Goal: Task Accomplishment & Management: Use online tool/utility

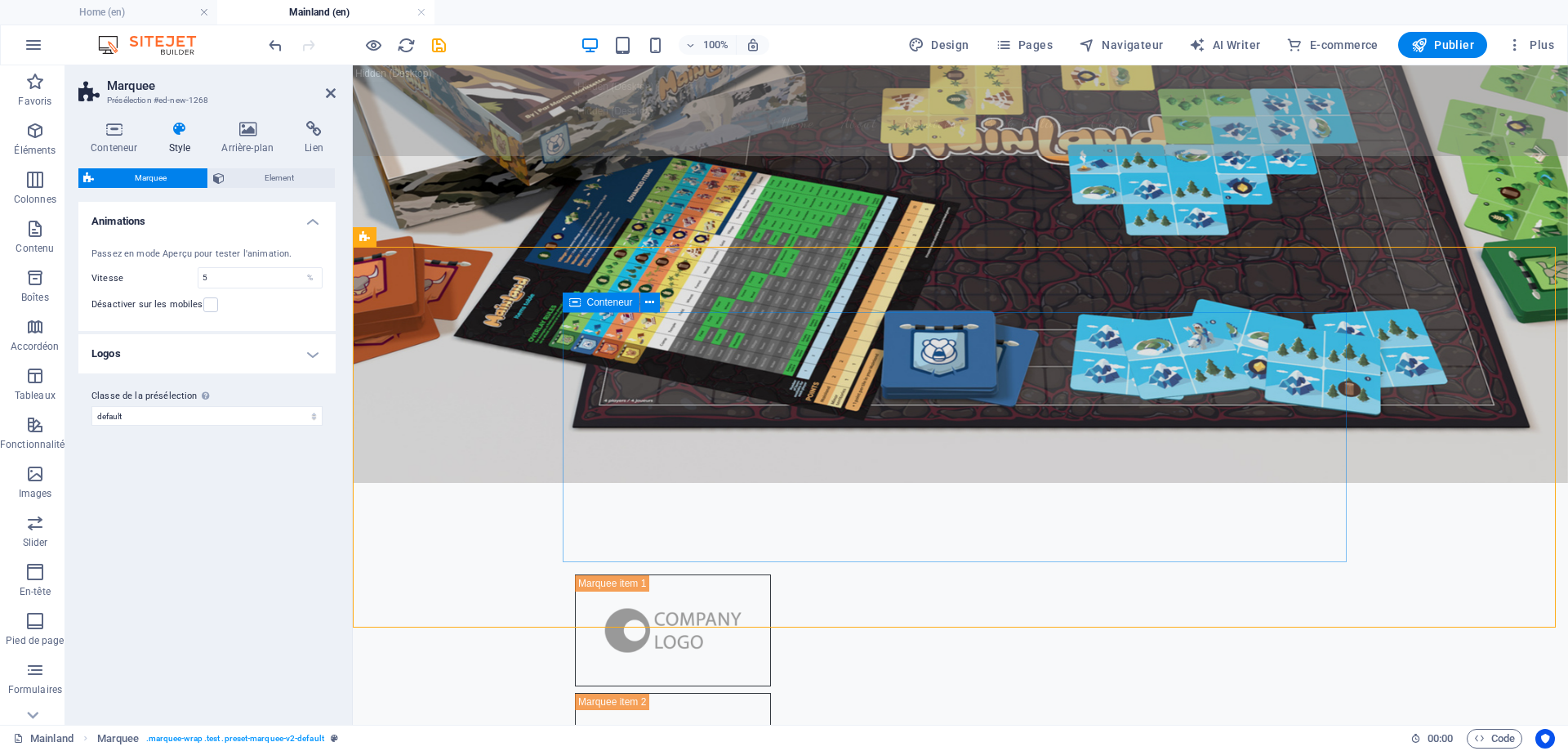
scroll to position [327, 0]
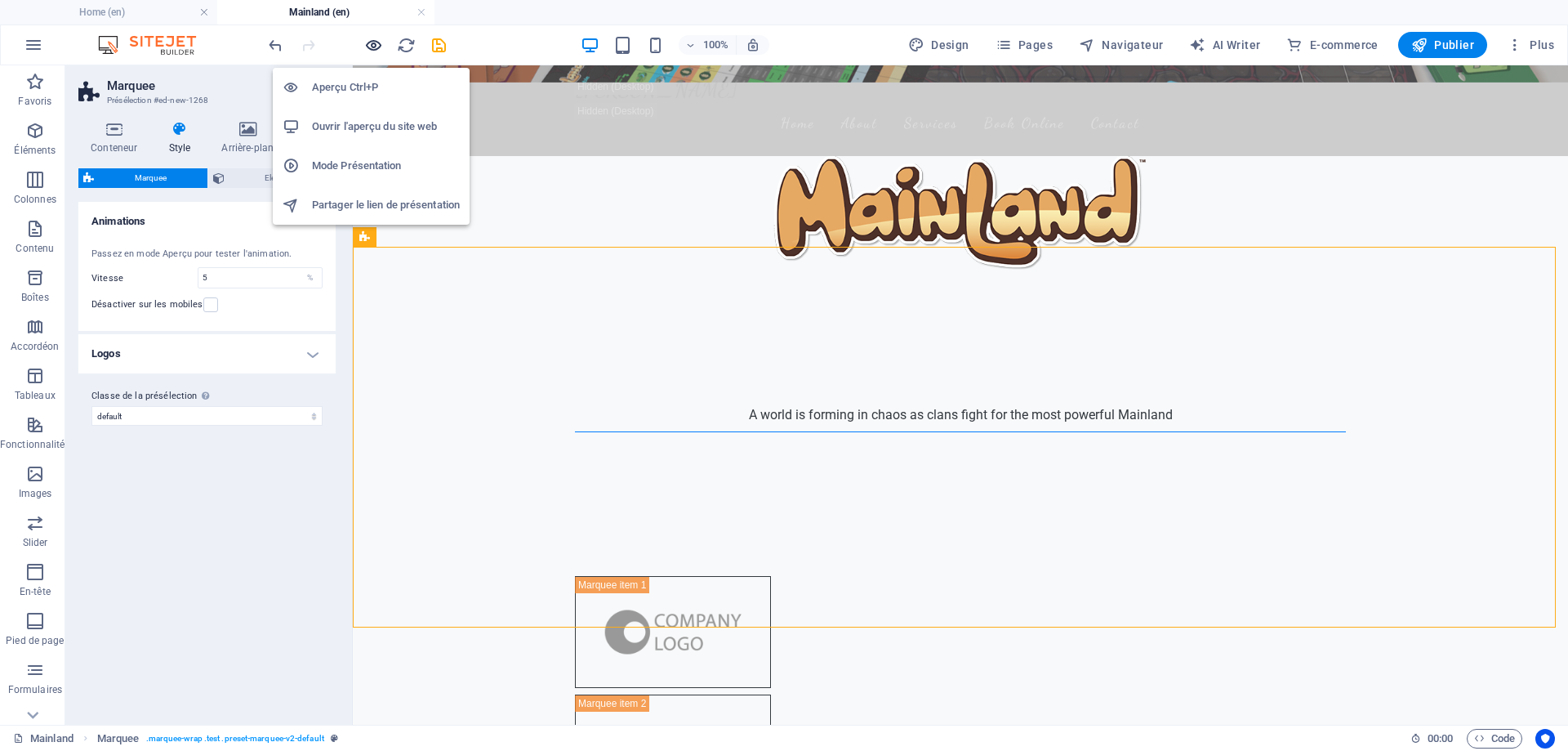
click at [373, 47] on icon "button" at bounding box center [373, 46] width 19 height 19
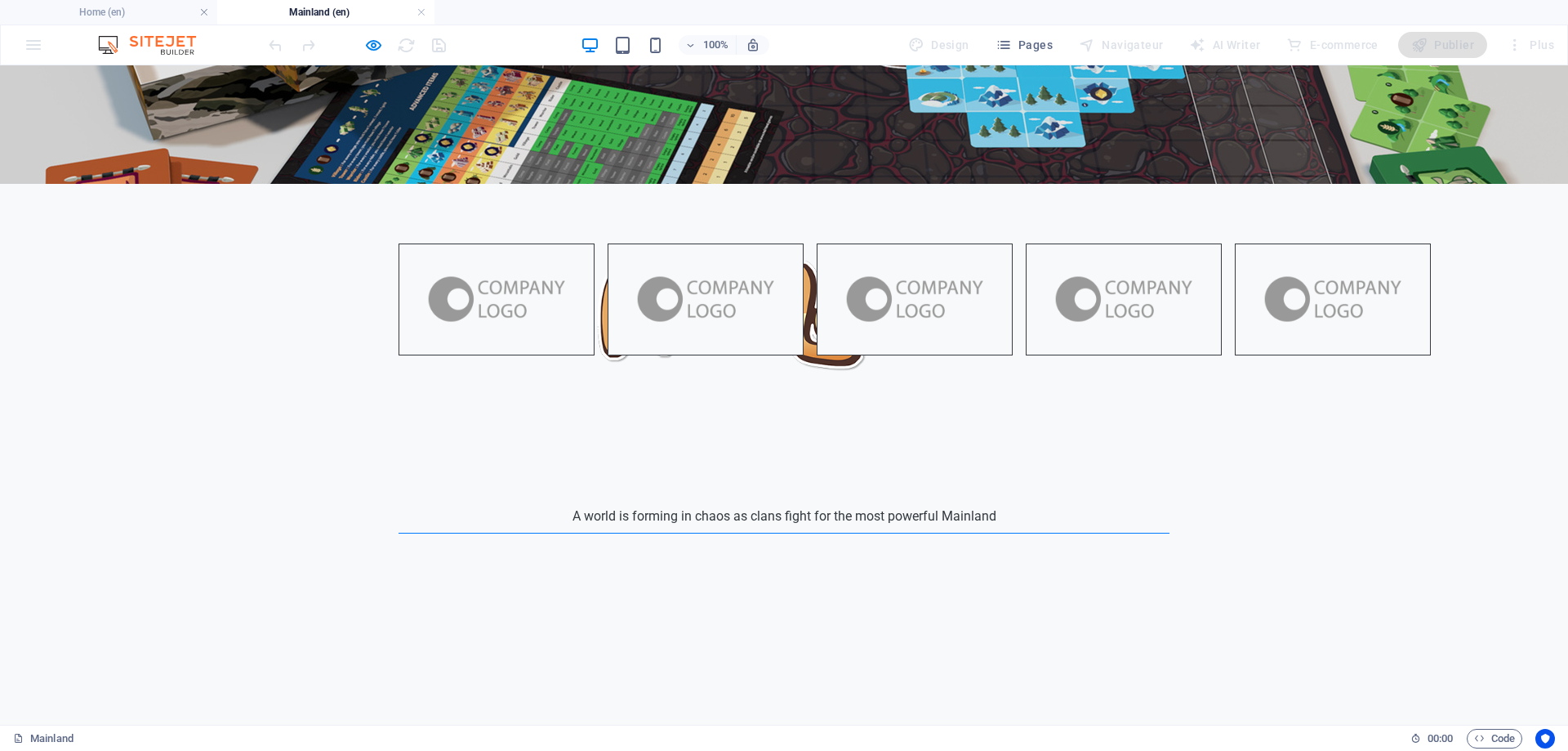
scroll to position [0, 0]
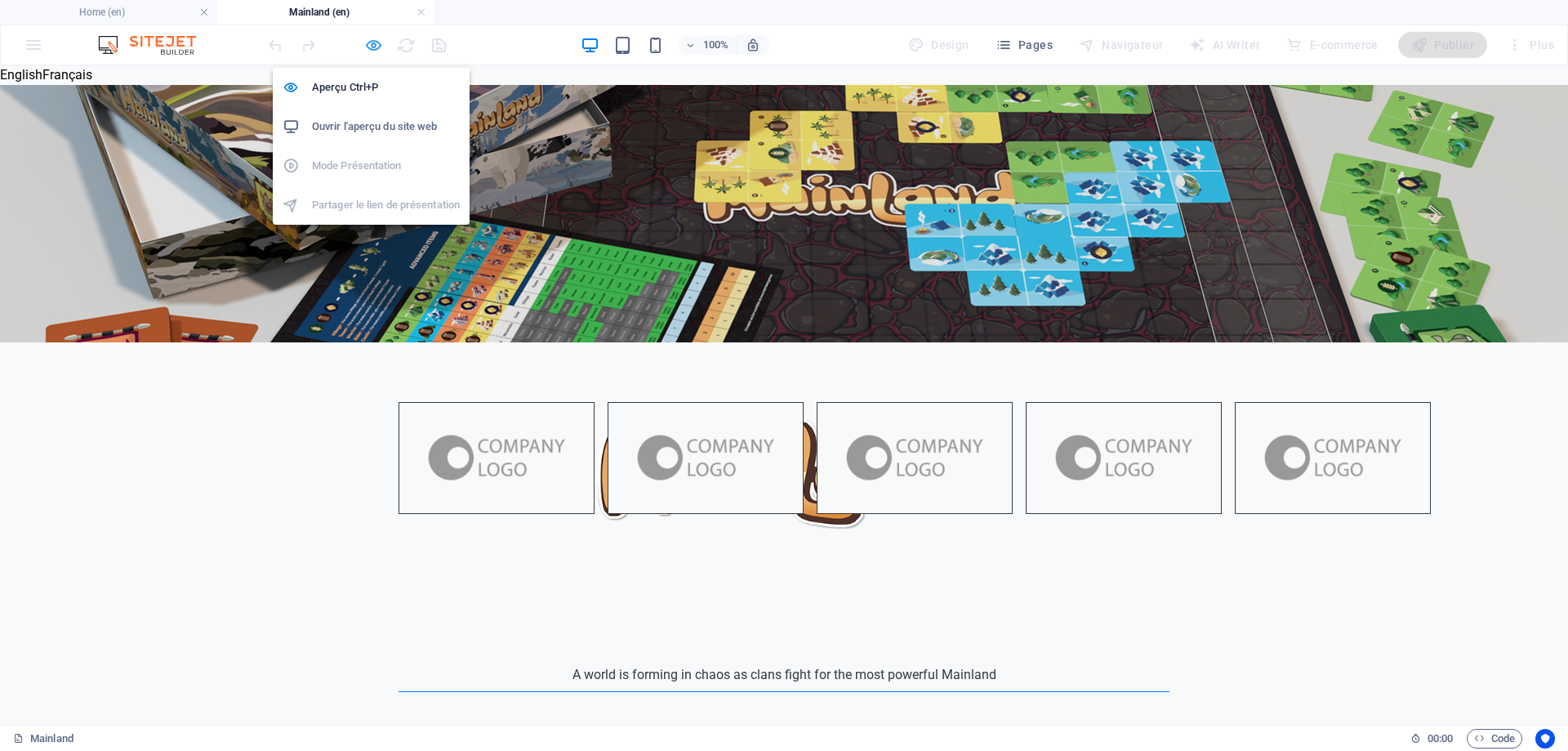
drag, startPoint x: 376, startPoint y: 46, endPoint x: 18, endPoint y: 245, distance: 409.6
click at [376, 46] on icon "button" at bounding box center [373, 46] width 19 height 19
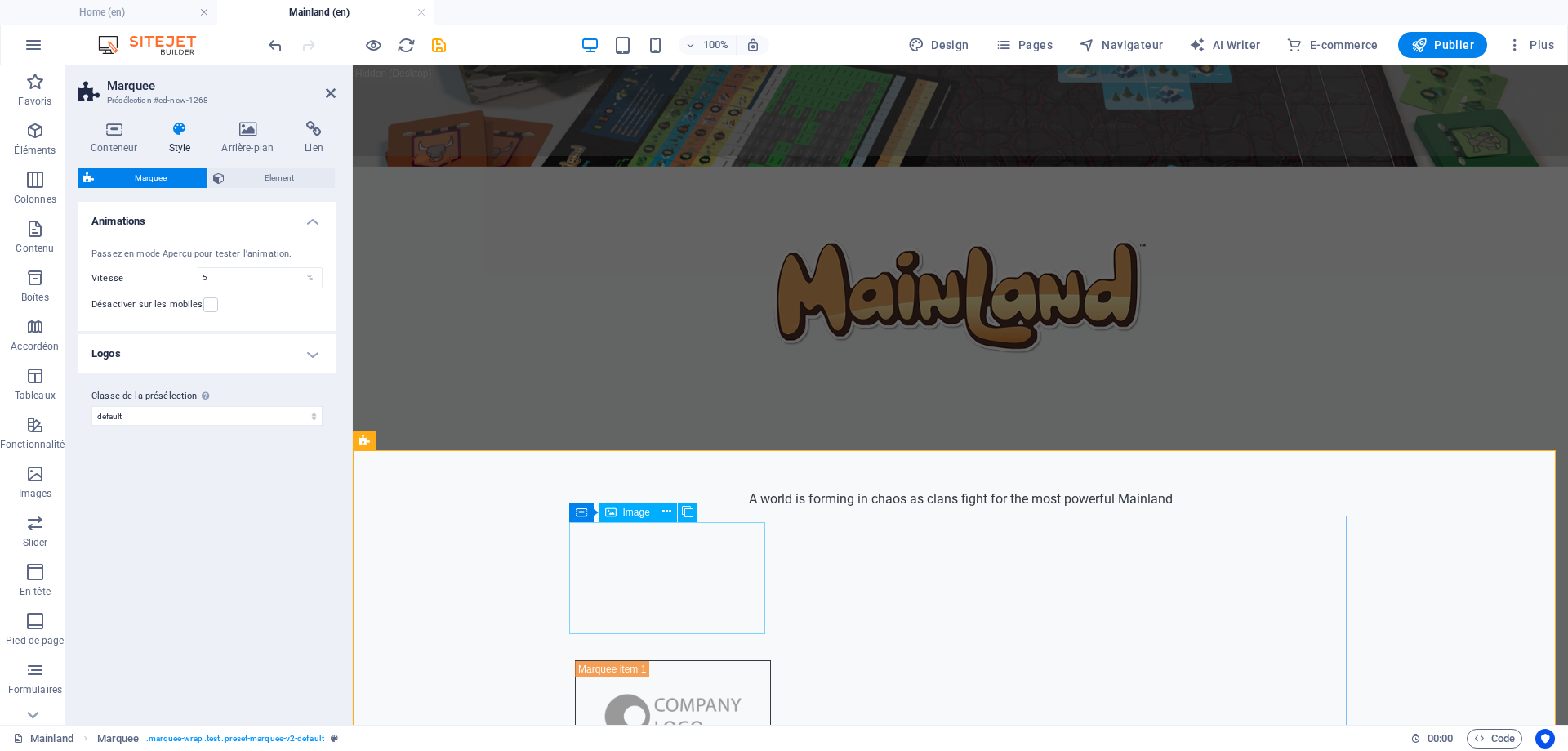
scroll to position [327, 0]
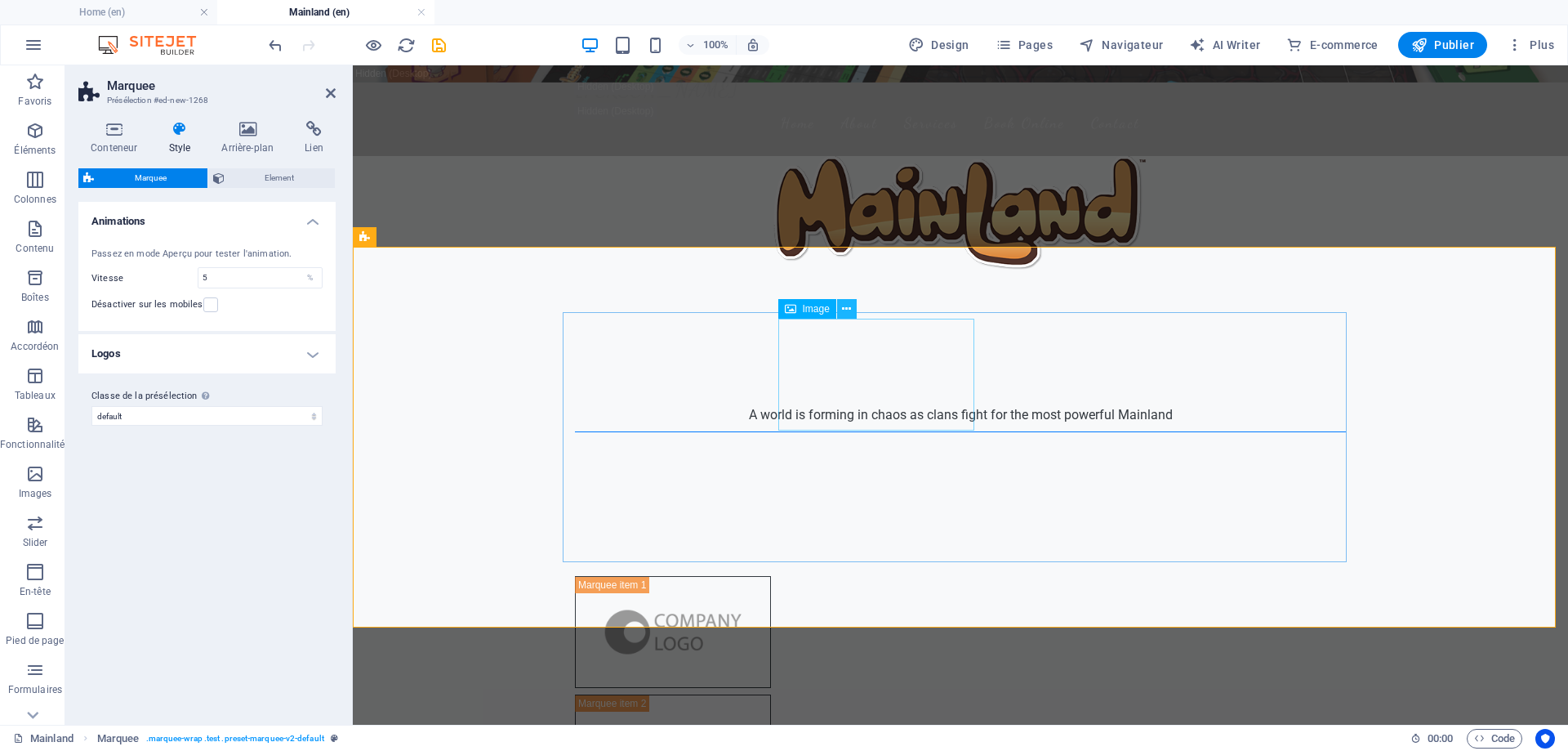
click at [854, 306] on button at bounding box center [847, 308] width 19 height 19
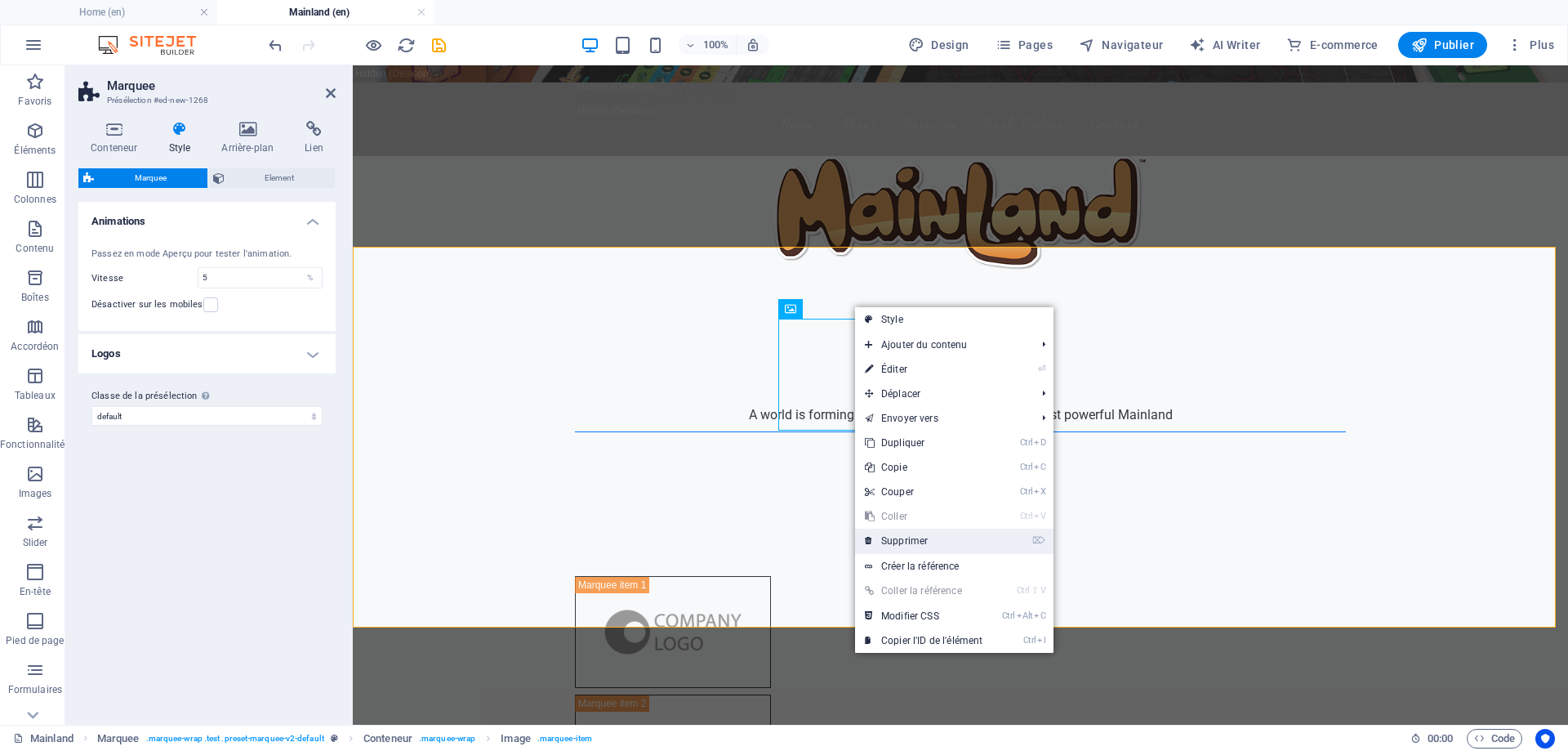
drag, startPoint x: 946, startPoint y: 536, endPoint x: 561, endPoint y: 466, distance: 391.3
click at [946, 536] on link "⌦ Supprimer" at bounding box center [924, 541] width 138 height 24
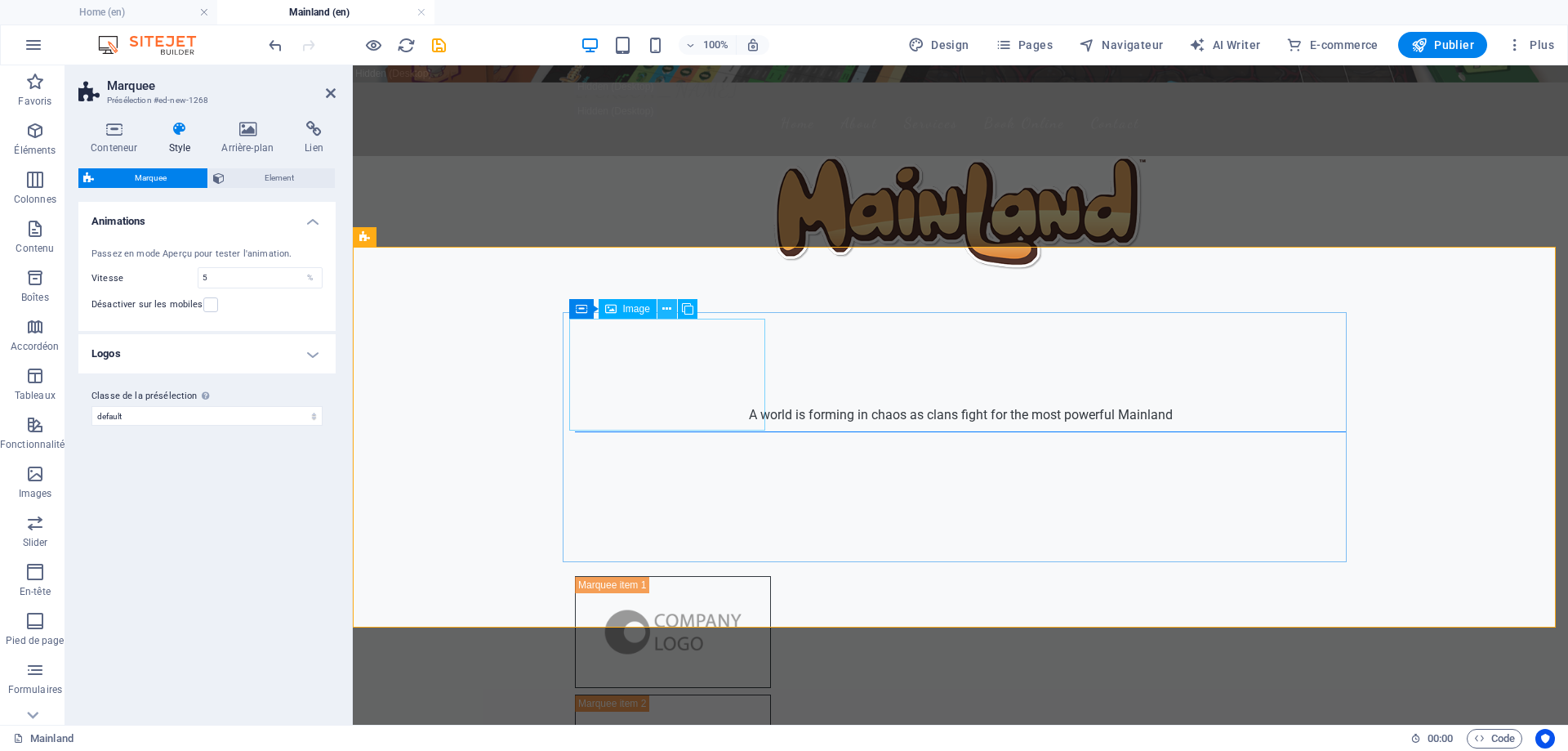
click at [667, 303] on icon at bounding box center [667, 309] width 9 height 17
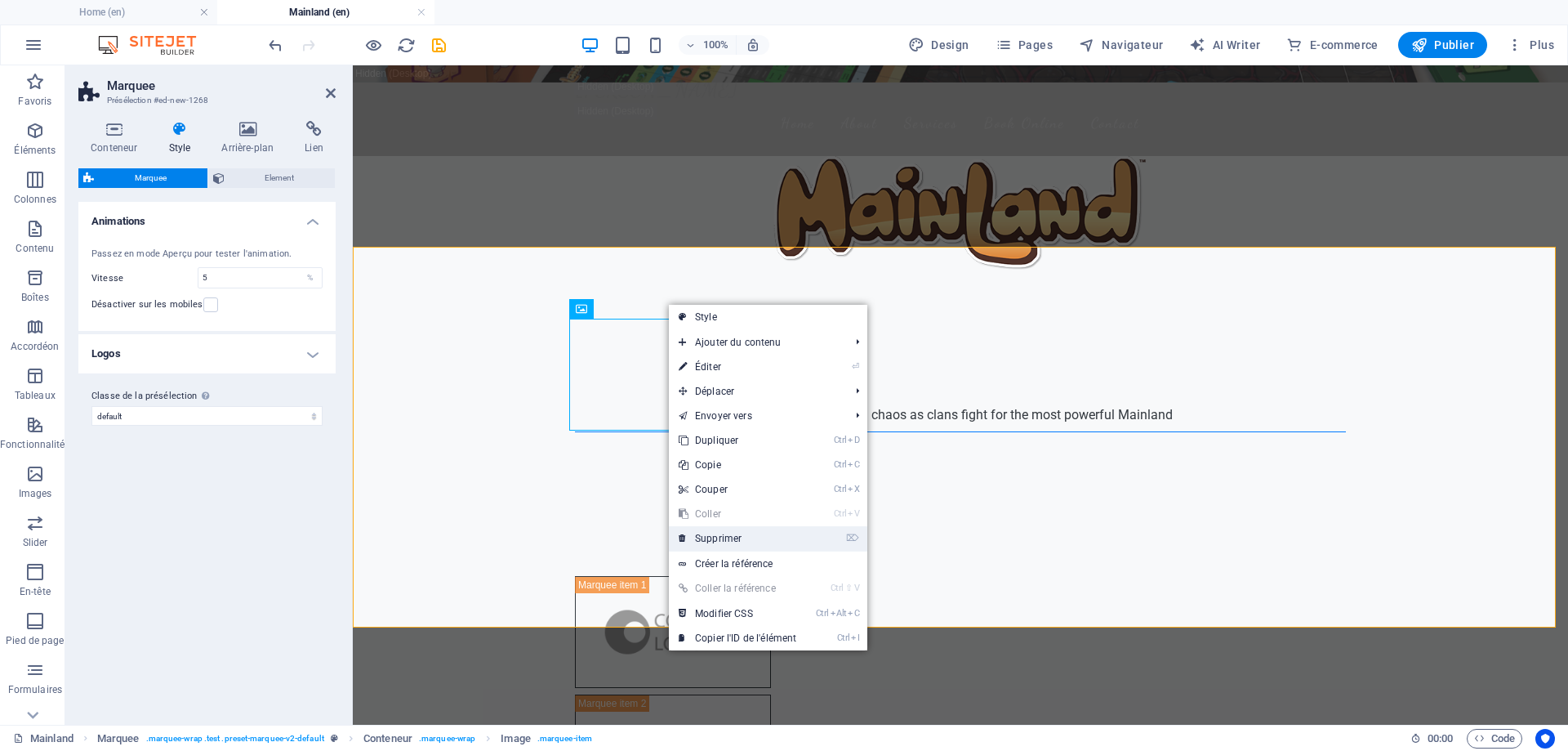
click at [737, 535] on link "⌦ Supprimer" at bounding box center [737, 538] width 138 height 24
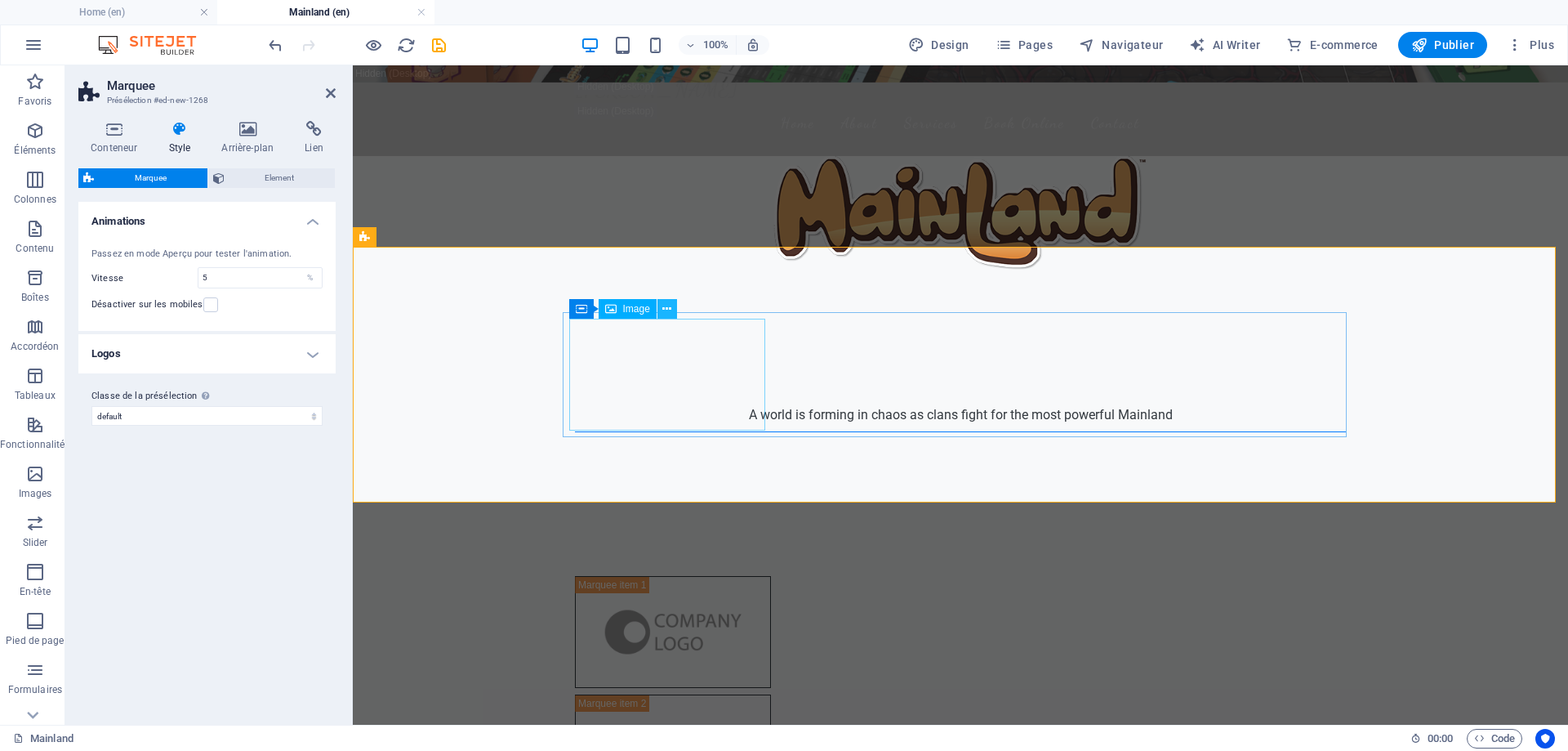
click at [663, 309] on icon at bounding box center [667, 309] width 9 height 17
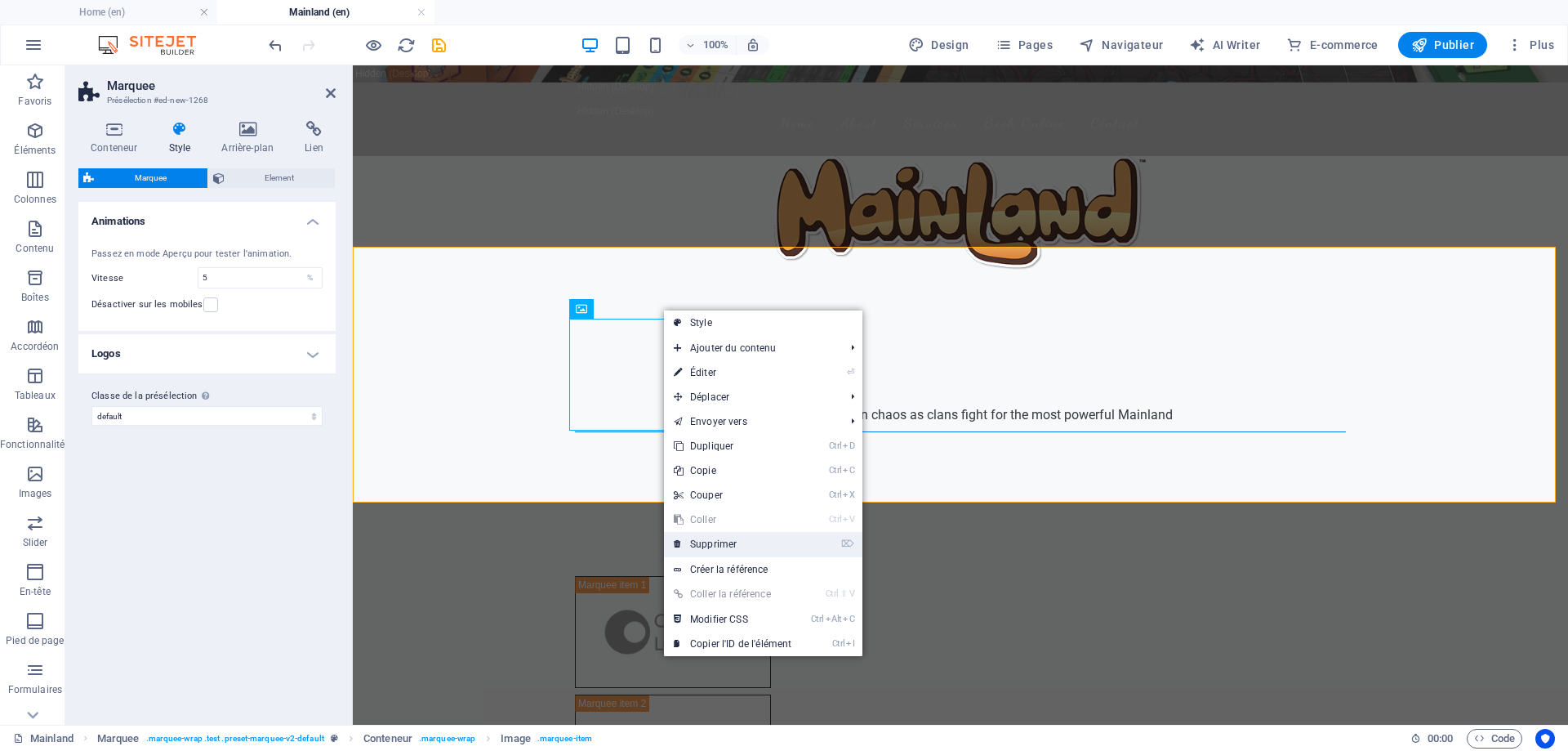
click at [733, 534] on link "⌦ Supprimer" at bounding box center [732, 544] width 138 height 24
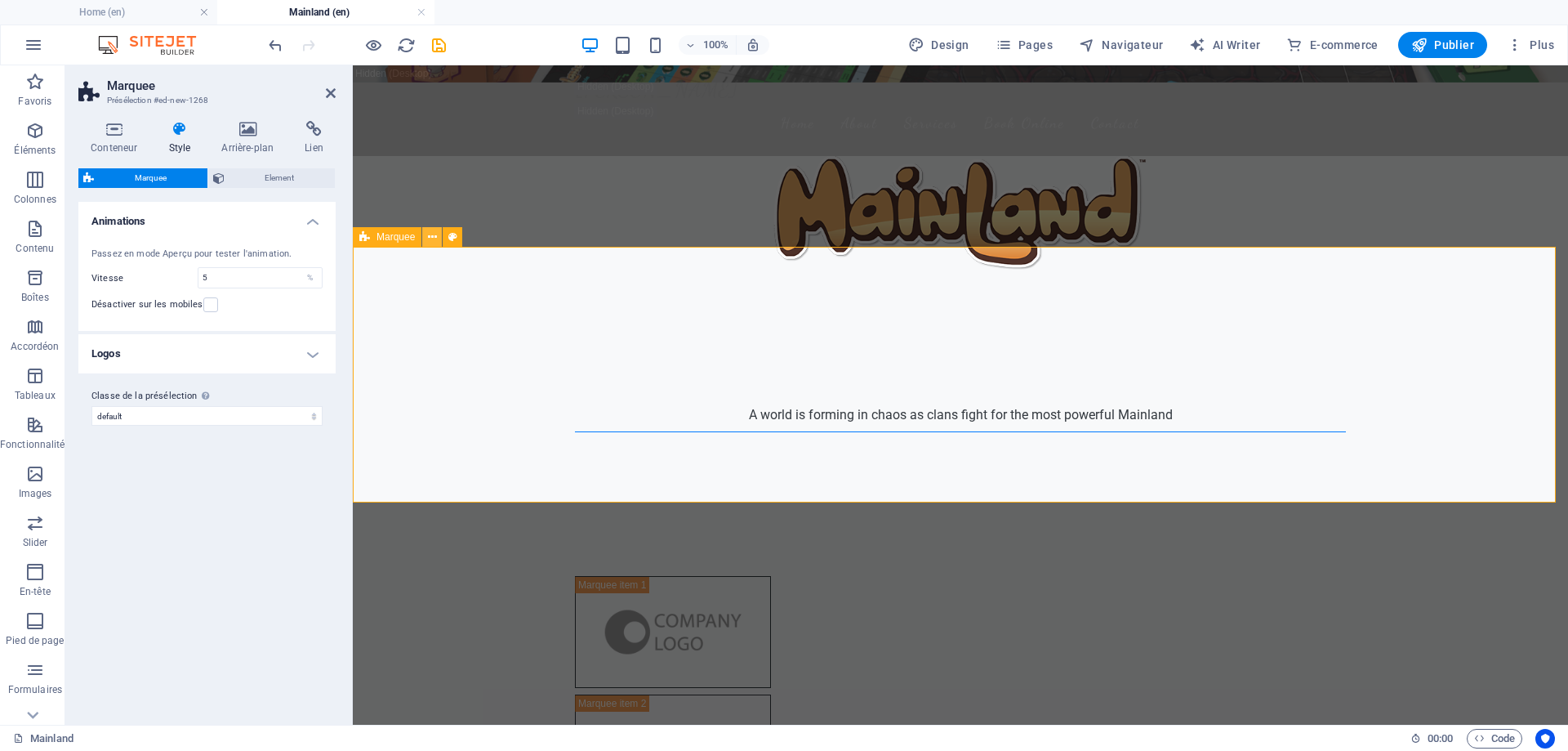
click at [430, 234] on icon at bounding box center [432, 237] width 9 height 17
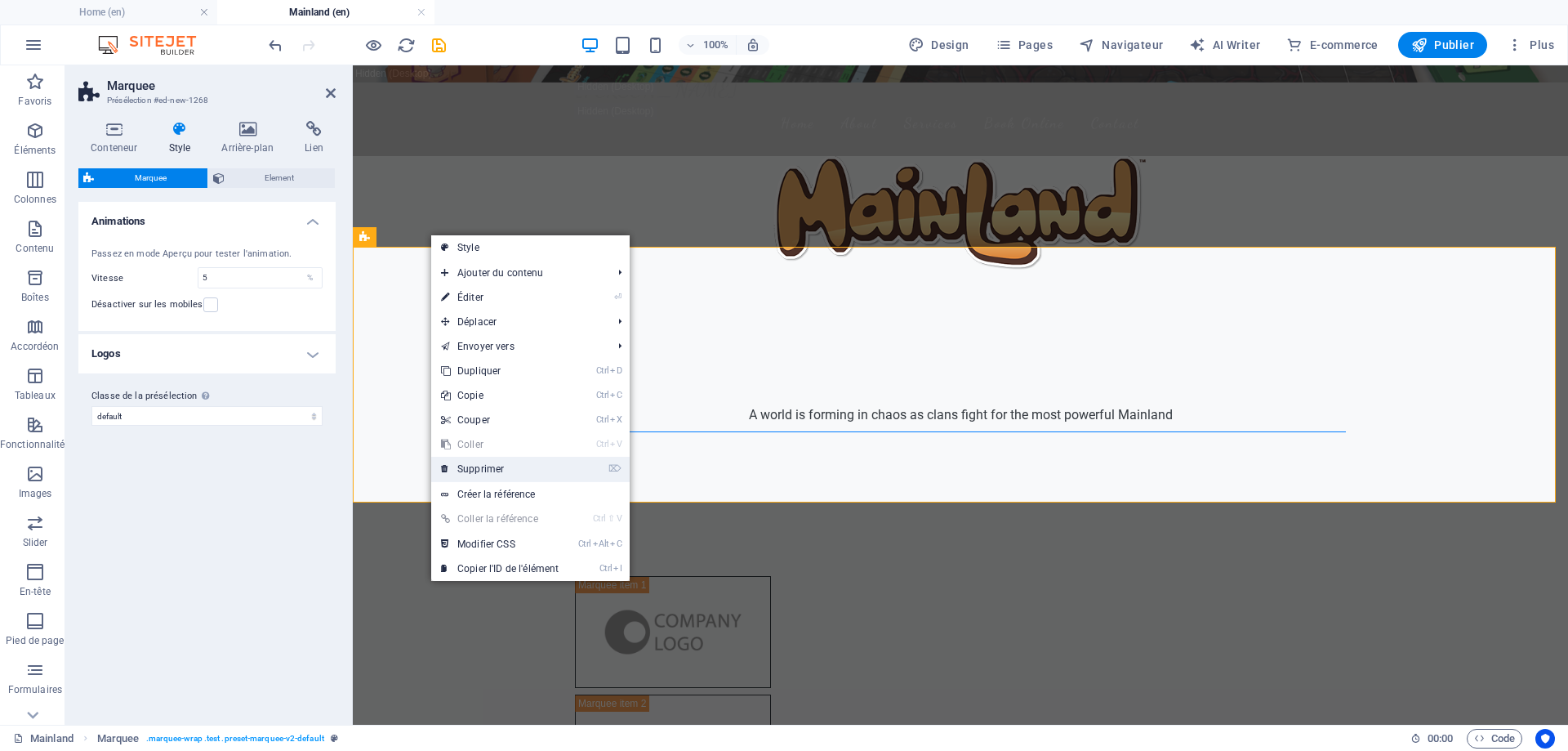
click at [513, 465] on link "⌦ Supprimer" at bounding box center [500, 469] width 138 height 24
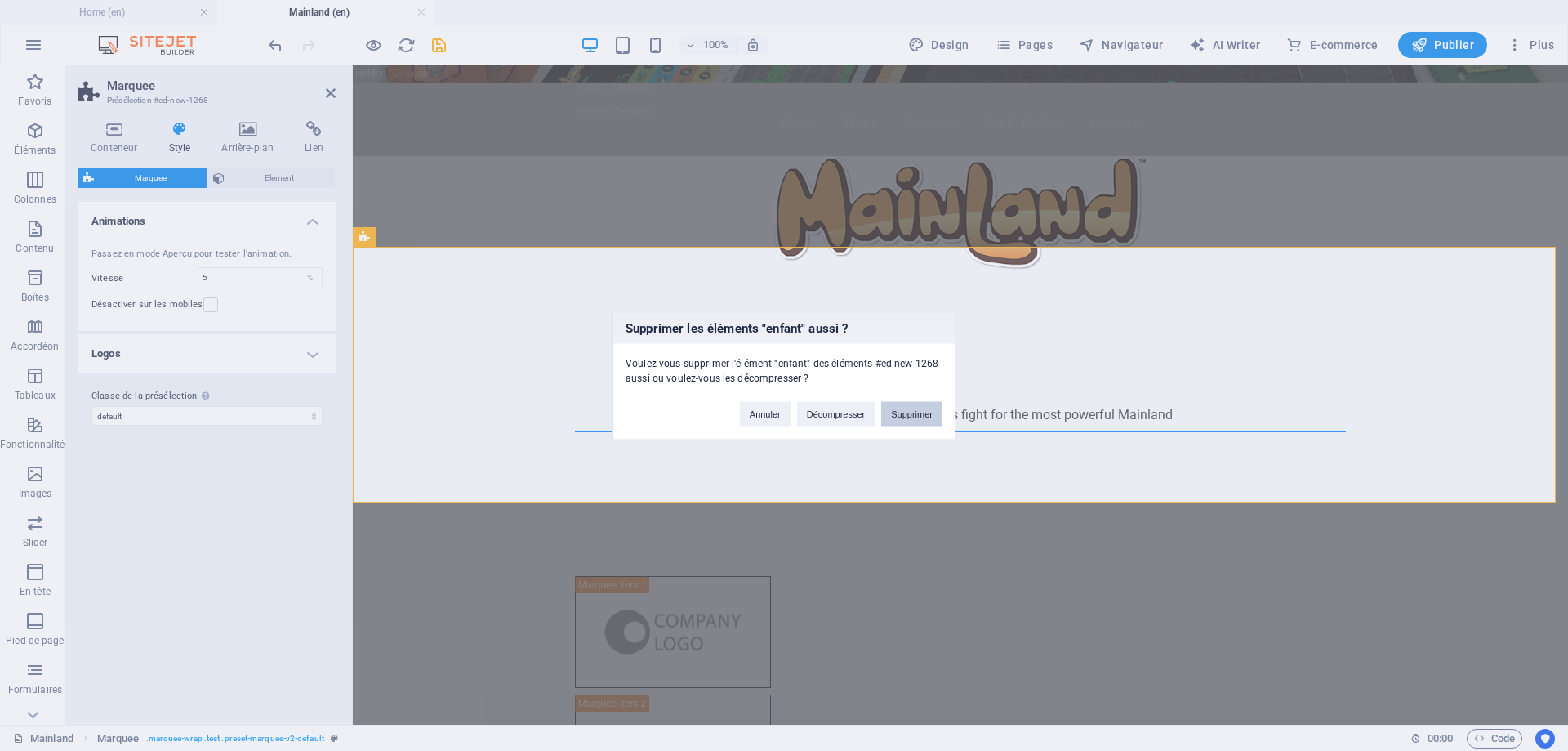
click at [914, 412] on button "Supprimer" at bounding box center [912, 413] width 62 height 24
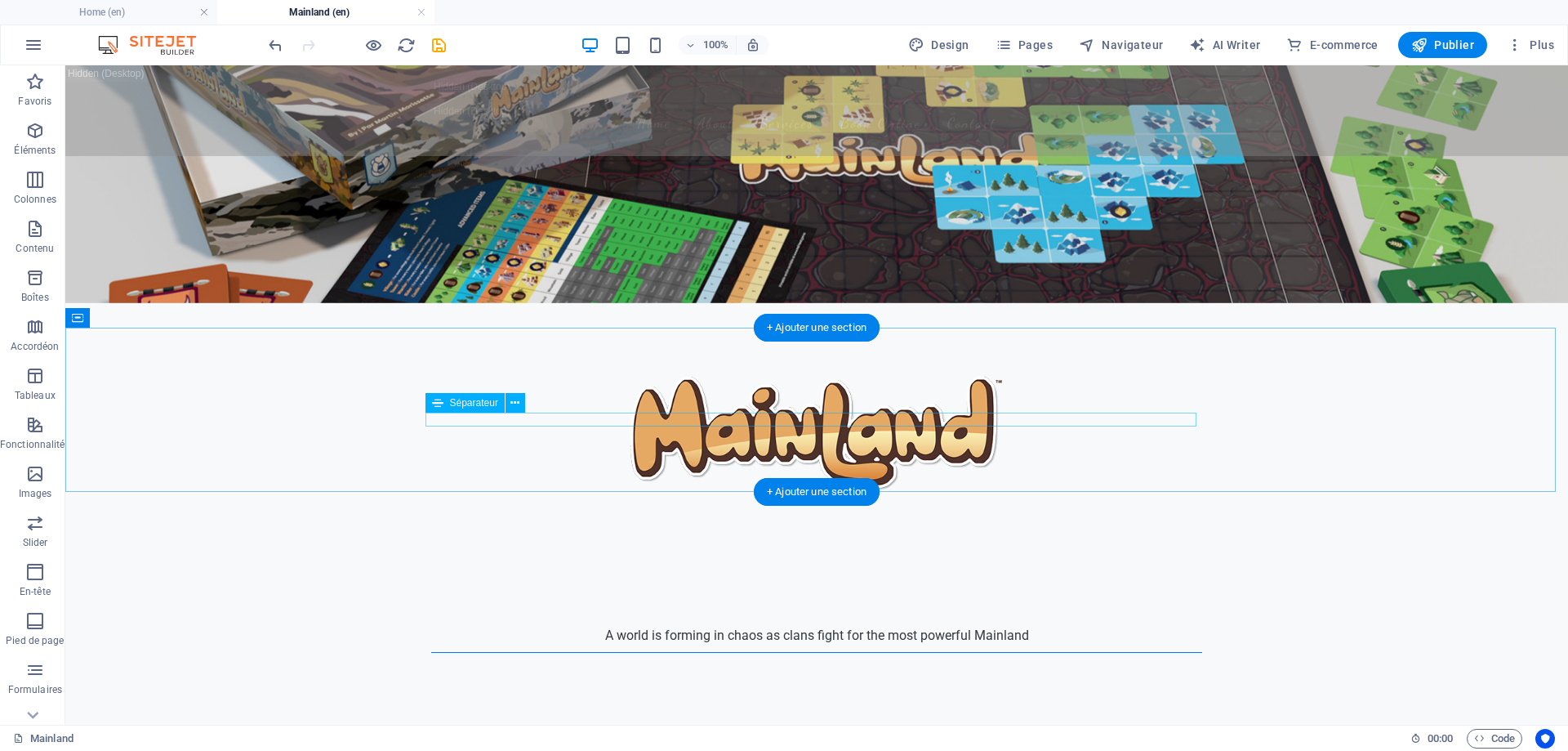
scroll to position [82, 0]
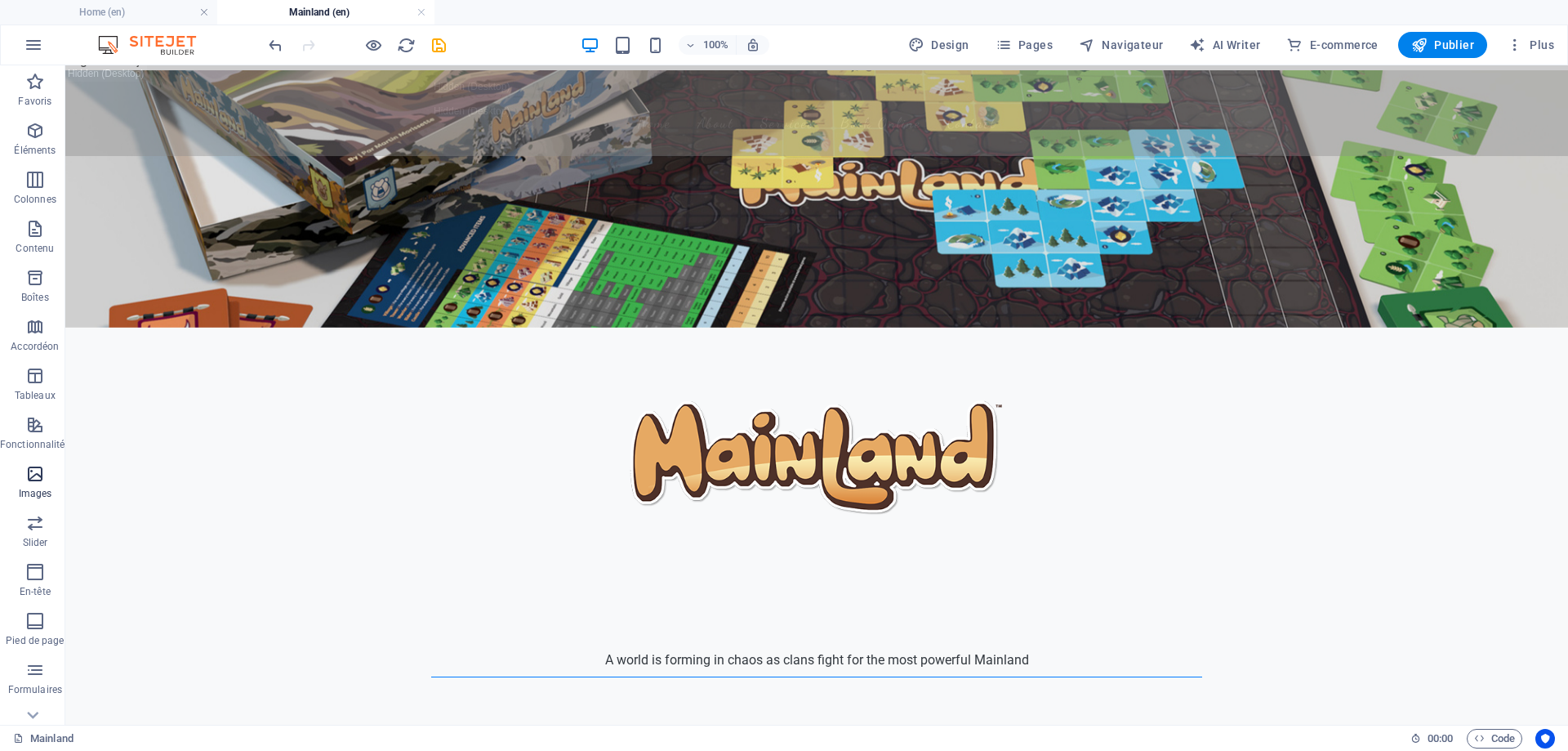
click at [39, 478] on icon "button" at bounding box center [35, 473] width 19 height 19
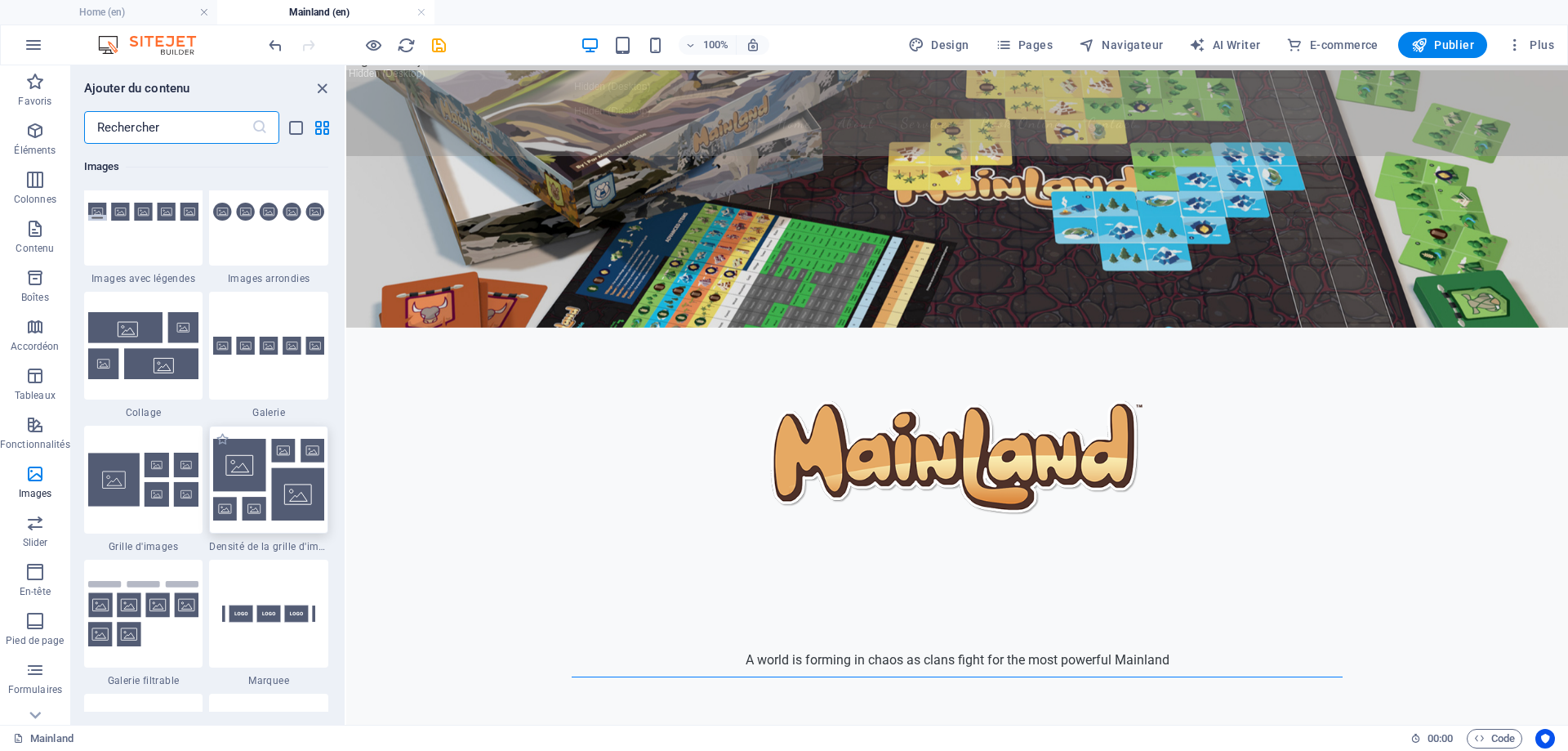
scroll to position [8367, 0]
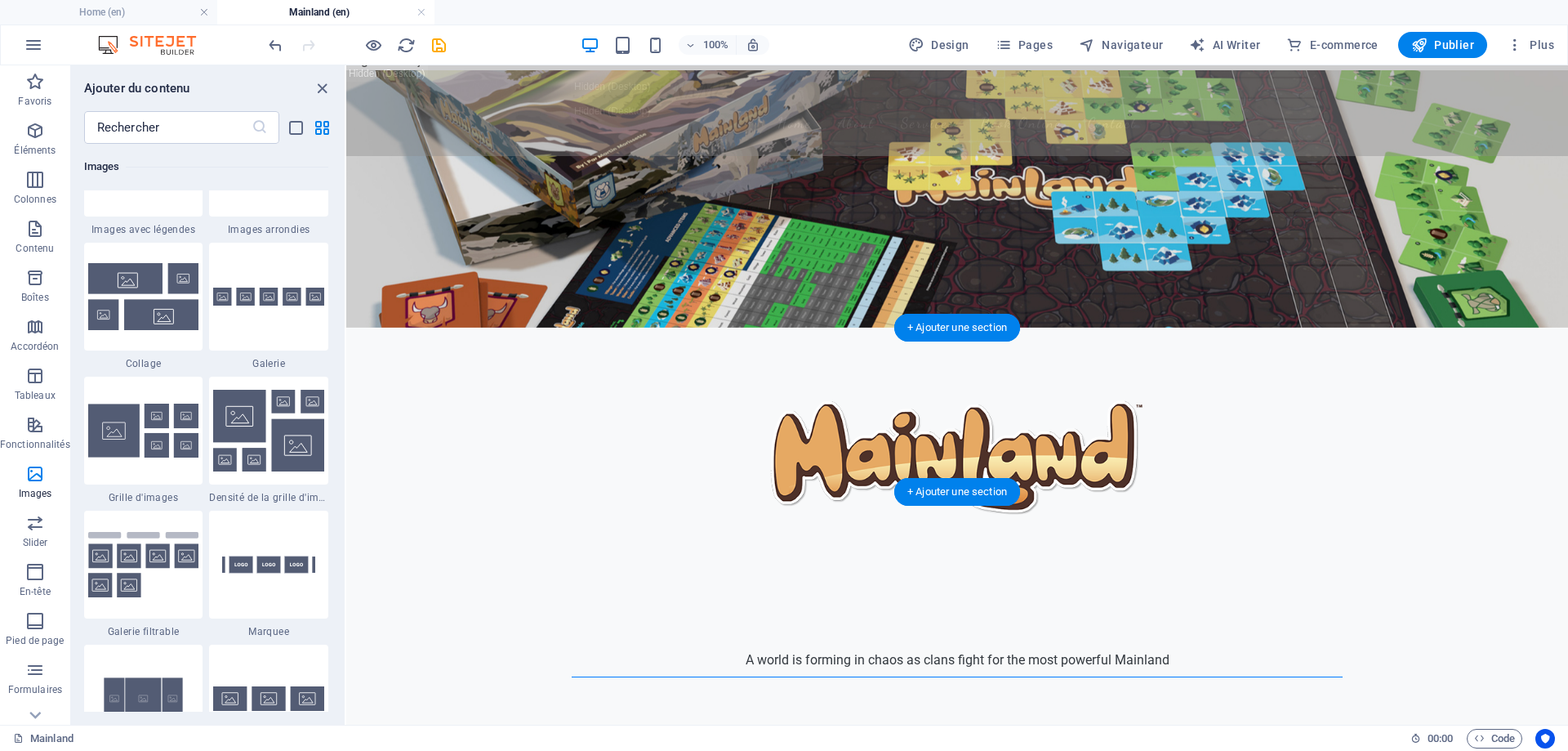
click at [1009, 585] on div "A world is forming in chaos as clans fight for the most powerful Mainland" at bounding box center [957, 667] width 1222 height 164
click at [702, 585] on div "A world is forming in chaos as clans fight for the most powerful Mainland" at bounding box center [957, 667] width 1222 height 164
click at [963, 650] on div "A world is forming in chaos as clans fight for the most powerful Mainland" at bounding box center [957, 660] width 771 height 19
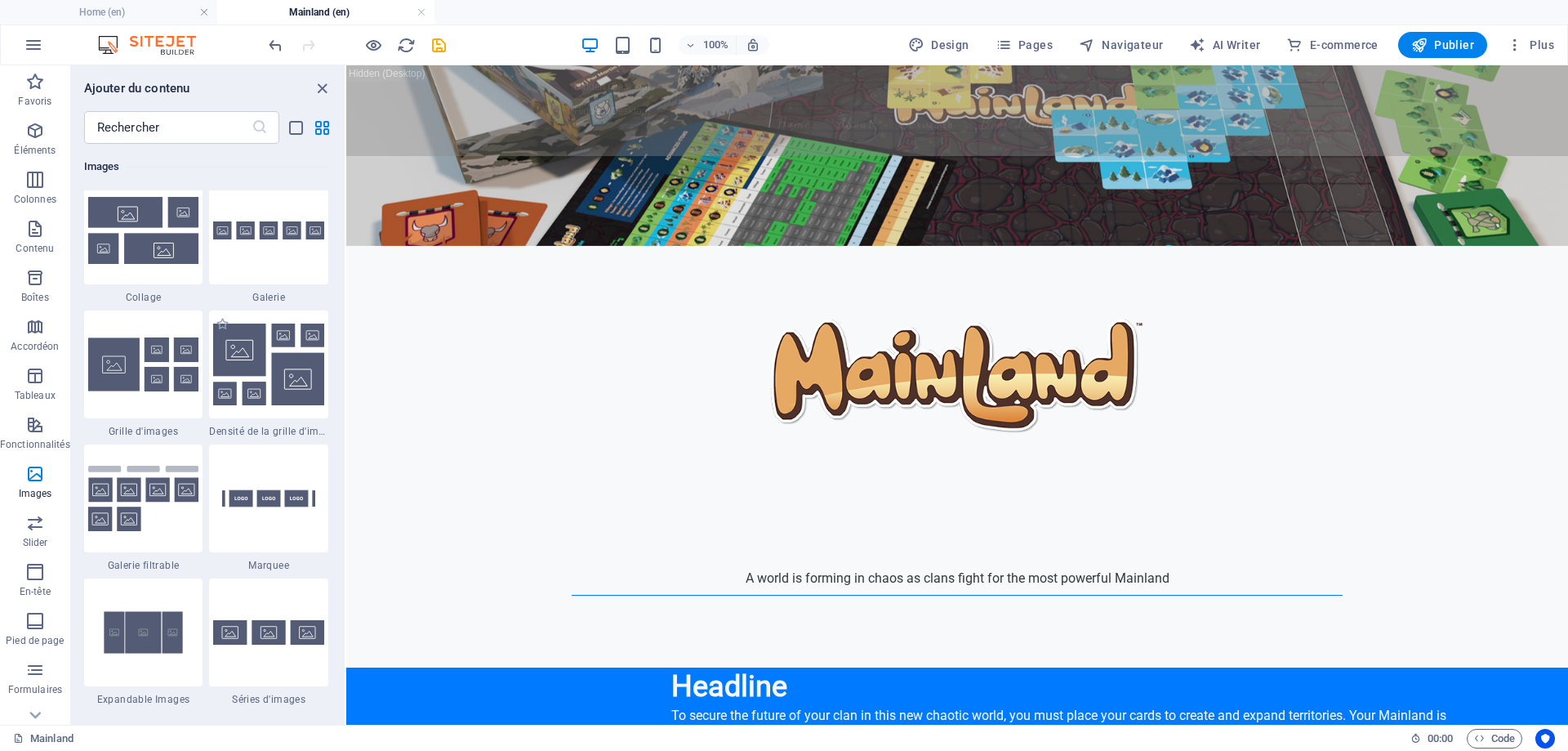
scroll to position [8449, 0]
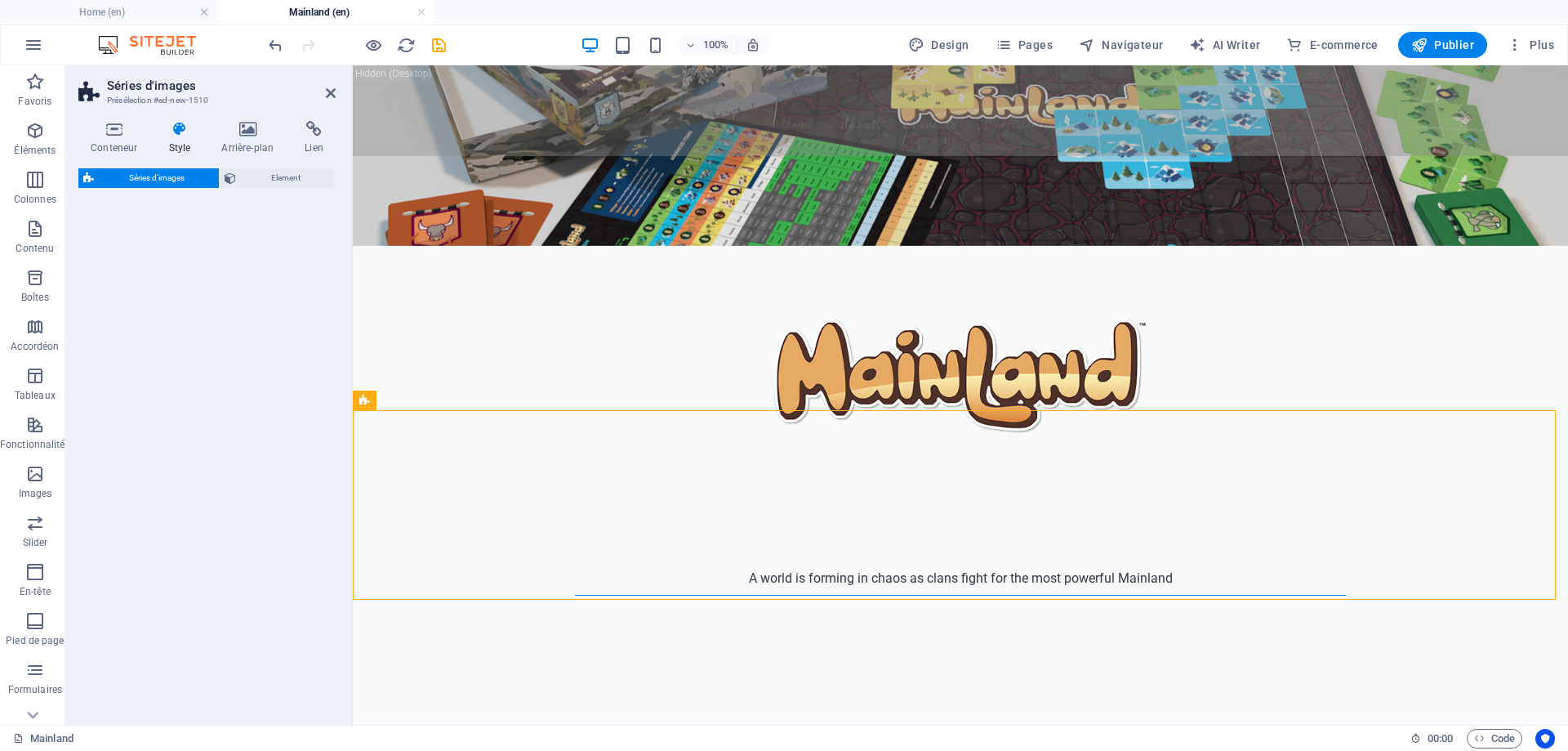
select select "rem"
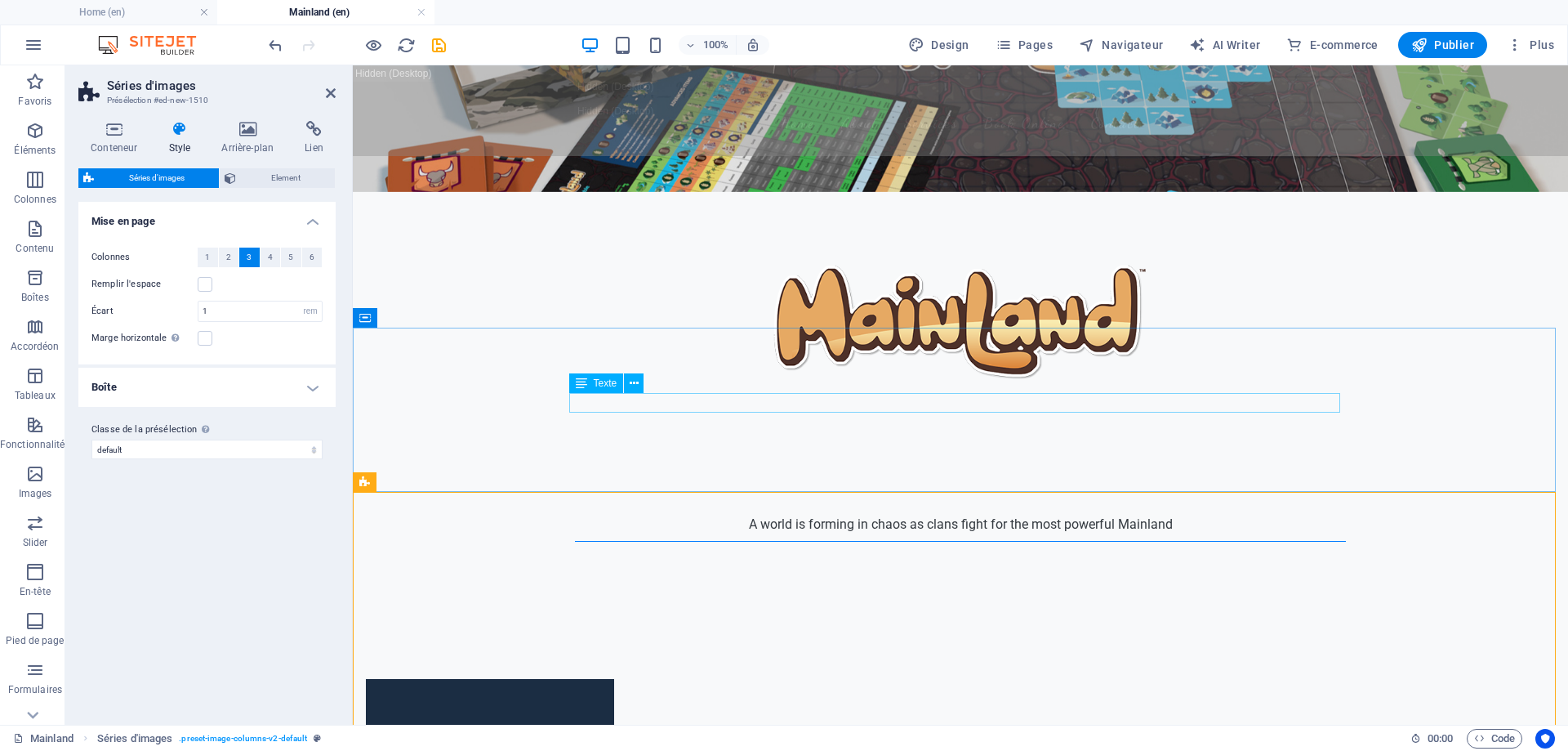
scroll to position [327, 0]
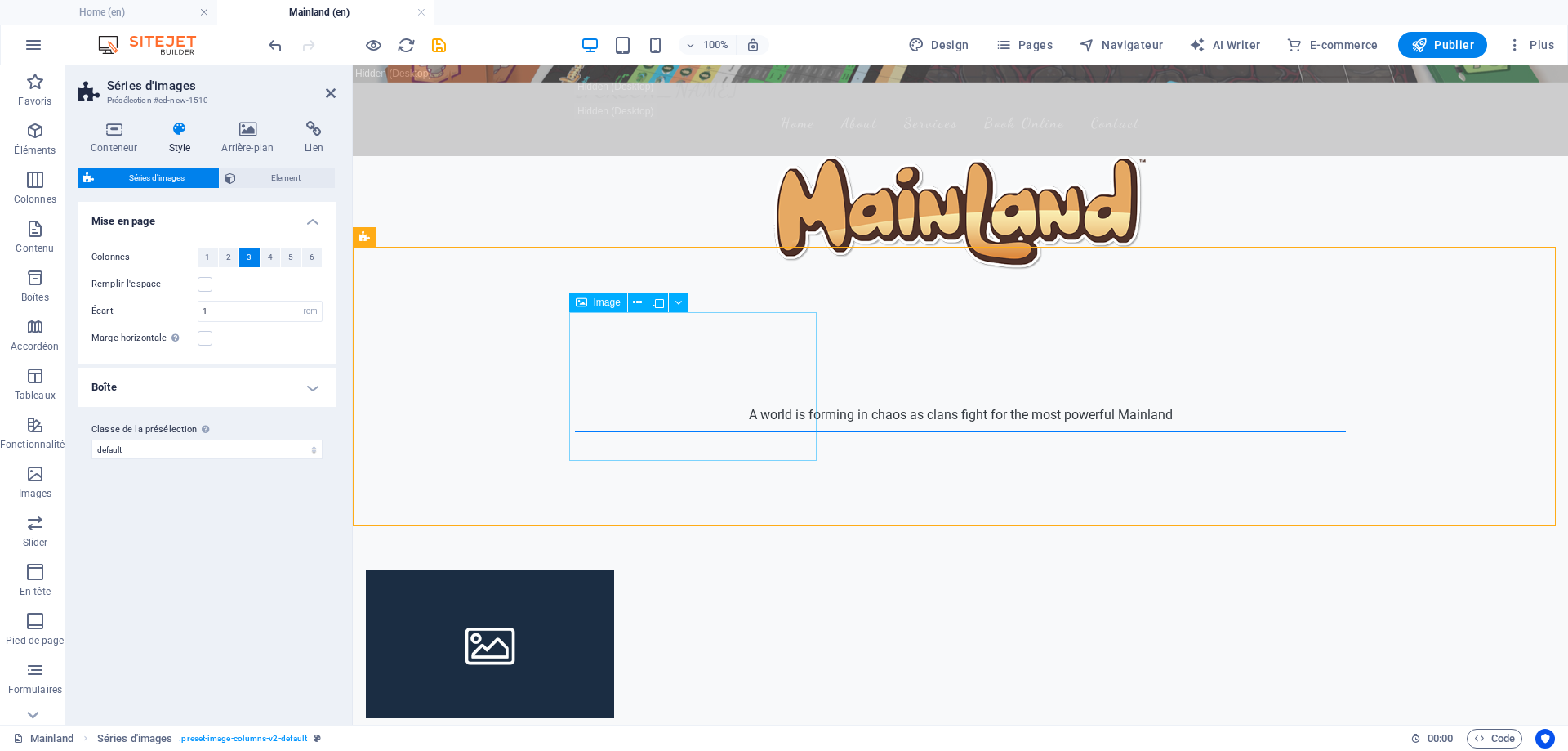
click at [614, 569] on figure at bounding box center [490, 644] width 248 height 149
click at [288, 180] on span "Element" at bounding box center [285, 177] width 89 height 19
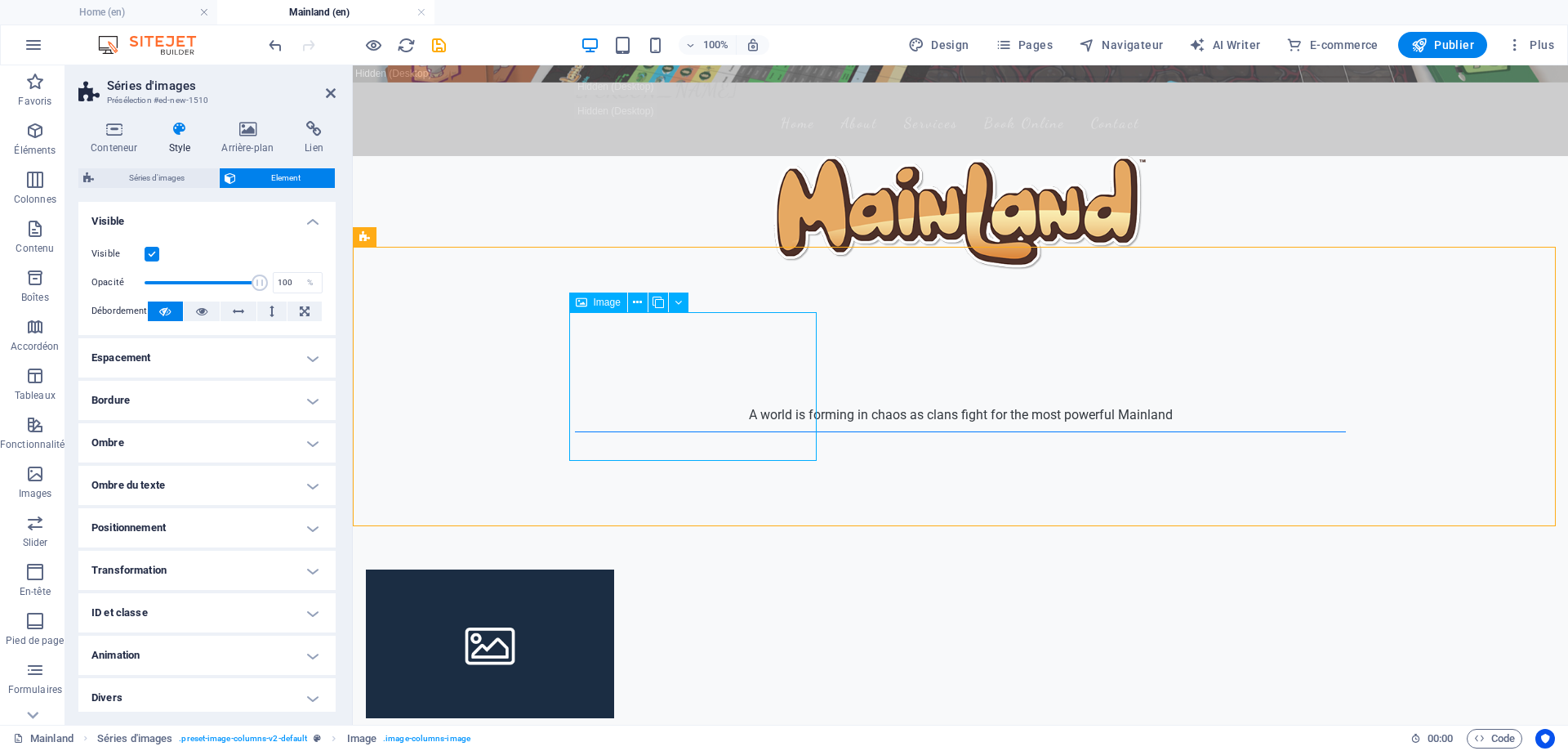
click at [614, 569] on figure at bounding box center [490, 644] width 248 height 149
click at [637, 302] on icon at bounding box center [638, 302] width 9 height 17
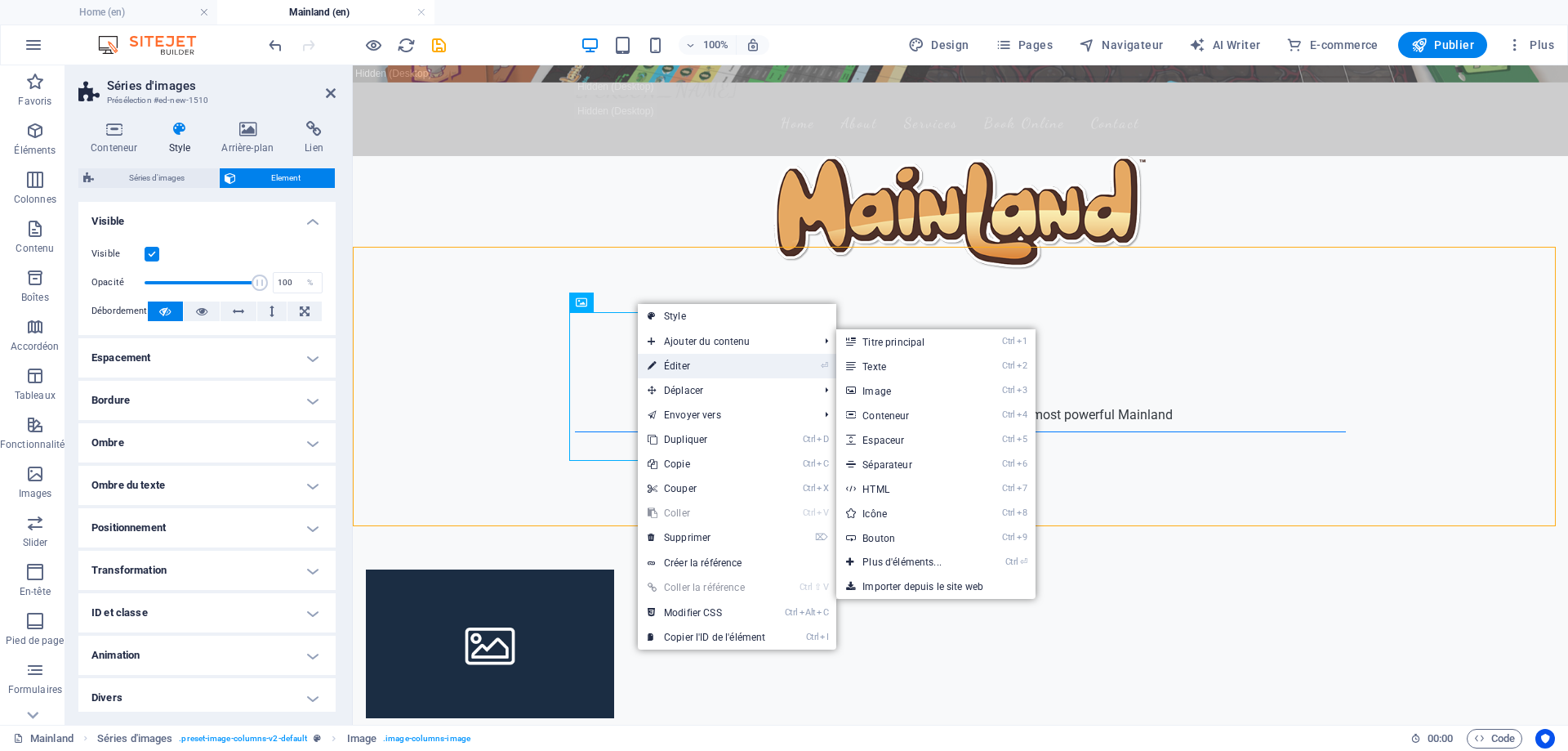
click at [699, 359] on link "⏎ Éditer" at bounding box center [706, 366] width 138 height 24
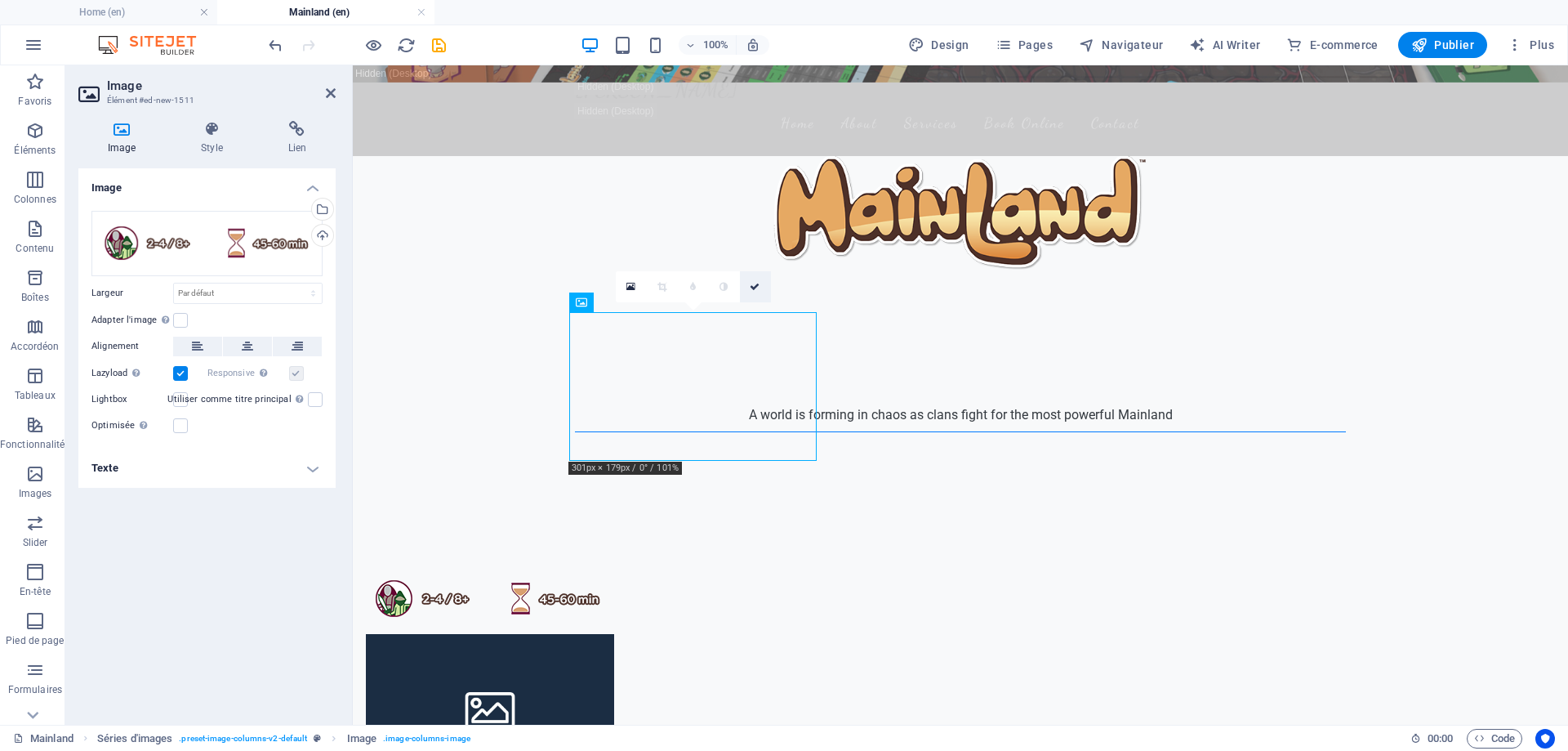
click at [756, 287] on icon at bounding box center [755, 287] width 10 height 10
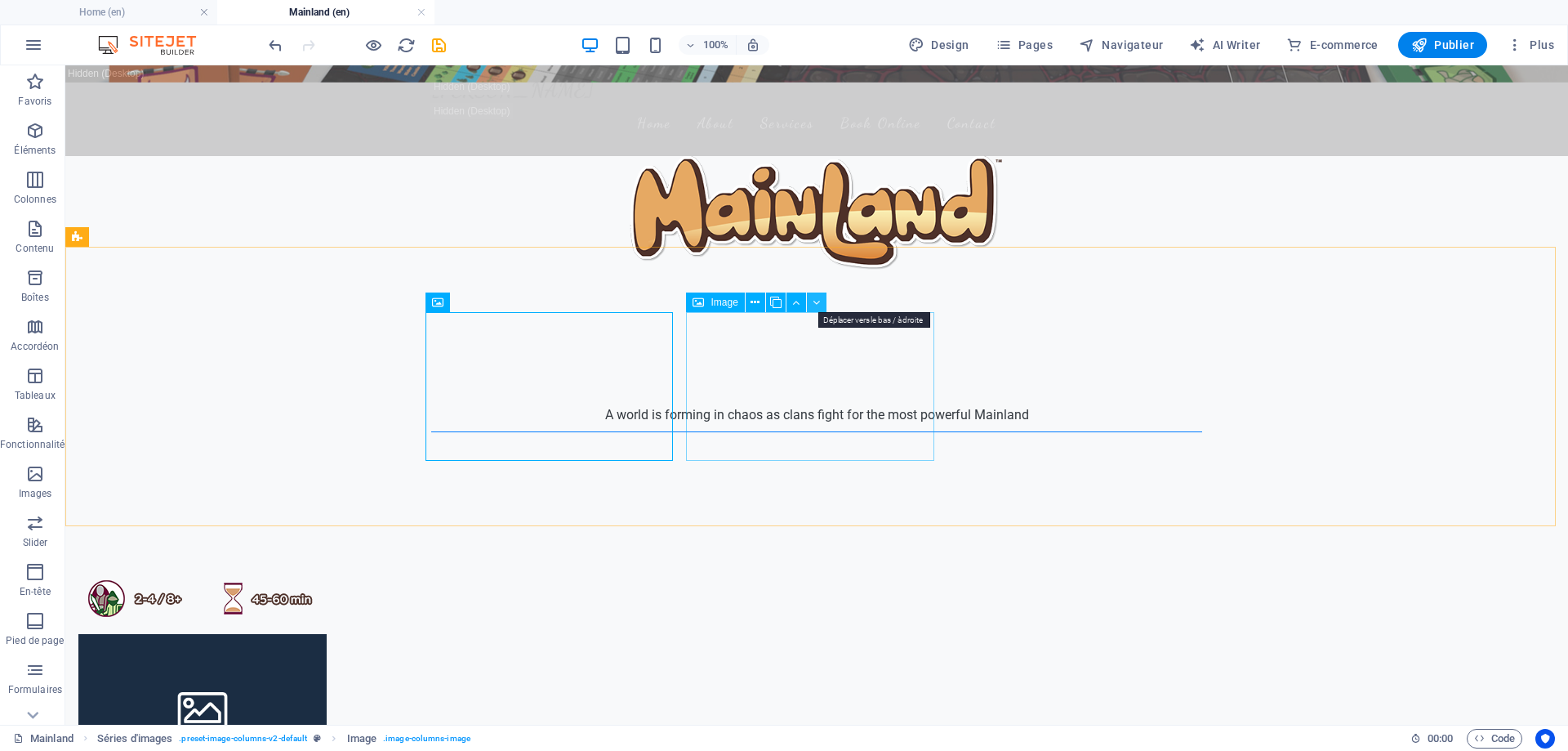
click at [822, 307] on button at bounding box center [817, 302] width 19 height 19
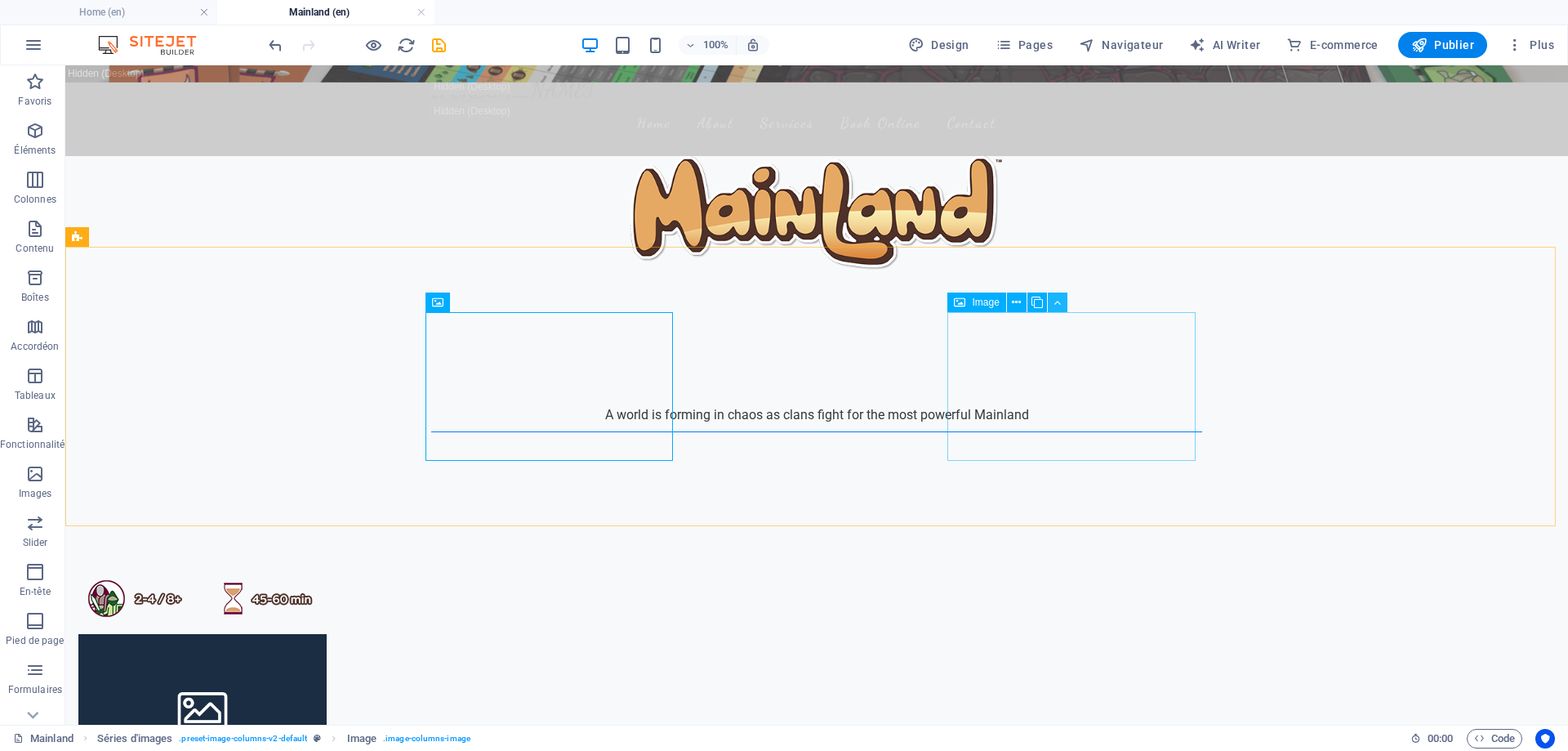
click at [1061, 302] on icon at bounding box center [1057, 302] width 8 height 17
click at [754, 301] on icon at bounding box center [755, 302] width 9 height 17
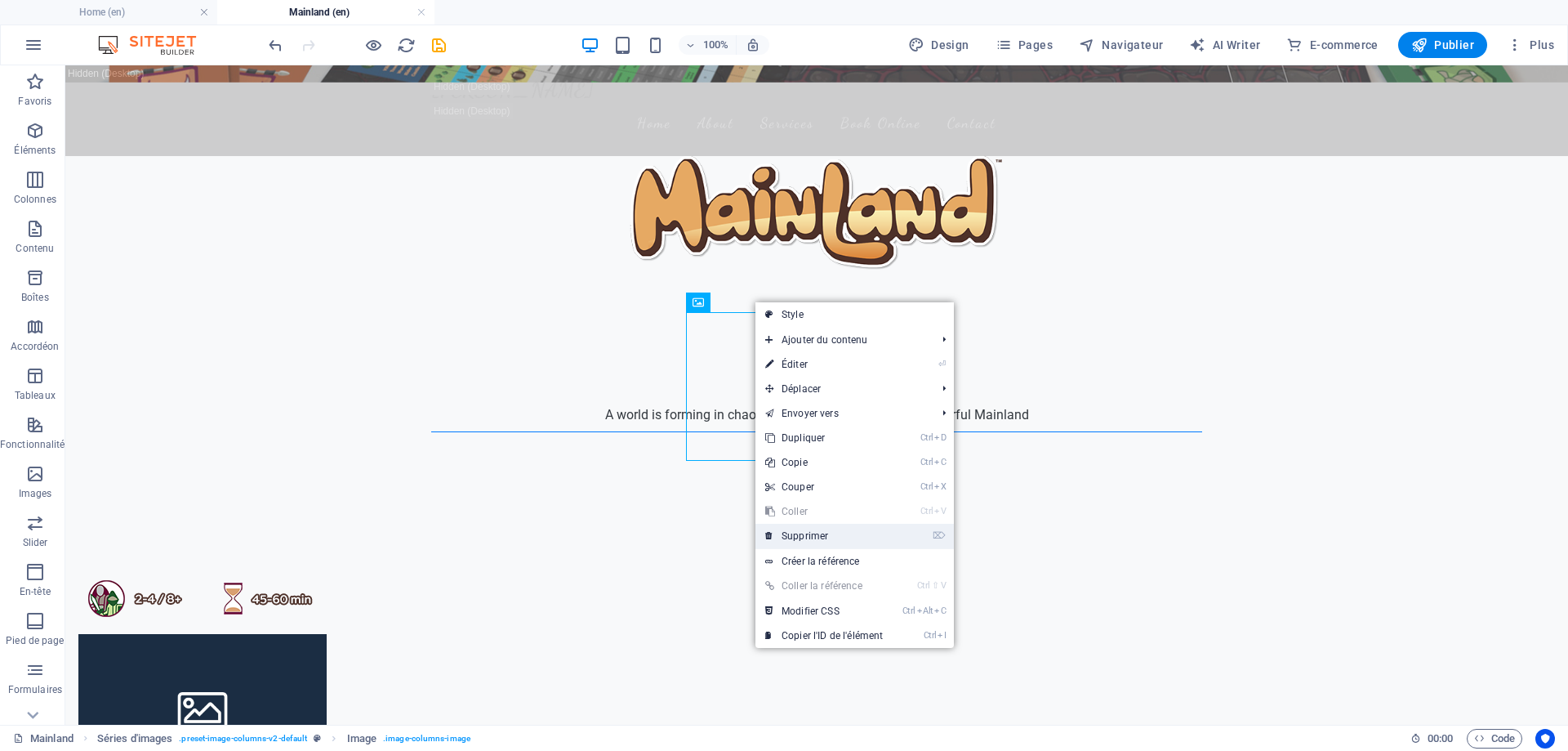
click at [841, 541] on link "⌦ Supprimer" at bounding box center [824, 536] width 138 height 24
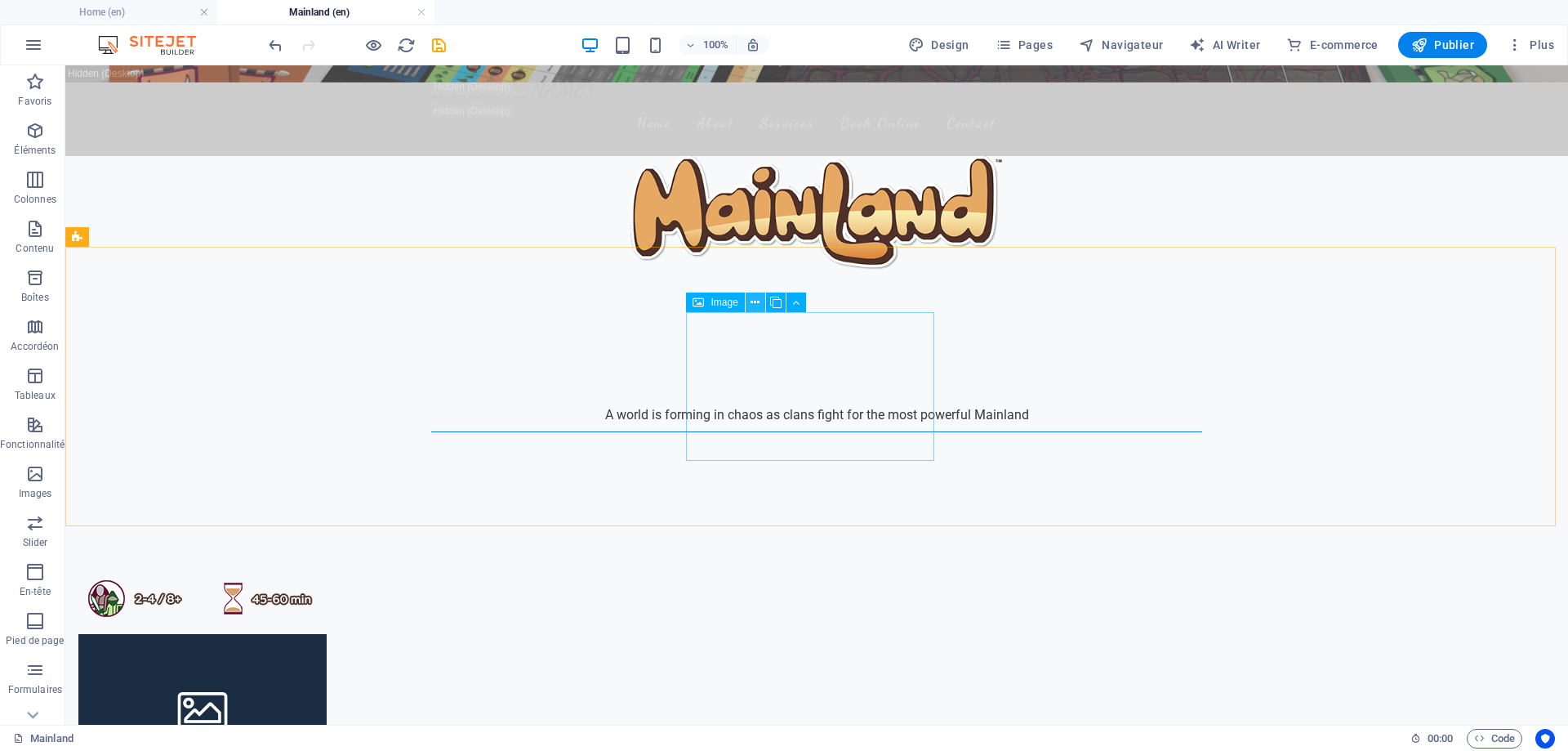
click at [750, 307] on button at bounding box center [755, 302] width 19 height 19
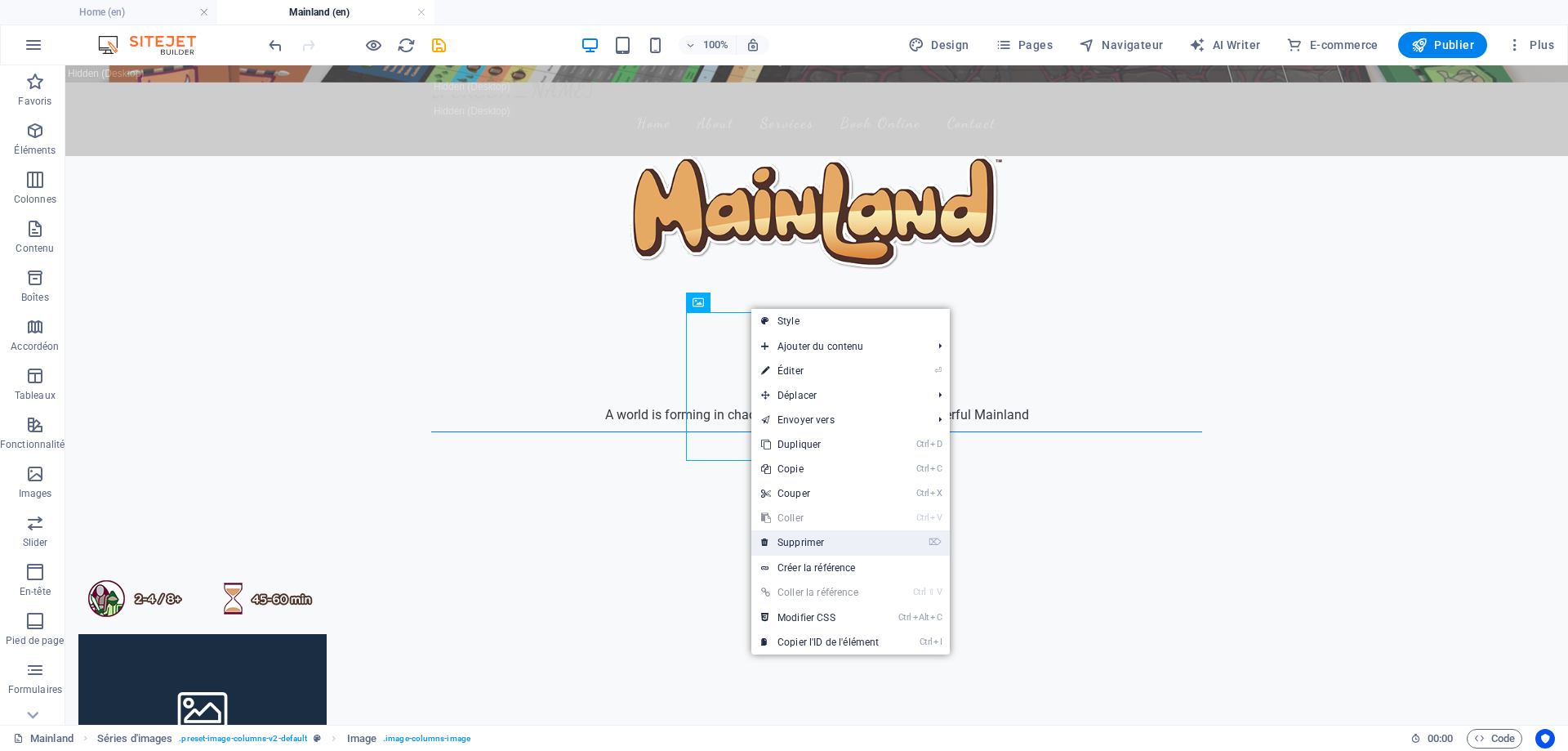
click at [826, 541] on link "⌦ Supprimer" at bounding box center [820, 542] width 138 height 24
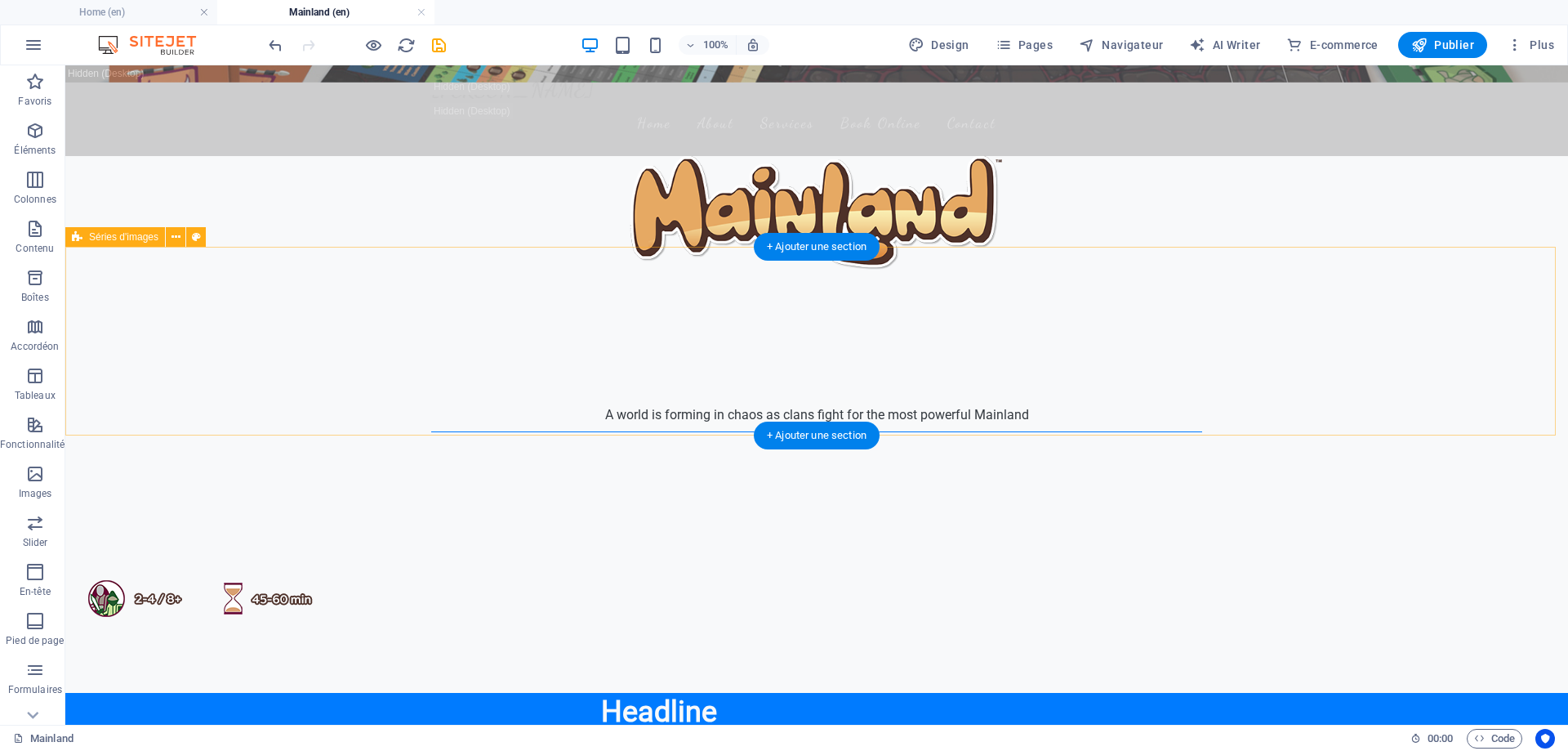
click at [730, 504] on div at bounding box center [817, 598] width 1503 height 188
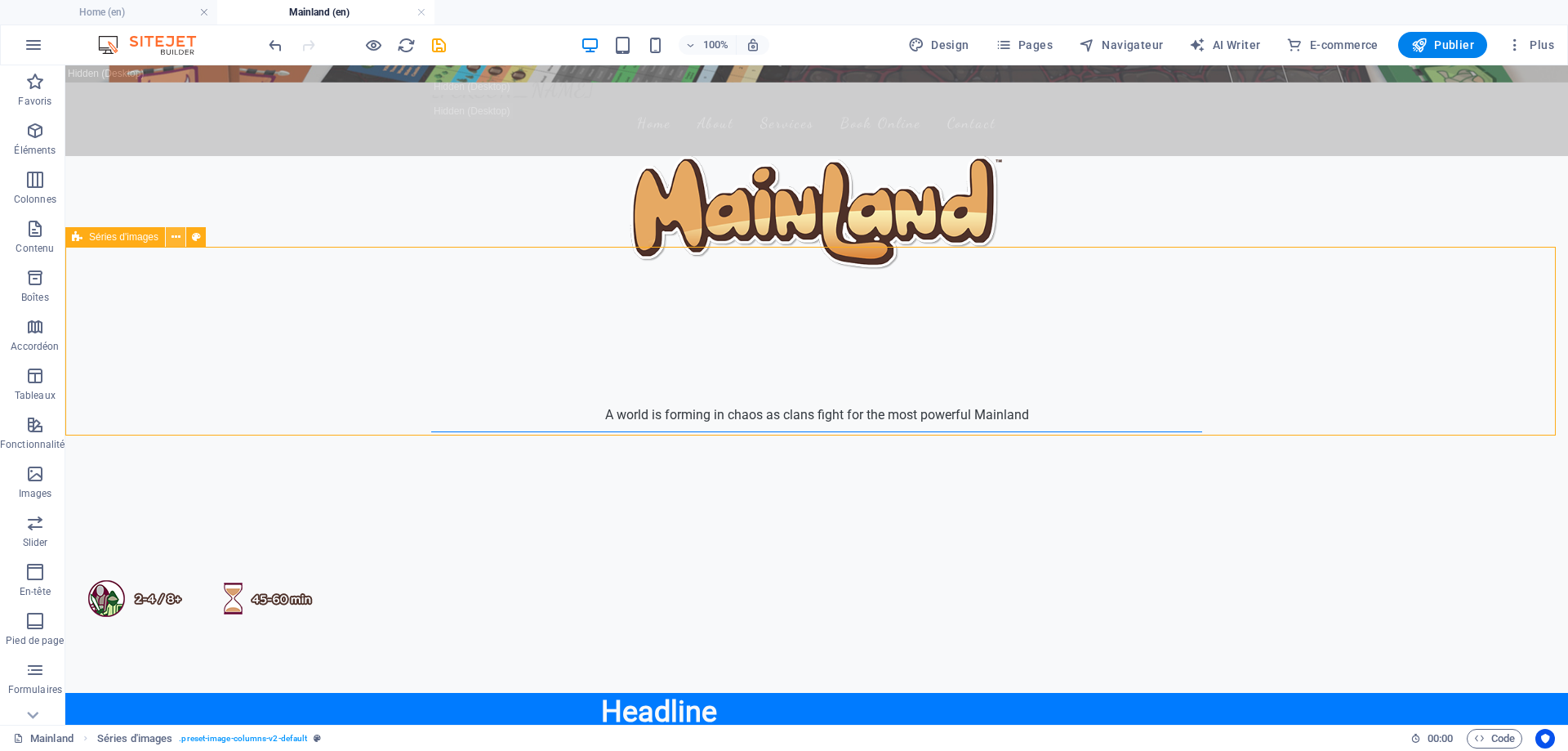
click at [170, 242] on button at bounding box center [175, 237] width 19 height 19
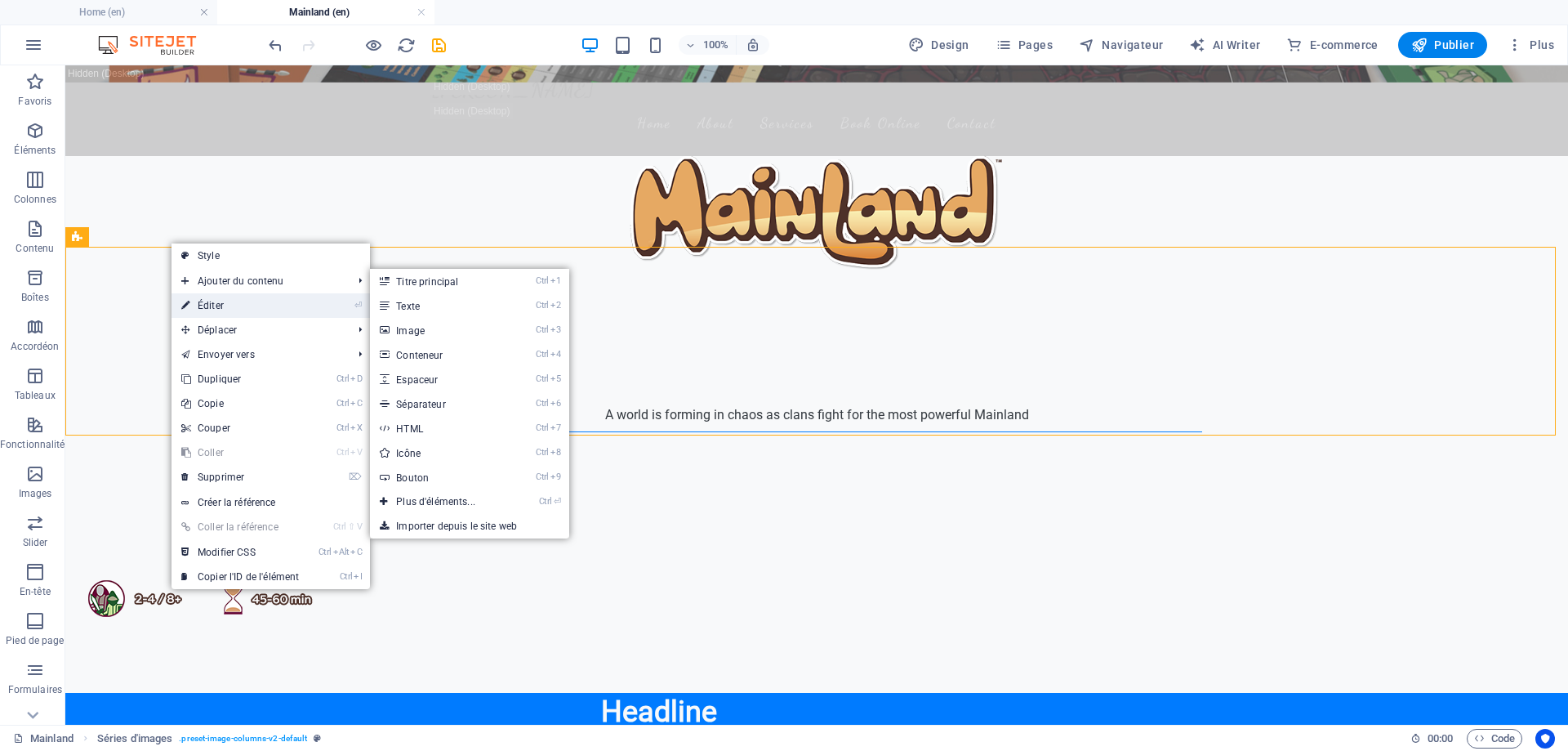
click at [268, 308] on link "⏎ Éditer" at bounding box center [240, 305] width 138 height 24
select select "rem"
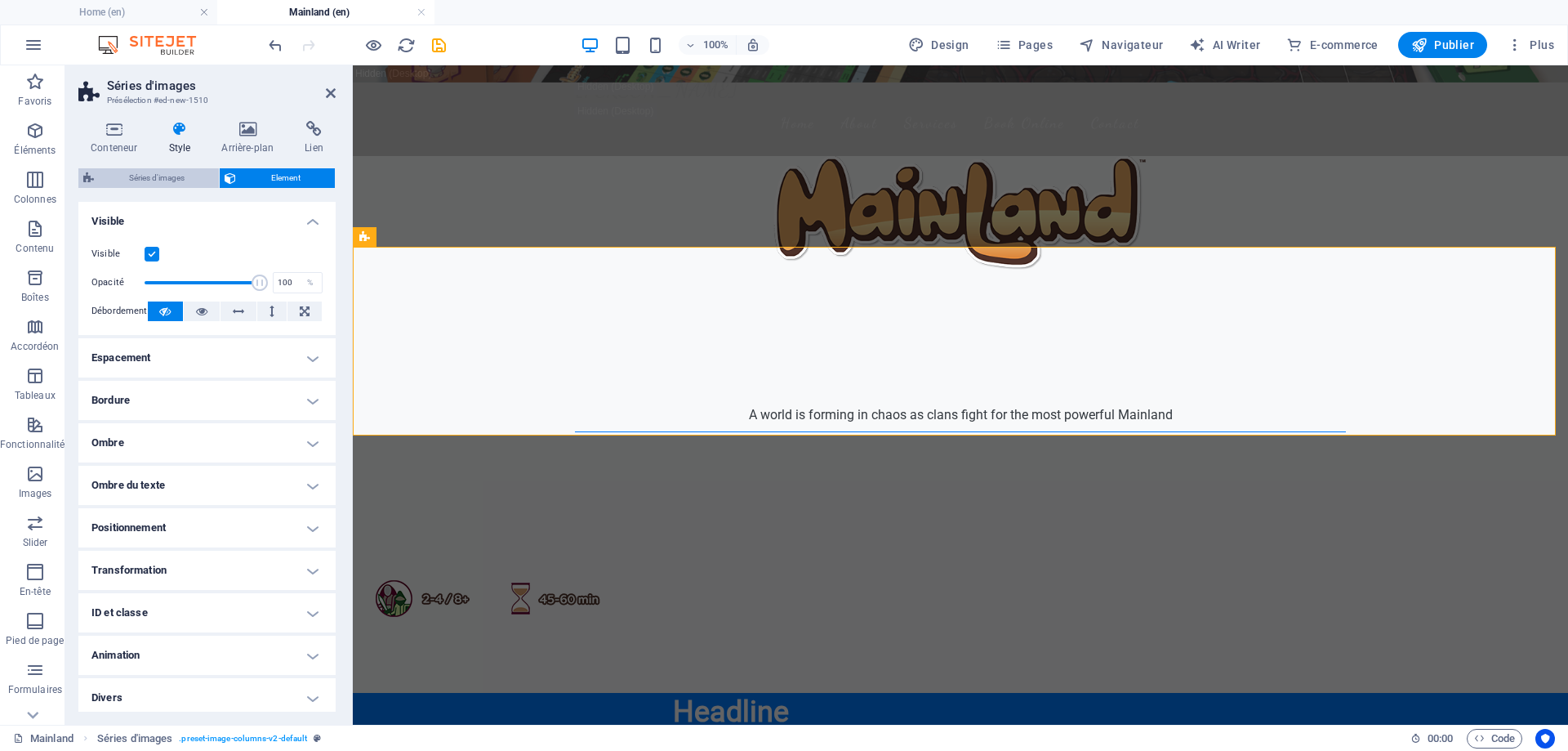
click at [153, 182] on span "Séries d'images" at bounding box center [156, 177] width 115 height 19
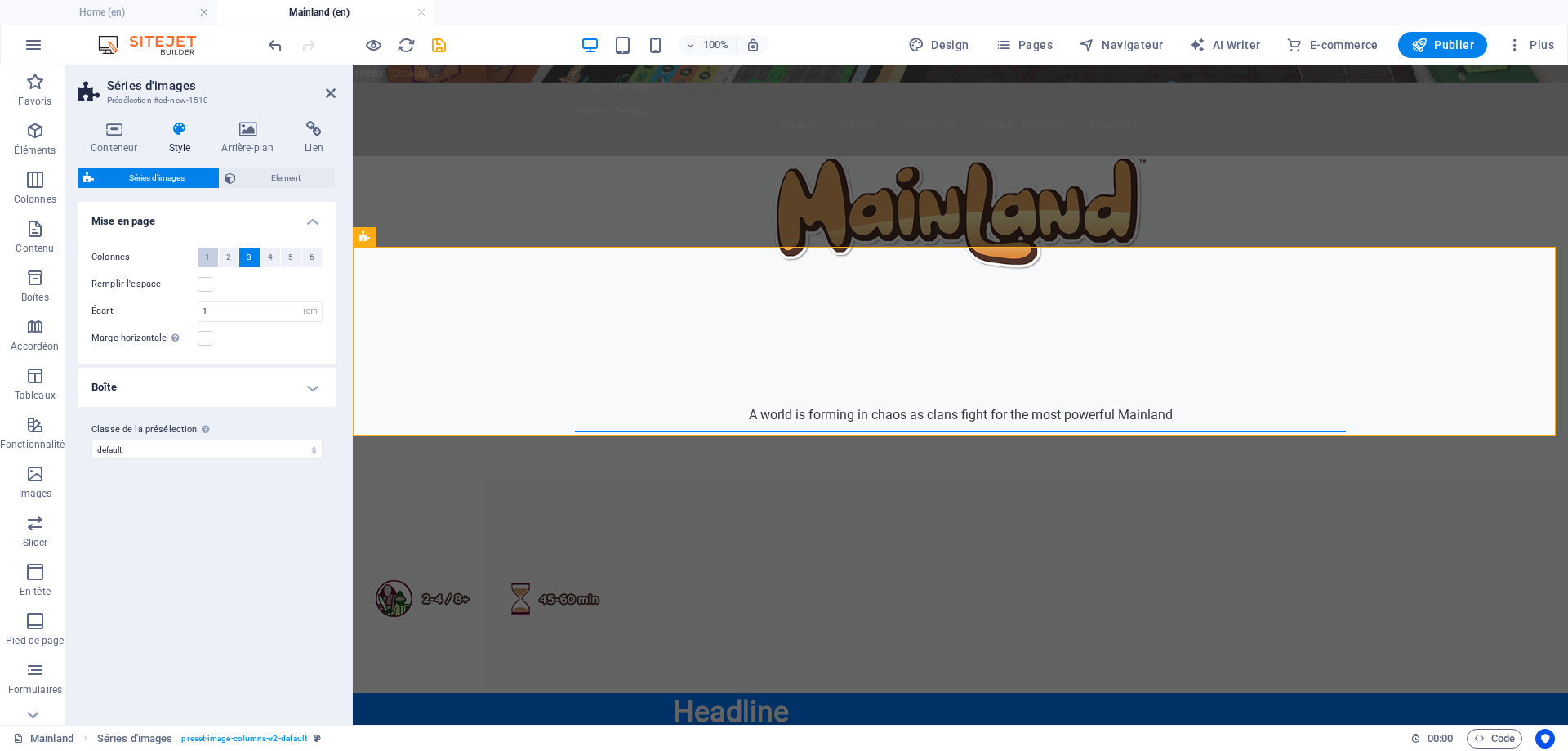
click at [204, 255] on button "1" at bounding box center [208, 257] width 20 height 19
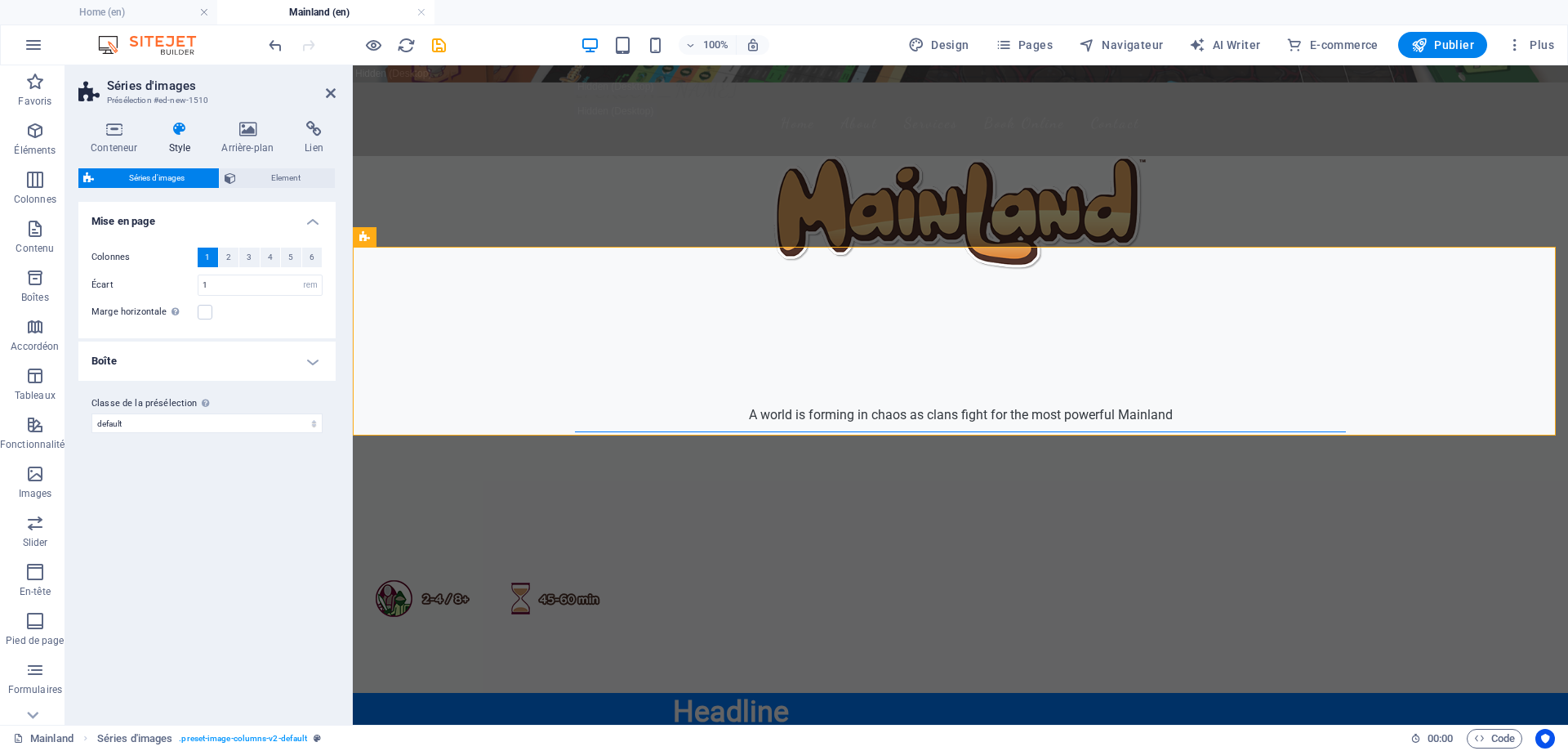
click at [239, 367] on h4 "Boîte" at bounding box center [207, 361] width 258 height 39
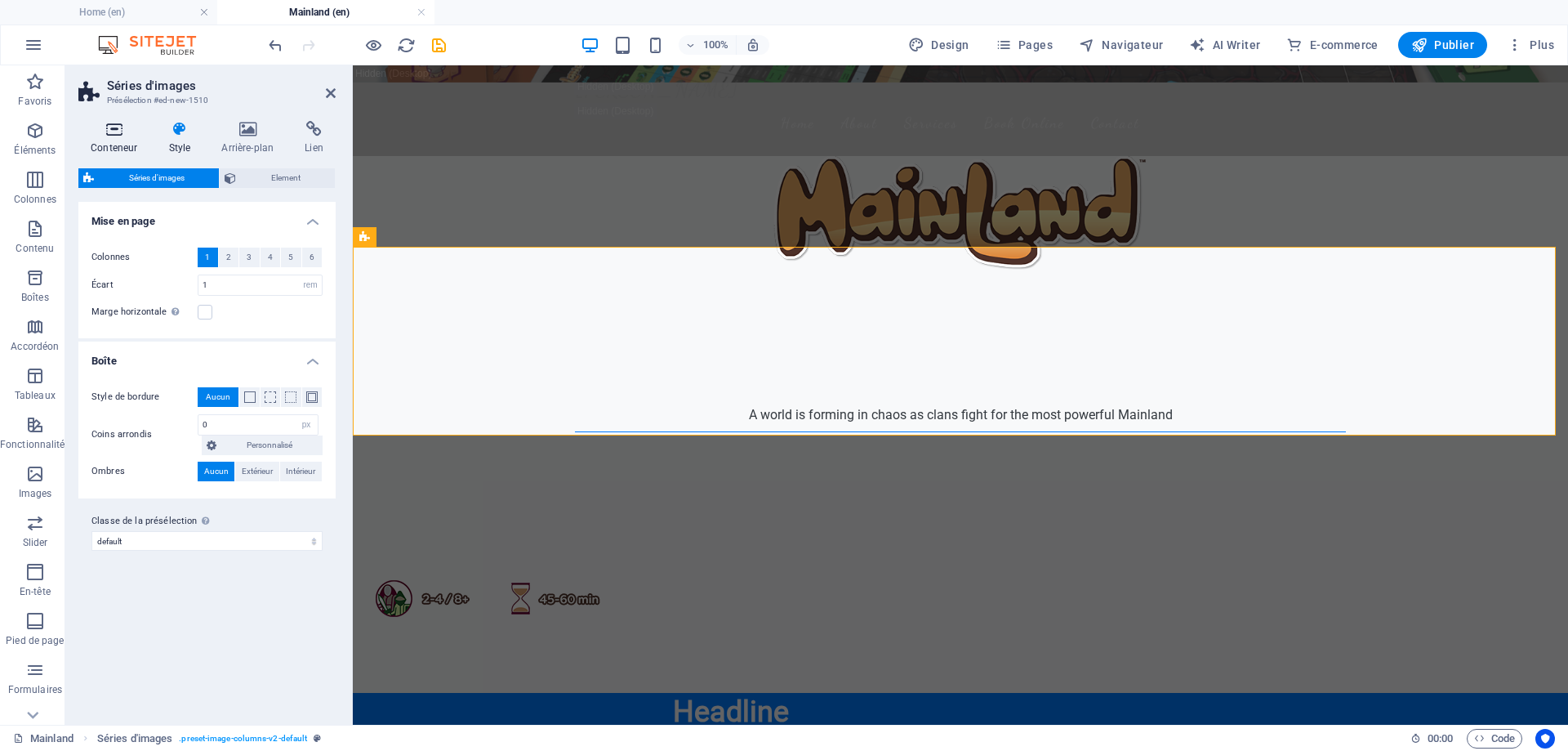
click at [116, 133] on icon at bounding box center [114, 128] width 71 height 16
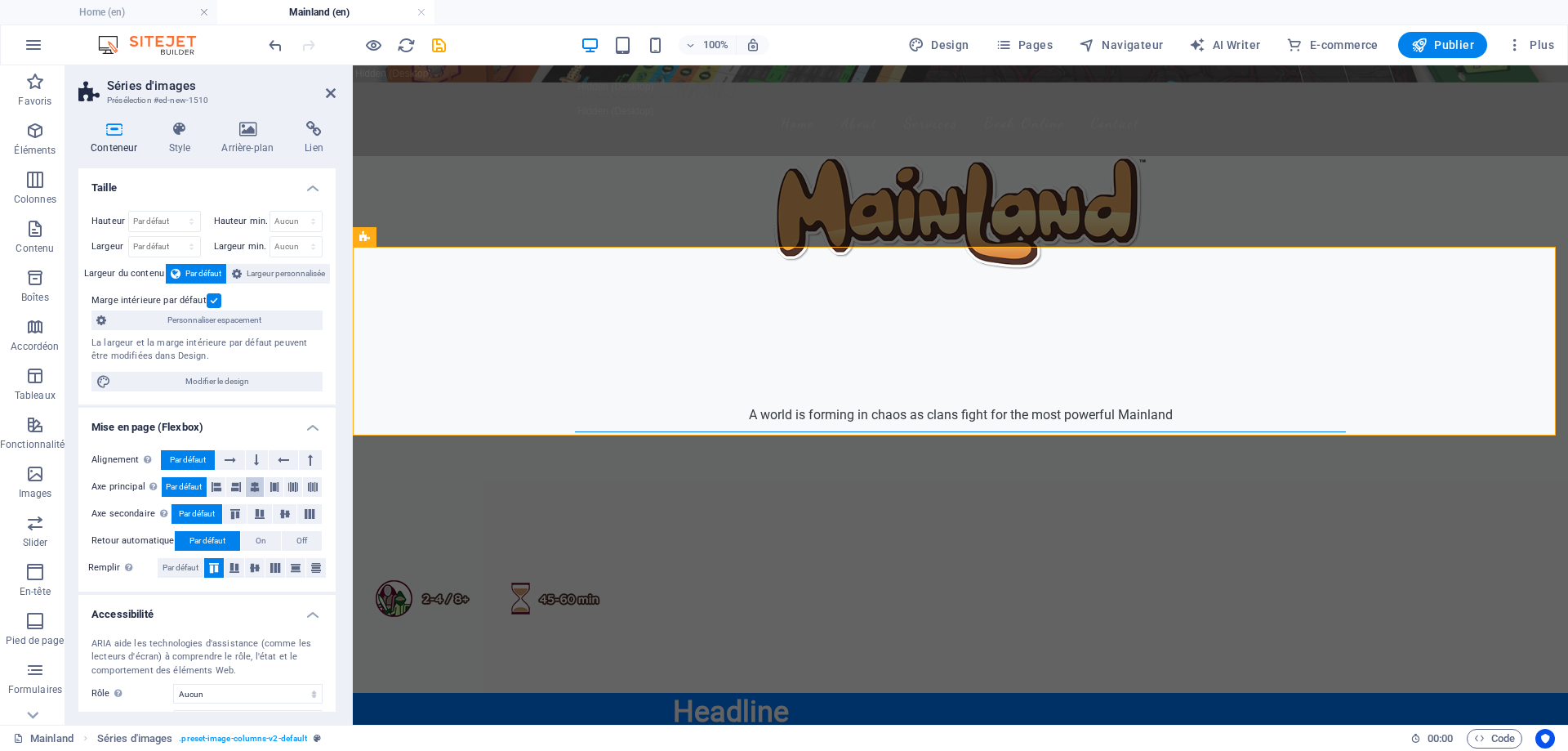
click at [252, 487] on icon at bounding box center [255, 487] width 10 height 19
click at [218, 486] on icon at bounding box center [217, 487] width 10 height 19
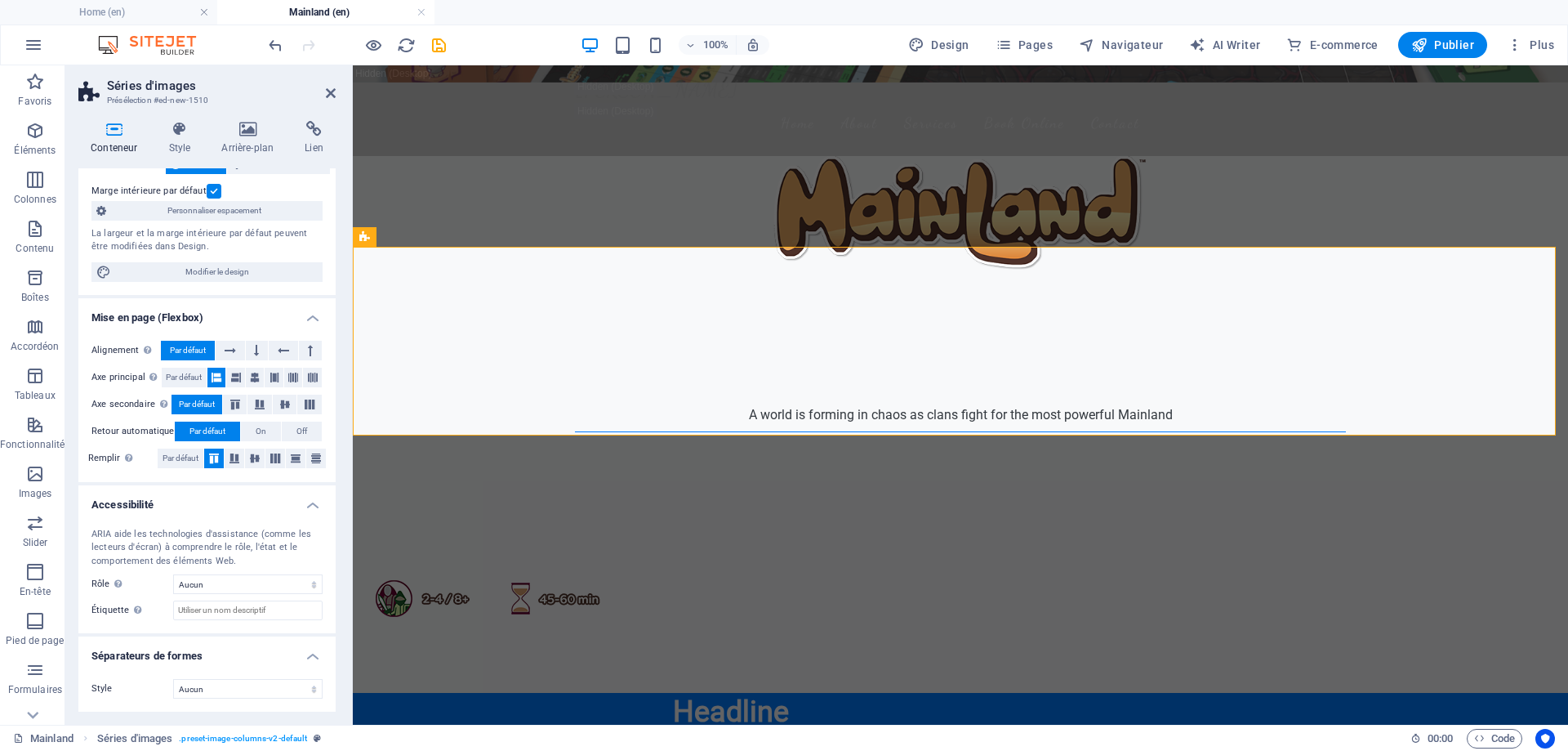
scroll to position [0, 0]
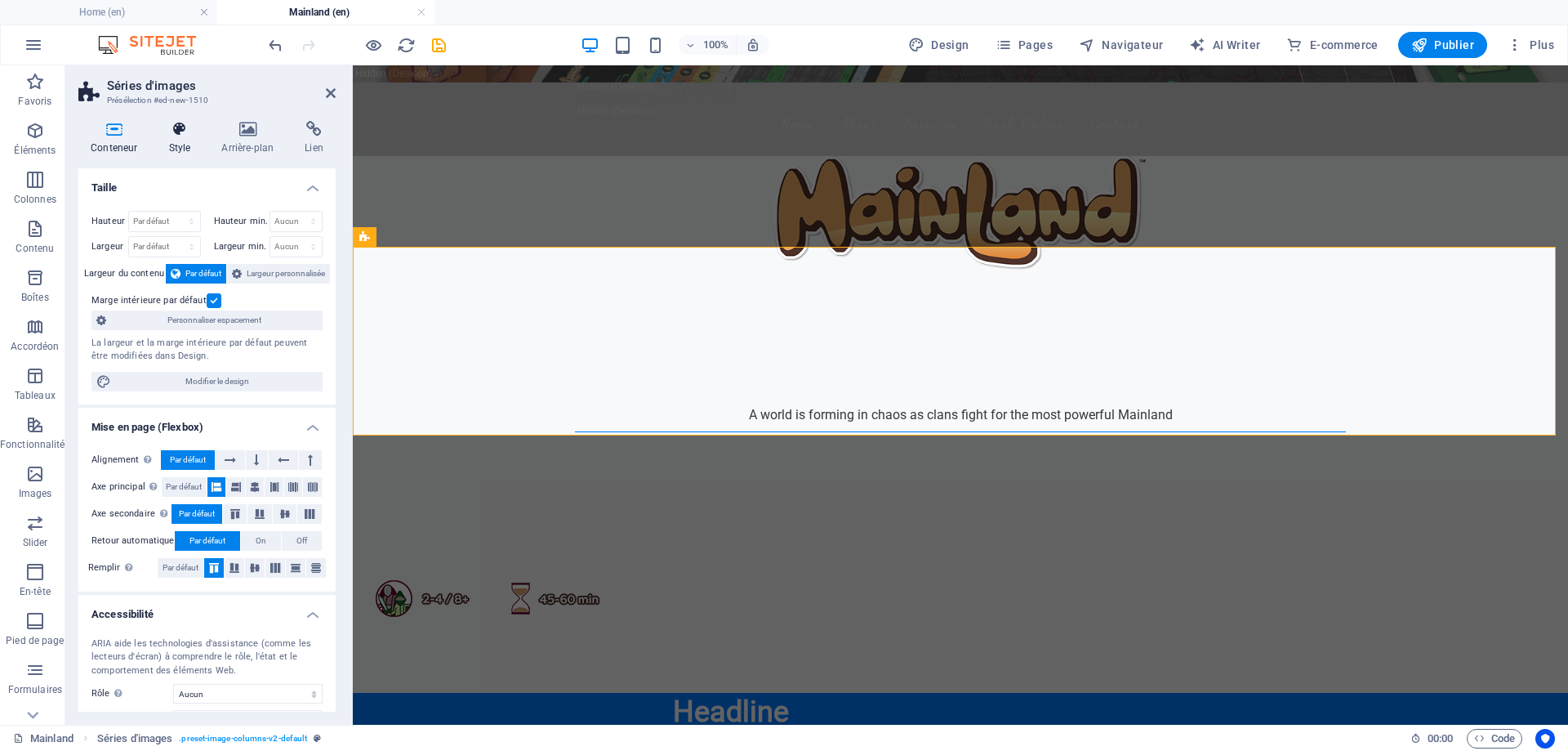
click at [185, 140] on h4 "Style" at bounding box center [182, 138] width 53 height 35
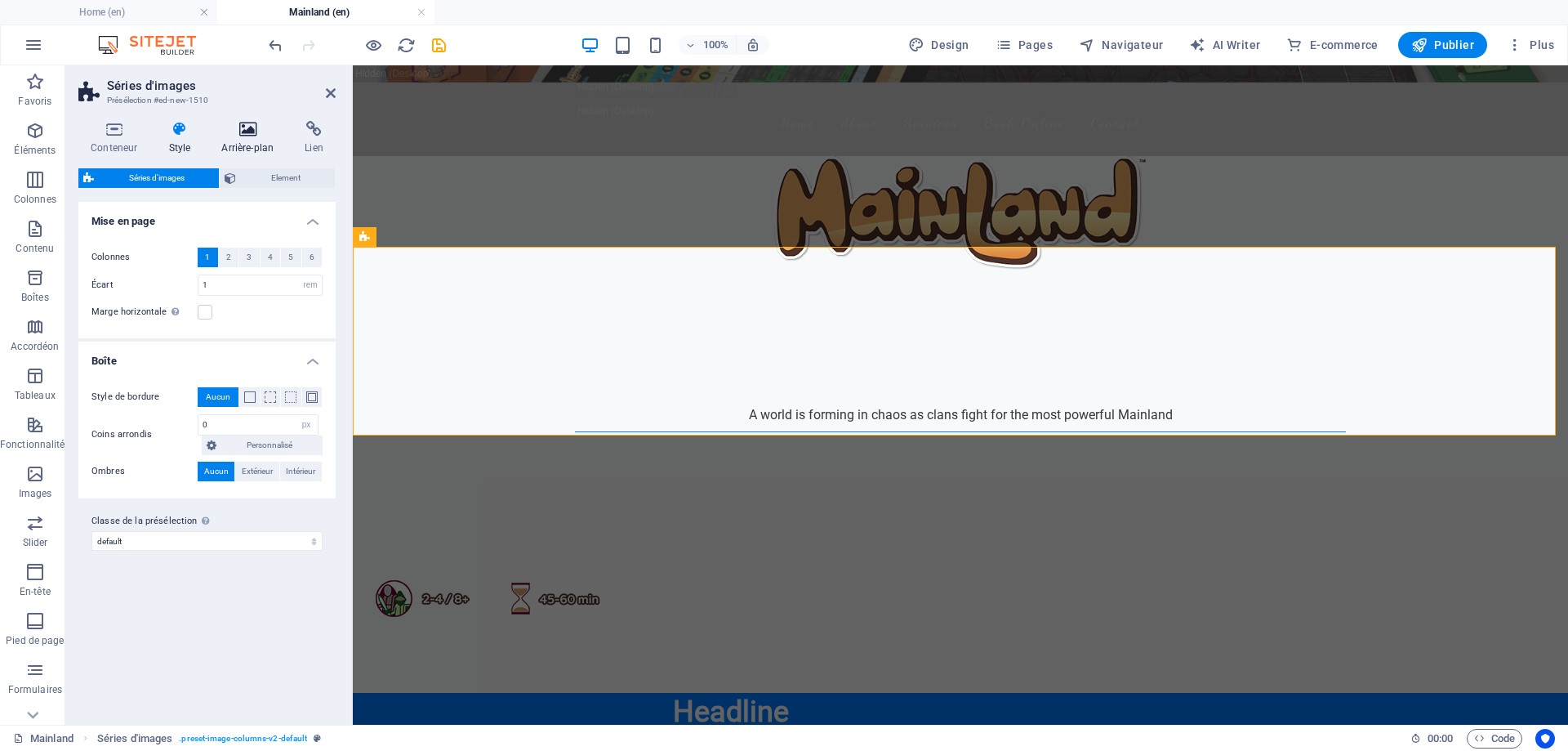
click at [236, 133] on icon at bounding box center [247, 128] width 77 height 16
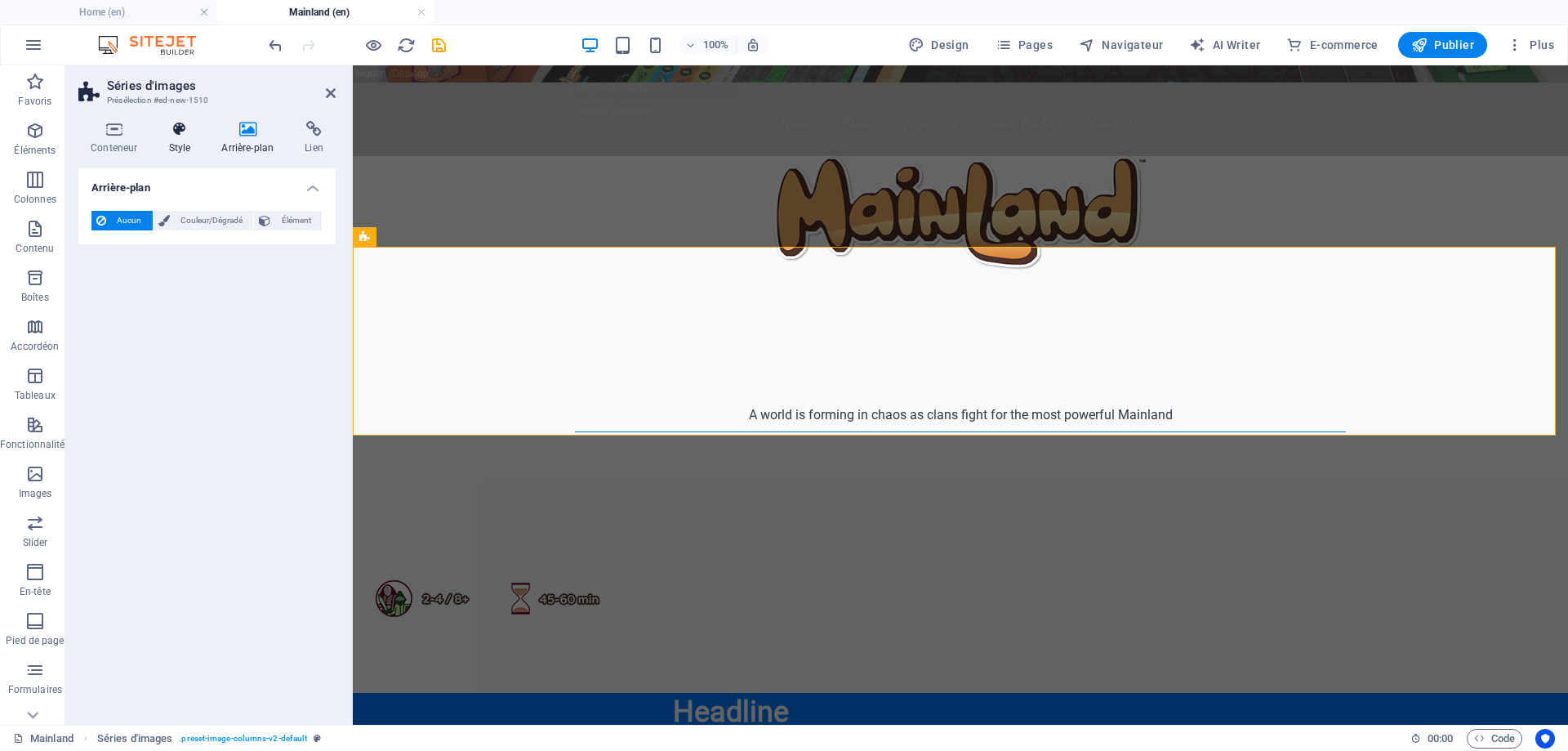
click at [173, 133] on icon at bounding box center [179, 128] width 46 height 16
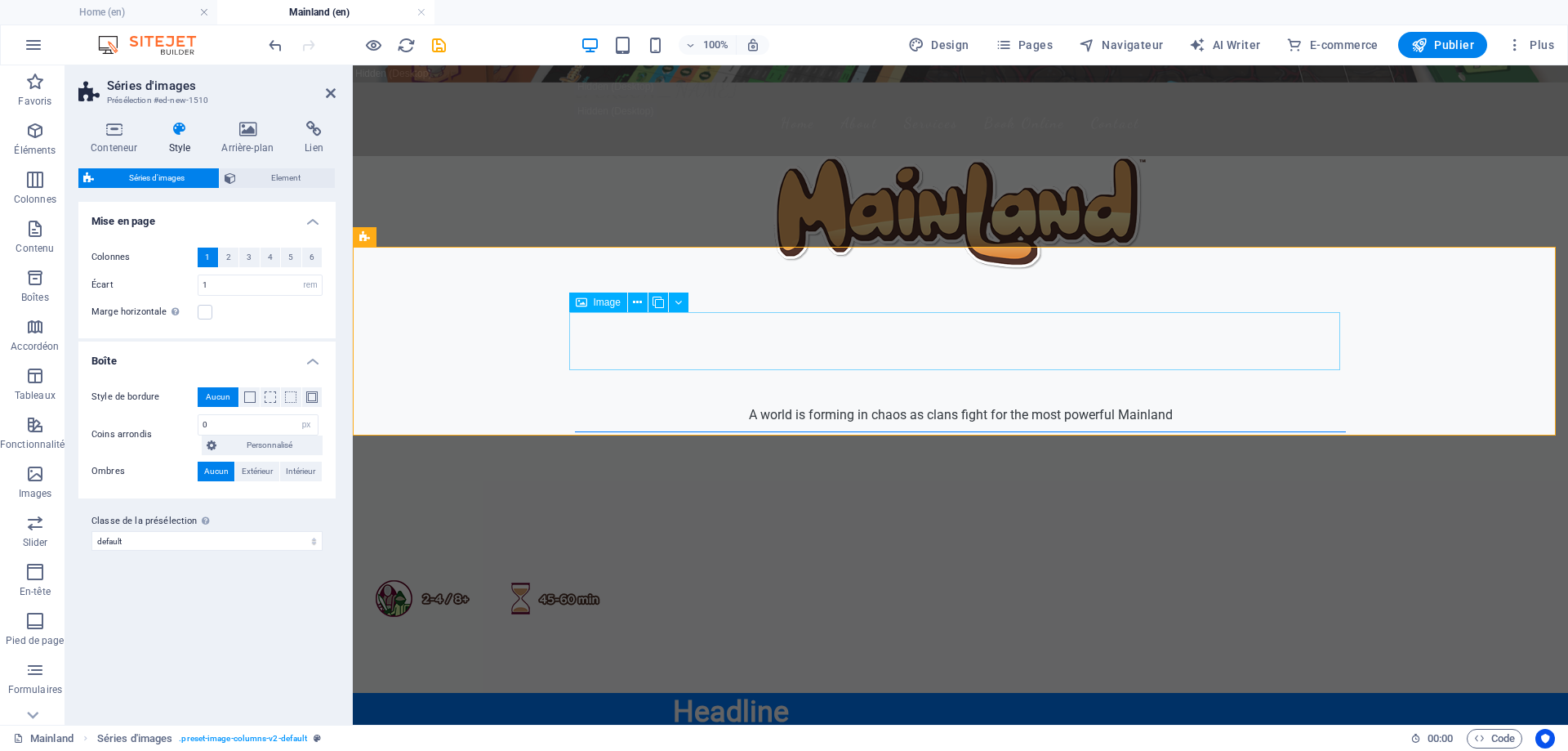
click at [607, 302] on span "Image" at bounding box center [607, 302] width 27 height 10
click at [638, 304] on icon at bounding box center [638, 302] width 9 height 17
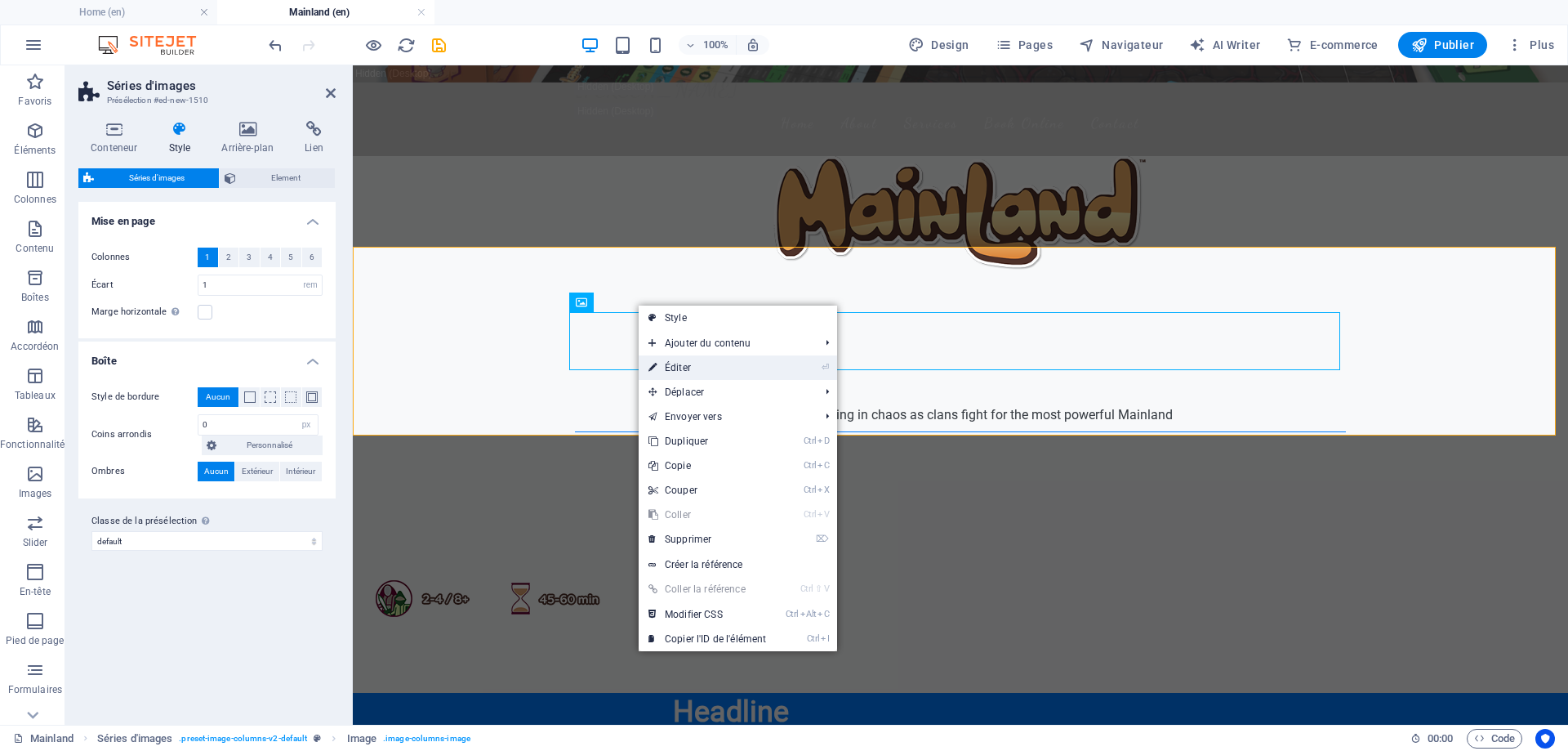
click at [736, 366] on link "⏎ Éditer" at bounding box center [707, 367] width 138 height 24
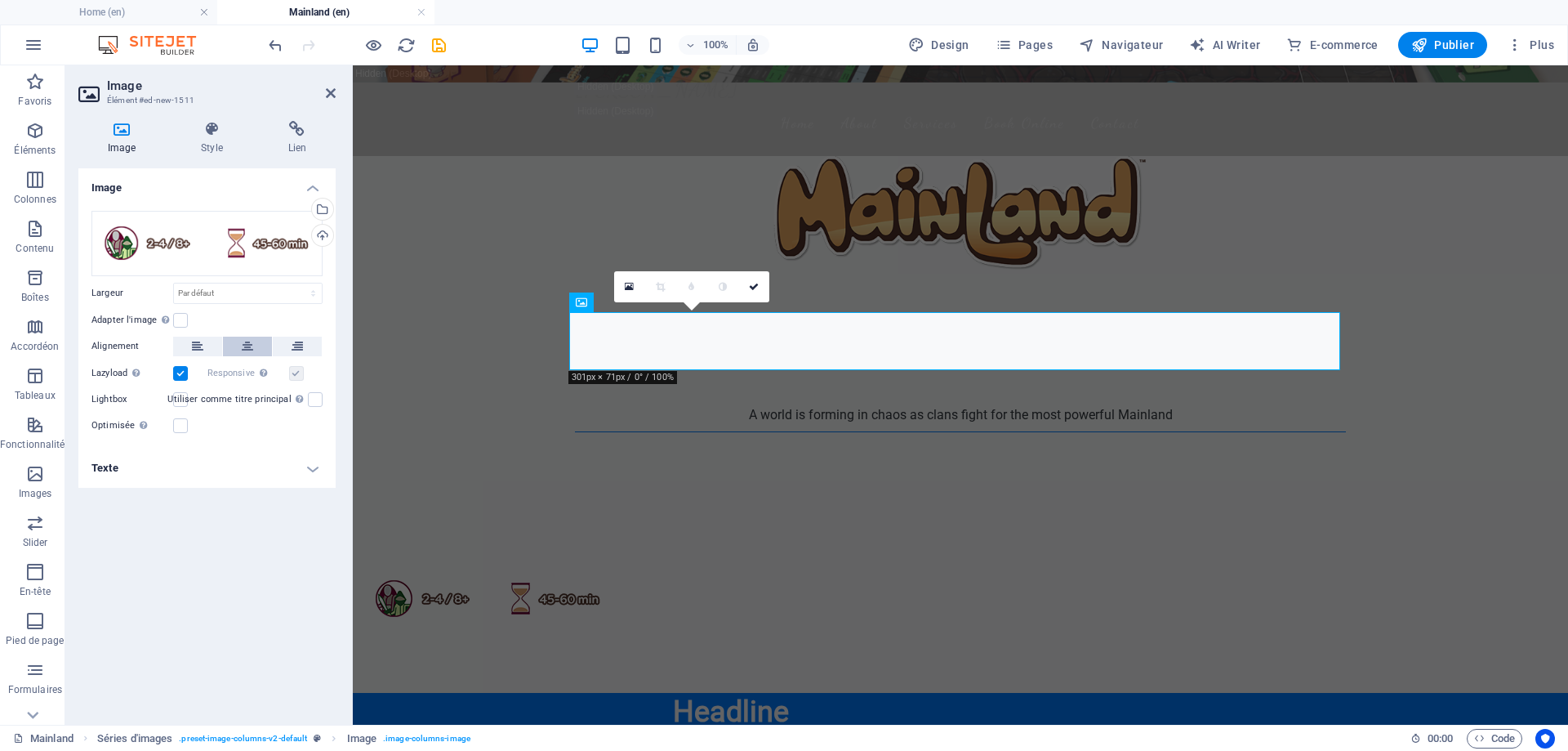
click at [257, 342] on button at bounding box center [247, 346] width 49 height 19
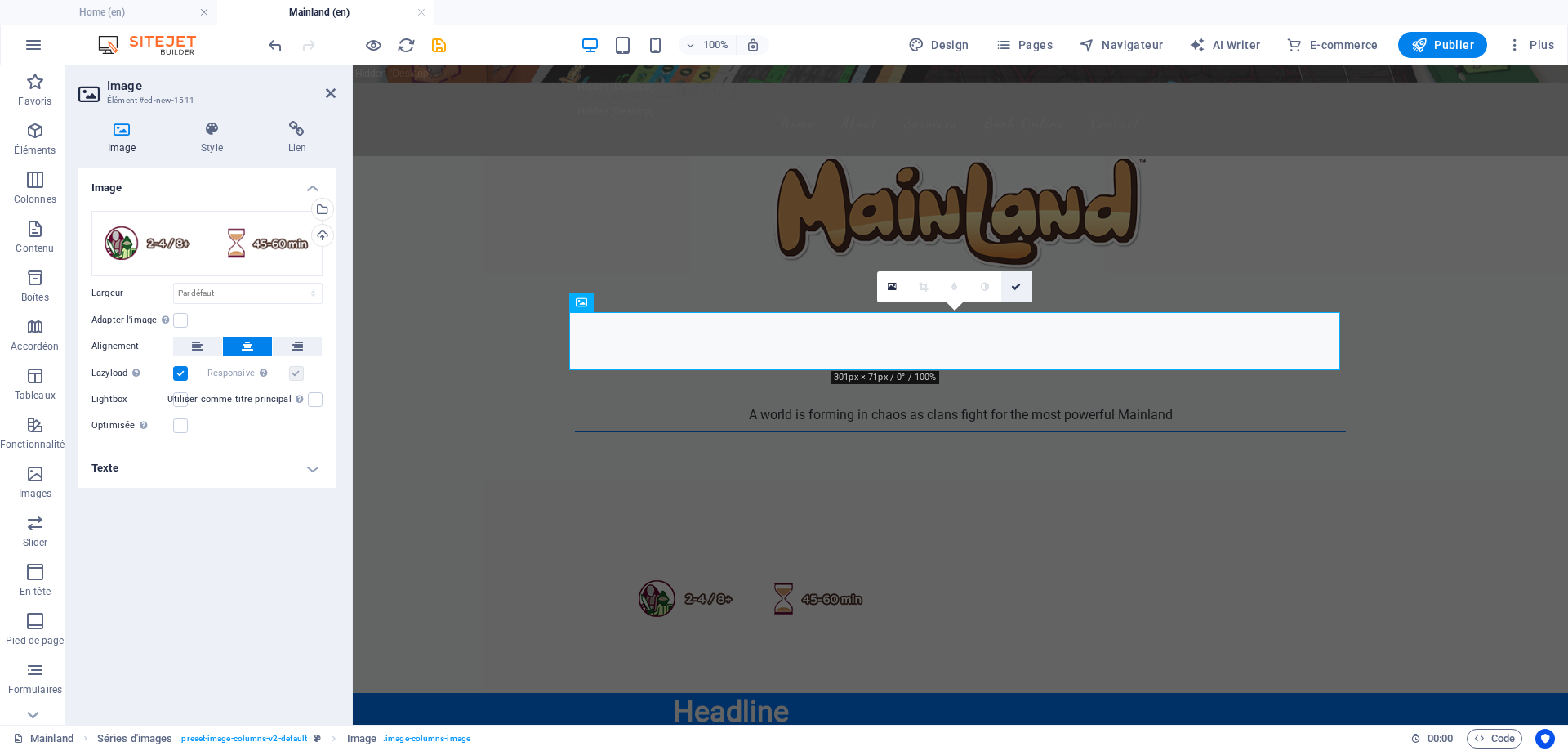
click at [1016, 286] on icon at bounding box center [1017, 287] width 10 height 10
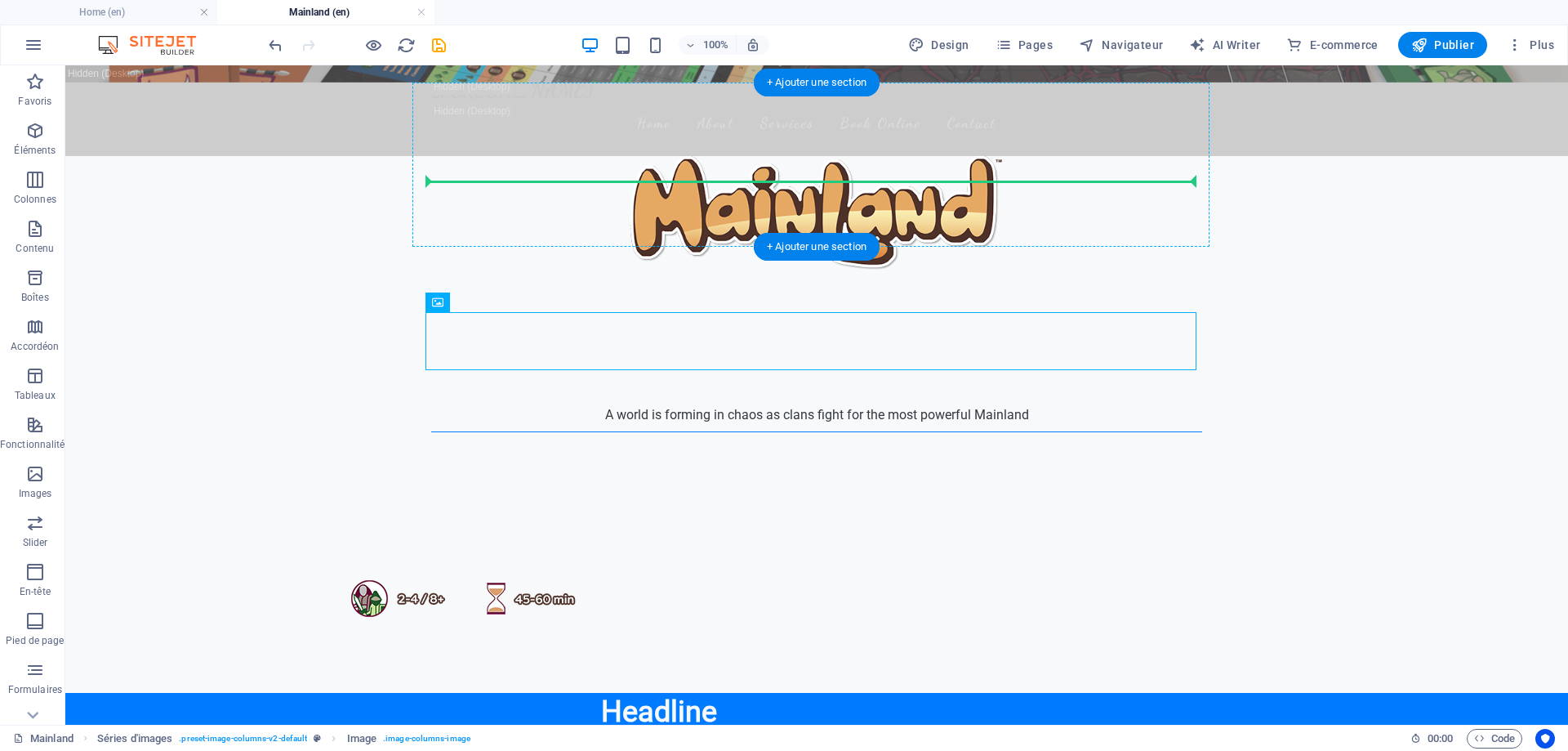
drag, startPoint x: 523, startPoint y: 367, endPoint x: 861, endPoint y: 181, distance: 385.8
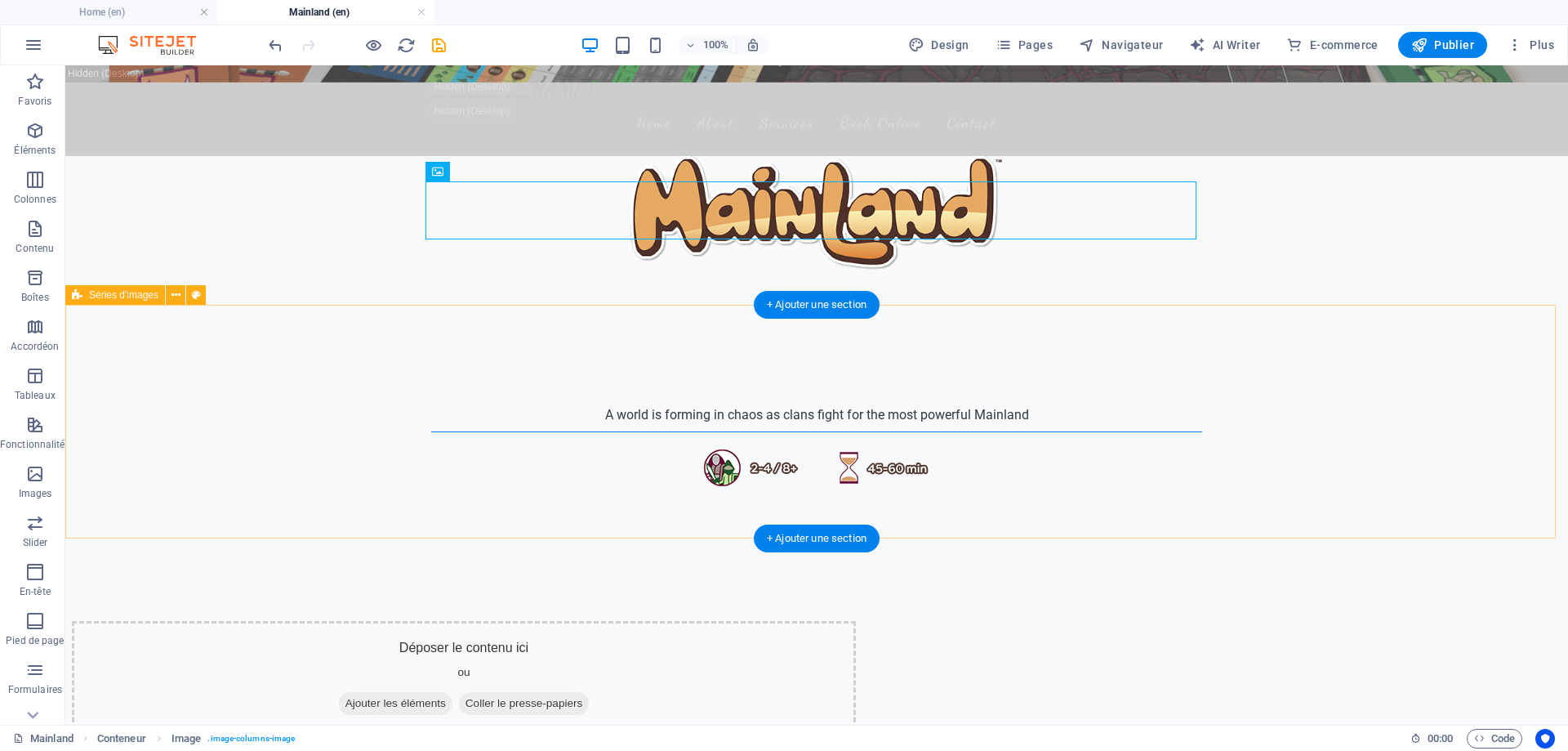
click at [1137, 563] on div "Déposer le contenu ici ou Ajouter les éléments Coller le presse-papiers" at bounding box center [817, 679] width 1503 height 234
click at [279, 563] on div "Déposer le contenu ici ou Ajouter les éléments Coller le presse-papiers" at bounding box center [817, 679] width 1503 height 234
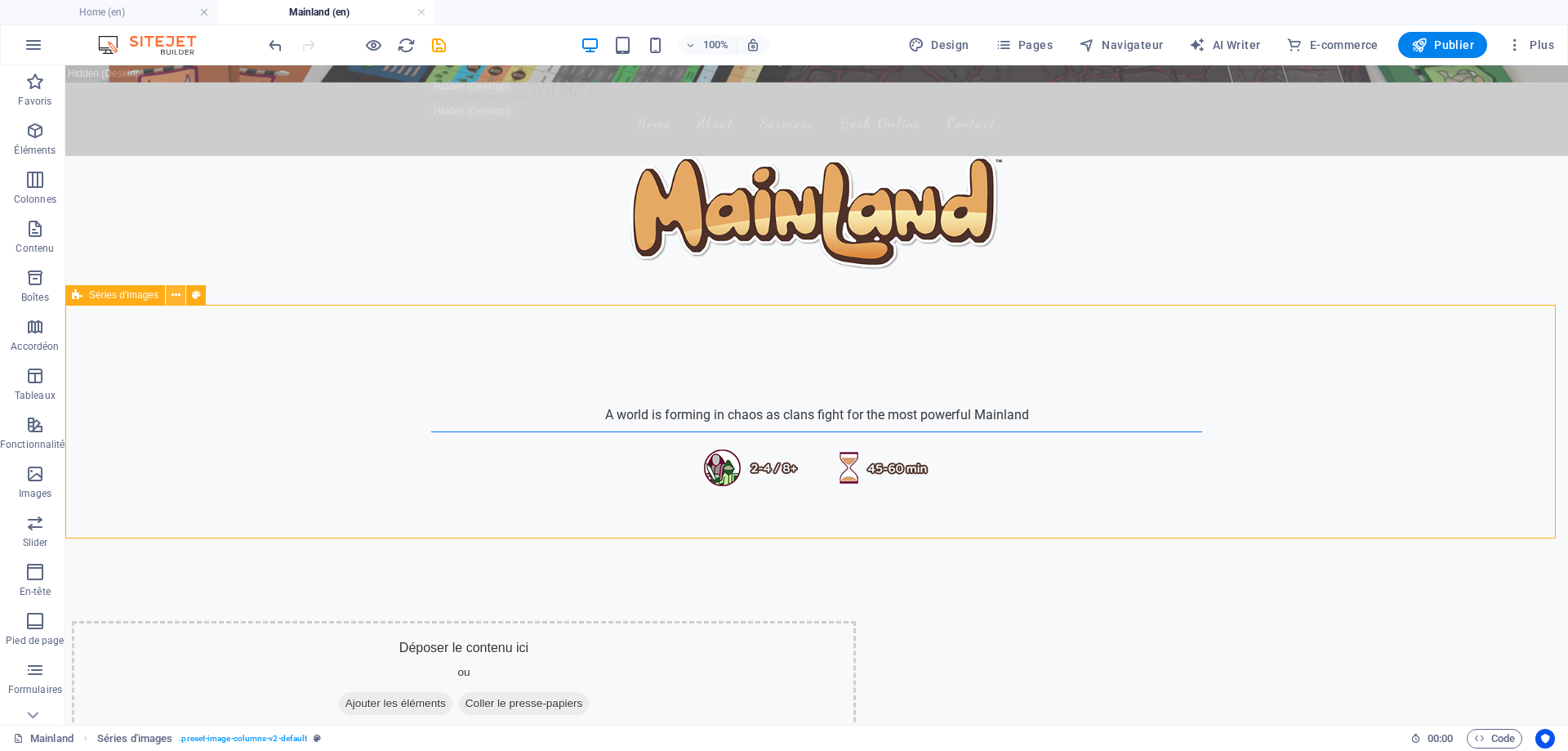
click at [178, 293] on icon at bounding box center [176, 296] width 9 height 17
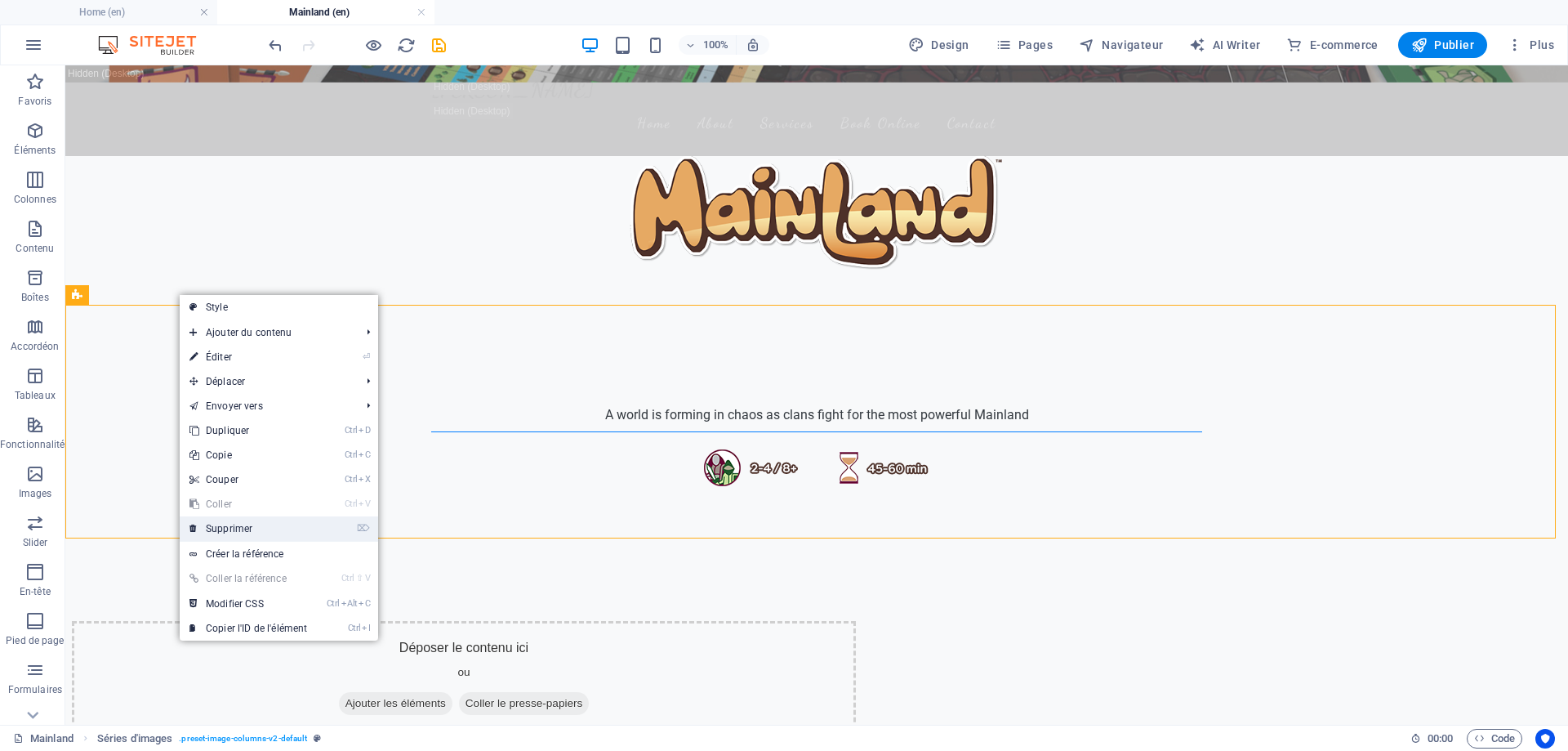
drag, startPoint x: 280, startPoint y: 525, endPoint x: 346, endPoint y: 454, distance: 96.9
click at [280, 525] on link "⌦ Supprimer" at bounding box center [248, 528] width 138 height 24
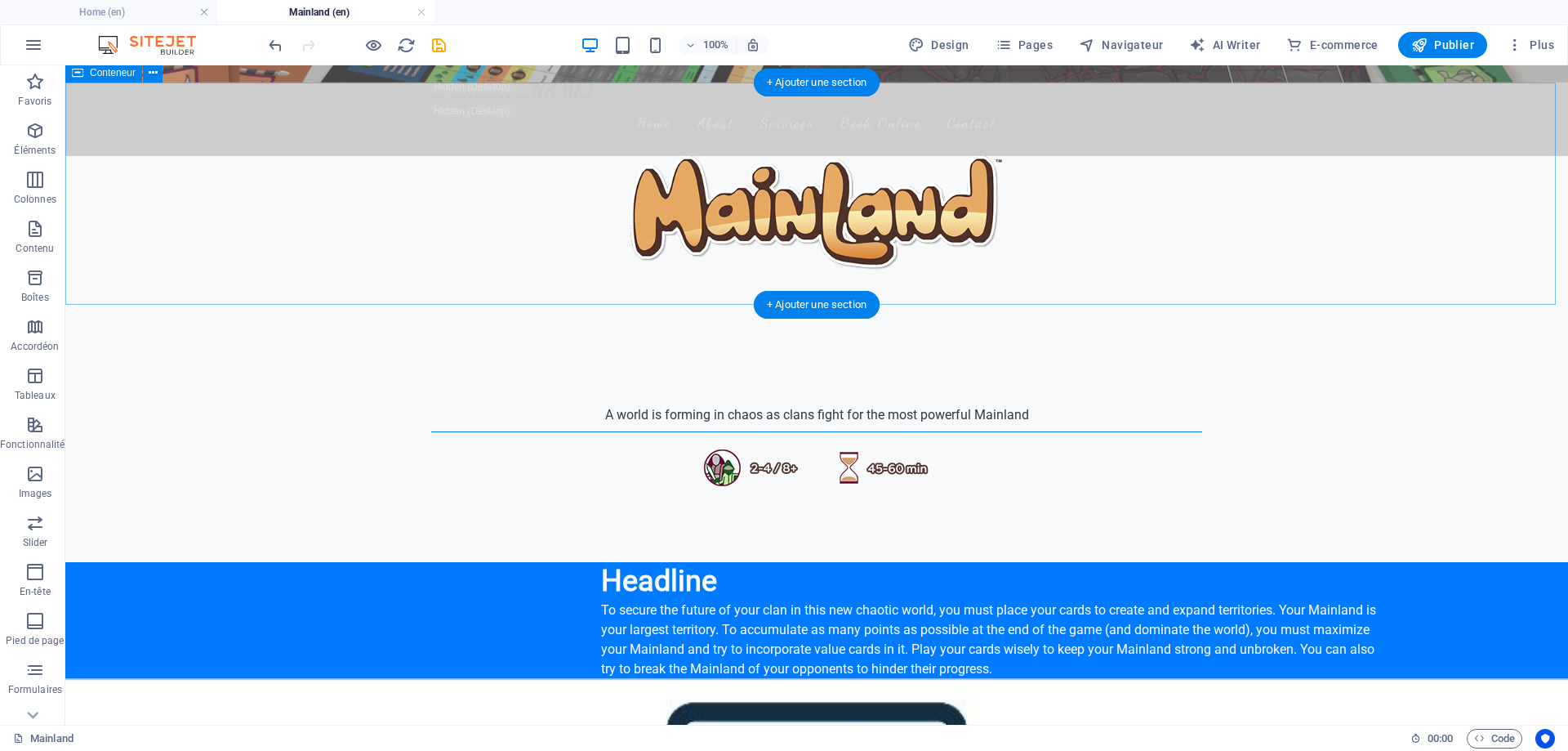
click at [925, 340] on div "A world is forming in chaos as clans fight for the most powerful Mainland" at bounding box center [817, 450] width 1503 height 222
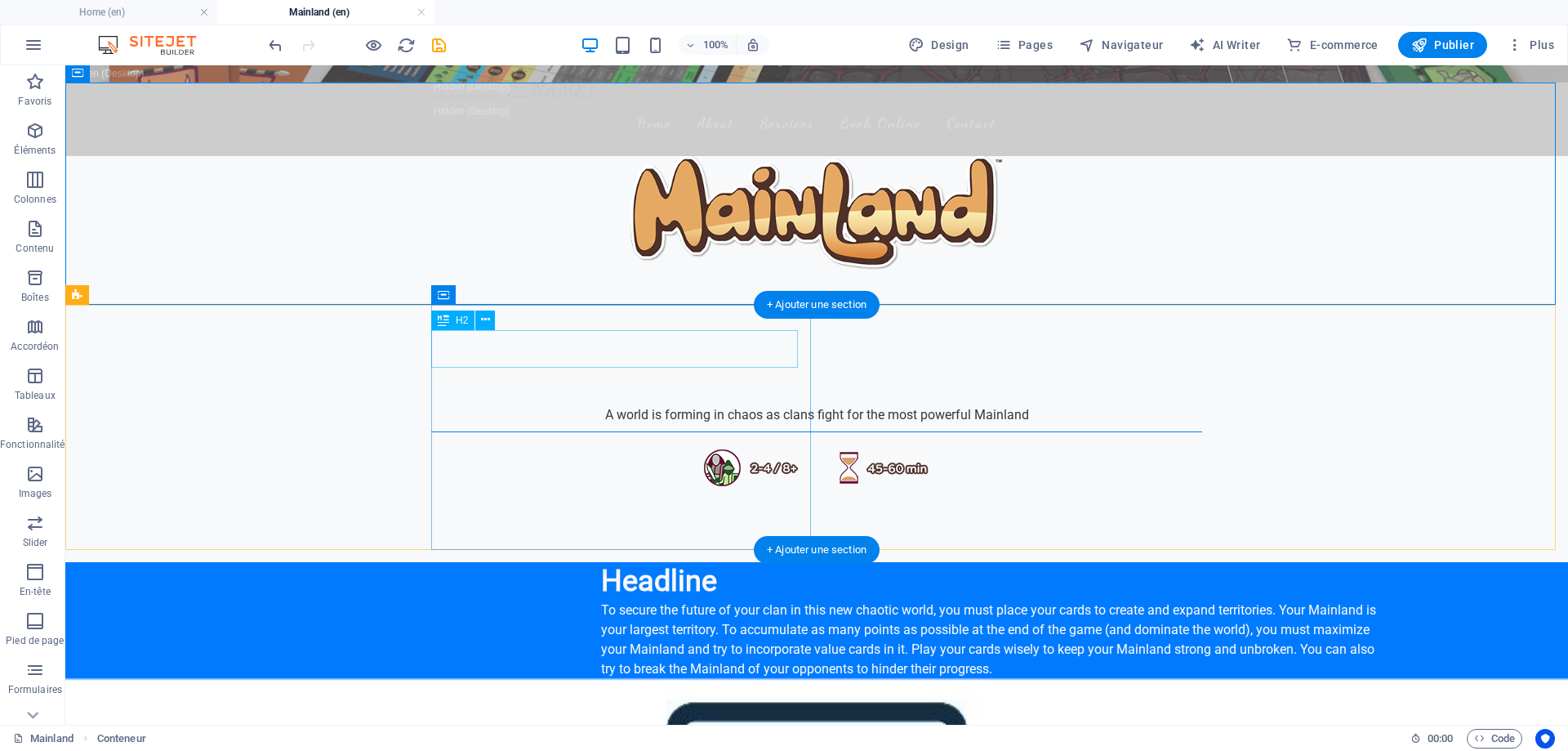
click at [601, 563] on div "Headline" at bounding box center [993, 581] width 784 height 38
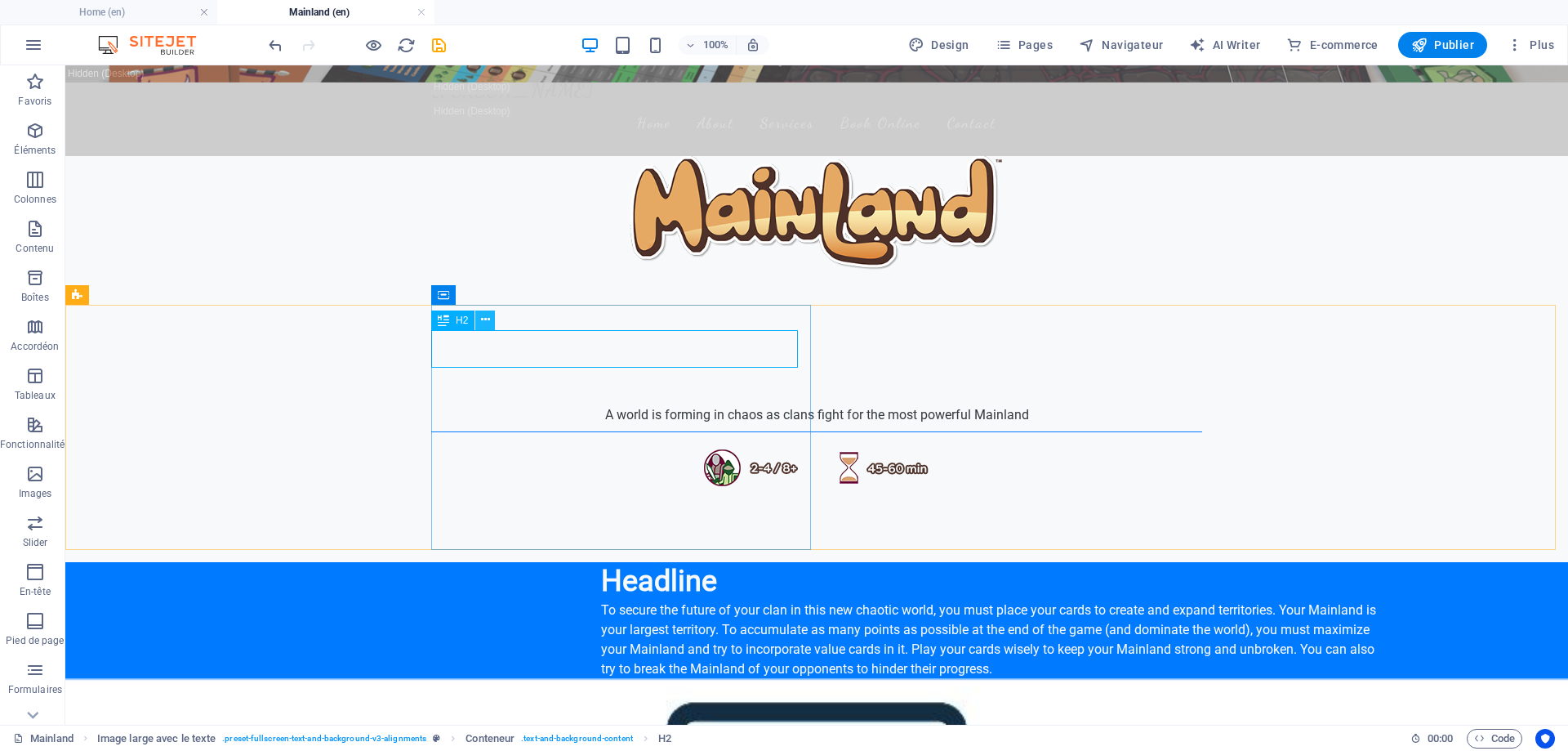
click at [484, 318] on icon at bounding box center [486, 320] width 9 height 17
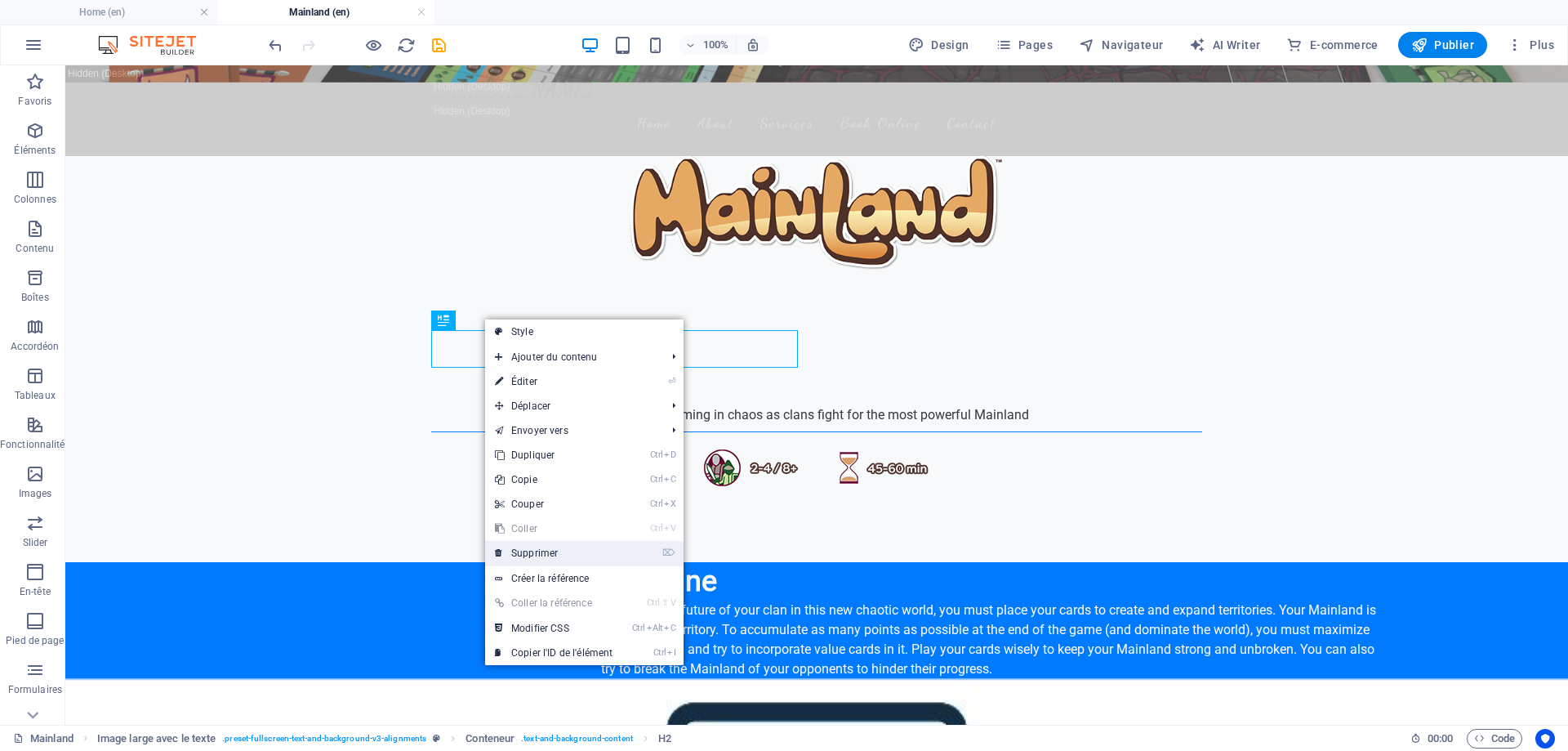
click at [550, 549] on link "⌦ Supprimer" at bounding box center [554, 552] width 138 height 24
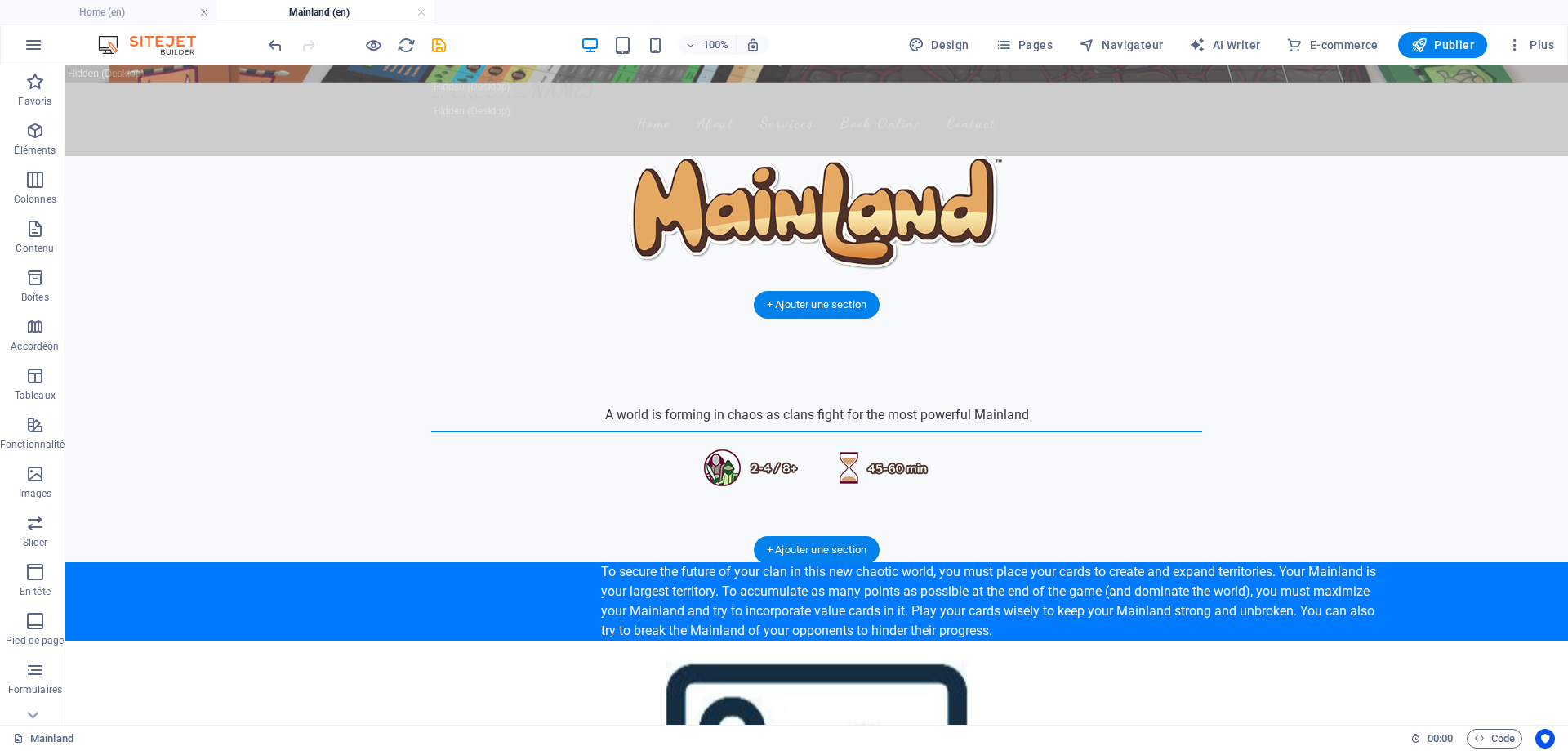
click at [1166, 640] on figure at bounding box center [817, 763] width 1503 height 245
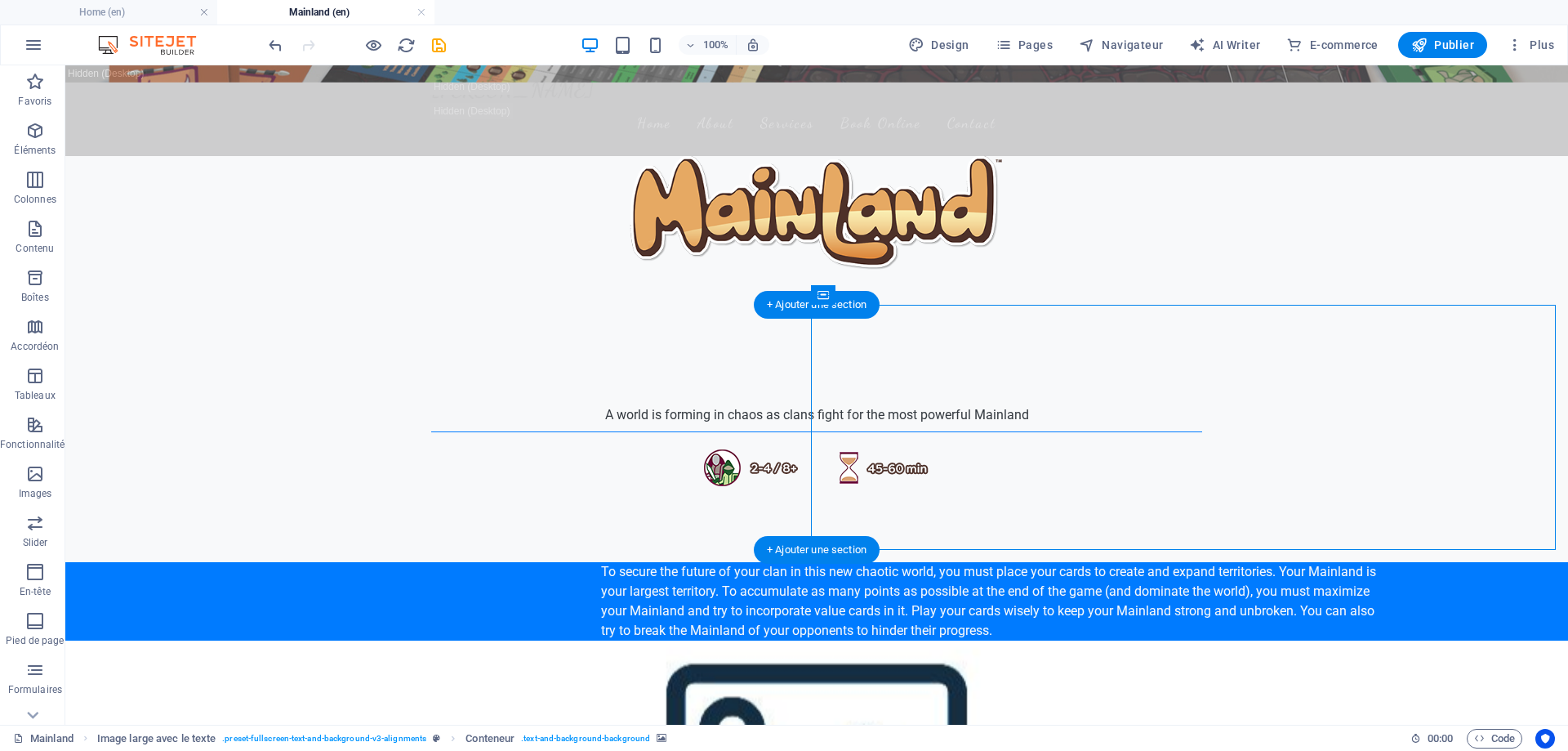
click at [1195, 640] on figure at bounding box center [817, 763] width 1503 height 245
click at [1164, 640] on figure at bounding box center [817, 763] width 1503 height 245
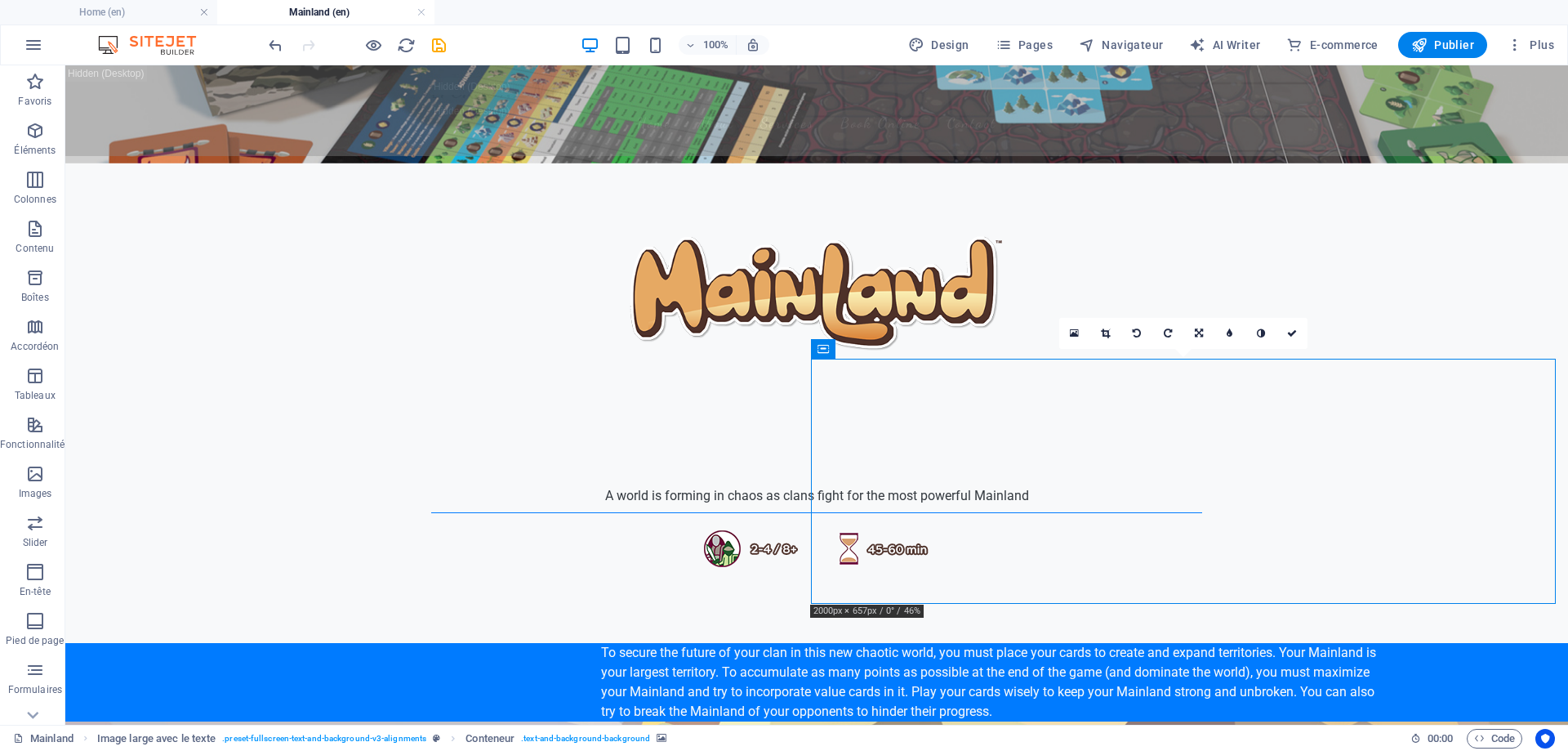
scroll to position [245, 0]
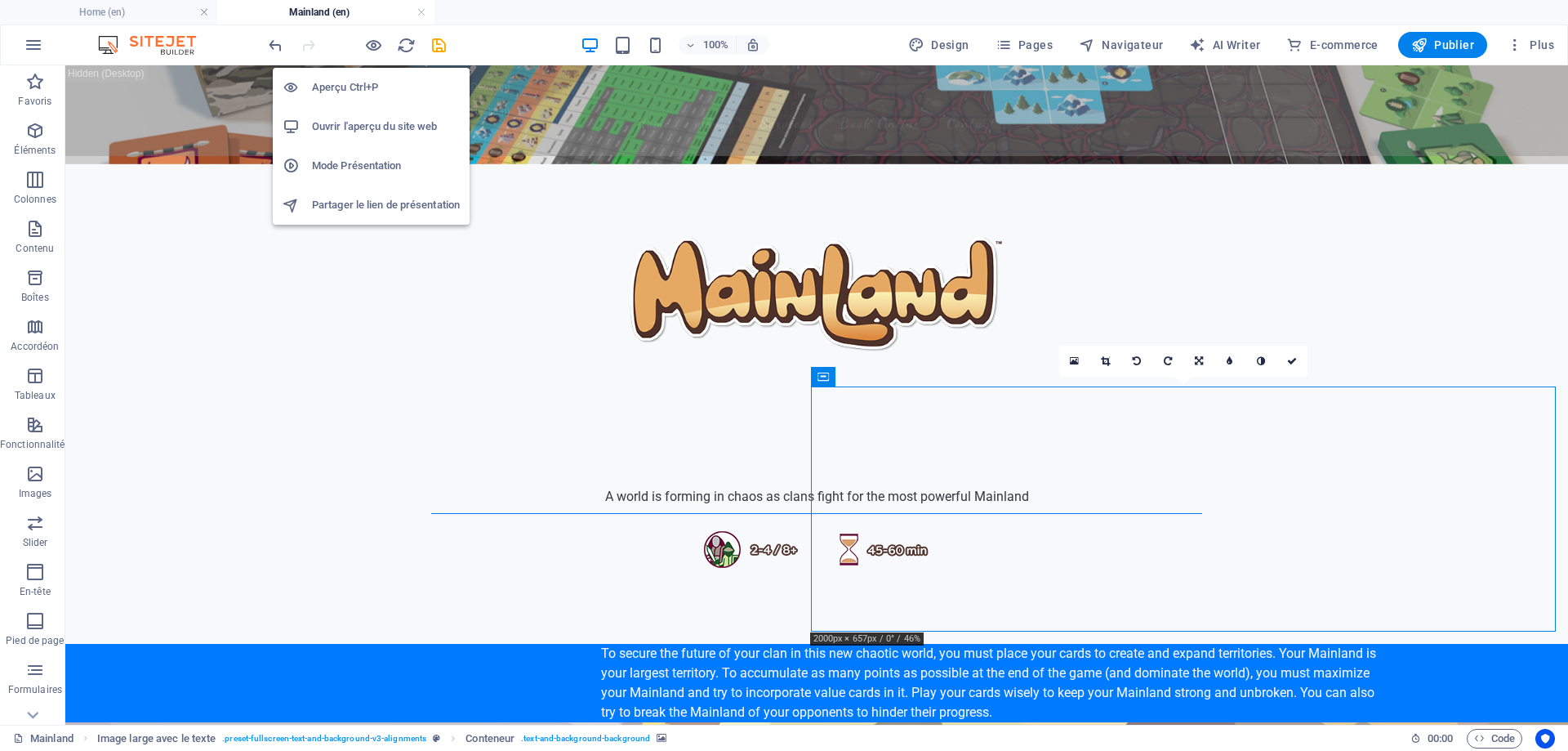
click at [372, 44] on icon "button" at bounding box center [373, 46] width 19 height 19
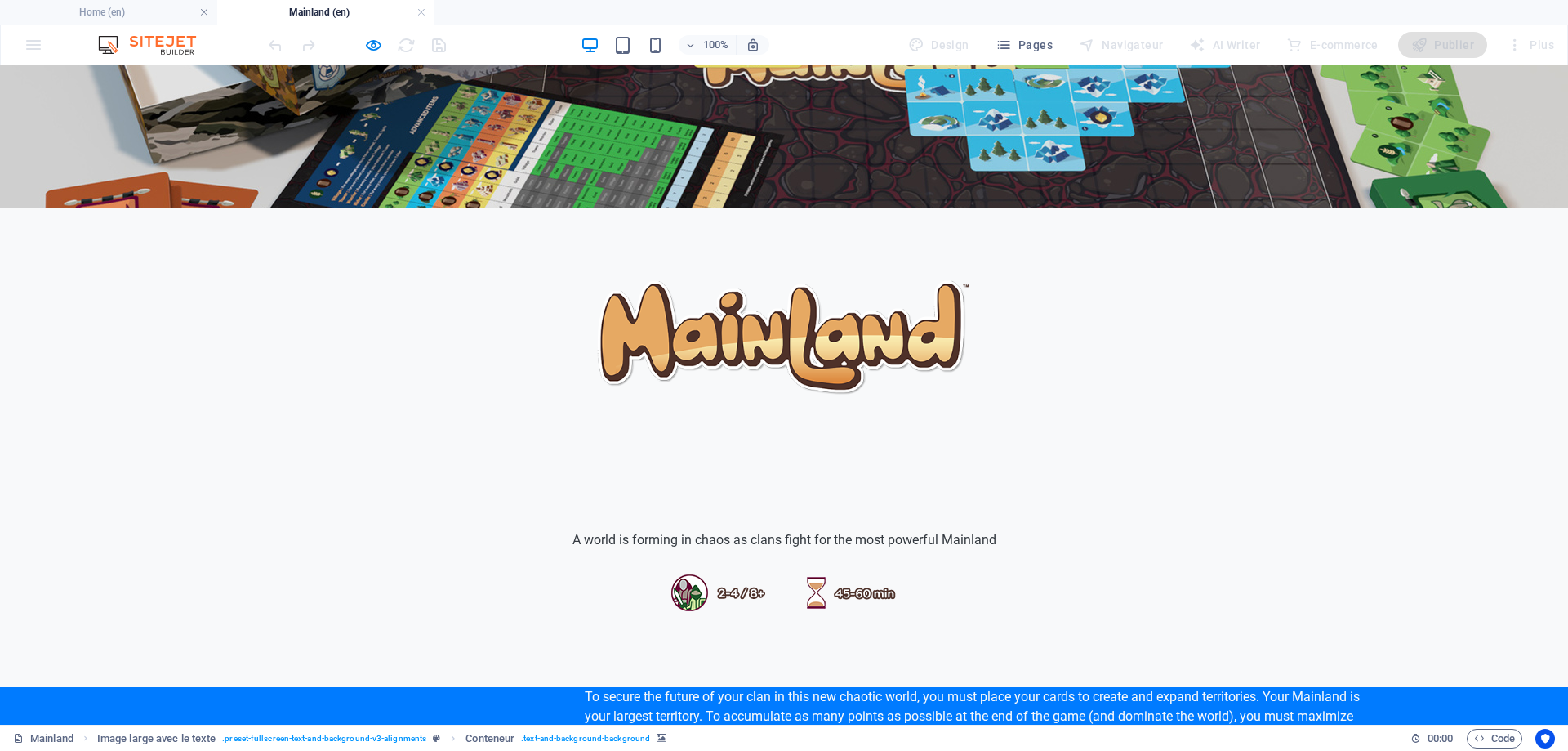
scroll to position [82, 0]
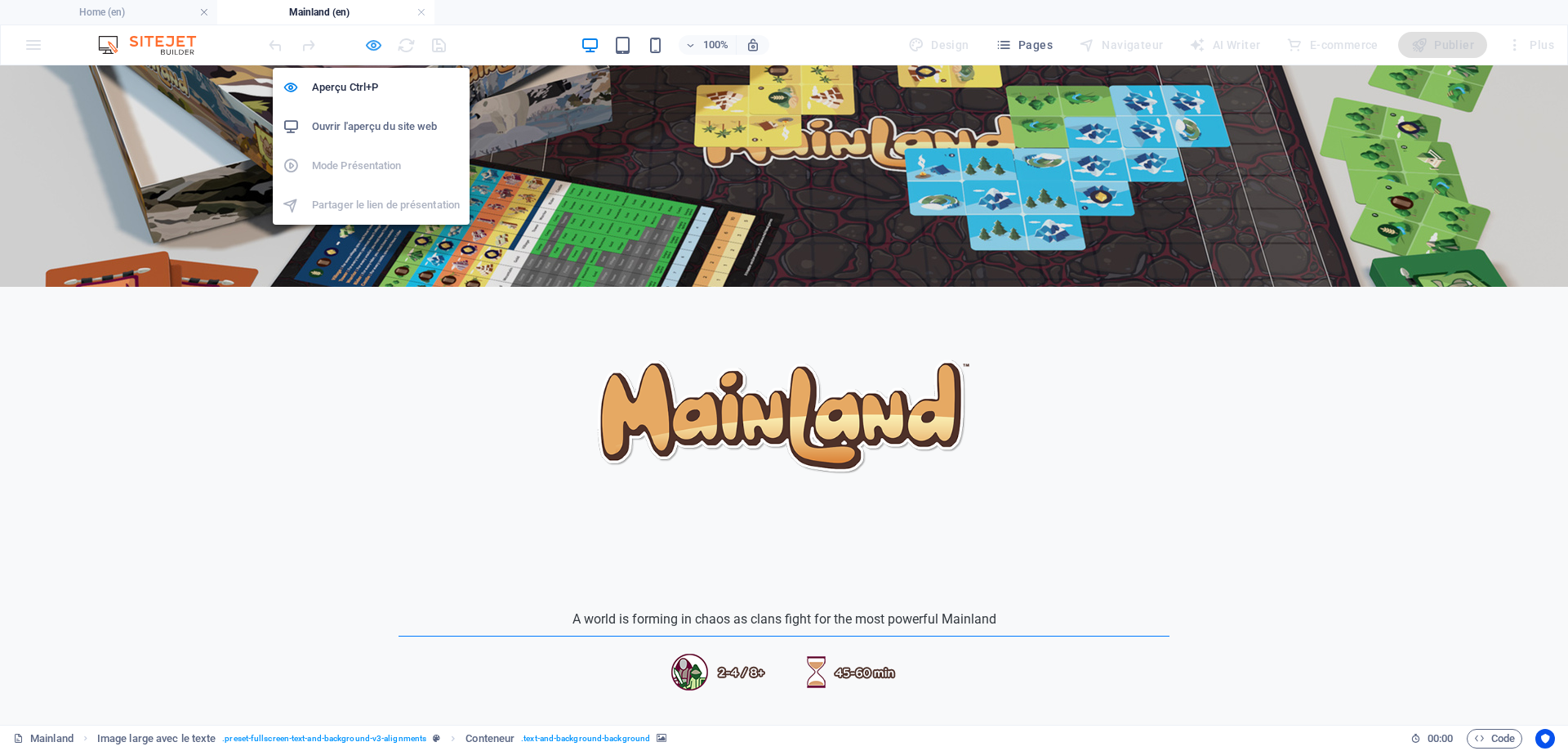
click at [368, 41] on icon "button" at bounding box center [373, 46] width 19 height 19
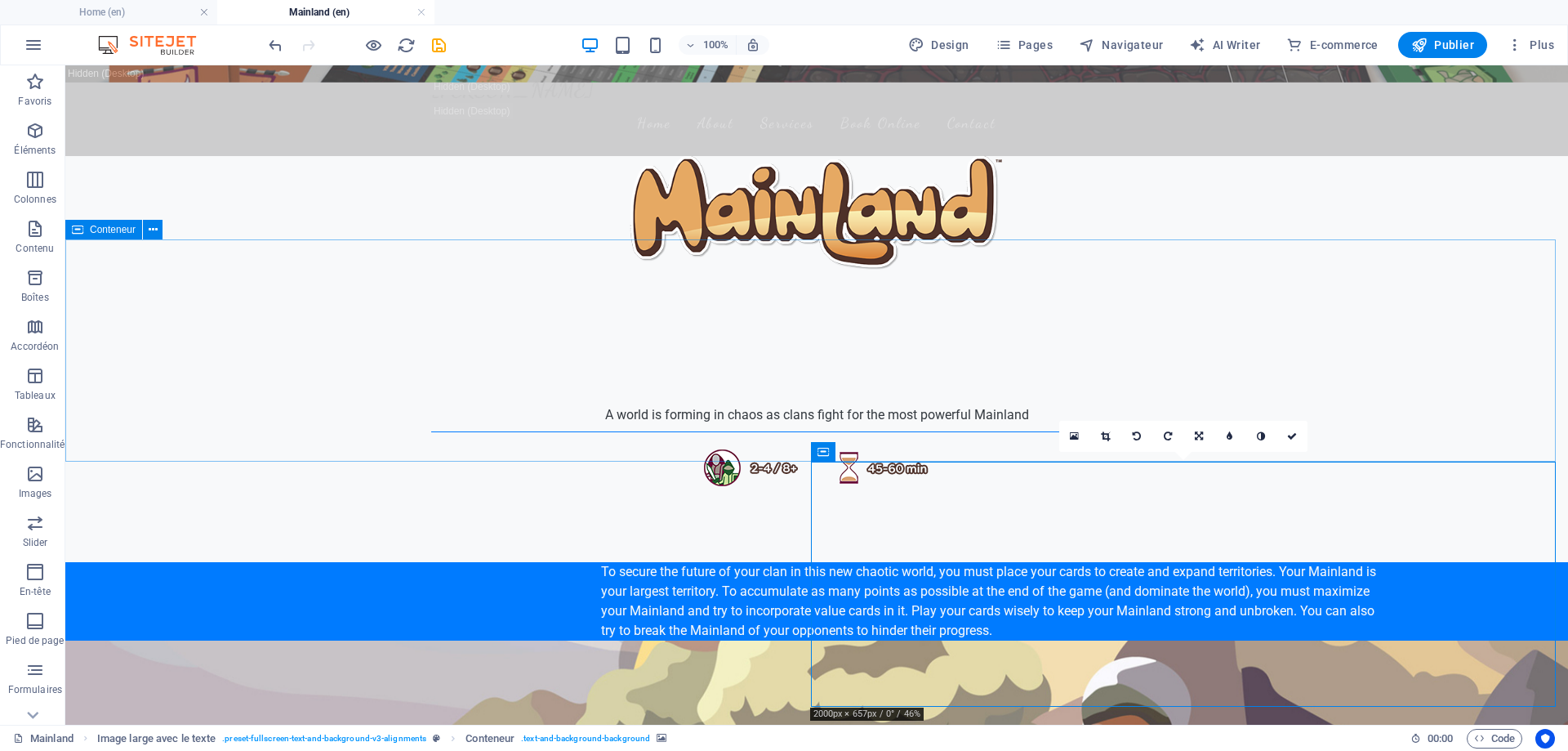
scroll to position [367, 0]
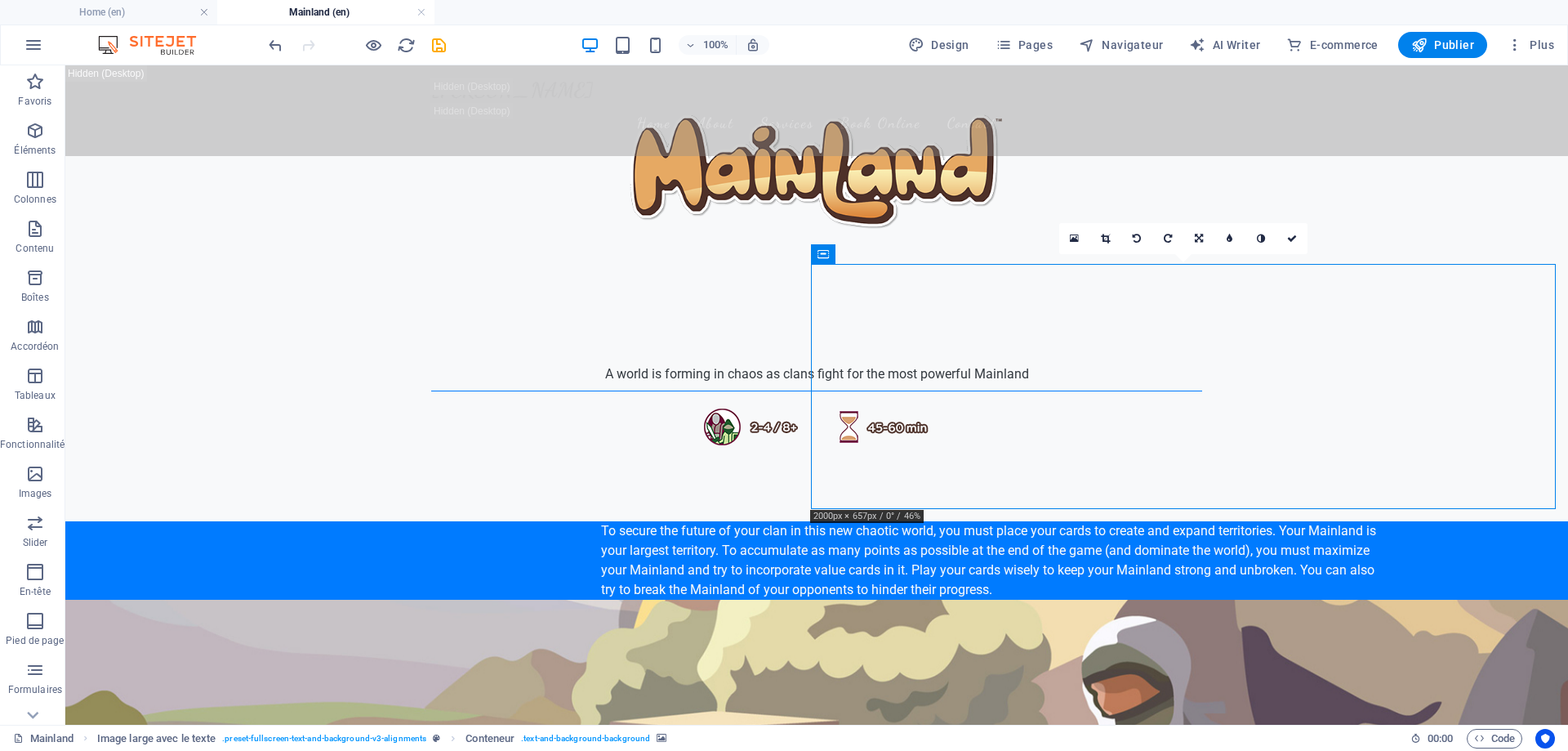
click at [1211, 600] on figure at bounding box center [817, 722] width 1503 height 245
click at [921, 257] on icon at bounding box center [919, 254] width 13 height 17
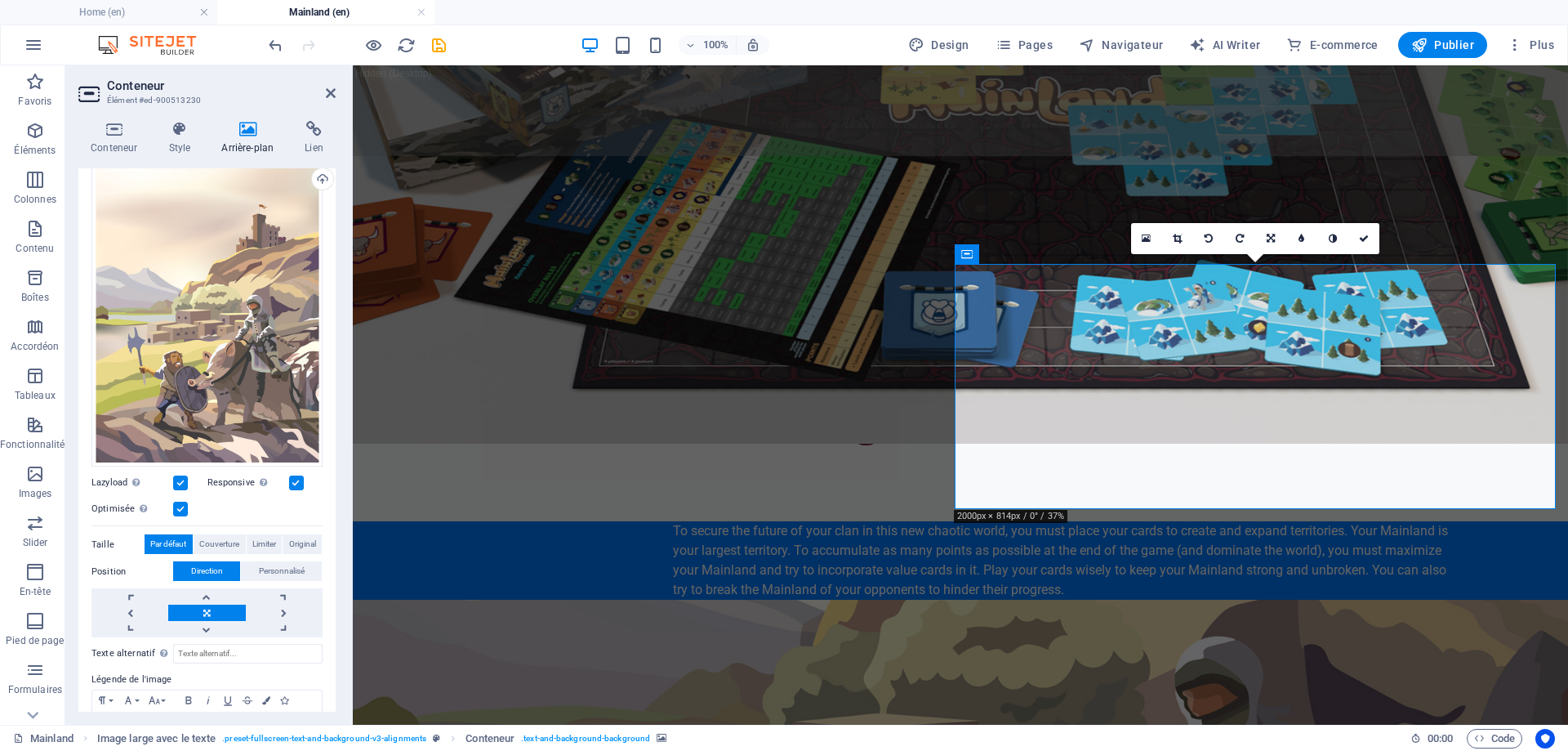
scroll to position [163, 0]
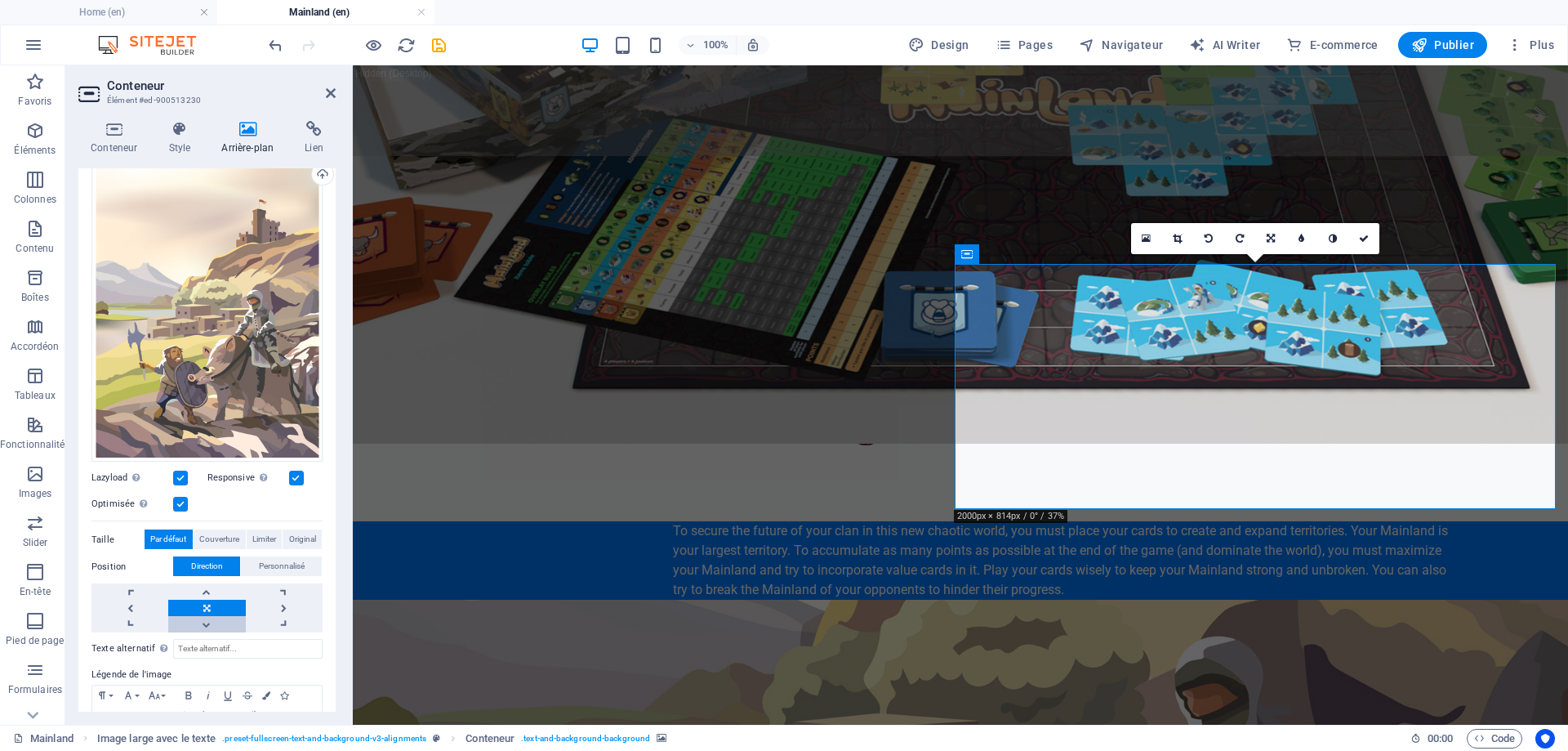
click at [209, 620] on link at bounding box center [206, 623] width 77 height 16
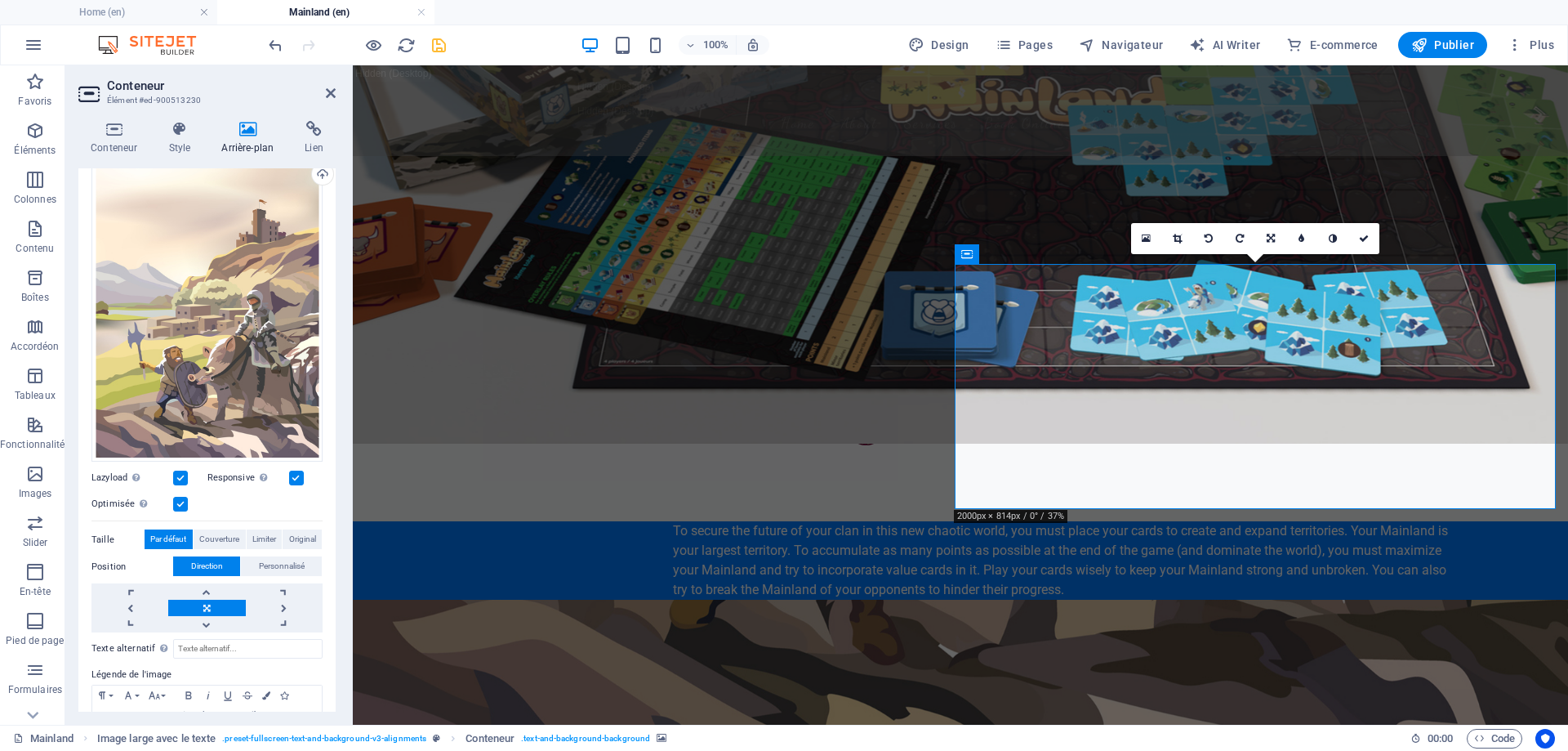
click at [209, 604] on link at bounding box center [206, 607] width 77 height 16
click at [206, 586] on link at bounding box center [206, 591] width 77 height 16
click at [209, 587] on link at bounding box center [206, 591] width 77 height 16
click at [212, 616] on link at bounding box center [206, 623] width 77 height 16
click at [210, 606] on link at bounding box center [206, 607] width 77 height 16
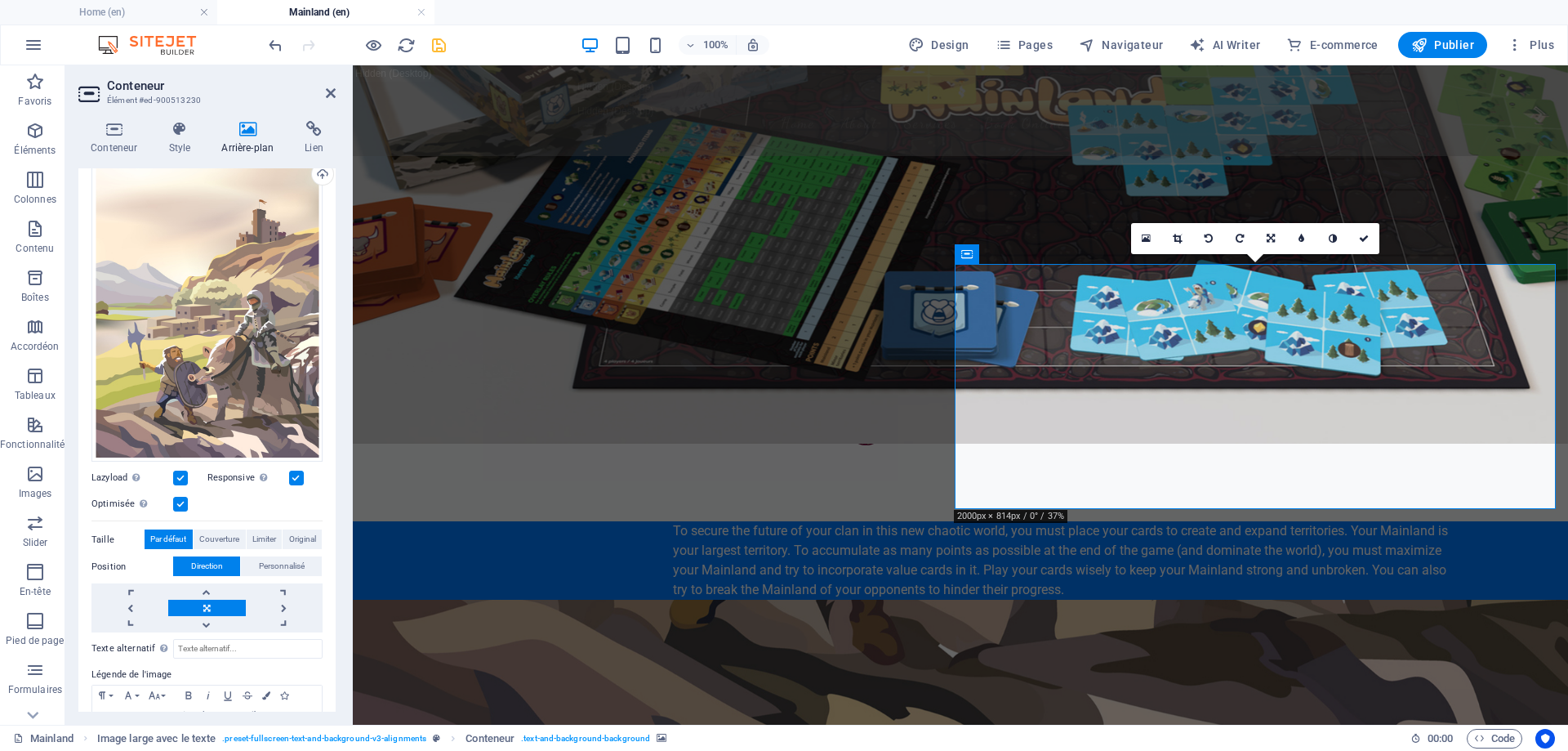
click at [1364, 237] on icon at bounding box center [1365, 239] width 10 height 10
click at [438, 46] on icon "save" at bounding box center [439, 46] width 19 height 19
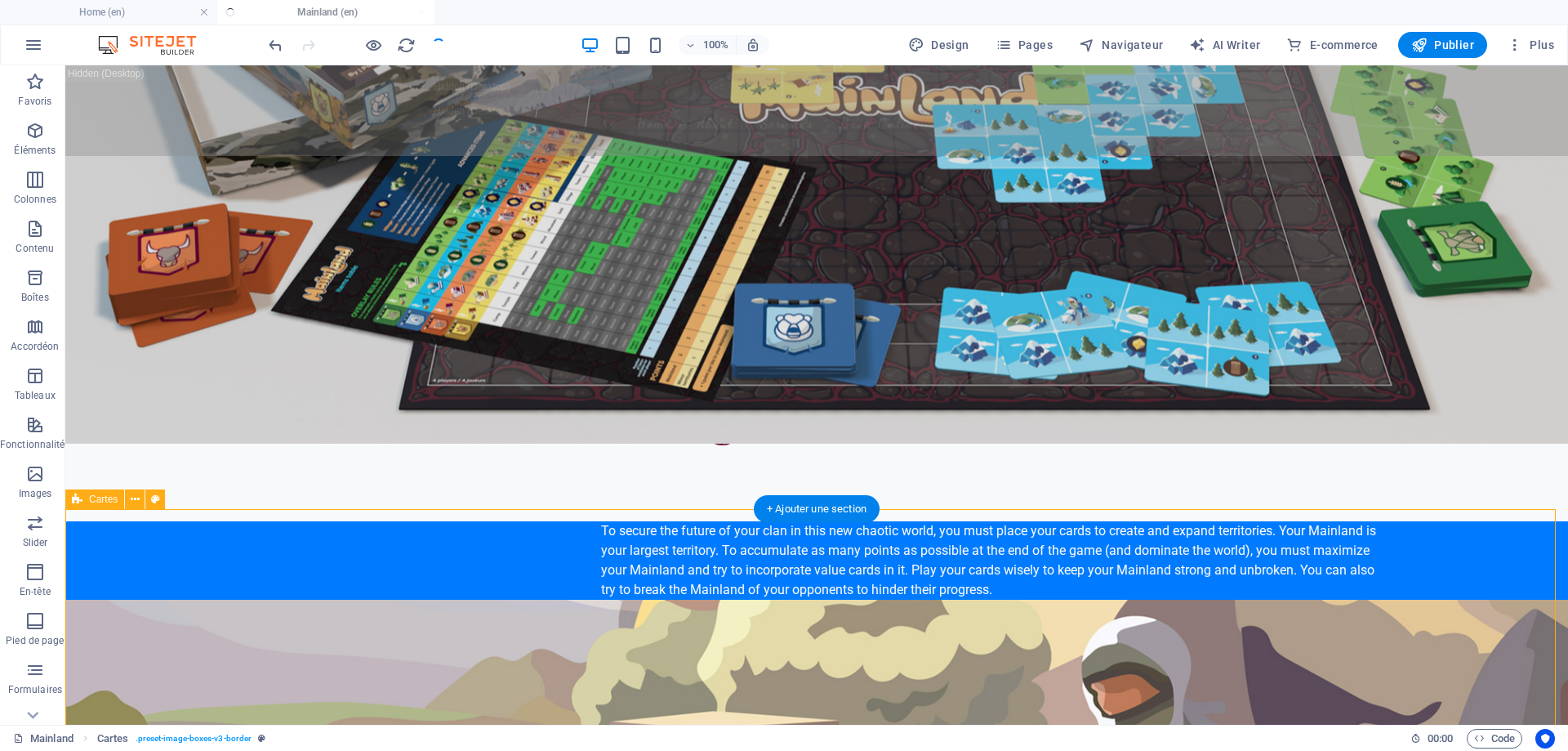
click at [1092, 600] on figure at bounding box center [817, 722] width 1503 height 245
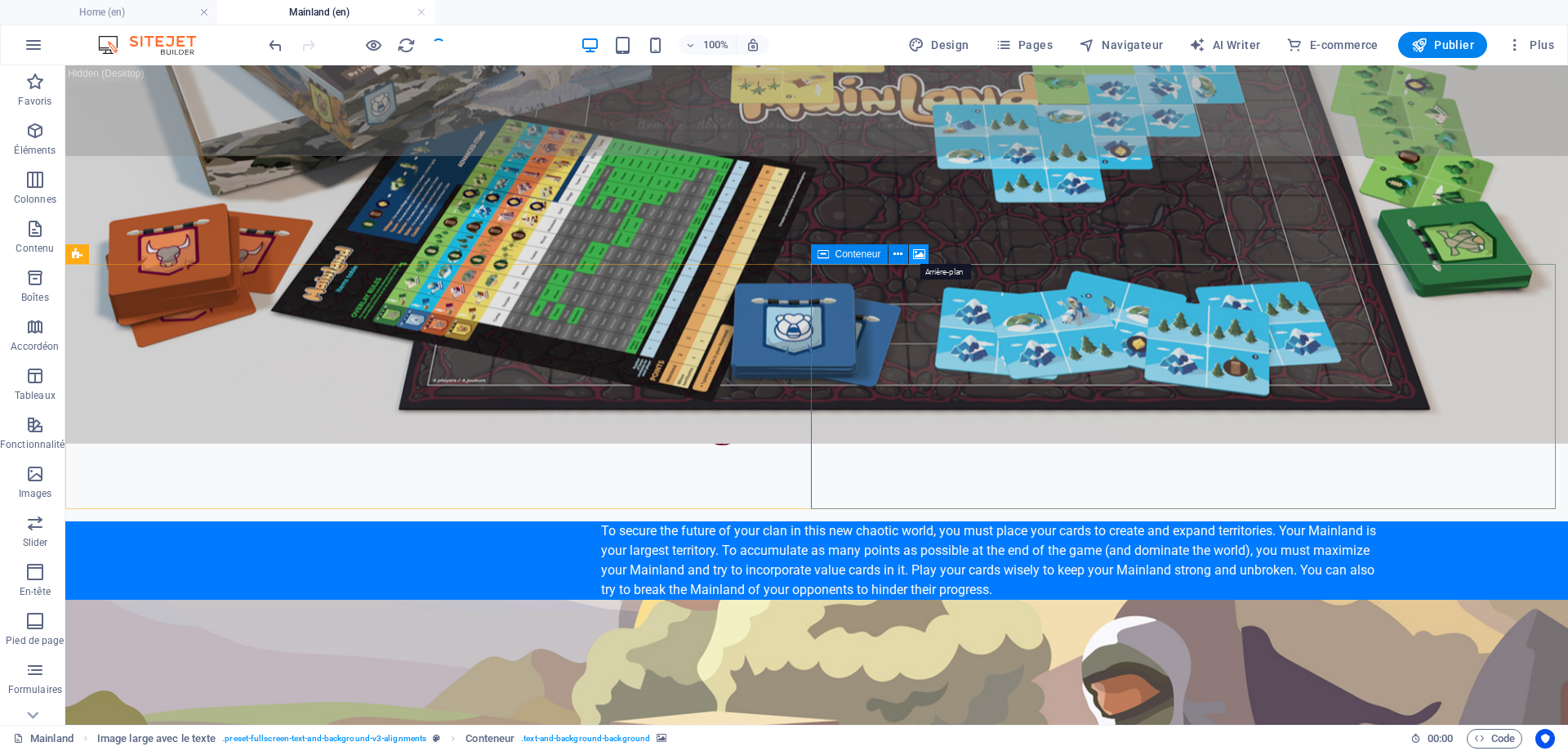
click at [925, 248] on button at bounding box center [919, 253] width 19 height 19
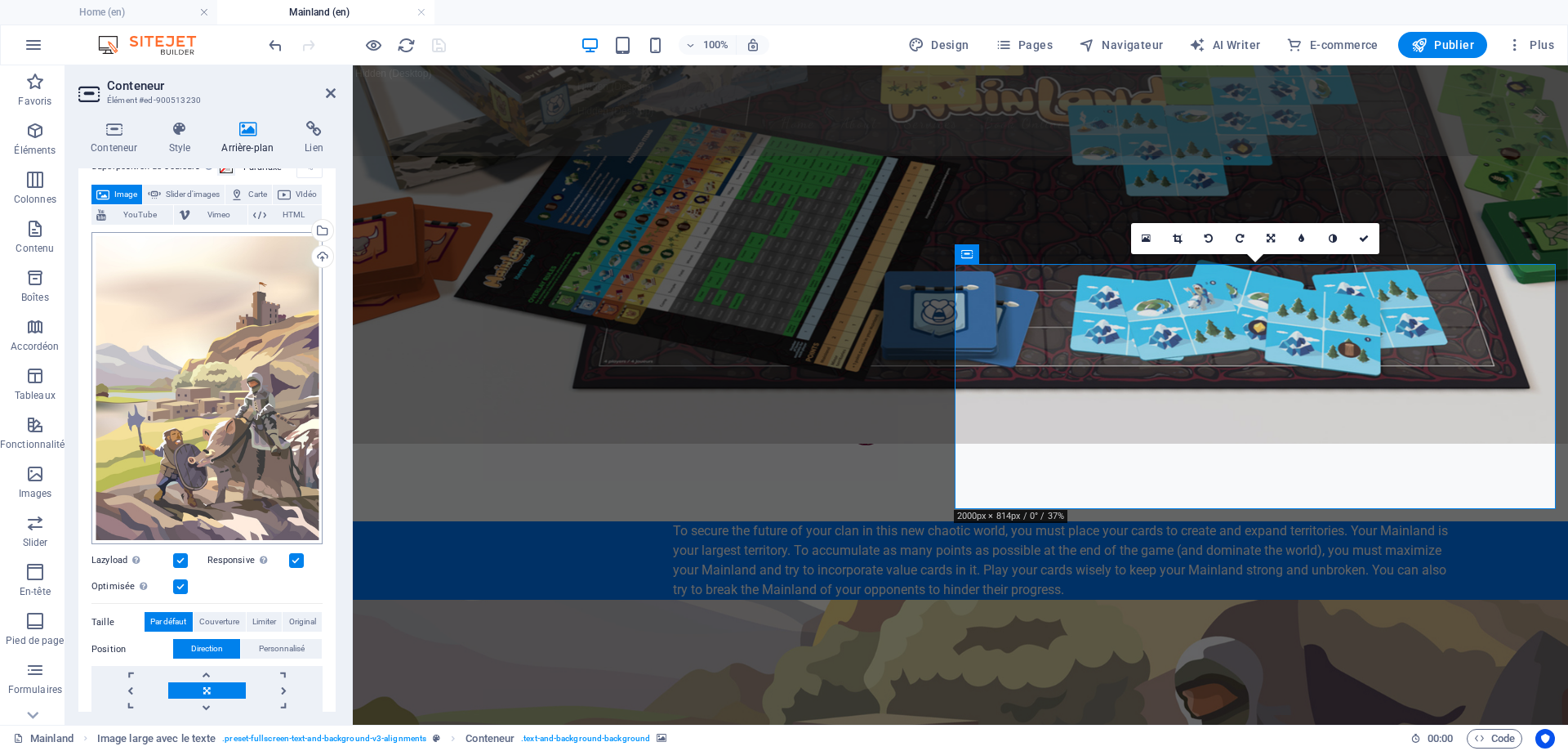
scroll to position [237, 0]
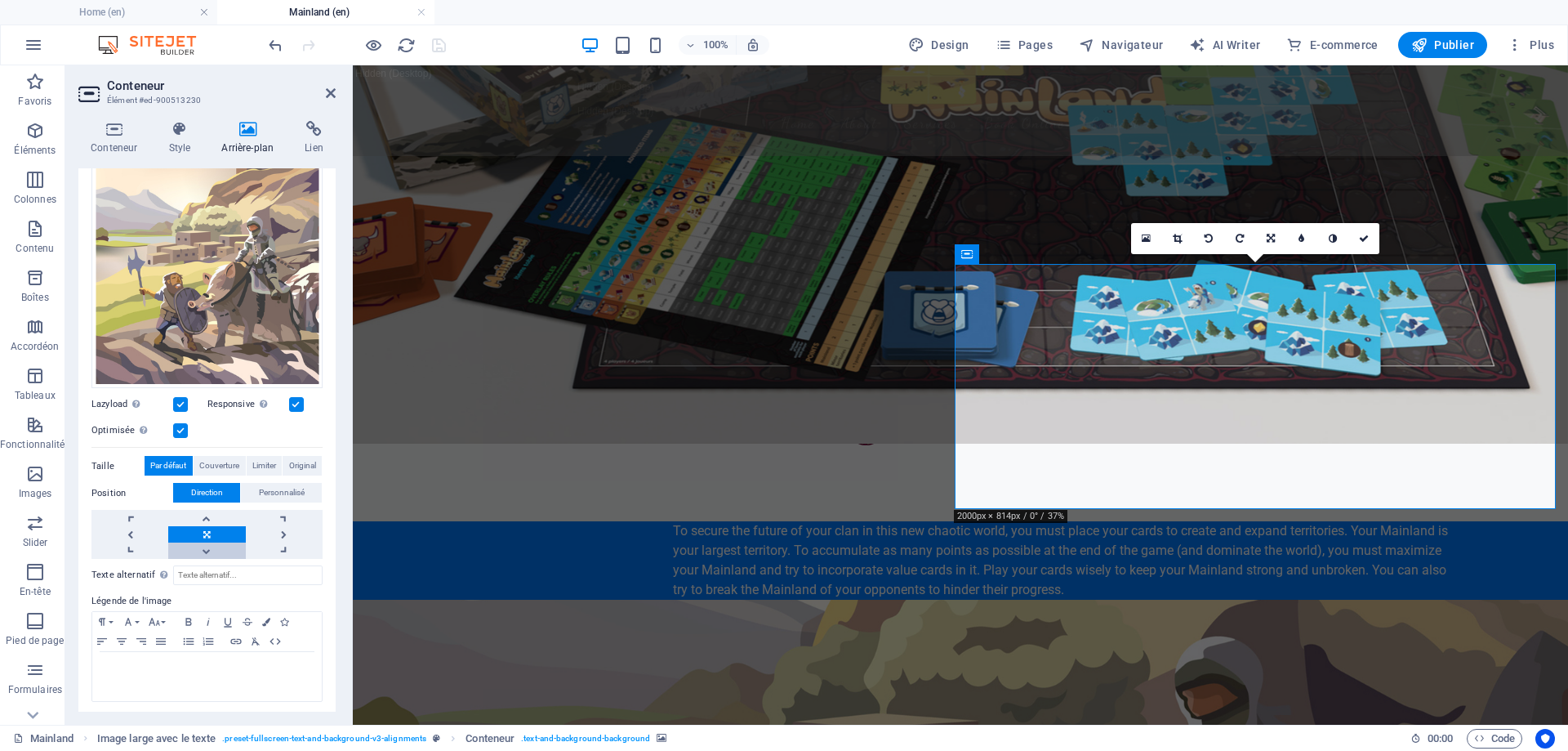
click at [209, 547] on link at bounding box center [206, 550] width 77 height 16
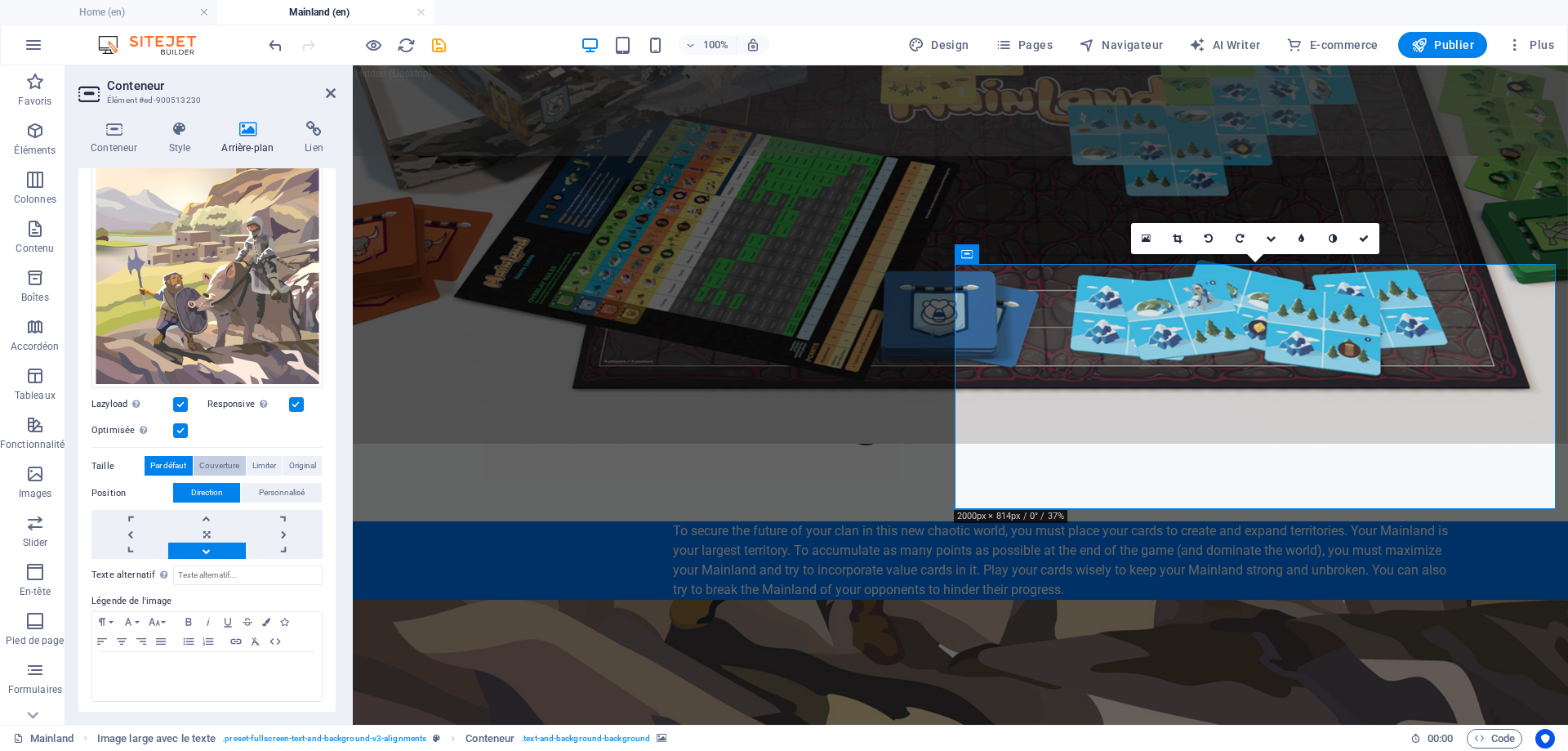
click at [209, 464] on span "Couverture" at bounding box center [219, 465] width 40 height 19
click at [269, 462] on span "Limiter" at bounding box center [264, 465] width 24 height 19
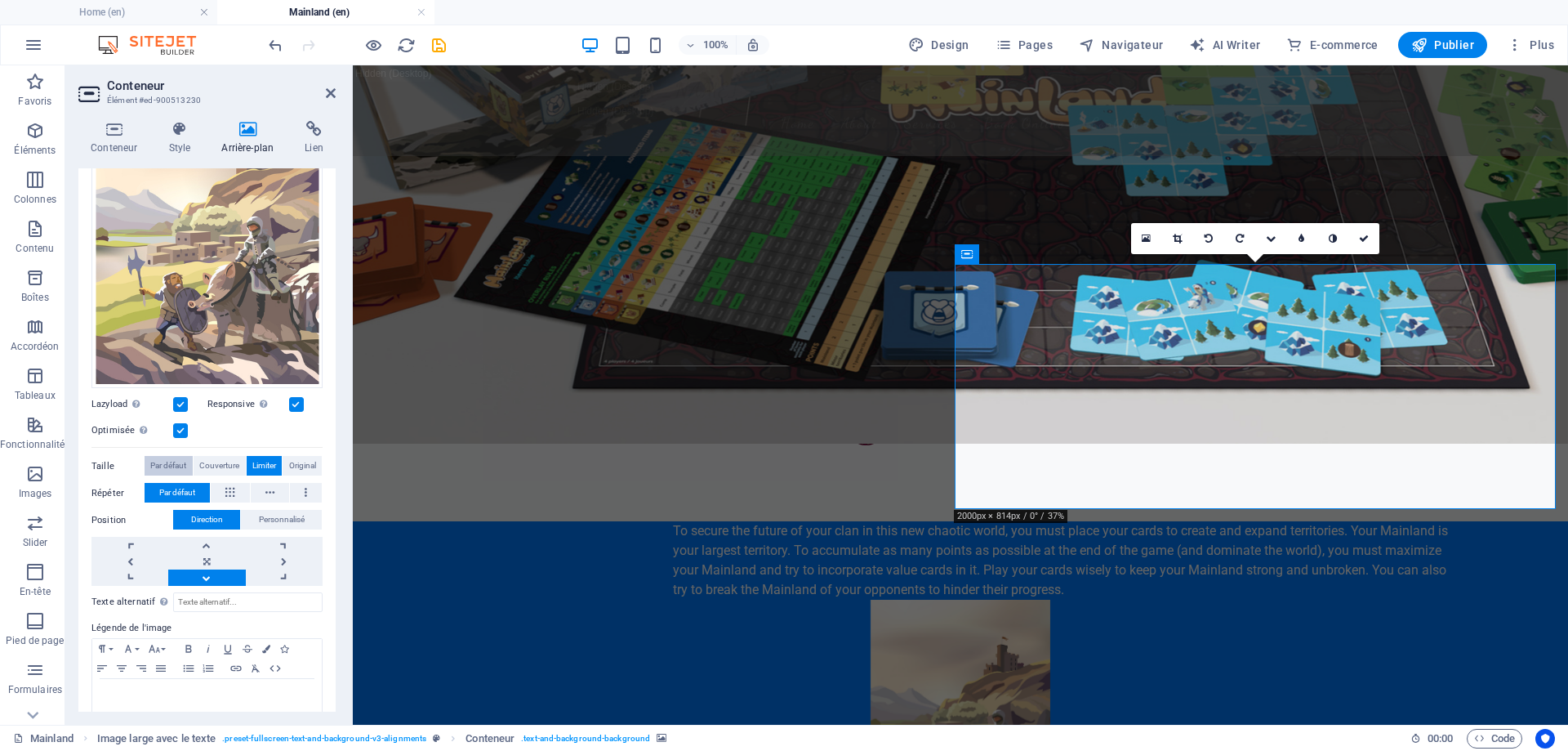
click at [173, 459] on span "Par défaut" at bounding box center [168, 465] width 36 height 19
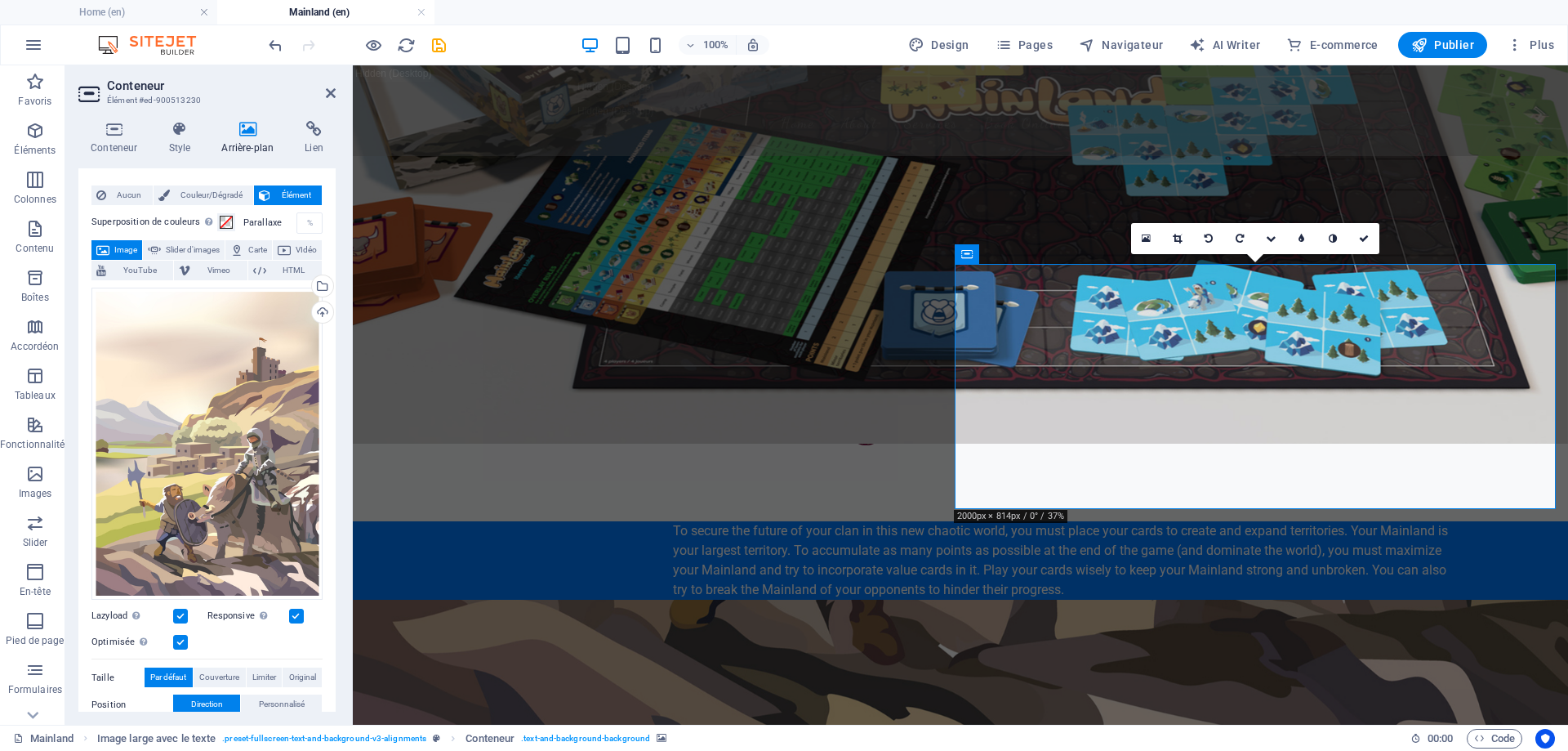
scroll to position [15, 0]
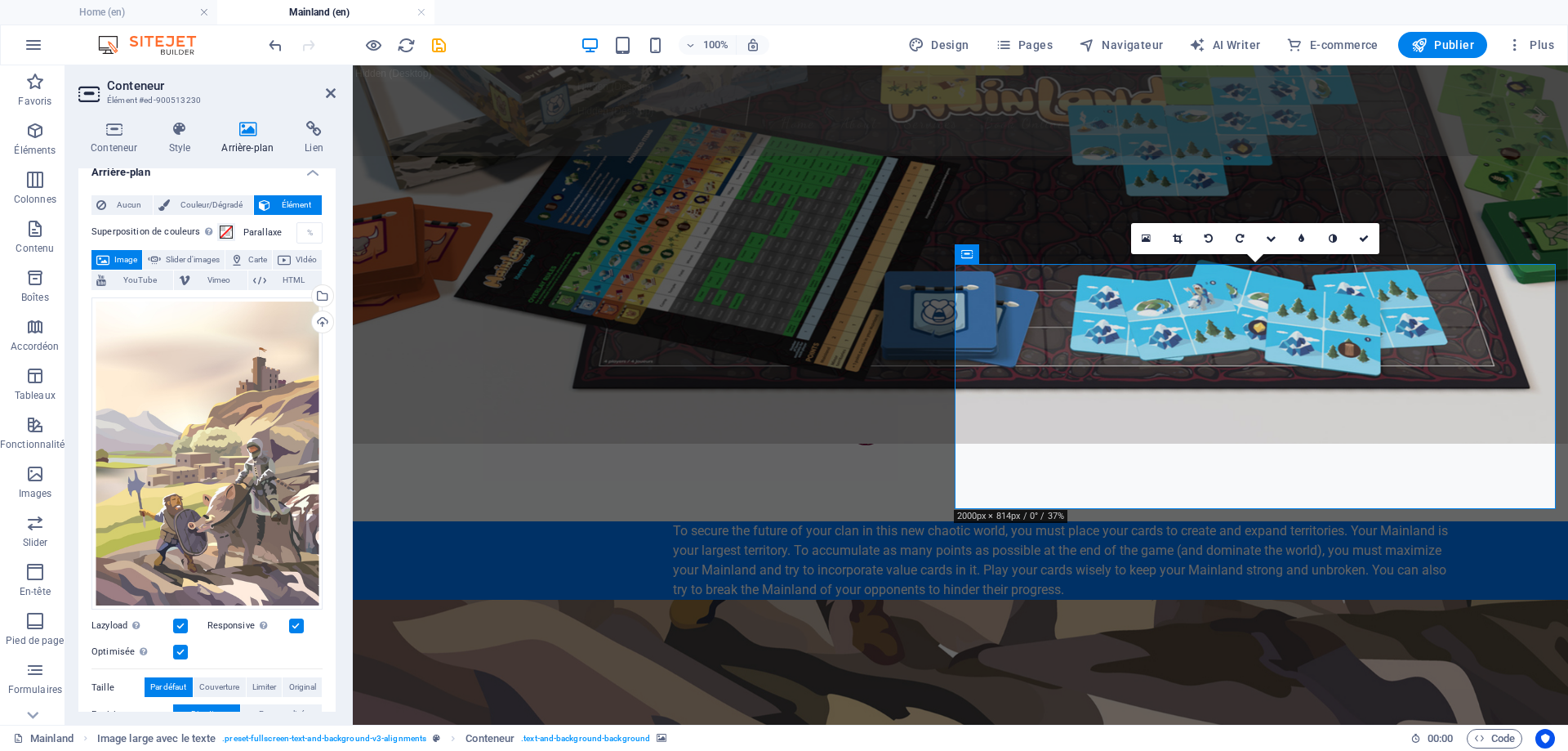
click at [263, 235] on label "Parallaxe" at bounding box center [269, 232] width 53 height 9
click at [300, 231] on div "%" at bounding box center [310, 232] width 23 height 19
click at [256, 231] on label "Parallaxe" at bounding box center [269, 232] width 53 height 9
click at [299, 231] on div "%" at bounding box center [310, 232] width 23 height 19
click at [303, 234] on div "%" at bounding box center [310, 232] width 23 height 19
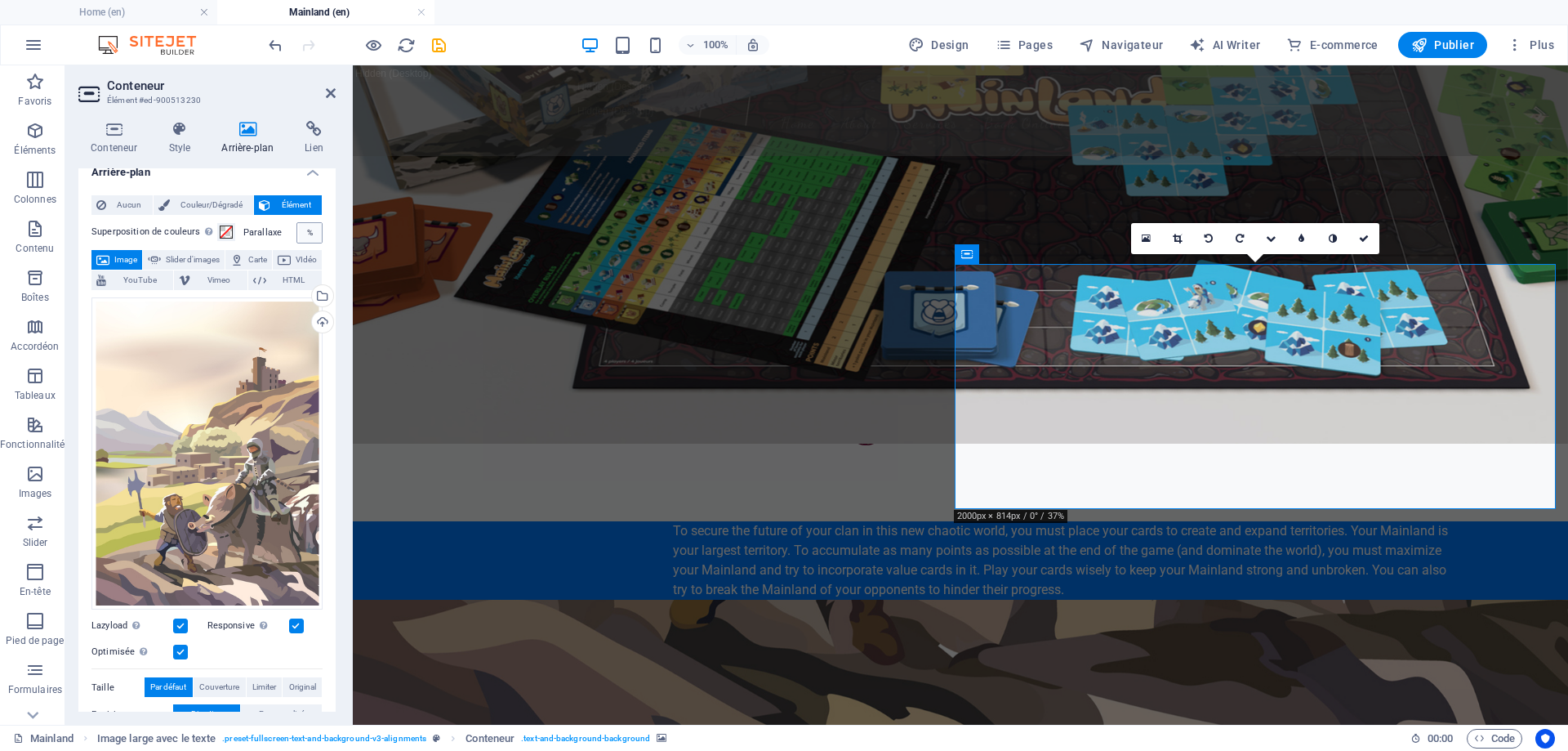
click at [303, 234] on div "%" at bounding box center [310, 232] width 23 height 19
click at [316, 233] on div "%" at bounding box center [310, 232] width 23 height 19
click at [311, 229] on div "%" at bounding box center [310, 232] width 23 height 19
click at [303, 232] on div "%" at bounding box center [310, 232] width 23 height 19
click at [312, 235] on div "%" at bounding box center [310, 232] width 23 height 19
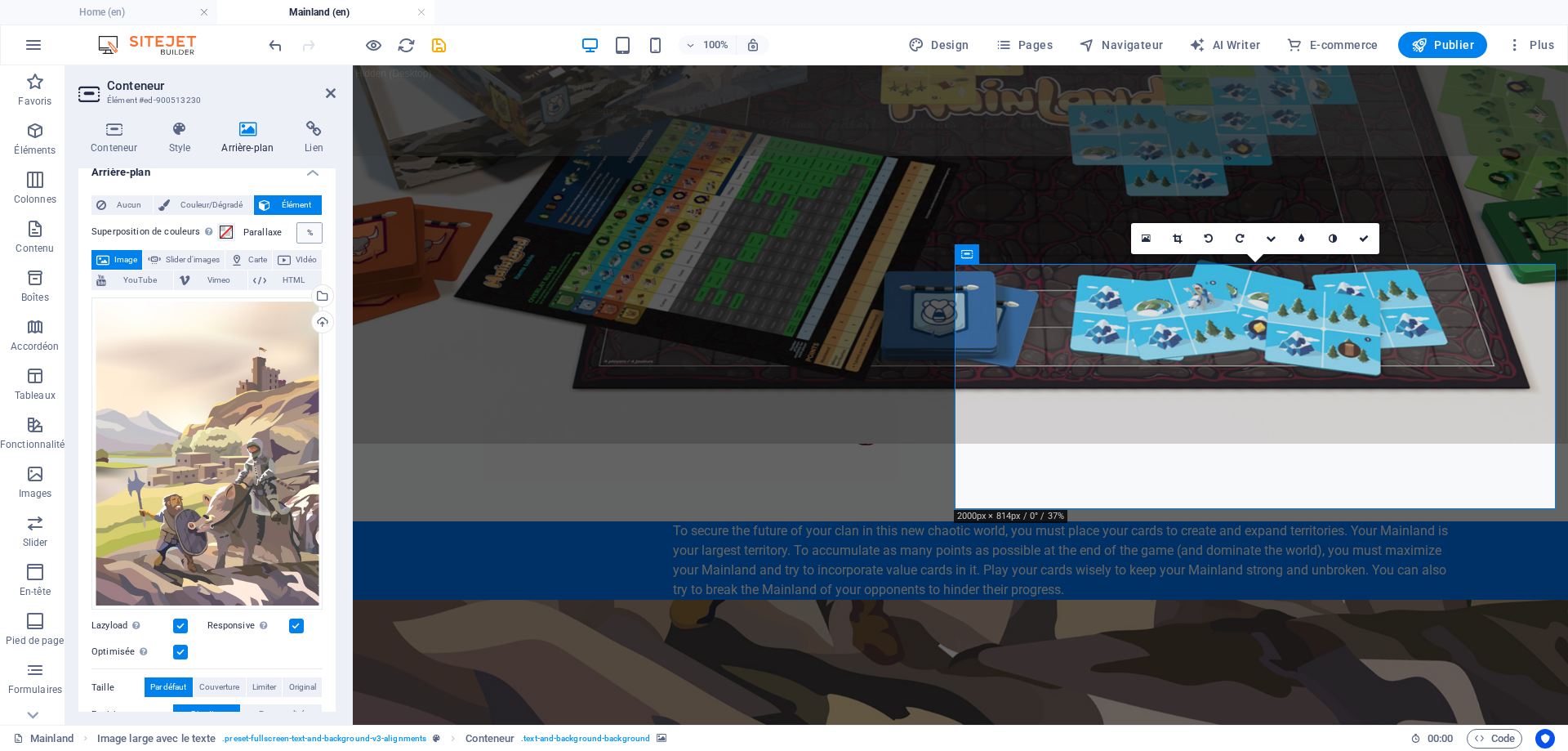
click at [303, 231] on div "%" at bounding box center [310, 232] width 23 height 19
click at [311, 234] on div "%" at bounding box center [310, 232] width 23 height 19
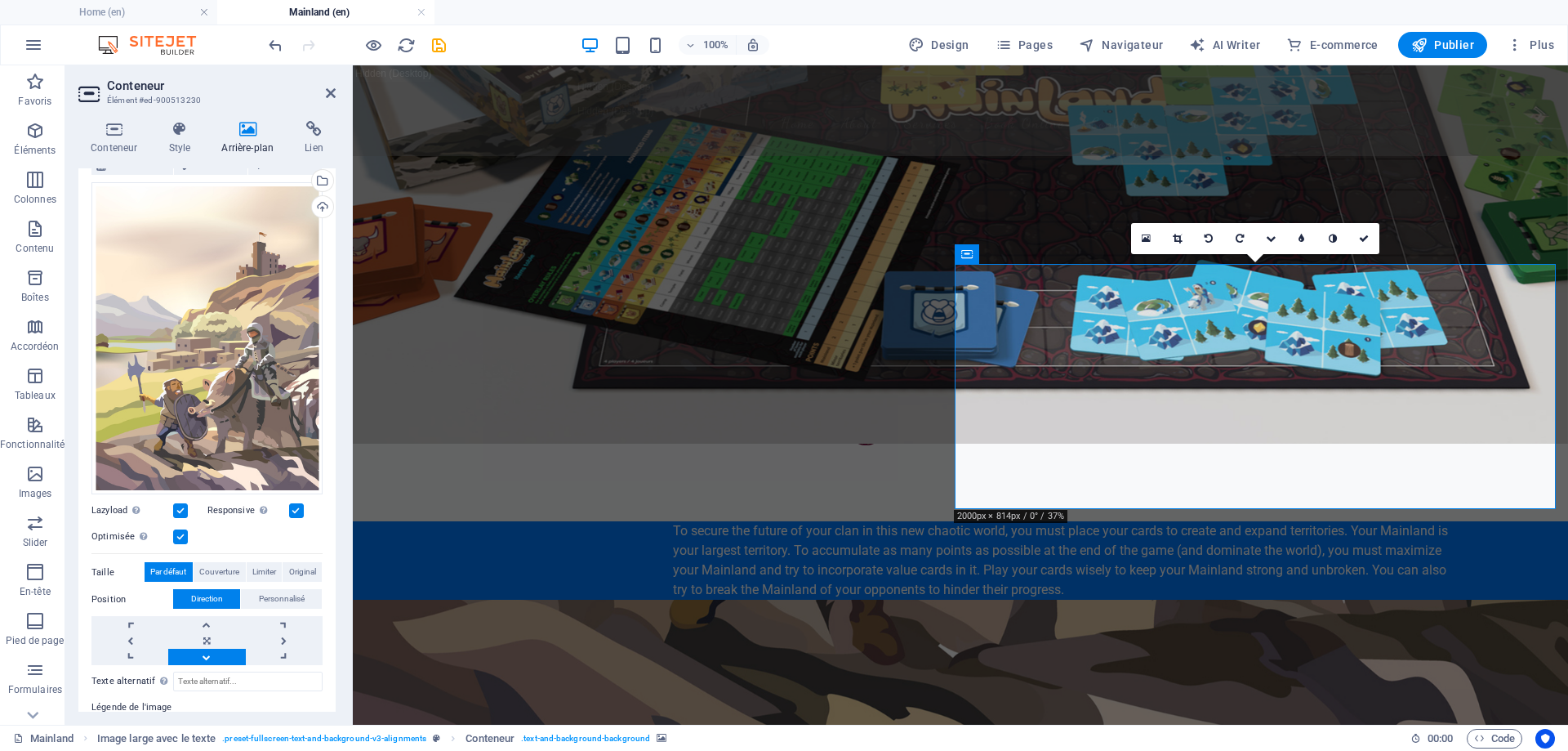
scroll to position [155, 0]
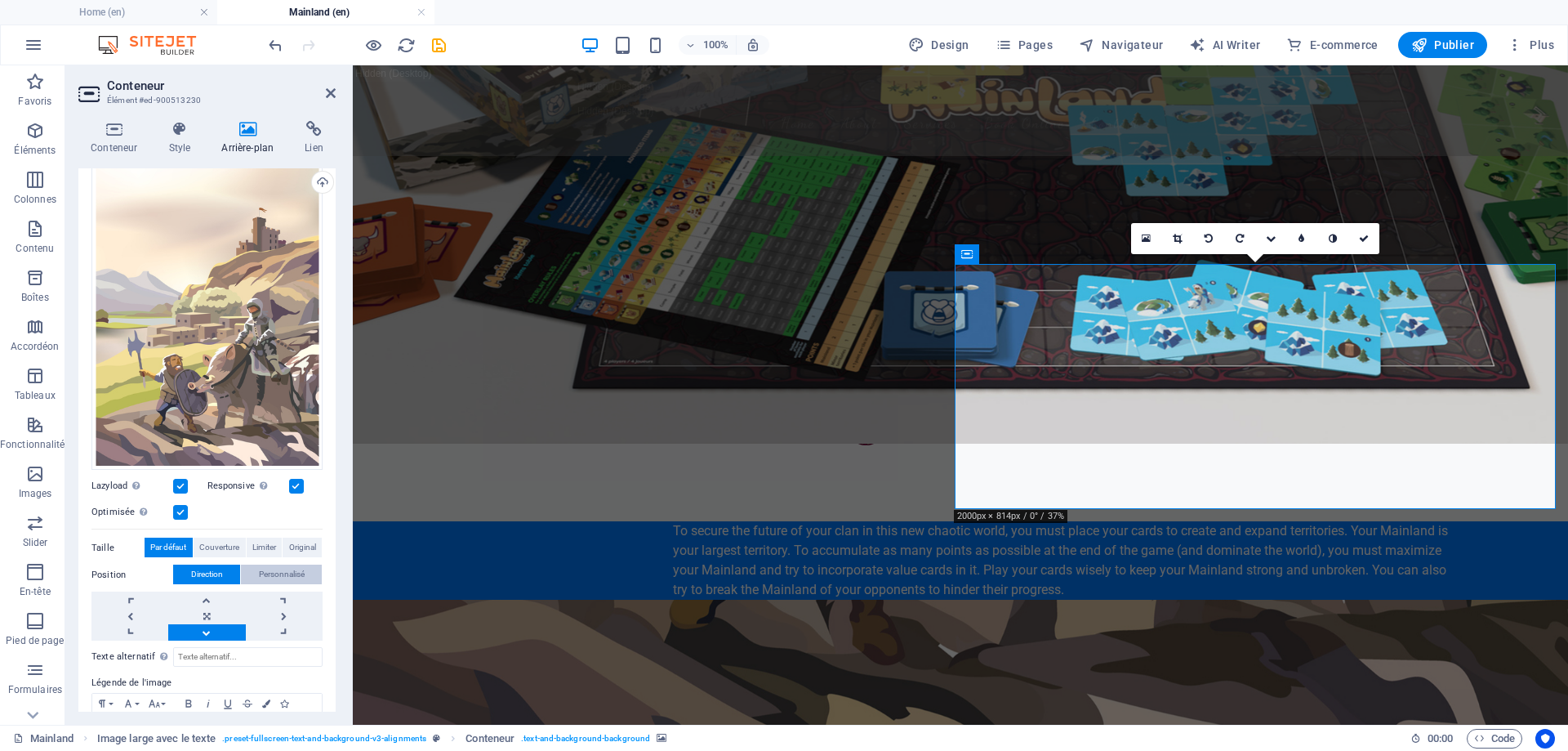
click at [282, 567] on span "Personnalisé" at bounding box center [282, 574] width 46 height 19
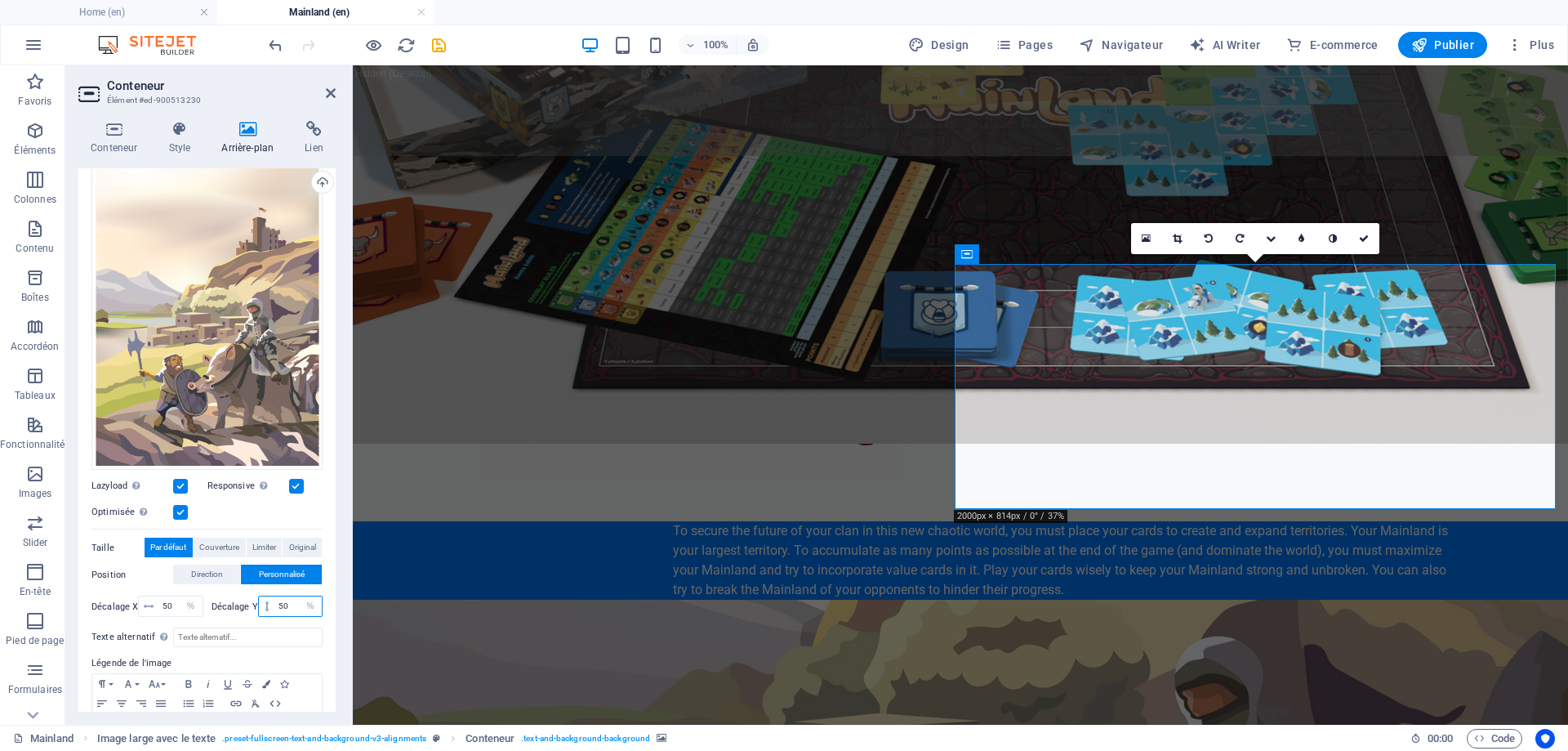
click at [281, 604] on input "50" at bounding box center [298, 606] width 47 height 19
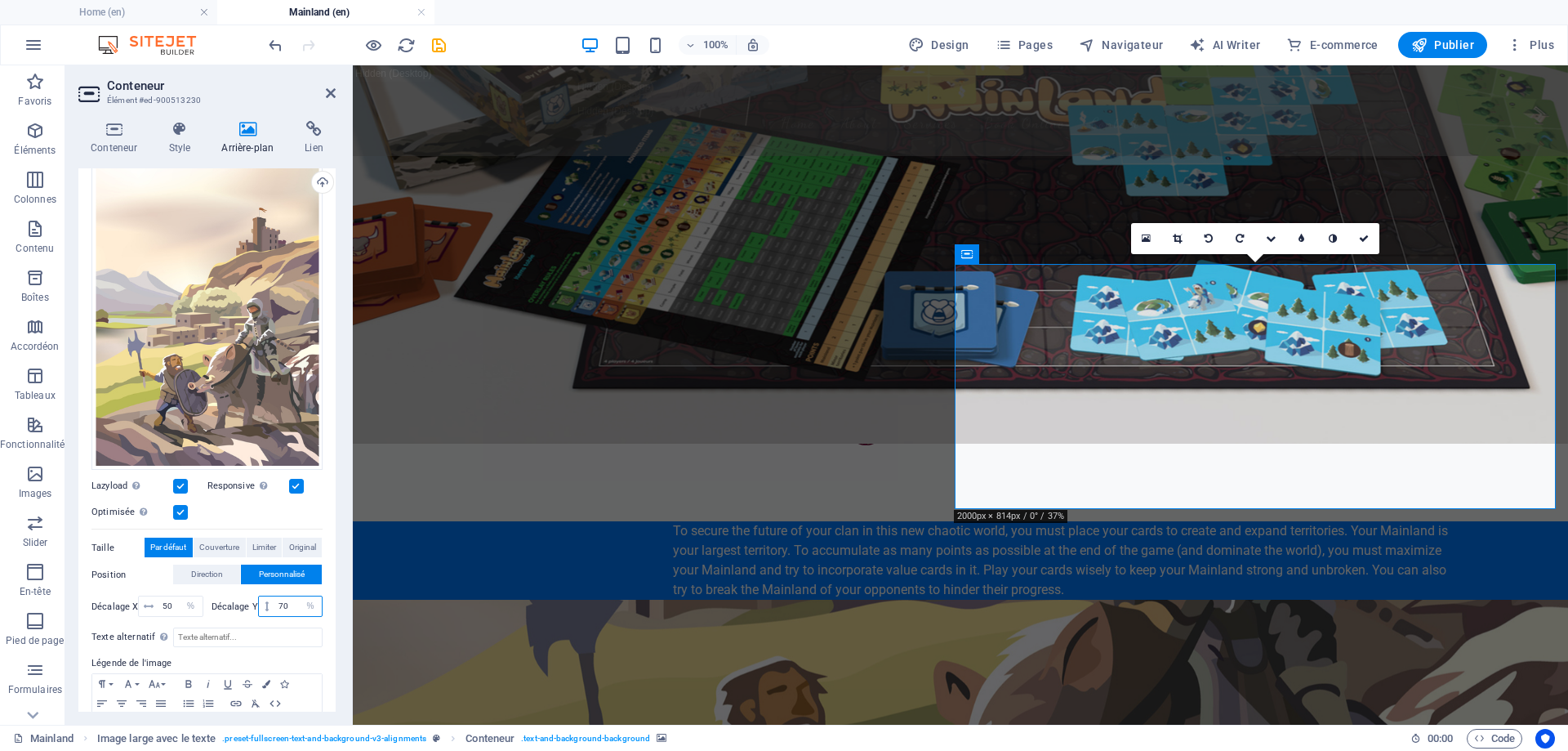
click at [279, 601] on input "70" at bounding box center [298, 606] width 47 height 19
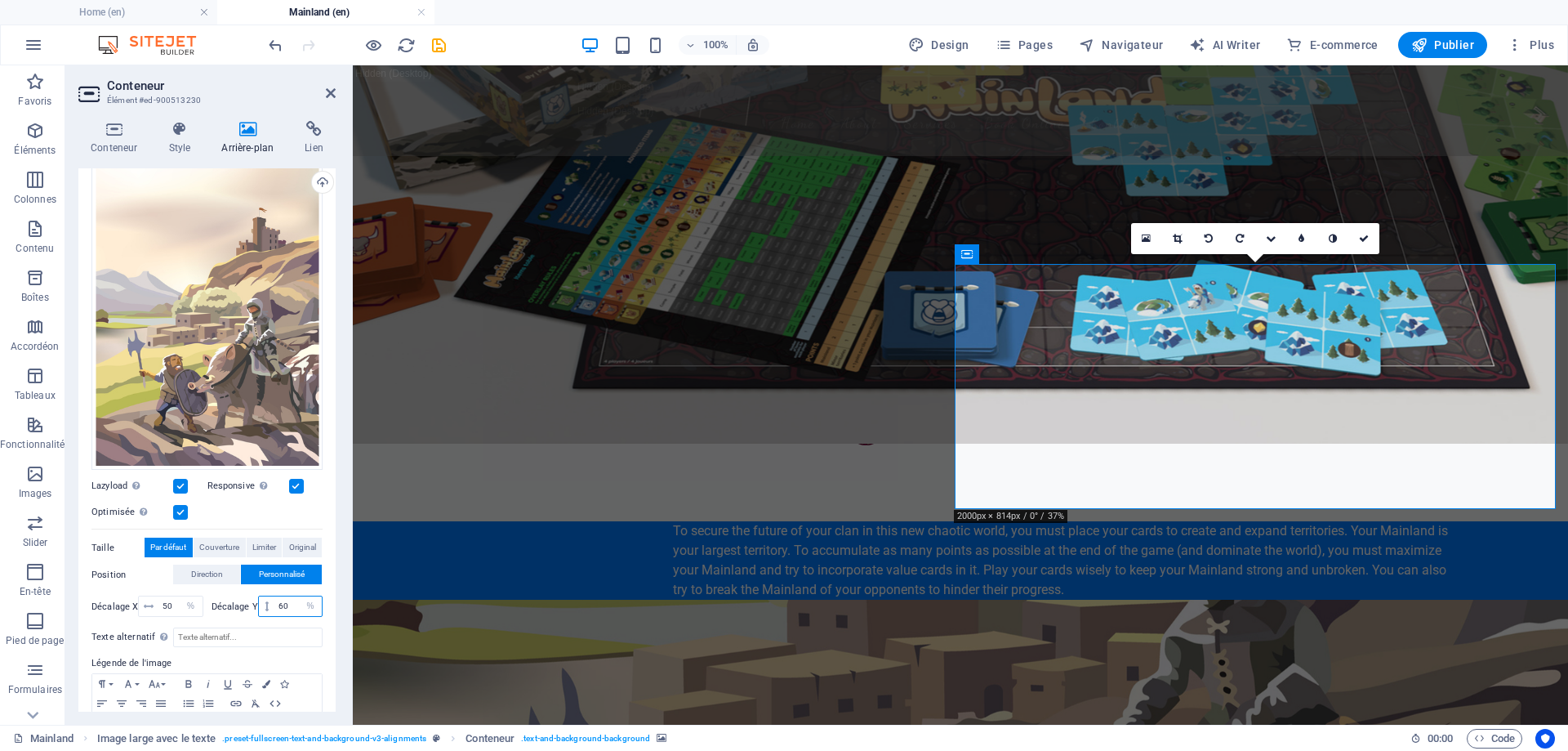
click at [278, 600] on input "60" at bounding box center [298, 606] width 47 height 19
drag, startPoint x: 283, startPoint y: 602, endPoint x: 274, endPoint y: 598, distance: 9.8
click at [274, 598] on input "60" at bounding box center [298, 606] width 47 height 19
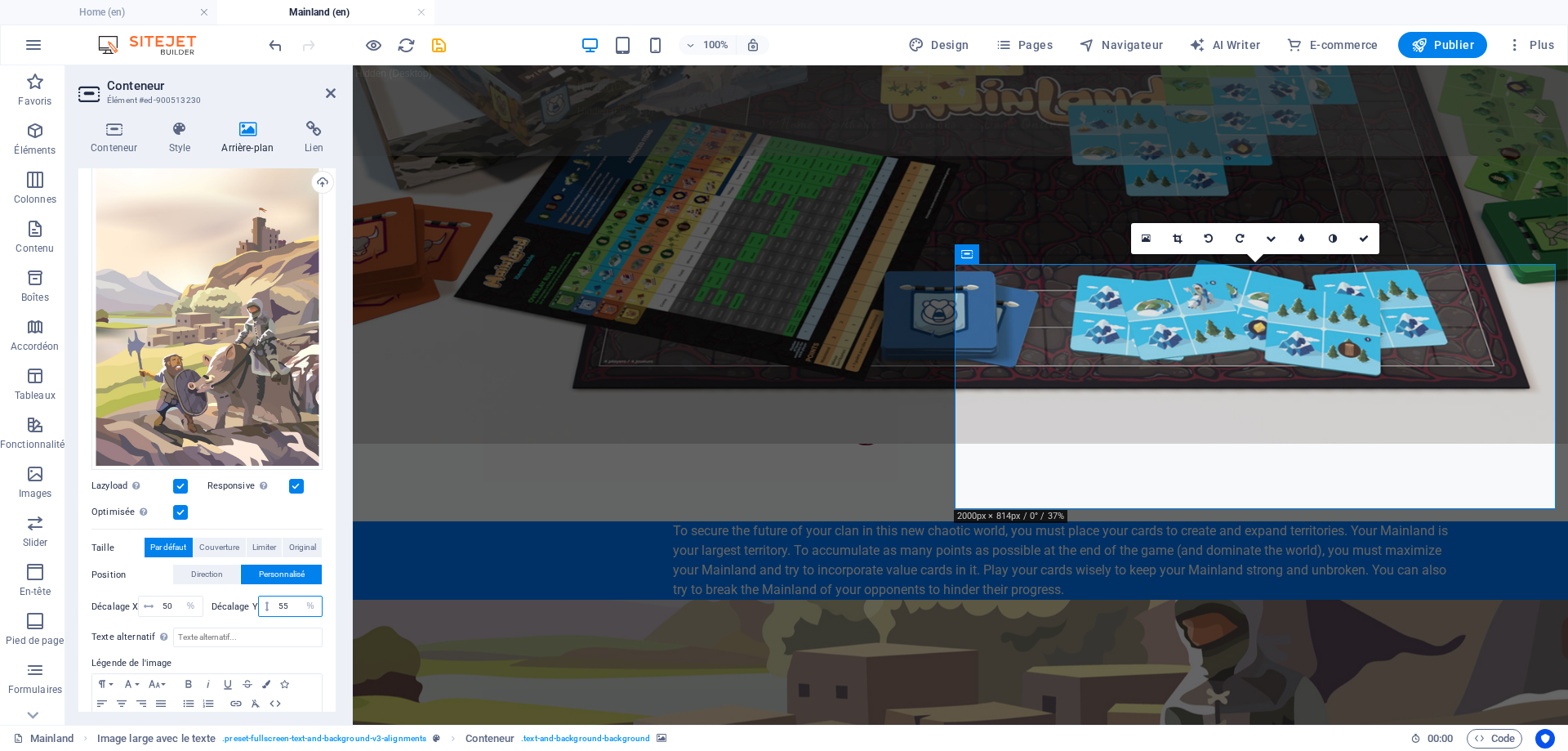
click at [279, 602] on input "55" at bounding box center [298, 606] width 47 height 19
type input "65"
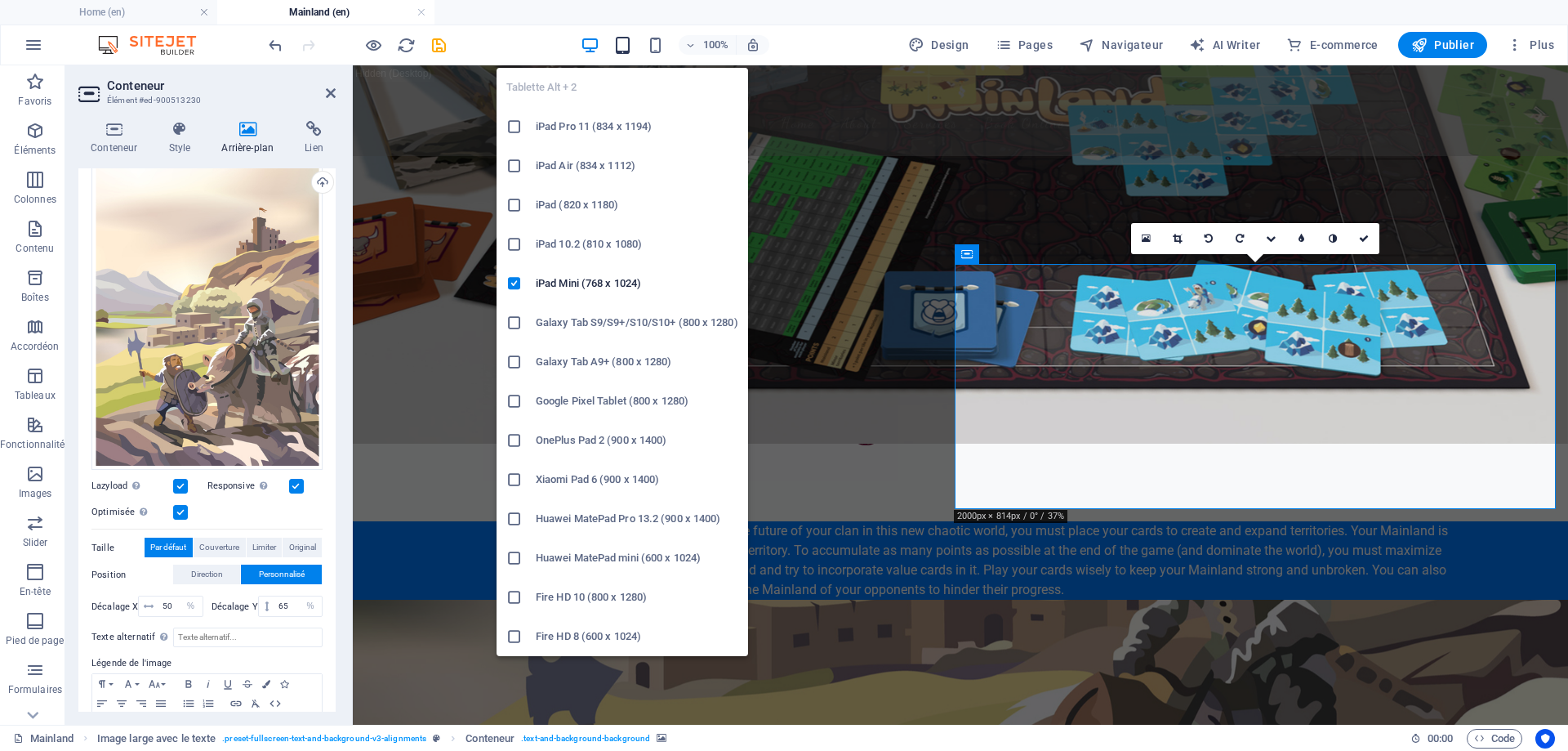
click at [628, 43] on icon "button" at bounding box center [622, 46] width 19 height 19
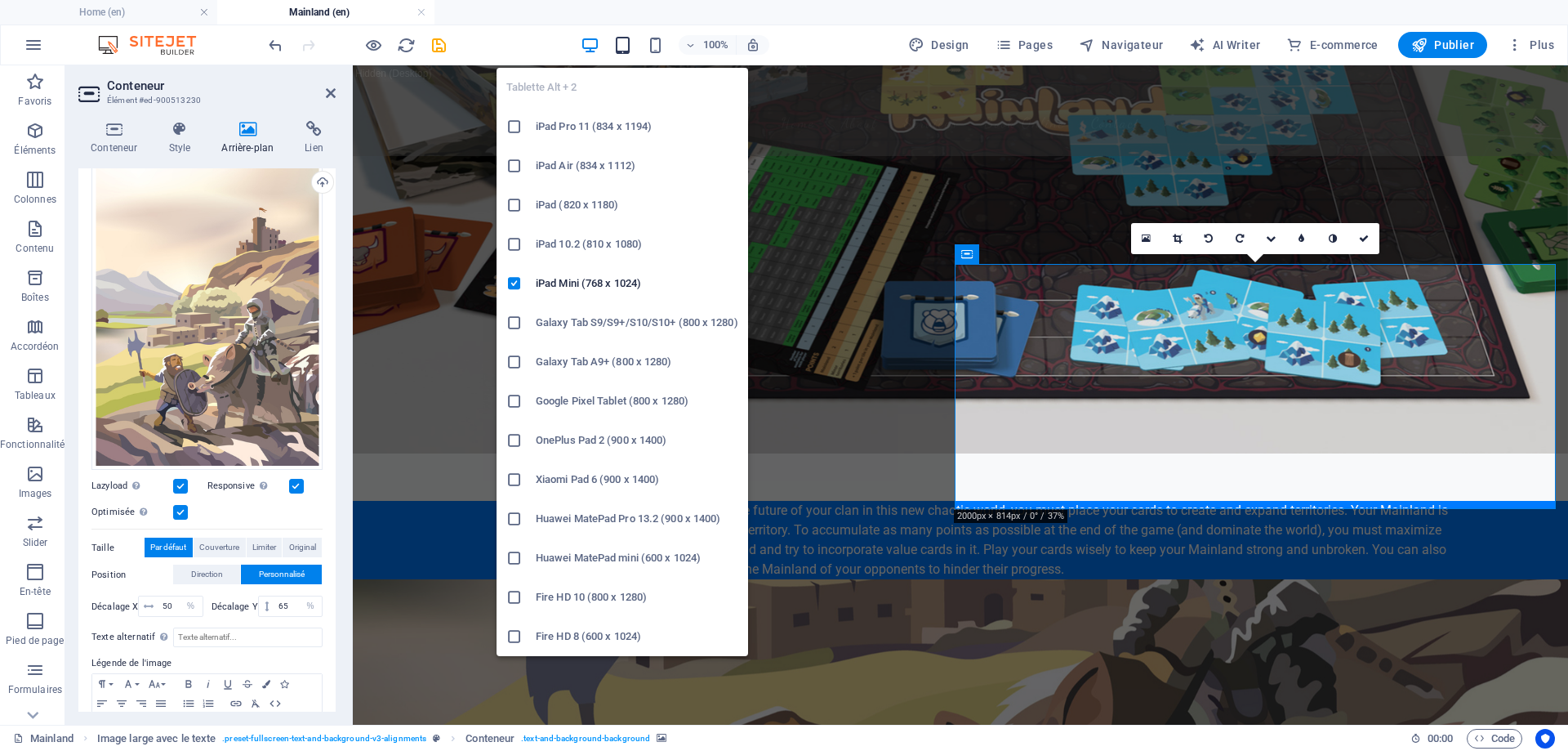
scroll to position [347, 0]
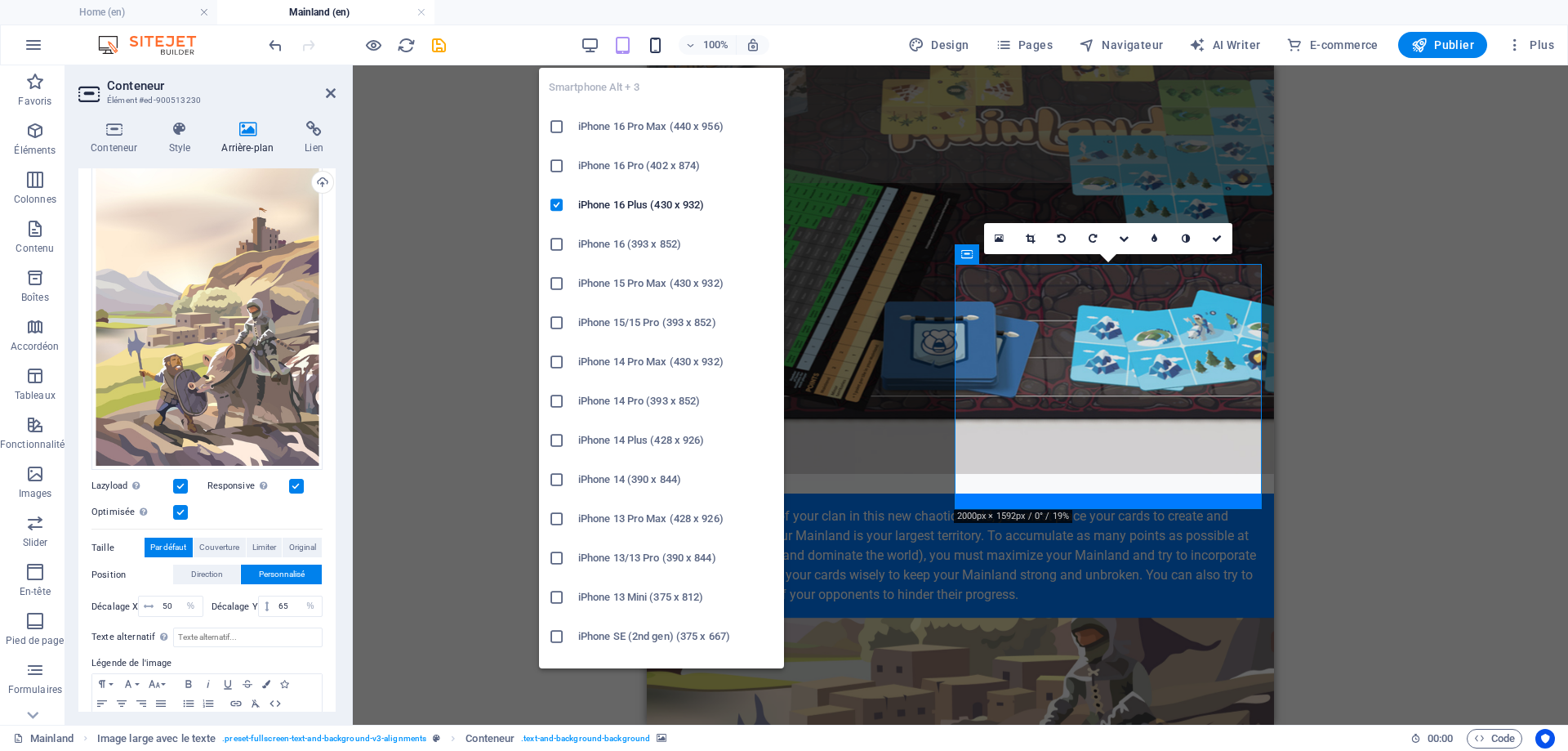
click at [663, 46] on icon "button" at bounding box center [655, 46] width 19 height 19
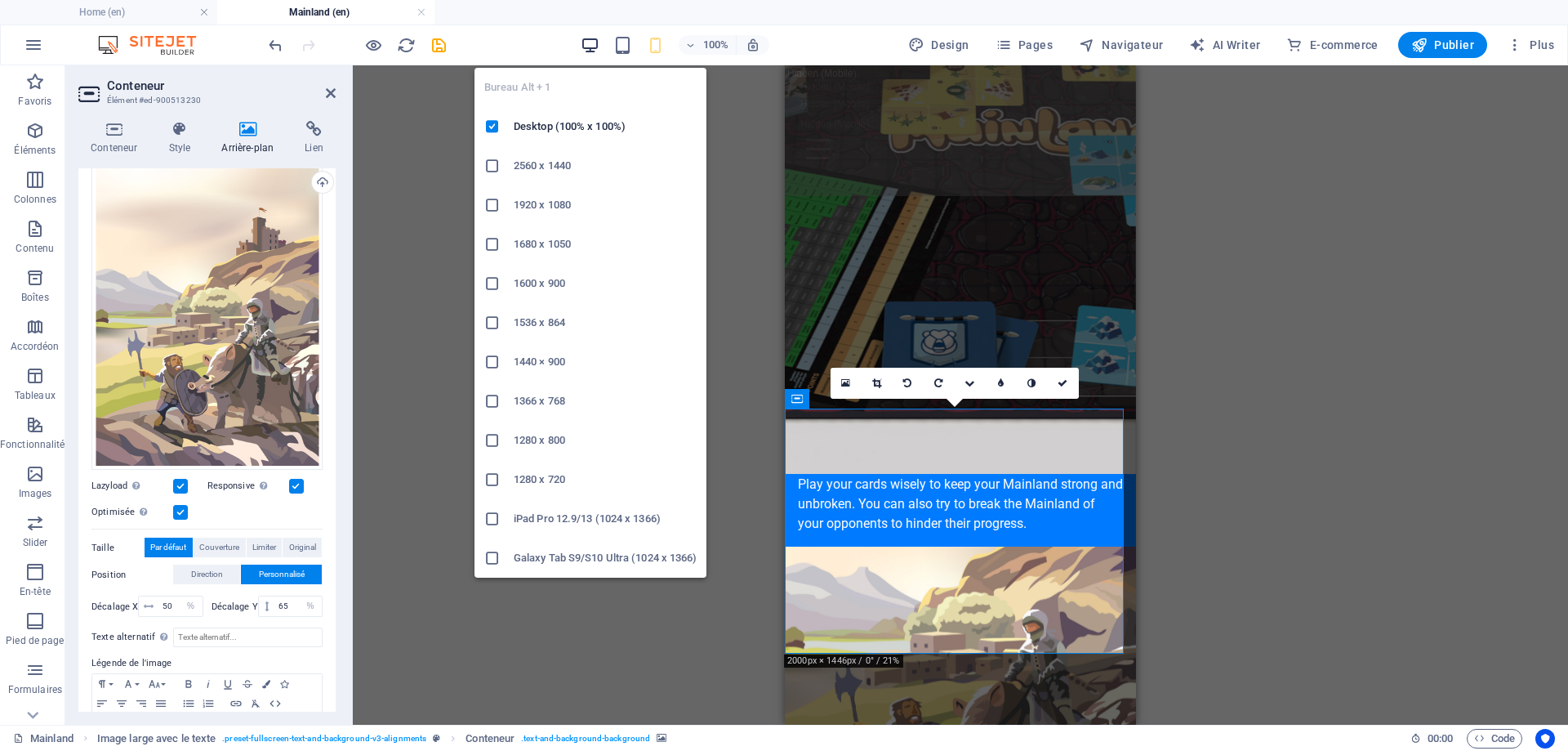
click at [587, 38] on icon "button" at bounding box center [590, 46] width 19 height 19
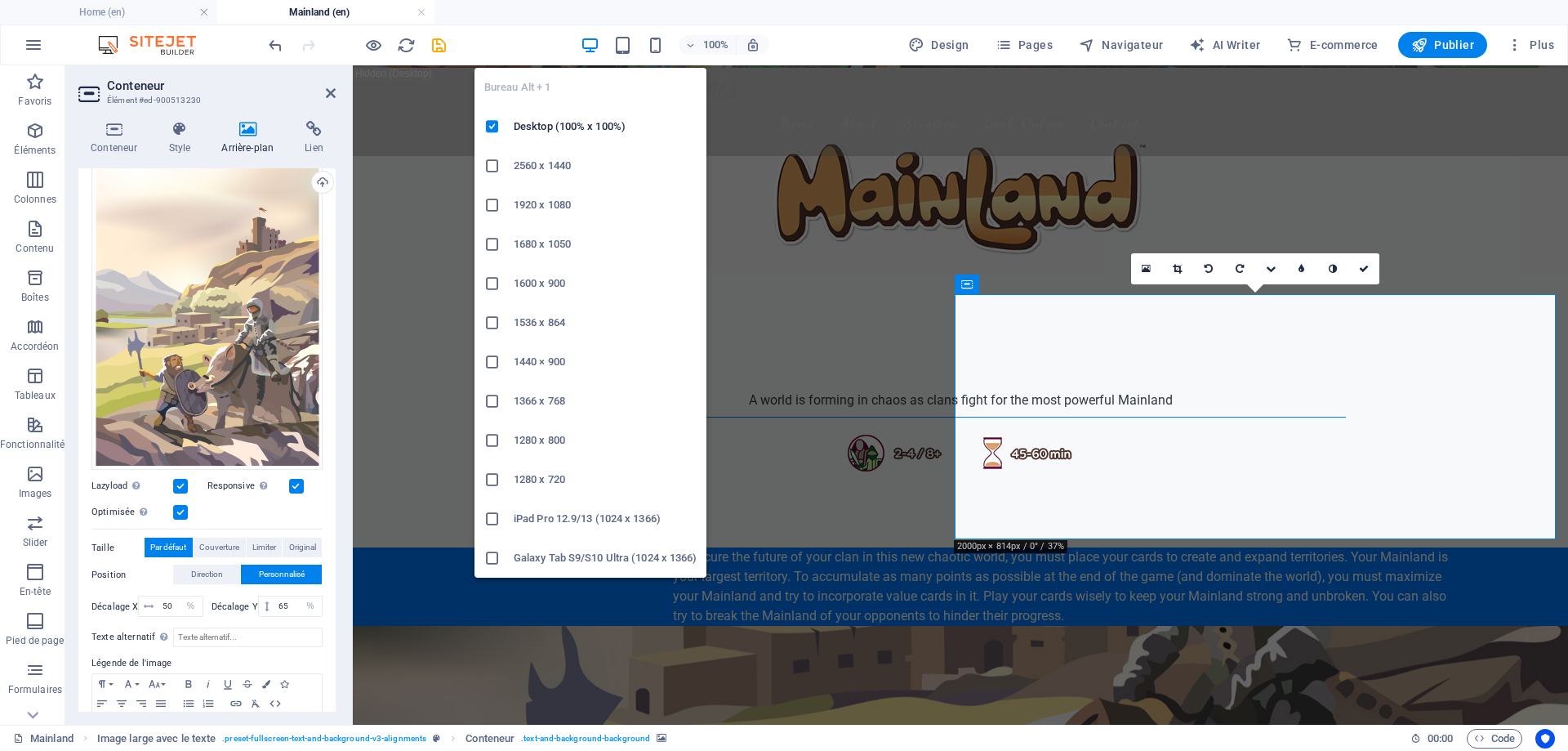
scroll to position [338, 0]
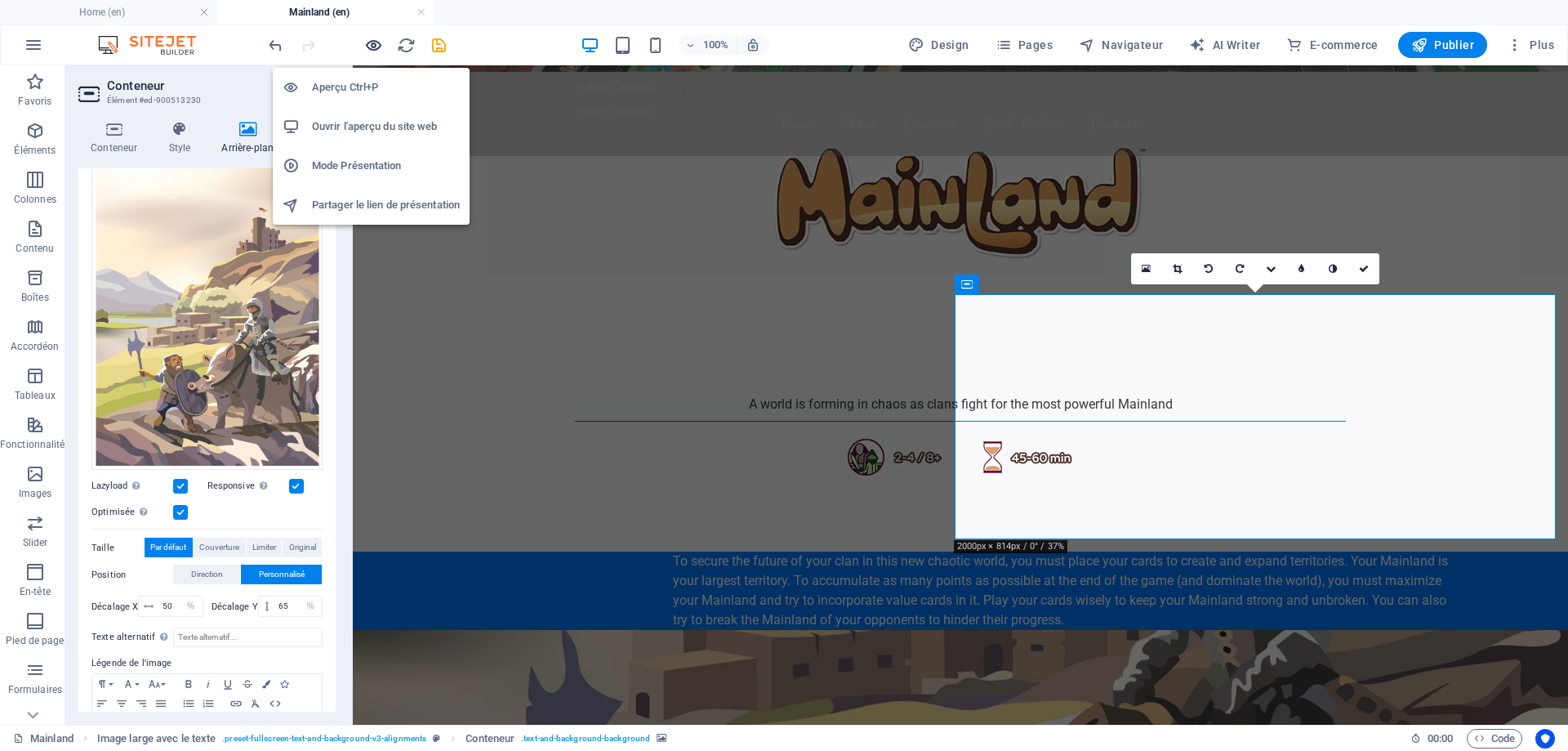
click at [373, 44] on icon "button" at bounding box center [373, 46] width 19 height 19
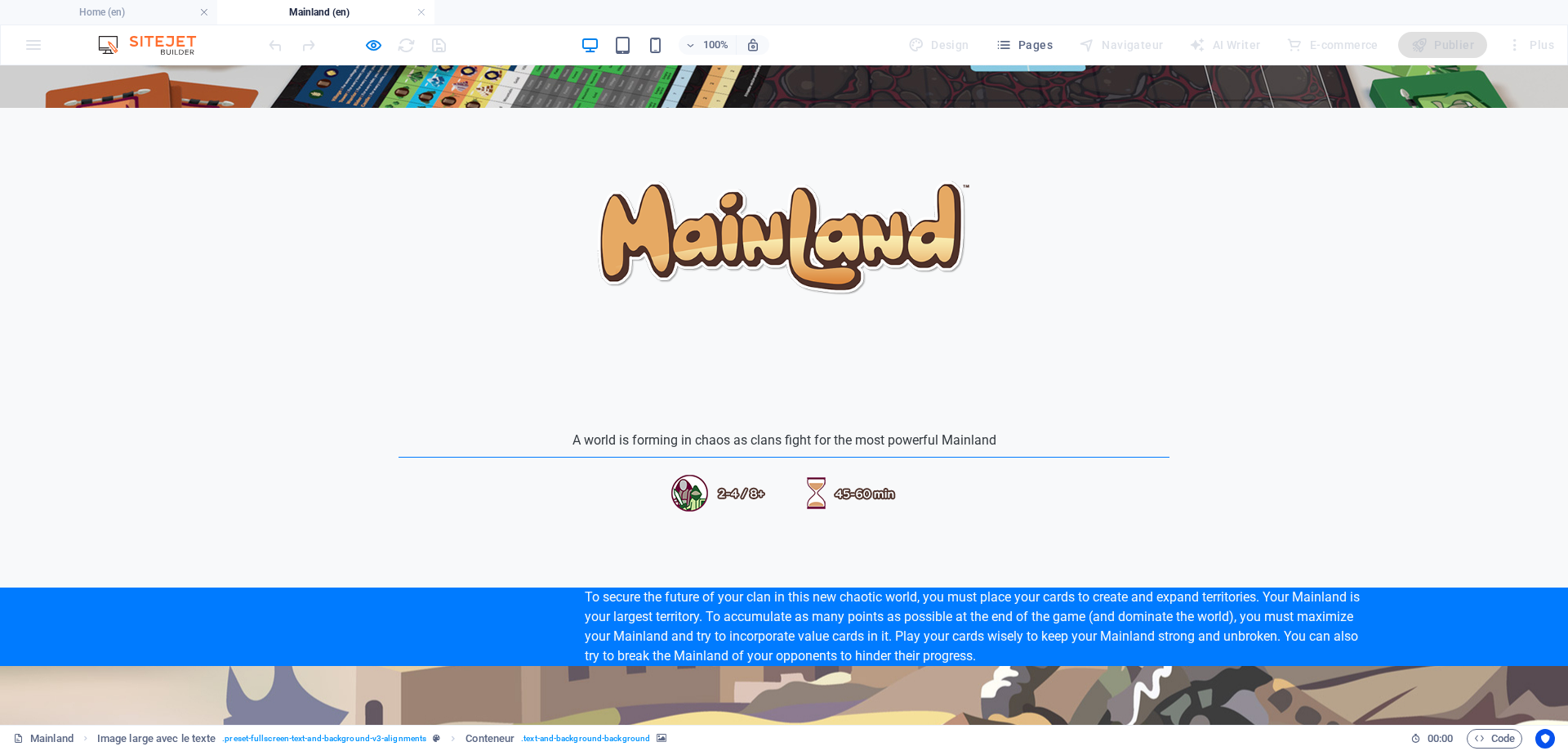
scroll to position [327, 0]
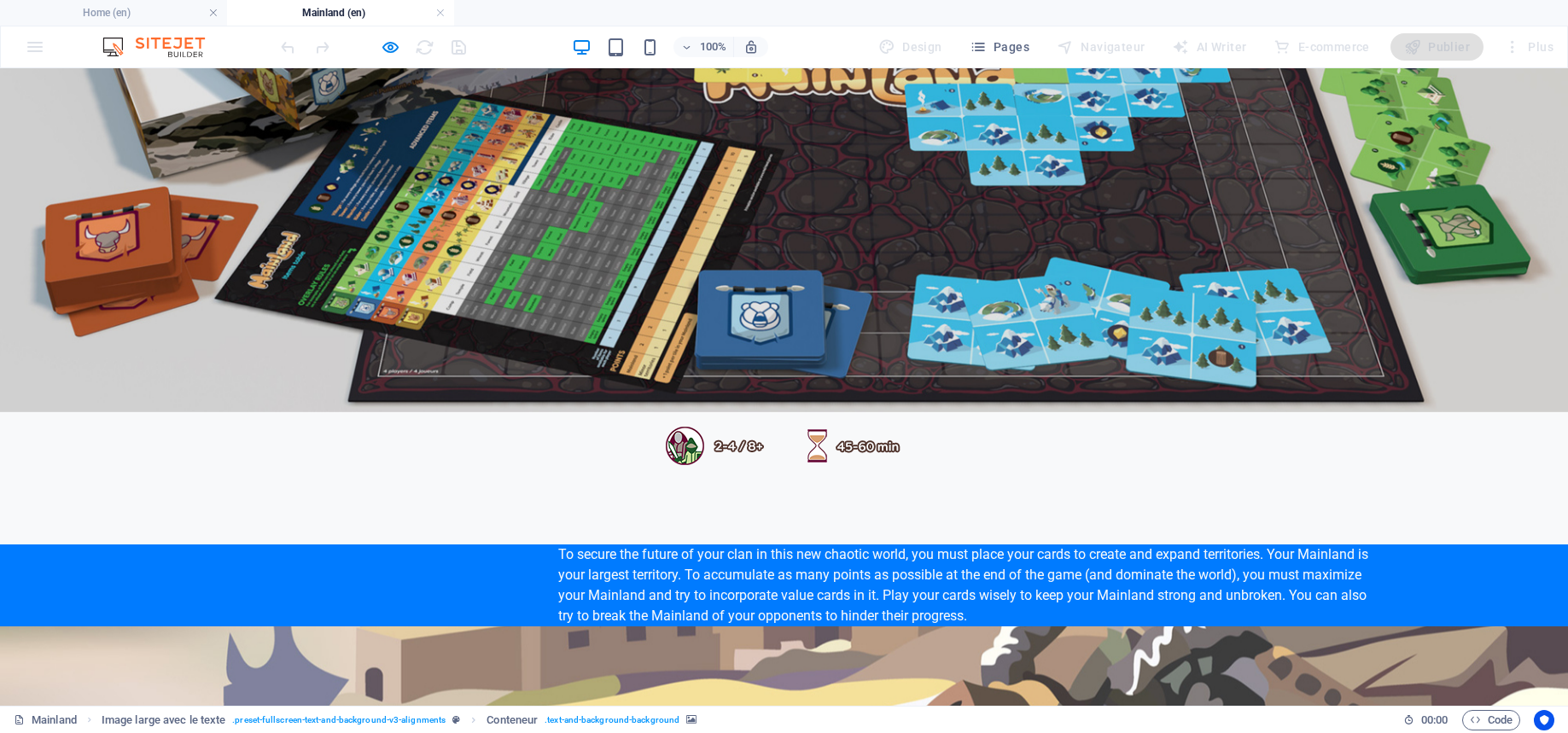
drag, startPoint x: 1564, startPoint y: 730, endPoint x: 1293, endPoint y: 716, distance: 271.4
click at [1293, 716] on div "Mainland Image large avec le texte . preset-fullscreen-text-and-background-v3-a…" at bounding box center [784, 719] width 1568 height 27
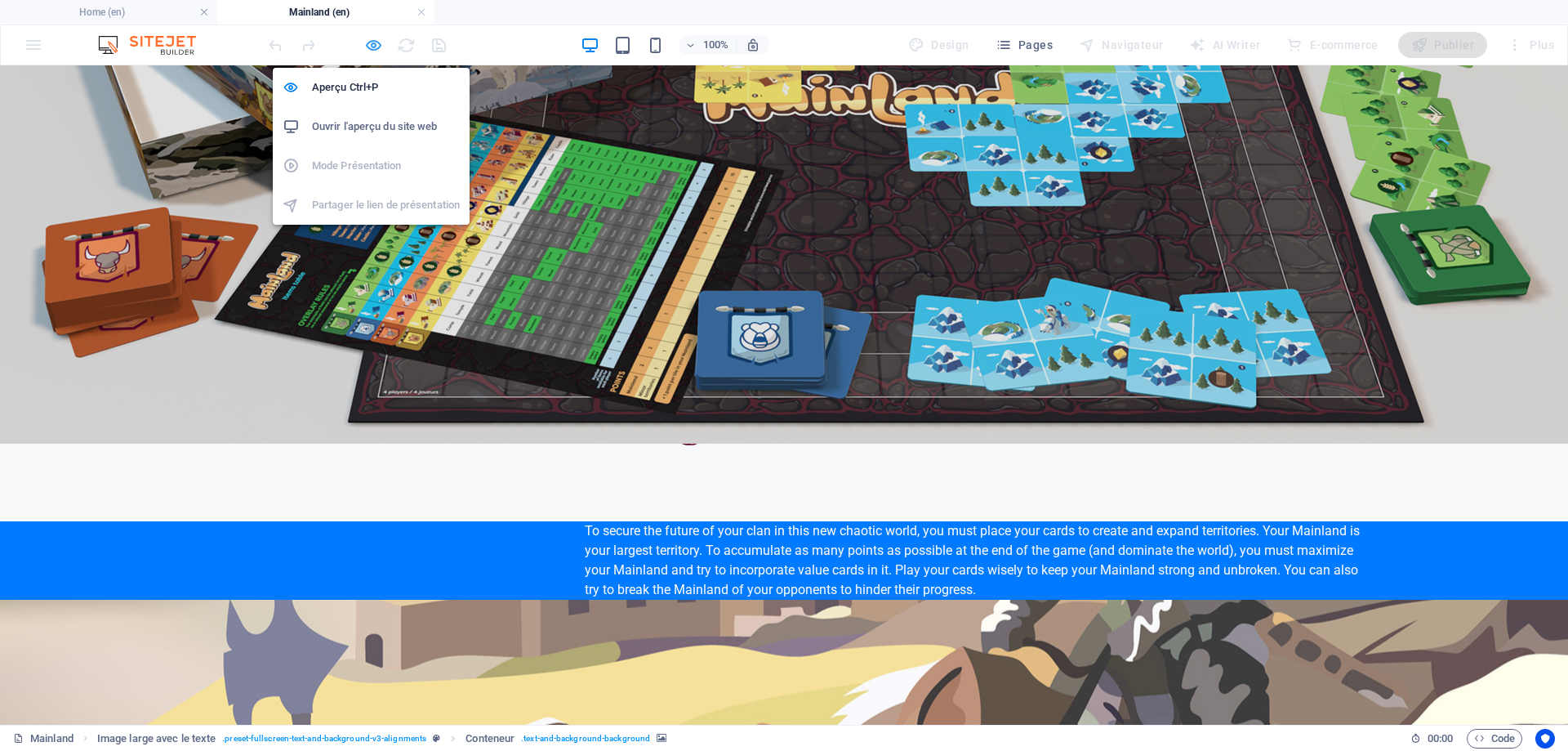
click at [372, 47] on icon "button" at bounding box center [373, 46] width 19 height 19
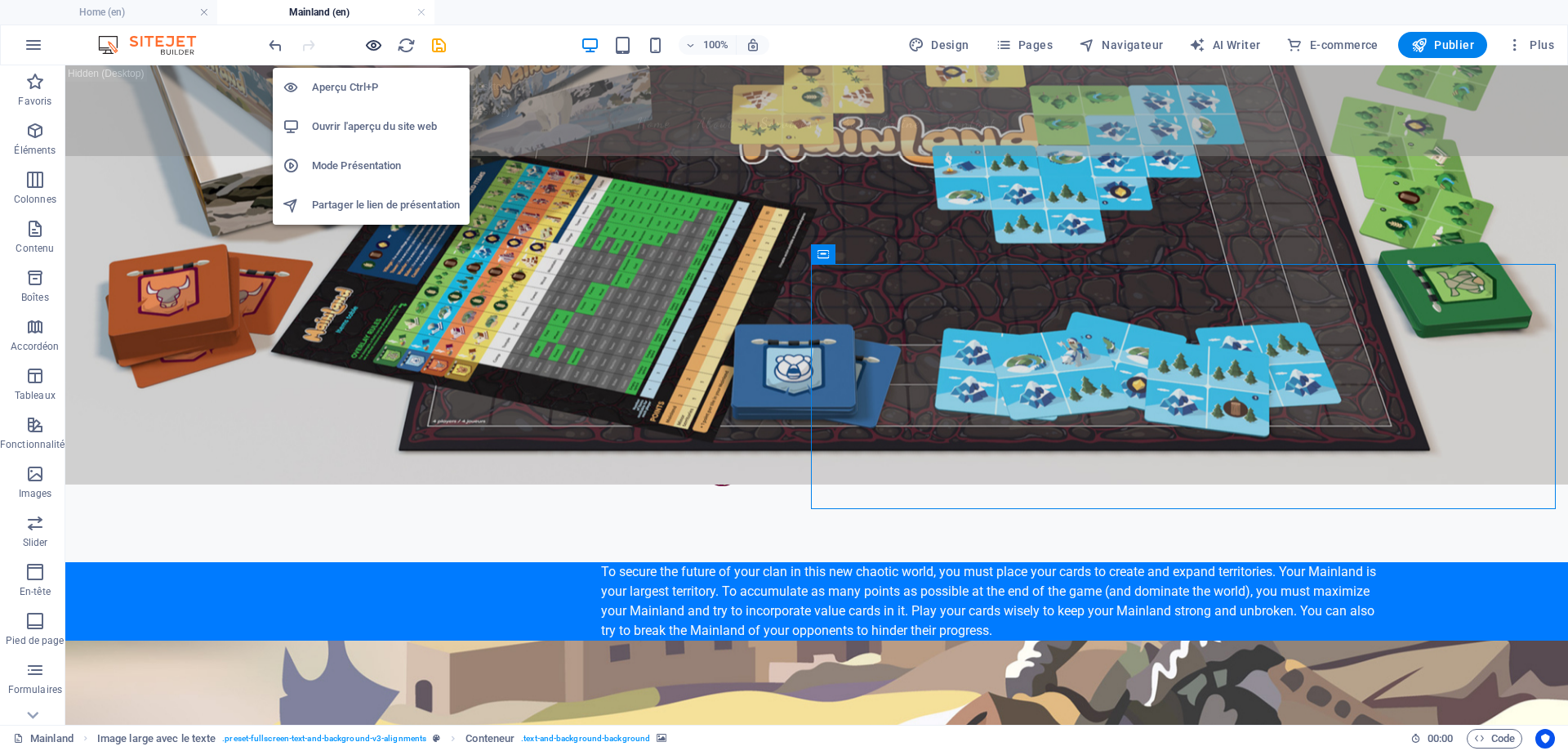
scroll to position [367, 0]
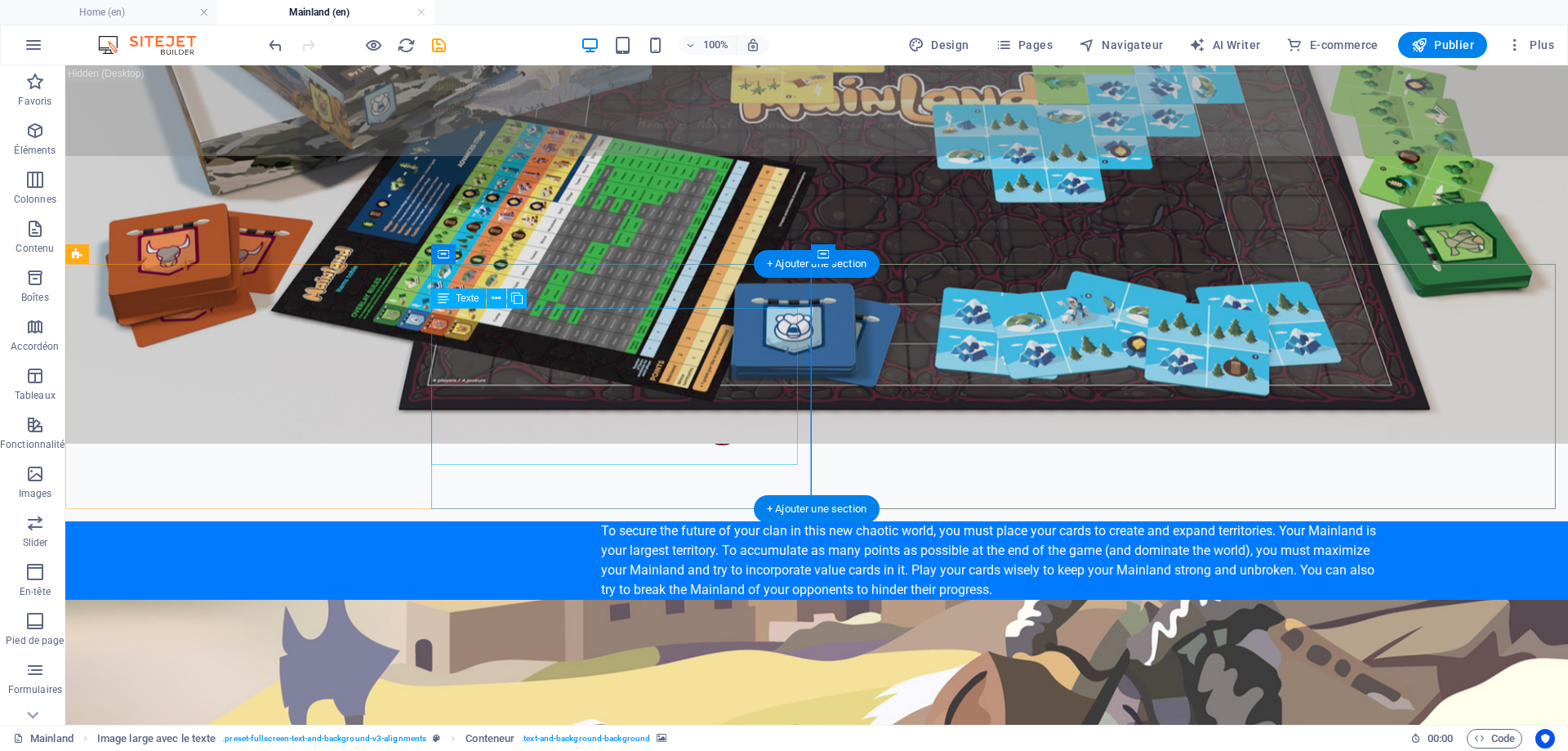
click at [636, 521] on div "To secure the future of your clan in this new chaotic world, you must place you…" at bounding box center [993, 560] width 784 height 79
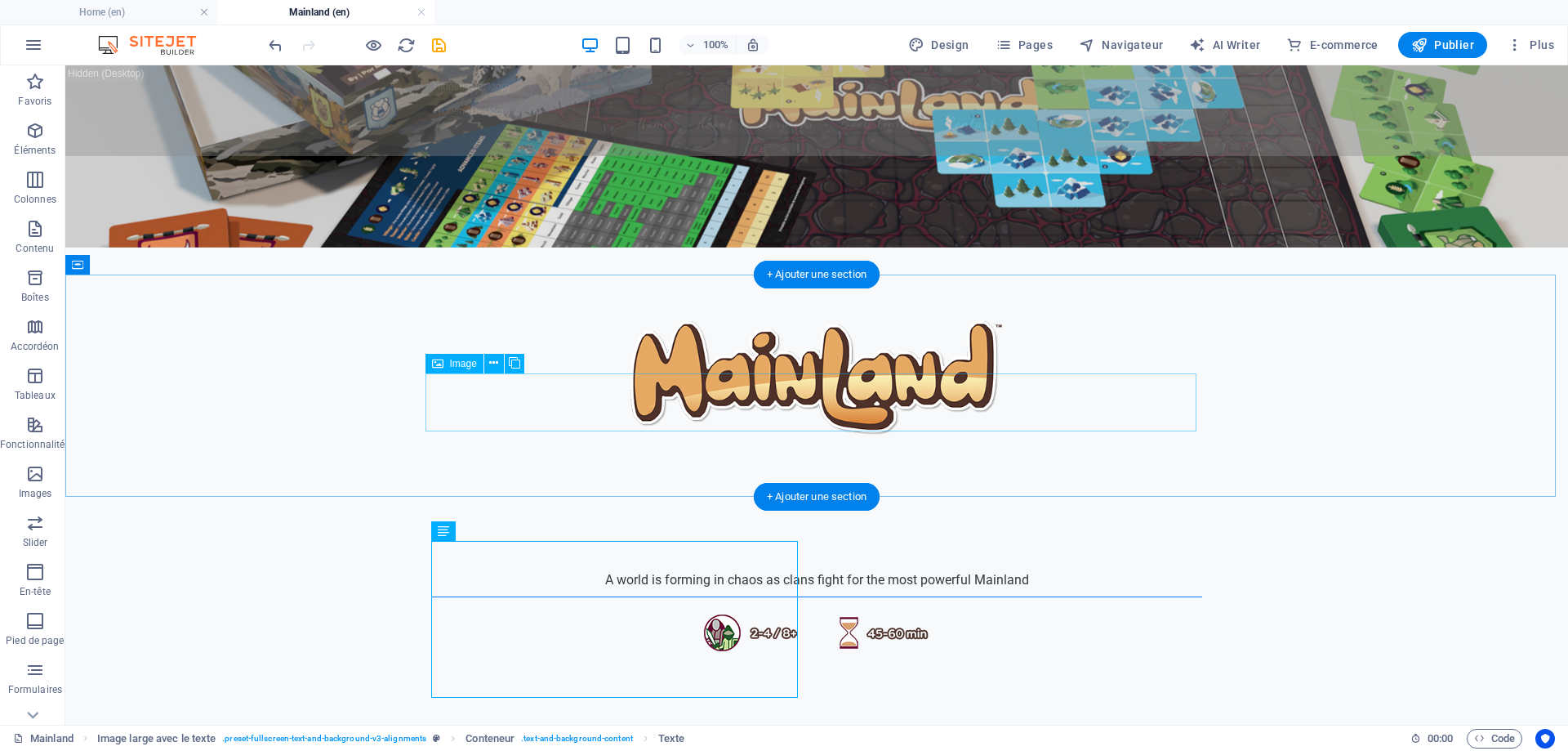
scroll to position [0, 0]
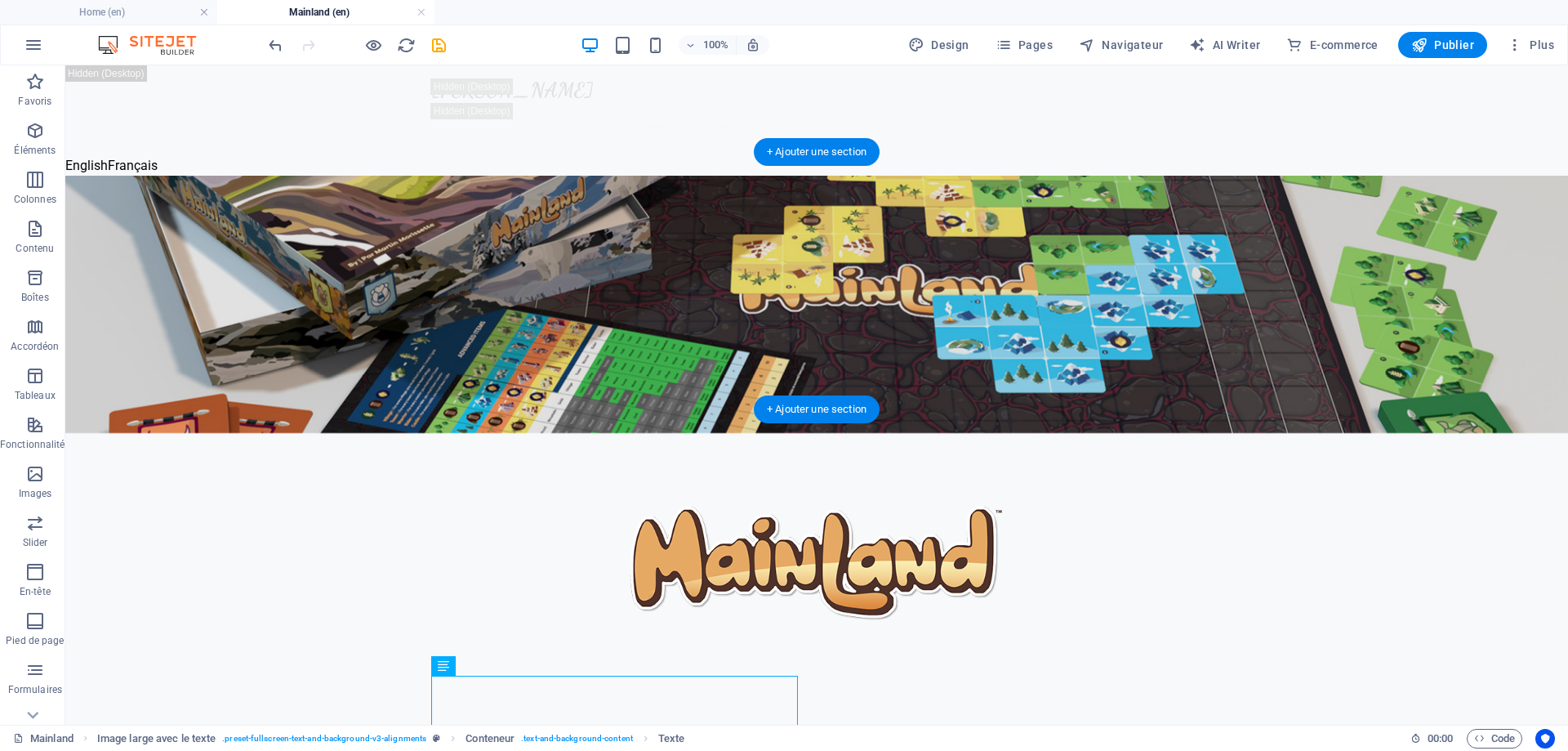
click at [263, 241] on figure at bounding box center [817, 304] width 1503 height 258
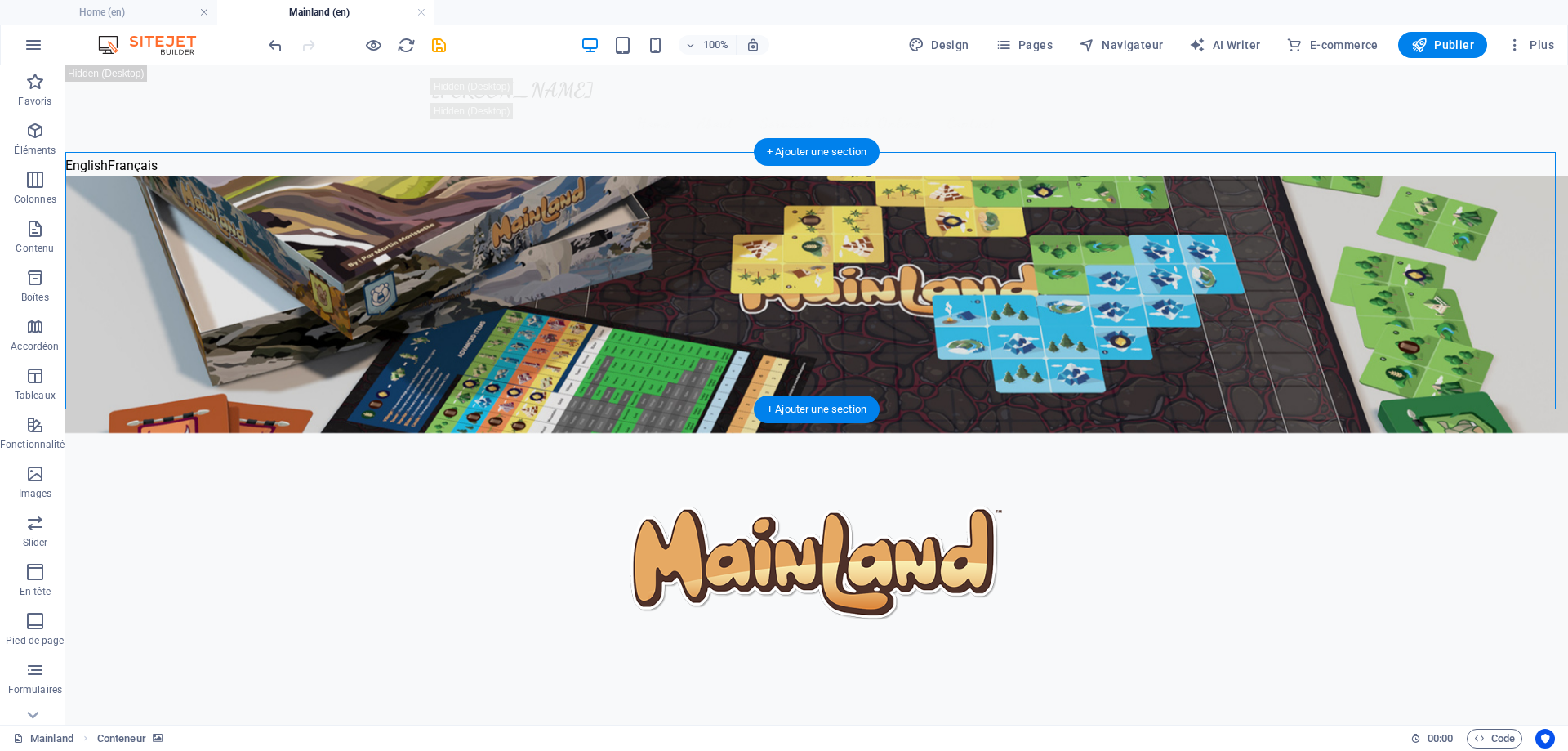
click at [211, 204] on figure at bounding box center [817, 304] width 1503 height 258
click at [347, 308] on figure at bounding box center [817, 304] width 1503 height 258
click at [111, 242] on figure at bounding box center [817, 304] width 1503 height 258
click at [256, 176] on figure at bounding box center [817, 304] width 1503 height 258
click at [691, 498] on figure at bounding box center [817, 562] width 771 height 127
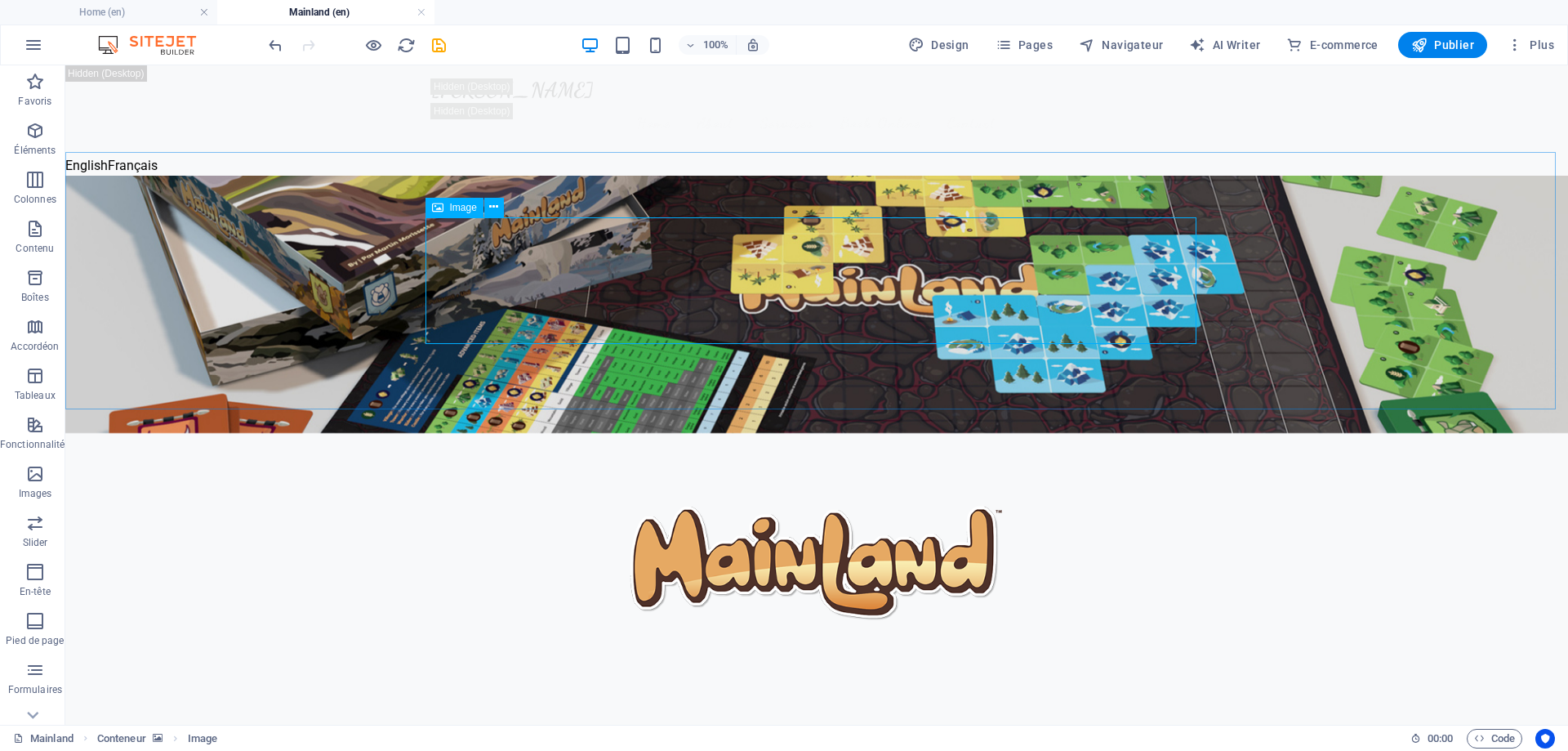
click at [437, 210] on icon at bounding box center [438, 207] width 12 height 19
click at [496, 207] on icon at bounding box center [493, 207] width 9 height 17
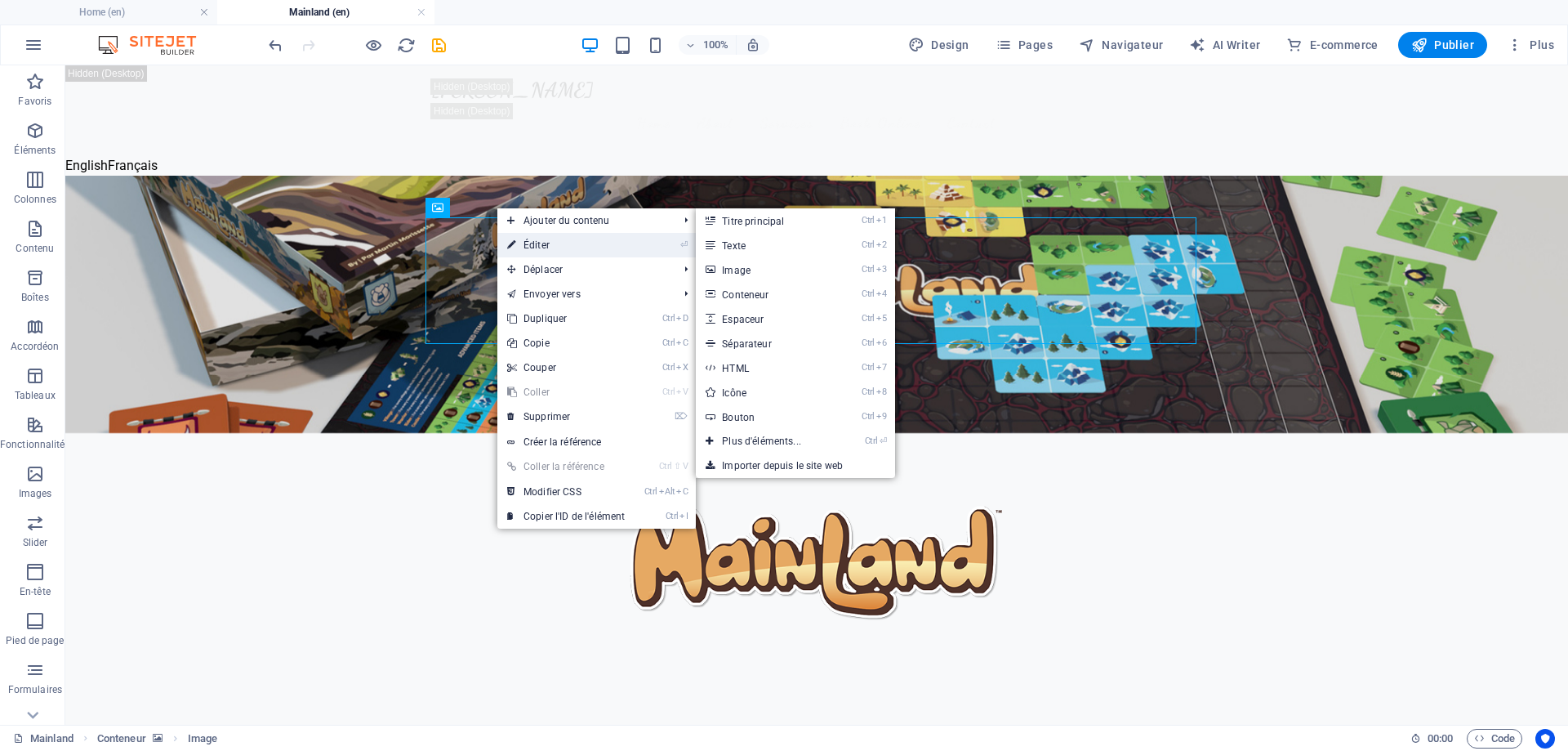
click at [529, 238] on link "⏎ Éditer" at bounding box center [566, 245] width 138 height 24
select select "%"
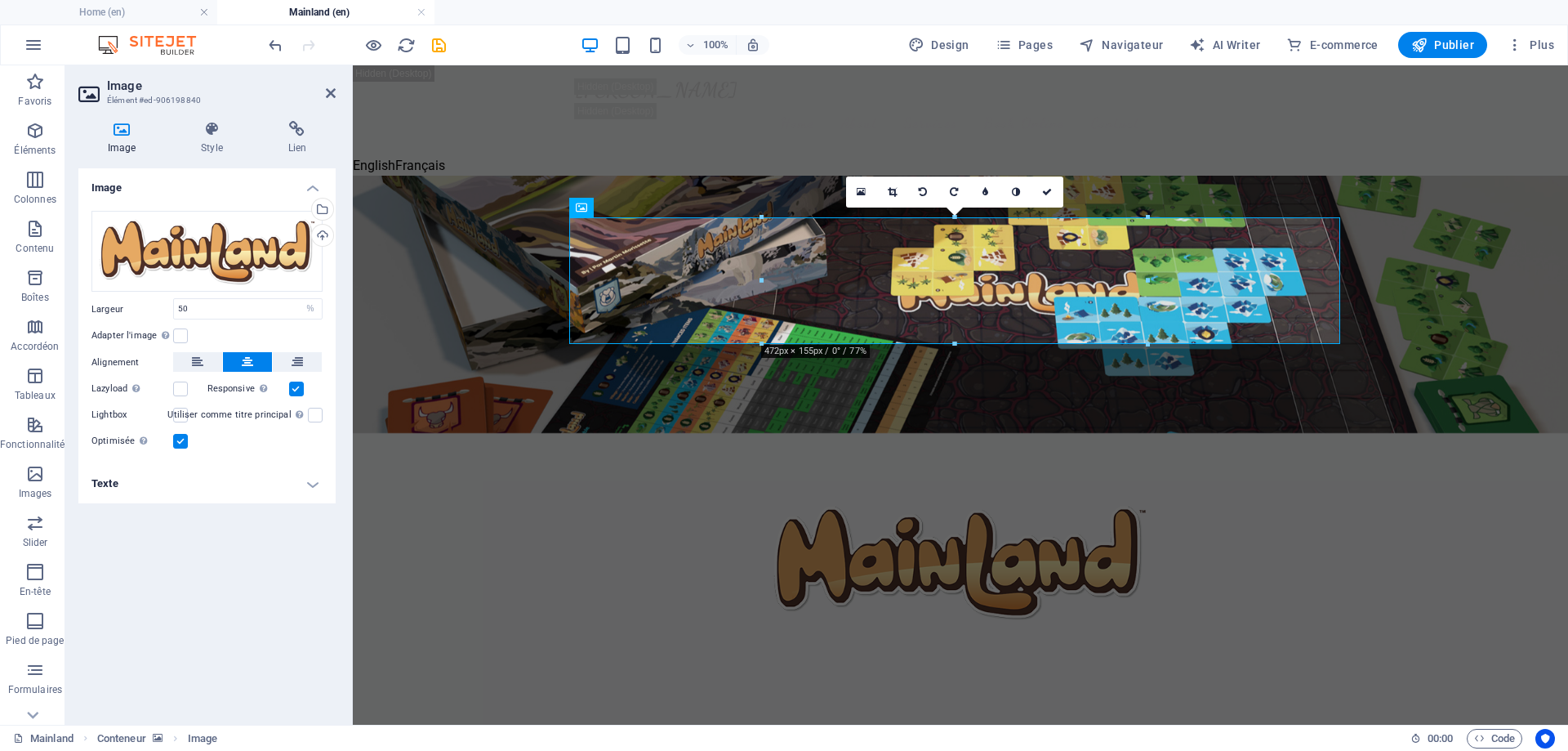
click at [463, 199] on figure at bounding box center [960, 304] width 1215 height 258
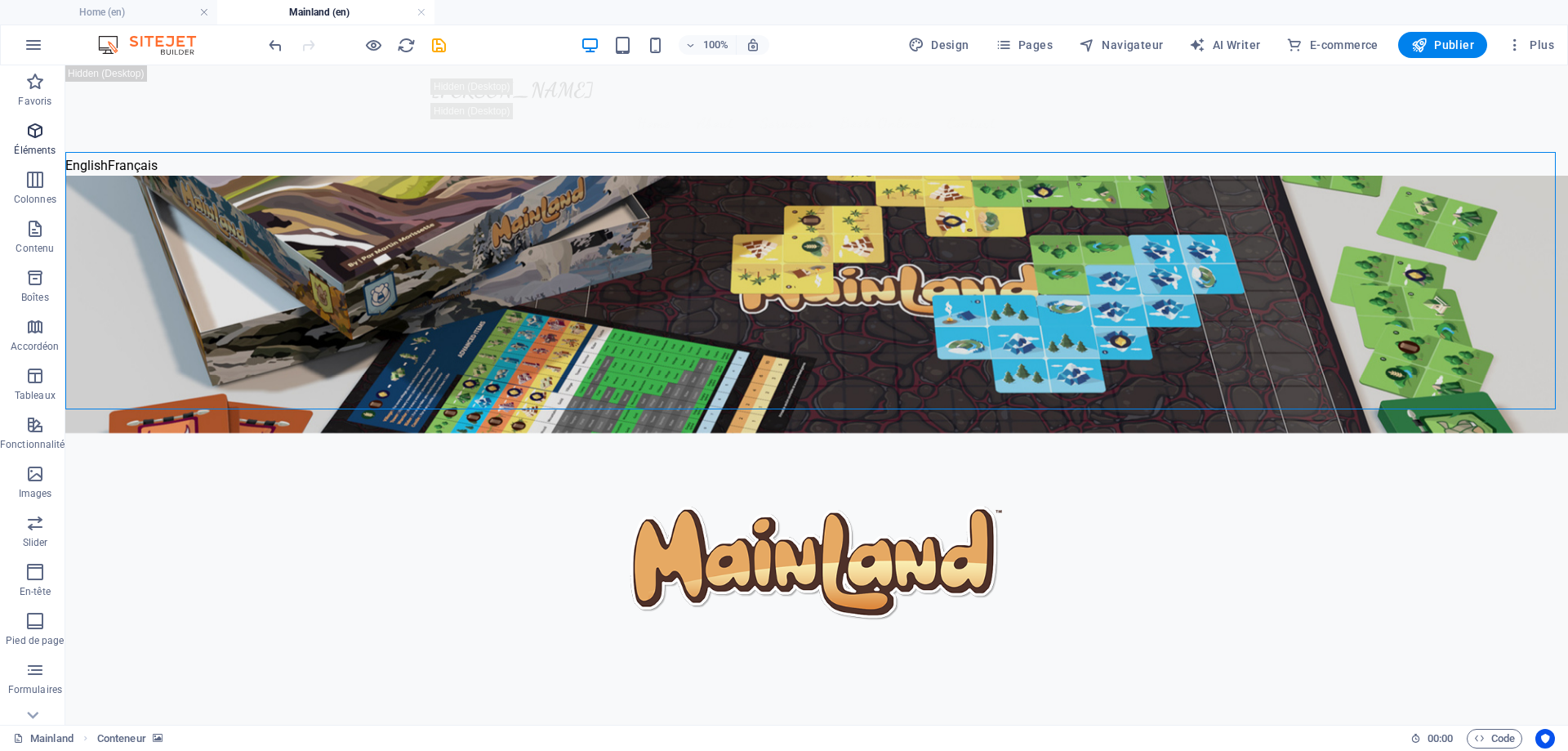
click at [36, 134] on icon "button" at bounding box center [35, 130] width 19 height 19
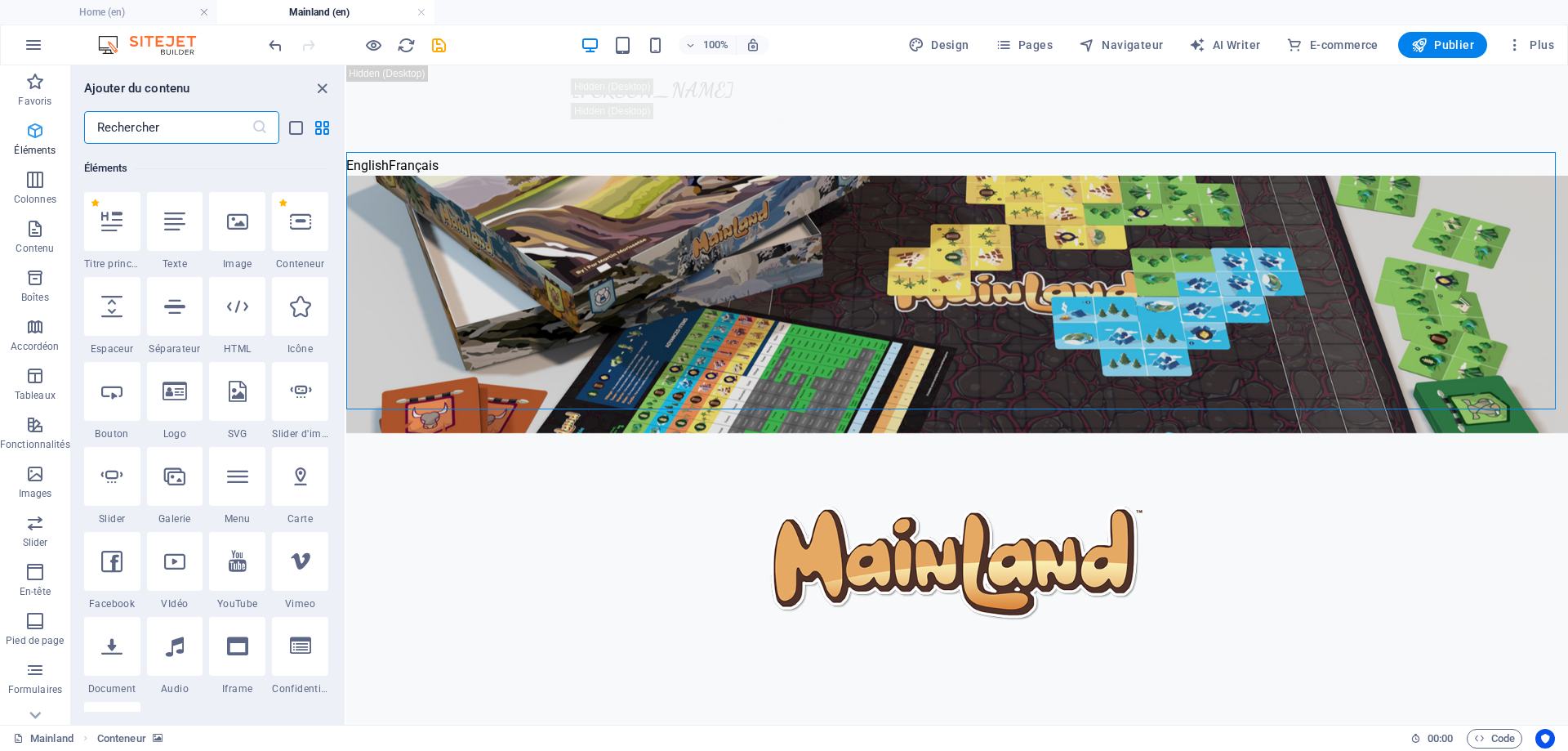
scroll to position [174, 0]
click at [488, 219] on figure at bounding box center [957, 304] width 1222 height 258
click at [1095, 363] on figure at bounding box center [957, 304] width 1222 height 258
click at [1345, 384] on figure at bounding box center [957, 304] width 1222 height 258
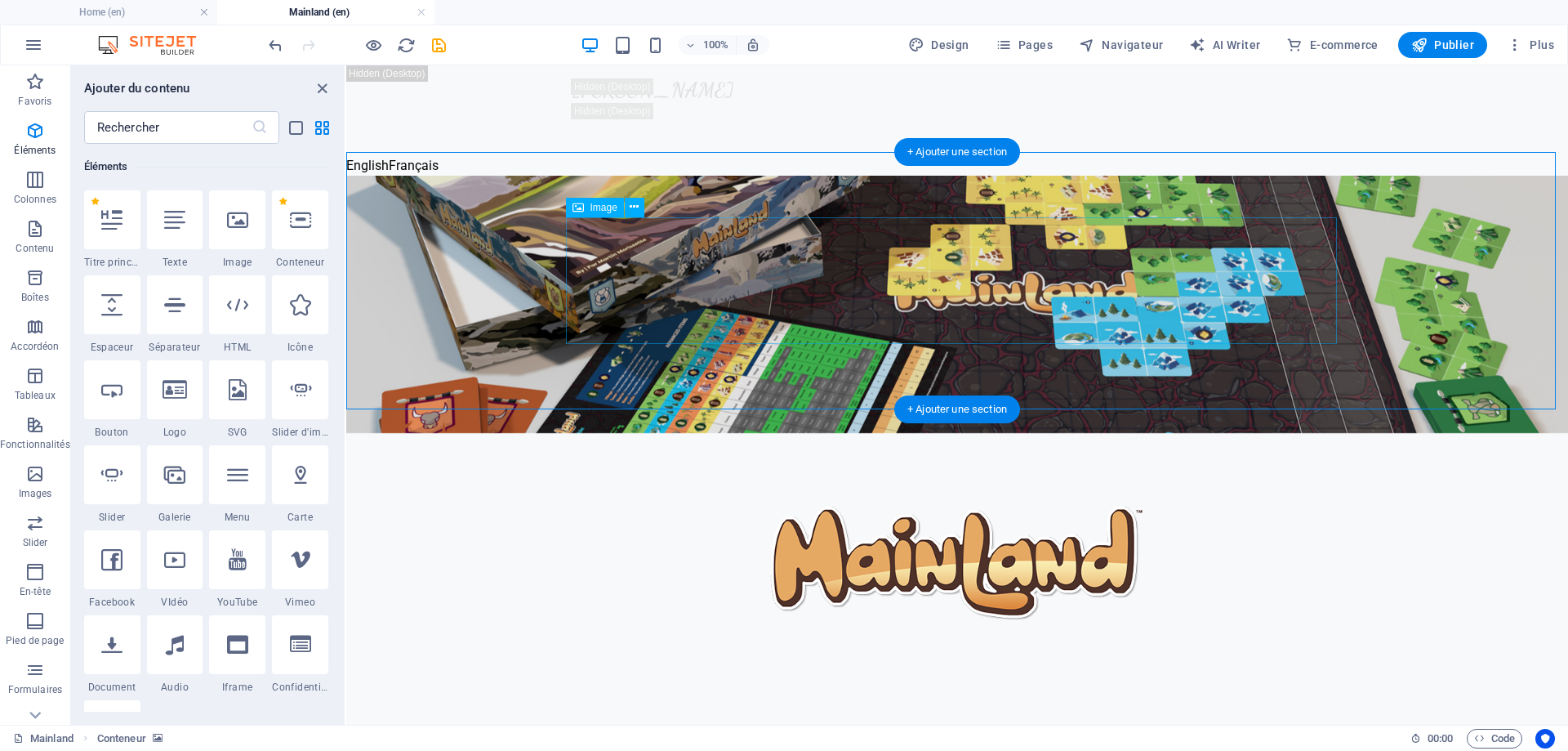
click at [1134, 498] on figure at bounding box center [957, 562] width 771 height 127
click at [632, 211] on icon at bounding box center [634, 207] width 9 height 17
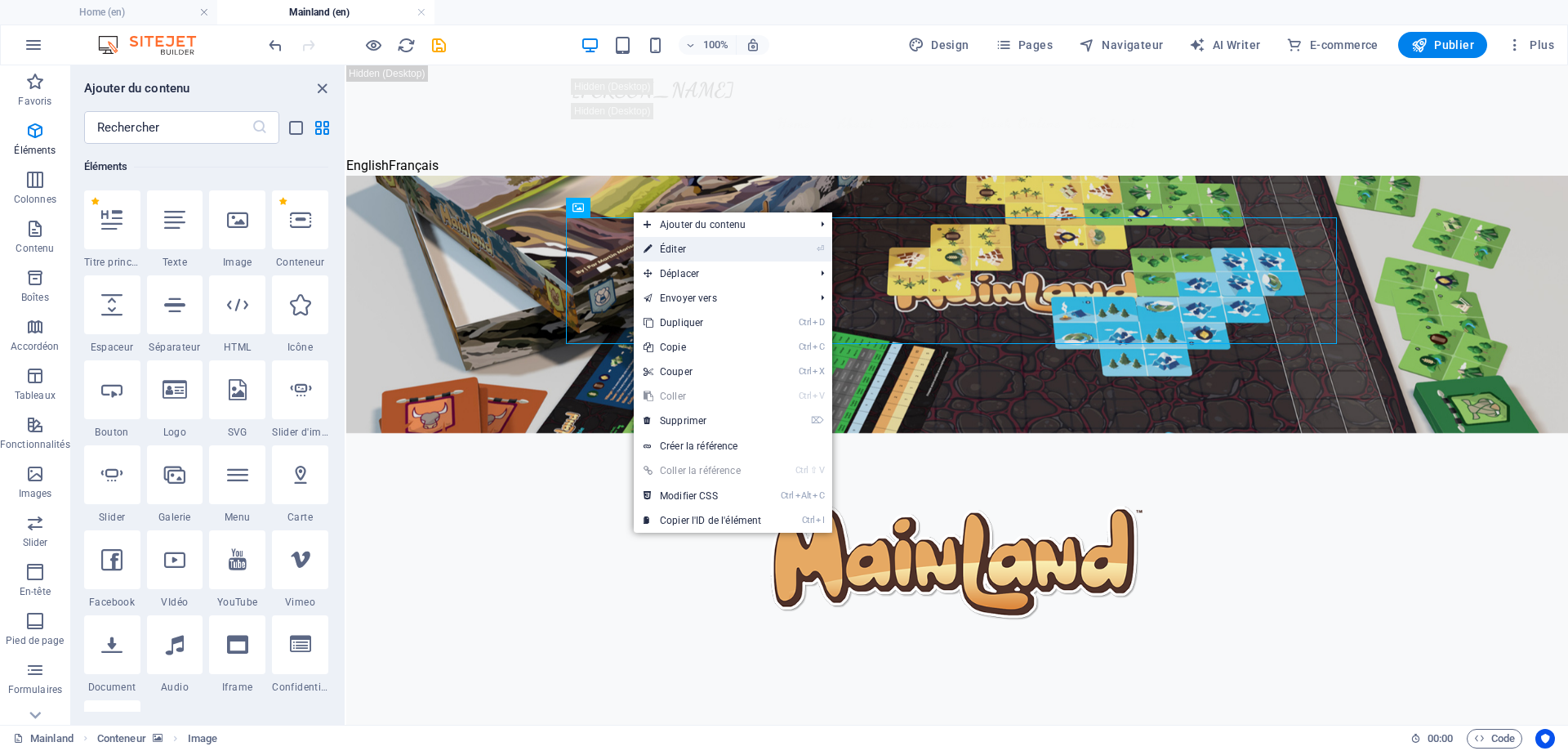
click at [660, 246] on link "⏎ Éditer" at bounding box center [703, 249] width 138 height 24
select select "%"
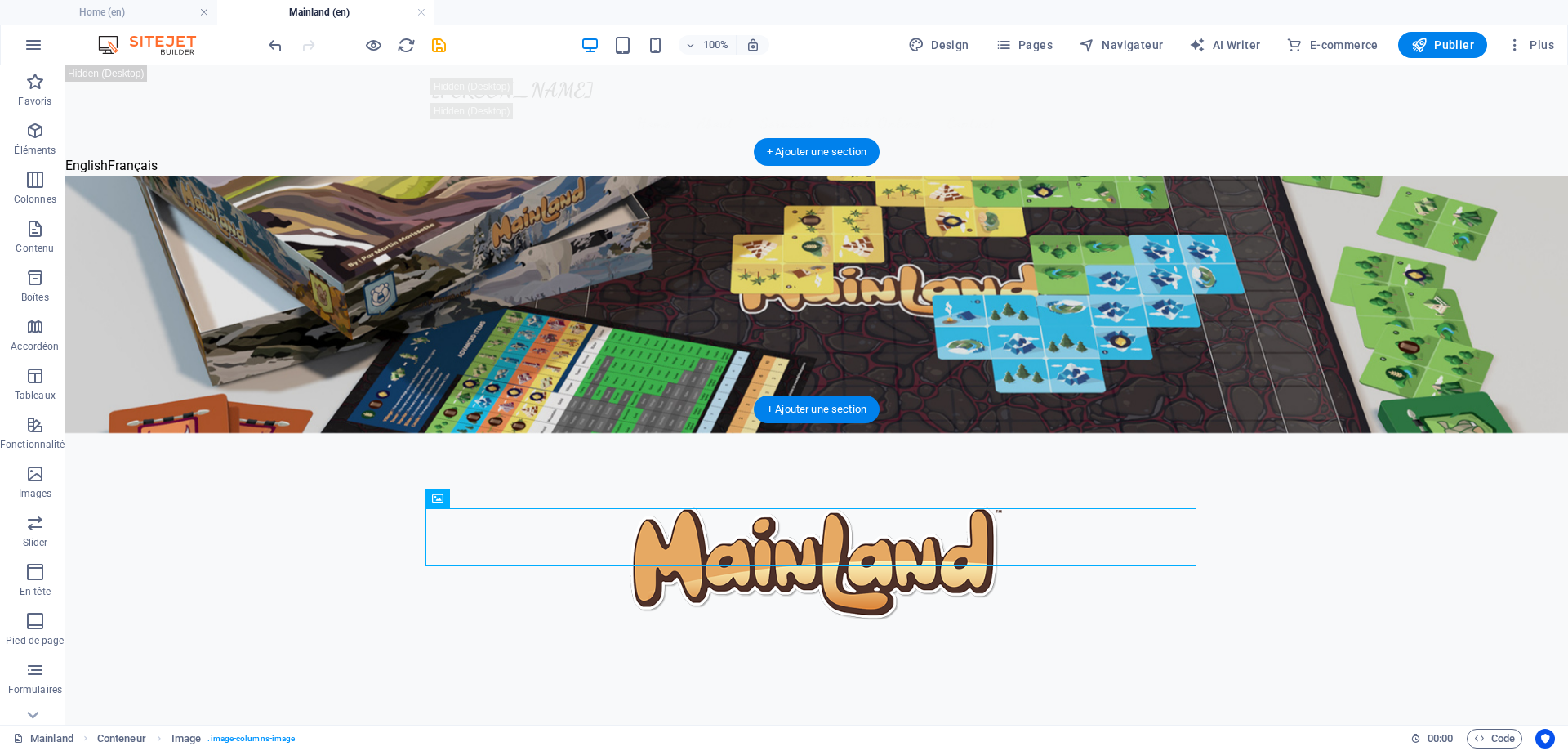
click at [148, 405] on figure at bounding box center [817, 304] width 1503 height 258
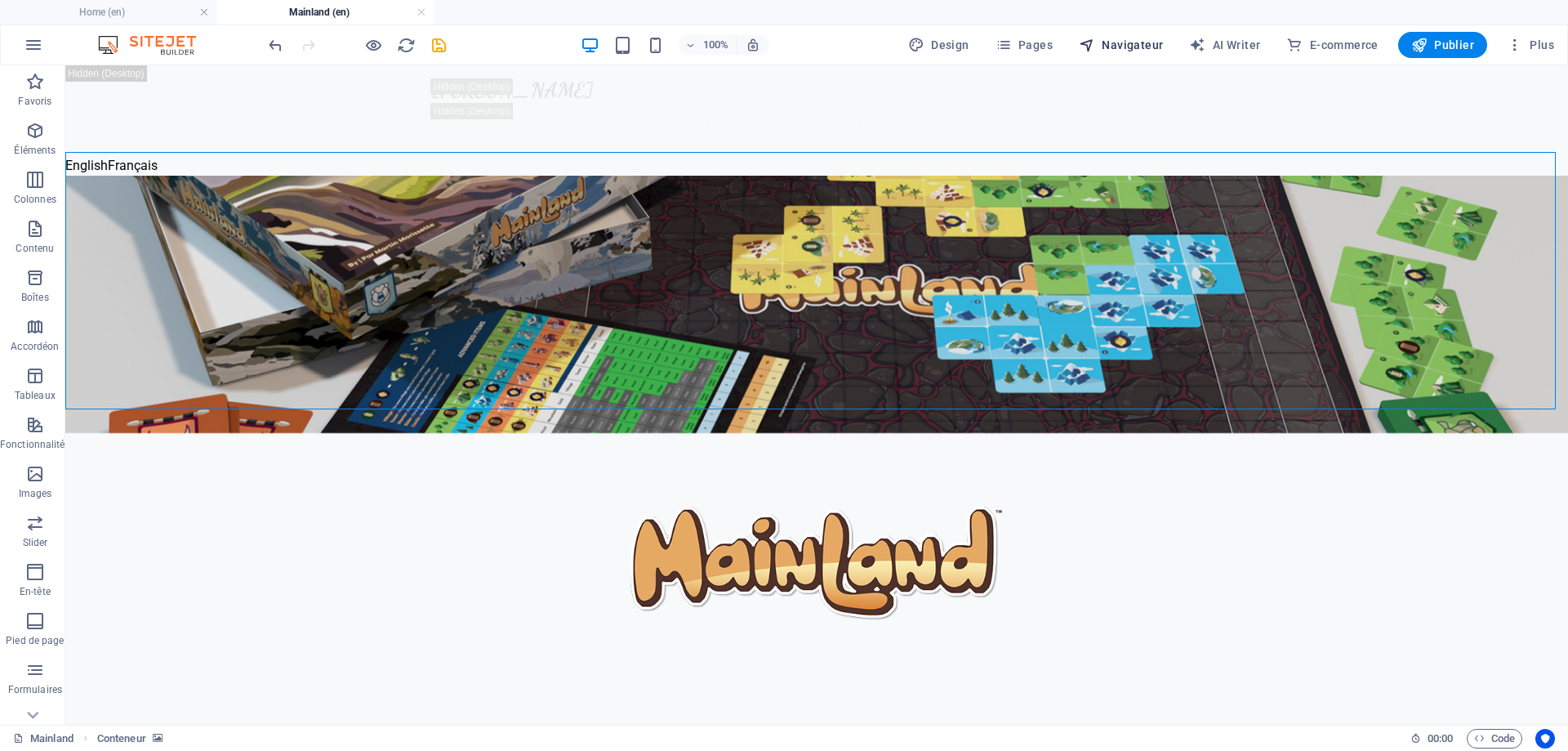
click at [1111, 38] on span "Navigateur" at bounding box center [1121, 45] width 84 height 16
select select "16922858-en"
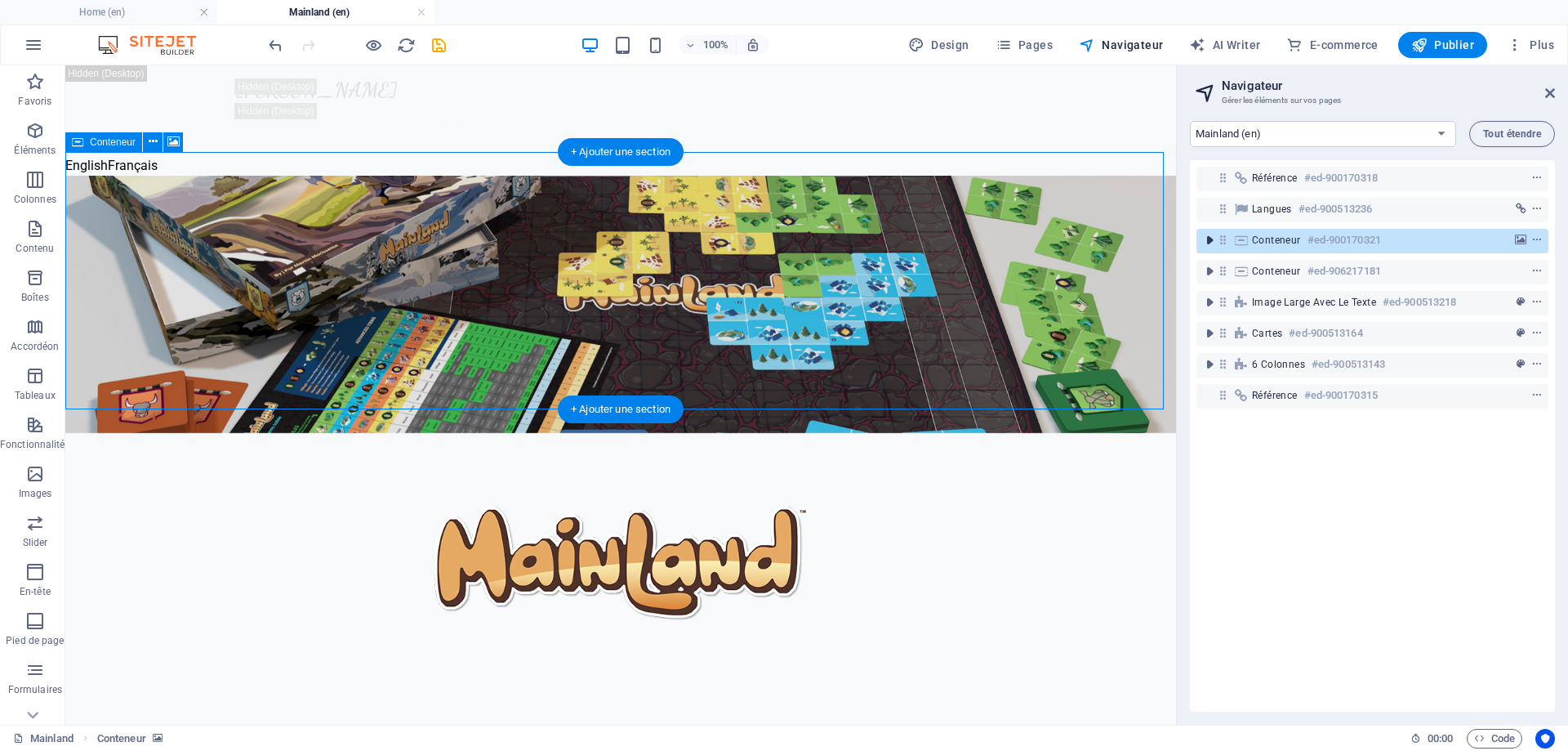
click at [1208, 238] on icon "toggle-expand" at bounding box center [1209, 240] width 16 height 16
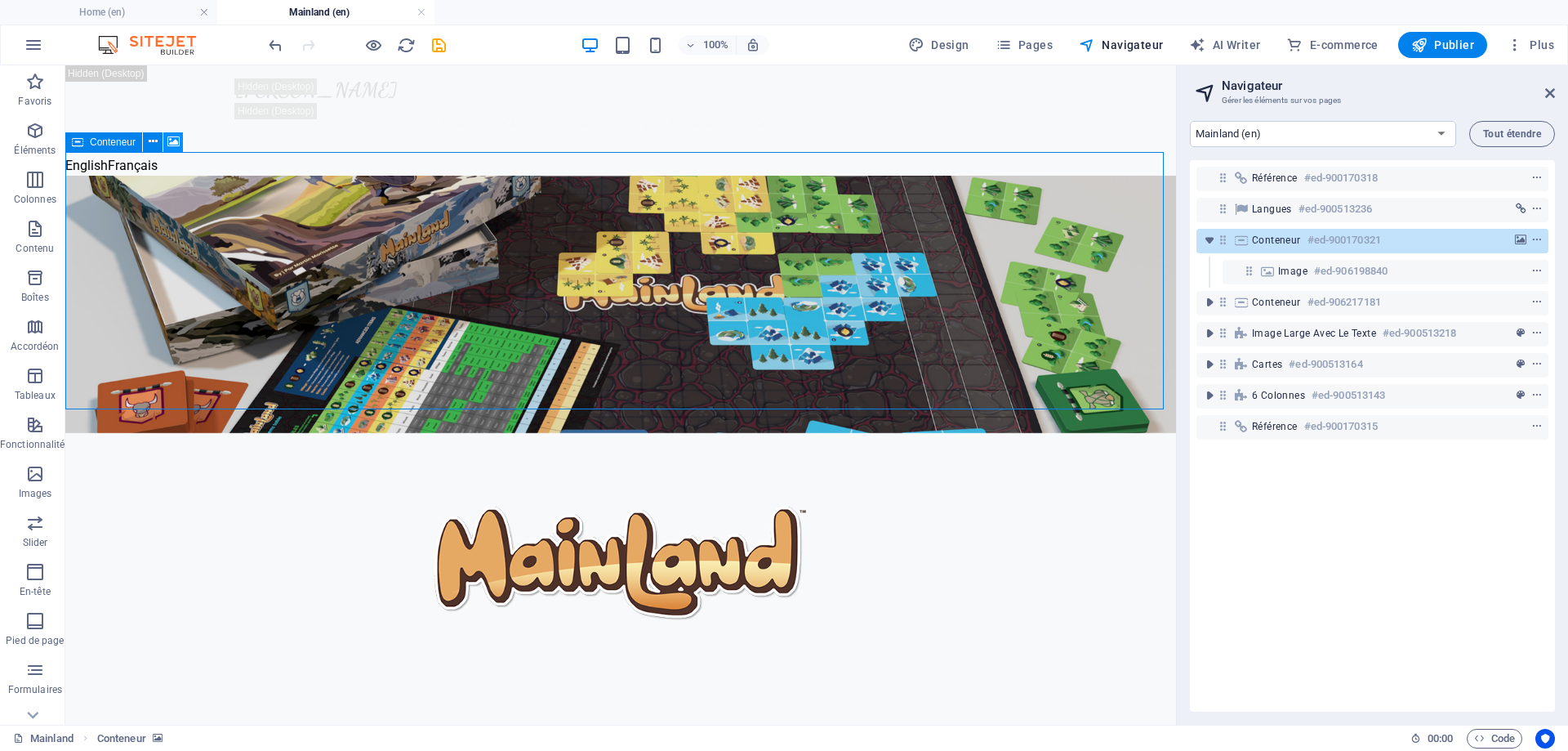
click at [174, 144] on icon at bounding box center [173, 142] width 13 height 17
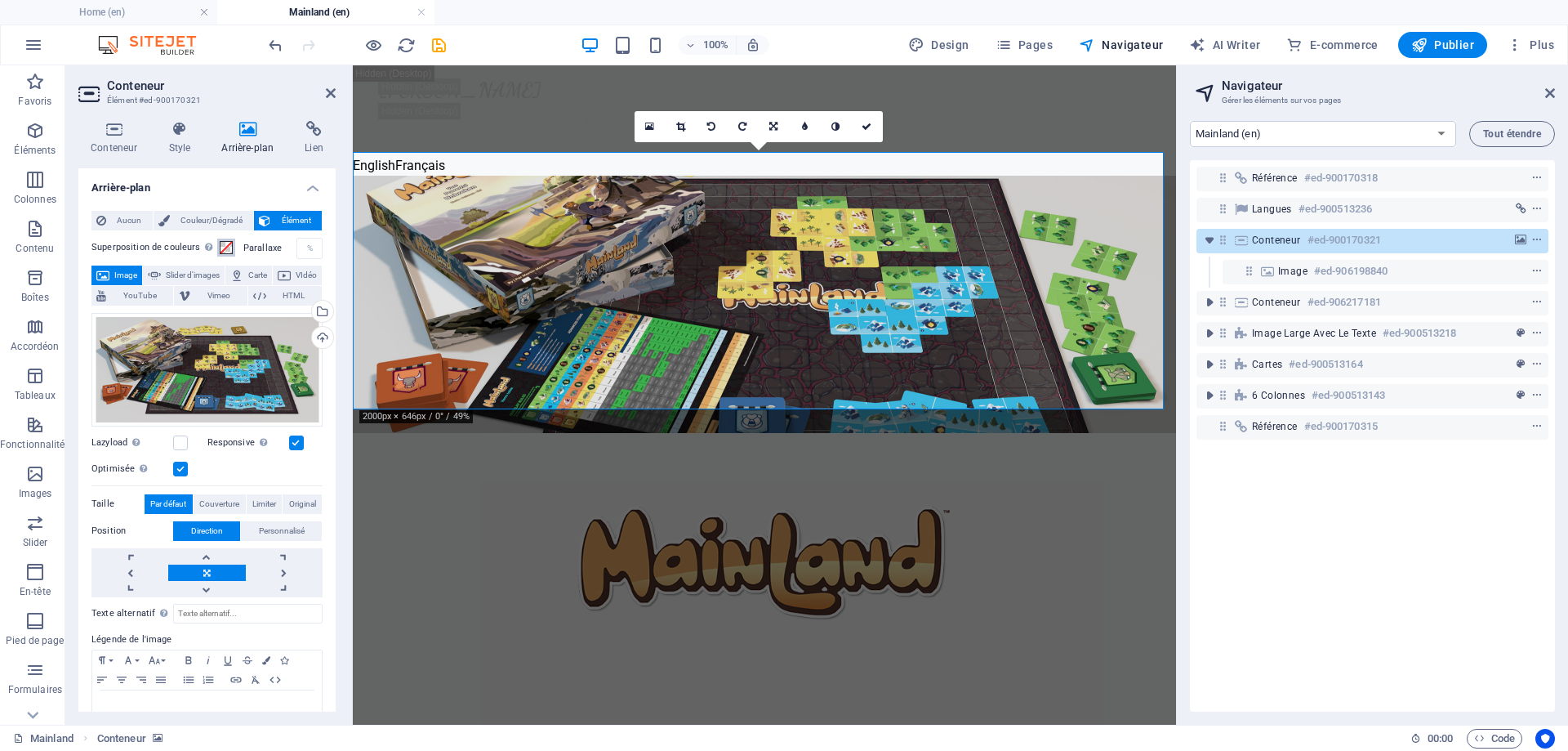
click at [227, 245] on span at bounding box center [225, 247] width 13 height 13
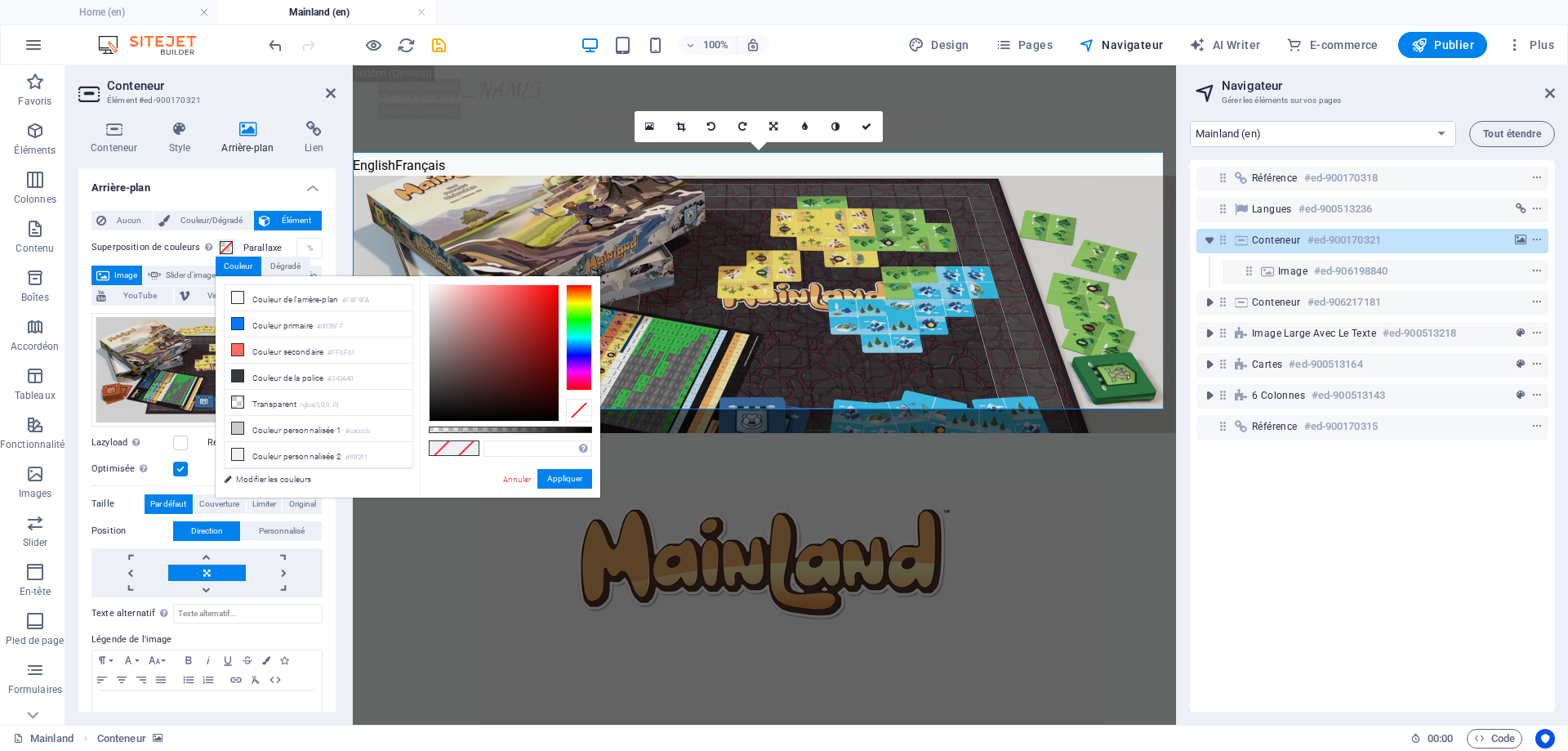
click at [252, 246] on label "Parallaxe" at bounding box center [269, 248] width 53 height 9
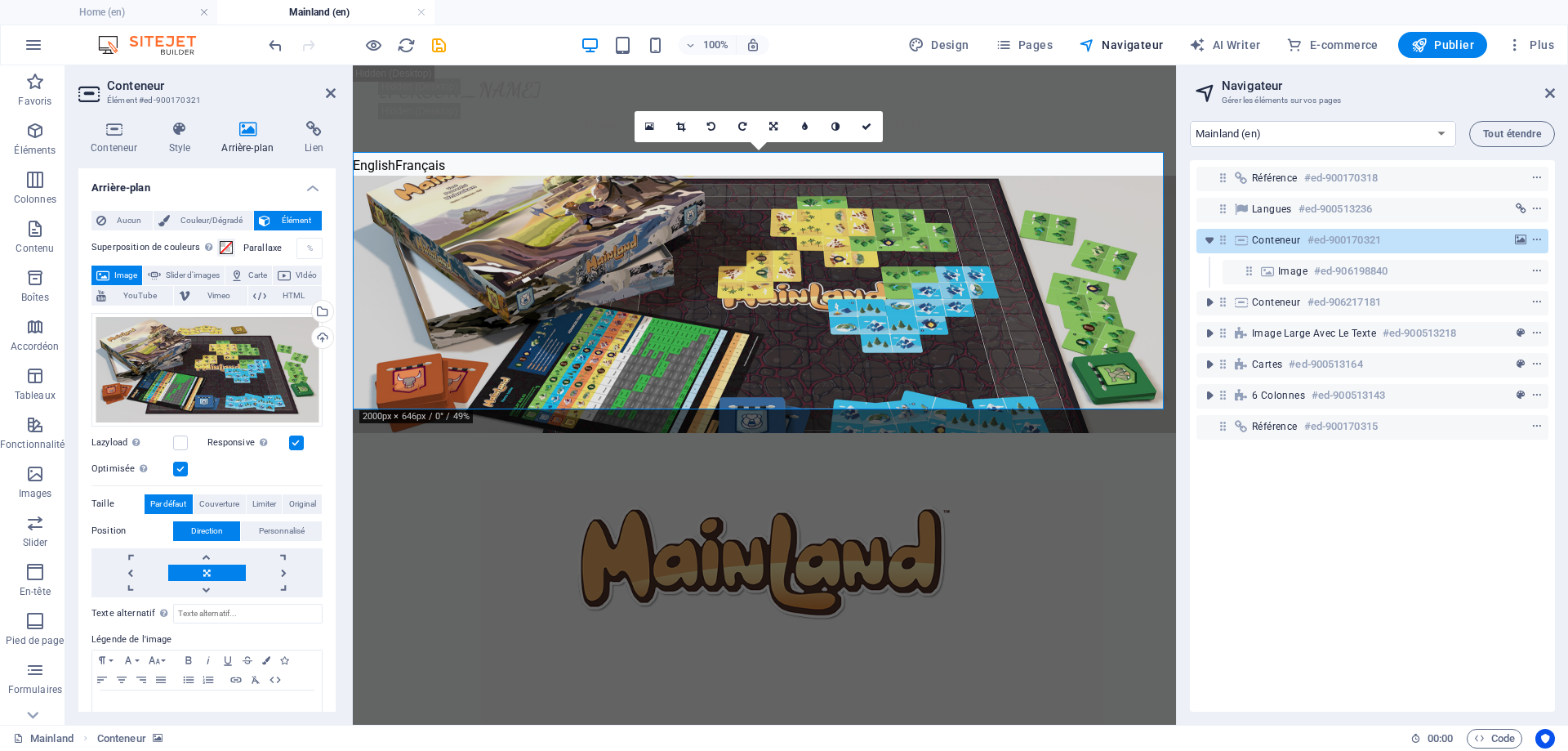
click at [257, 248] on label "Parallaxe" at bounding box center [269, 248] width 53 height 9
click at [303, 247] on div "%" at bounding box center [310, 248] width 23 height 19
drag, startPoint x: 309, startPoint y: 250, endPoint x: 297, endPoint y: 244, distance: 13.4
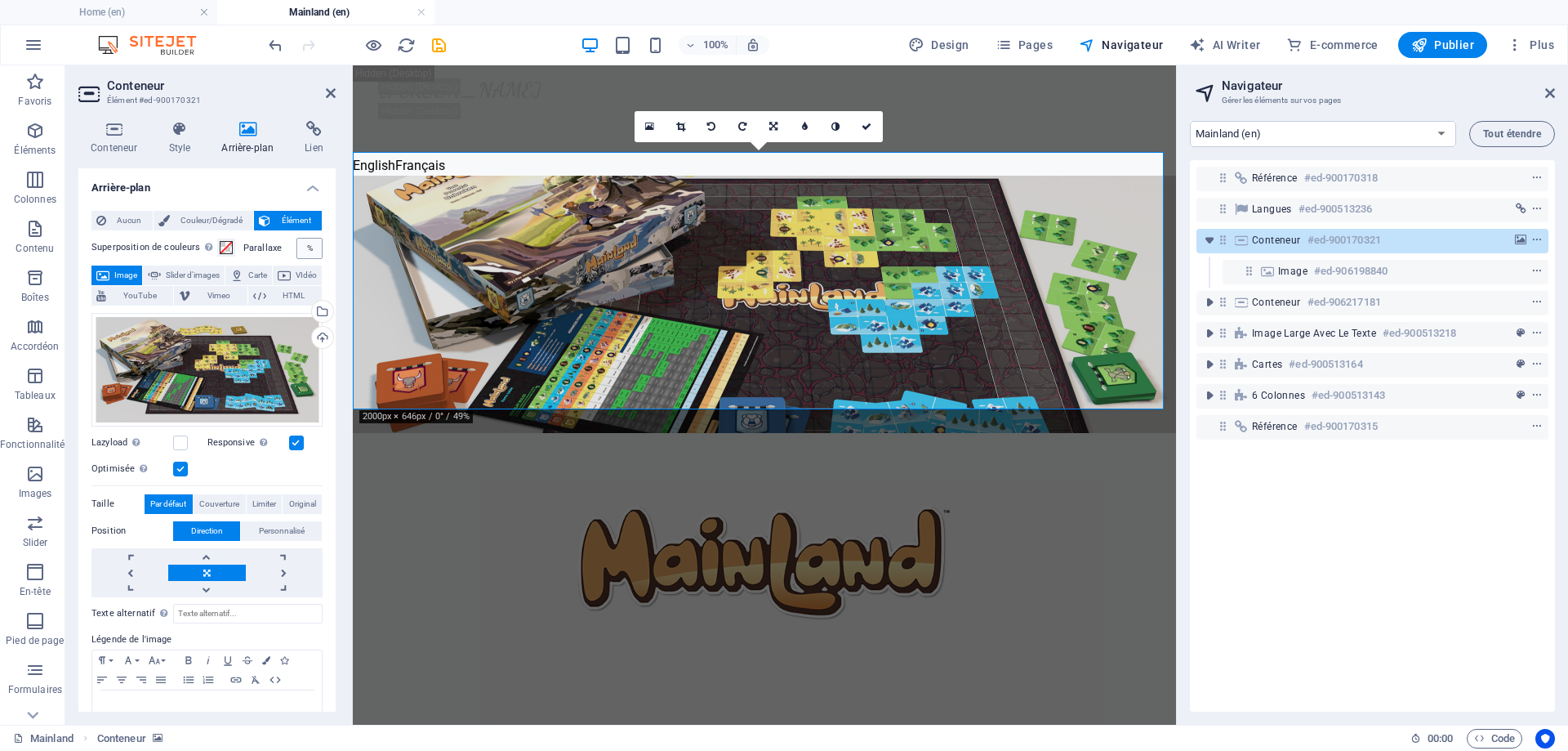
click at [299, 244] on div "%" at bounding box center [310, 248] width 23 height 19
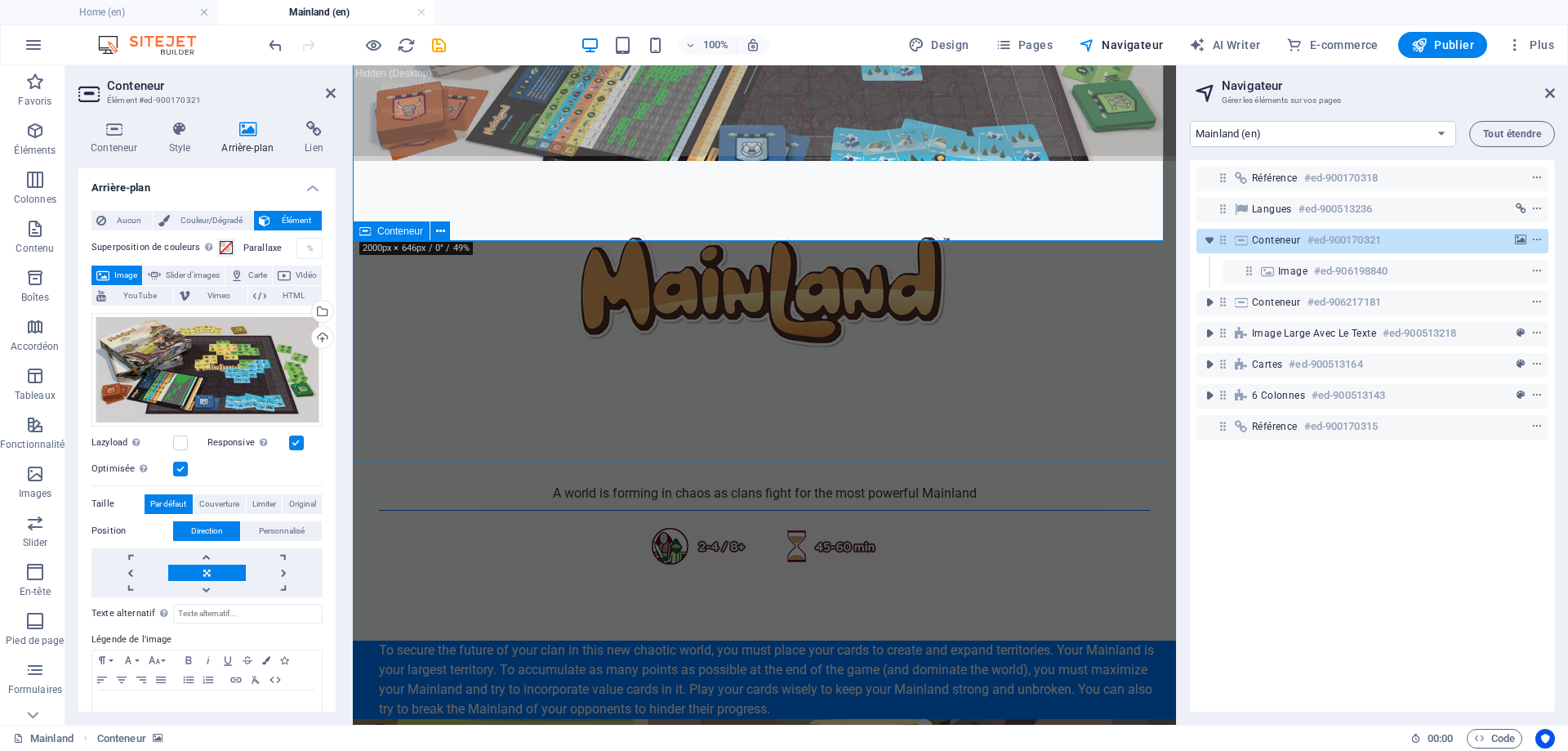
scroll to position [327, 0]
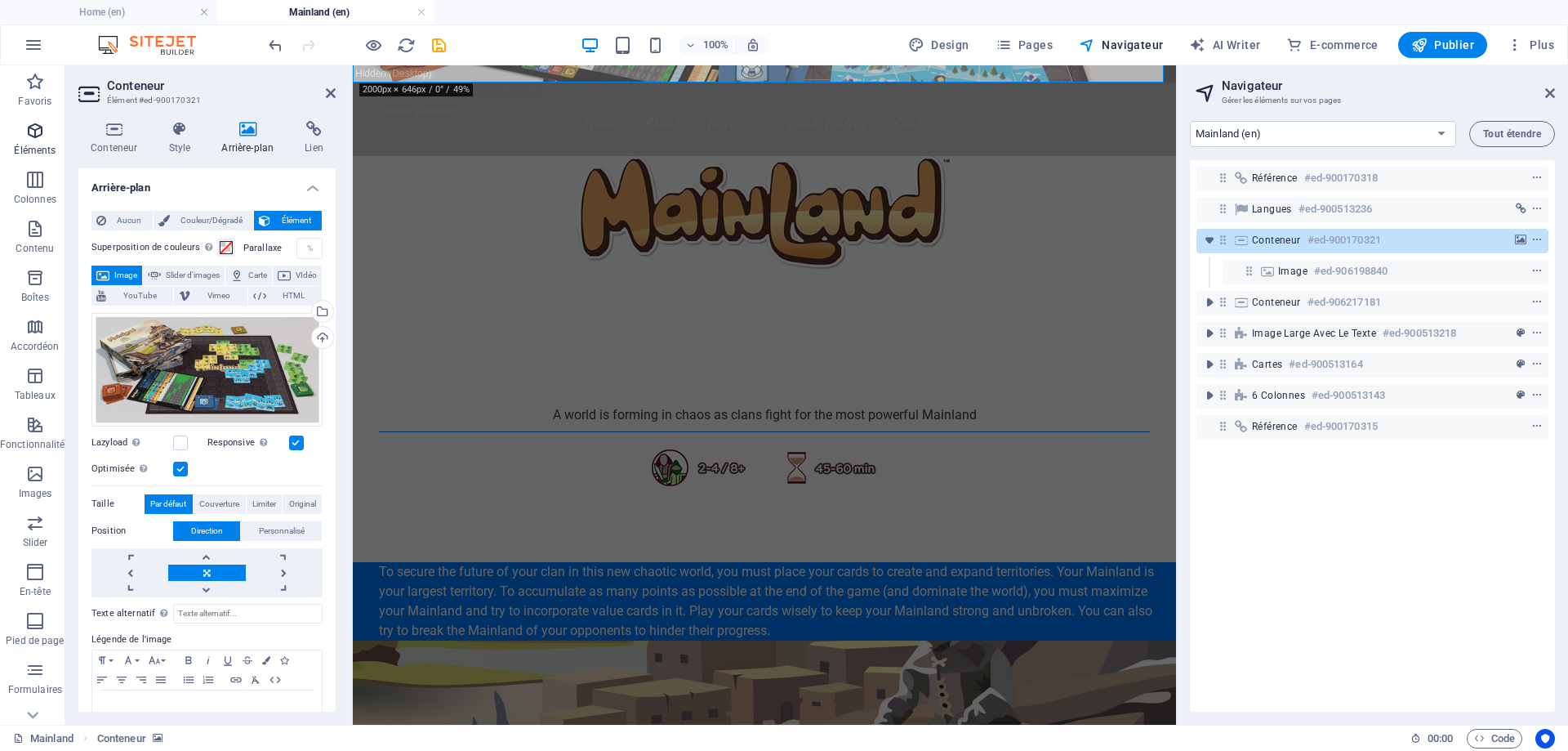
click at [35, 144] on p "Éléments" at bounding box center [34, 150] width 41 height 13
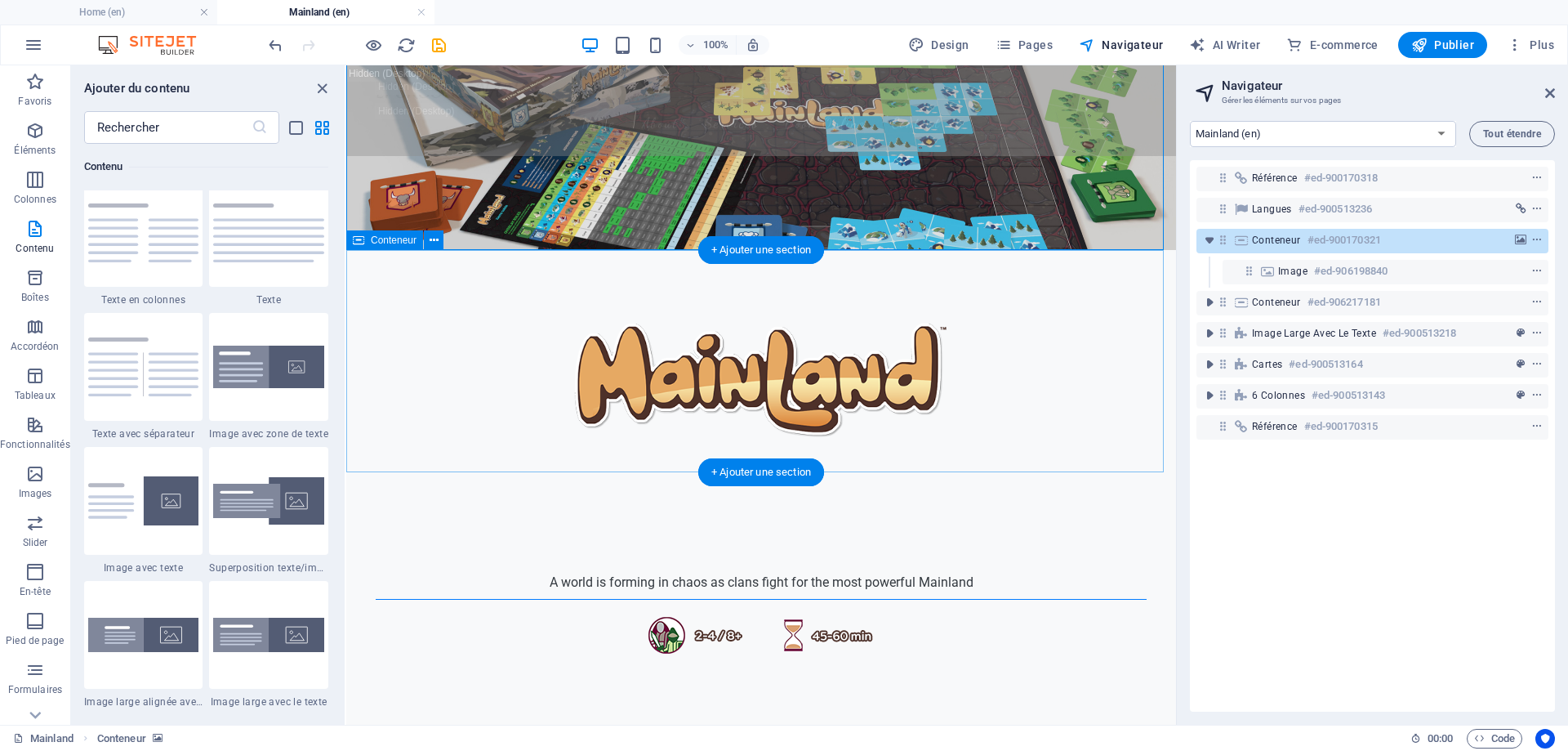
scroll to position [245, 0]
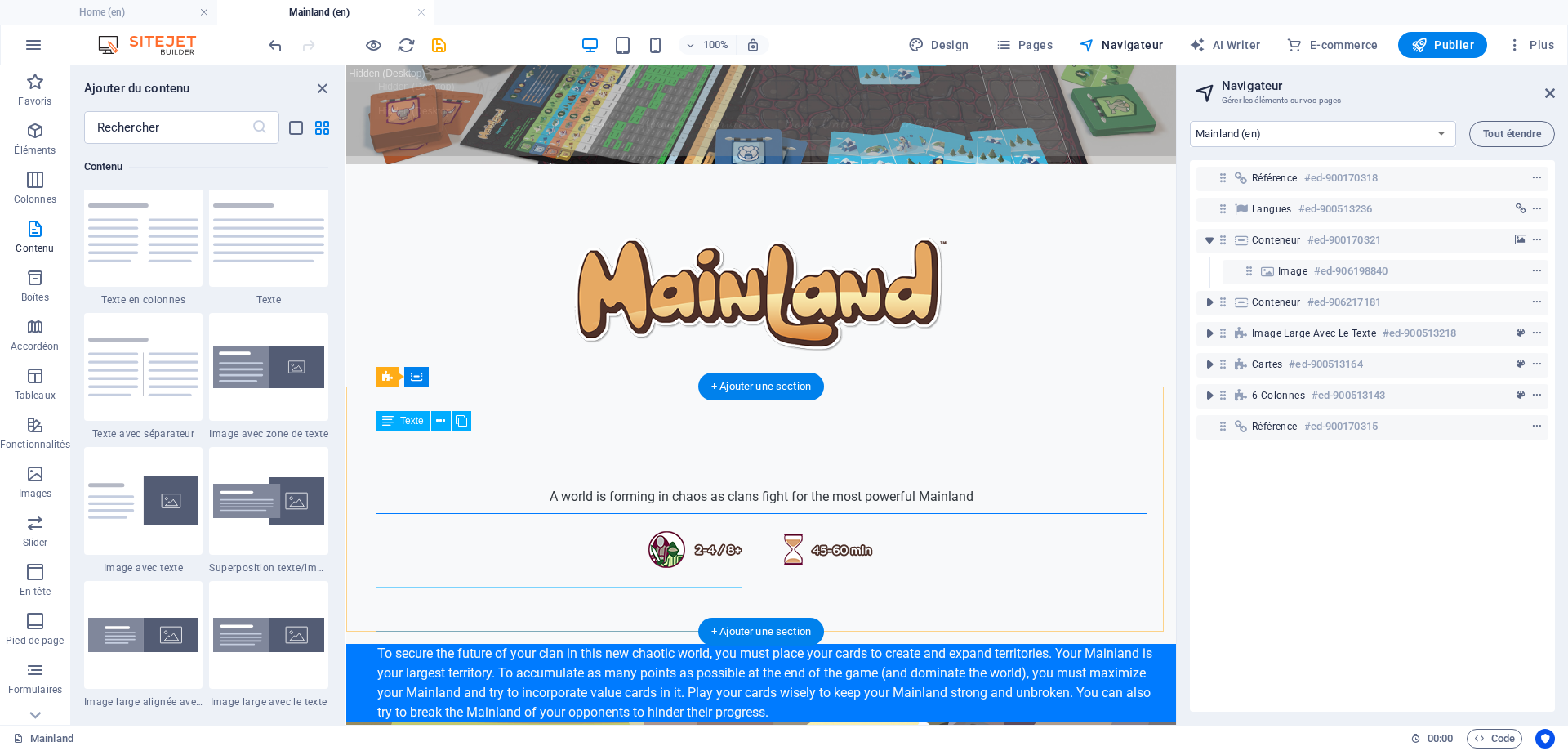
click at [477, 644] on div "To secure the future of your clan in this new chaotic world, you must place you…" at bounding box center [769, 683] width 784 height 79
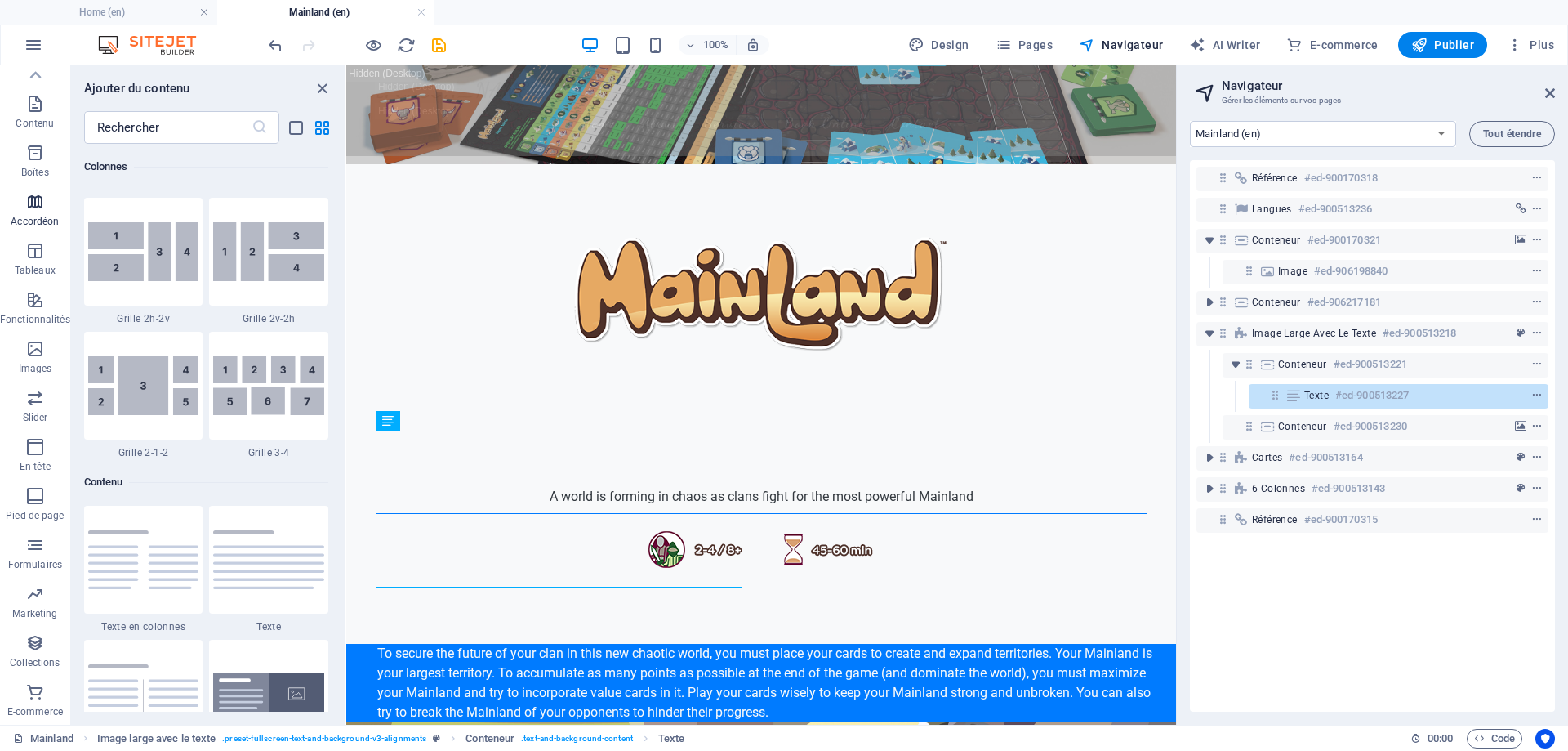
scroll to position [0, 0]
click at [217, 127] on input "text" at bounding box center [168, 128] width 167 height 33
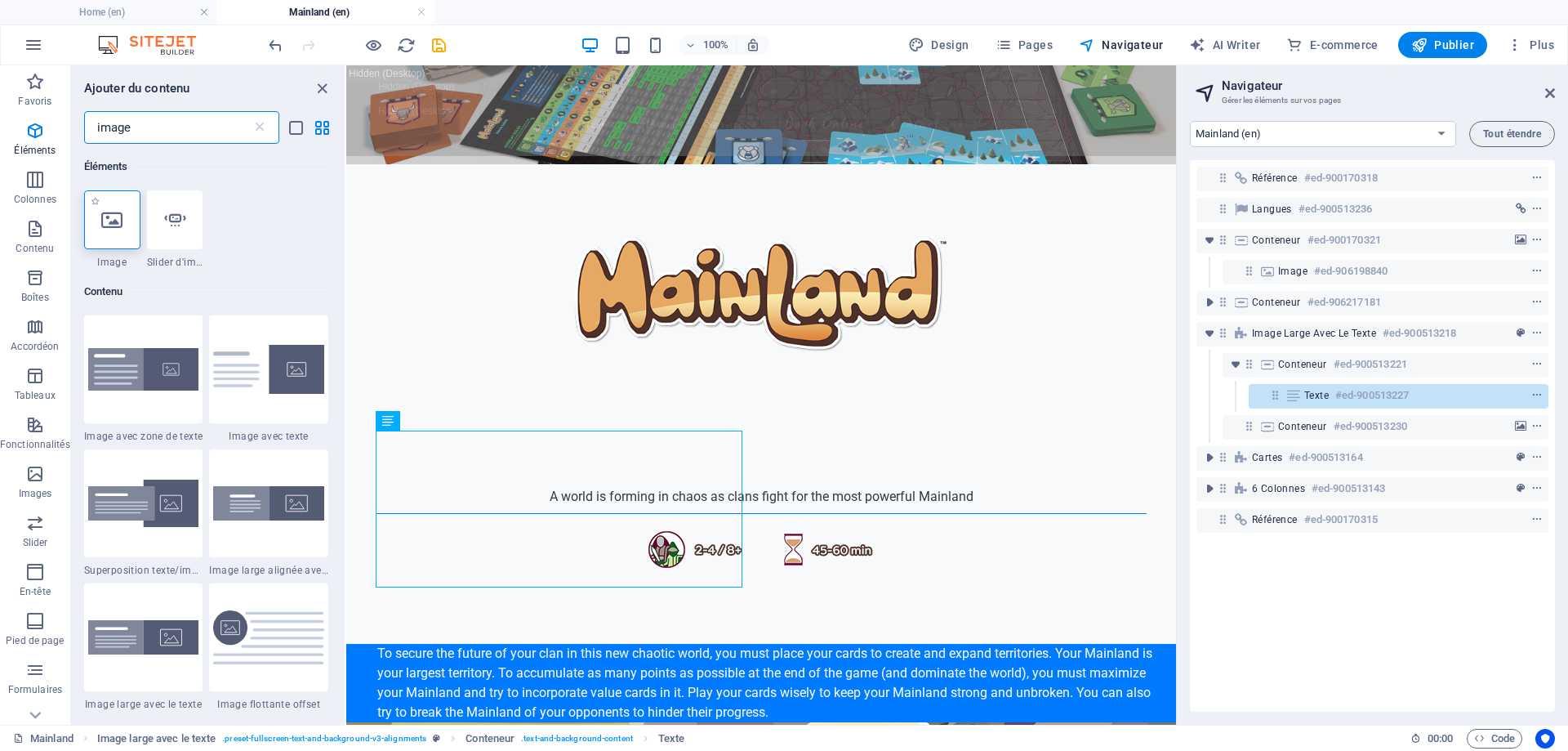
type input "image"
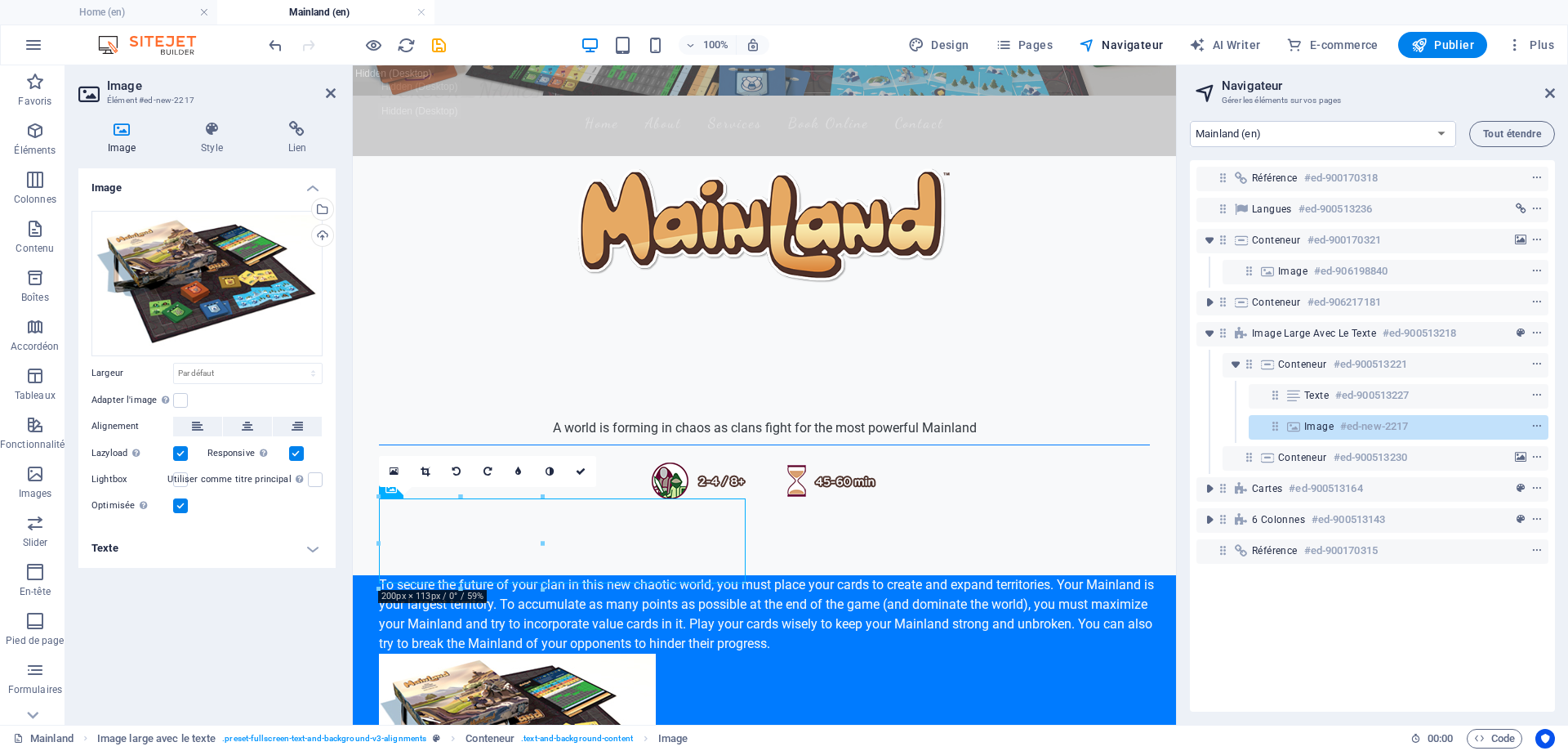
scroll to position [327, 0]
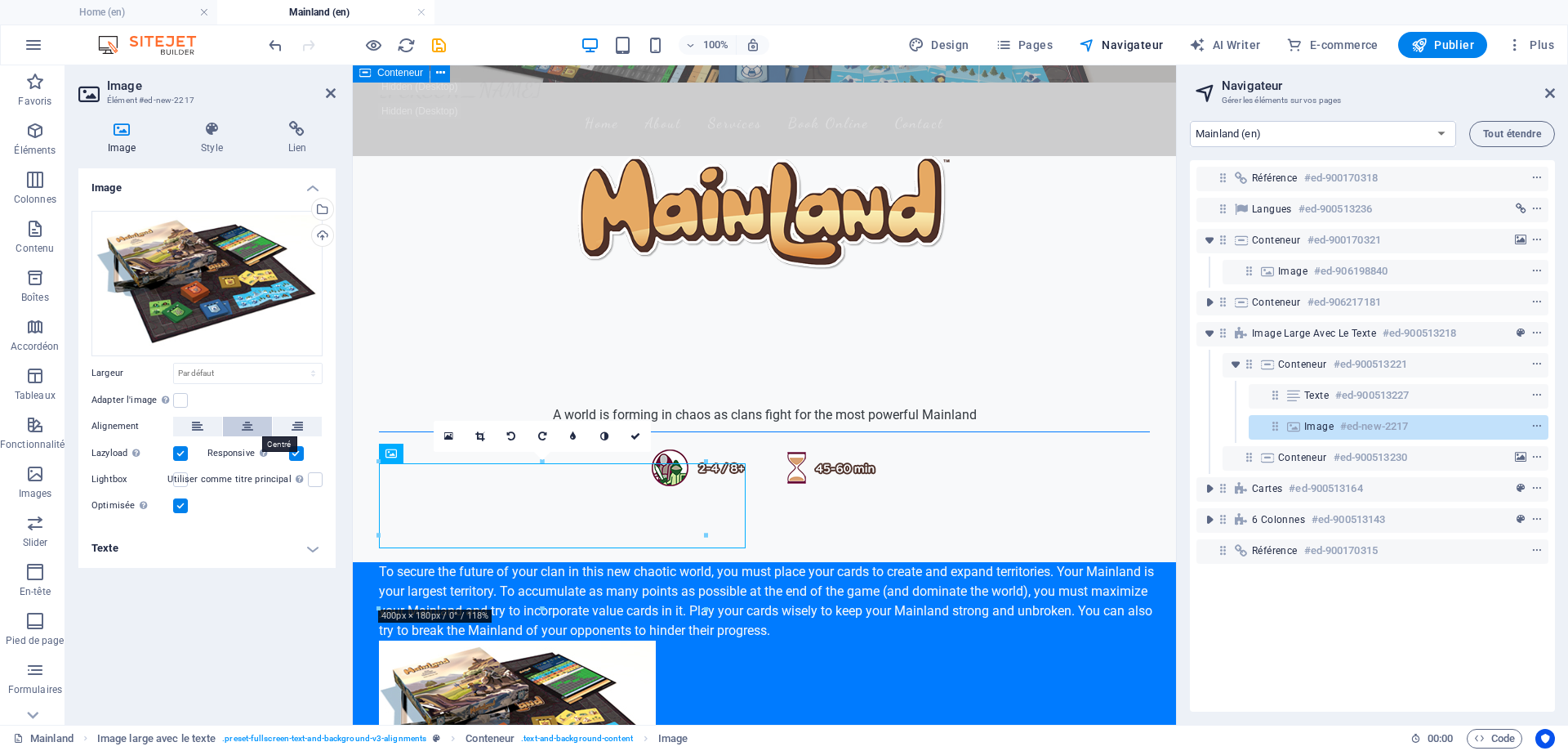
click at [245, 426] on icon at bounding box center [247, 426] width 12 height 19
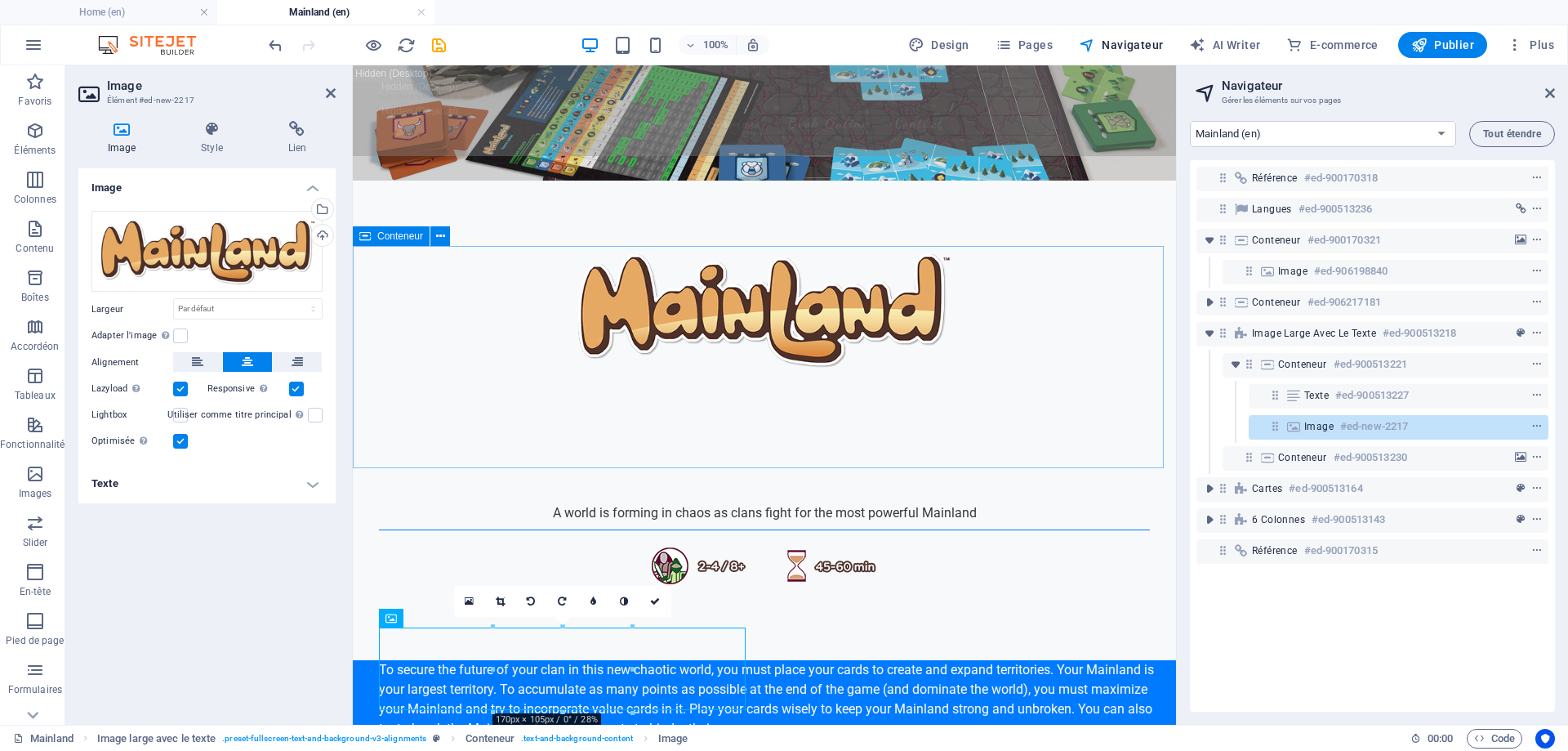
scroll to position [245, 0]
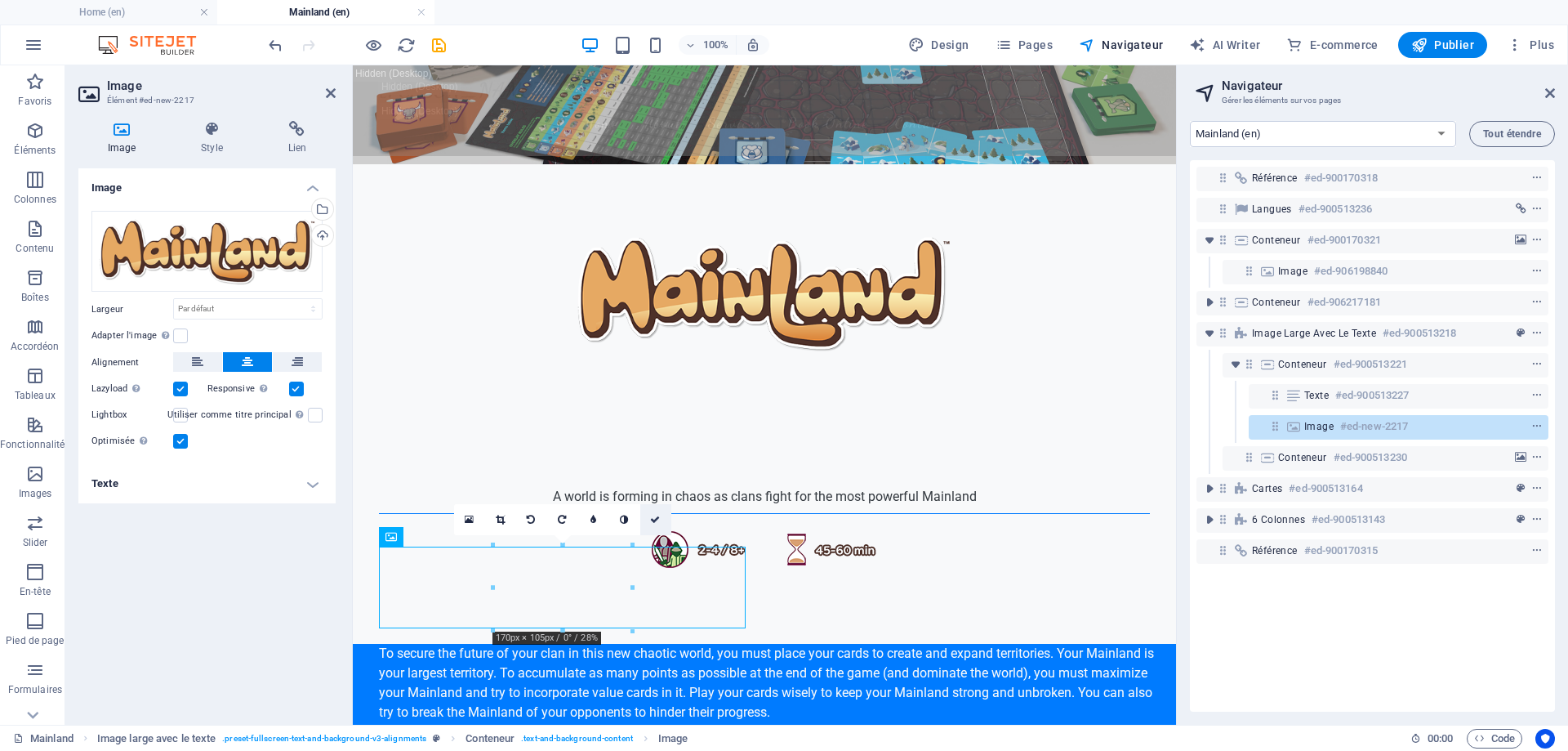
click at [652, 518] on icon at bounding box center [655, 520] width 10 height 10
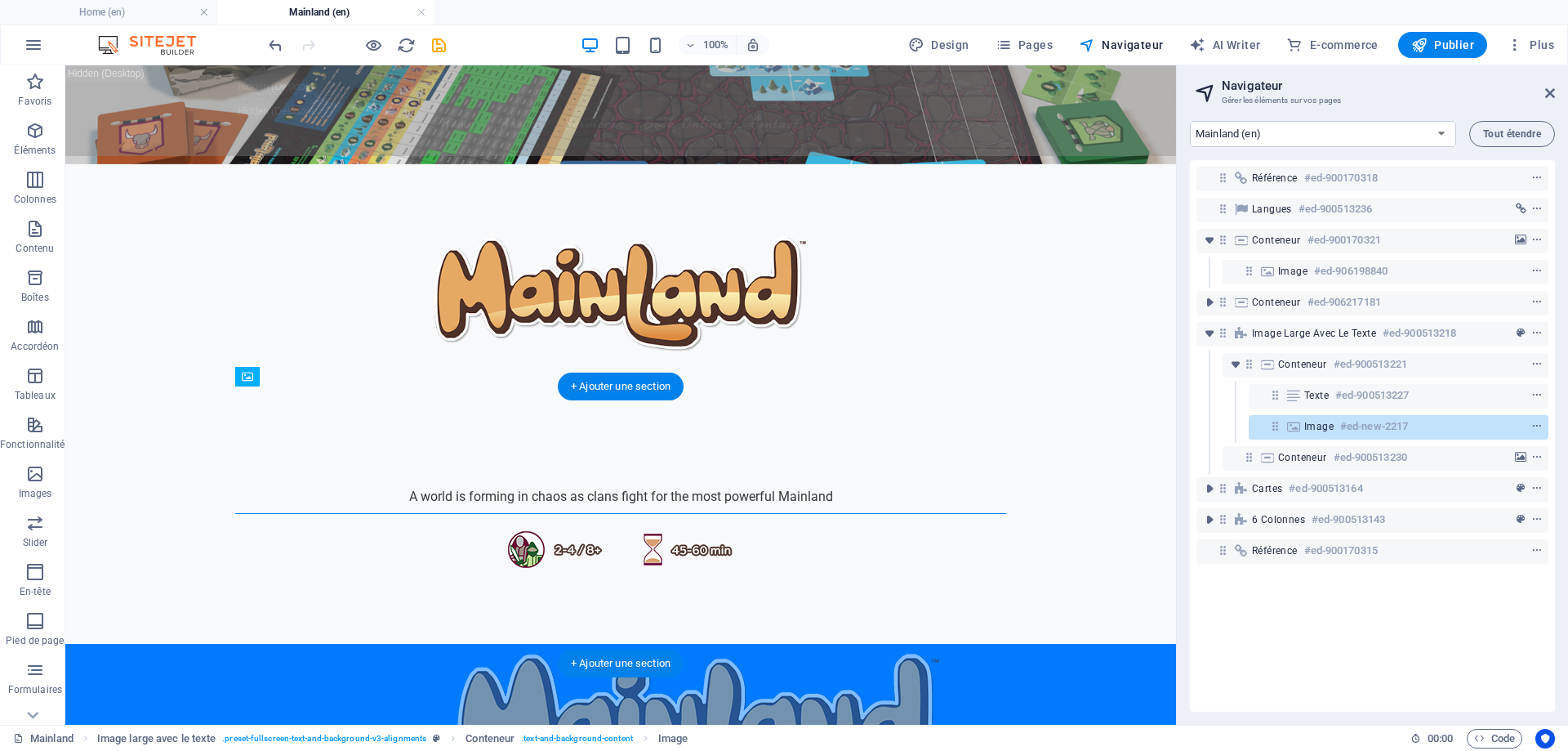
drag, startPoint x: 331, startPoint y: 606, endPoint x: 271, endPoint y: 454, distance: 163.4
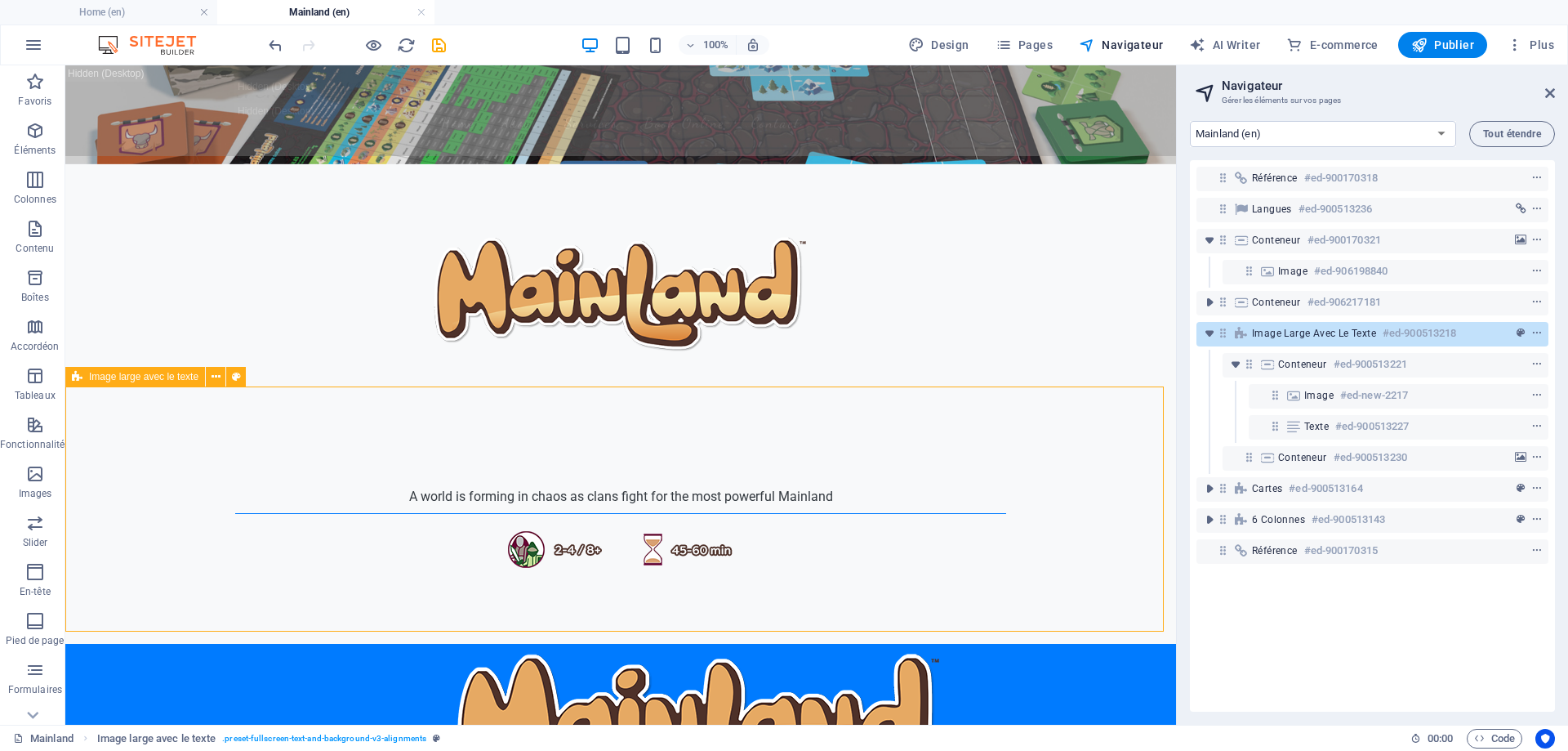
click at [104, 373] on span "Image large avec le texte" at bounding box center [144, 377] width 110 height 10
click at [212, 380] on icon at bounding box center [216, 377] width 9 height 17
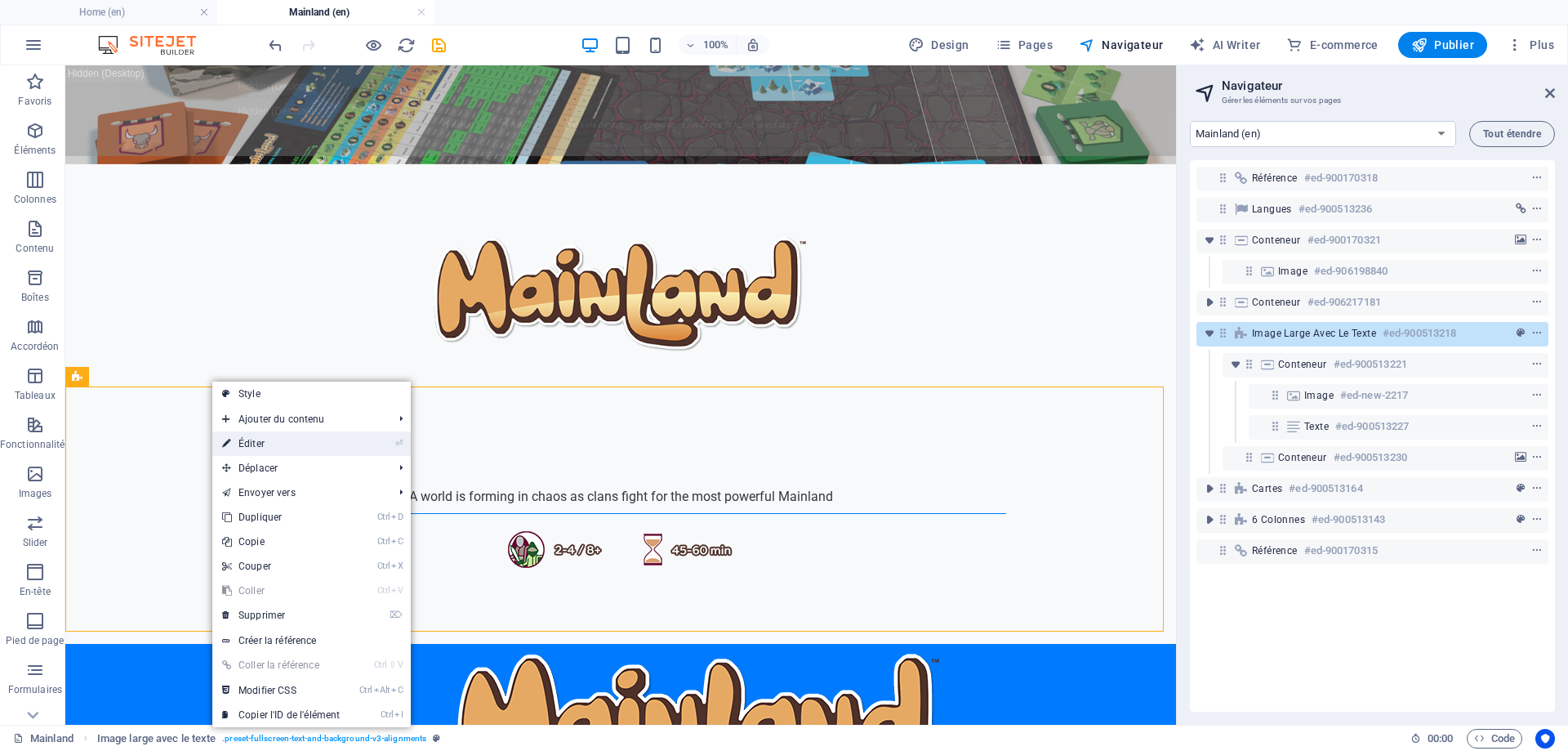
click at [309, 441] on link "⏎ Éditer" at bounding box center [281, 444] width 138 height 24
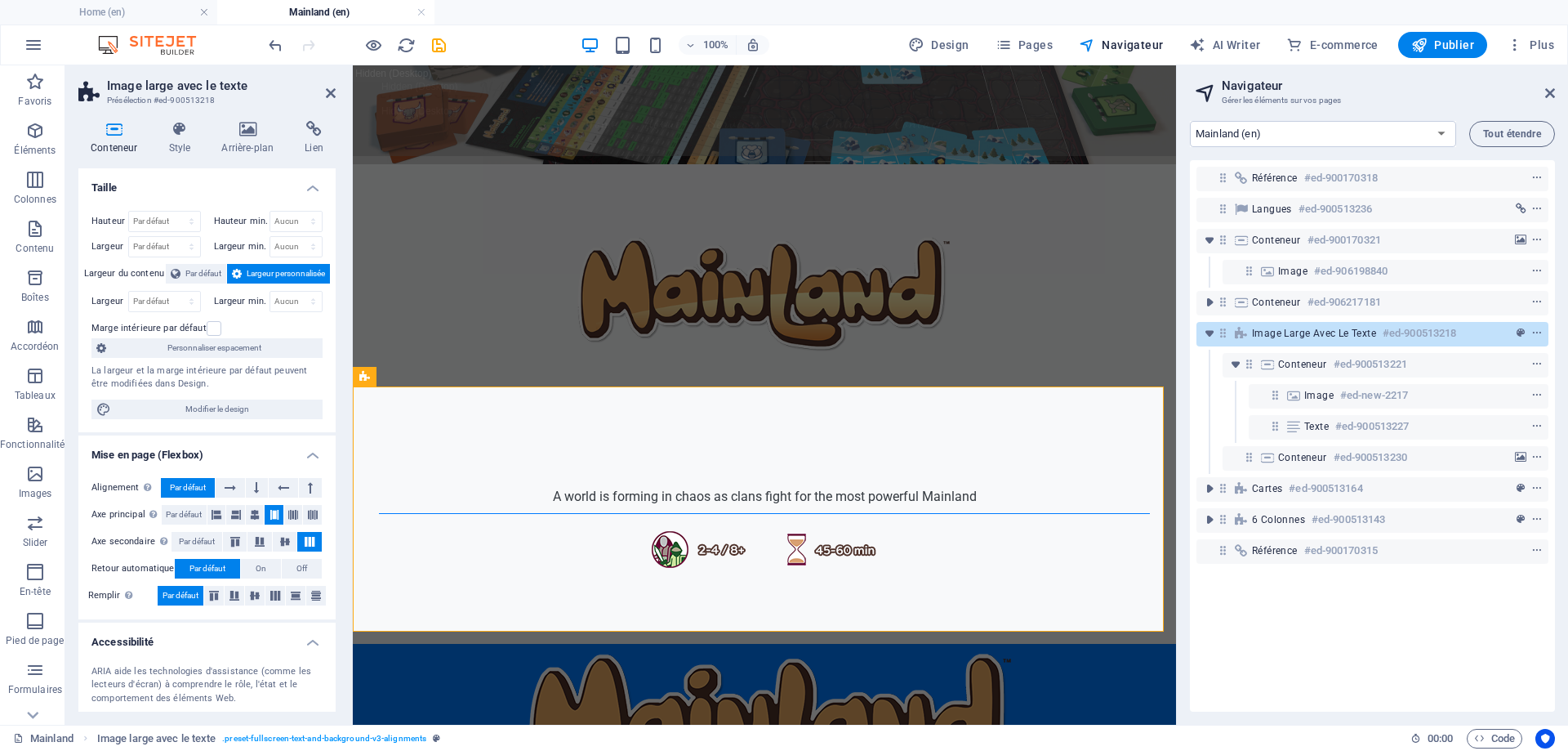
click at [117, 133] on icon at bounding box center [114, 128] width 71 height 16
click at [191, 224] on select "Par défaut px rem % vh vw" at bounding box center [165, 221] width 71 height 19
click at [198, 189] on h4 "Taille" at bounding box center [207, 182] width 258 height 30
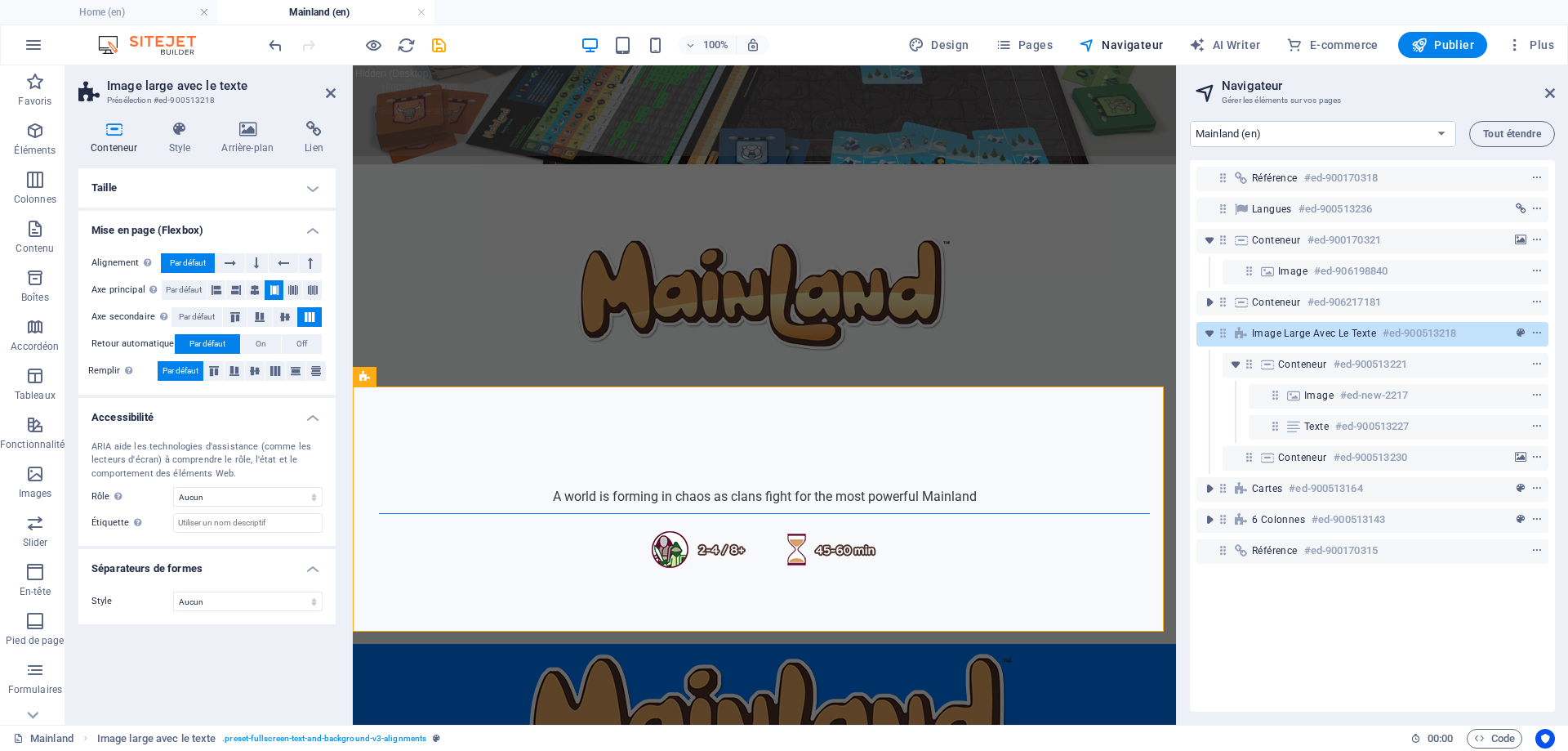
click at [130, 142] on h4 "Conteneur" at bounding box center [117, 138] width 78 height 35
click at [166, 188] on h4 "Taille" at bounding box center [207, 188] width 258 height 39
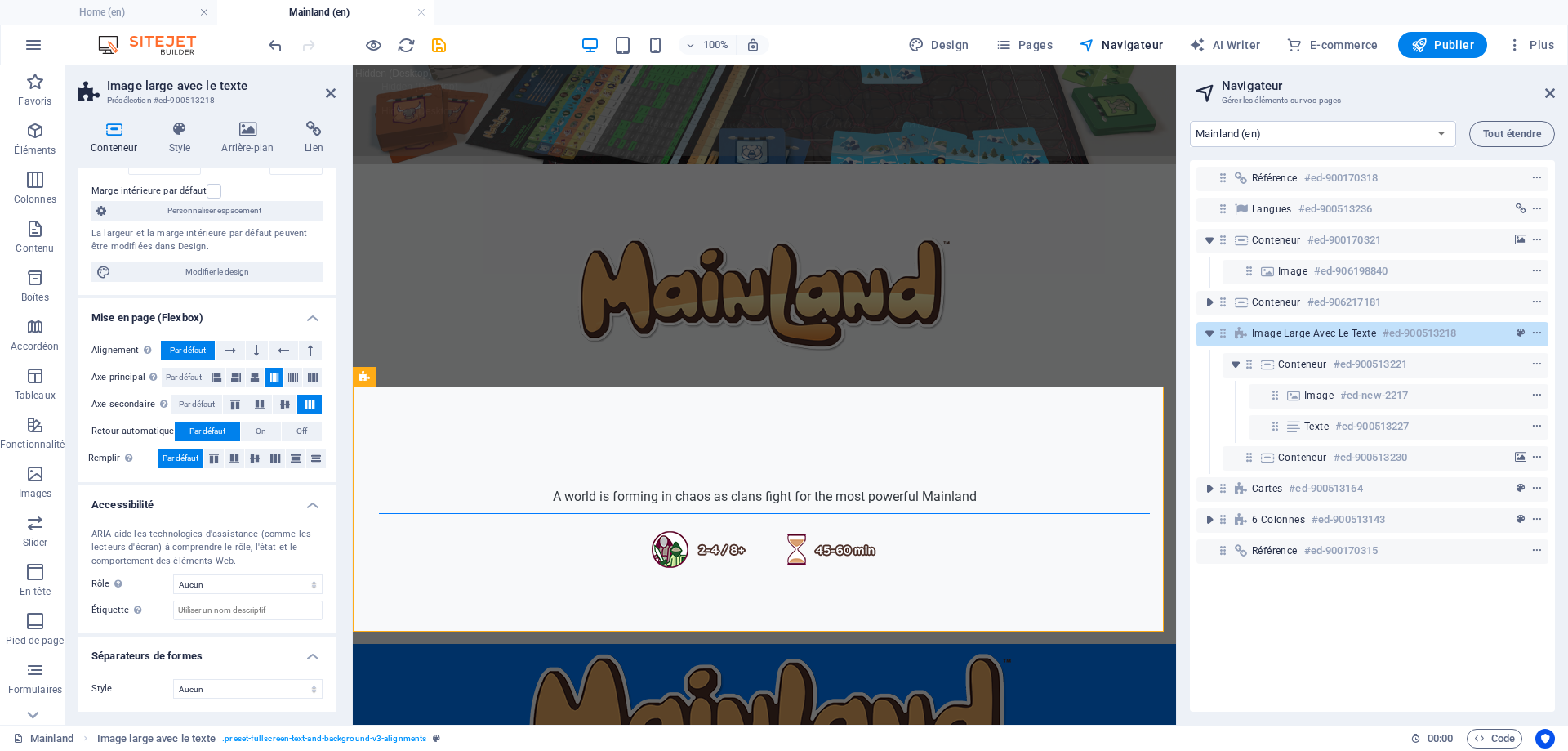
scroll to position [0, 0]
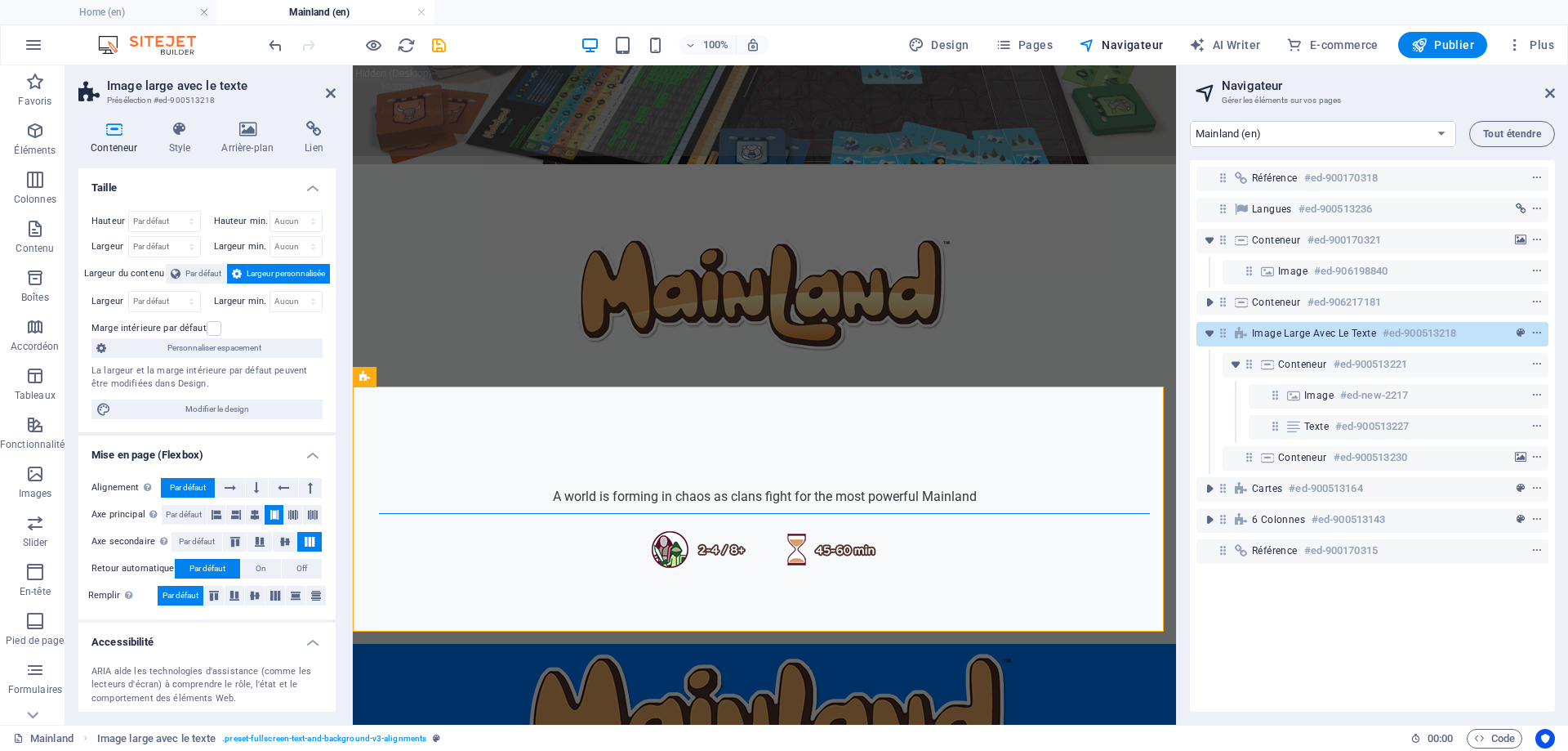
click at [177, 327] on label "Marge intérieure par défaut" at bounding box center [149, 328] width 115 height 19
click at [0, 0] on input "Marge intérieure par défaut" at bounding box center [0, 0] width 0 height 0
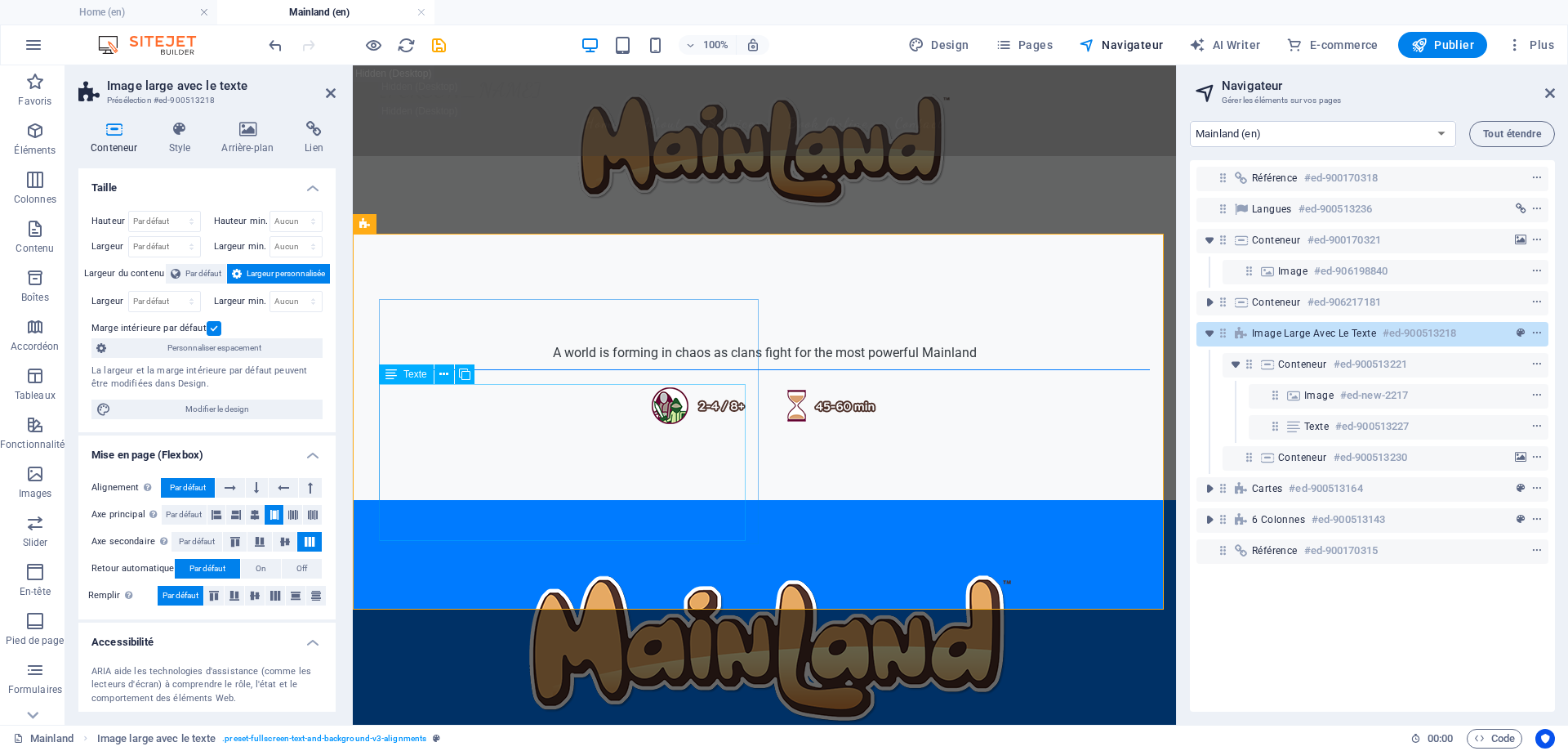
scroll to position [409, 0]
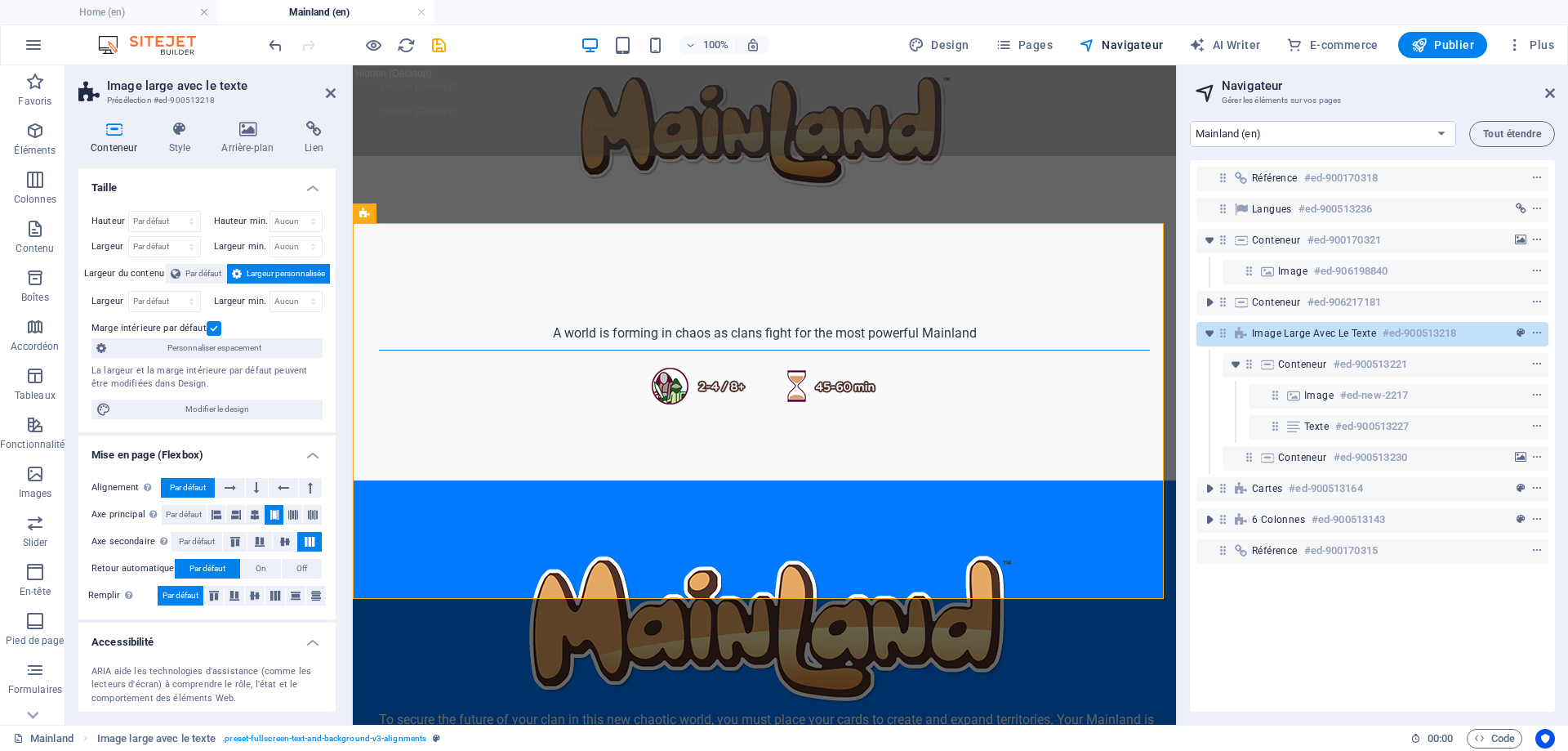
click at [209, 324] on label at bounding box center [214, 328] width 14 height 14
click at [0, 0] on input "Marge intérieure par défaut" at bounding box center [0, 0] width 0 height 0
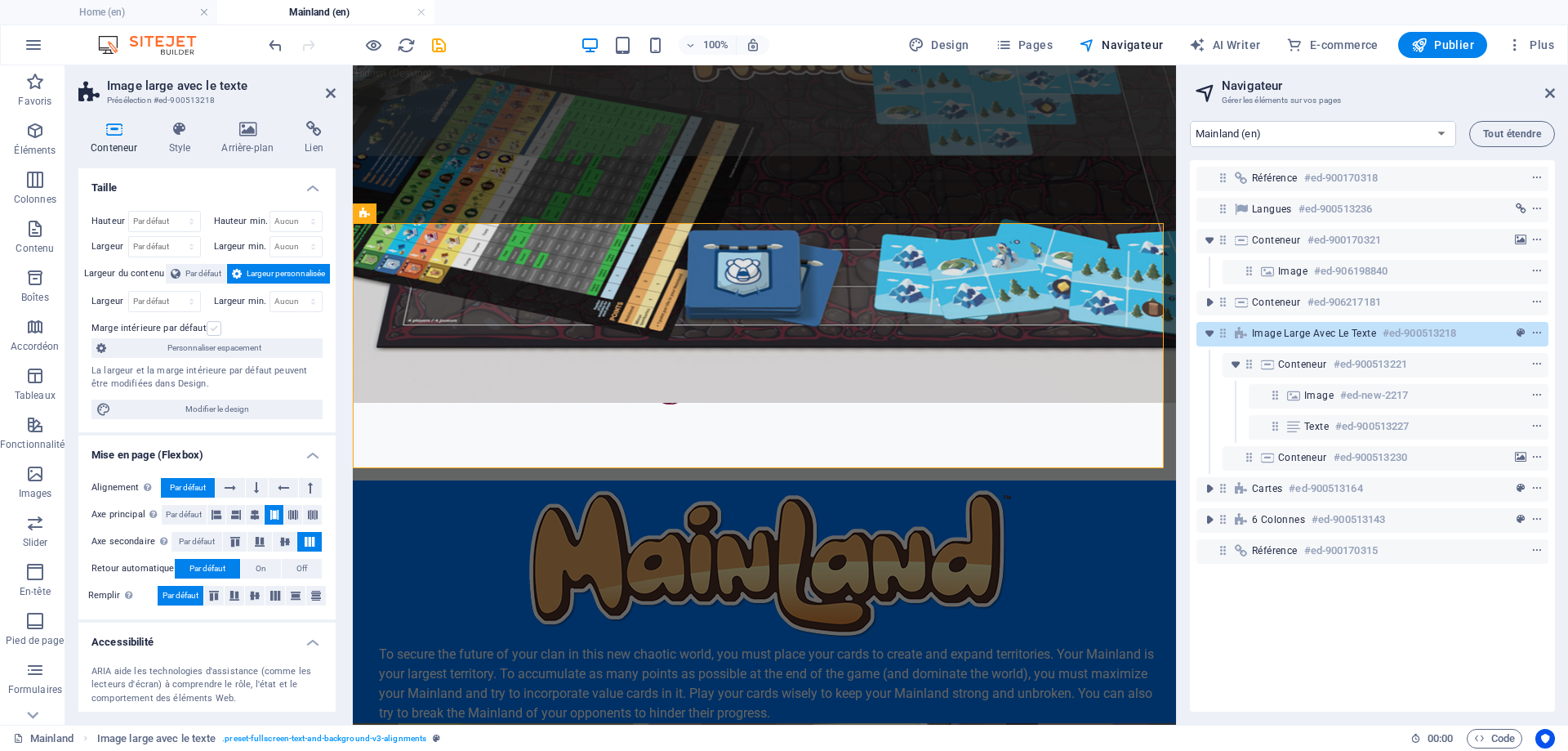
click at [209, 324] on label at bounding box center [214, 328] width 14 height 14
click at [0, 0] on input "Marge intérieure par défaut" at bounding box center [0, 0] width 0 height 0
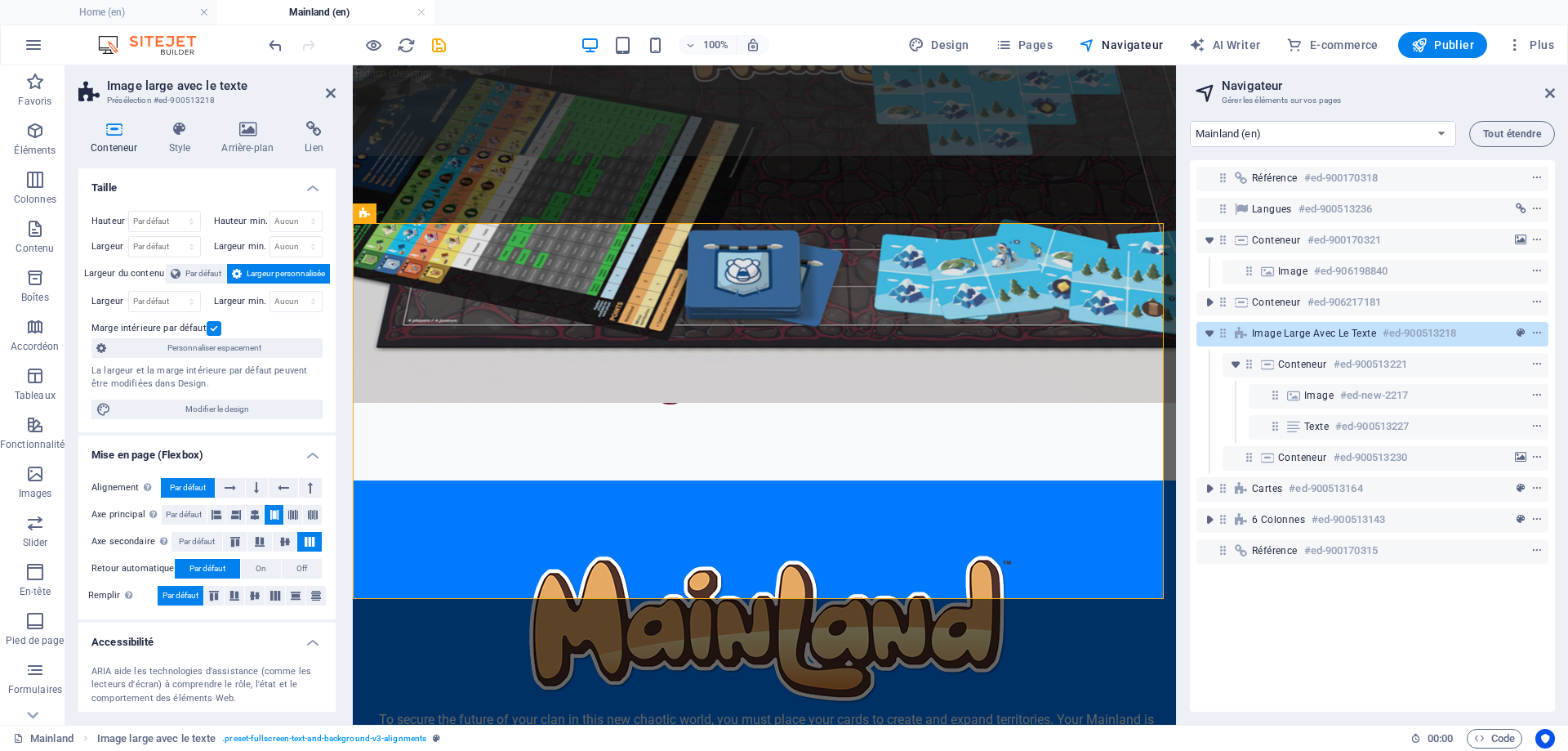
click at [209, 324] on label at bounding box center [214, 328] width 14 height 14
click at [0, 0] on input "Marge intérieure par défaut" at bounding box center [0, 0] width 0 height 0
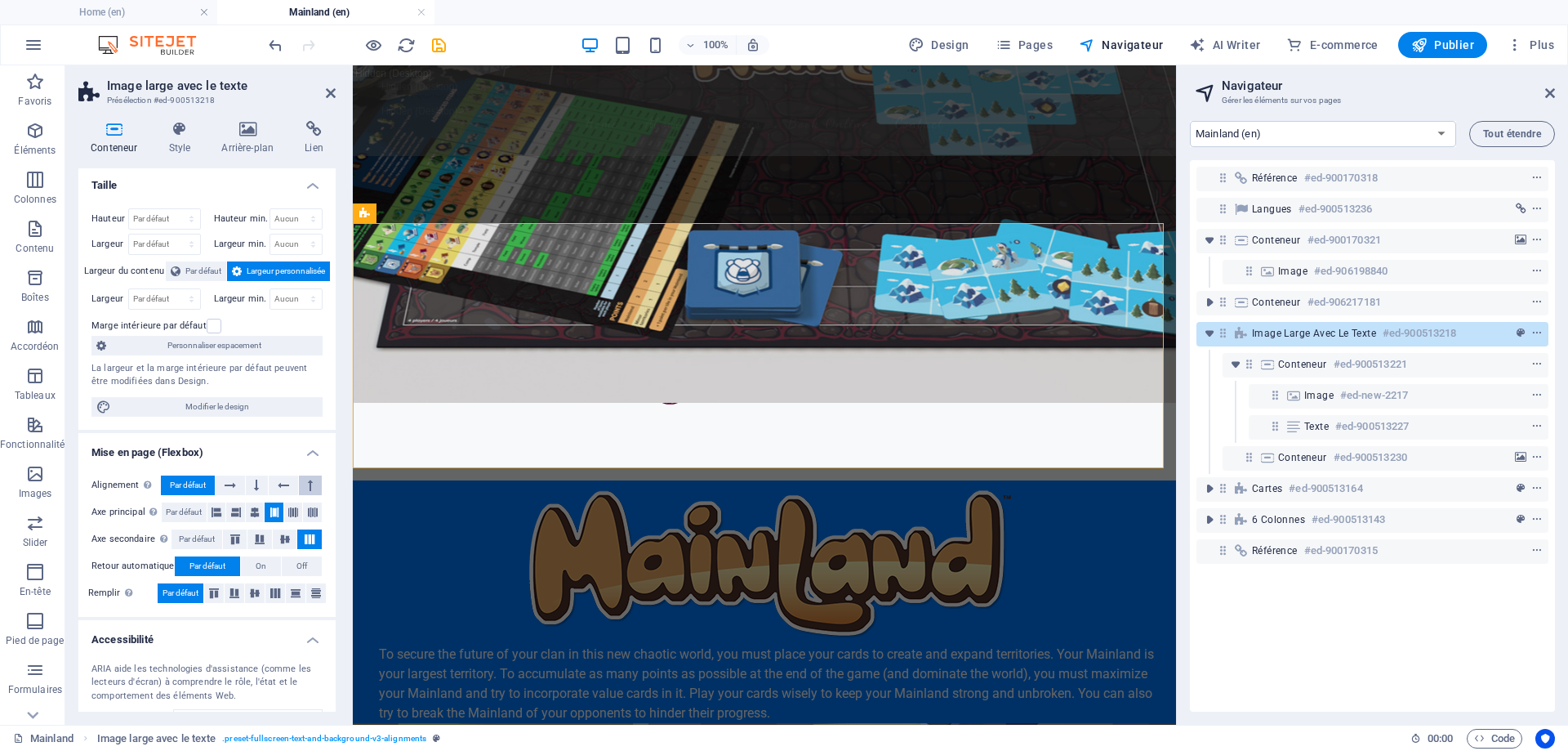
scroll to position [0, 0]
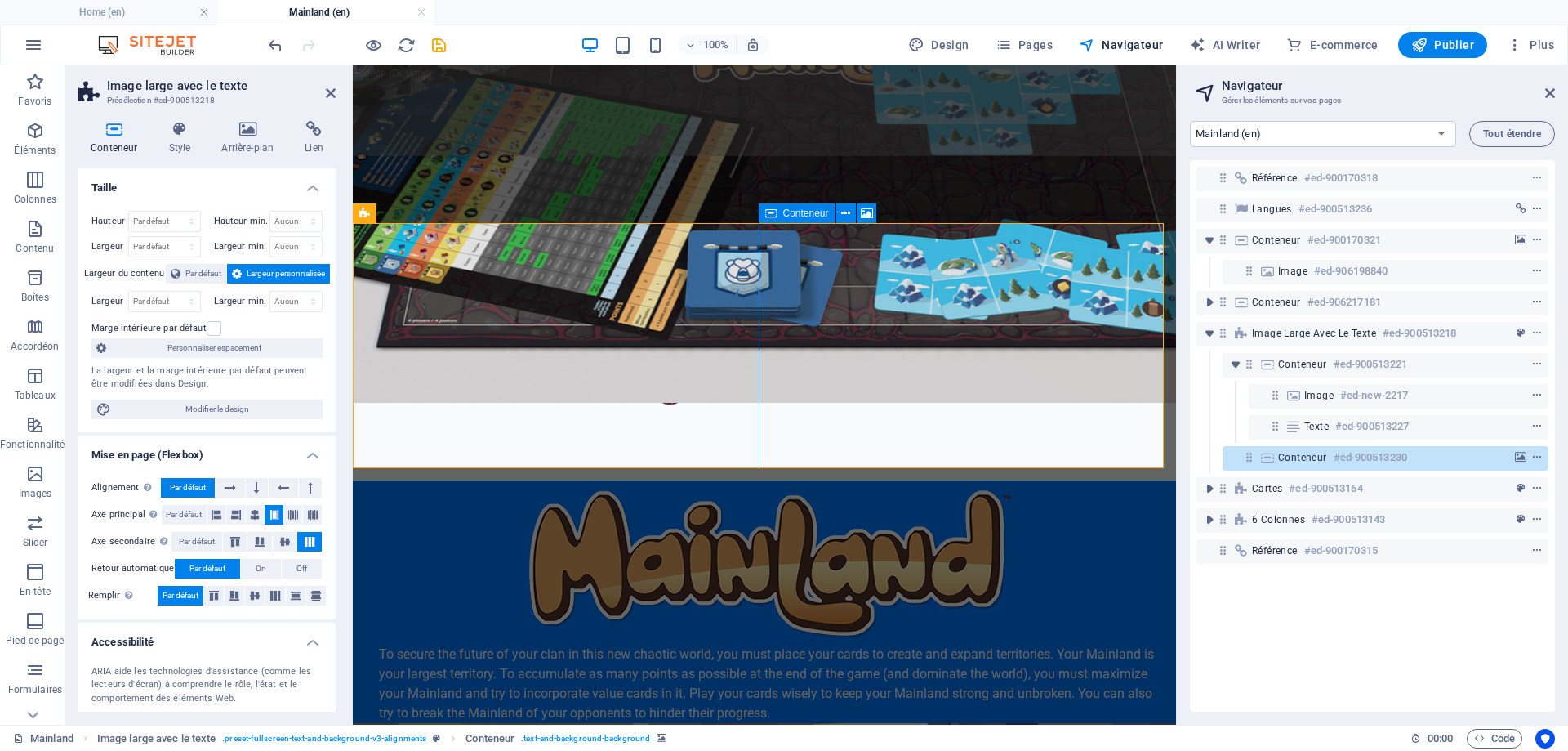
click at [779, 211] on div "Conteneur" at bounding box center [797, 213] width 77 height 19
click at [768, 211] on icon at bounding box center [771, 213] width 12 height 19
click at [846, 212] on icon at bounding box center [845, 214] width 9 height 17
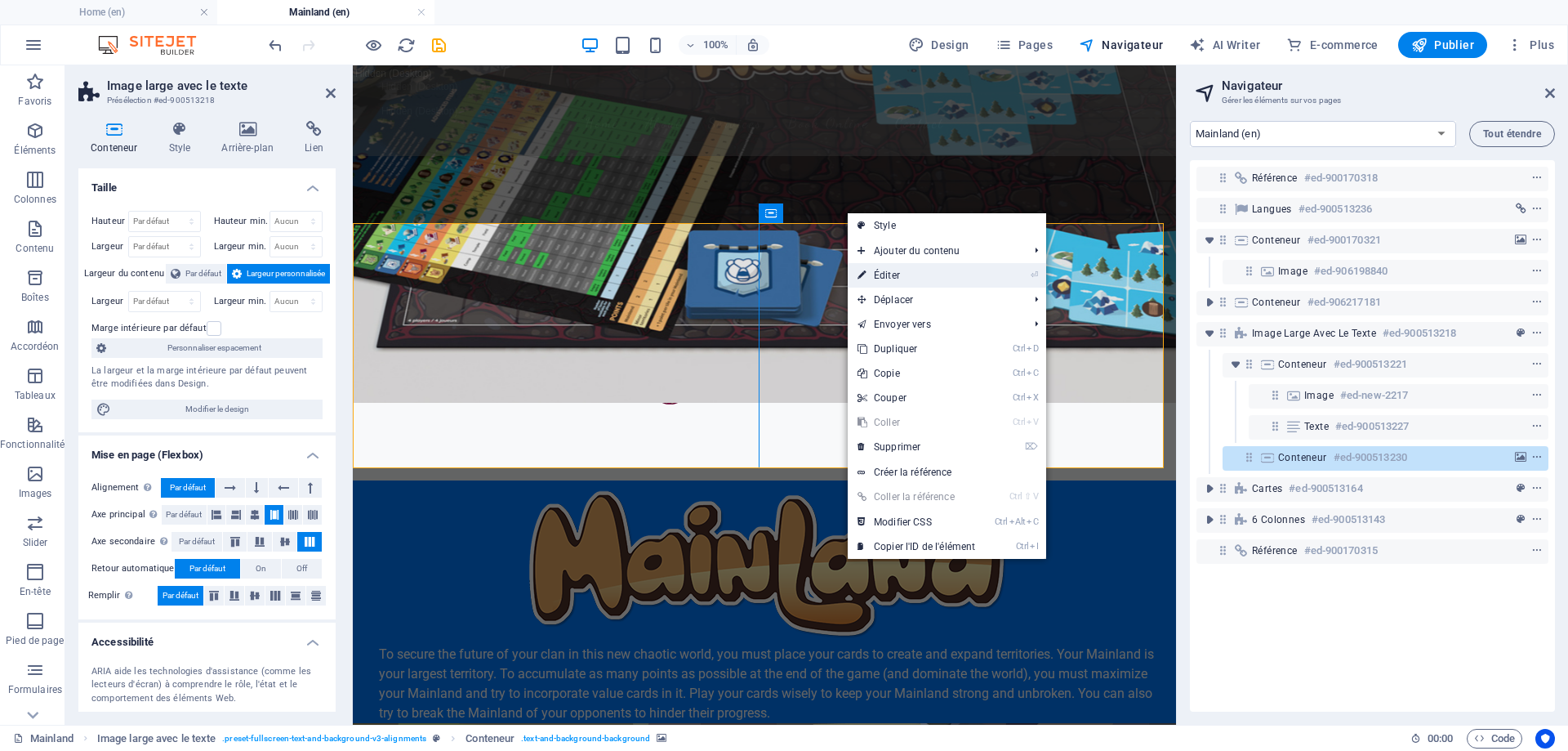
click at [922, 277] on link "⏎ Éditer" at bounding box center [916, 275] width 138 height 24
select select "%"
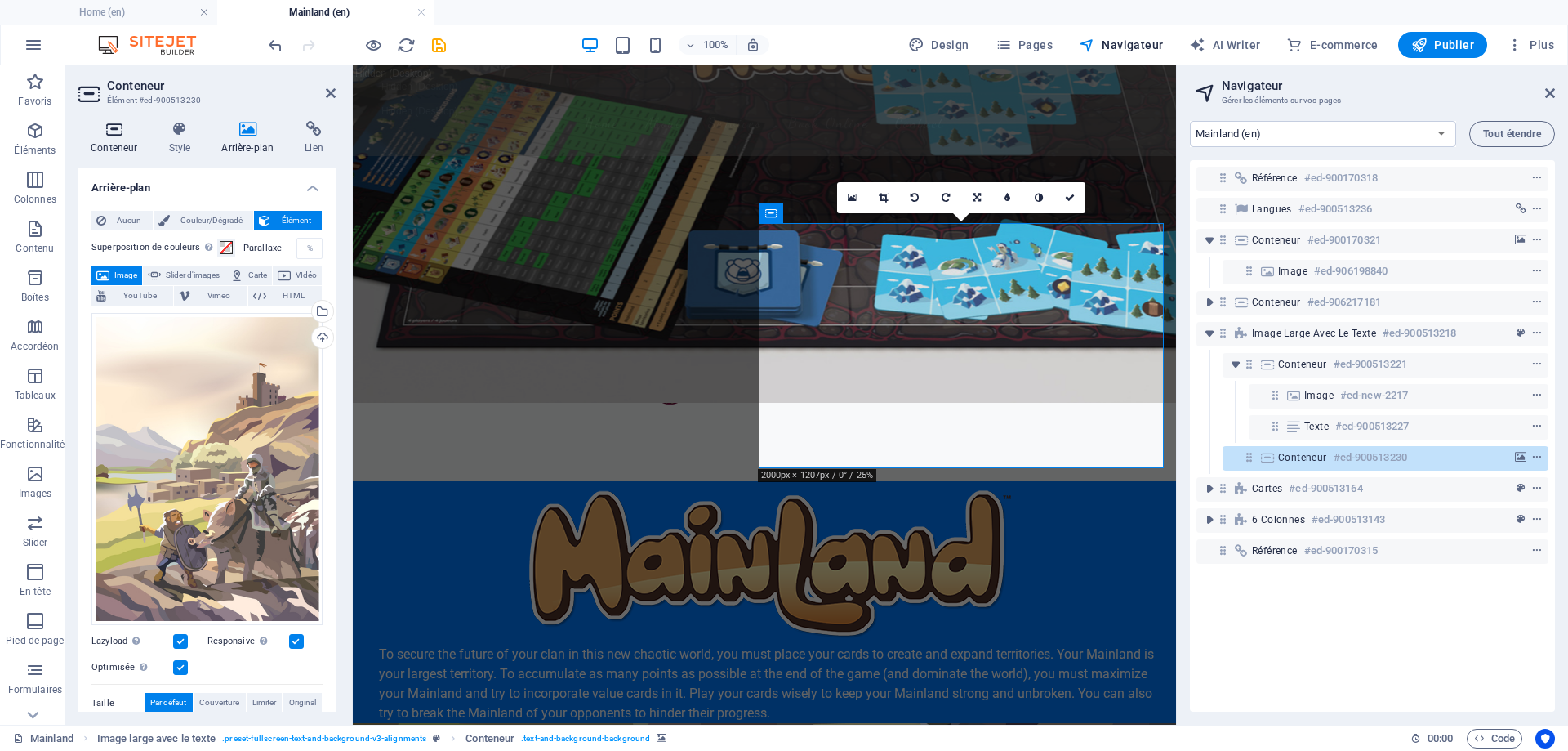
click at [107, 131] on icon at bounding box center [114, 128] width 71 height 16
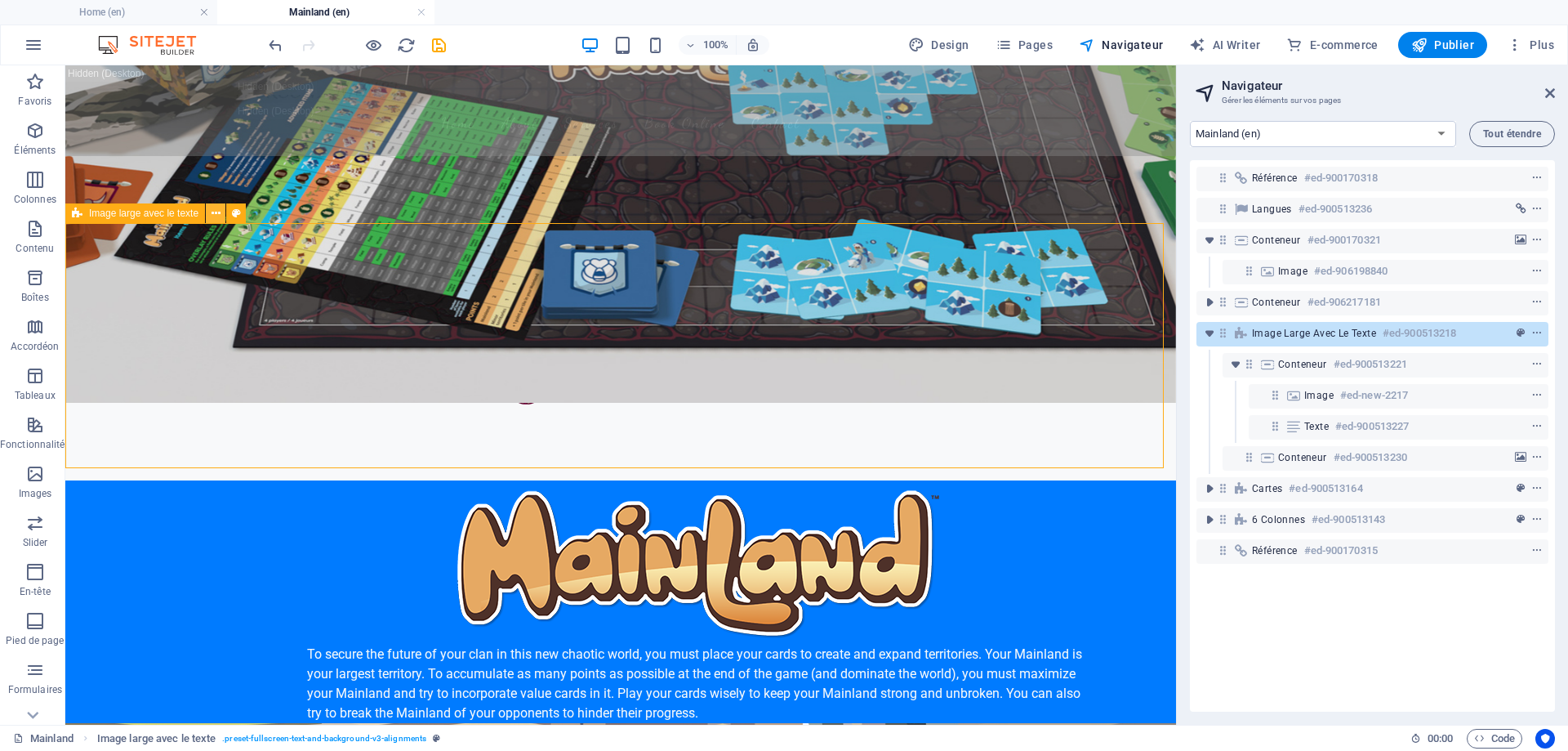
click at [212, 212] on icon at bounding box center [216, 214] width 9 height 17
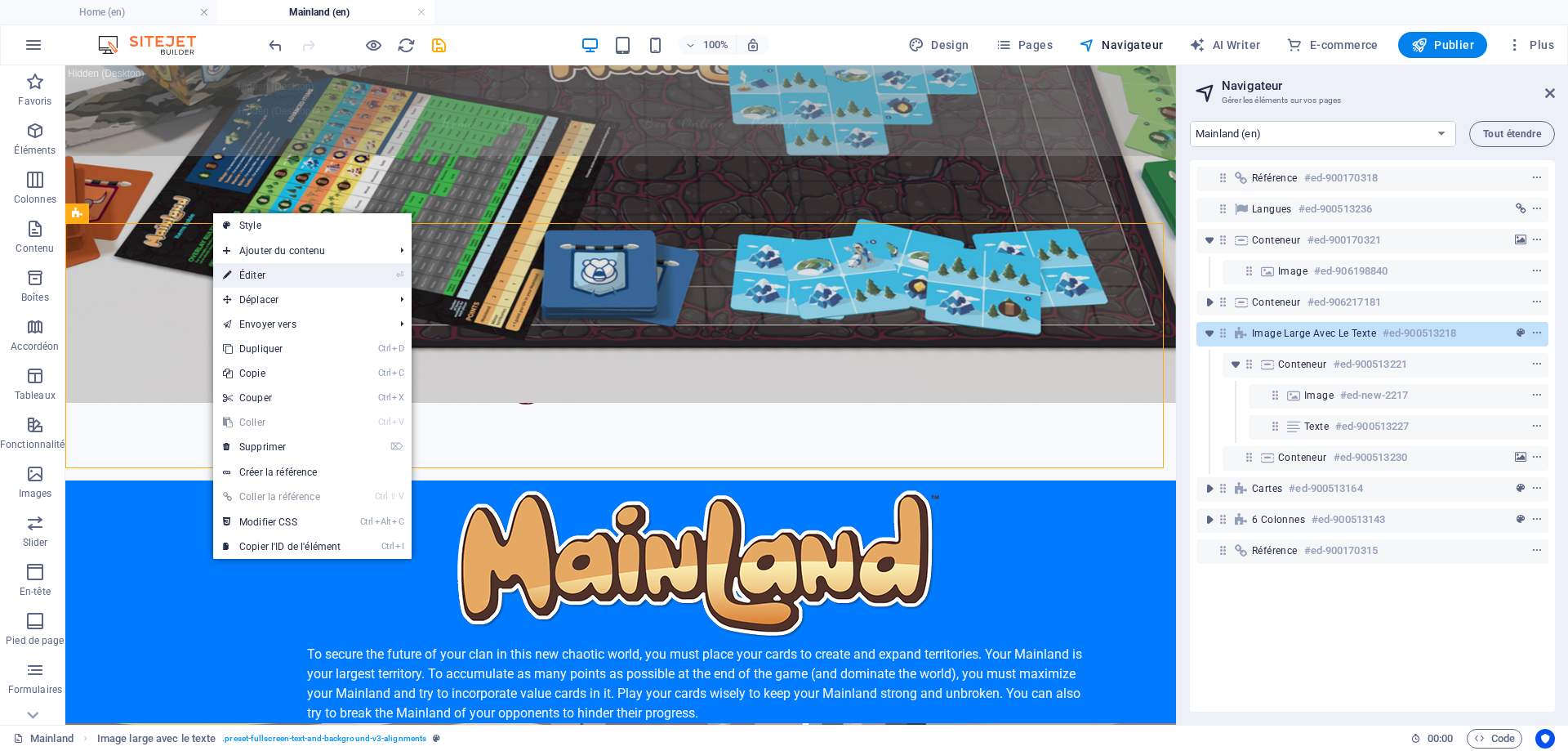
click at [269, 264] on link "⏎ Éditer" at bounding box center [281, 275] width 138 height 24
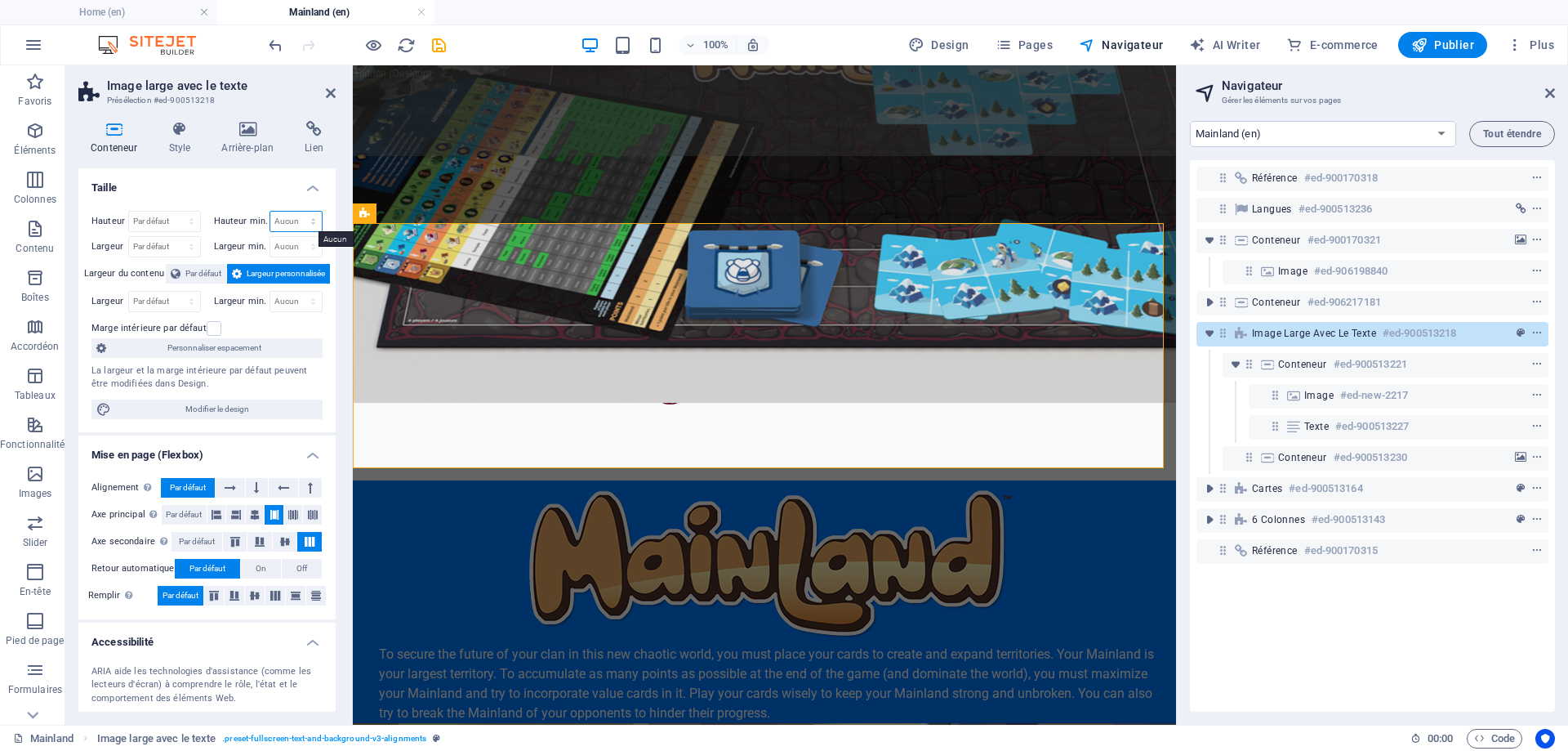
click at [299, 217] on select "Aucun px rem % vh vw" at bounding box center [296, 221] width 52 height 19
click at [315, 204] on div "Hauteur Par défaut px rem % vh vw Hauteur min. Aucun px rem % vh vw Largeur Par…" at bounding box center [207, 315] width 258 height 235
click at [207, 326] on label at bounding box center [214, 328] width 14 height 14
click at [0, 0] on input "Marge intérieure par défaut" at bounding box center [0, 0] width 0 height 0
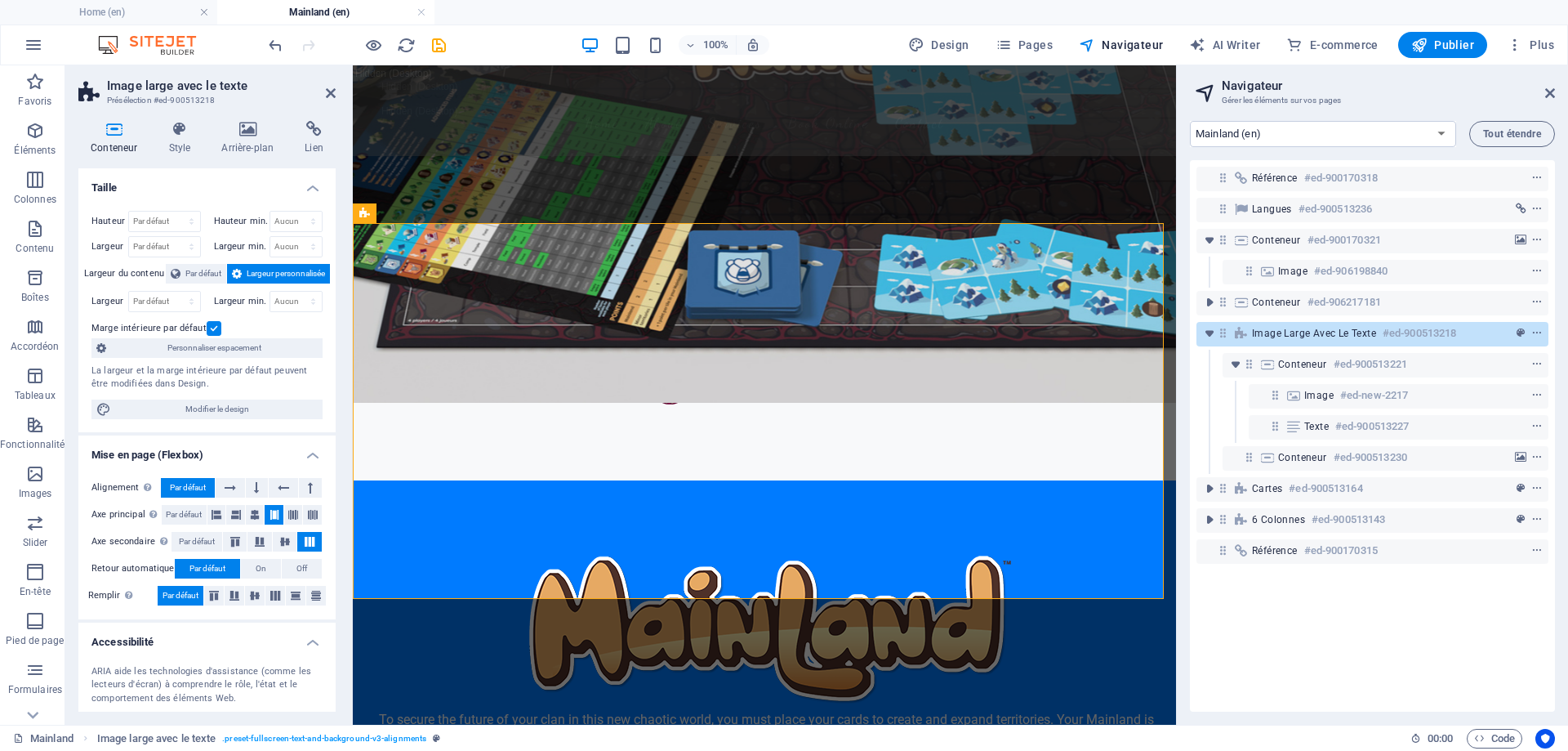
click at [209, 324] on label at bounding box center [214, 328] width 14 height 14
click at [0, 0] on input "Marge intérieure par défaut" at bounding box center [0, 0] width 0 height 0
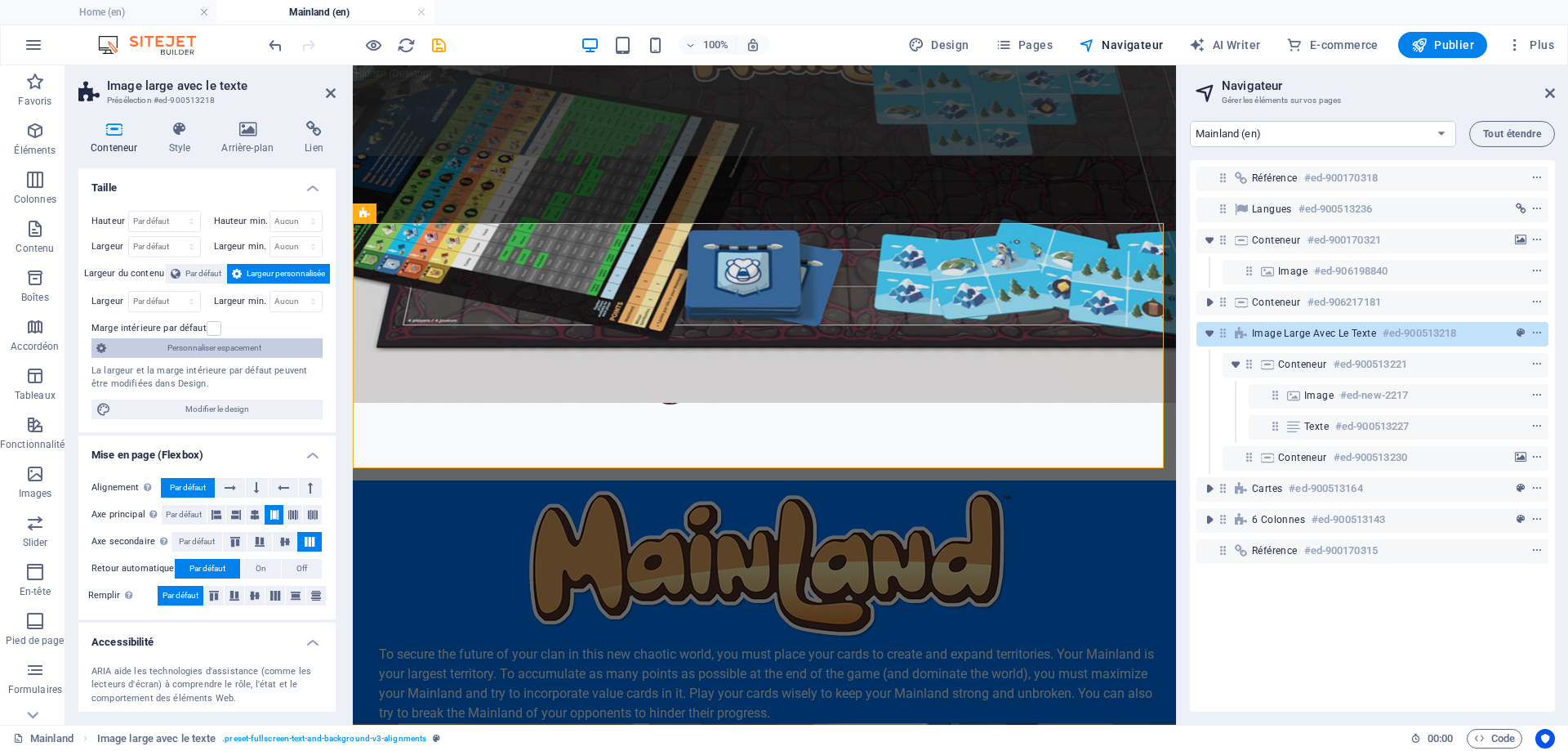
click at [215, 349] on span "Personnaliser espacement" at bounding box center [214, 347] width 207 height 19
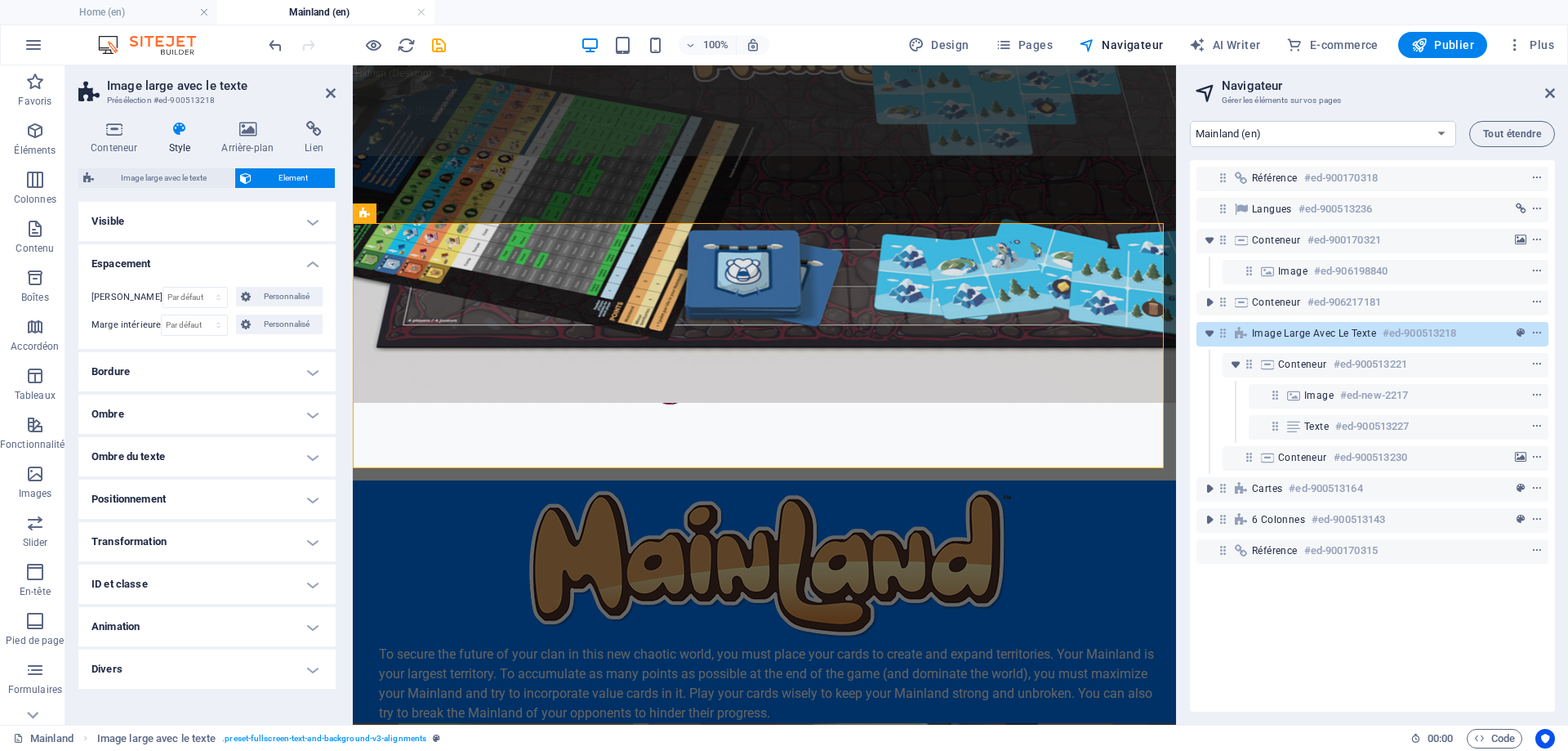
click at [247, 363] on h4 "Bordure" at bounding box center [207, 372] width 258 height 39
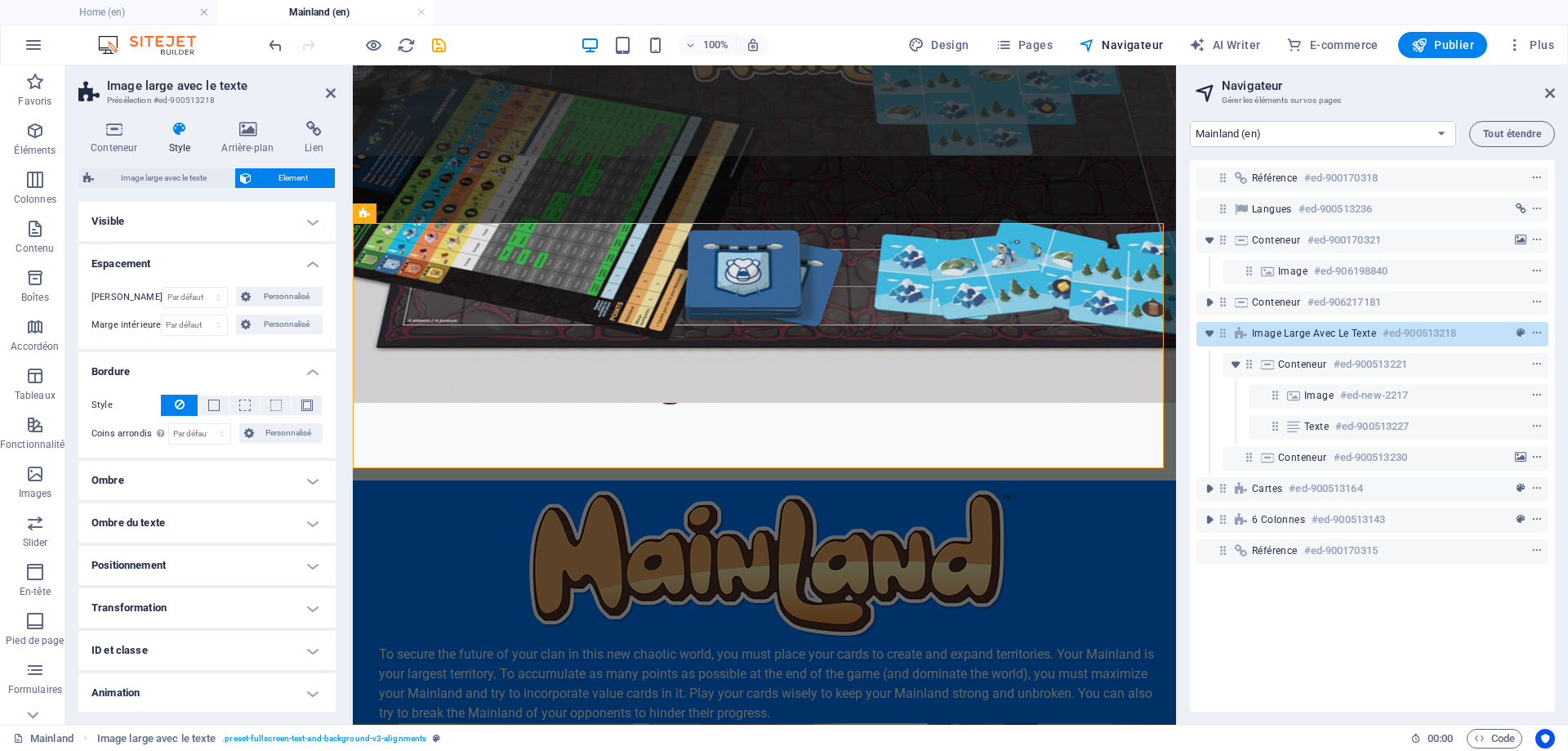
click at [307, 365] on h4 "Bordure" at bounding box center [207, 367] width 258 height 30
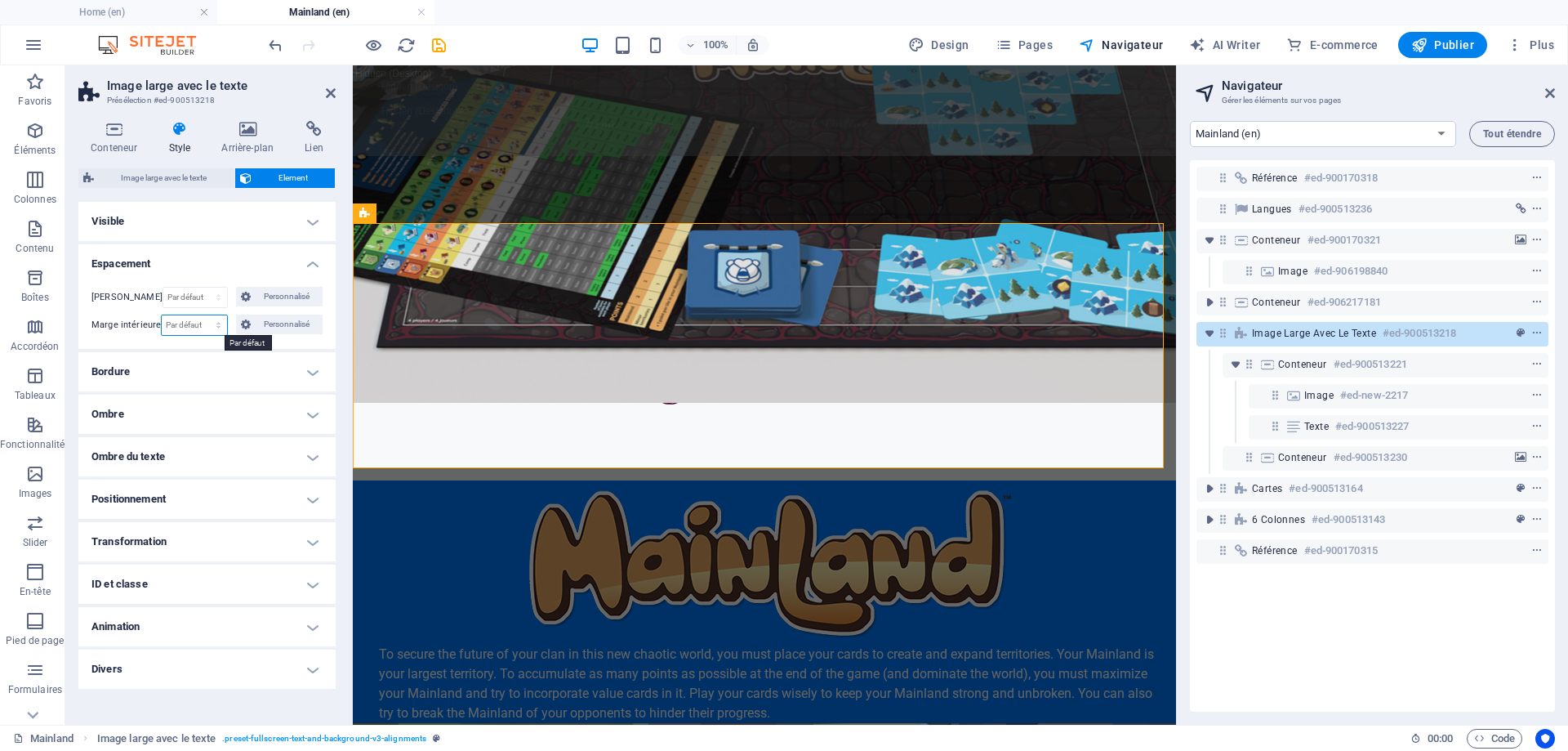
click at [219, 318] on select "Par défaut px rem % vh vw Personnalisé" at bounding box center [194, 324] width 64 height 19
select select "px"
click at [202, 315] on select "Par défaut px rem % vh vw Personnalisé" at bounding box center [194, 324] width 64 height 19
type input "40"
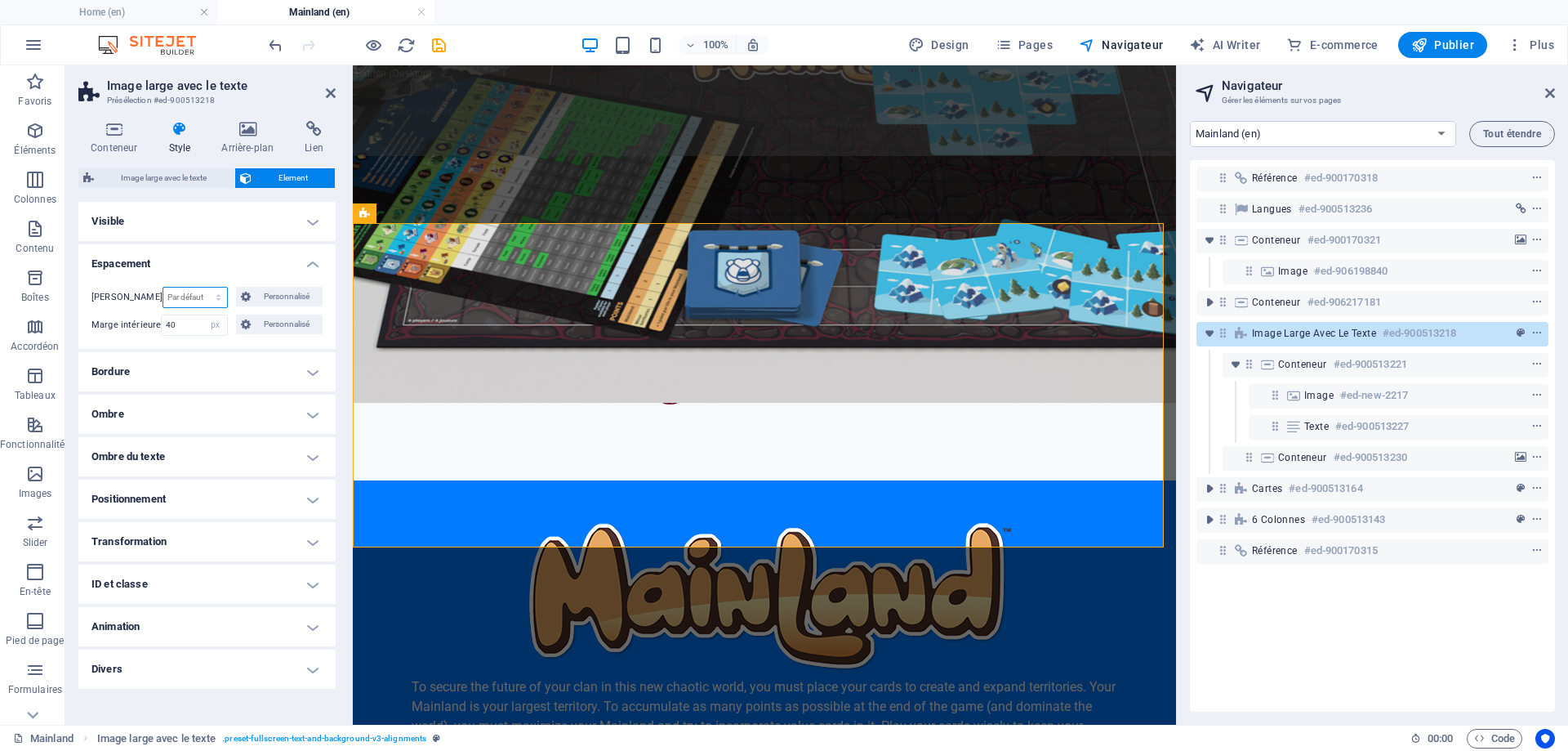
click at [169, 293] on select "Par défaut auto px % rem vw vh Personnalisé" at bounding box center [195, 297] width 64 height 19
select select "px"
click at [201, 287] on select "Par défaut auto px % rem vw vh Personnalisé" at bounding box center [195, 297] width 64 height 19
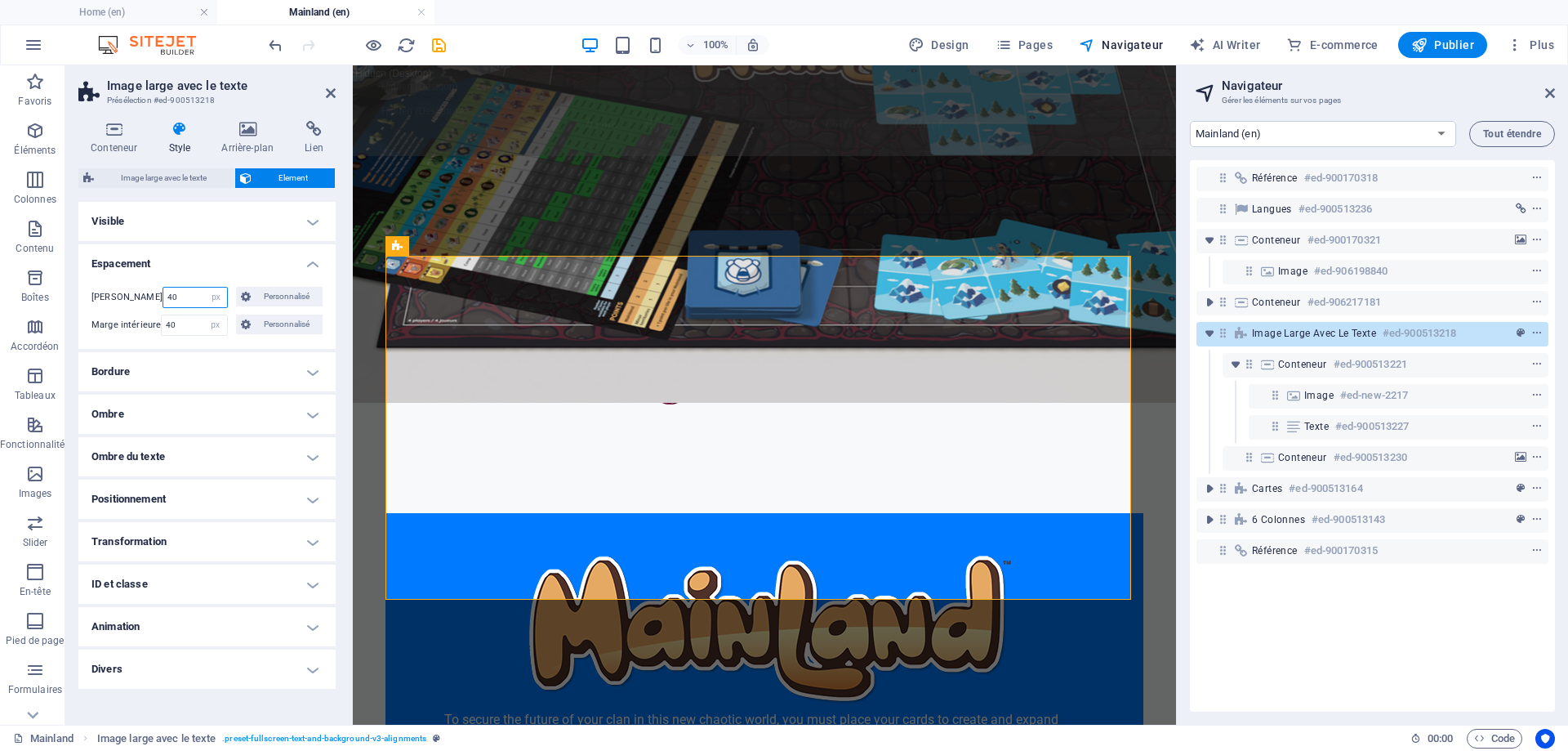
drag, startPoint x: 175, startPoint y: 299, endPoint x: 153, endPoint y: 285, distance: 26.1
click at [153, 285] on div "[PERSON_NAME] 40 Par défaut auto px % rem vw vh Personnalisé Personnalisé 40 au…" at bounding box center [207, 311] width 258 height 75
type input "0"
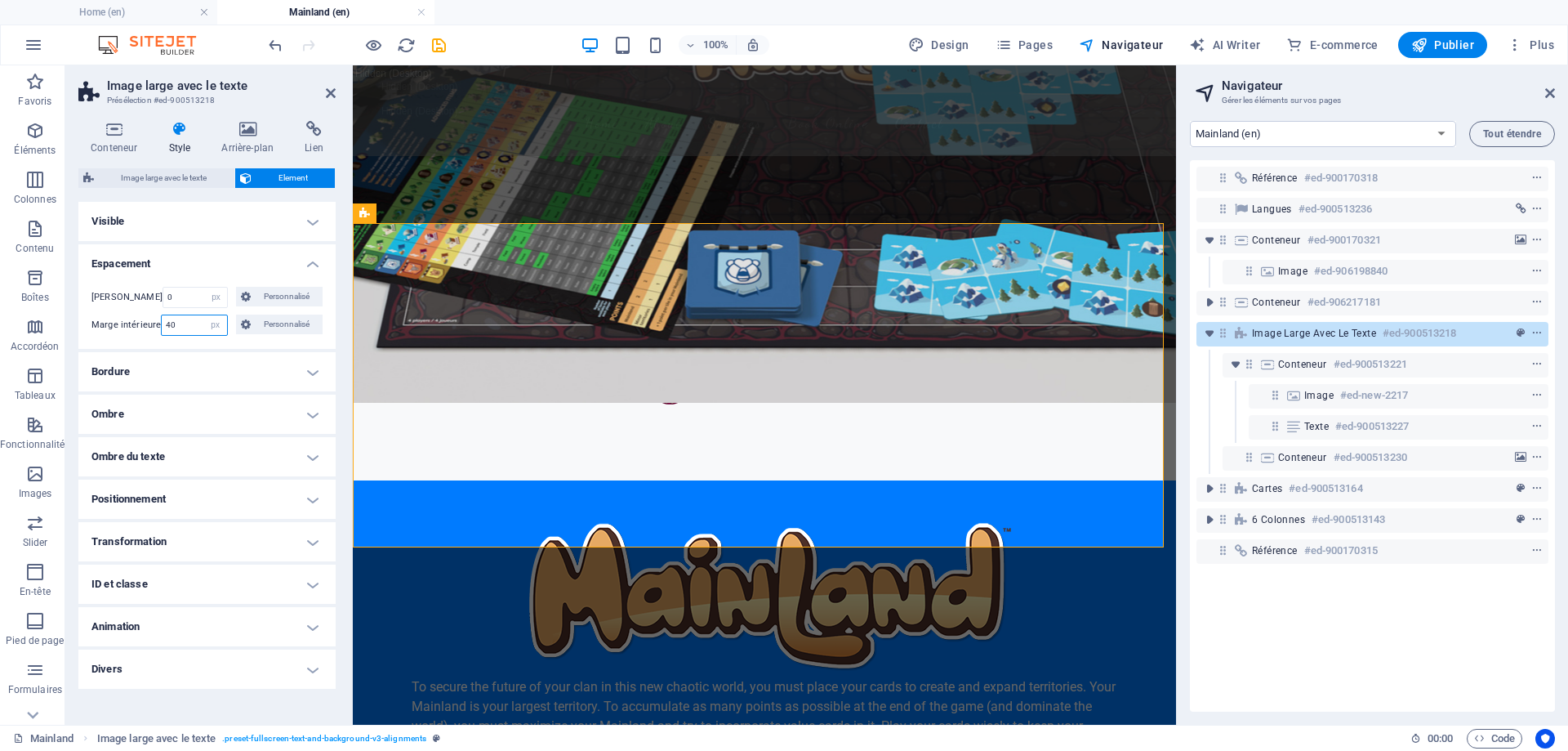
drag, startPoint x: 154, startPoint y: 319, endPoint x: 138, endPoint y: 319, distance: 16.0
click at [138, 319] on div "[PERSON_NAME] intérieure 40 Par défaut px rem % vh vw Personnalisé Personnalisé" at bounding box center [207, 324] width 231 height 21
type input "0"
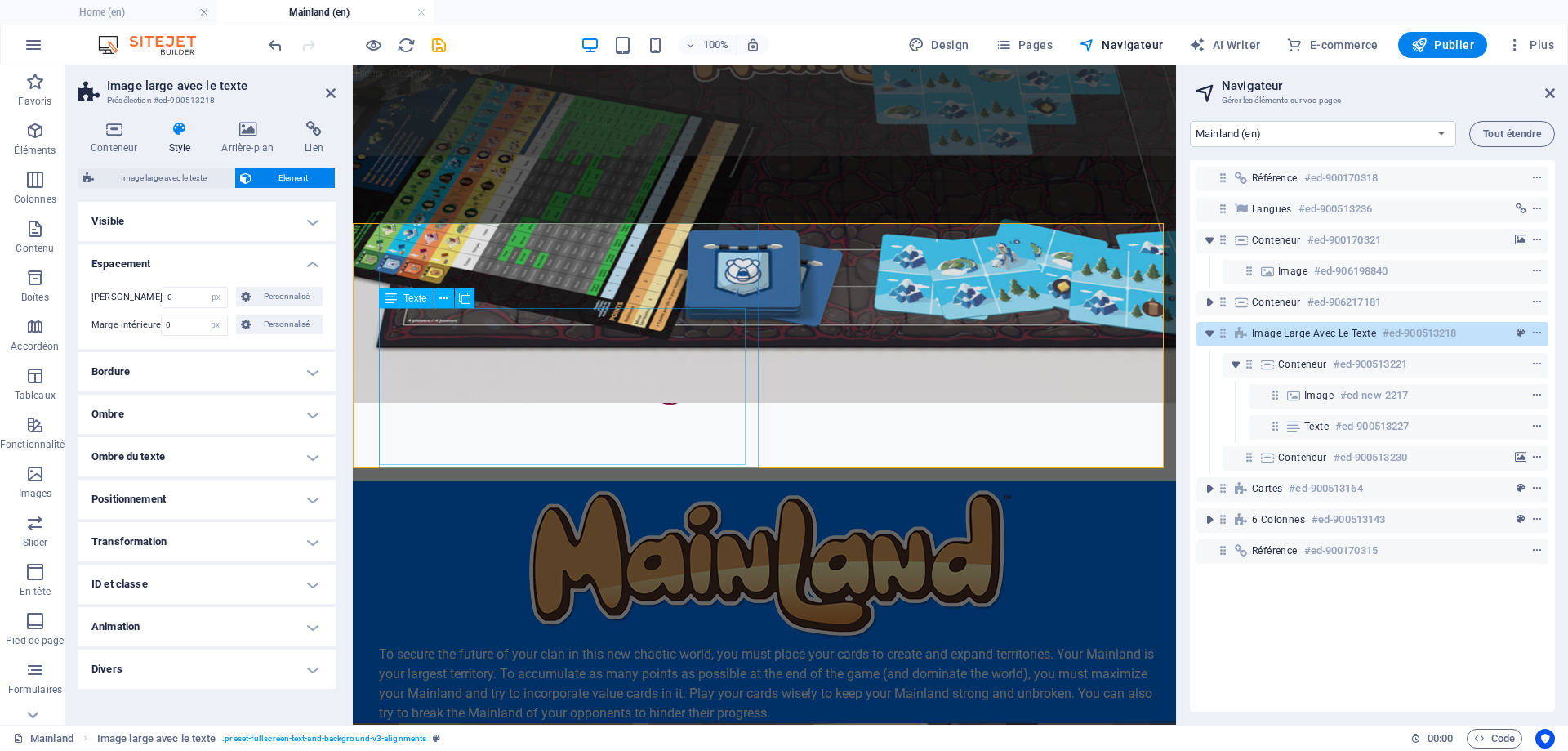
click at [555, 645] on div "To secure the future of your clan in this new chaotic world, you must place you…" at bounding box center [771, 683] width 784 height 79
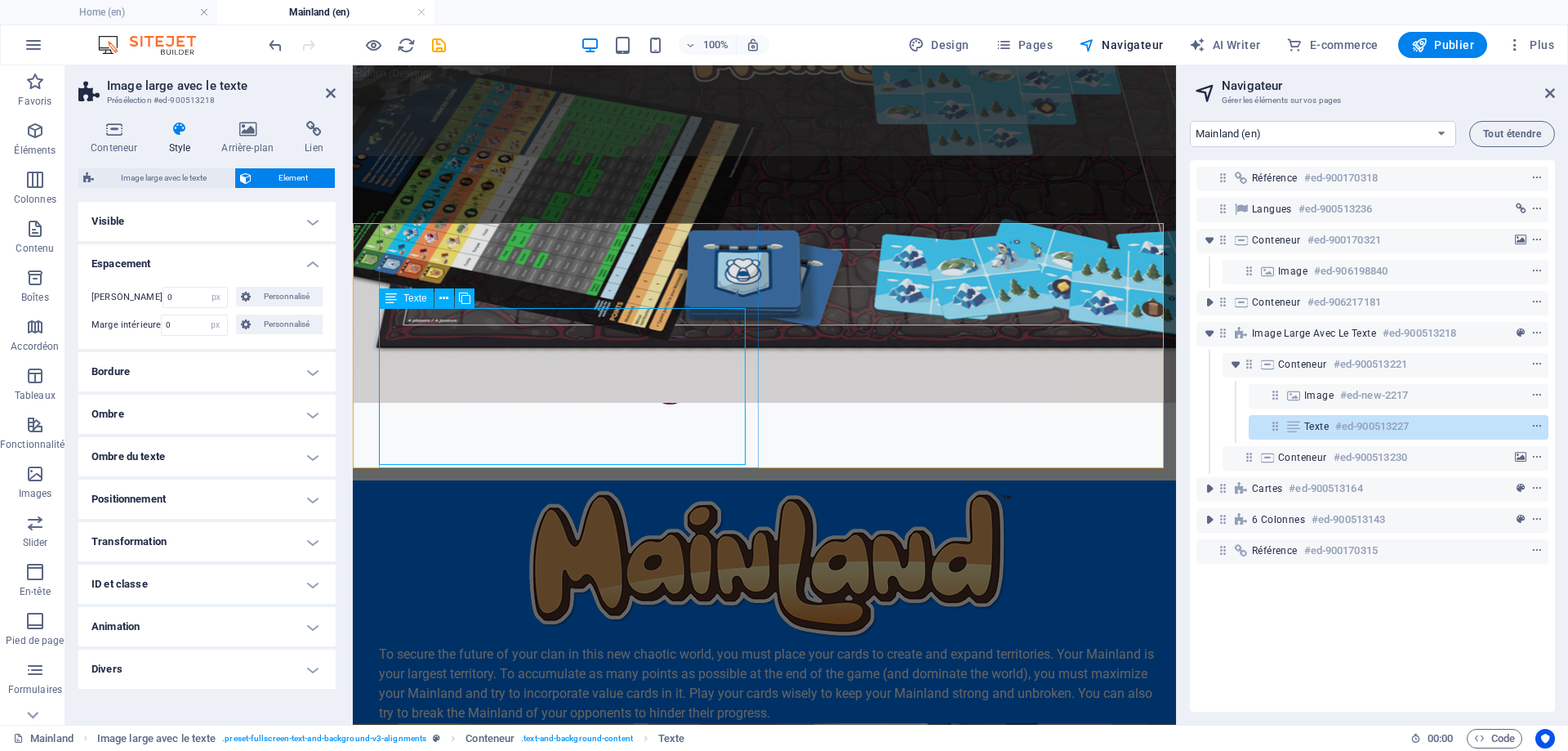
click at [551, 645] on div "To secure the future of your clan in this new chaotic world, you must place you…" at bounding box center [771, 683] width 784 height 79
click at [442, 300] on icon at bounding box center [443, 298] width 9 height 17
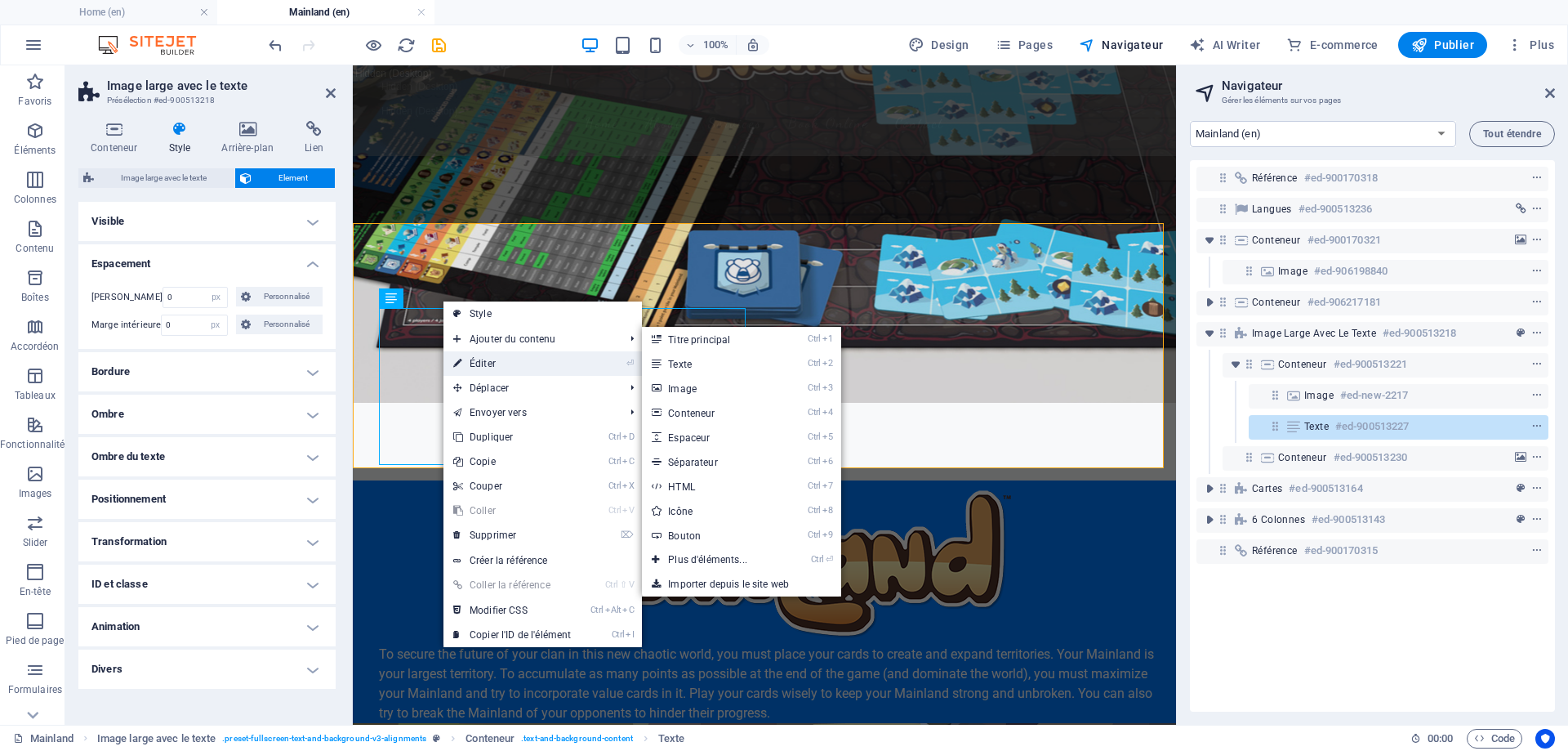
click at [507, 357] on link "⏎ Éditer" at bounding box center [512, 363] width 138 height 24
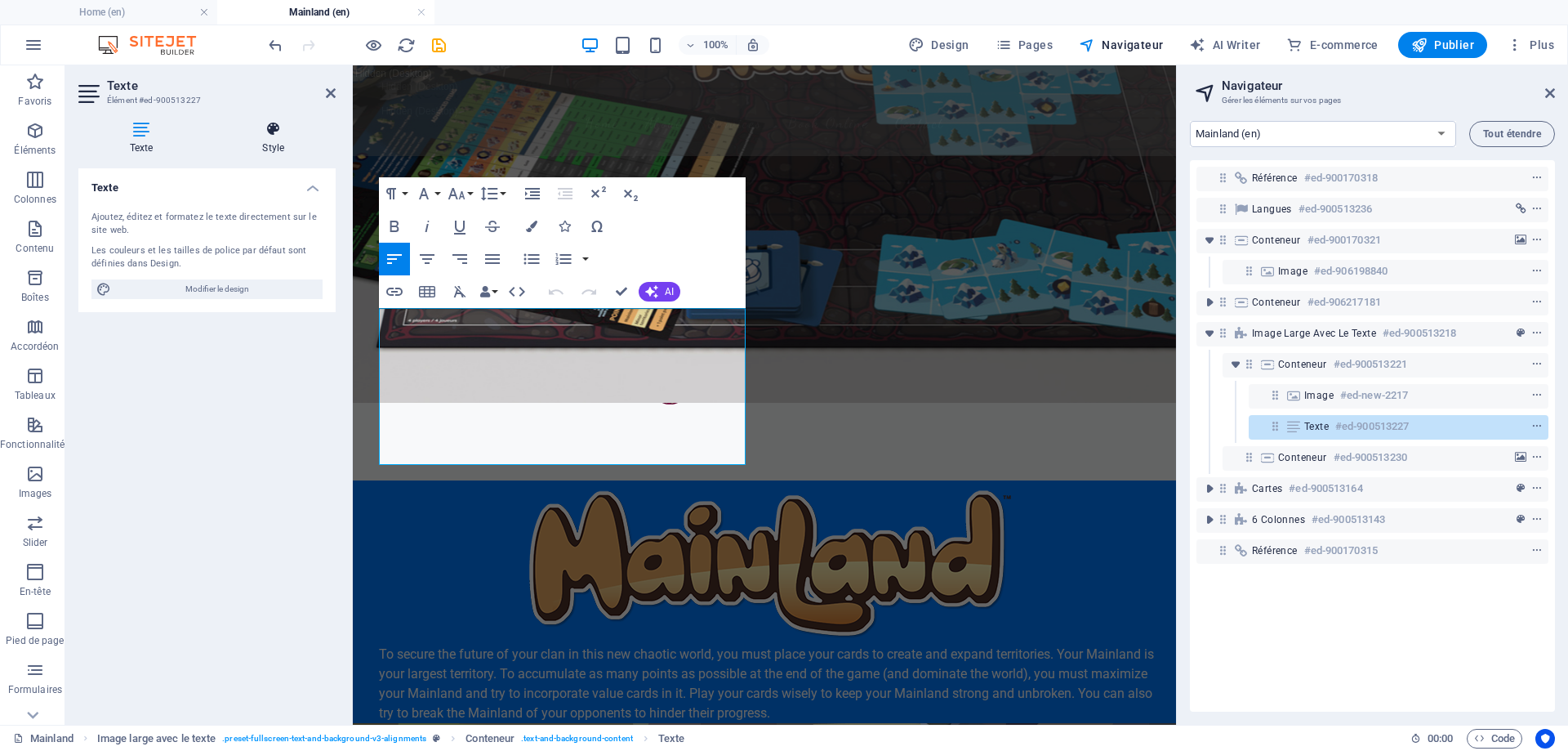
click at [274, 131] on icon at bounding box center [274, 128] width 125 height 16
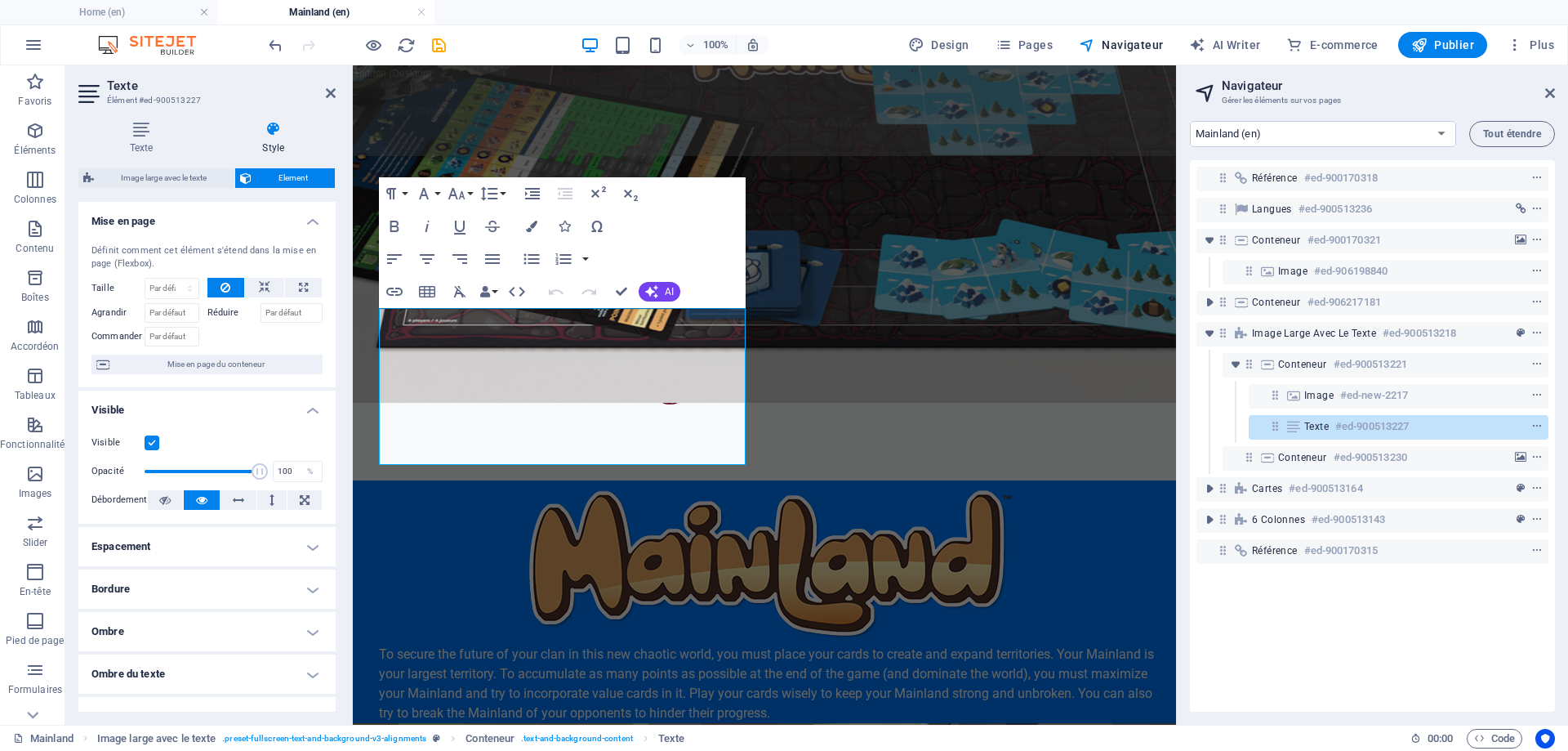
click at [248, 536] on h4 "Espacement" at bounding box center [207, 547] width 258 height 39
click at [198, 577] on select "Par défaut auto px % rem vw vh Personnalisé" at bounding box center [195, 580] width 64 height 19
select select "px"
click at [199, 570] on select "Par défaut auto px % rem vw vh Personnalisé" at bounding box center [195, 580] width 64 height 19
type input "40"
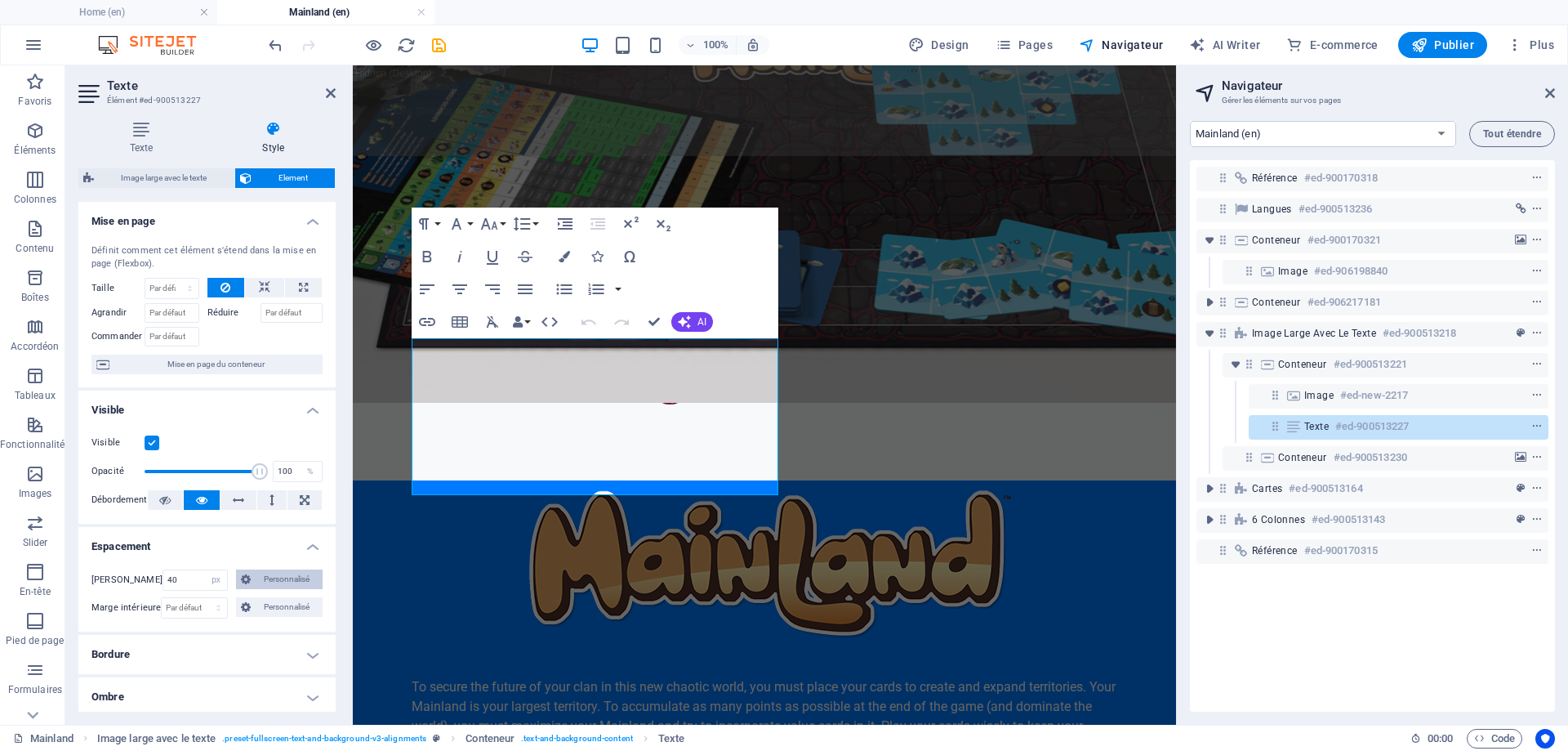
click at [285, 577] on span "Personnalisé" at bounding box center [287, 579] width 62 height 19
drag, startPoint x: 278, startPoint y: 618, endPoint x: 241, endPoint y: 613, distance: 37.3
click at [241, 613] on div "40 auto px % rem vw vh 40 auto px % rem vw vh 40 auto px % rem vw vh 40 auto px…" at bounding box center [207, 622] width 231 height 49
type input "0"
select select "DISABLED_OPTION_VALUE"
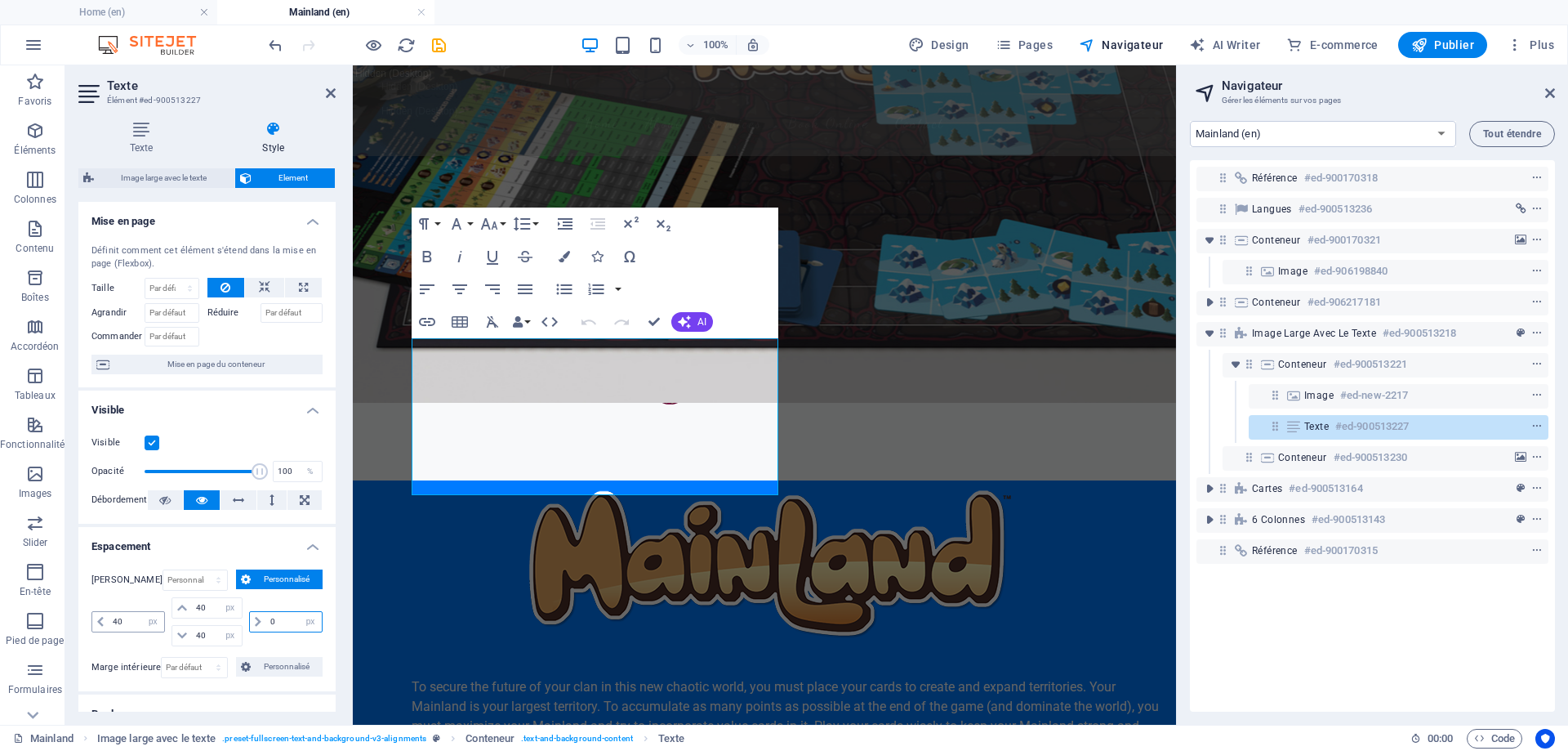
type input "0"
drag, startPoint x: 126, startPoint y: 615, endPoint x: 79, endPoint y: 605, distance: 48.1
click at [79, 605] on div "[PERSON_NAME] Par défaut auto px % rem vw vh Personnalisé Personnalisé 40 auto …" at bounding box center [207, 624] width 258 height 135
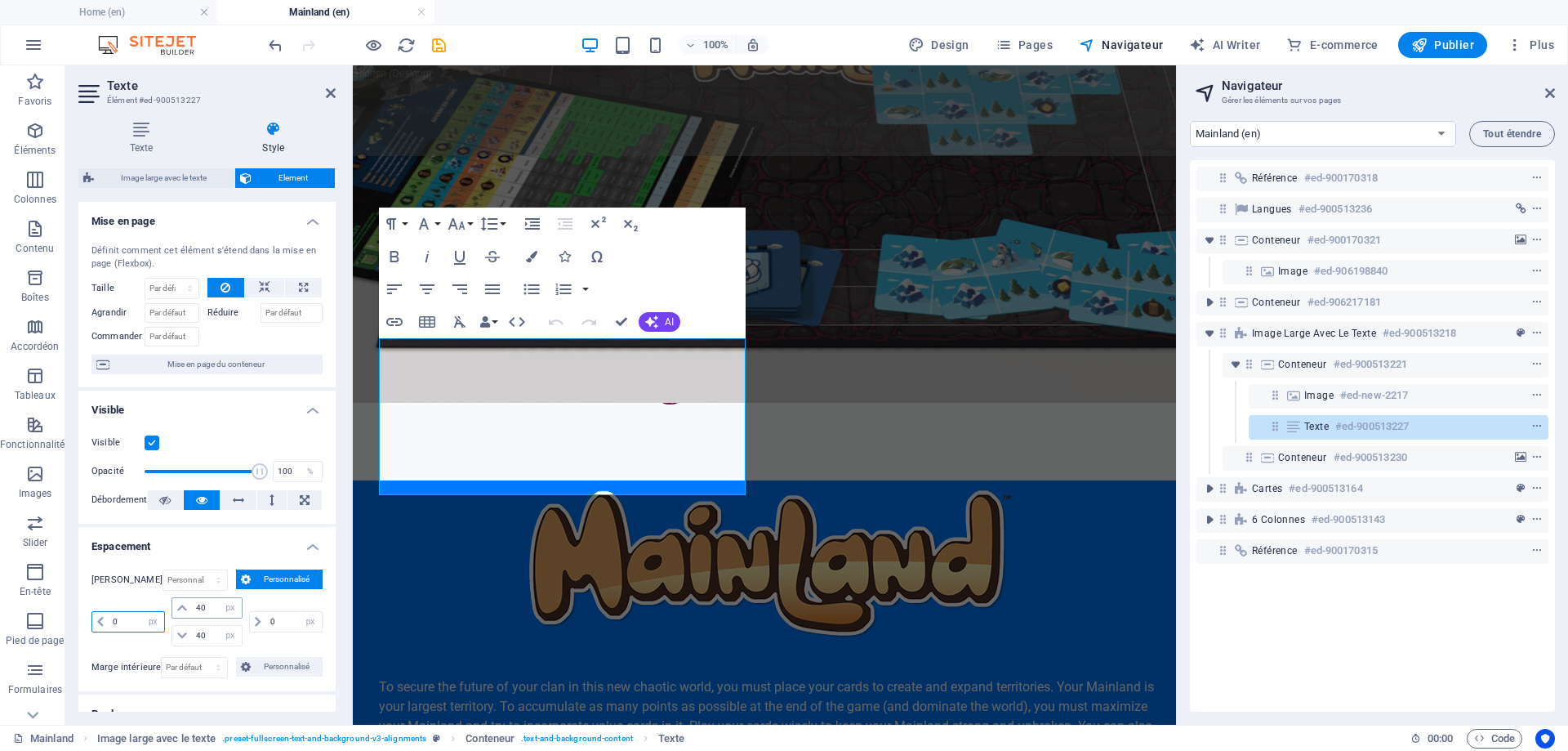
type input "0"
click at [210, 610] on input "40" at bounding box center [216, 607] width 49 height 19
drag, startPoint x: 622, startPoint y: 326, endPoint x: 556, endPoint y: 264, distance: 90.6
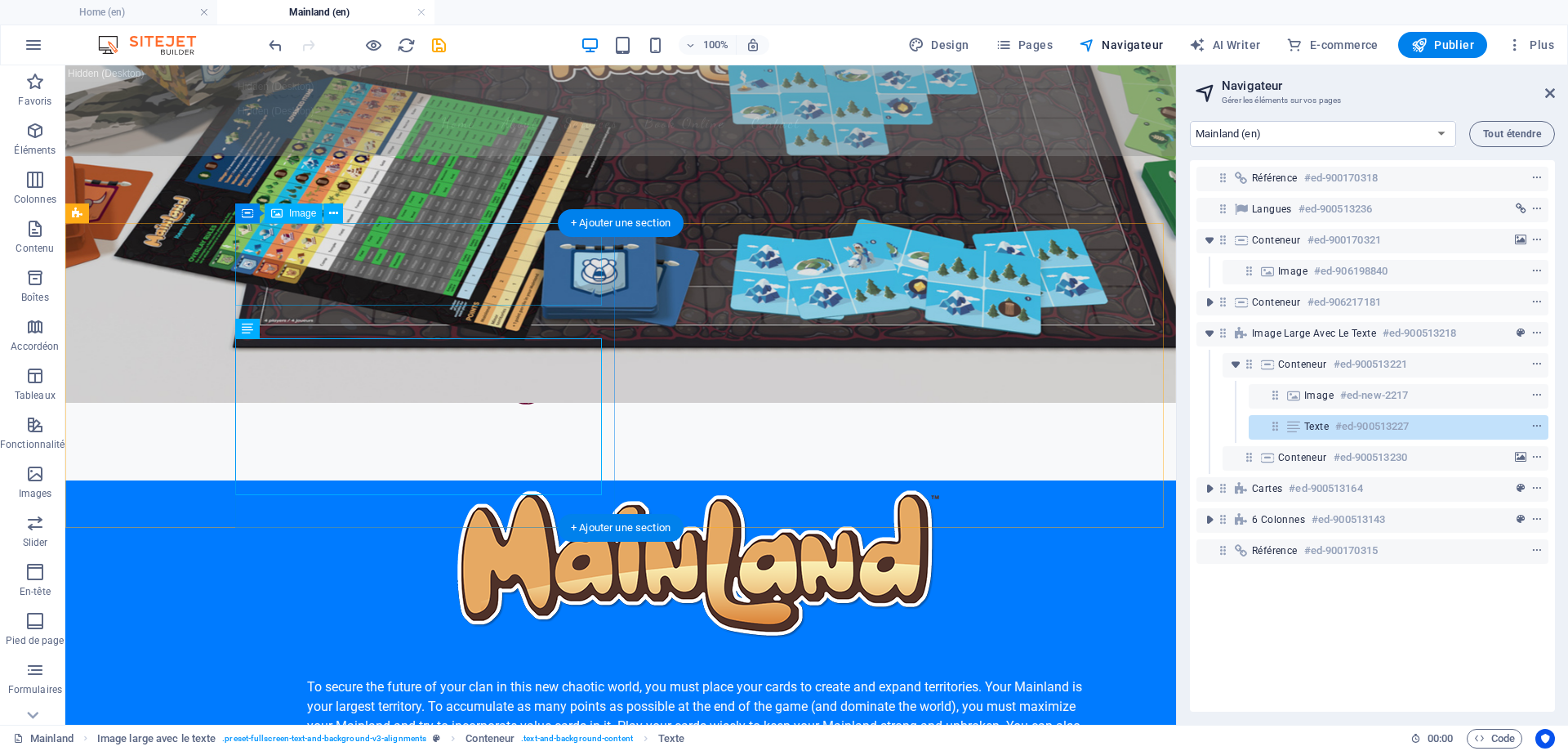
click at [402, 481] on figure at bounding box center [699, 563] width 784 height 164
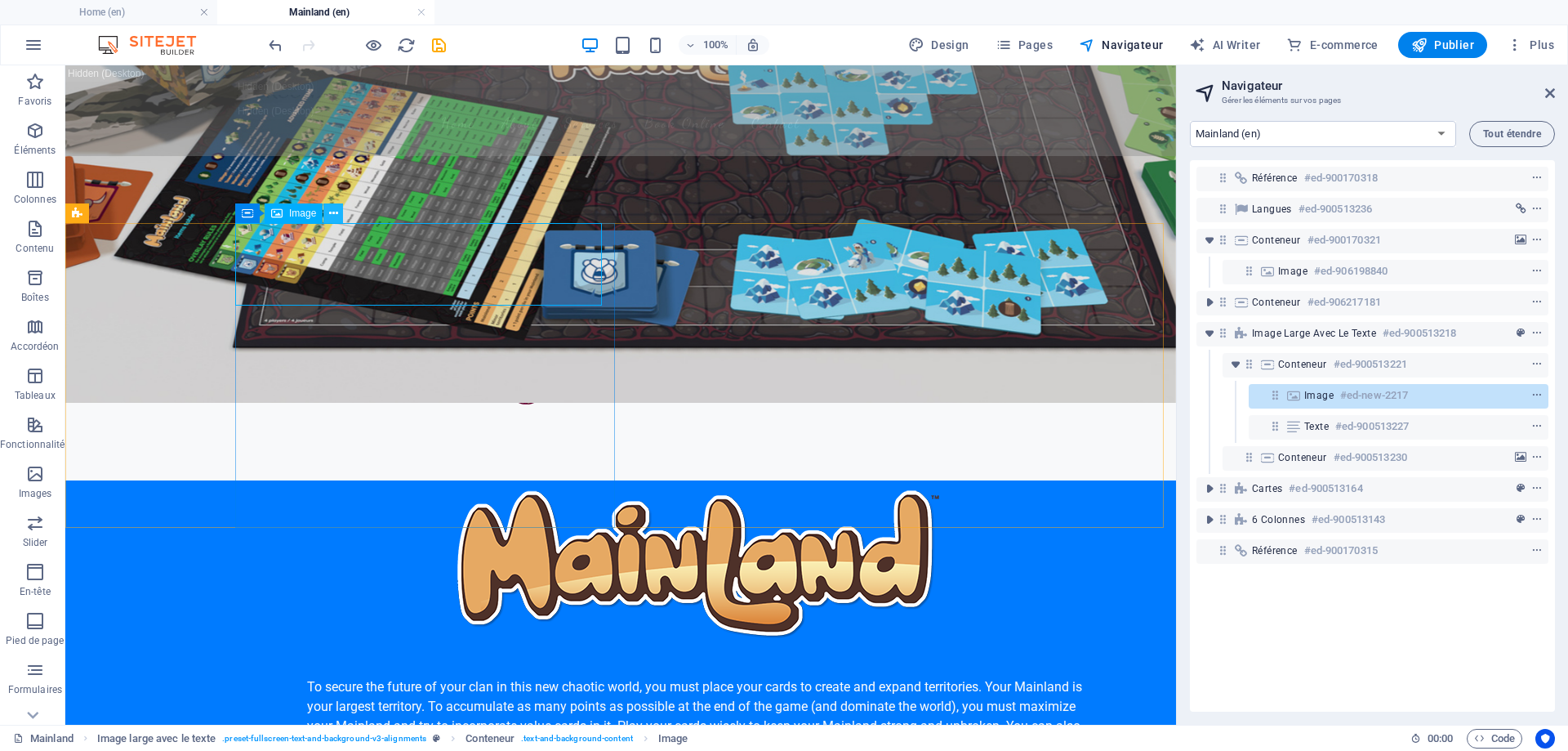
click at [330, 216] on icon at bounding box center [334, 214] width 9 height 17
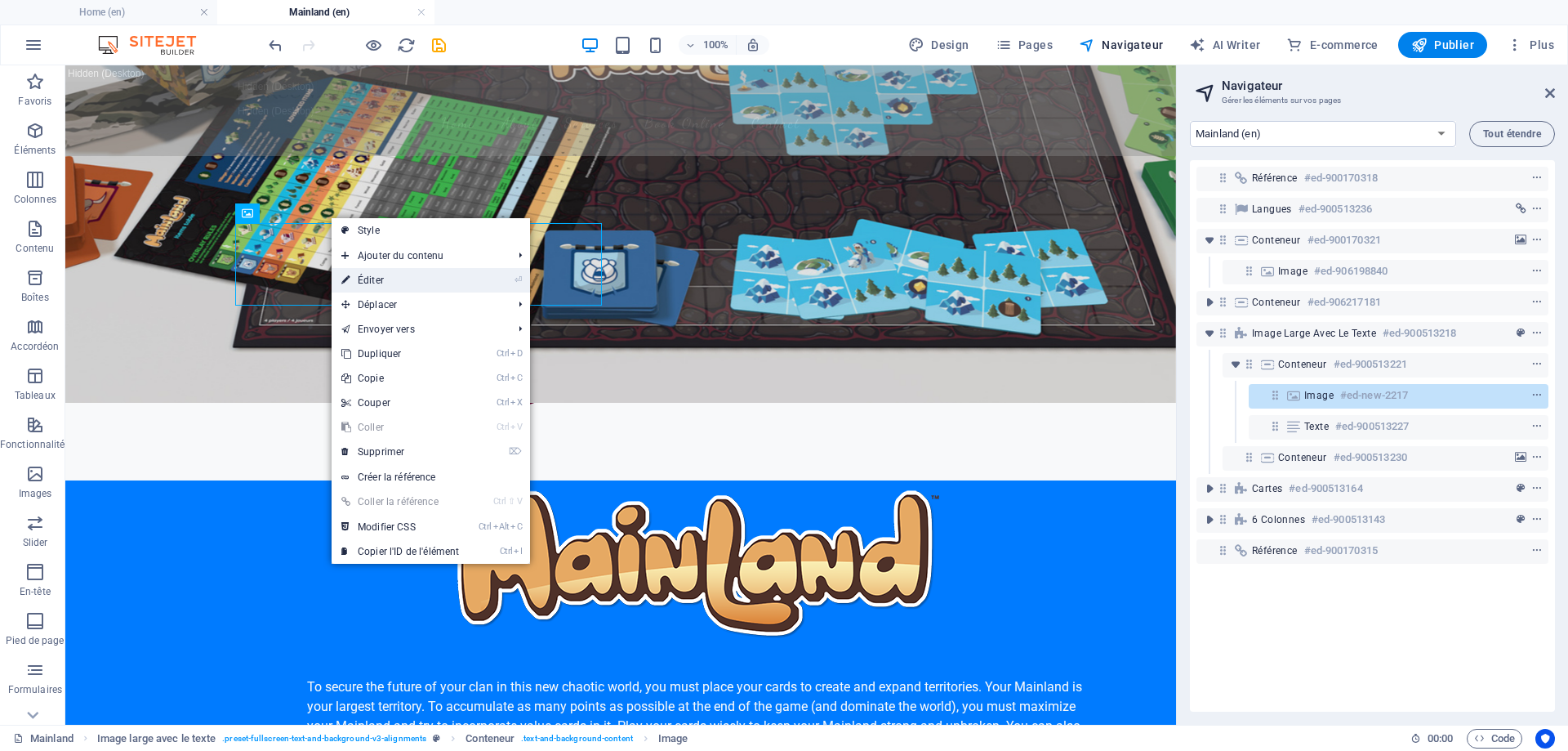
click at [369, 279] on link "⏎ Éditer" at bounding box center [400, 280] width 138 height 24
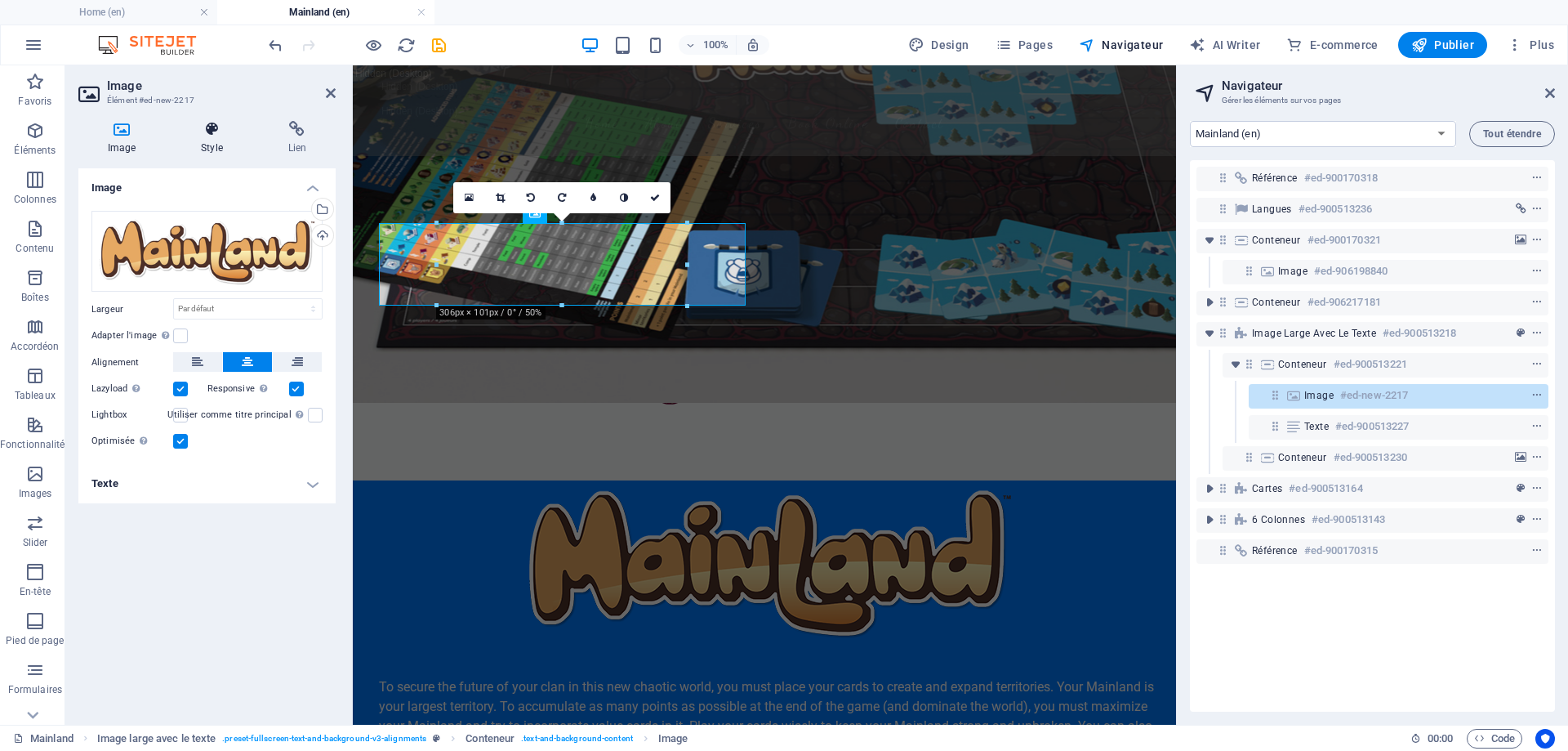
click at [197, 129] on icon at bounding box center [211, 128] width 80 height 16
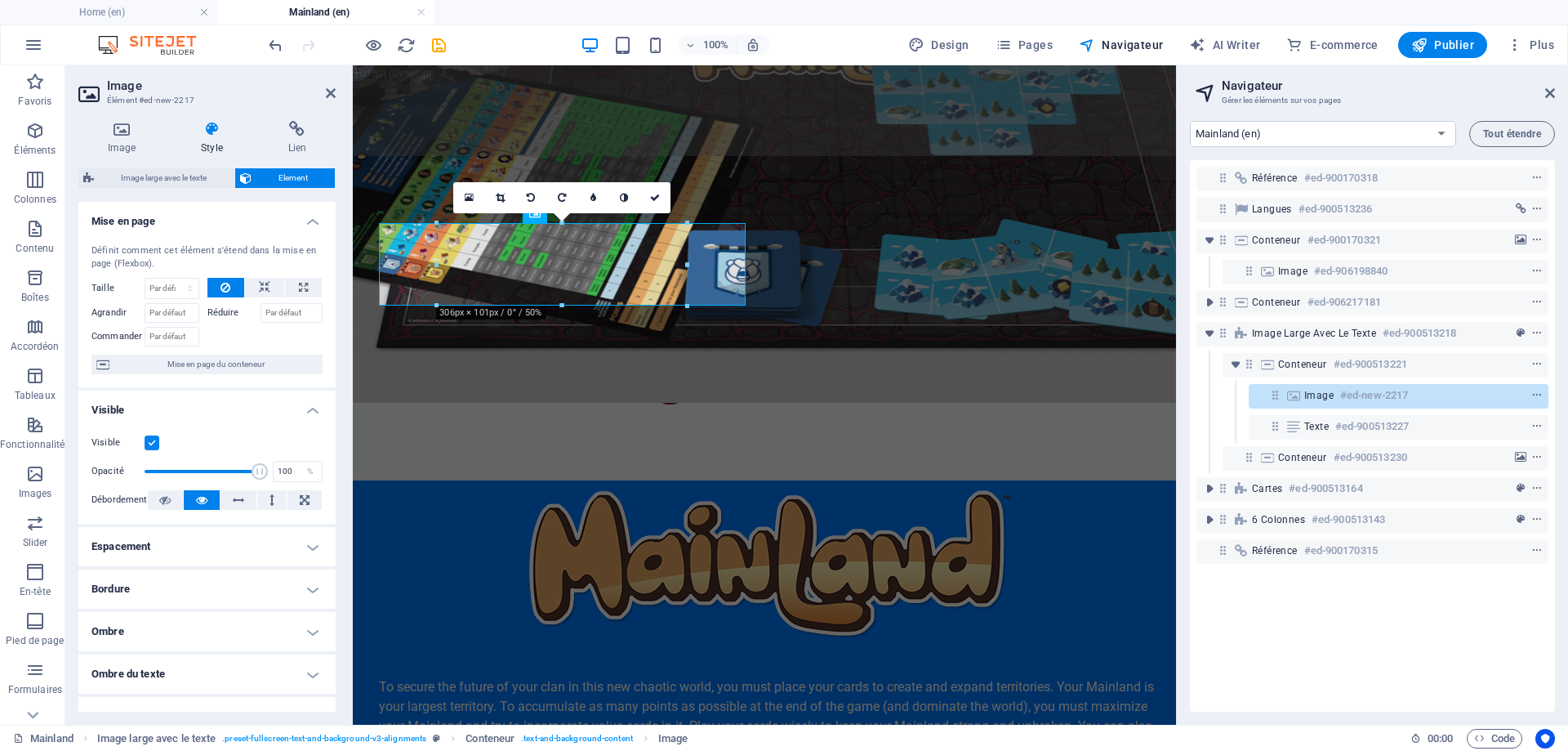
click at [196, 543] on h4 "Espacement" at bounding box center [207, 547] width 258 height 39
click at [256, 583] on span "Personnalisé" at bounding box center [287, 579] width 62 height 19
click at [206, 604] on select "auto px % rem vw vh" at bounding box center [206, 607] width 68 height 19
select select "px"
click at [216, 598] on select "auto px % rem vw vh" at bounding box center [206, 607] width 68 height 19
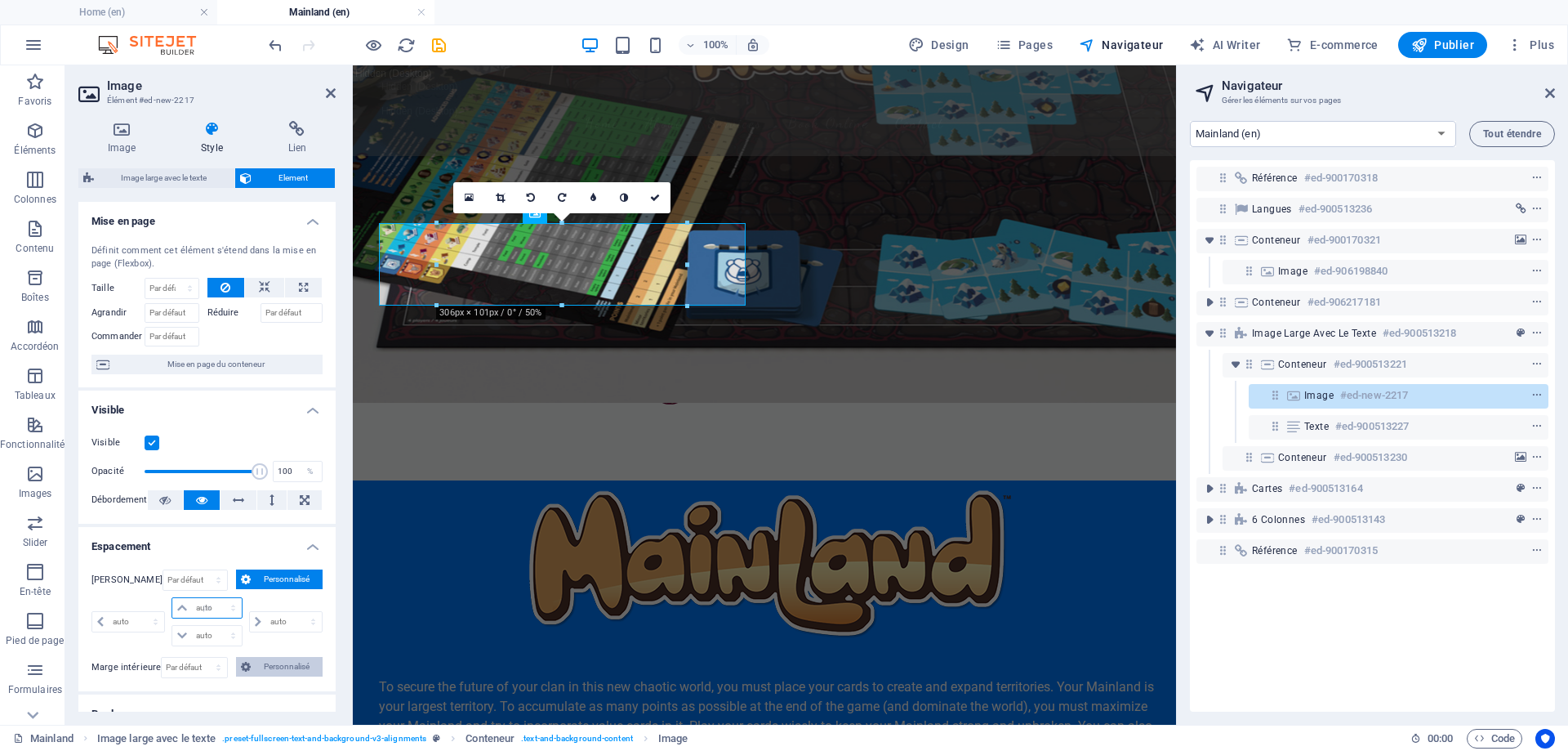
type input "0"
select select "px"
type input "0"
select select "px"
type input "0"
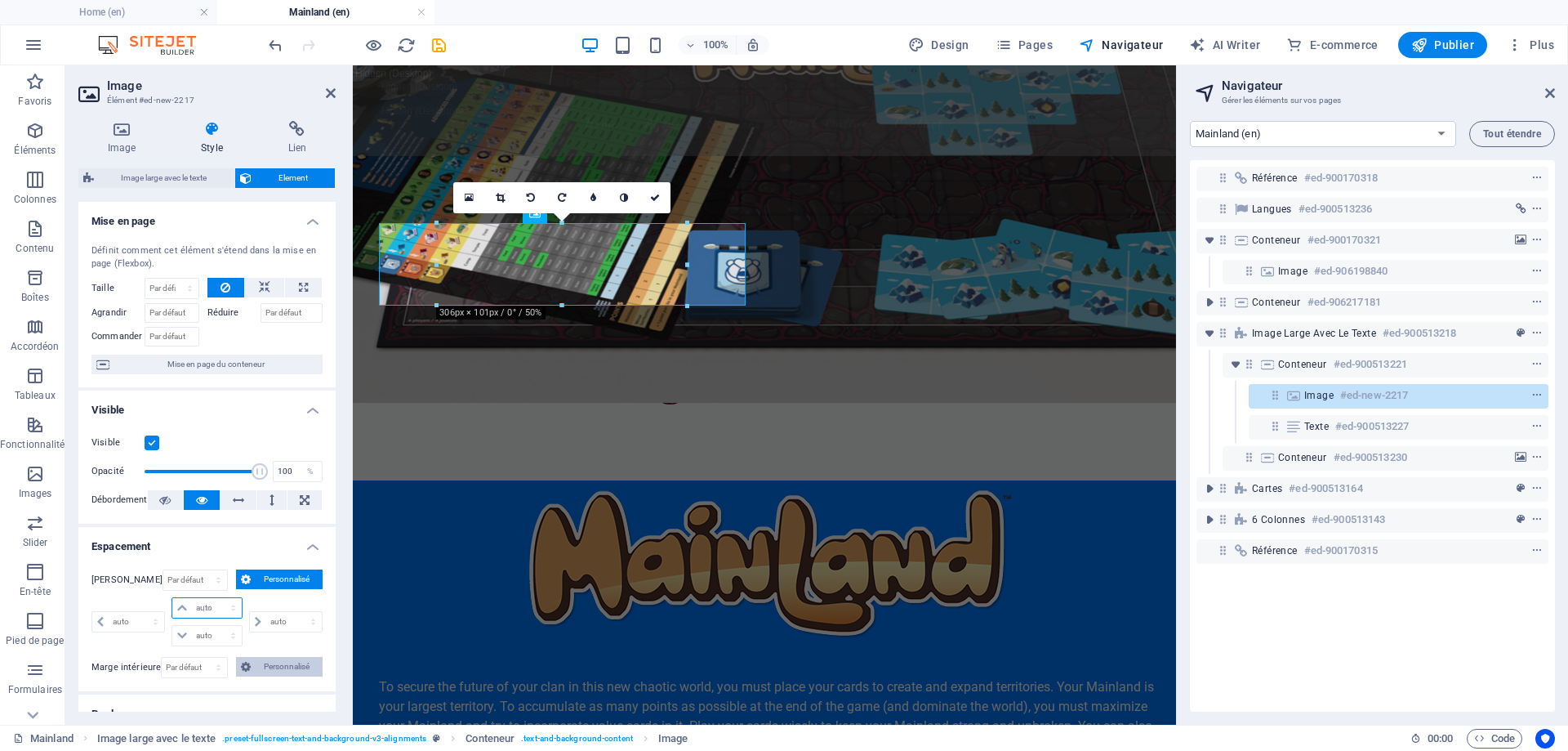
type input "0"
select select "px"
type input "0"
select select "px"
type input "40"
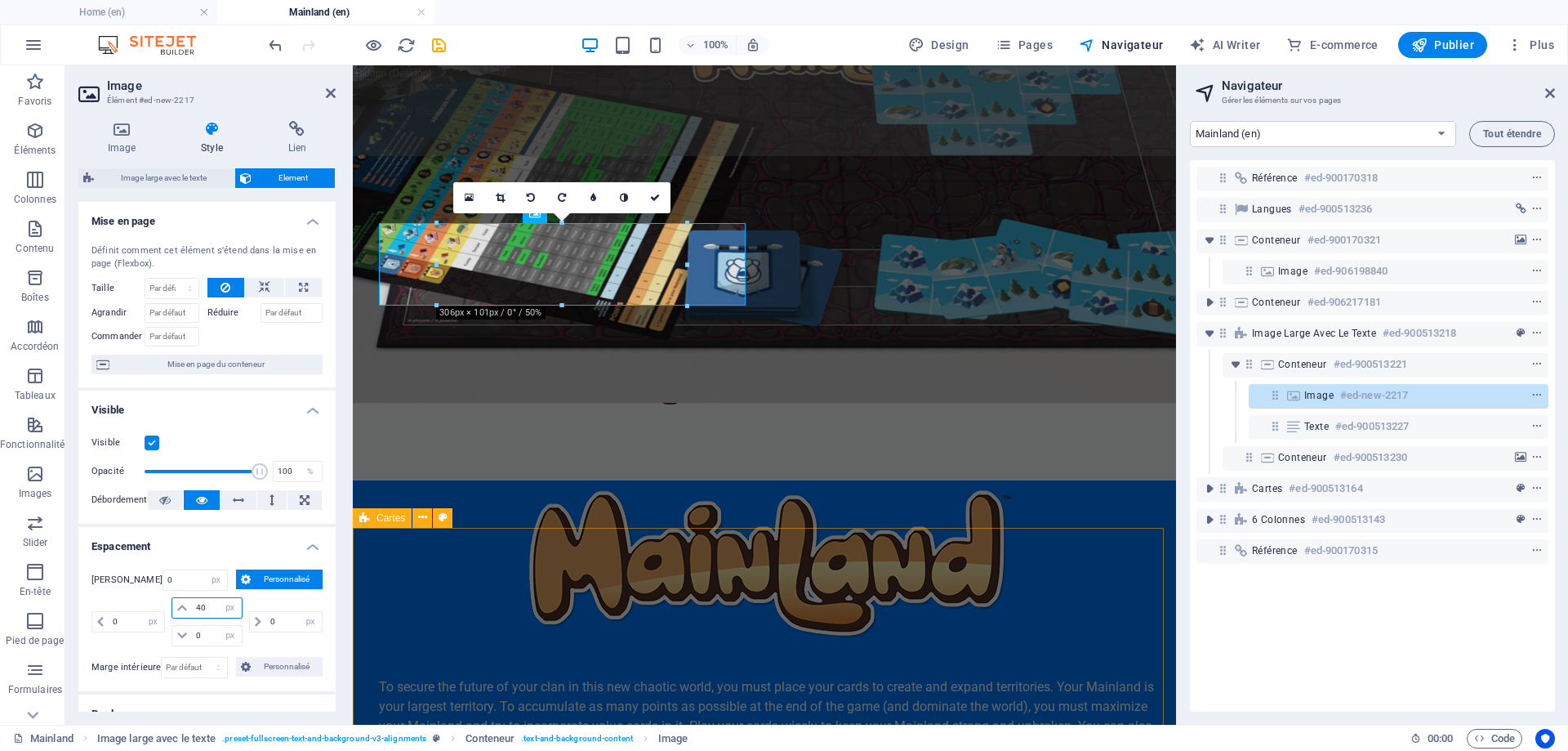
select select "DISABLED_OPTION_VALUE"
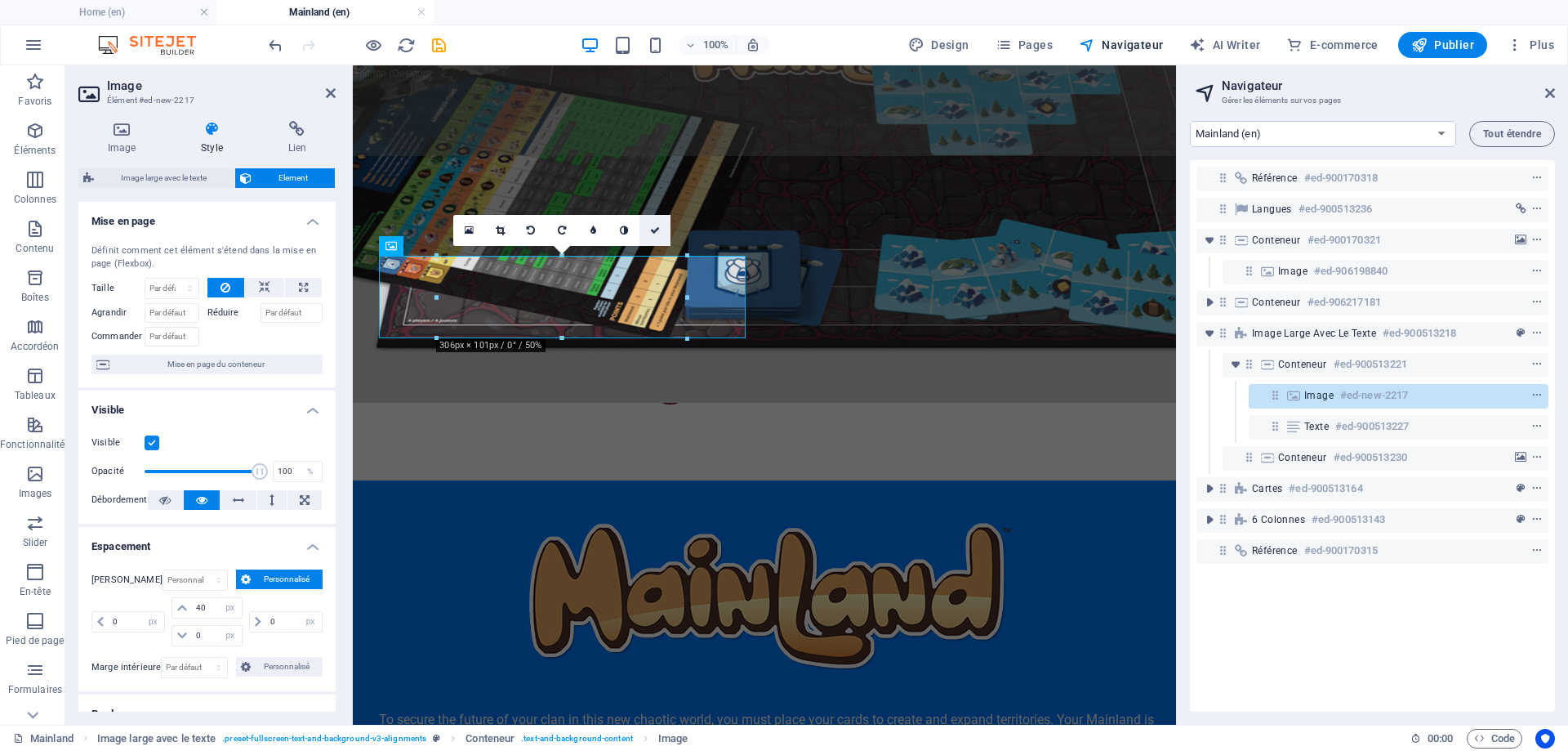
click at [659, 226] on icon at bounding box center [655, 231] width 10 height 10
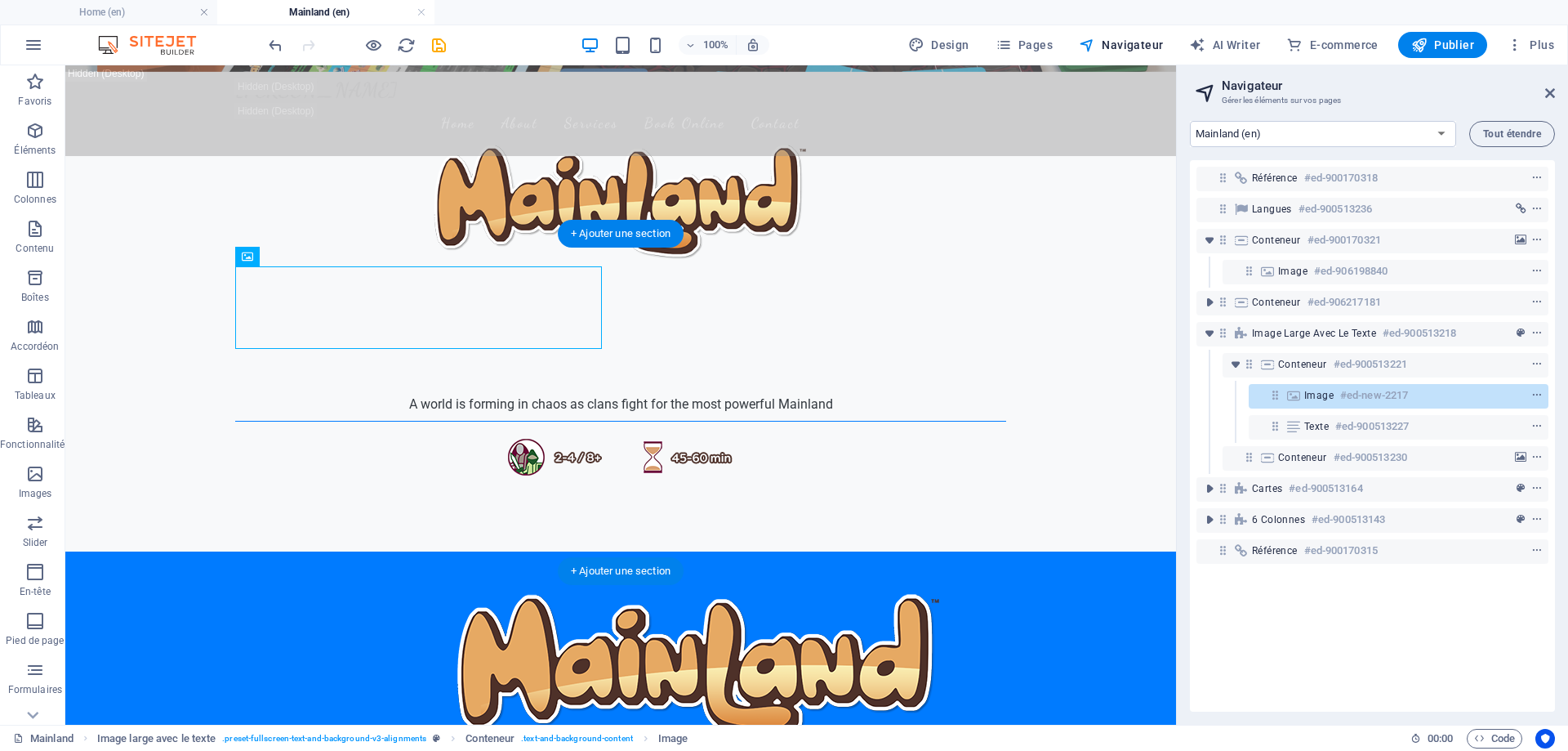
scroll to position [245, 0]
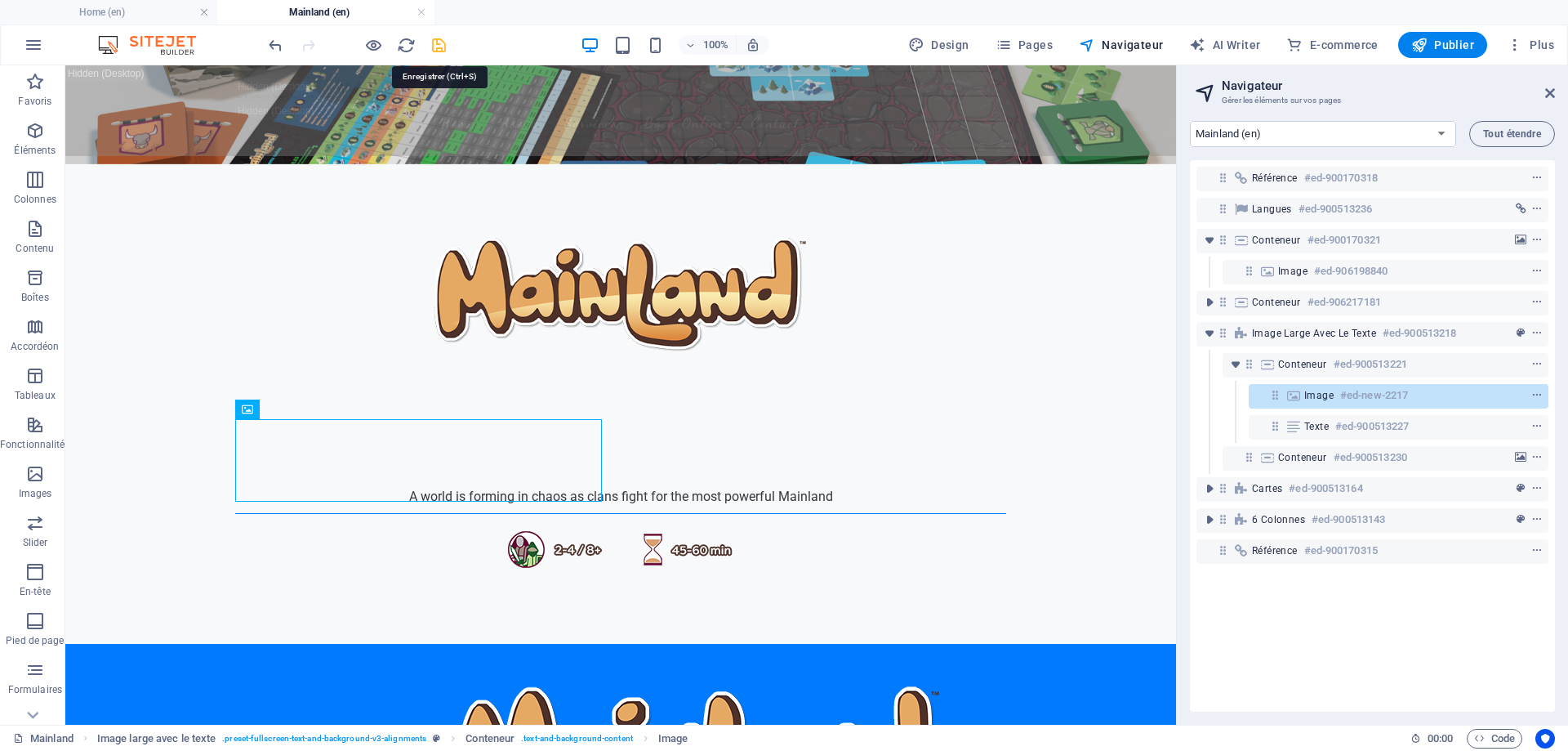
click at [440, 45] on icon "save" at bounding box center [439, 46] width 19 height 19
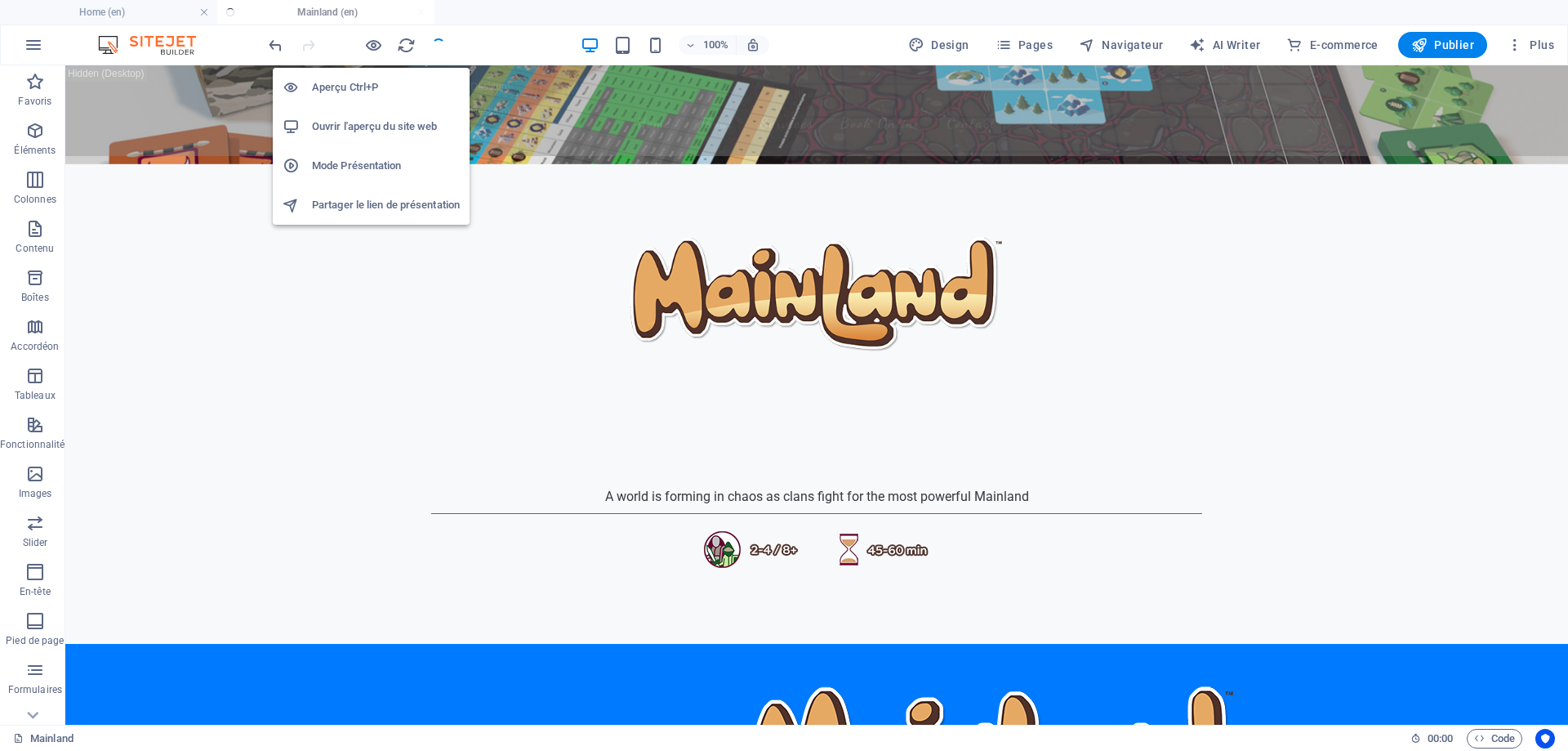
click at [374, 43] on icon "button" at bounding box center [373, 46] width 19 height 19
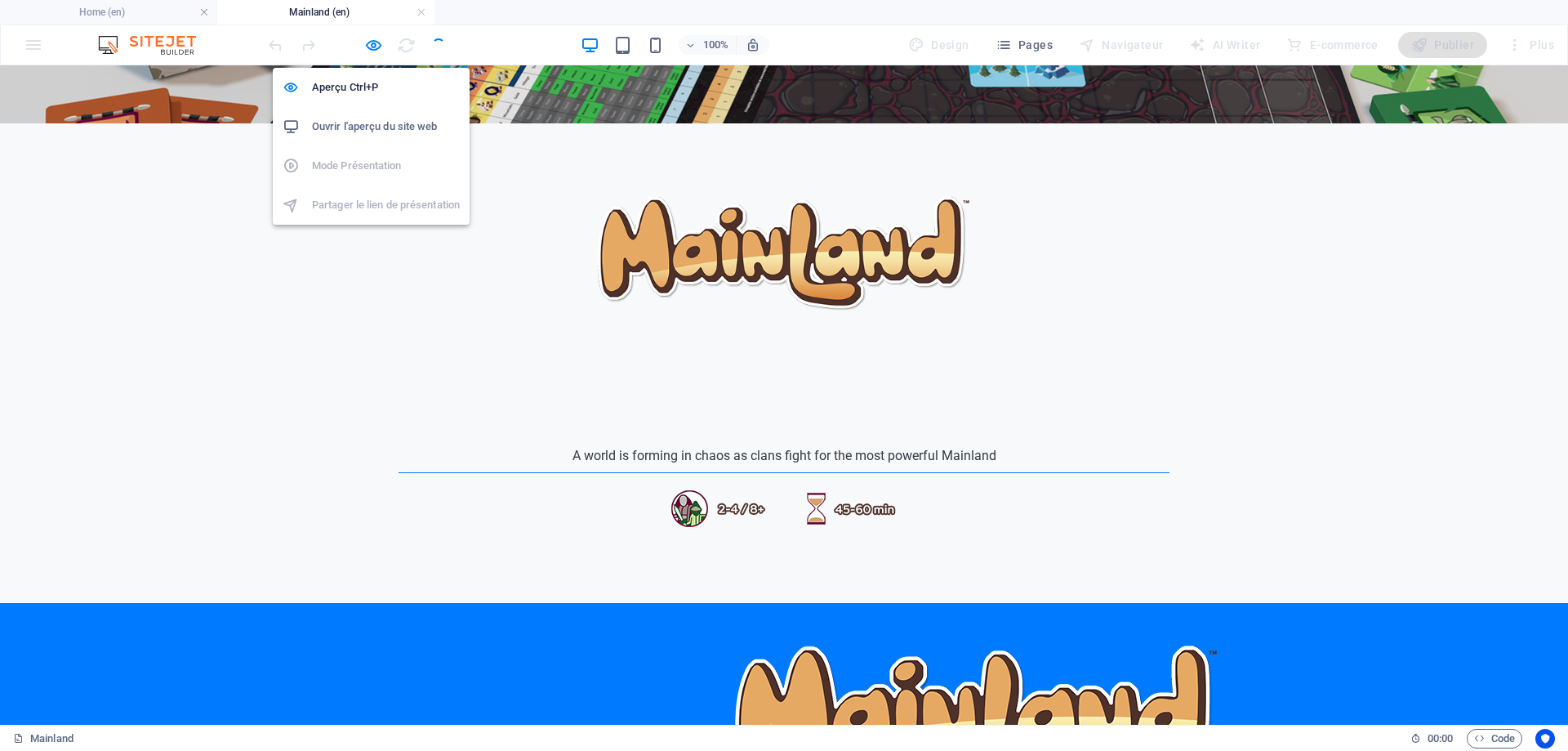
scroll to position [204, 0]
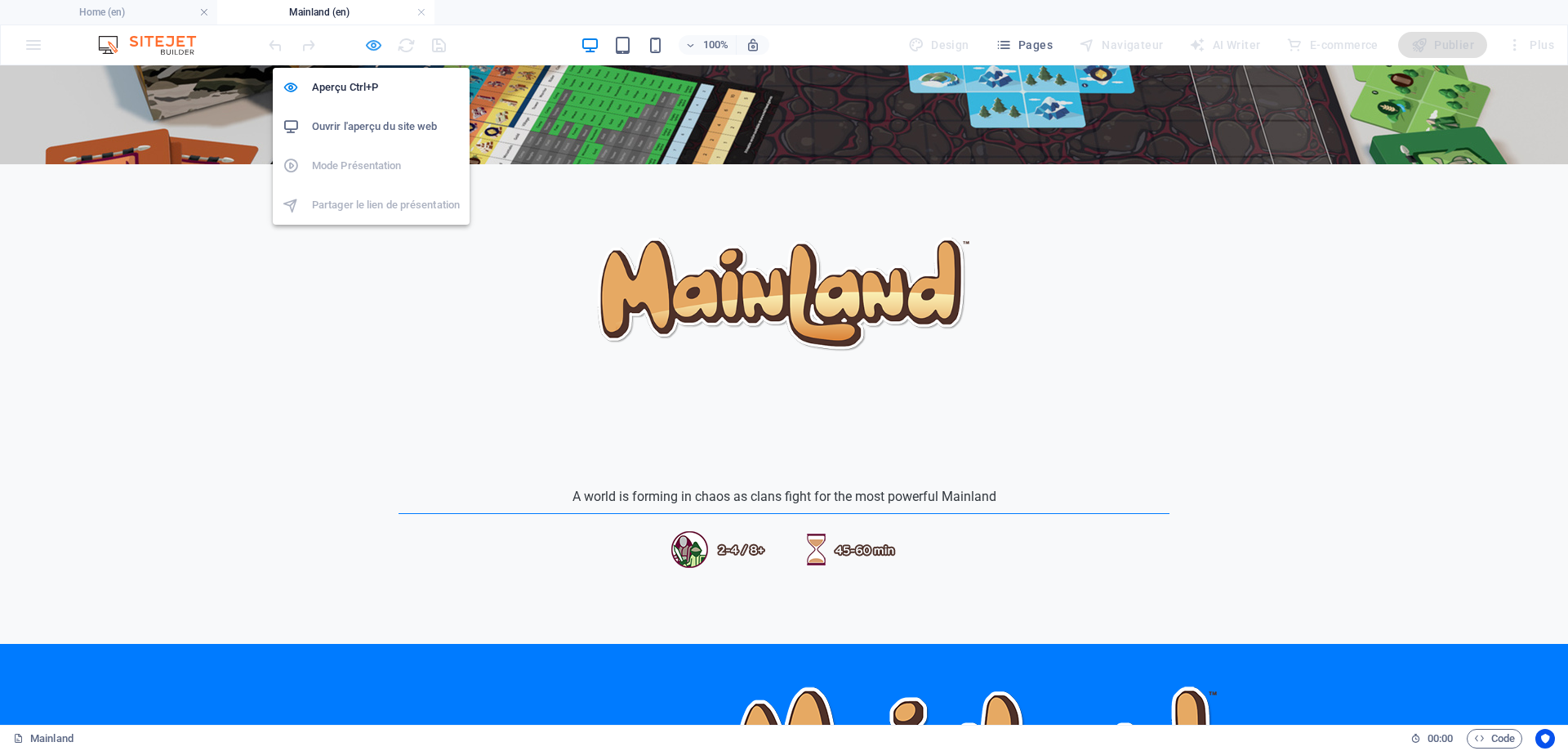
click at [374, 46] on icon "button" at bounding box center [373, 46] width 19 height 19
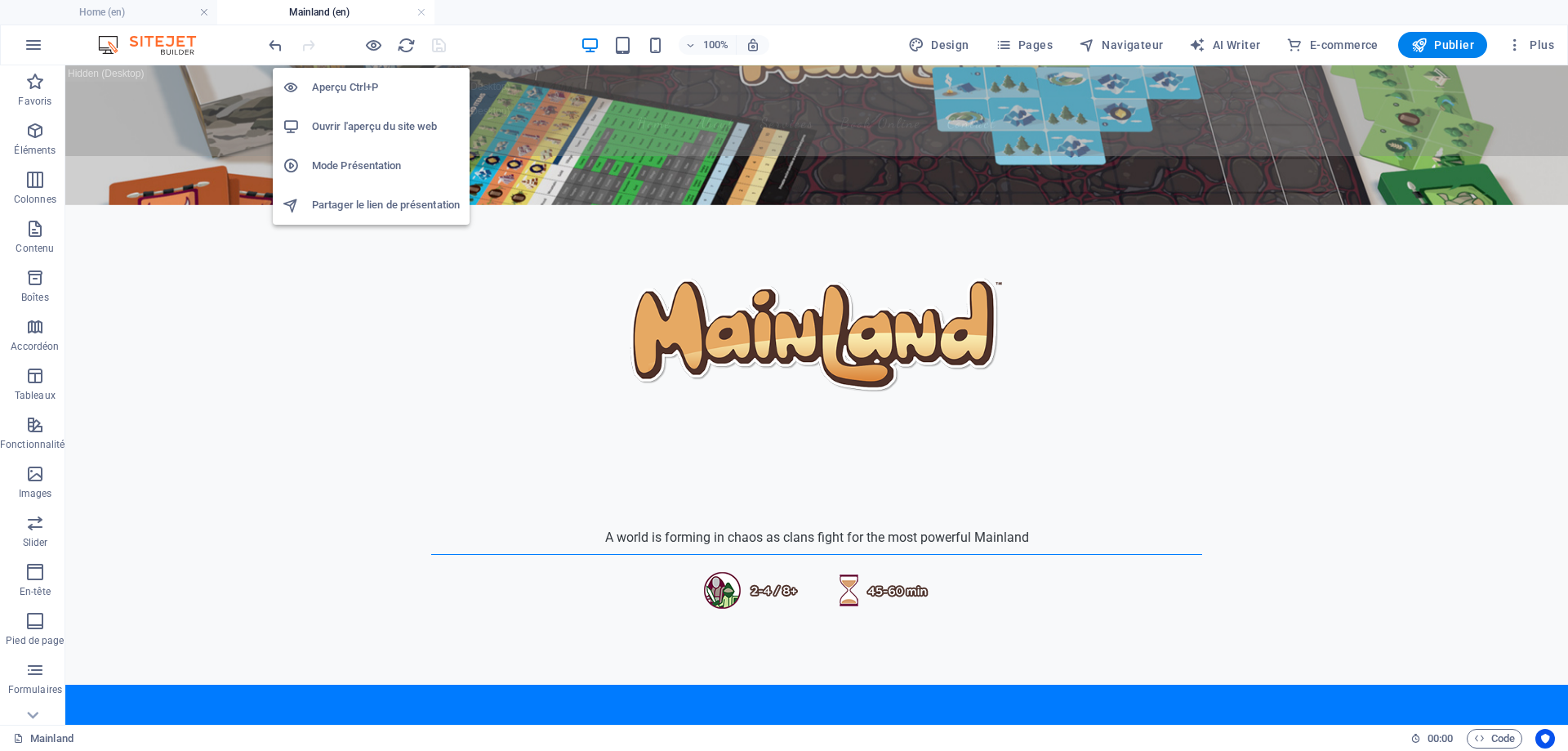
scroll to position [245, 0]
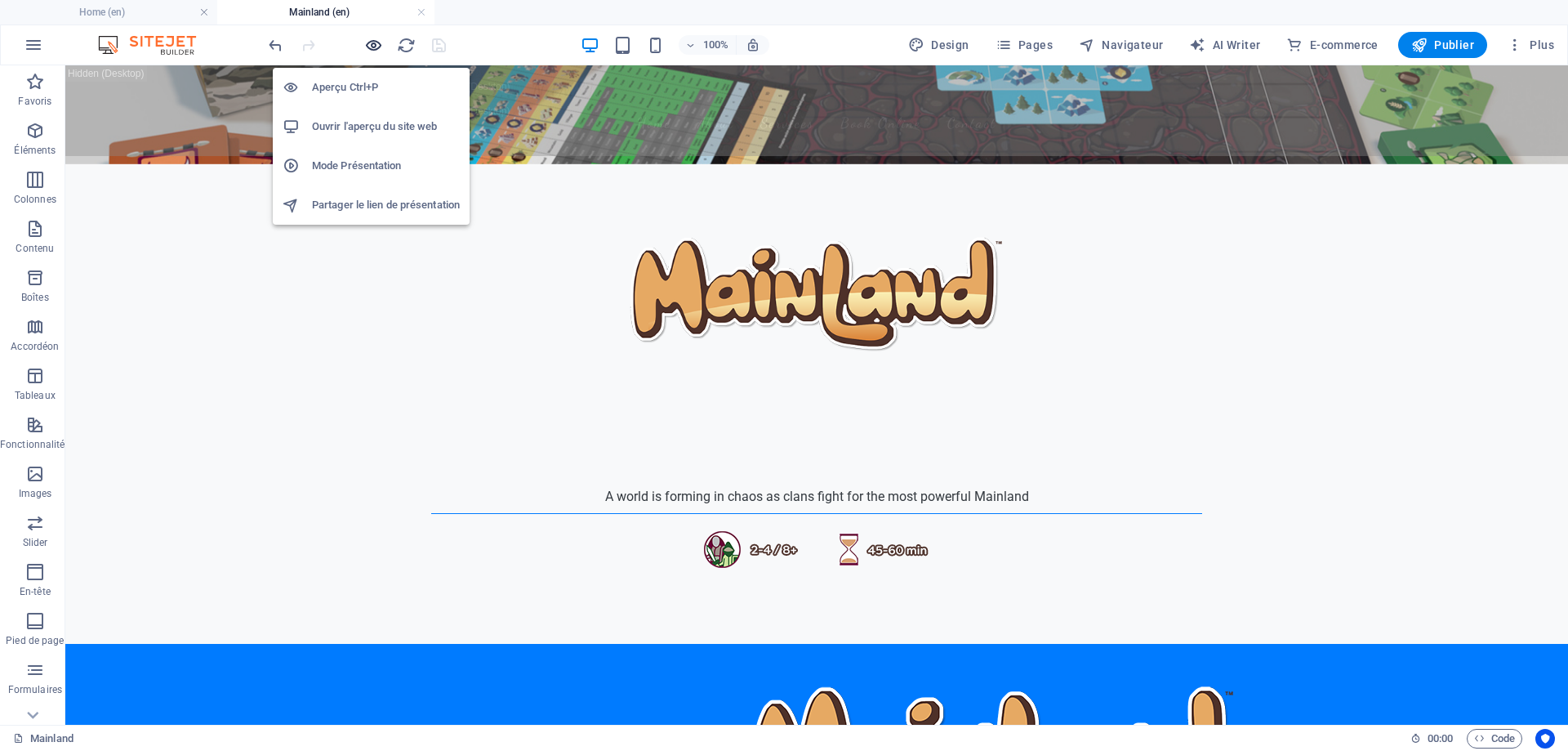
drag, startPoint x: 374, startPoint y: 47, endPoint x: 505, endPoint y: 118, distance: 149.0
click at [374, 47] on icon "button" at bounding box center [373, 46] width 19 height 19
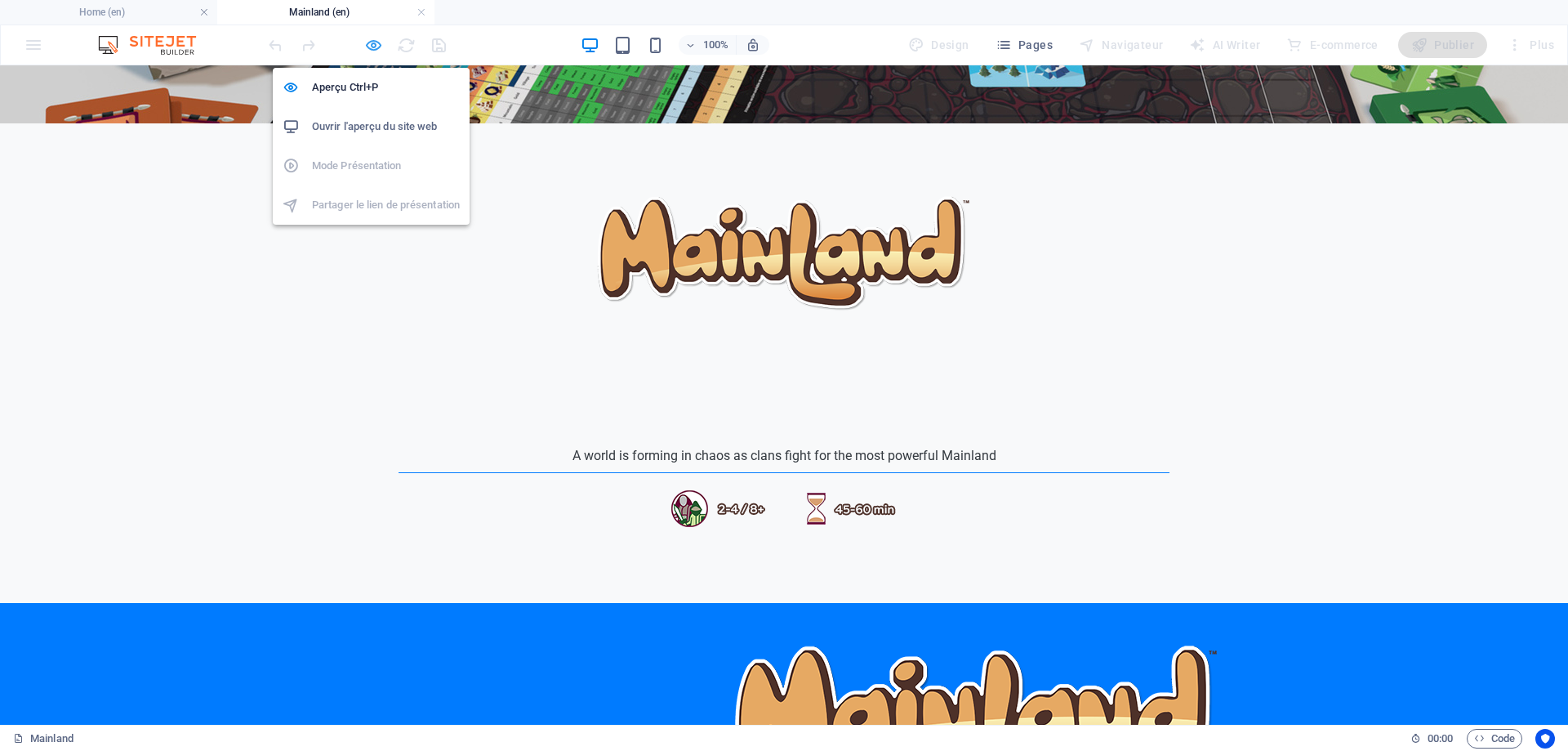
click at [373, 49] on icon "button" at bounding box center [373, 46] width 19 height 19
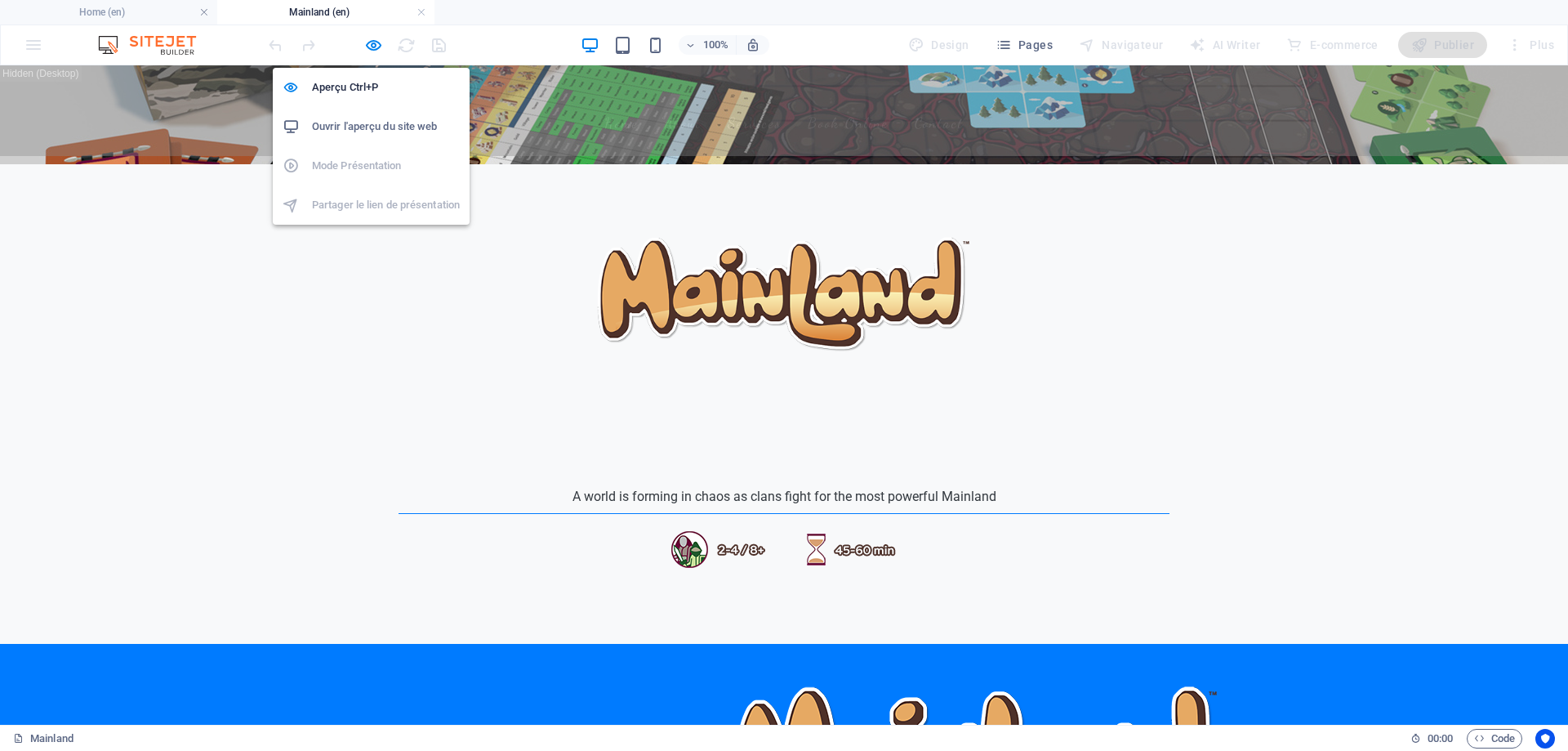
scroll to position [286, 0]
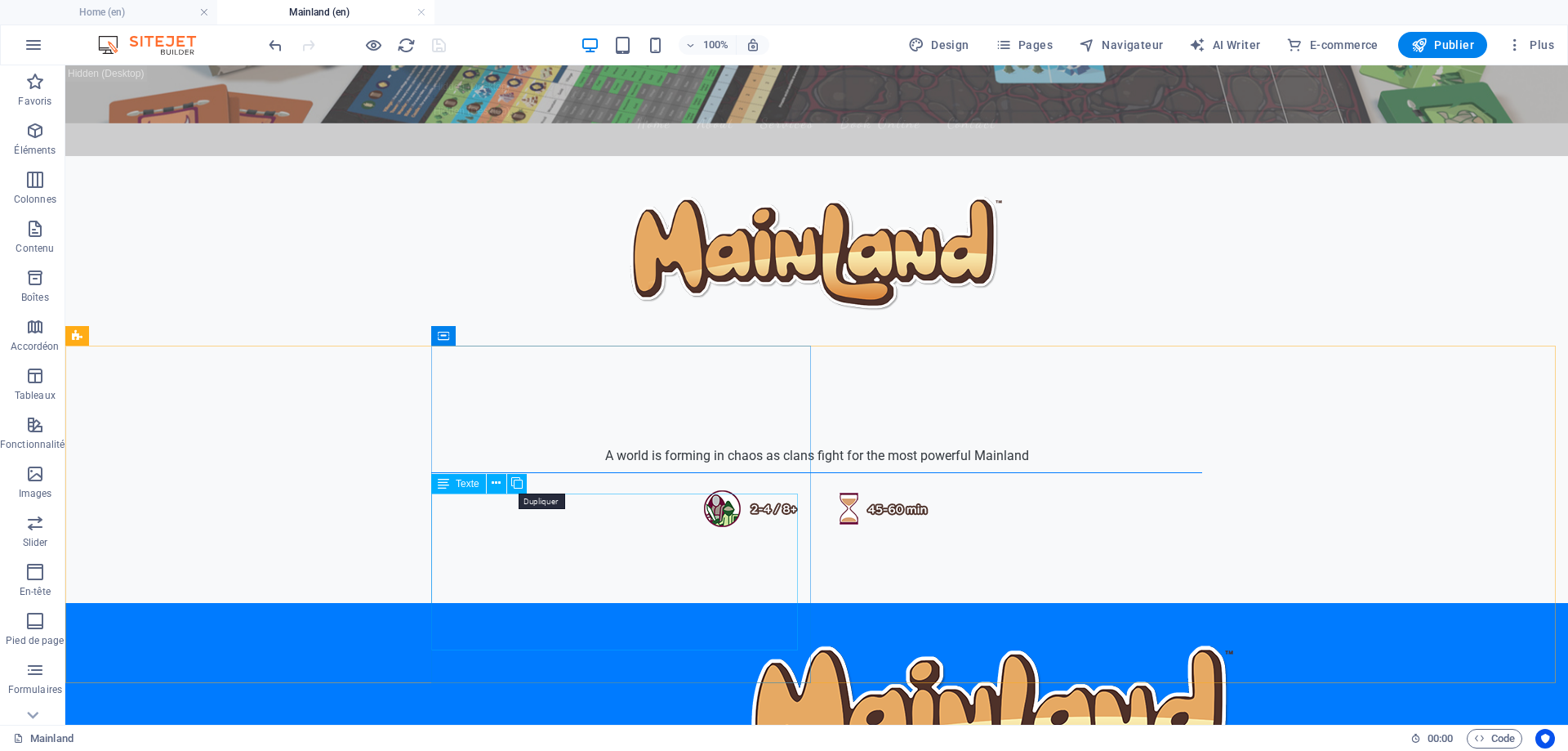
drag, startPoint x: 516, startPoint y: 482, endPoint x: 527, endPoint y: 484, distance: 11.2
click at [517, 482] on icon at bounding box center [518, 483] width 12 height 17
select select "px"
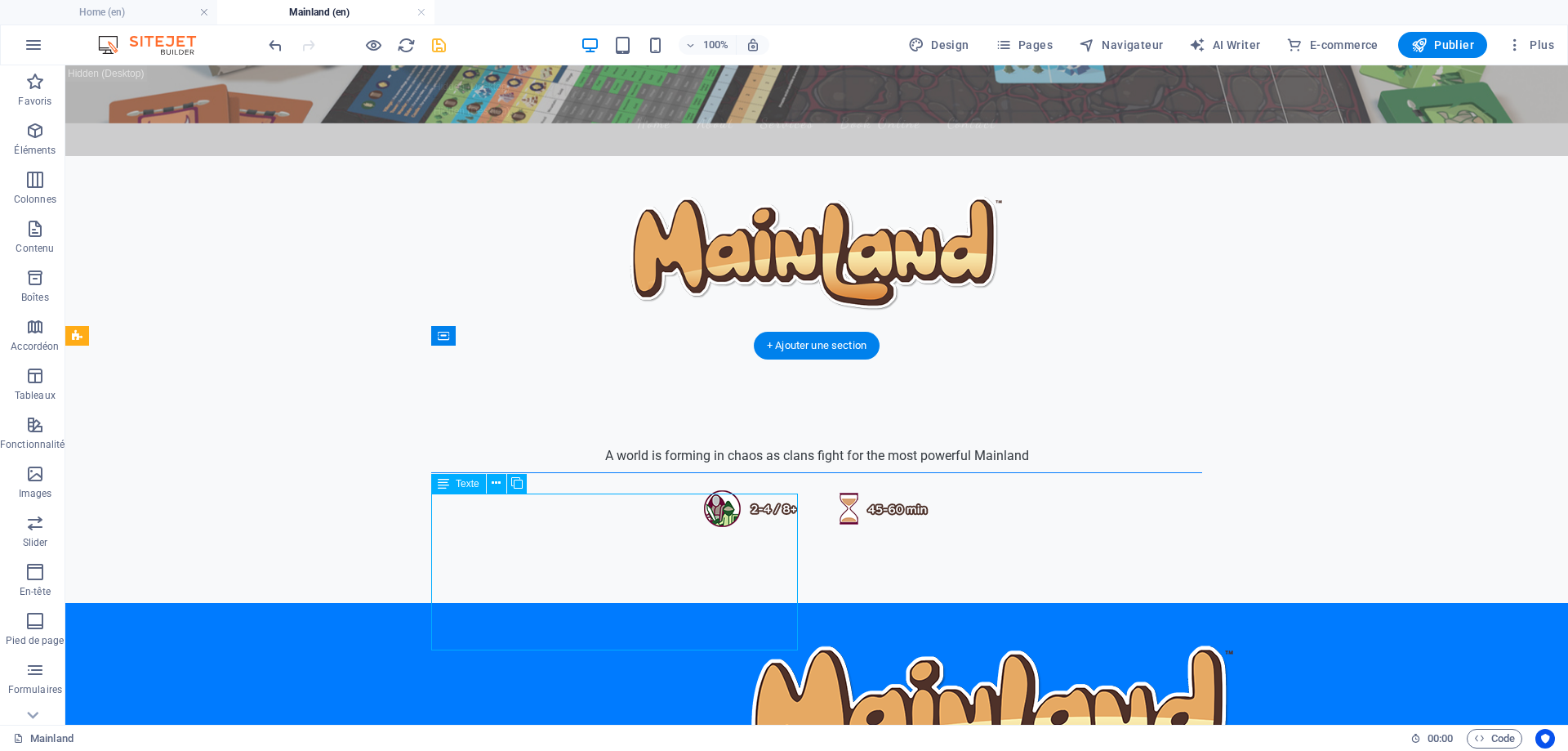
select select "px"
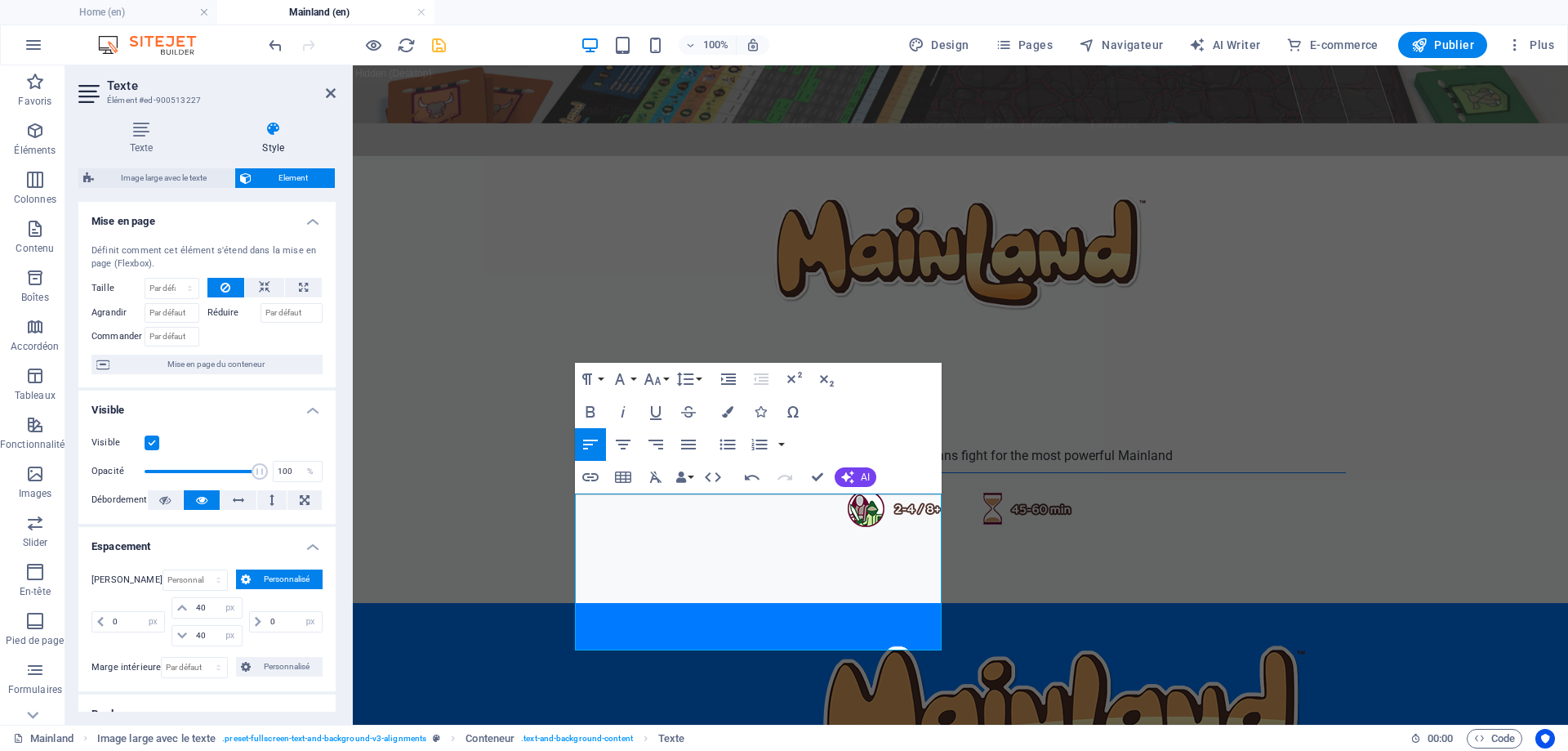
drag, startPoint x: 621, startPoint y: 498, endPoint x: 963, endPoint y: 645, distance: 372.3
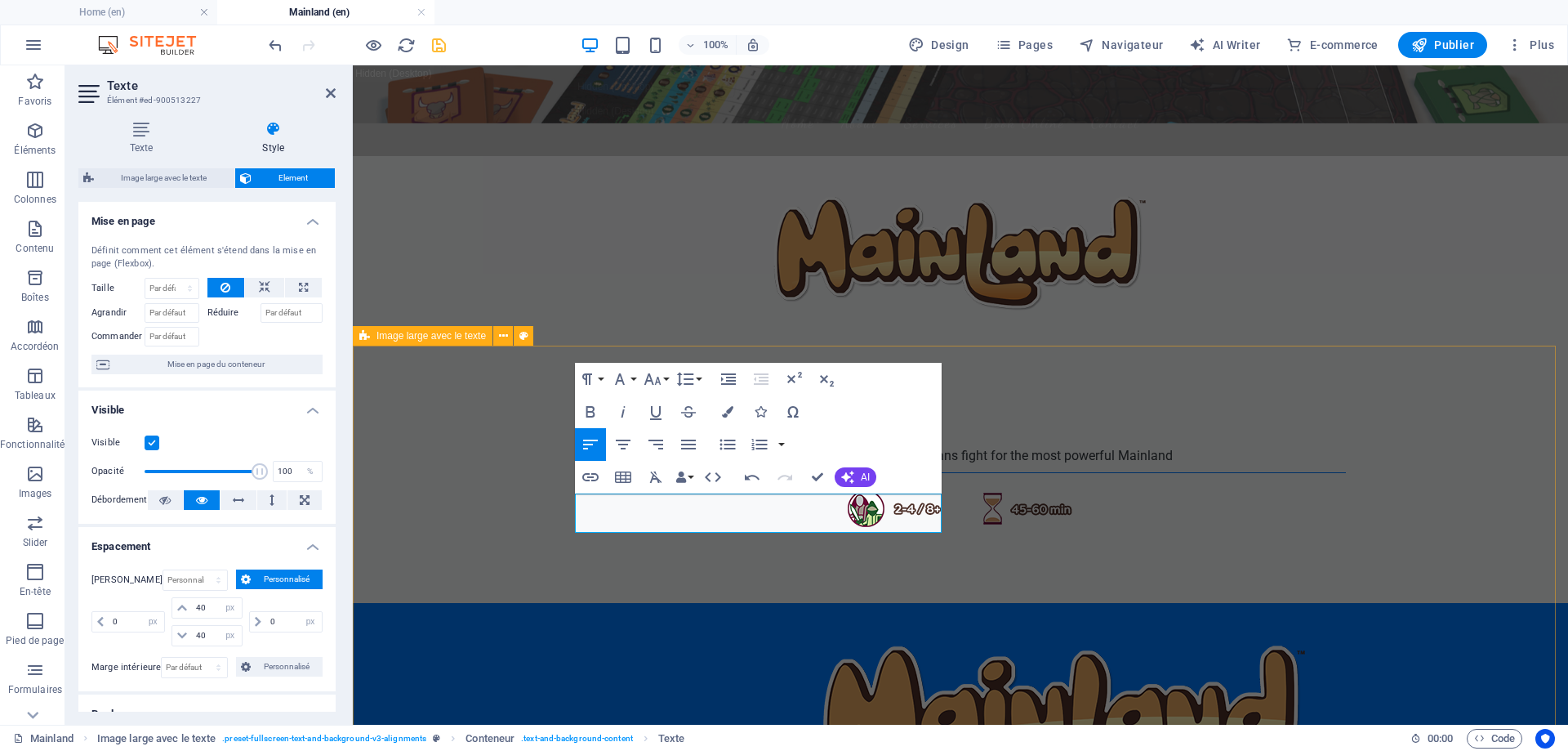
drag, startPoint x: 694, startPoint y: 521, endPoint x: 563, endPoint y: 495, distance: 133.6
click at [668, 374] on button "Font Size" at bounding box center [655, 378] width 31 height 33
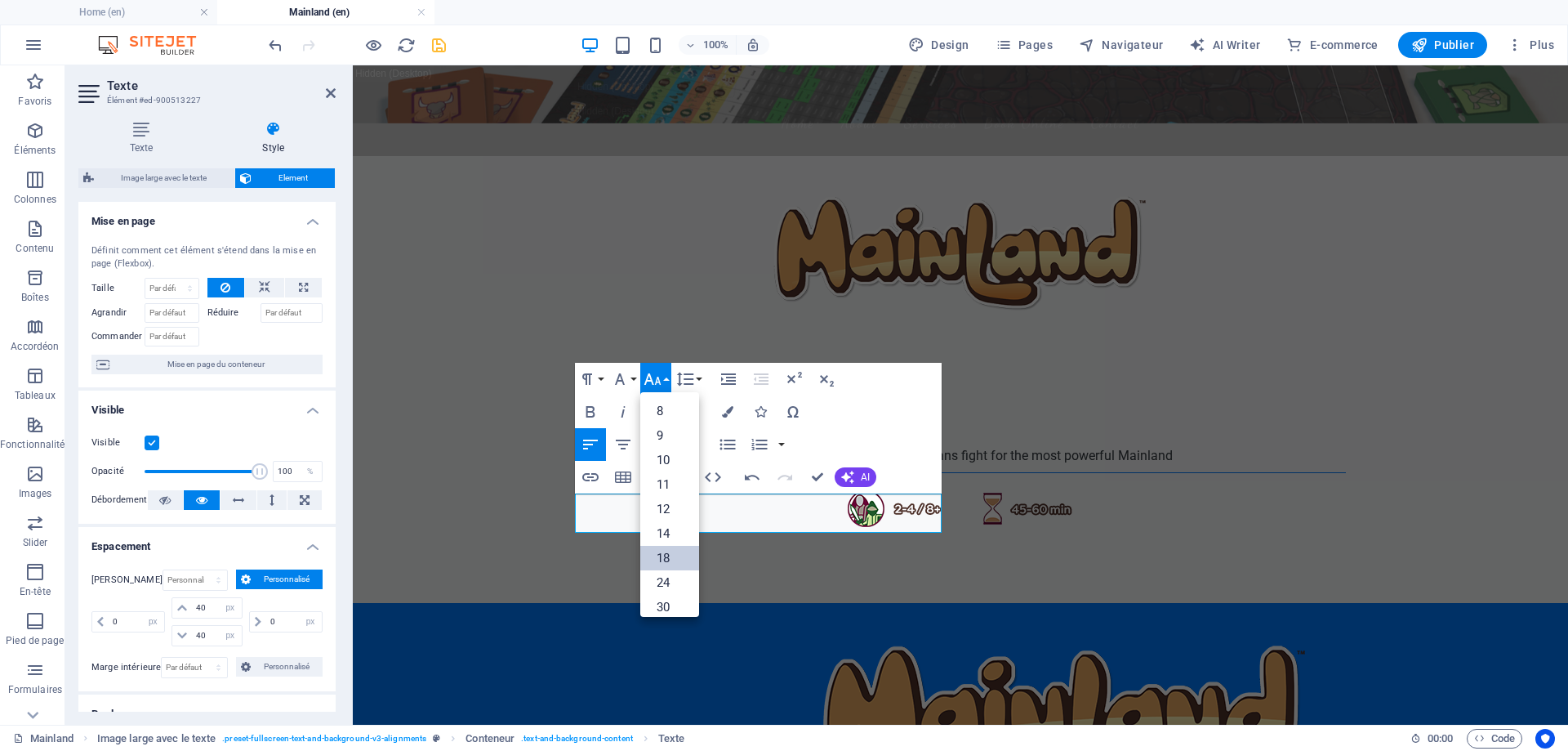
click at [670, 555] on link "18" at bounding box center [670, 558] width 59 height 24
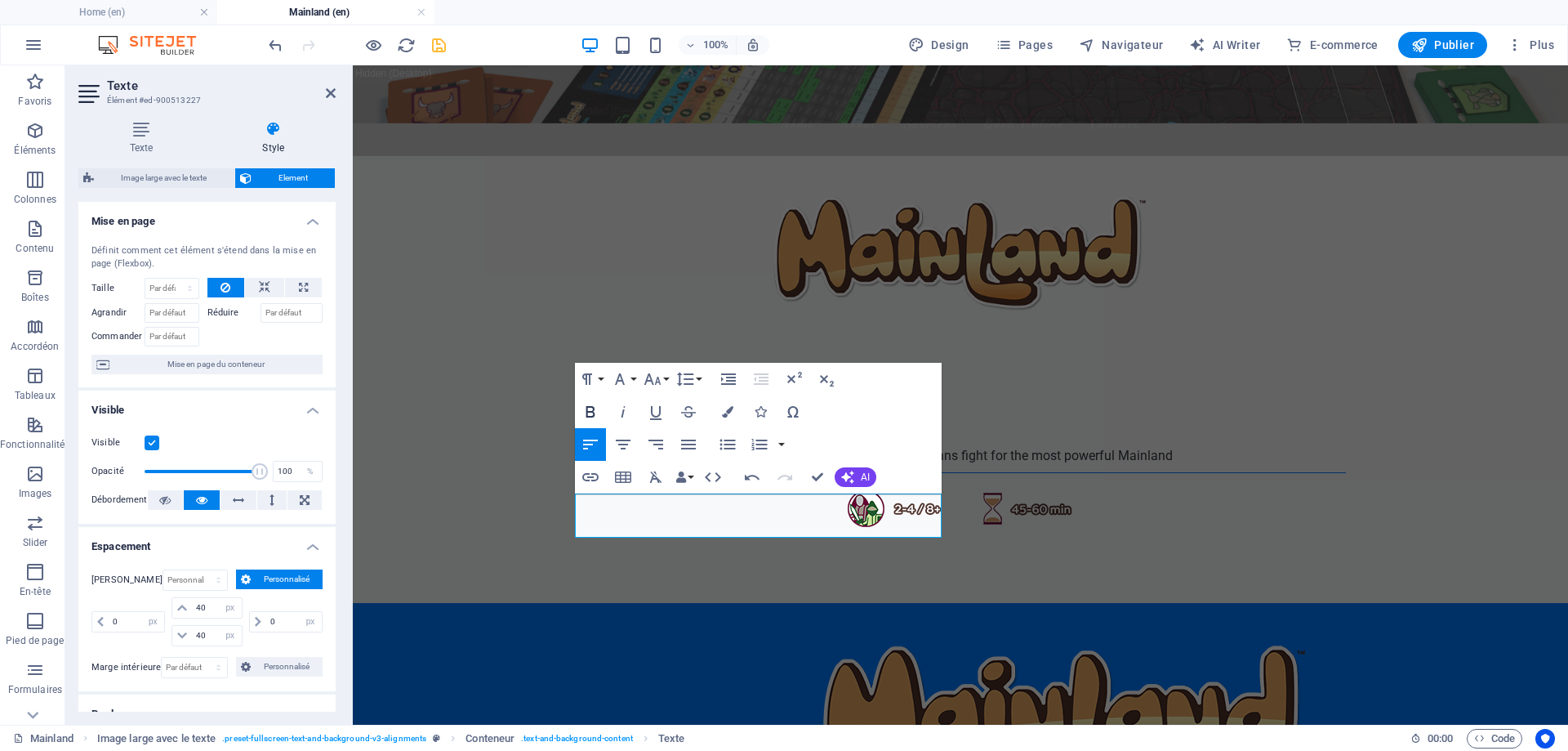
click at [589, 408] on icon "button" at bounding box center [590, 411] width 19 height 19
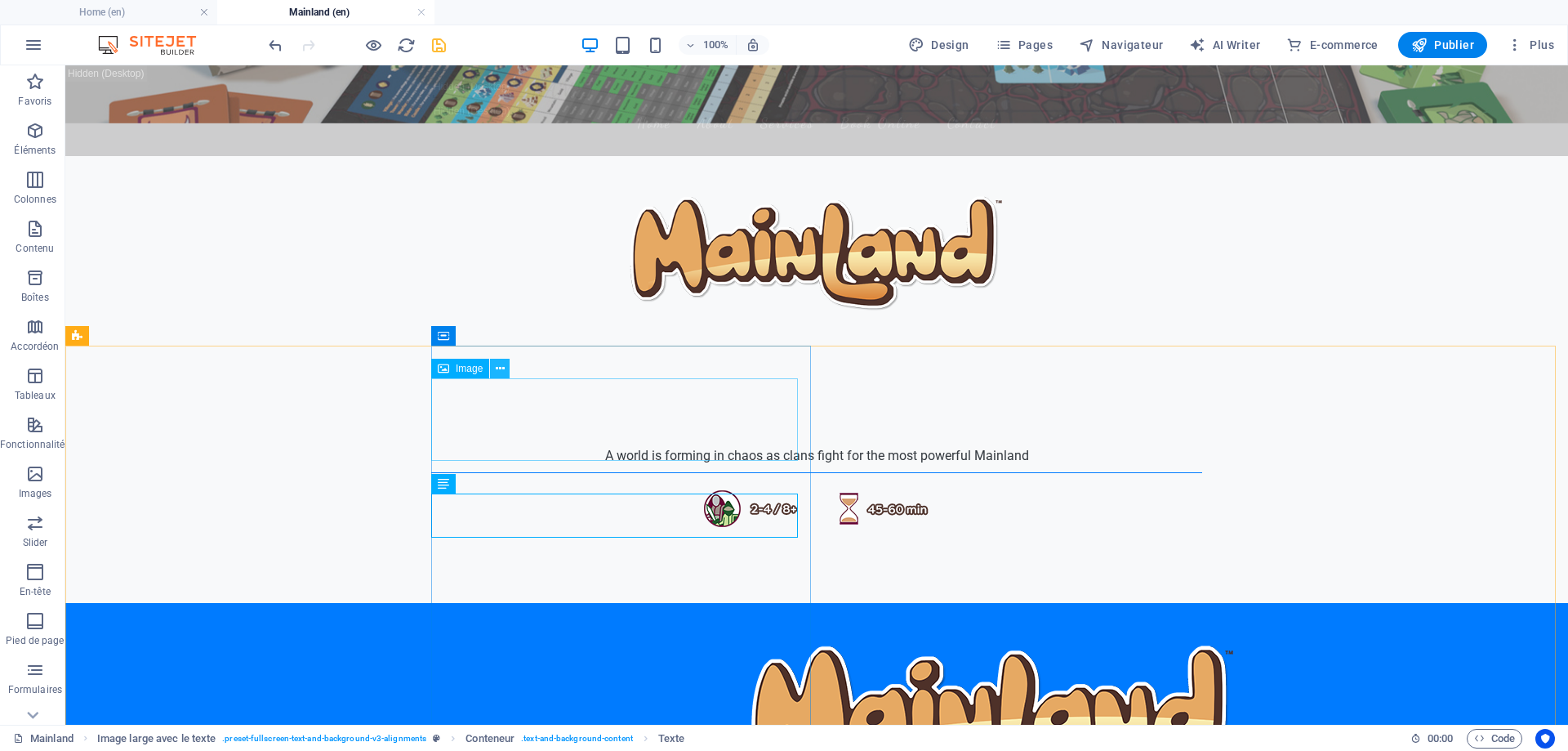
click at [500, 367] on icon at bounding box center [500, 369] width 9 height 17
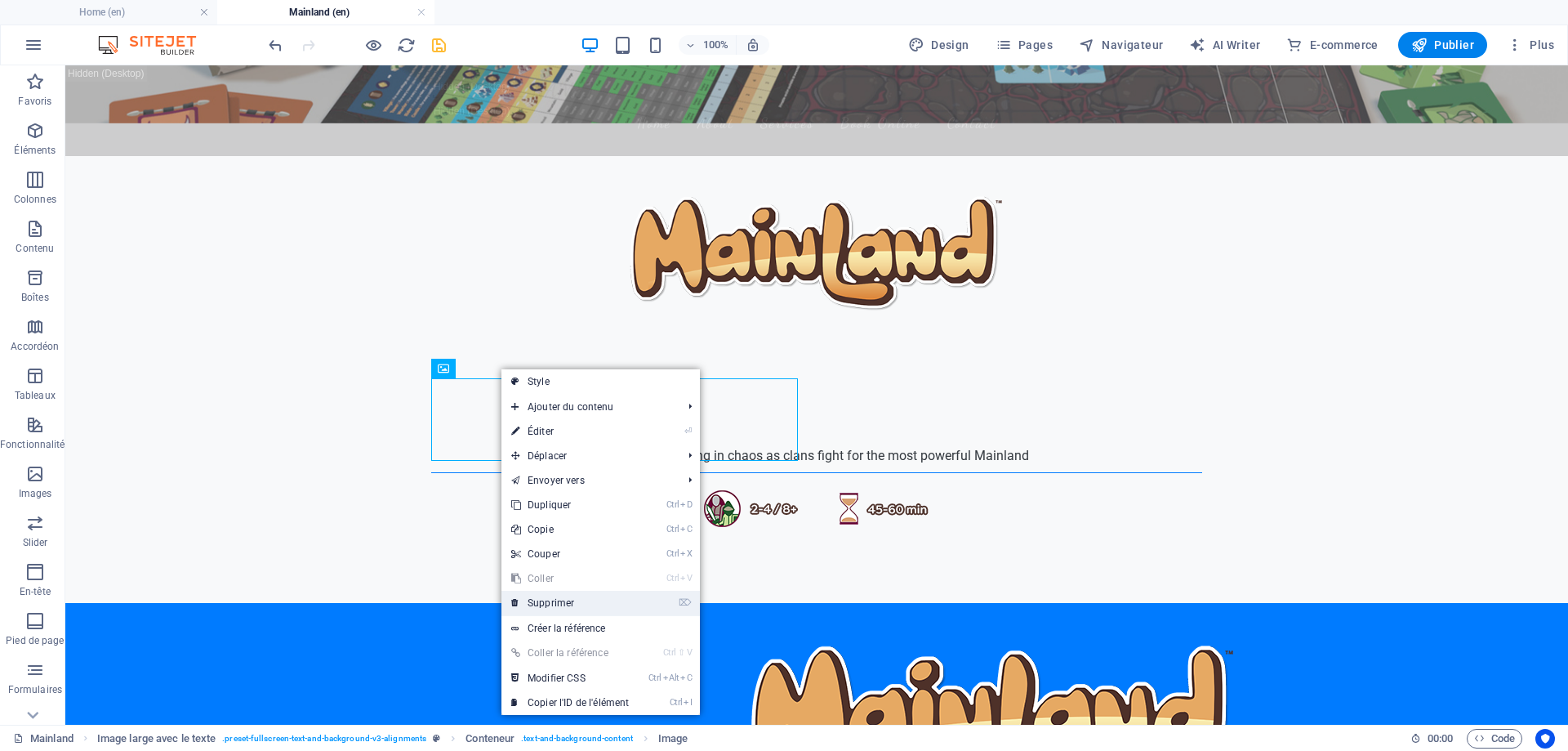
drag, startPoint x: 567, startPoint y: 601, endPoint x: 572, endPoint y: 514, distance: 87.1
click at [567, 601] on link "⌦ Supprimer" at bounding box center [570, 602] width 138 height 24
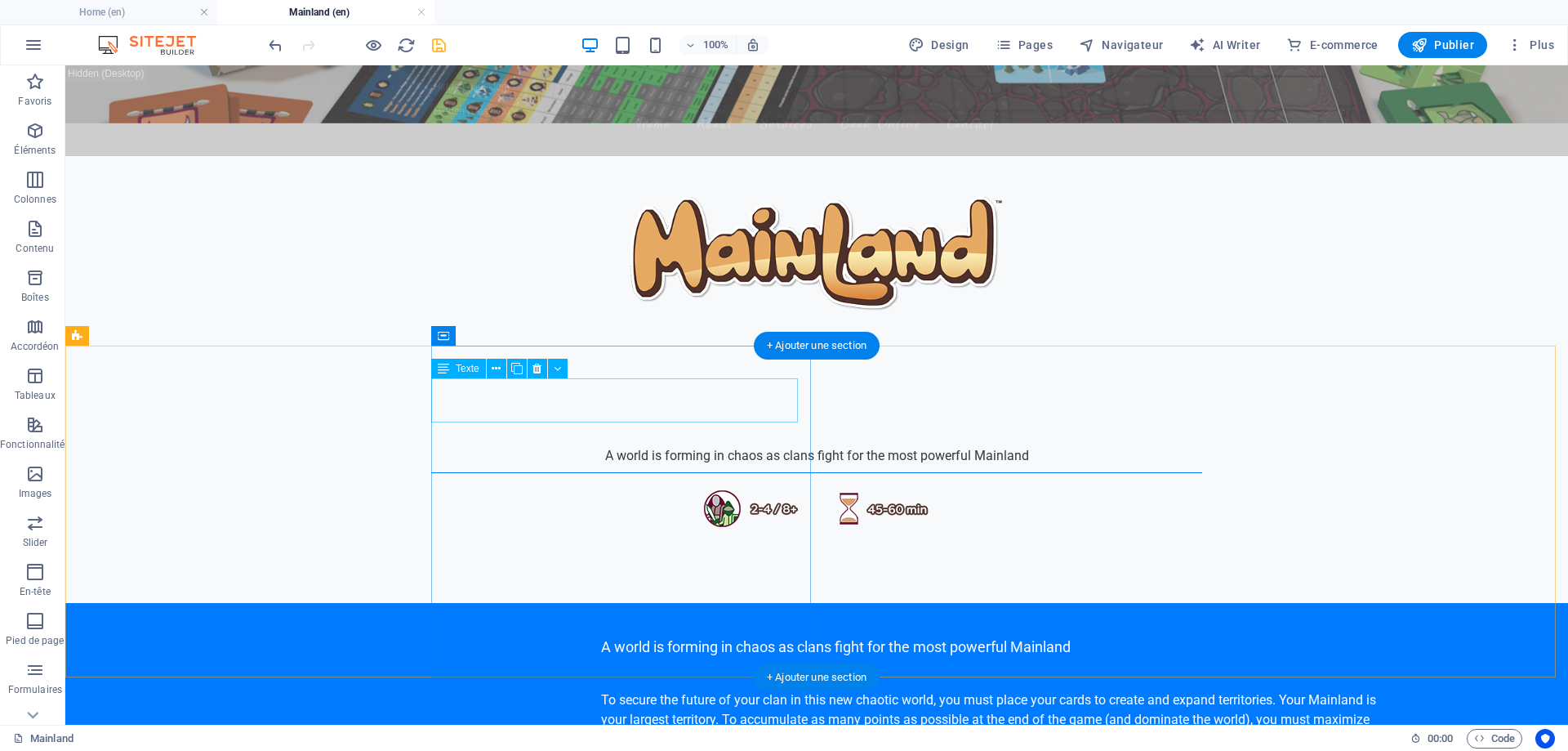
click at [601, 636] on div "A world is forming in chaos as clans fight for the most powerful Mainland" at bounding box center [993, 647] width 784 height 22
select select "px"
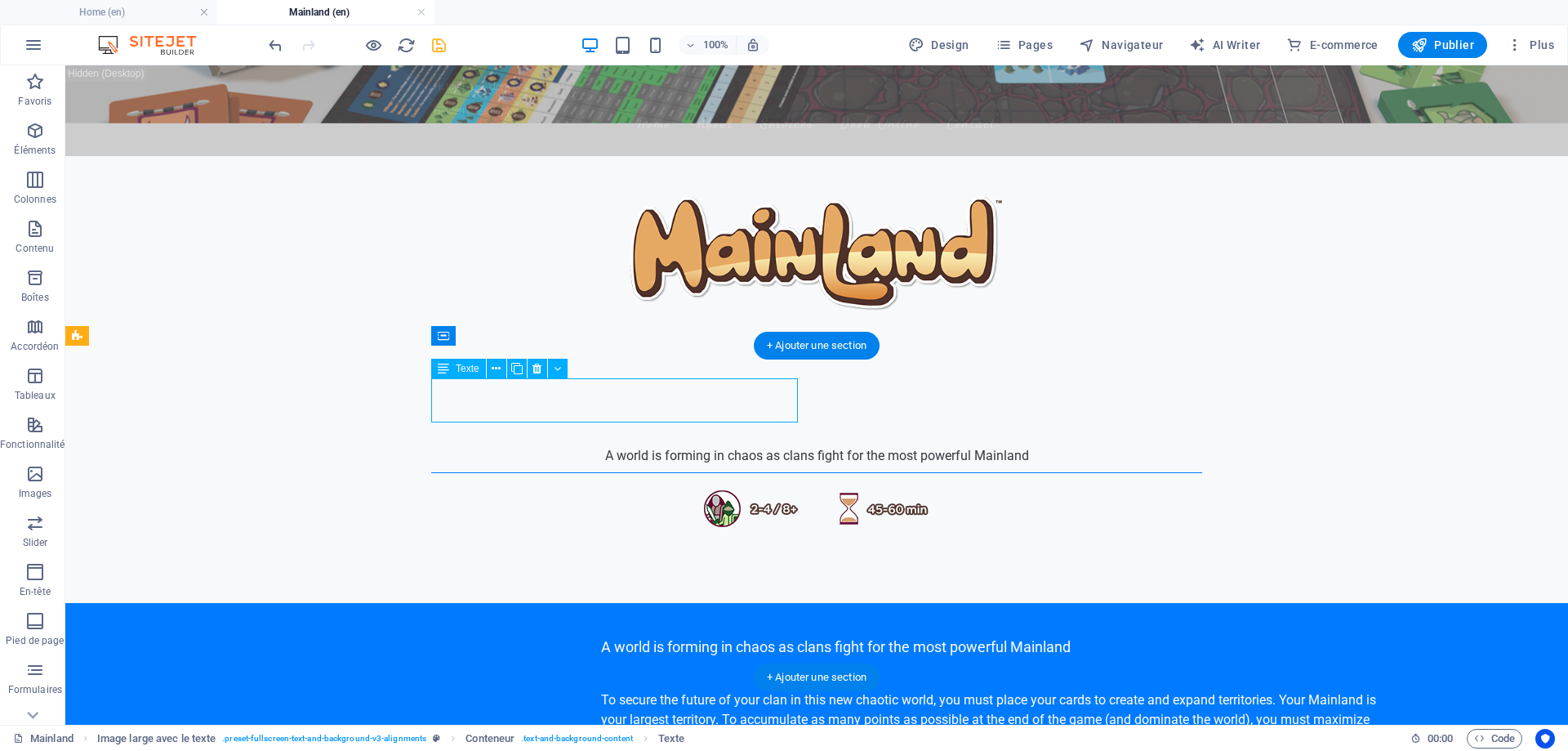
select select "px"
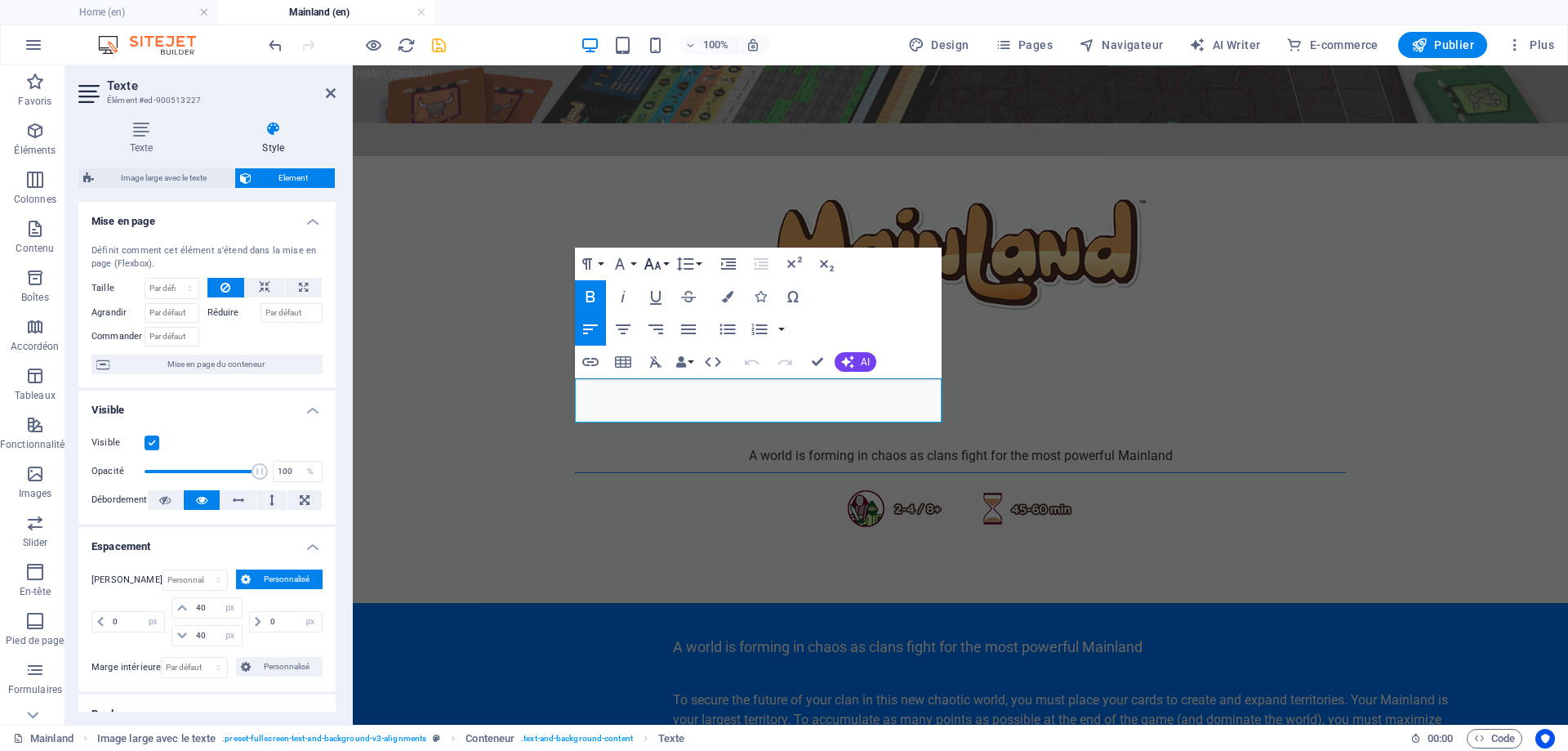
click at [665, 263] on button "Font Size" at bounding box center [655, 264] width 31 height 33
click at [675, 334] on link "24" at bounding box center [670, 335] width 59 height 24
drag, startPoint x: 817, startPoint y: 362, endPoint x: 695, endPoint y: 352, distance: 122.4
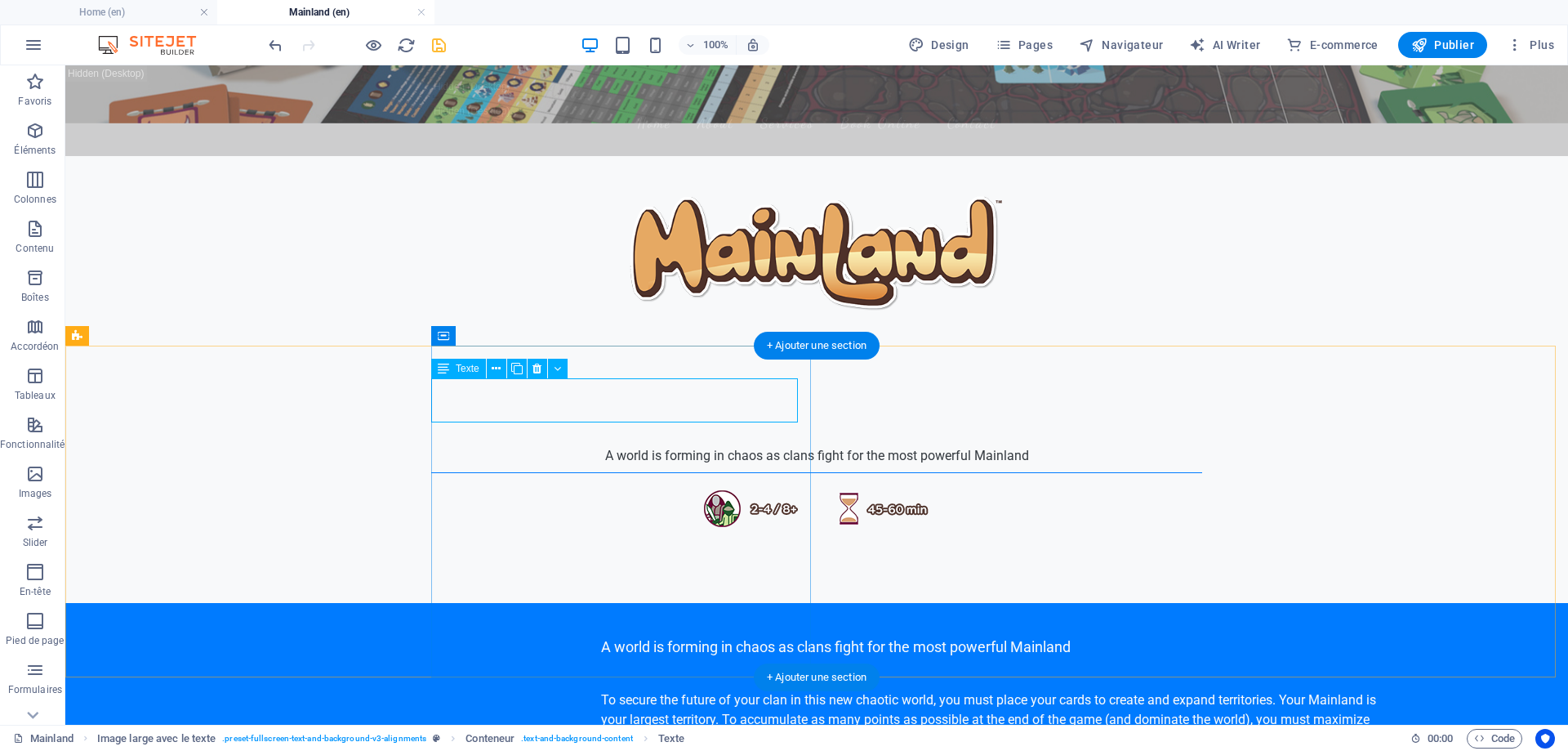
click at [601, 636] on div "A world is forming in chaos as clans fight for the most powerful Mainland" at bounding box center [993, 647] width 784 height 22
select select "px"
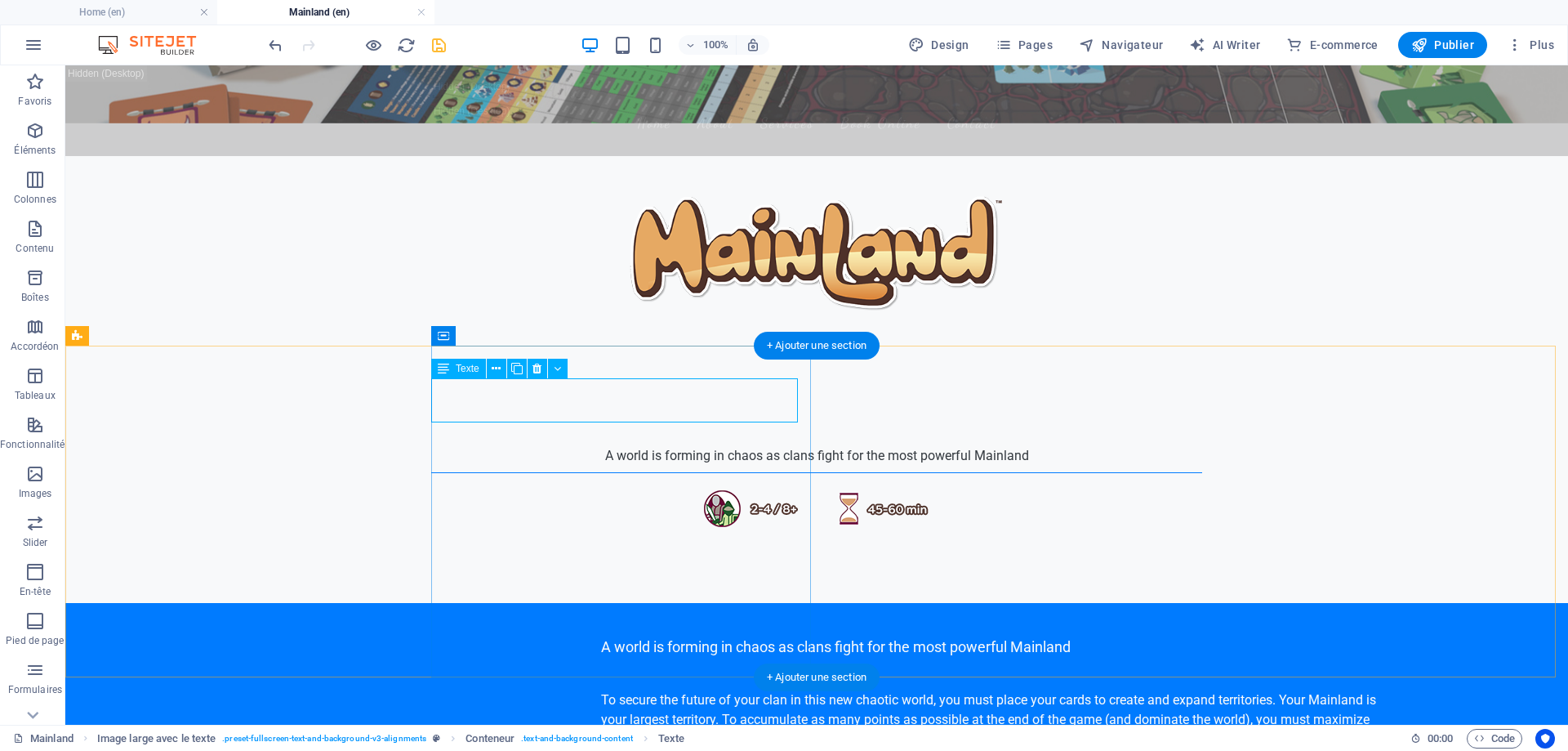
select select "px"
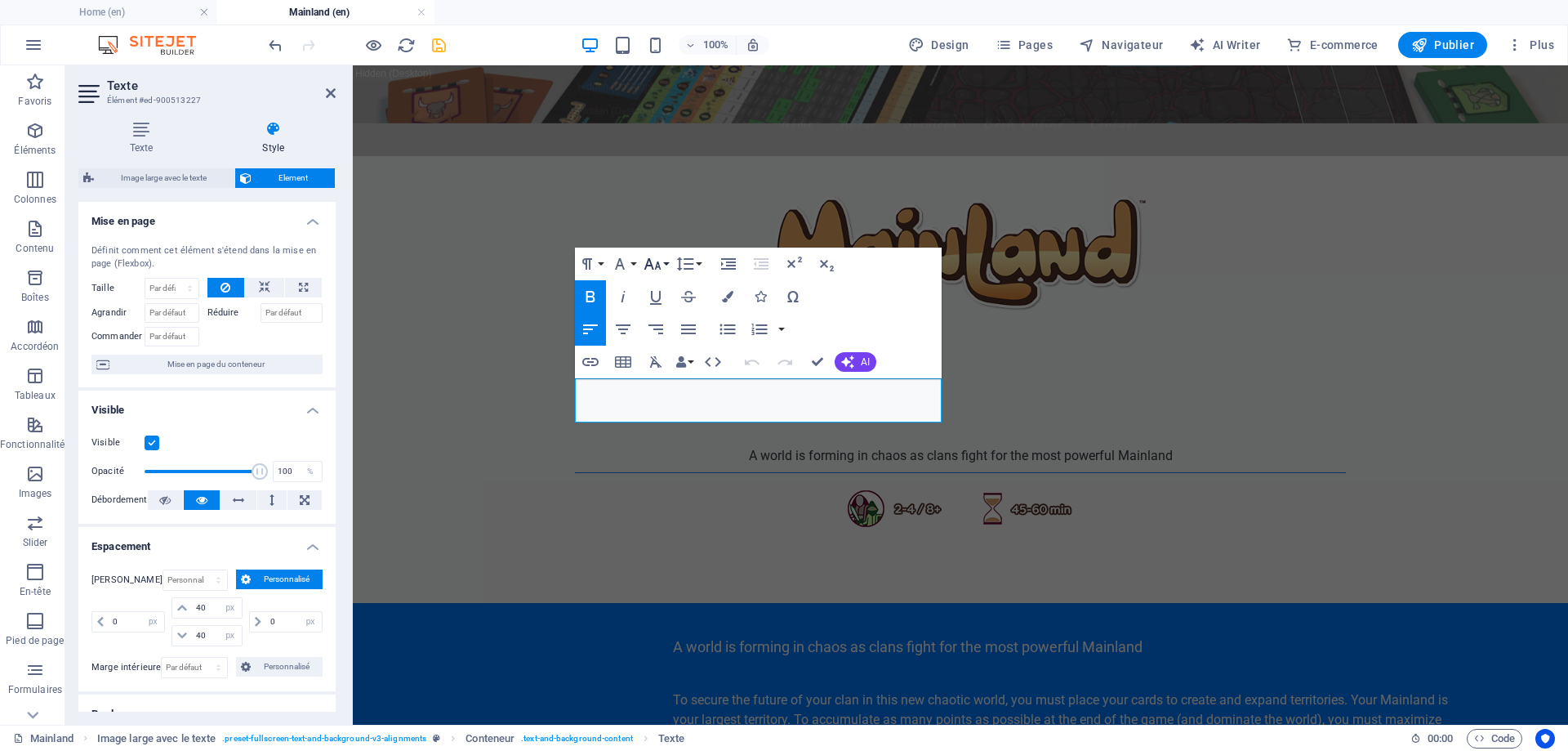
click at [666, 267] on button "Font Size" at bounding box center [655, 264] width 31 height 33
click at [656, 335] on link "24" at bounding box center [670, 335] width 59 height 24
click at [673, 643] on strong "A world is forming in chaos as clans fight for the most powerful Mainland" at bounding box center [908, 651] width 469 height 17
click at [665, 265] on button "Font Size" at bounding box center [655, 264] width 31 height 33
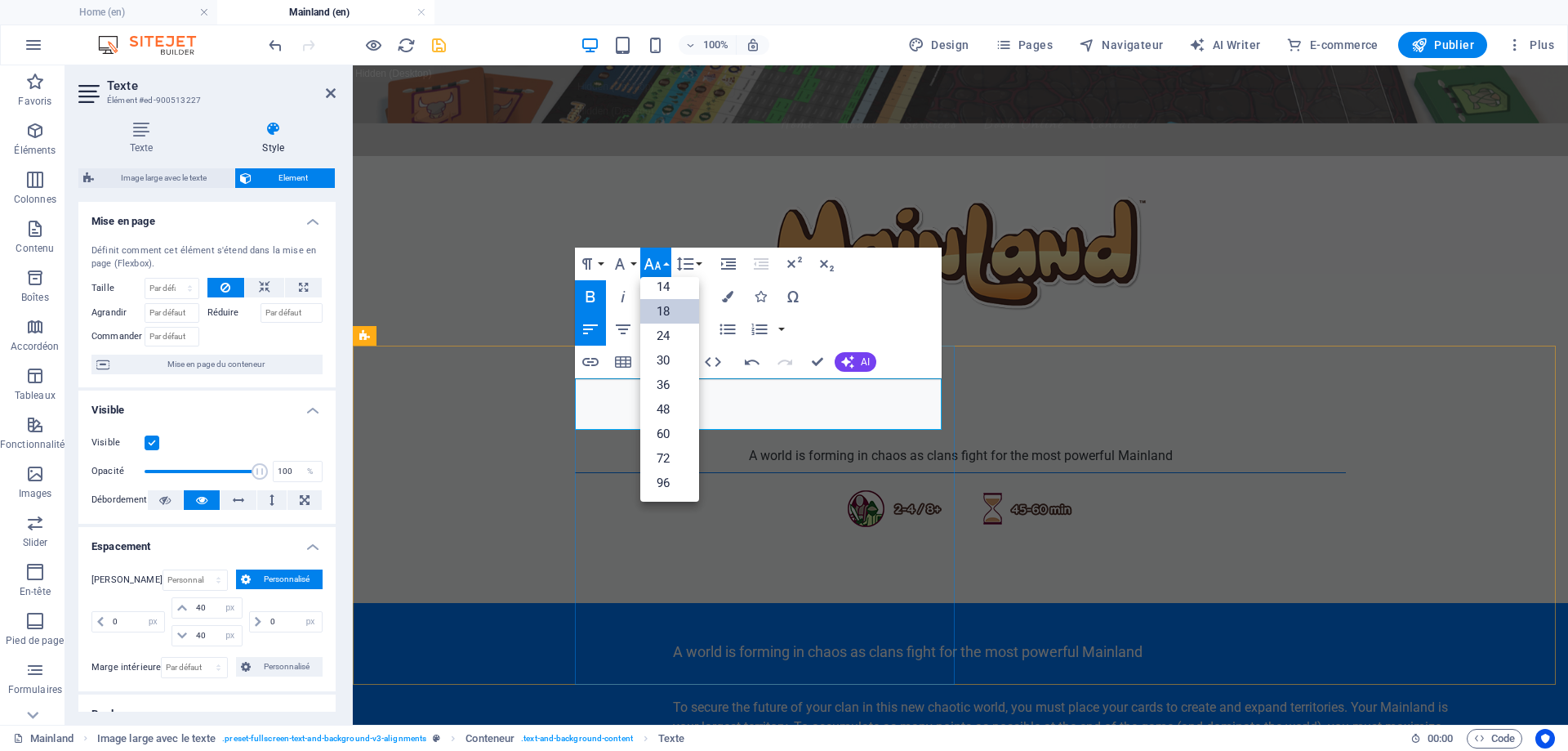
click at [745, 643] on strong "A world is forming in chaos as clans fight for the most powerful Mainland" at bounding box center [908, 651] width 469 height 17
click at [673, 636] on p "​ A world is forming in chaos as clans fight for the most powerful Mainland" at bounding box center [1065, 650] width 784 height 30
drag, startPoint x: 582, startPoint y: 395, endPoint x: 710, endPoint y: 418, distance: 130.0
click at [710, 636] on p "​ A world is forming in chaos as clans fight for the most powerful Mainland" at bounding box center [1065, 650] width 784 height 30
click at [661, 335] on link "24" at bounding box center [670, 335] width 59 height 24
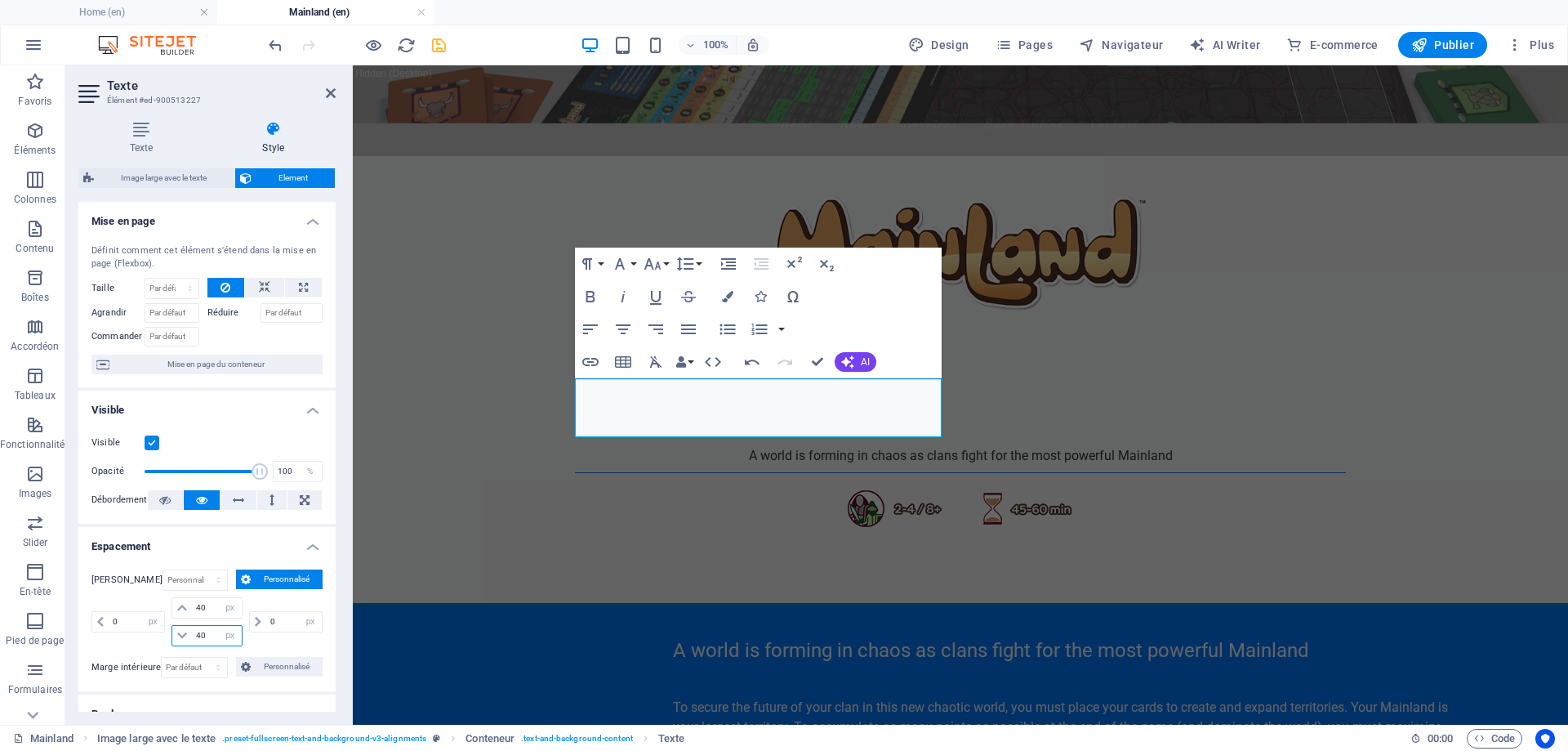
drag, startPoint x: 204, startPoint y: 638, endPoint x: 189, endPoint y: 629, distance: 17.5
click at [189, 629] on div "40 auto px % rem vw vh" at bounding box center [206, 635] width 70 height 21
type input "0"
click at [209, 608] on input "40" at bounding box center [216, 607] width 49 height 19
drag, startPoint x: 812, startPoint y: 357, endPoint x: 720, endPoint y: 402, distance: 102.4
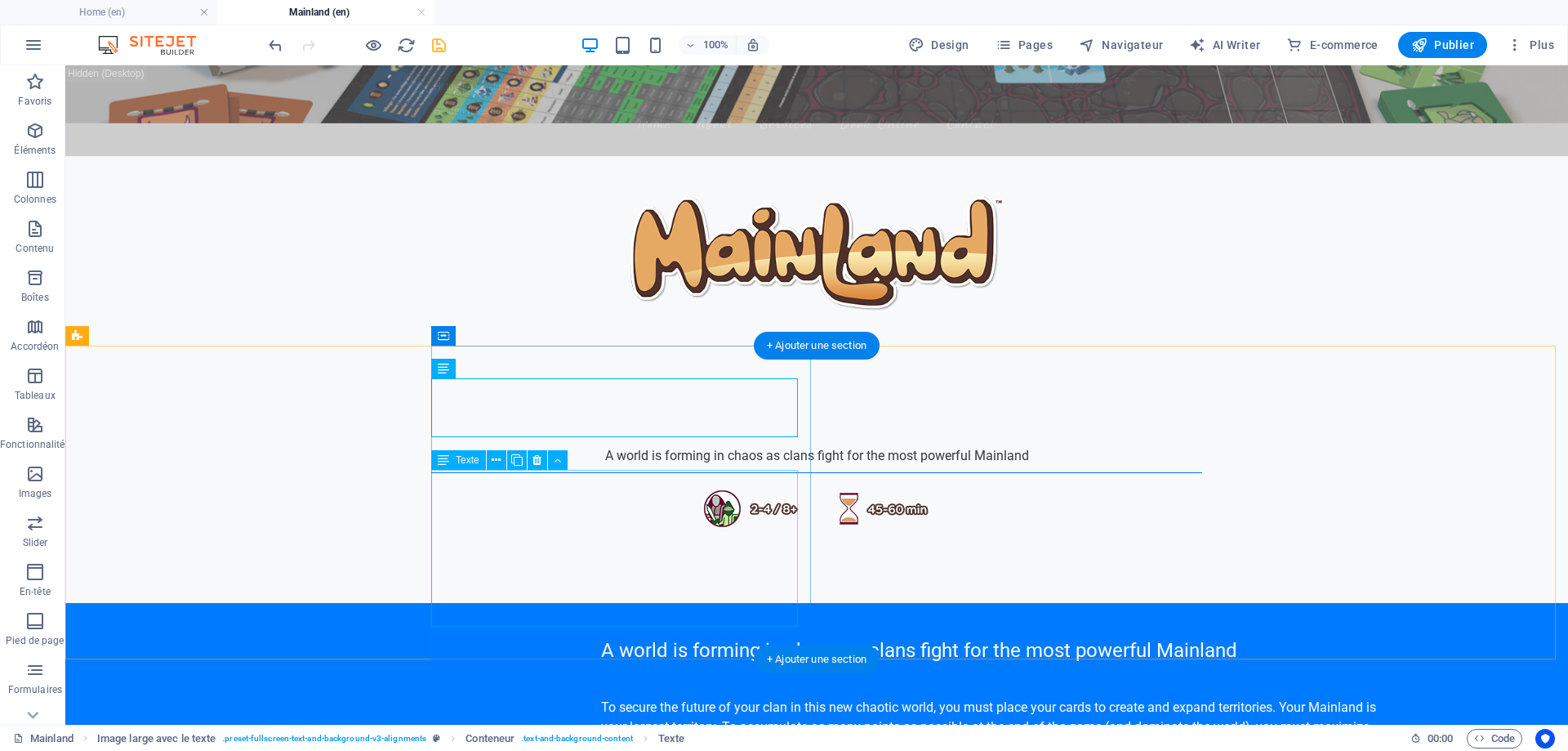
click at [654, 698] on div "To secure the future of your clan in this new chaotic world, you must place you…" at bounding box center [993, 737] width 784 height 79
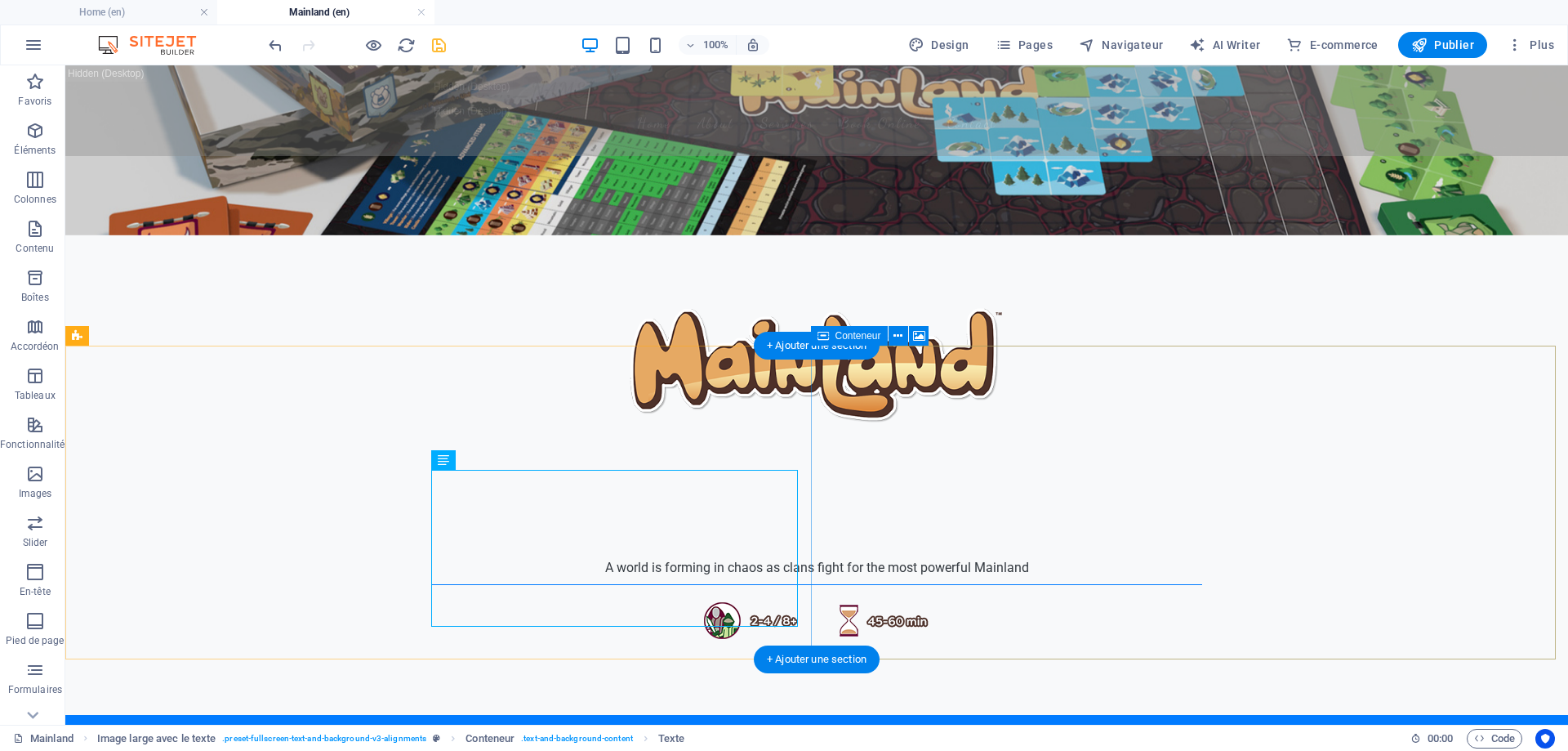
scroll to position [41, 0]
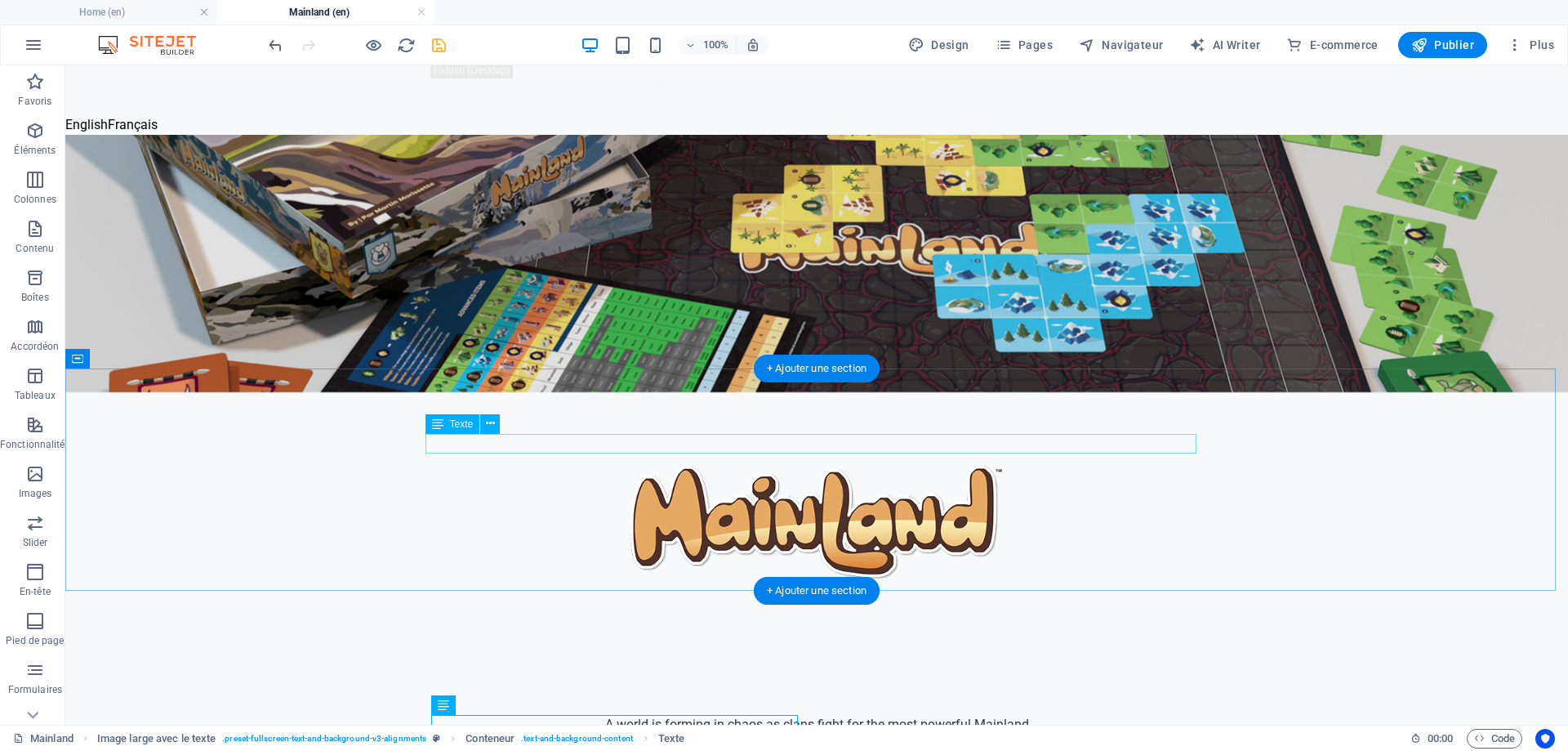
click at [987, 715] on div "A world is forming in chaos as clans fight for the most powerful Mainland" at bounding box center [817, 724] width 771 height 19
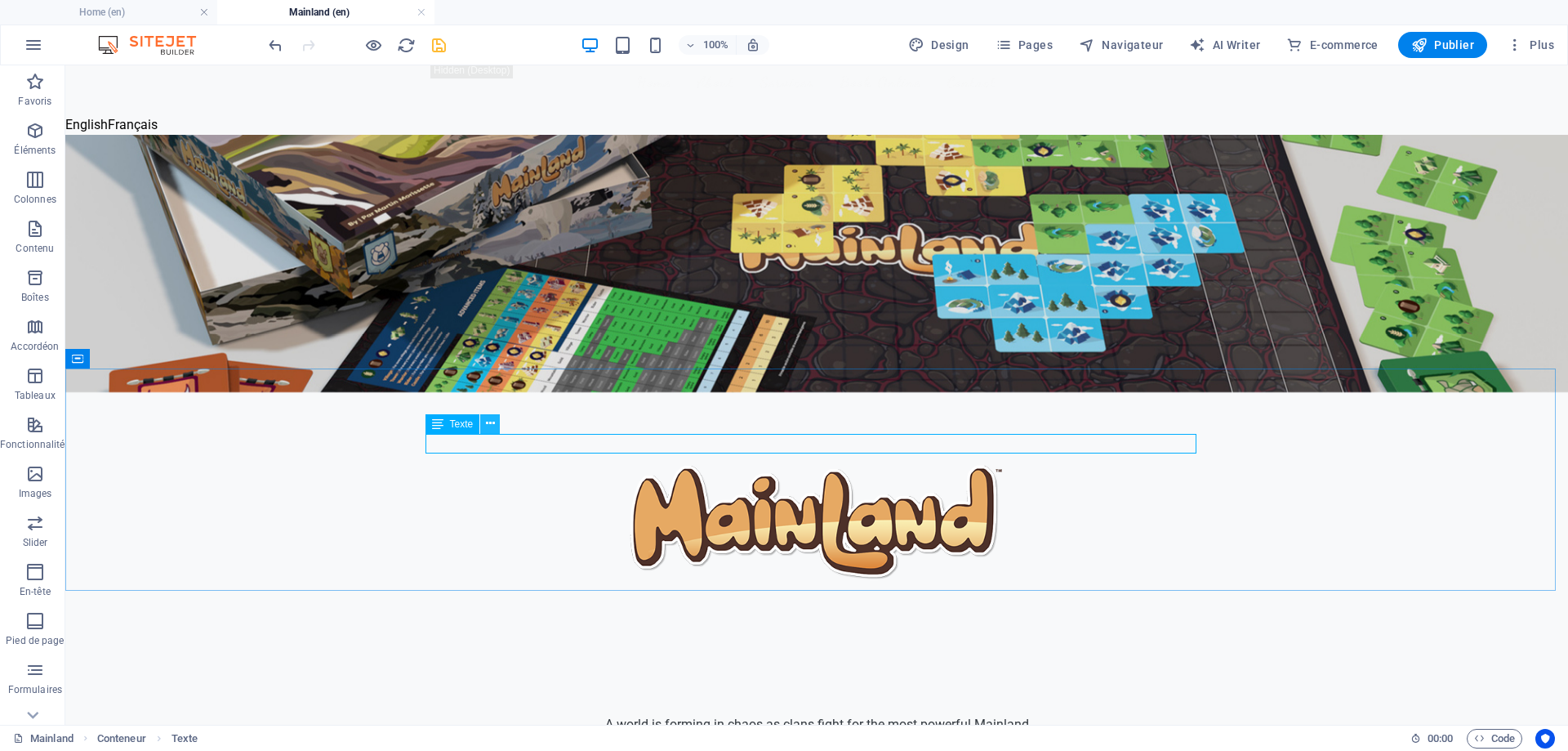
click at [491, 422] on icon at bounding box center [491, 423] width 9 height 17
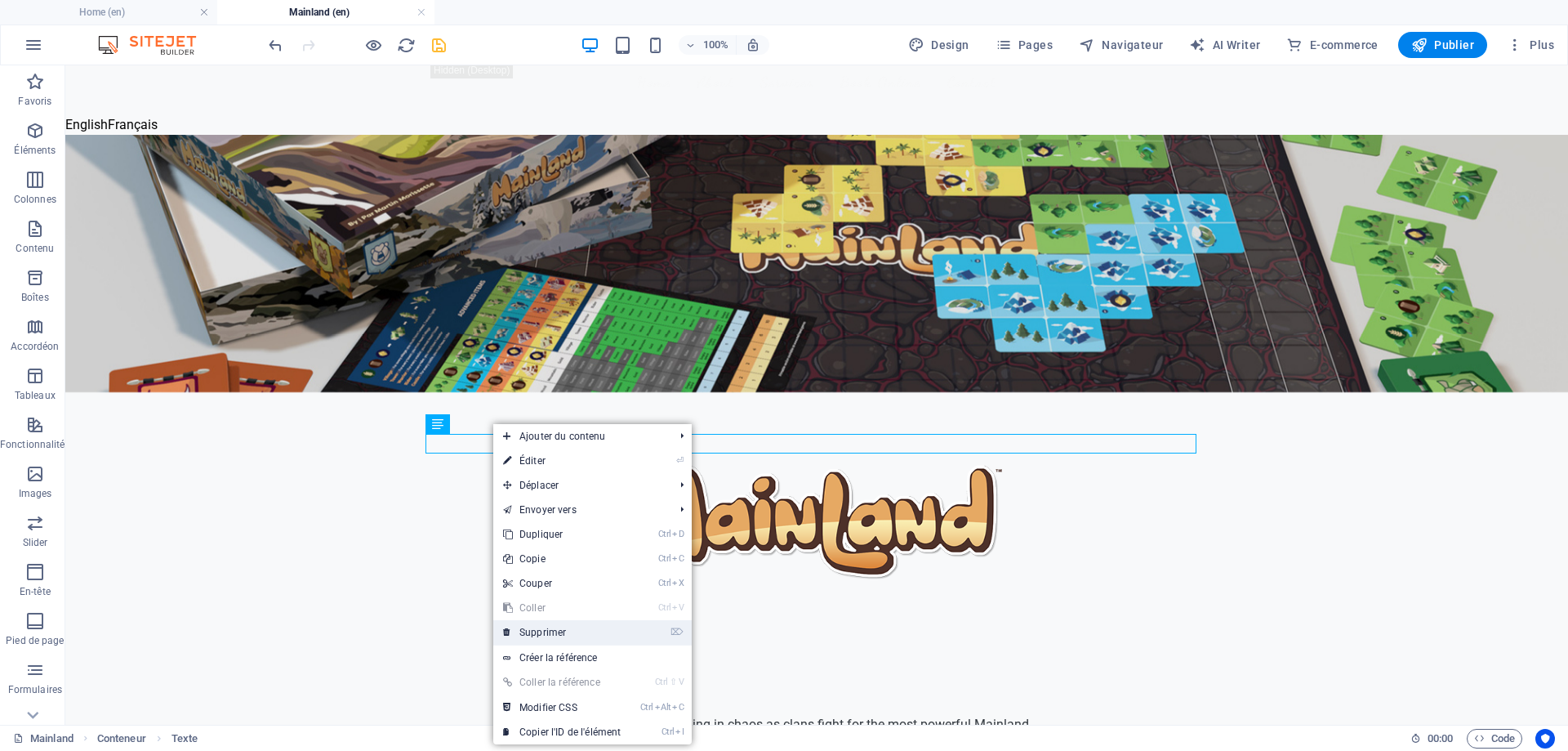
click at [574, 626] on link "⌦ Supprimer" at bounding box center [562, 632] width 138 height 24
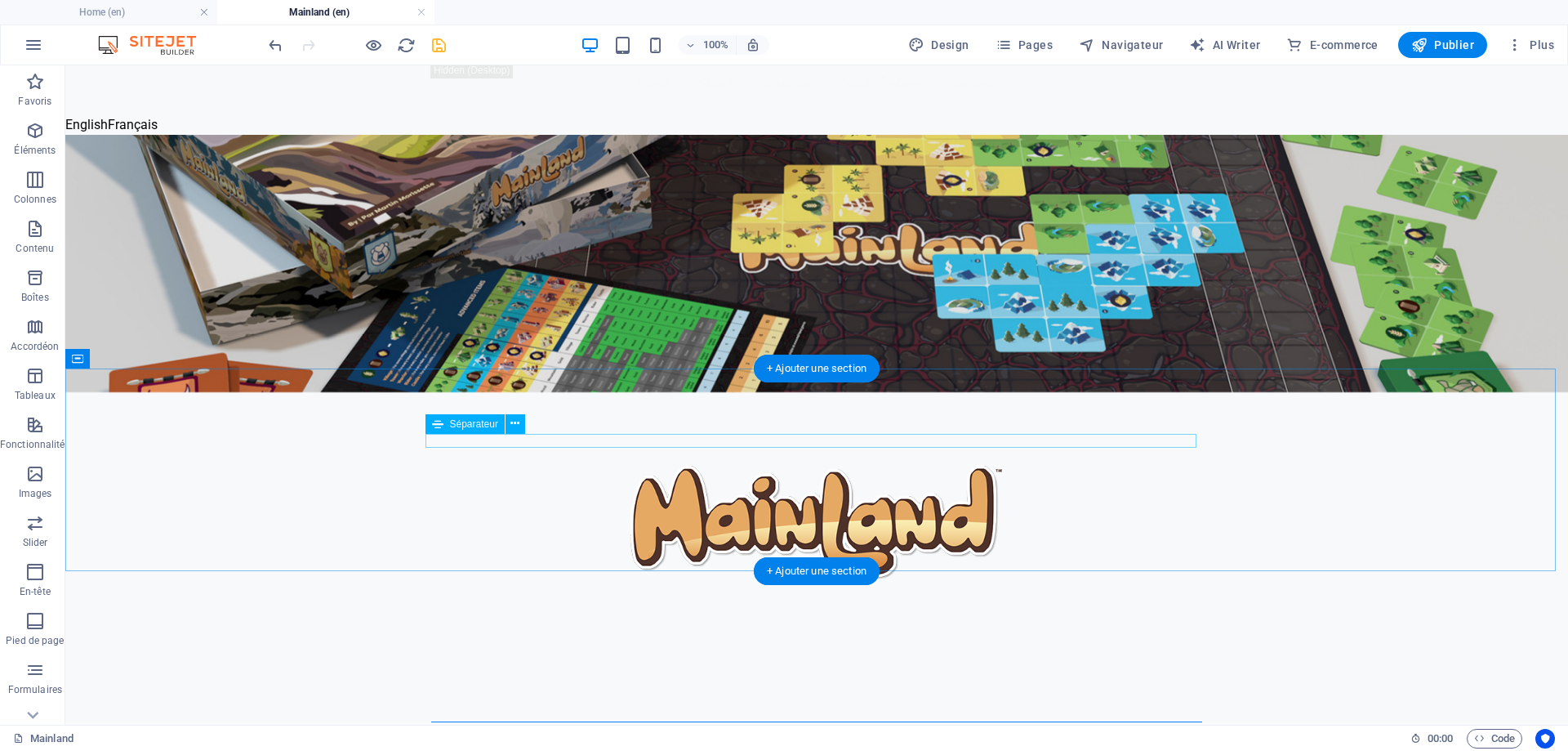
click at [534, 721] on div at bounding box center [817, 721] width 771 height 1
click at [513, 427] on icon at bounding box center [515, 423] width 9 height 17
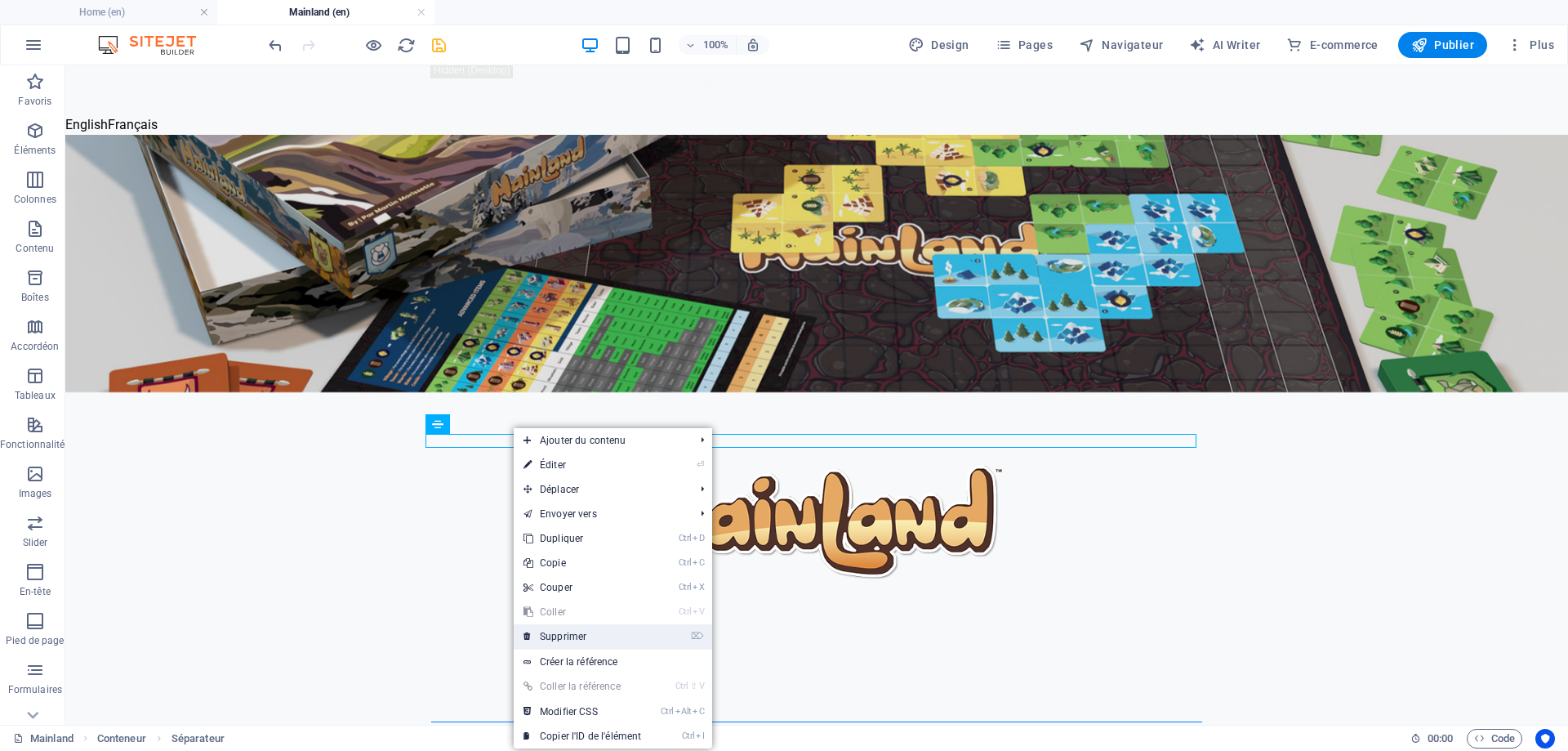
drag, startPoint x: 551, startPoint y: 629, endPoint x: 490, endPoint y: 562, distance: 90.6
click at [551, 629] on link "⌦ Supprimer" at bounding box center [582, 636] width 138 height 24
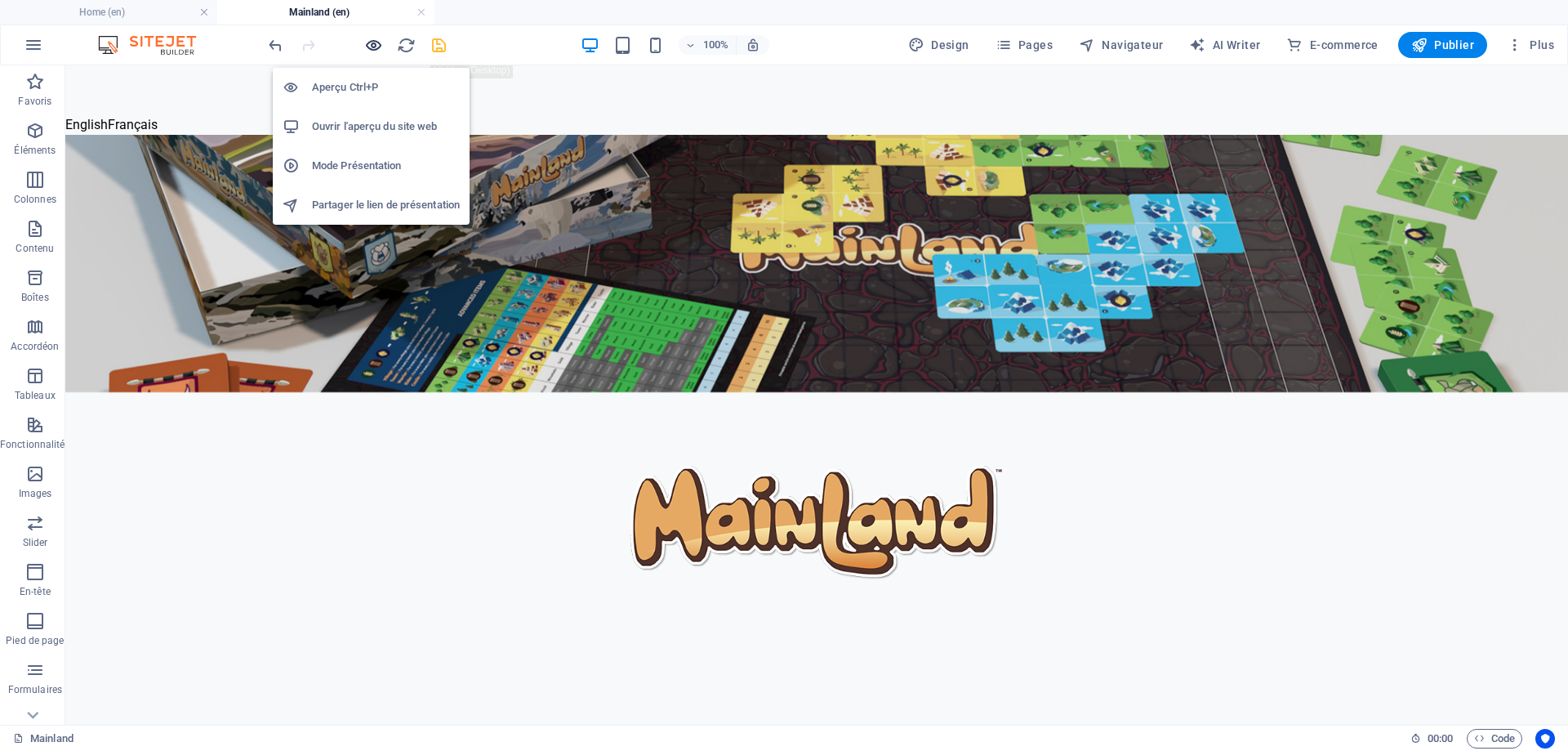
click at [376, 49] on icon "button" at bounding box center [373, 46] width 19 height 19
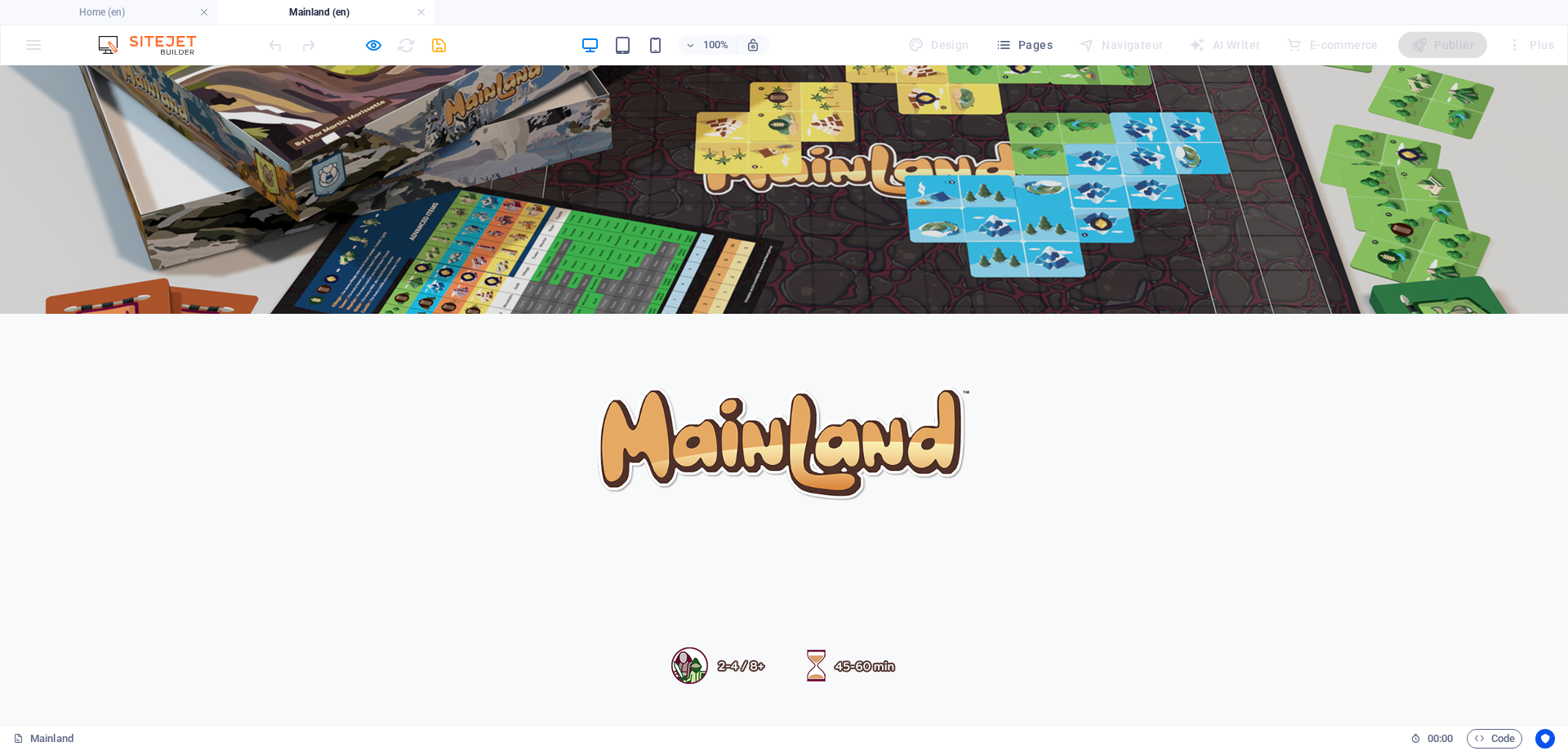
scroll to position [0, 0]
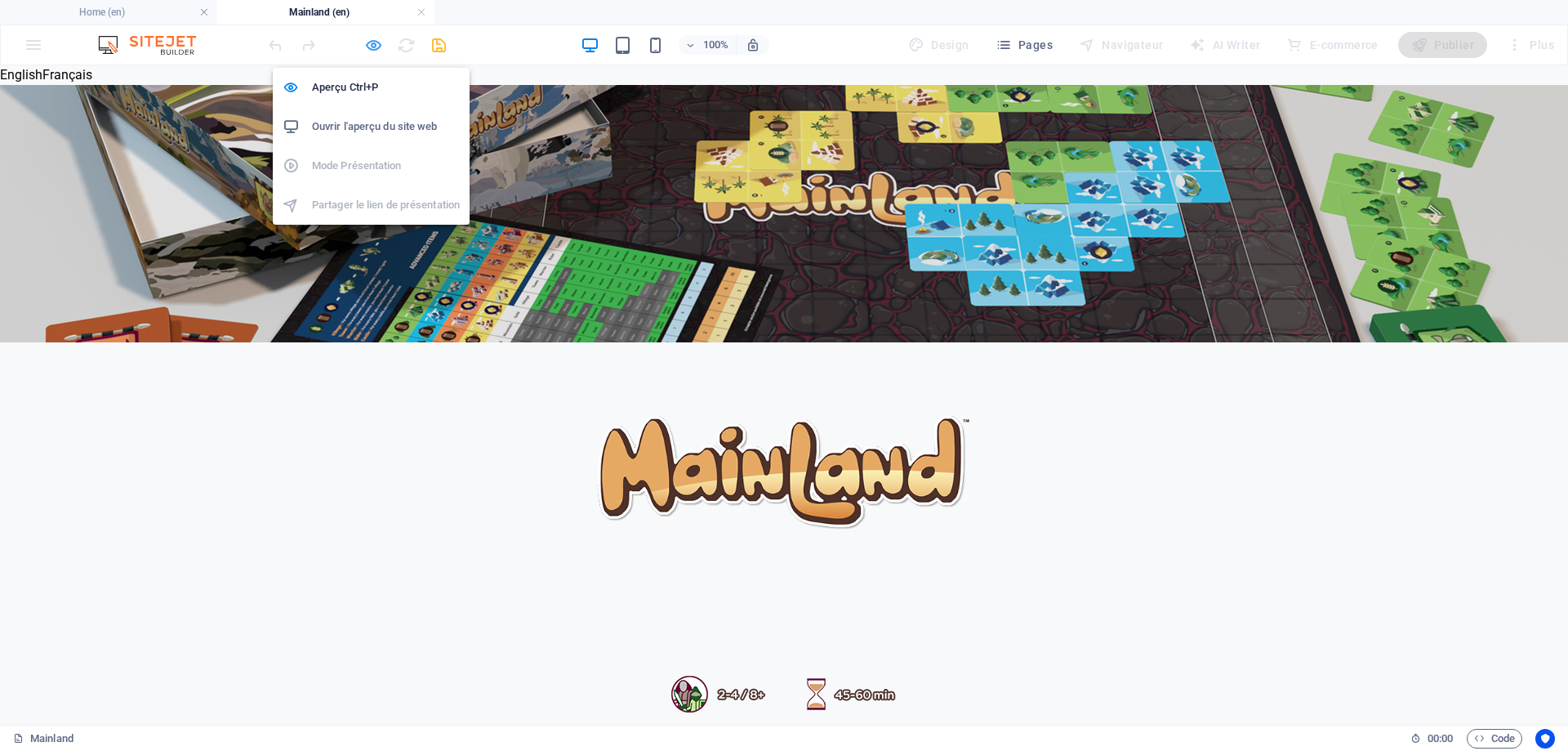
click at [366, 47] on icon "button" at bounding box center [373, 46] width 19 height 19
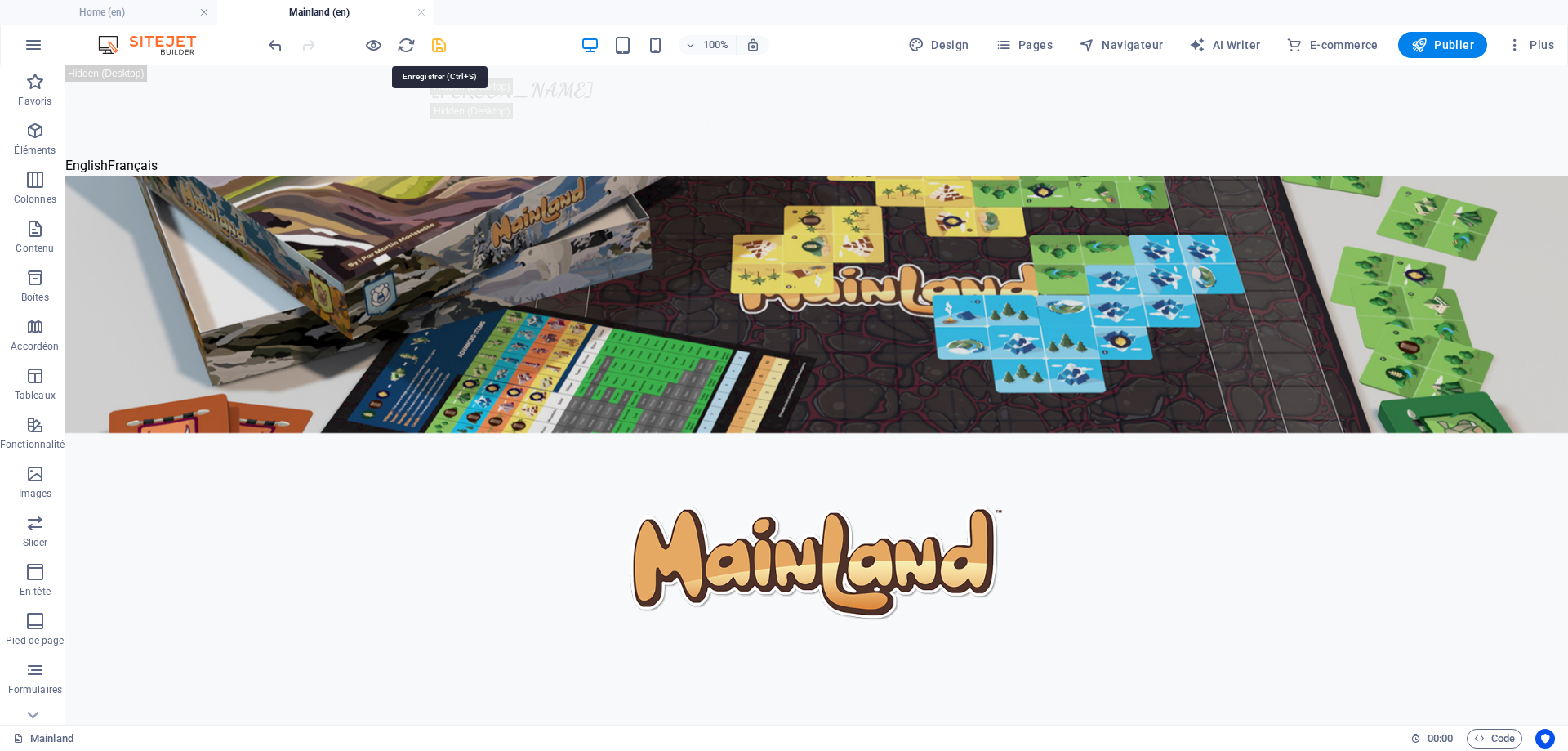
click at [437, 44] on icon "save" at bounding box center [439, 46] width 19 height 19
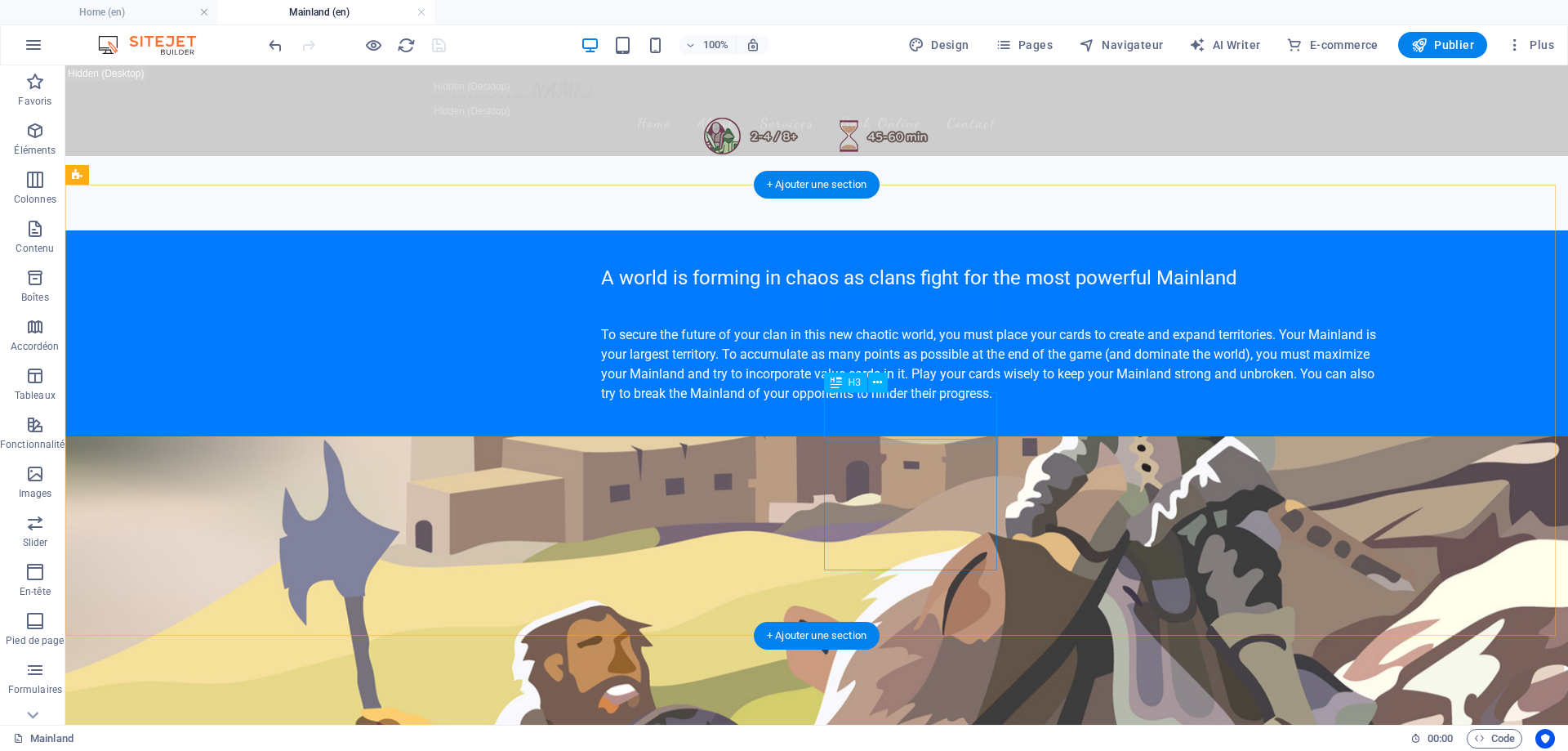
scroll to position [736, 0]
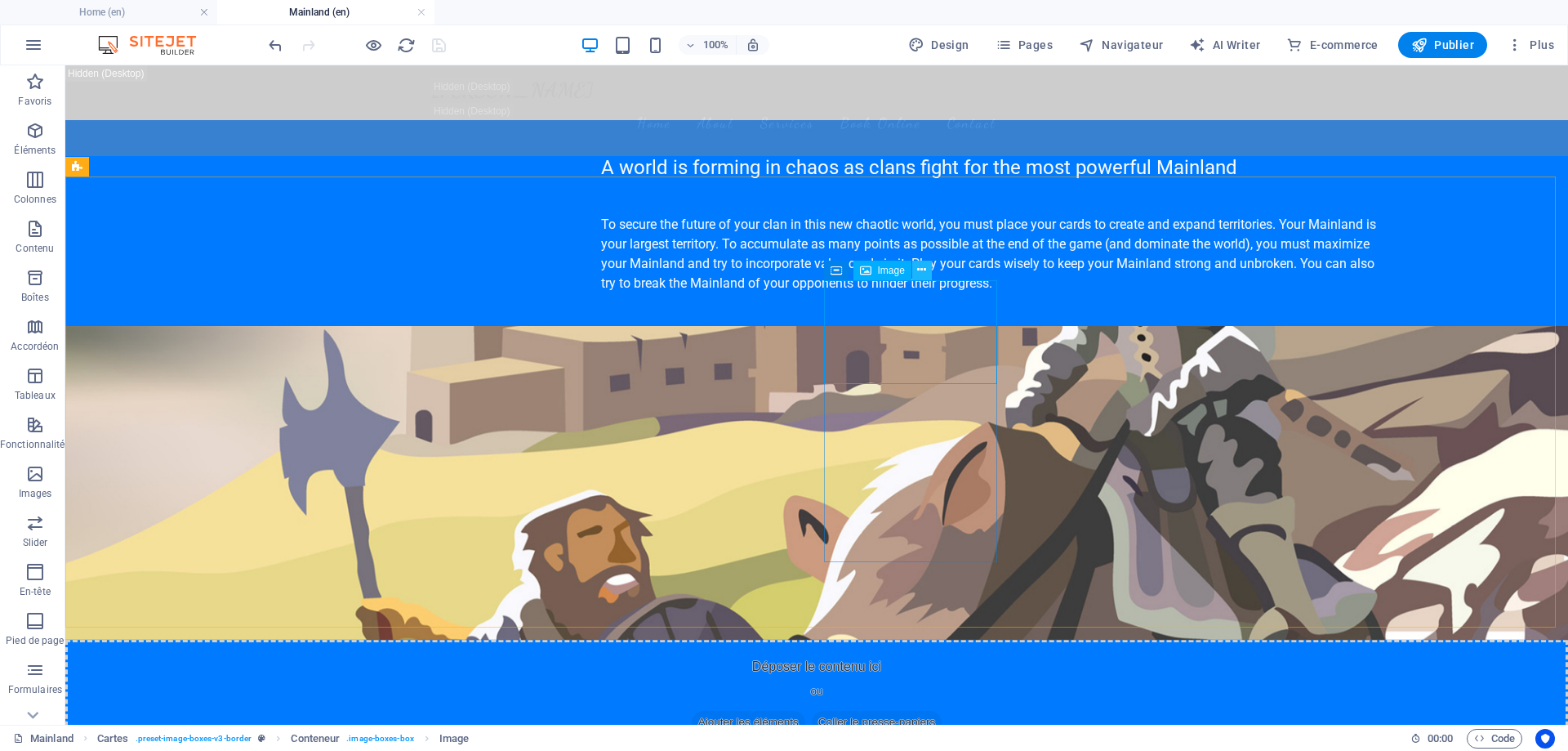
click at [924, 273] on icon at bounding box center [921, 270] width 9 height 17
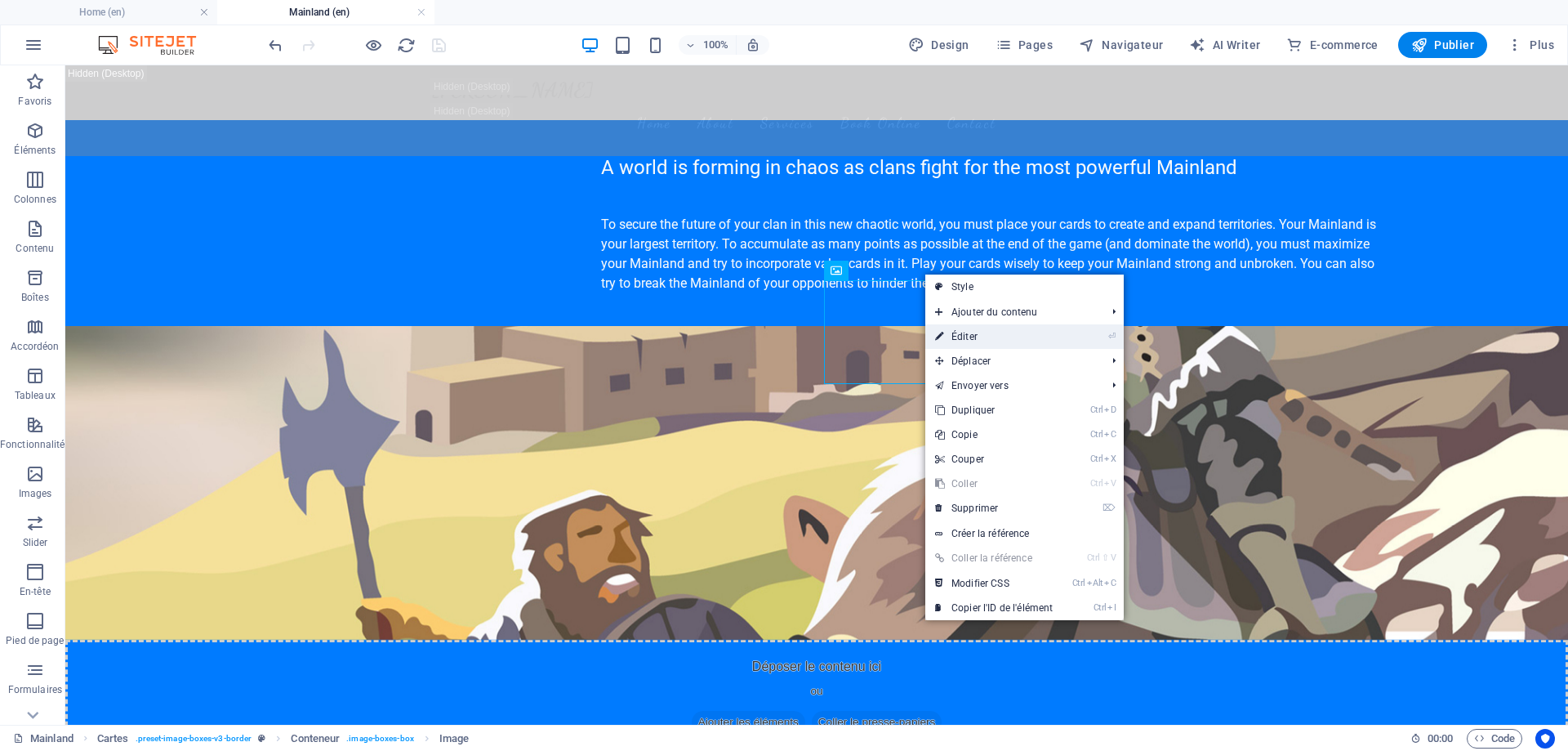
drag, startPoint x: 992, startPoint y: 338, endPoint x: 1186, endPoint y: 224, distance: 225.0
click at [992, 338] on link "⏎ Éditer" at bounding box center [994, 336] width 138 height 24
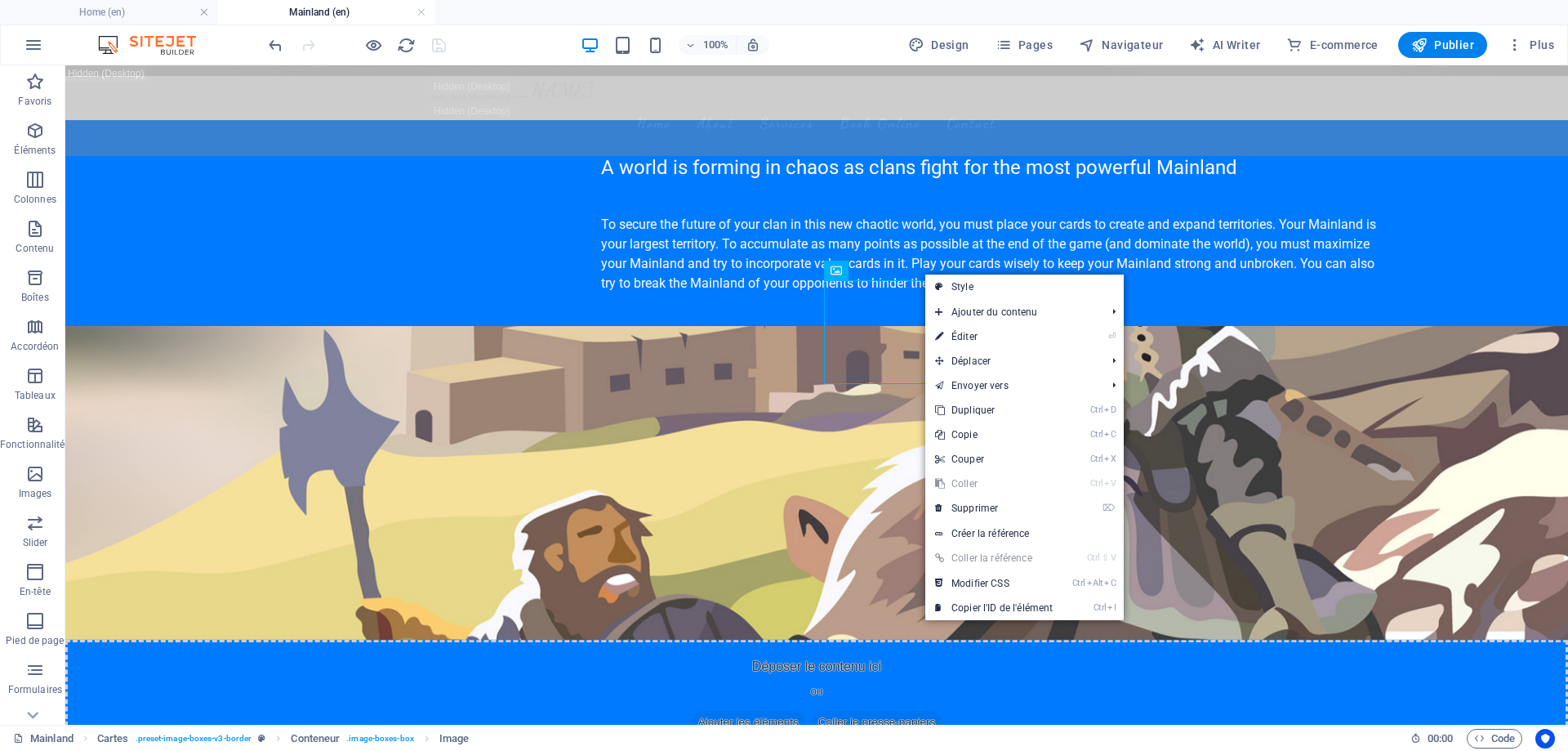
select select "%"
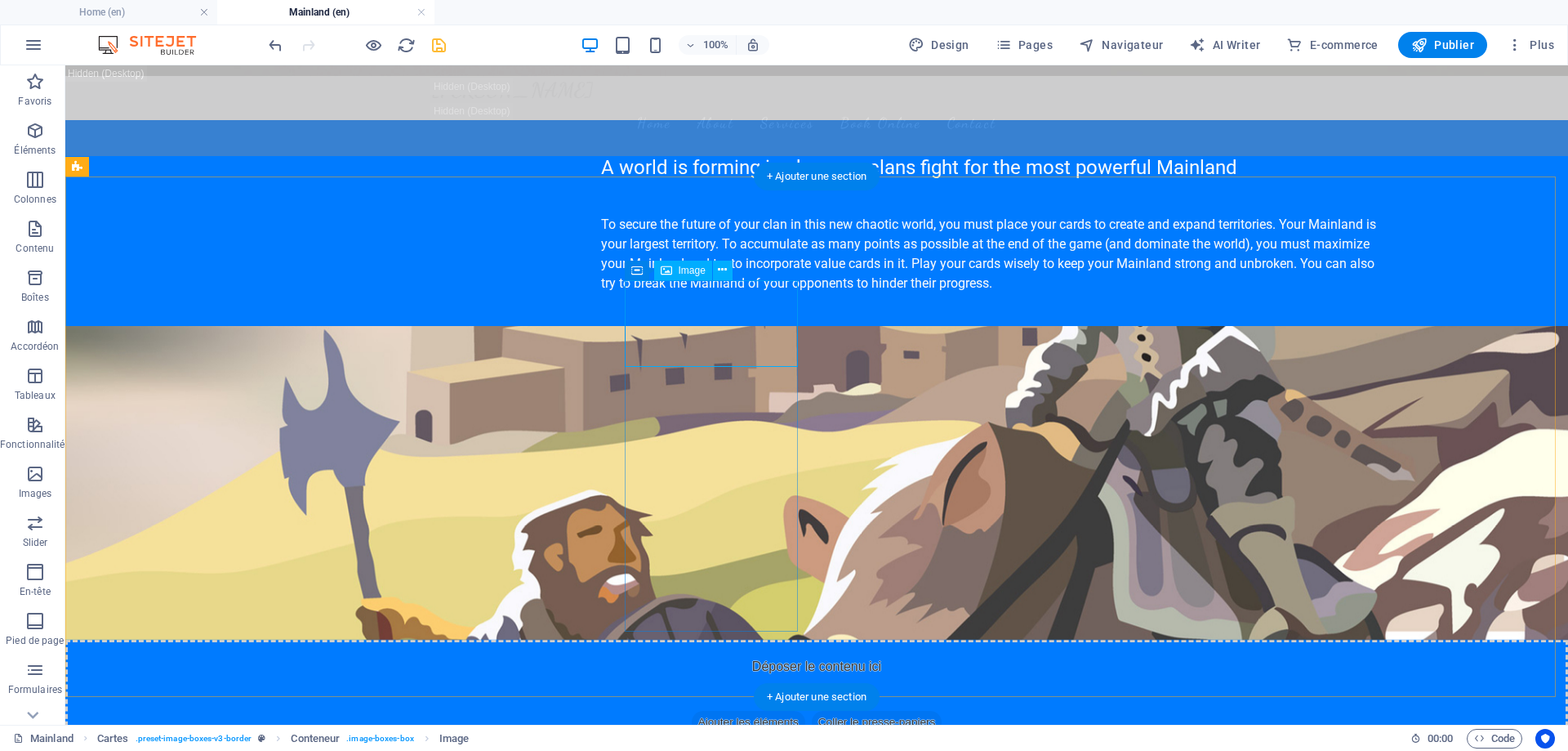
click at [692, 269] on span "Image" at bounding box center [692, 270] width 27 height 10
click at [724, 266] on icon at bounding box center [722, 270] width 9 height 17
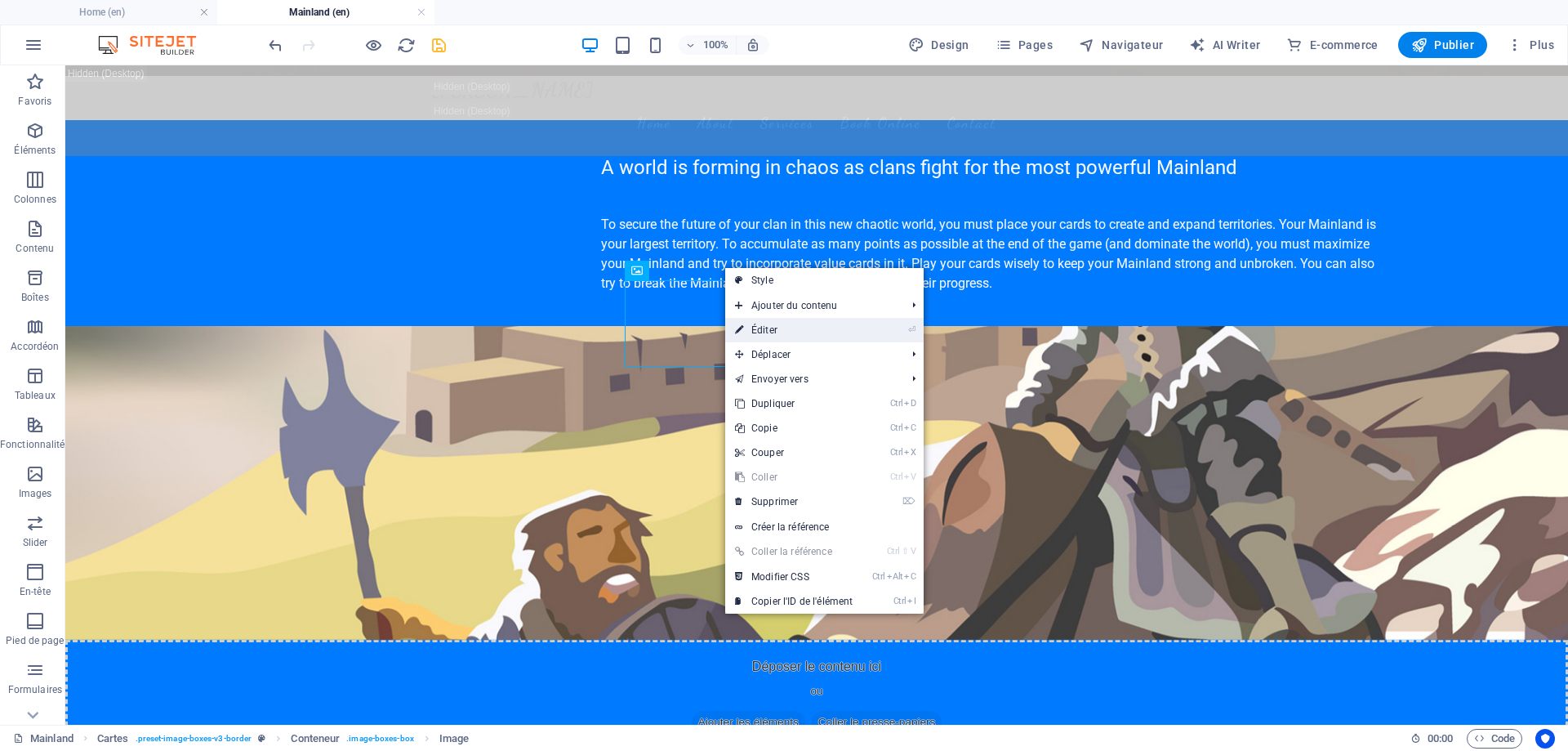
click at [786, 330] on link "⏎ Éditer" at bounding box center [794, 329] width 138 height 24
select select "%"
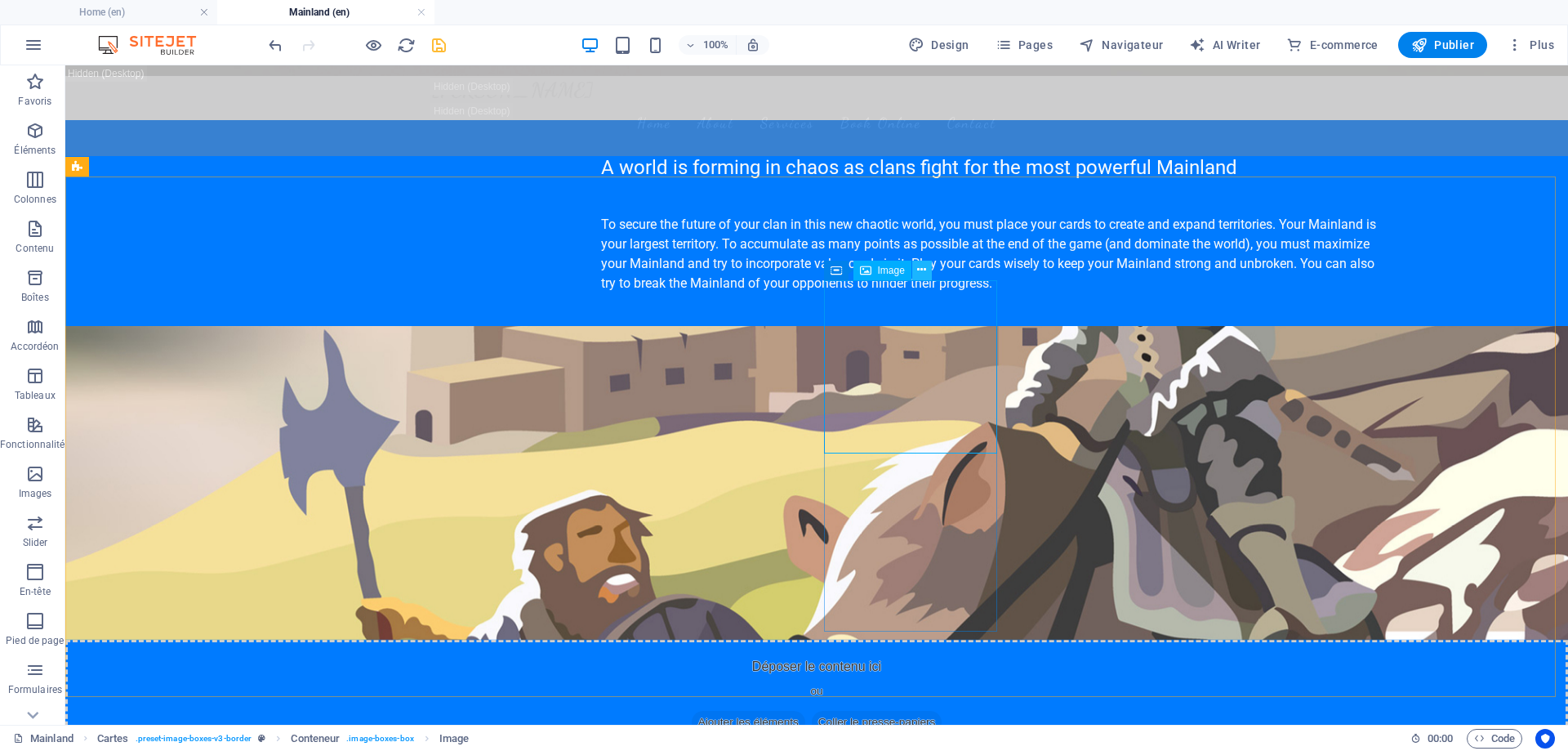
click at [921, 272] on icon at bounding box center [921, 270] width 9 height 17
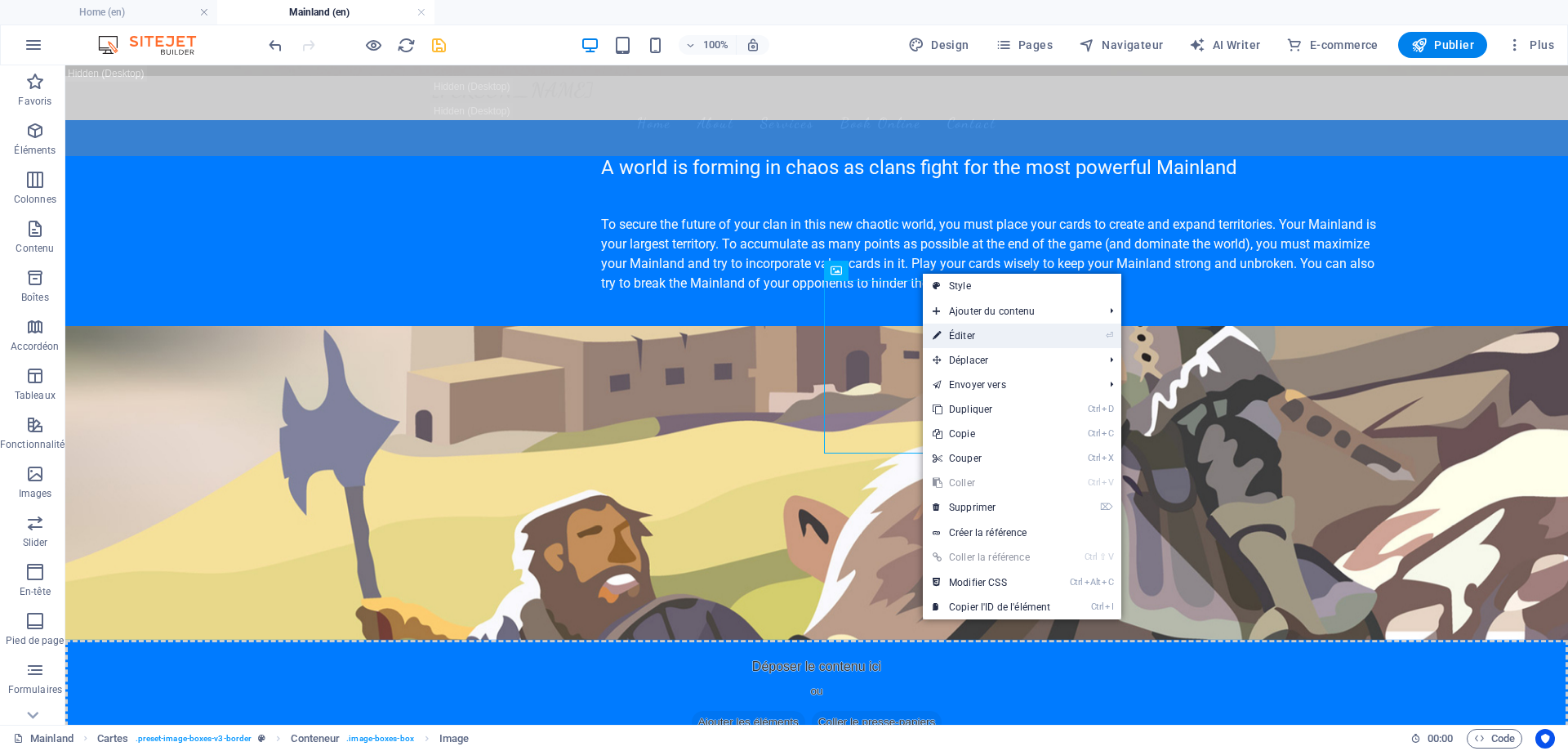
click at [955, 332] on link "⏎ Éditer" at bounding box center [991, 335] width 138 height 24
select select "%"
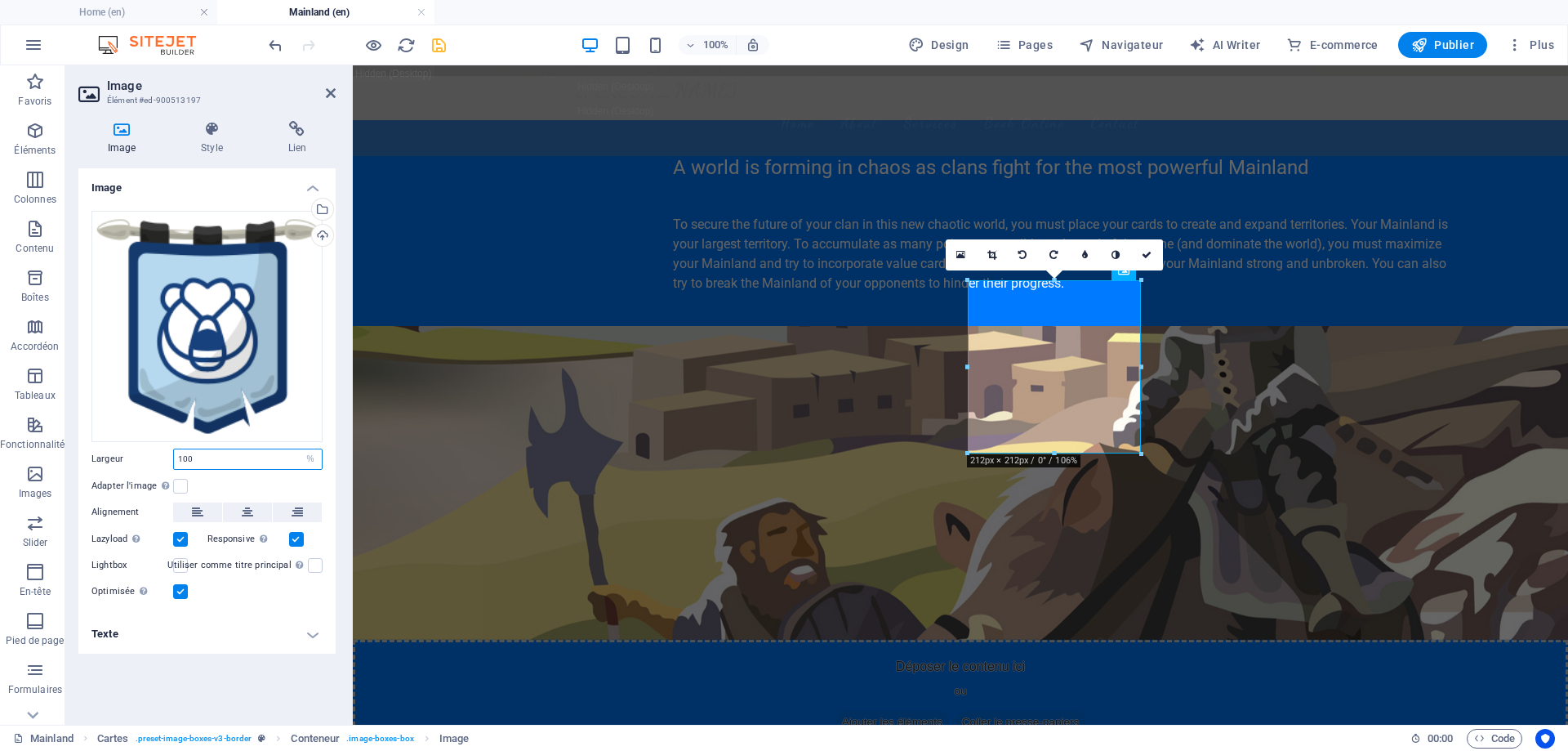
drag, startPoint x: 184, startPoint y: 457, endPoint x: 154, endPoint y: 454, distance: 30.1
click at [154, 454] on div "Largeur 100 Par défaut auto px rem % em vh vw" at bounding box center [207, 459] width 231 height 21
type input "50"
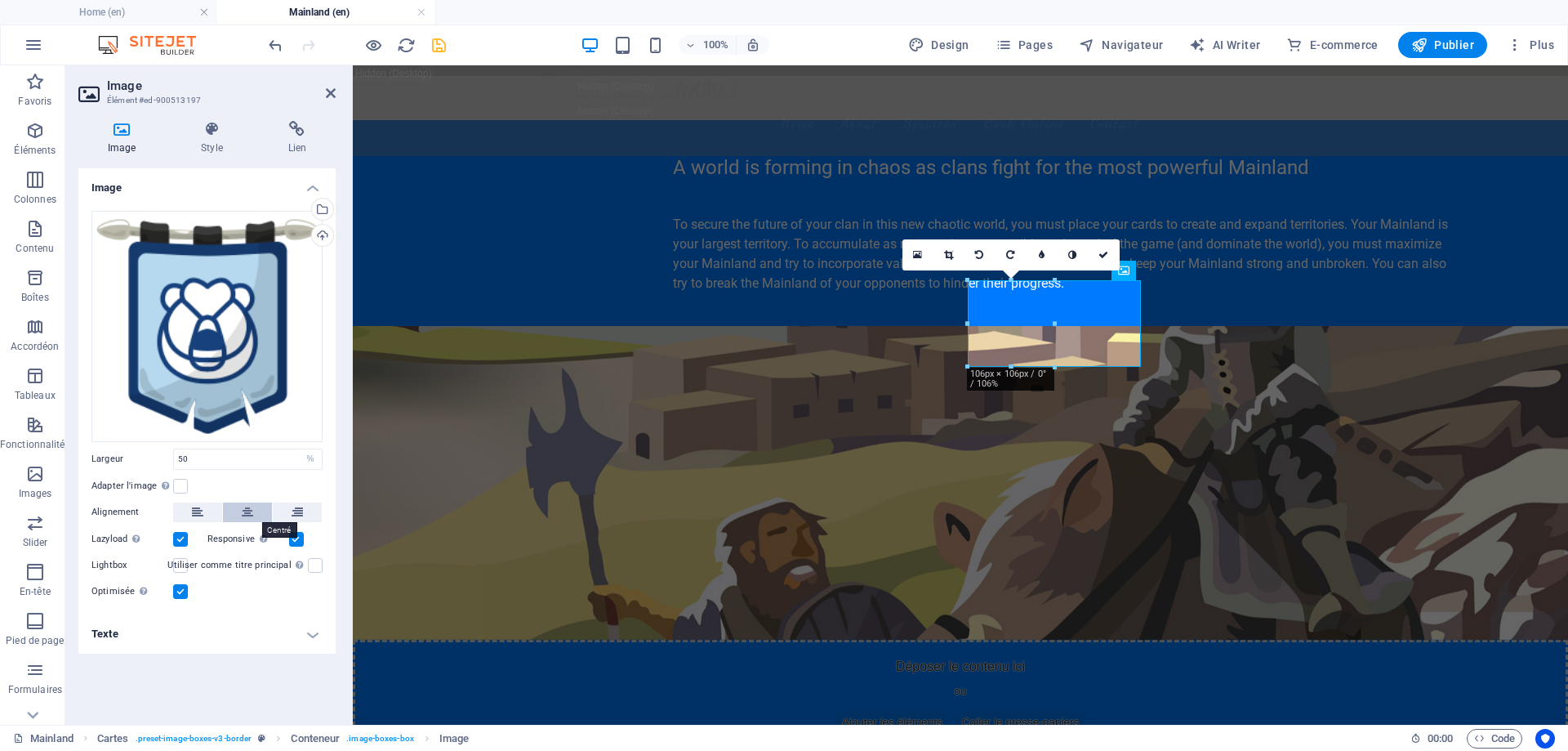
click at [251, 514] on icon at bounding box center [247, 512] width 12 height 19
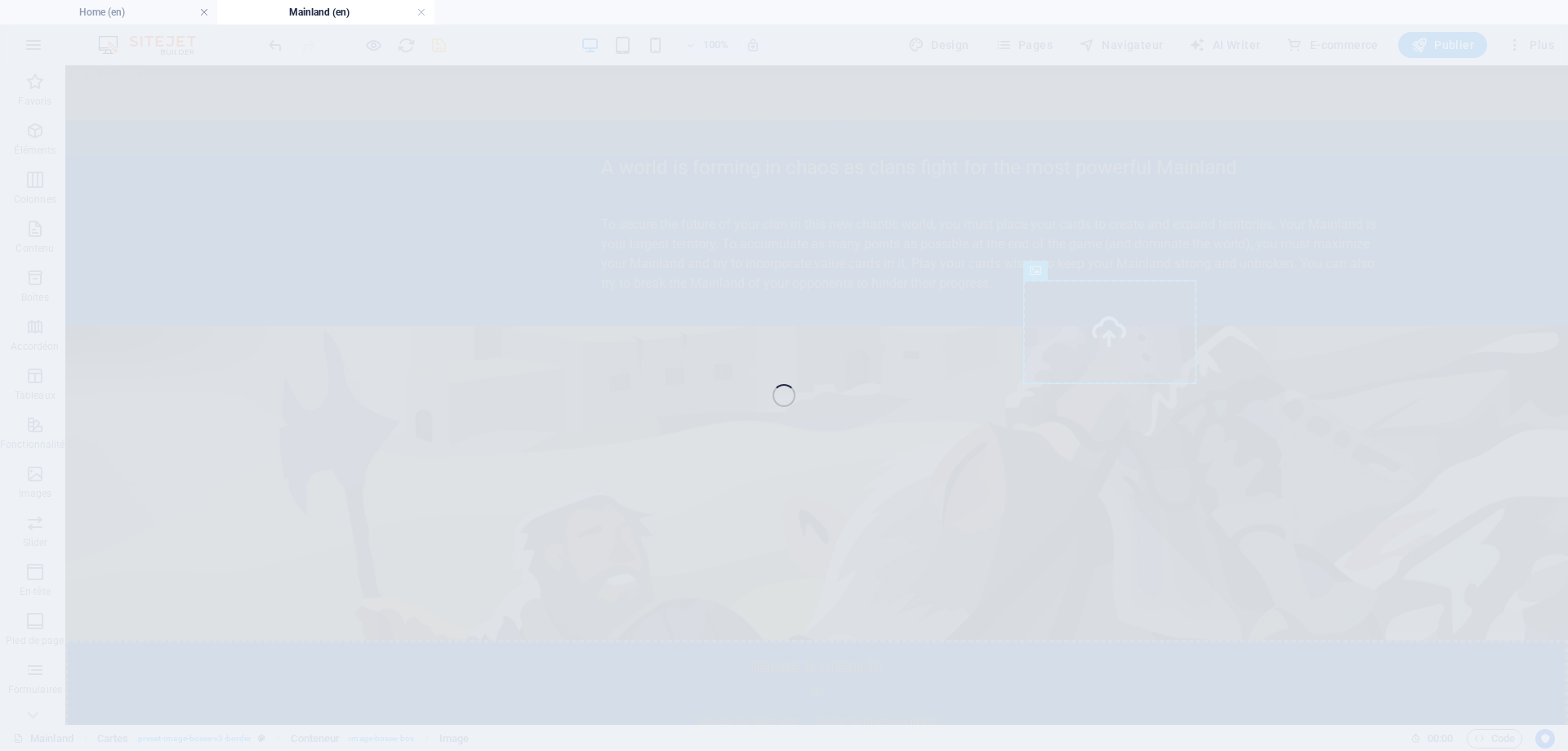
select select "%"
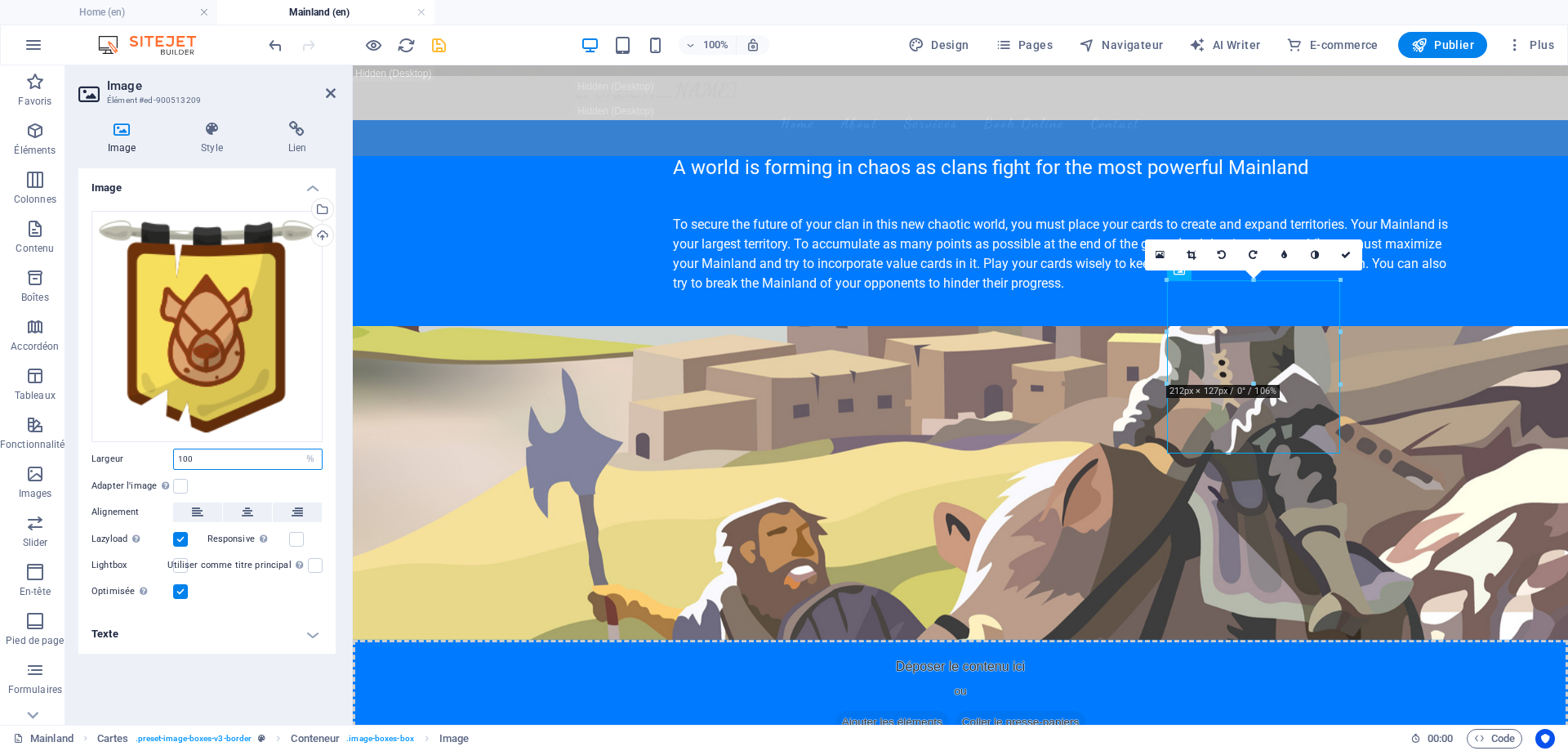
drag, startPoint x: 187, startPoint y: 460, endPoint x: 141, endPoint y: 452, distance: 46.7
click at [141, 452] on div "Largeur 100 Par défaut auto px rem % em vh vw" at bounding box center [207, 459] width 231 height 21
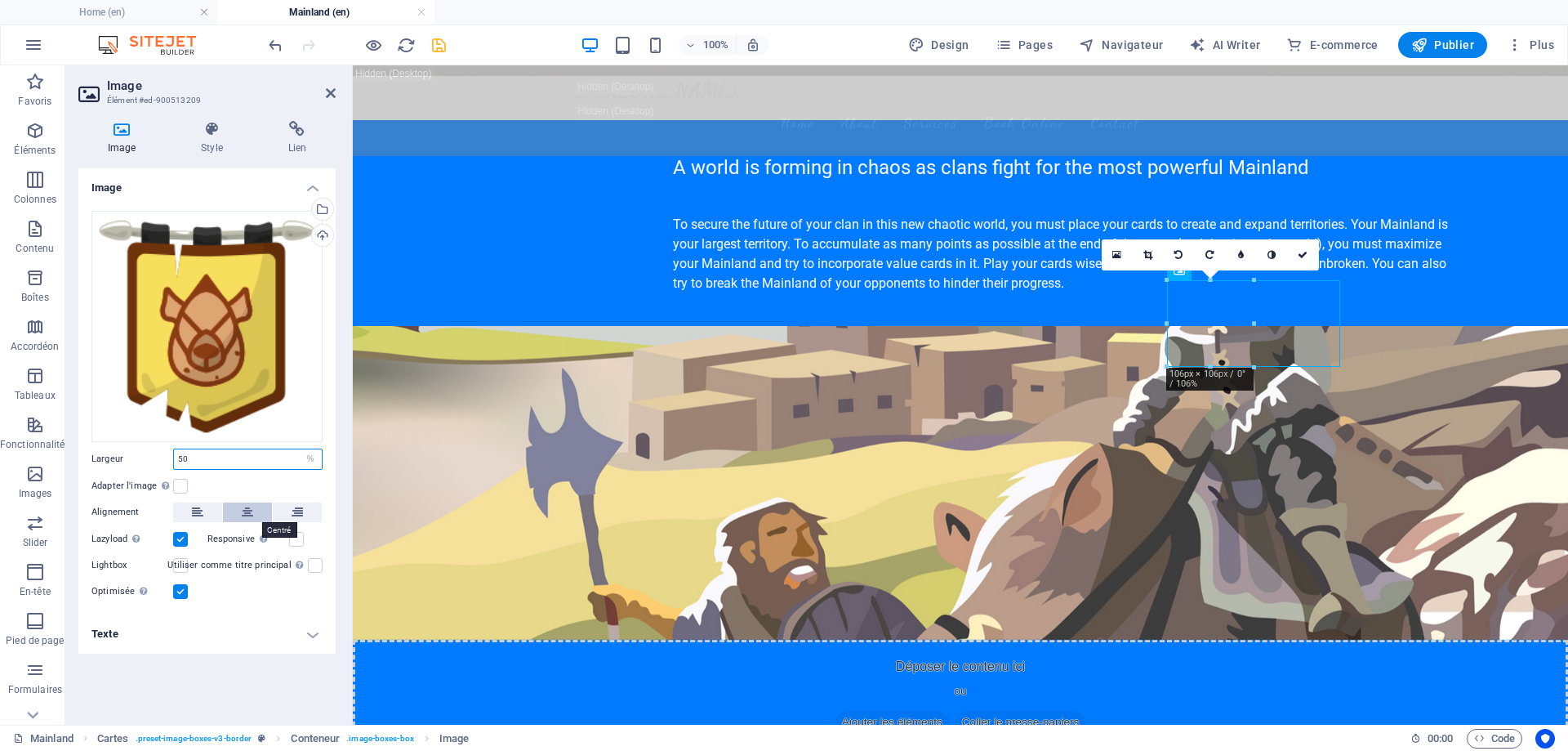
type input "50"
click at [241, 504] on button at bounding box center [247, 512] width 49 height 19
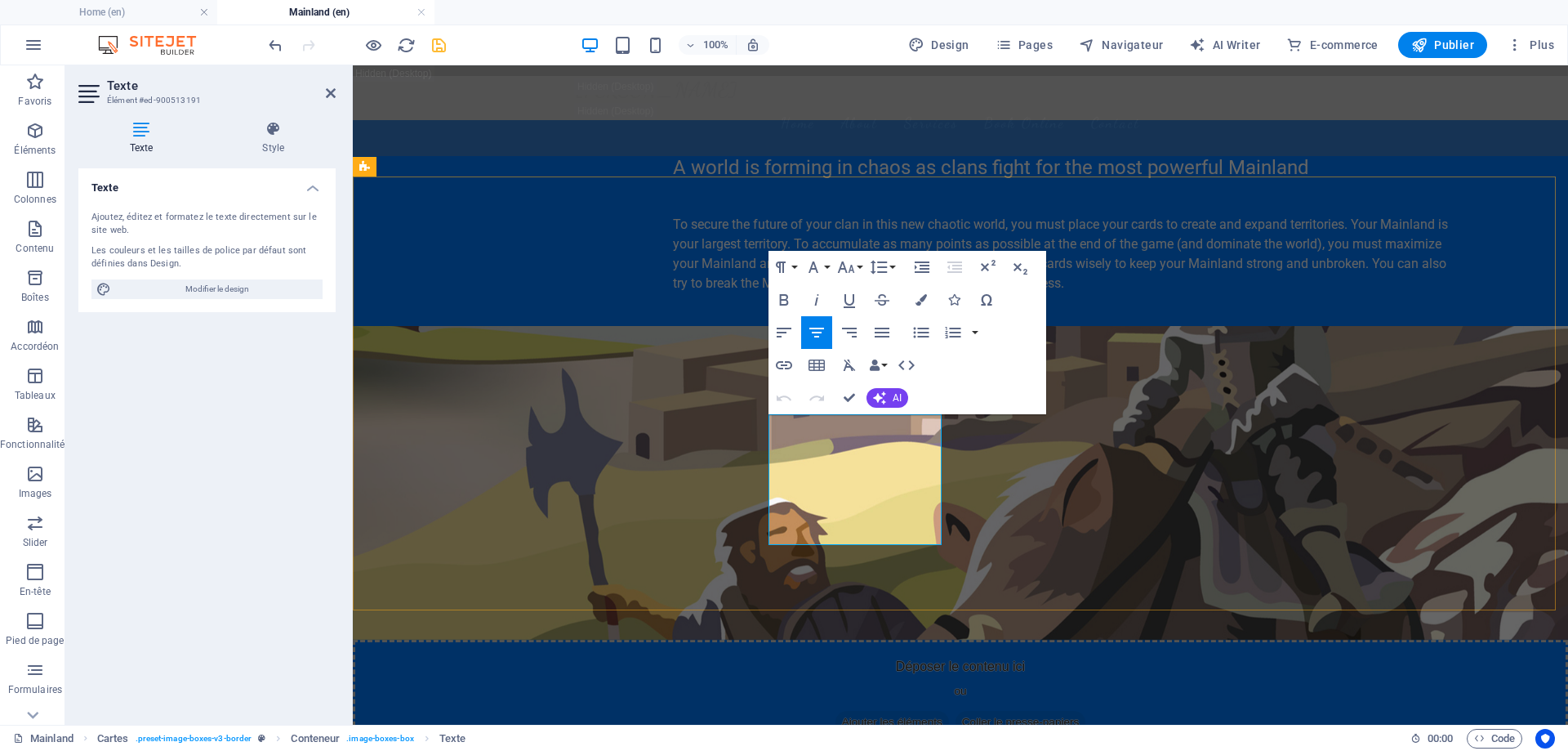
scroll to position [743, 0]
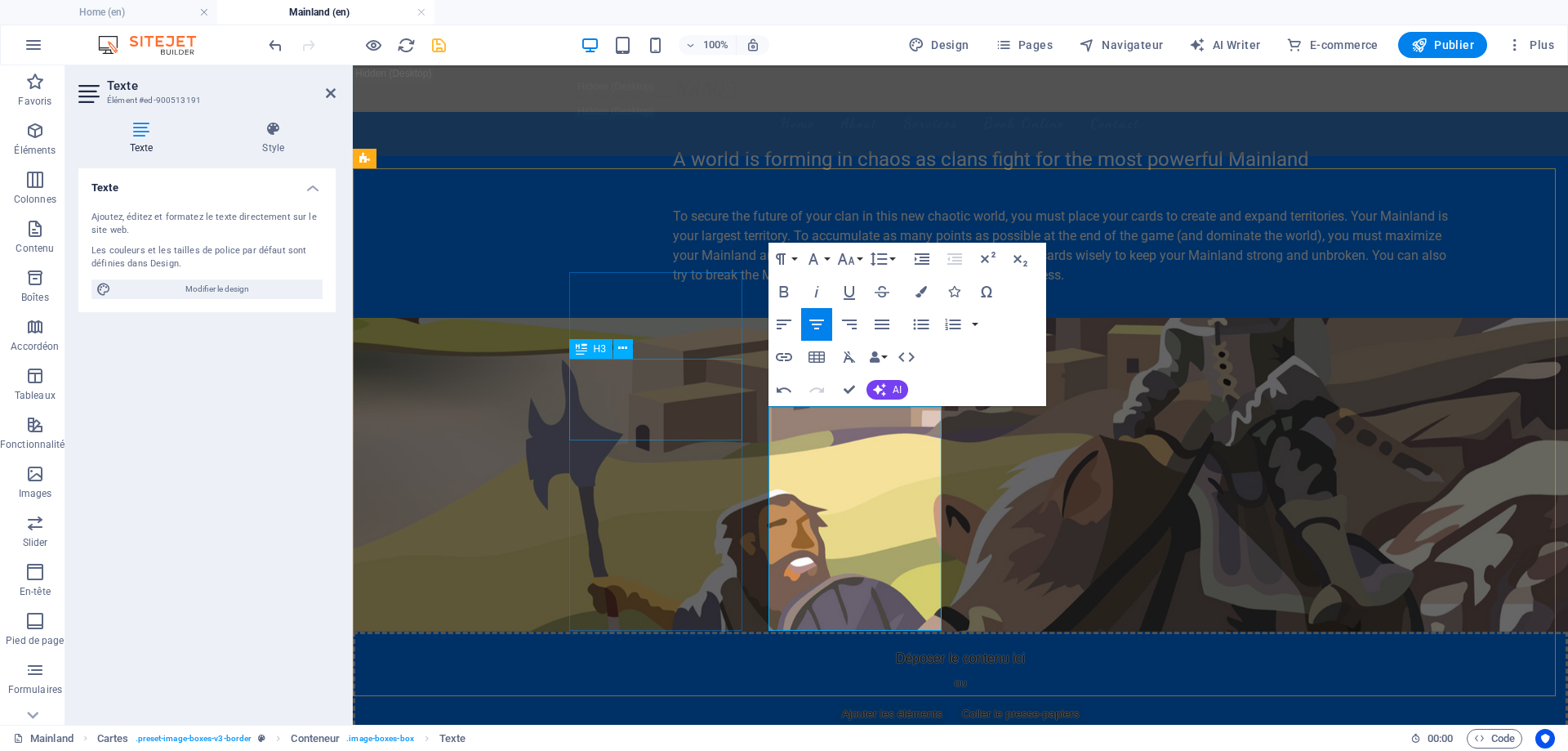
drag, startPoint x: 925, startPoint y: 604, endPoint x: 726, endPoint y: 377, distance: 301.9
click at [853, 356] on icon "button" at bounding box center [849, 356] width 19 height 19
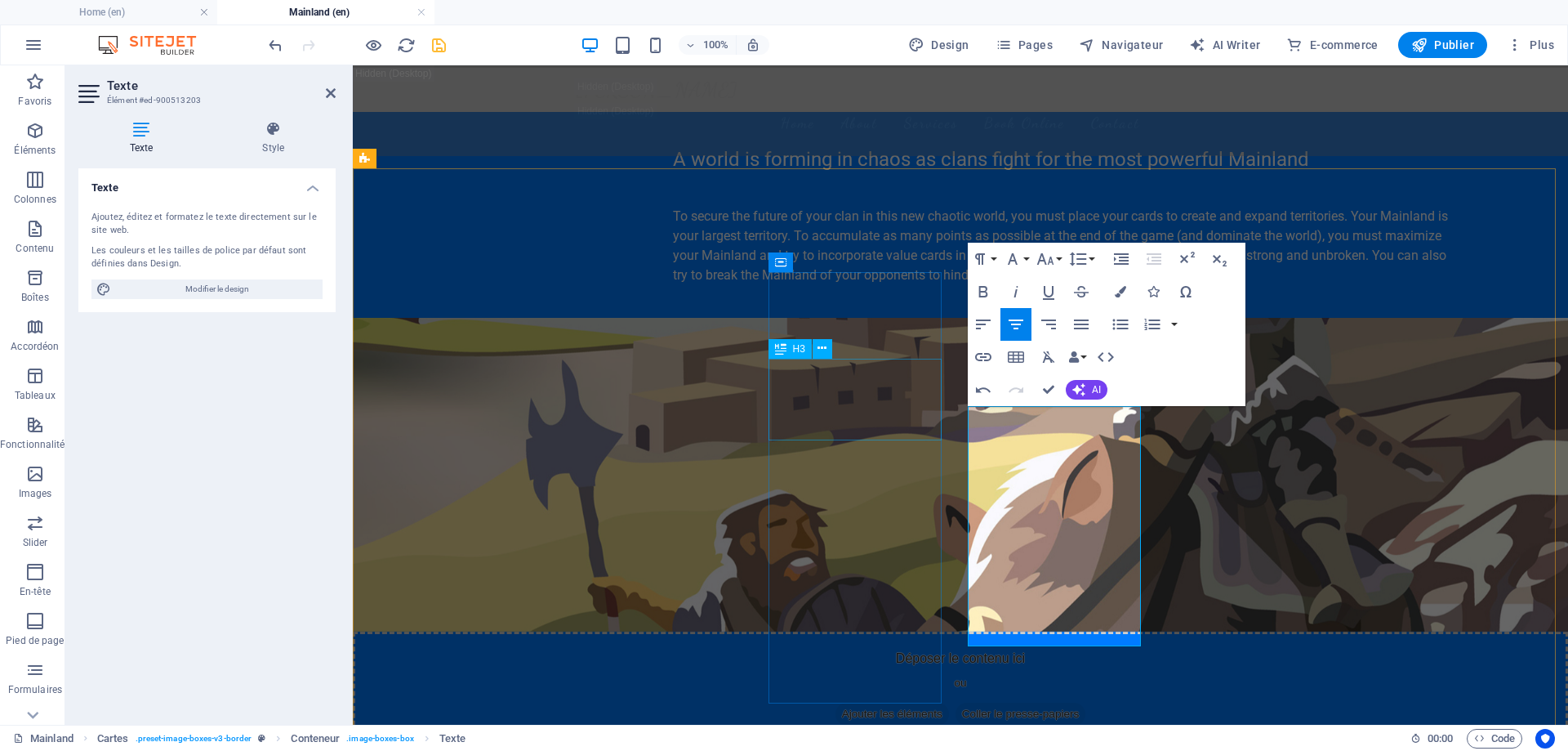
drag, startPoint x: 1113, startPoint y: 623, endPoint x: 925, endPoint y: 378, distance: 308.8
click at [1049, 359] on icon "button" at bounding box center [1048, 357] width 13 height 12
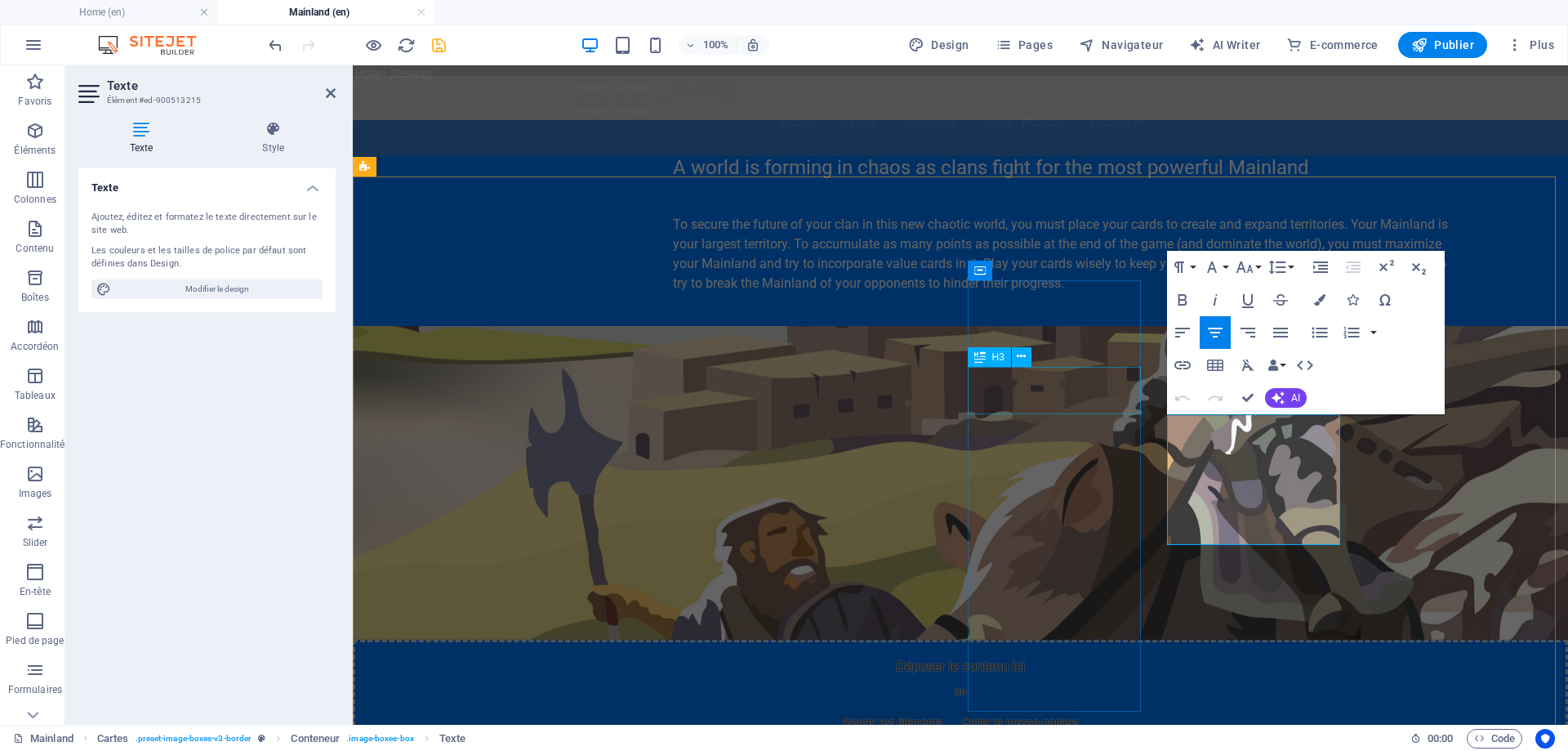
drag, startPoint x: 1280, startPoint y: 530, endPoint x: 1103, endPoint y: 362, distance: 244.0
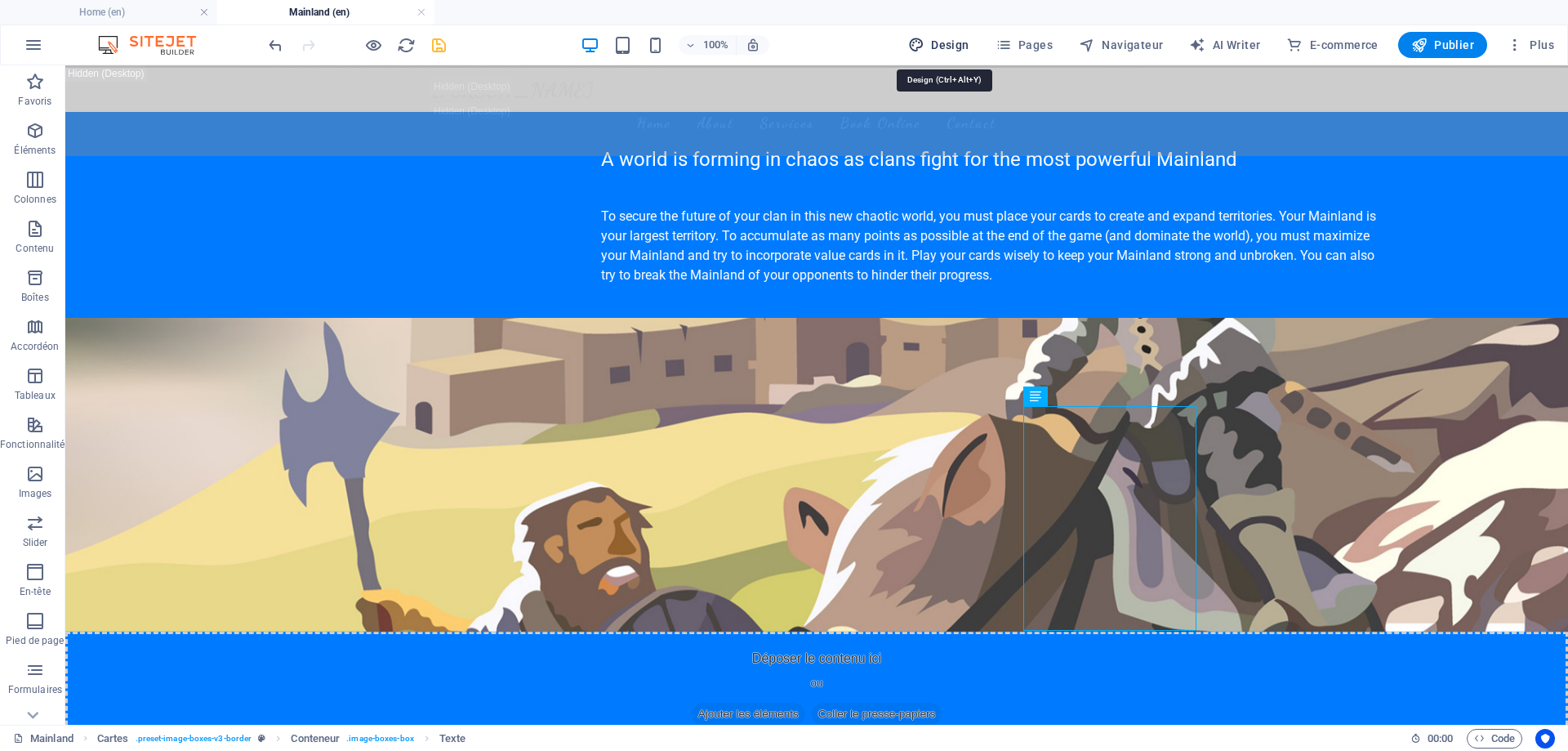
click at [952, 36] on button "Design" at bounding box center [939, 45] width 74 height 26
select select "px"
select select "200"
select select "px"
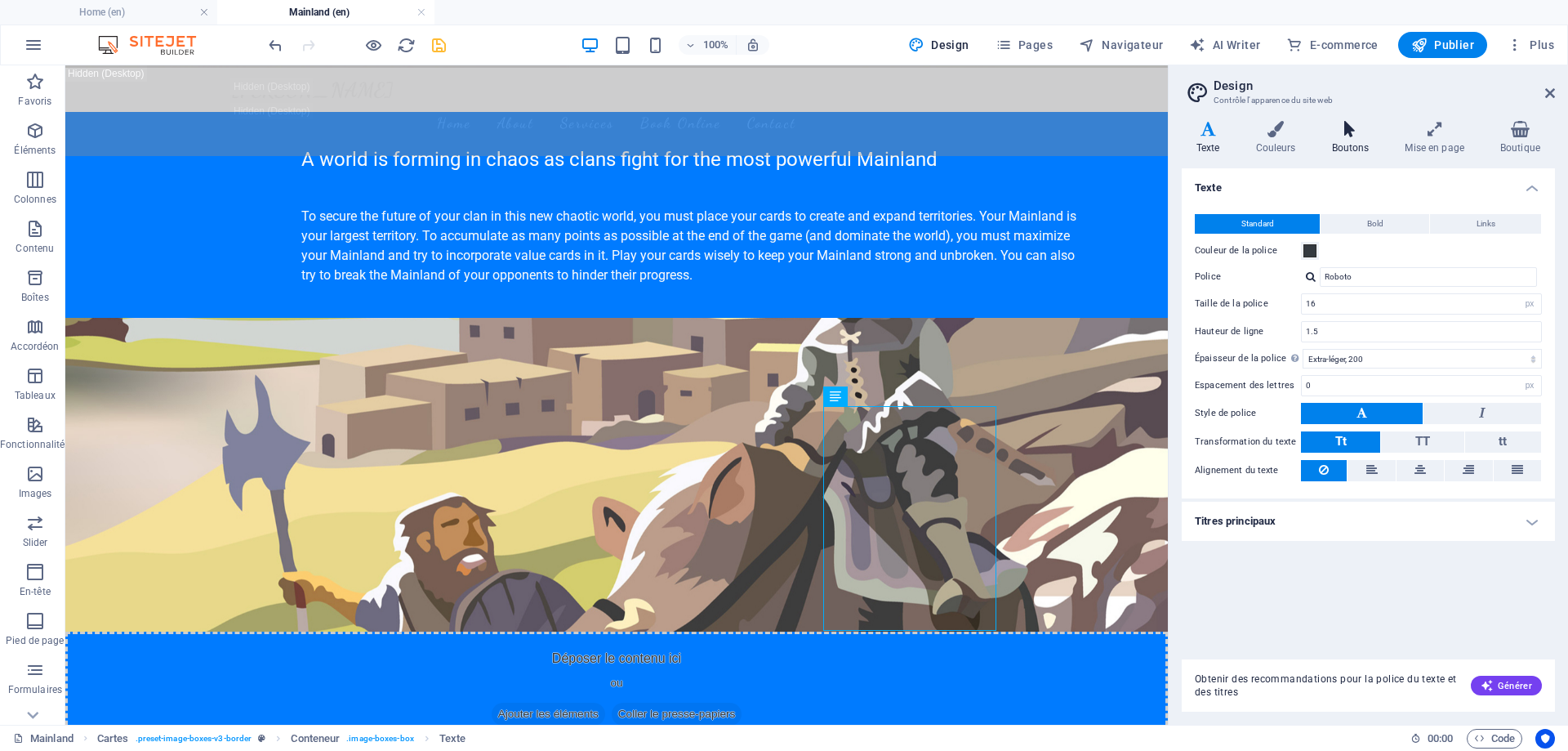
click at [1340, 127] on icon at bounding box center [1350, 128] width 67 height 16
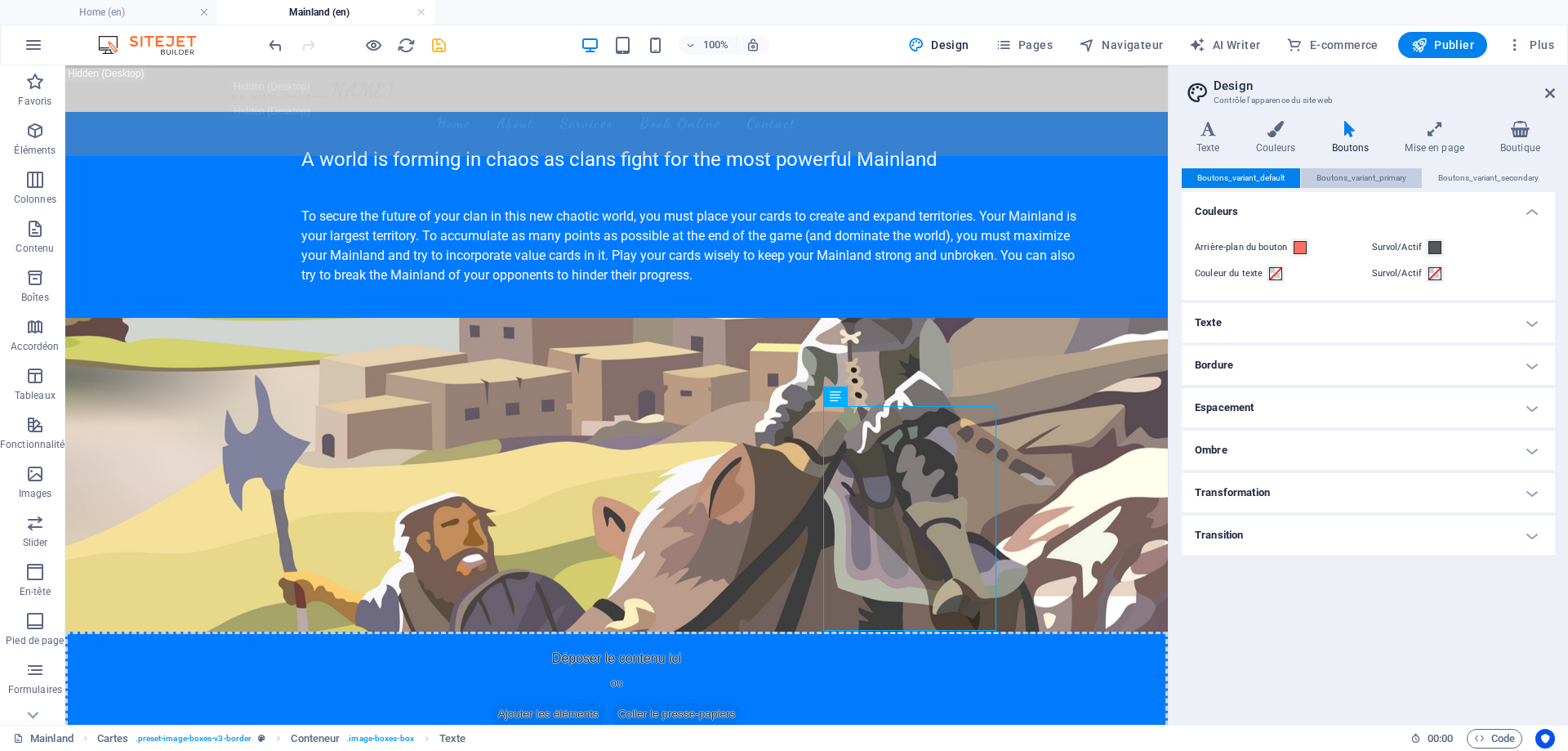
click at [1360, 176] on span "Boutons_variant_primary" at bounding box center [1361, 177] width 90 height 19
click at [1271, 179] on span "Boutons_variant_default" at bounding box center [1241, 177] width 88 height 19
click at [1217, 139] on h4 "Texte" at bounding box center [1212, 138] width 60 height 35
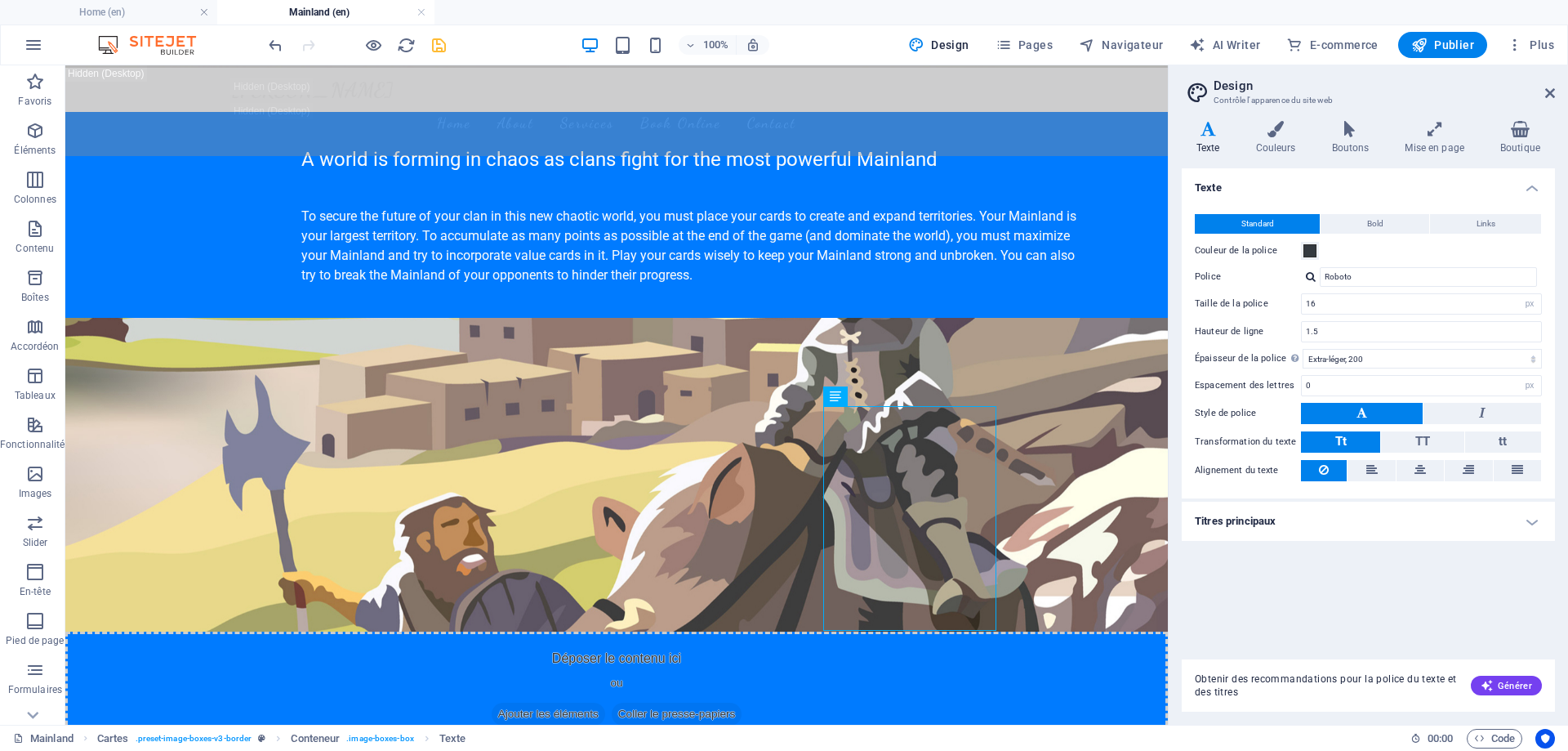
click at [1527, 520] on h4 "Titres principaux" at bounding box center [1369, 521] width 373 height 39
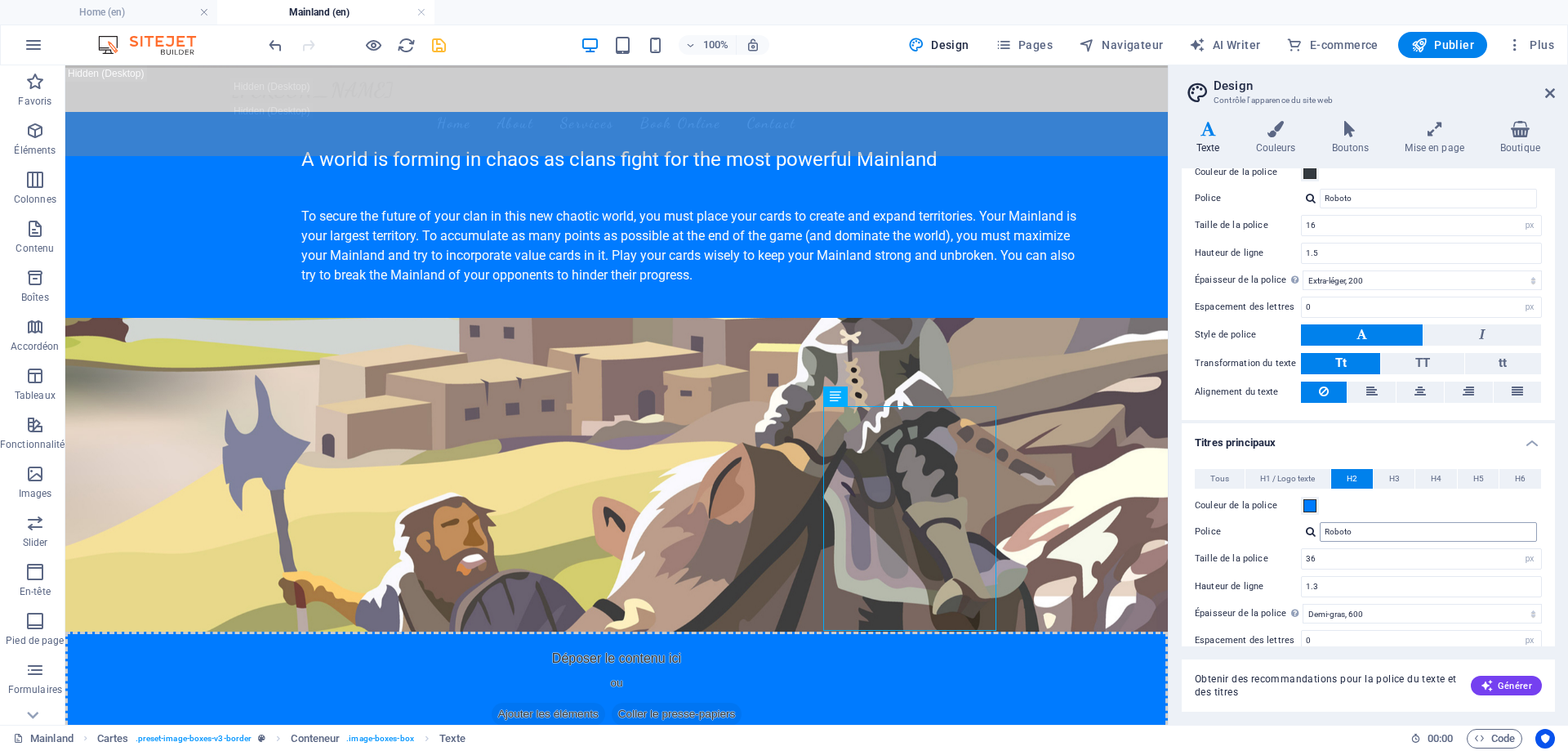
scroll to position [0, 0]
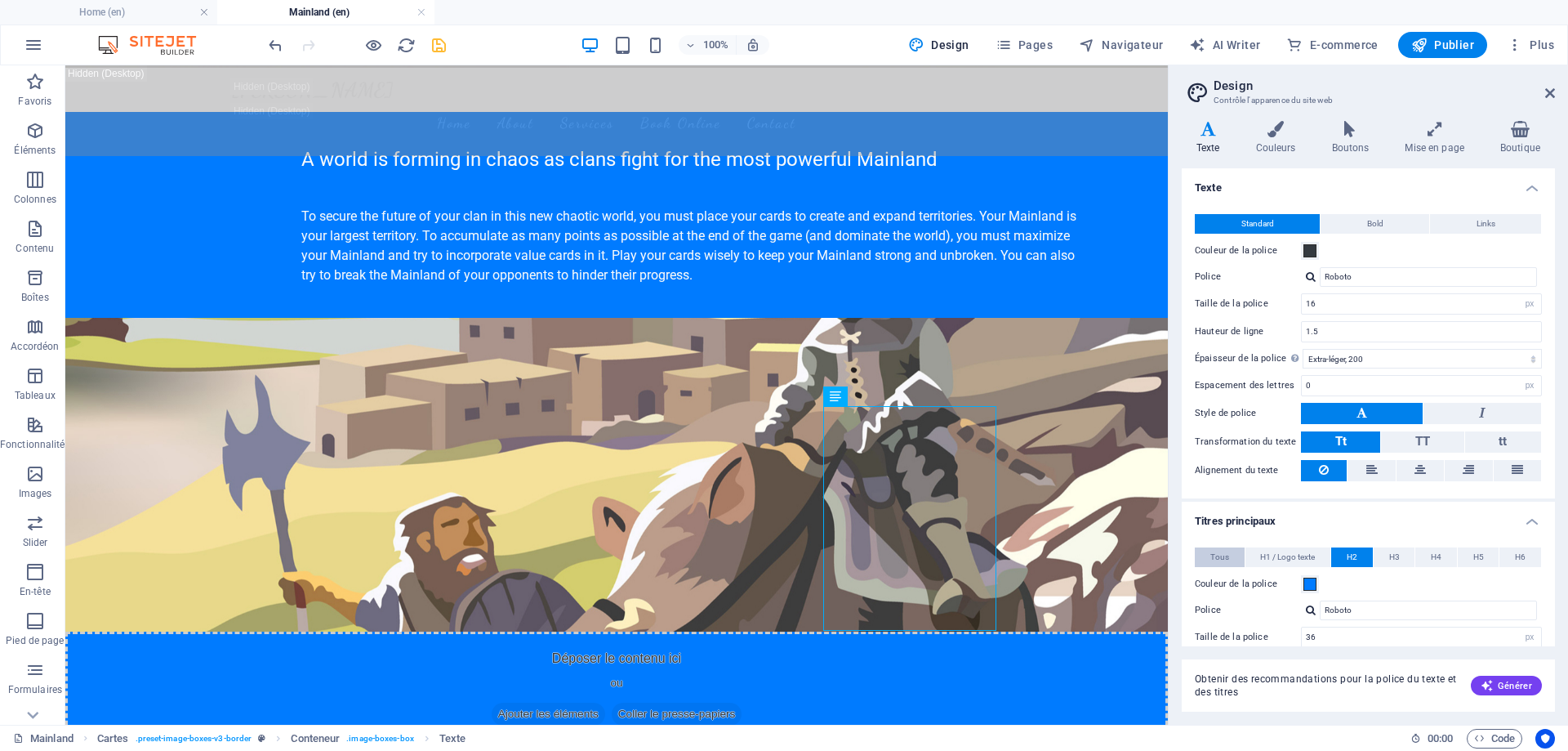
click at [1229, 556] on button "Tous" at bounding box center [1219, 557] width 50 height 19
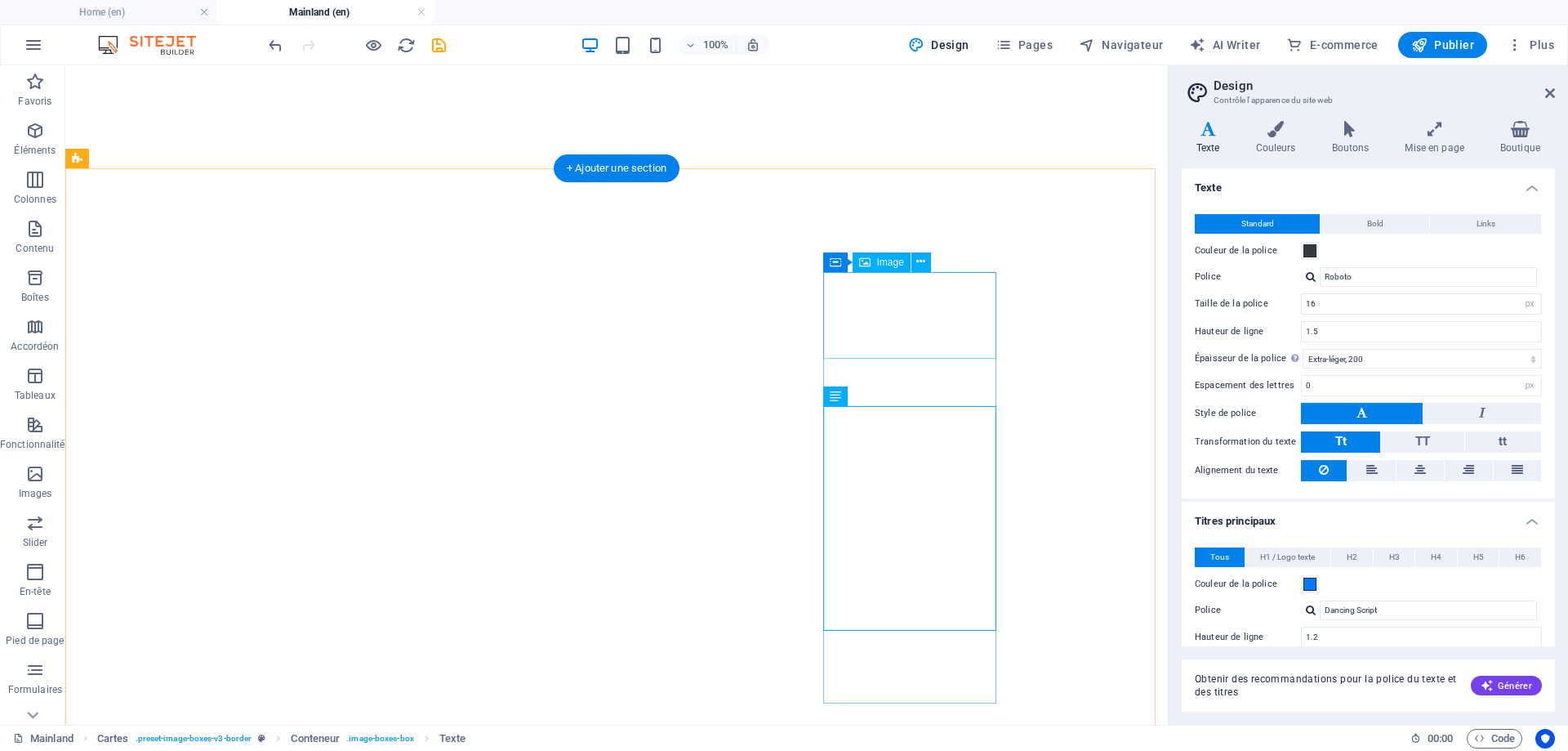
select select "px"
select select "200"
select select "px"
select select "200"
select select "px"
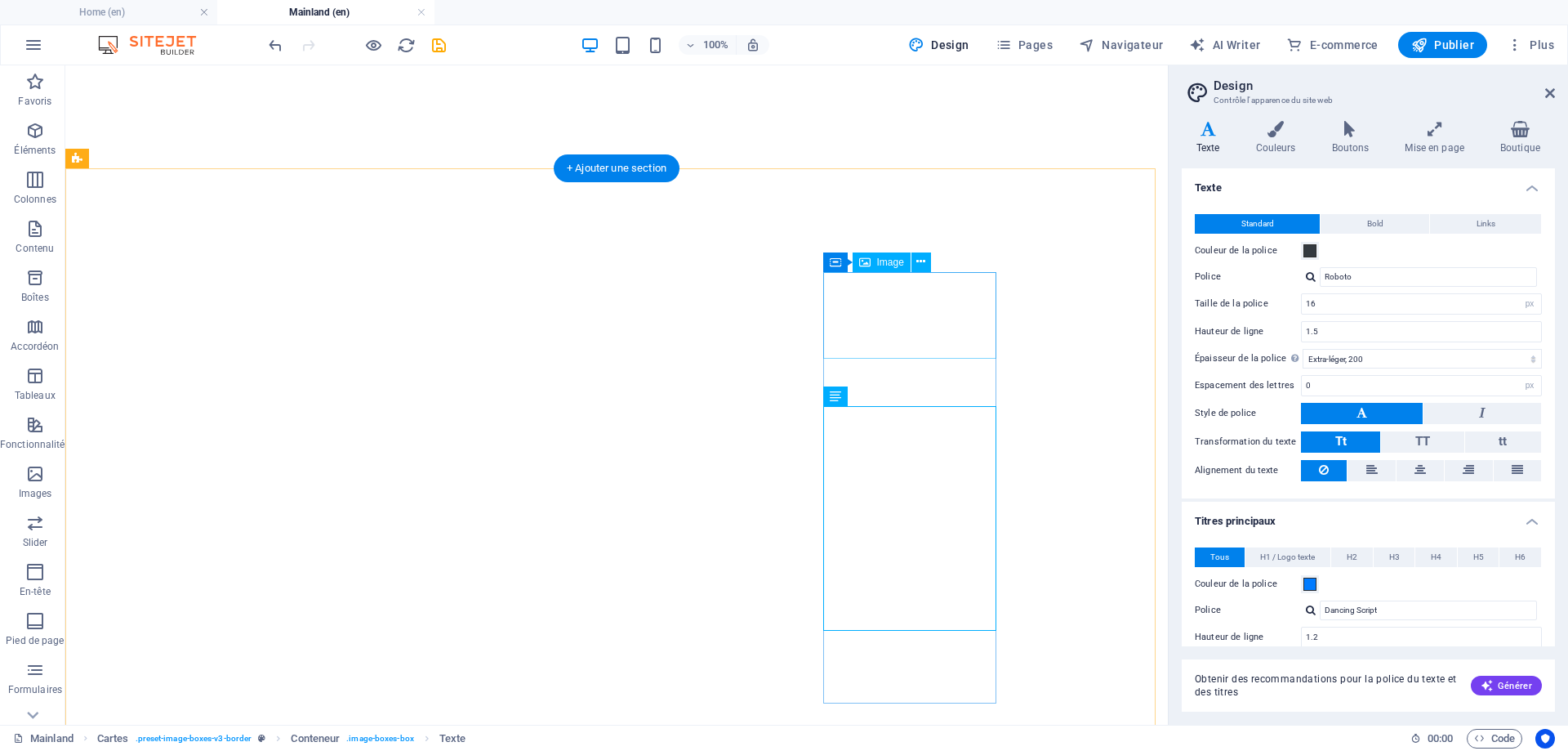
select select "rem"
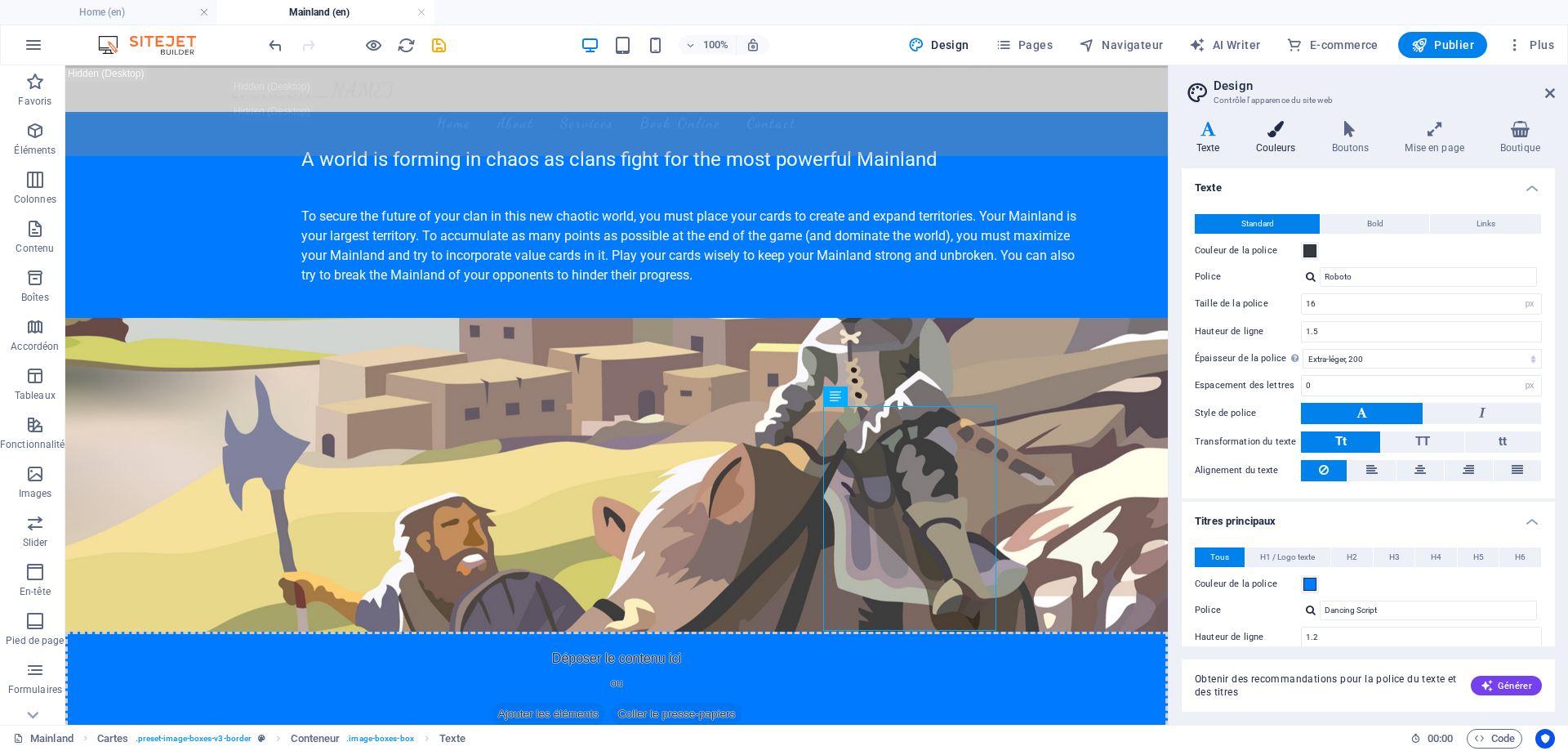
scroll to position [743, 0]
click at [1261, 139] on h4 "Couleurs" at bounding box center [1279, 138] width 76 height 35
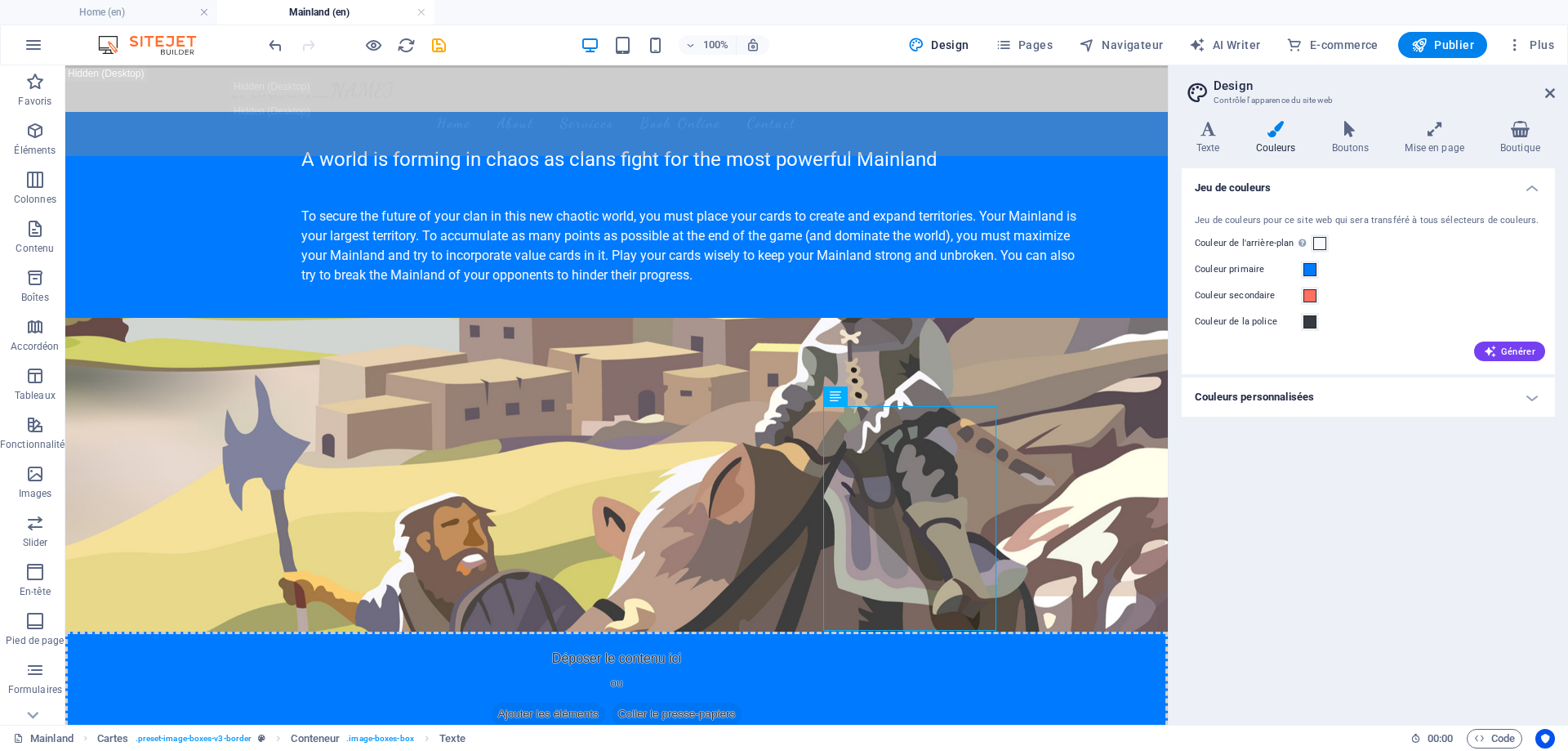
click at [1381, 393] on h4 "Couleurs personnalisées" at bounding box center [1369, 397] width 373 height 39
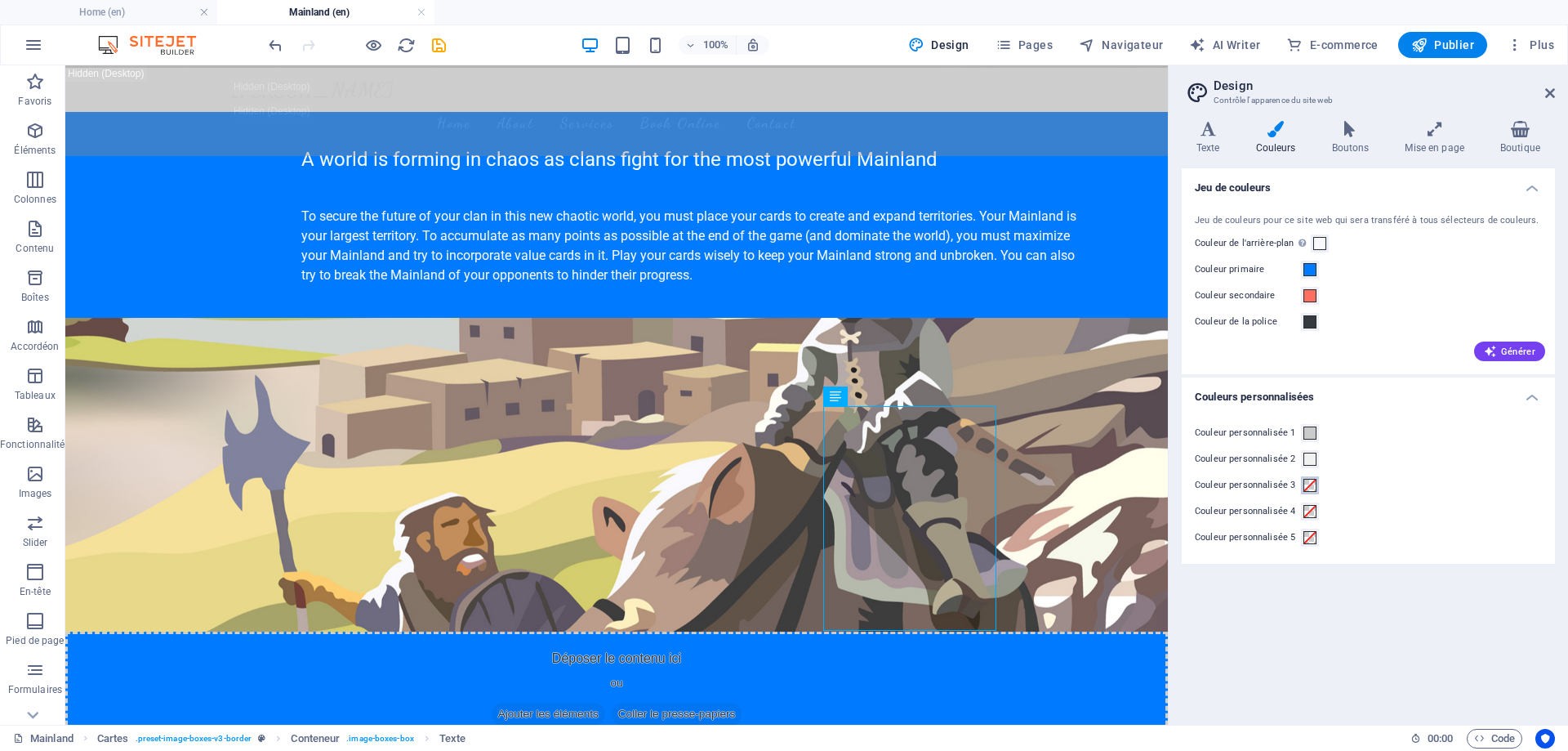
click at [1310, 486] on span at bounding box center [1310, 485] width 13 height 13
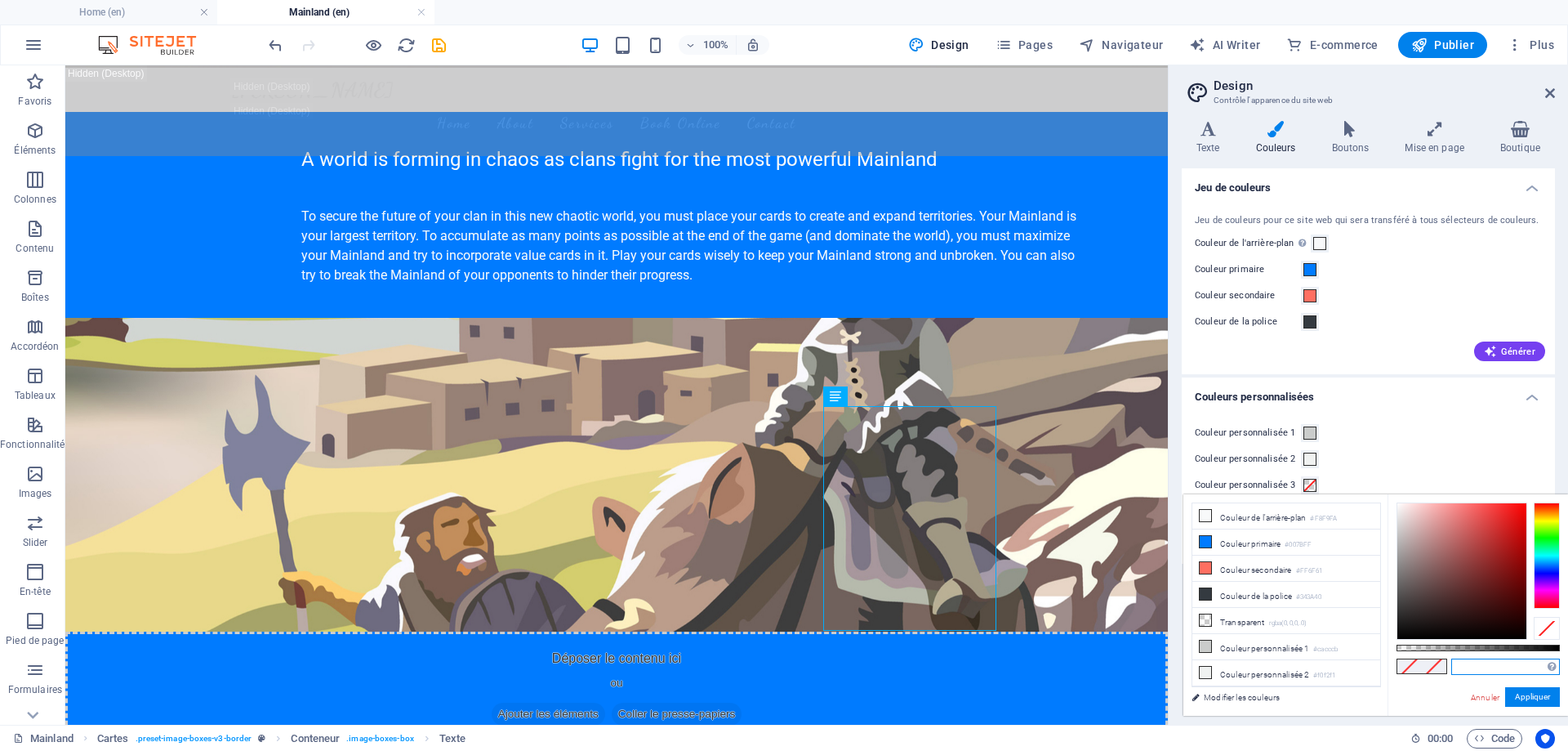
click at [1494, 667] on input "text" at bounding box center [1506, 667] width 109 height 16
paste input "rgba(230,169,99,1.00)"
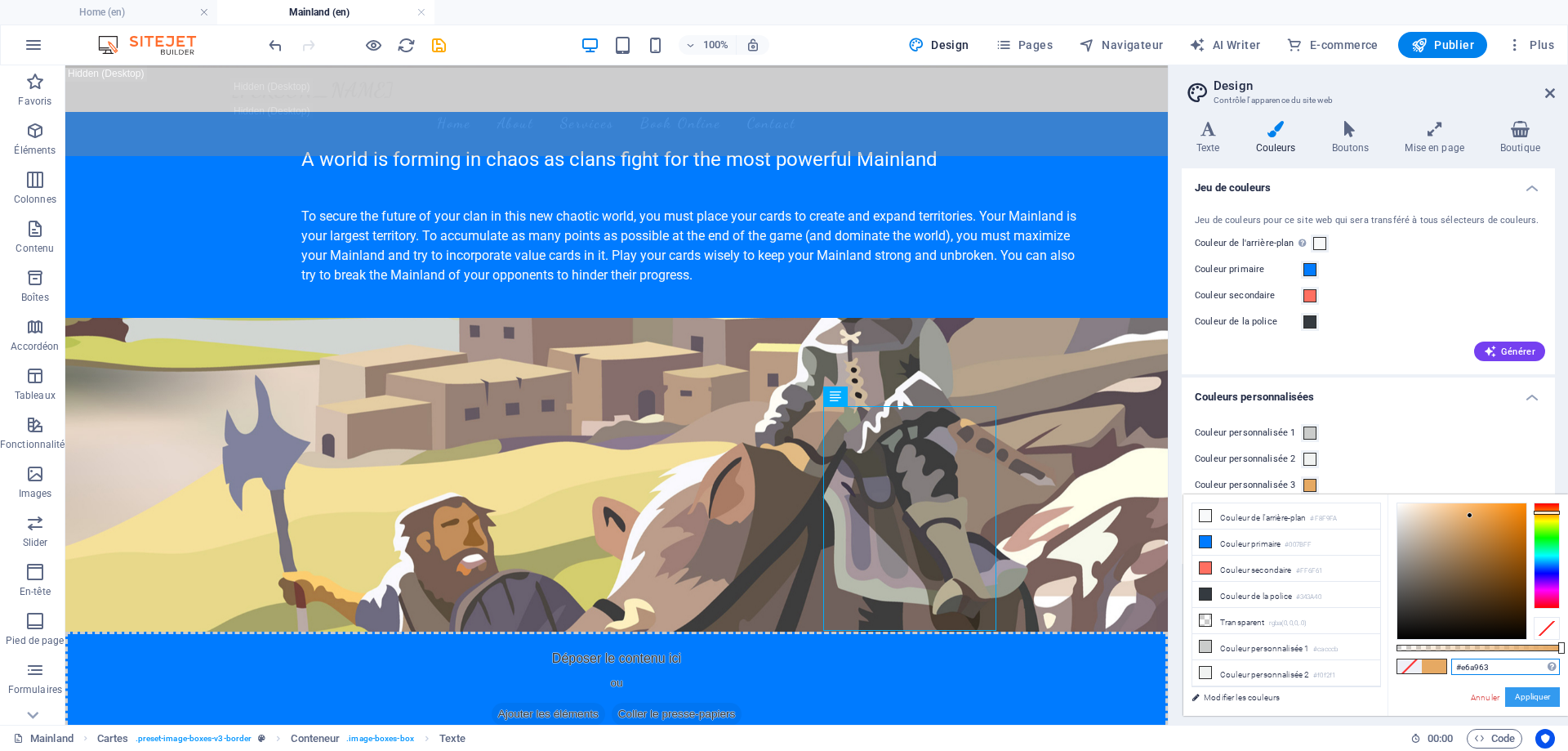
type input "#e6a963"
click at [1530, 694] on button "Appliquer" at bounding box center [1533, 697] width 55 height 19
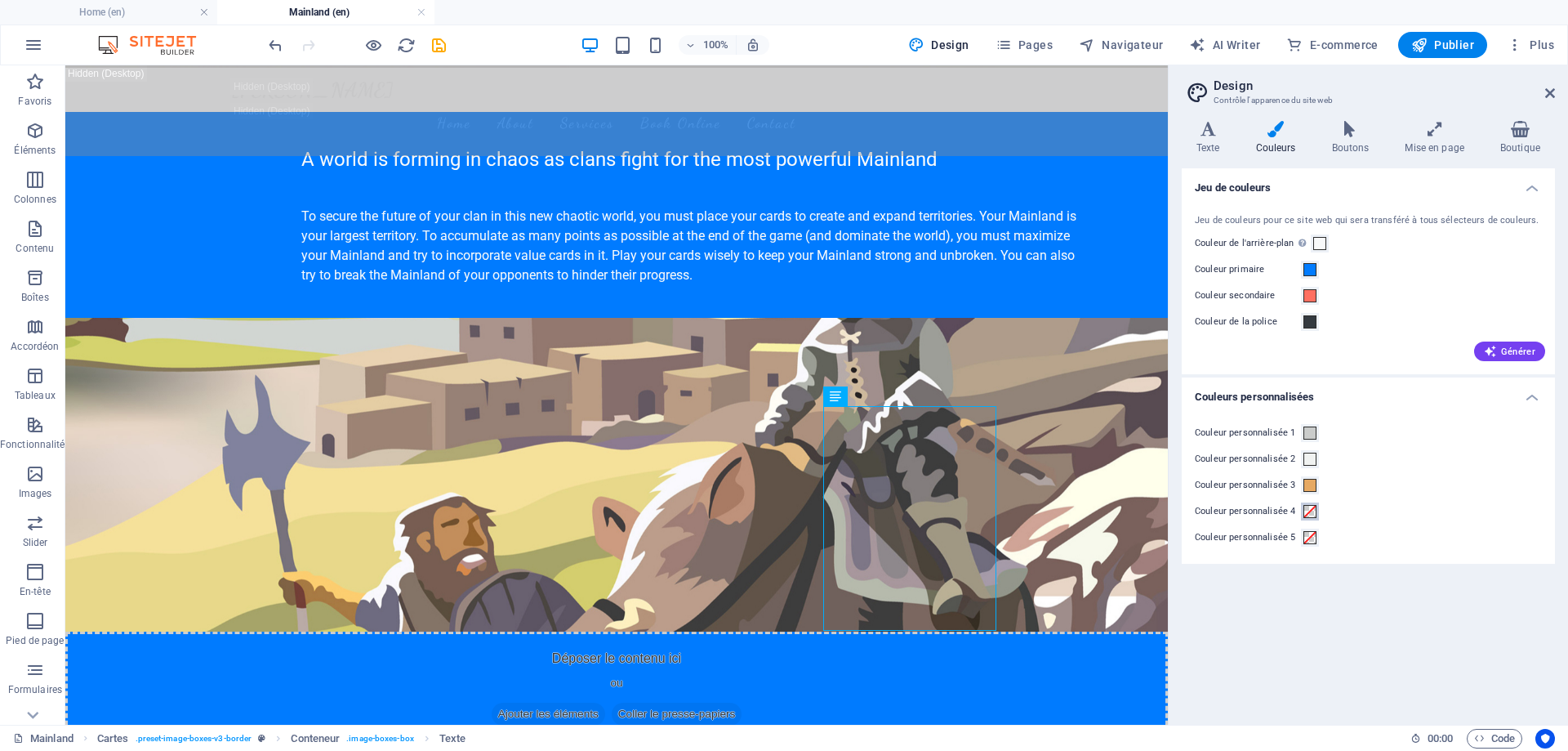
click at [1313, 510] on span at bounding box center [1310, 511] width 13 height 13
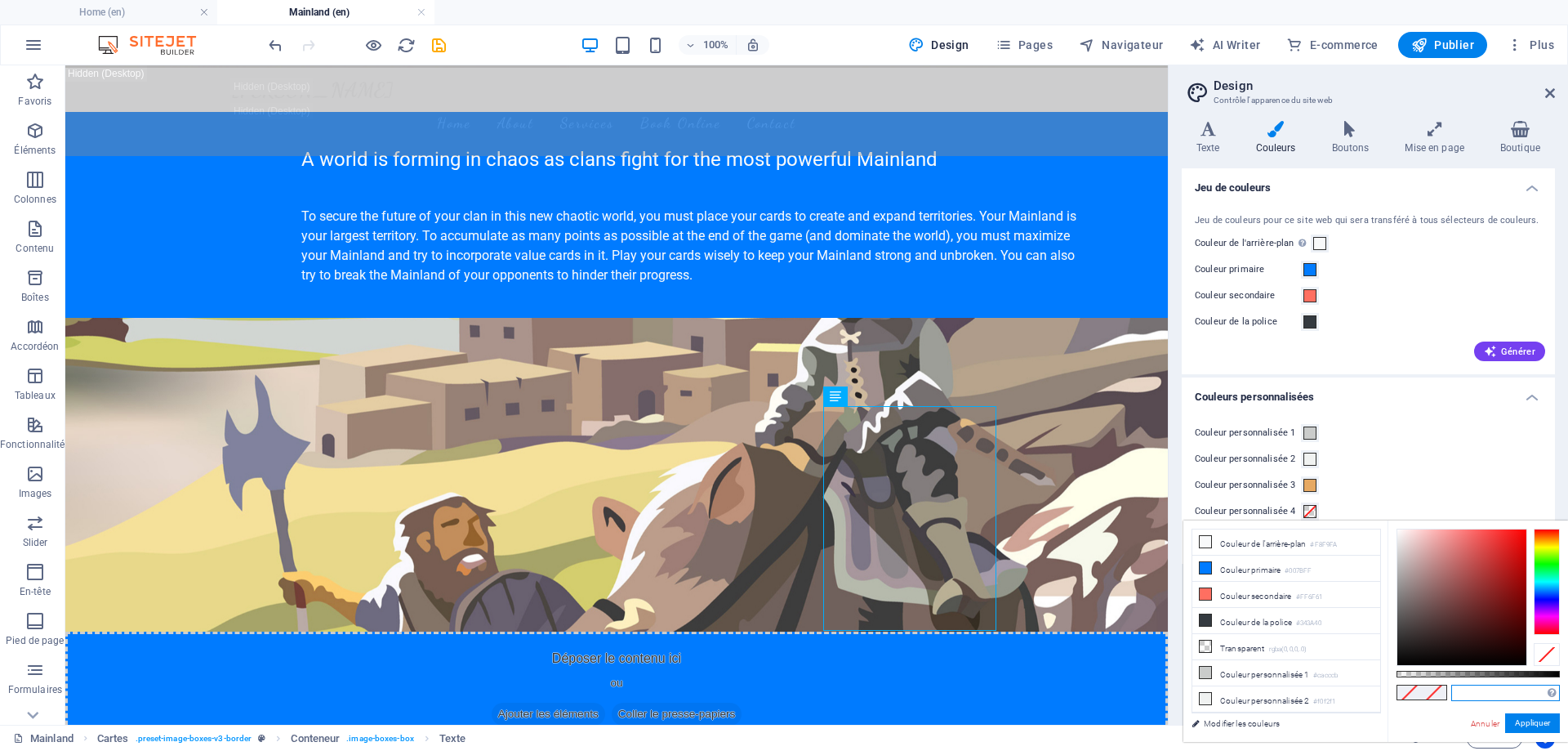
click at [1478, 693] on input "text" at bounding box center [1506, 693] width 109 height 16
paste input "#194174"
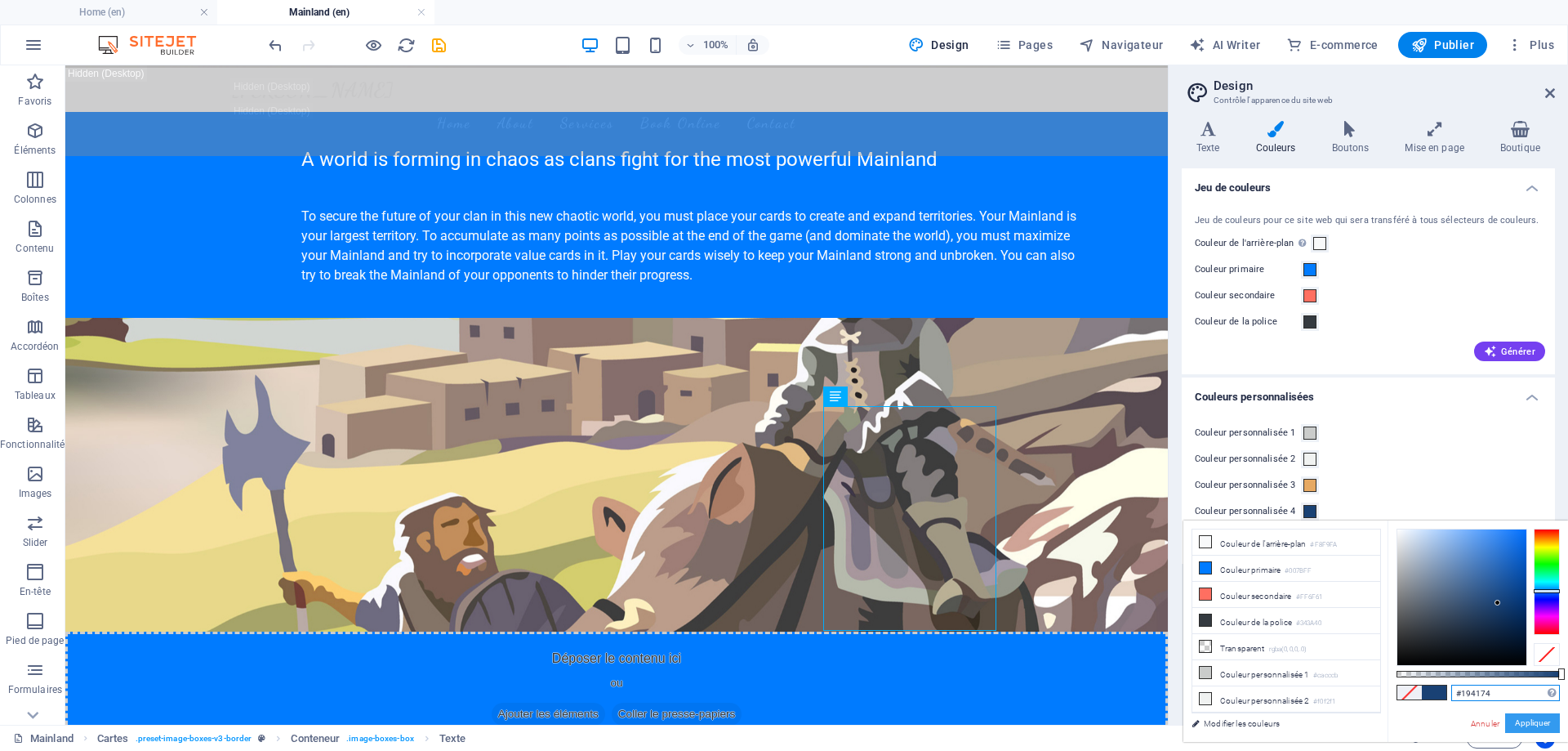
type input "#194174"
click at [1531, 719] on button "Appliquer" at bounding box center [1533, 722] width 55 height 19
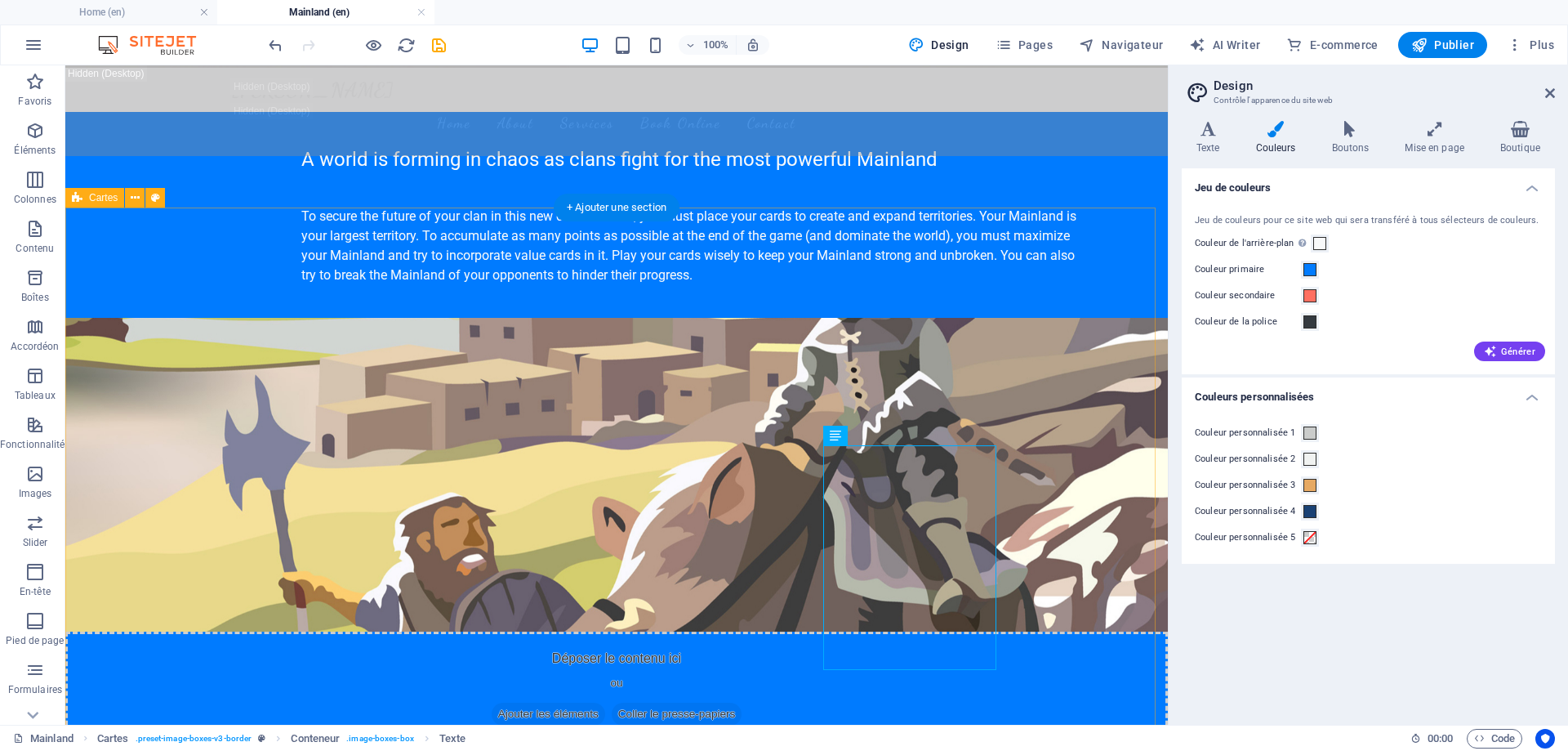
scroll to position [498, 0]
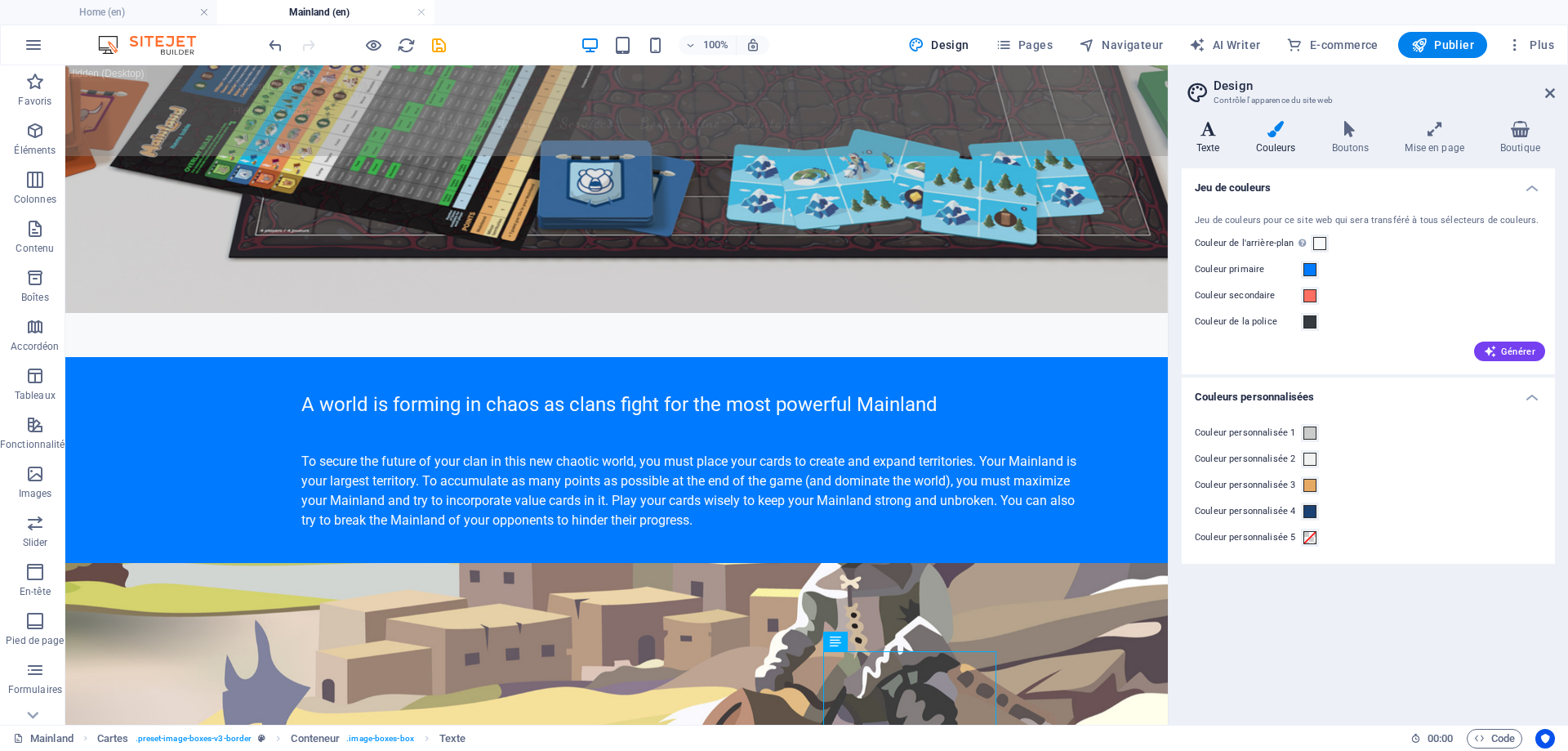
click at [1220, 136] on icon at bounding box center [1208, 128] width 53 height 16
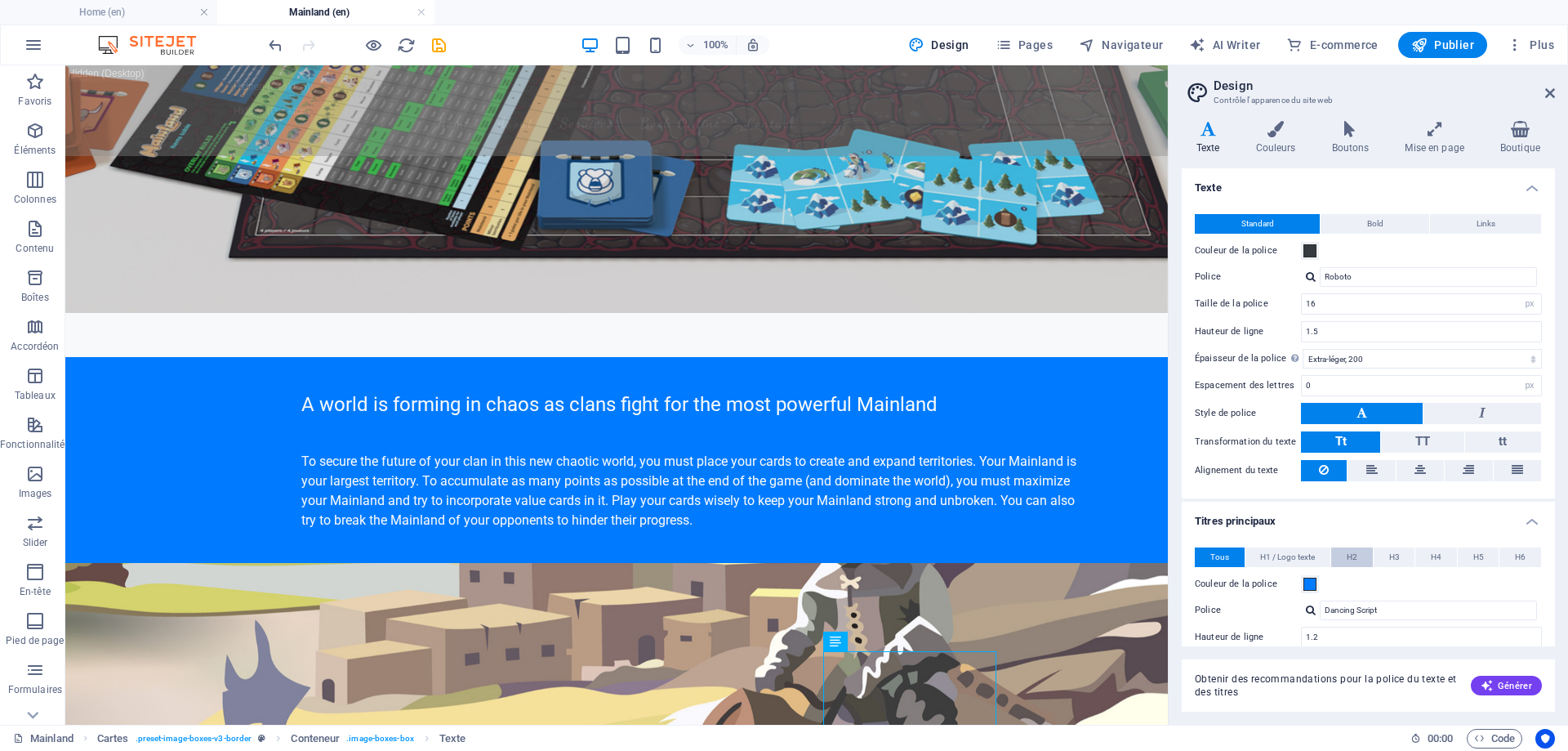
click at [1360, 558] on button "H2" at bounding box center [1352, 557] width 41 height 19
click at [1308, 586] on span at bounding box center [1310, 584] width 13 height 13
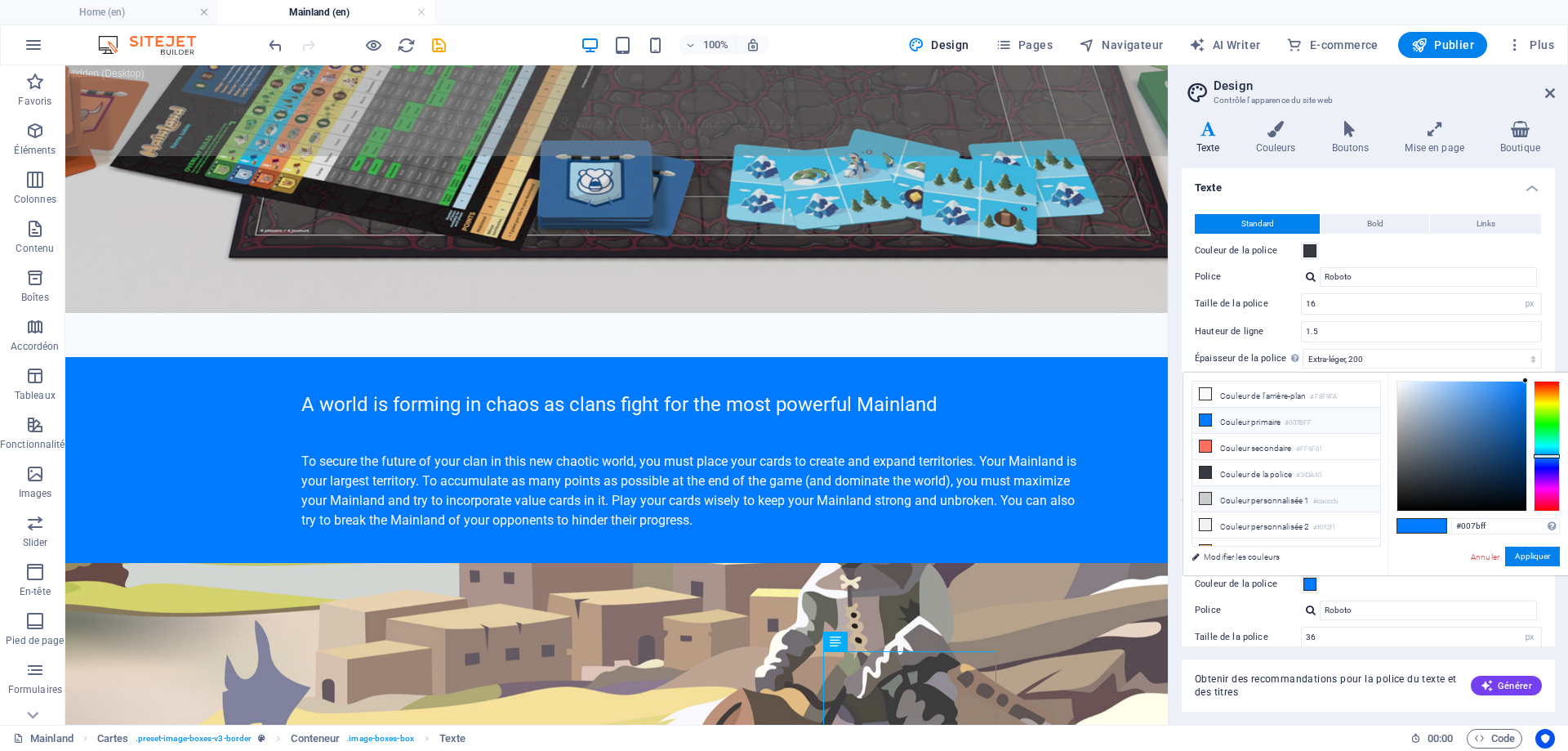
scroll to position [38, 0]
click at [1272, 533] on li "Couleur personnalisée 4 #194174" at bounding box center [1286, 539] width 187 height 26
type input "#194174"
drag, startPoint x: 1534, startPoint y: 554, endPoint x: 1097, endPoint y: 519, distance: 438.4
click at [1534, 554] on button "Appliquer" at bounding box center [1533, 556] width 55 height 19
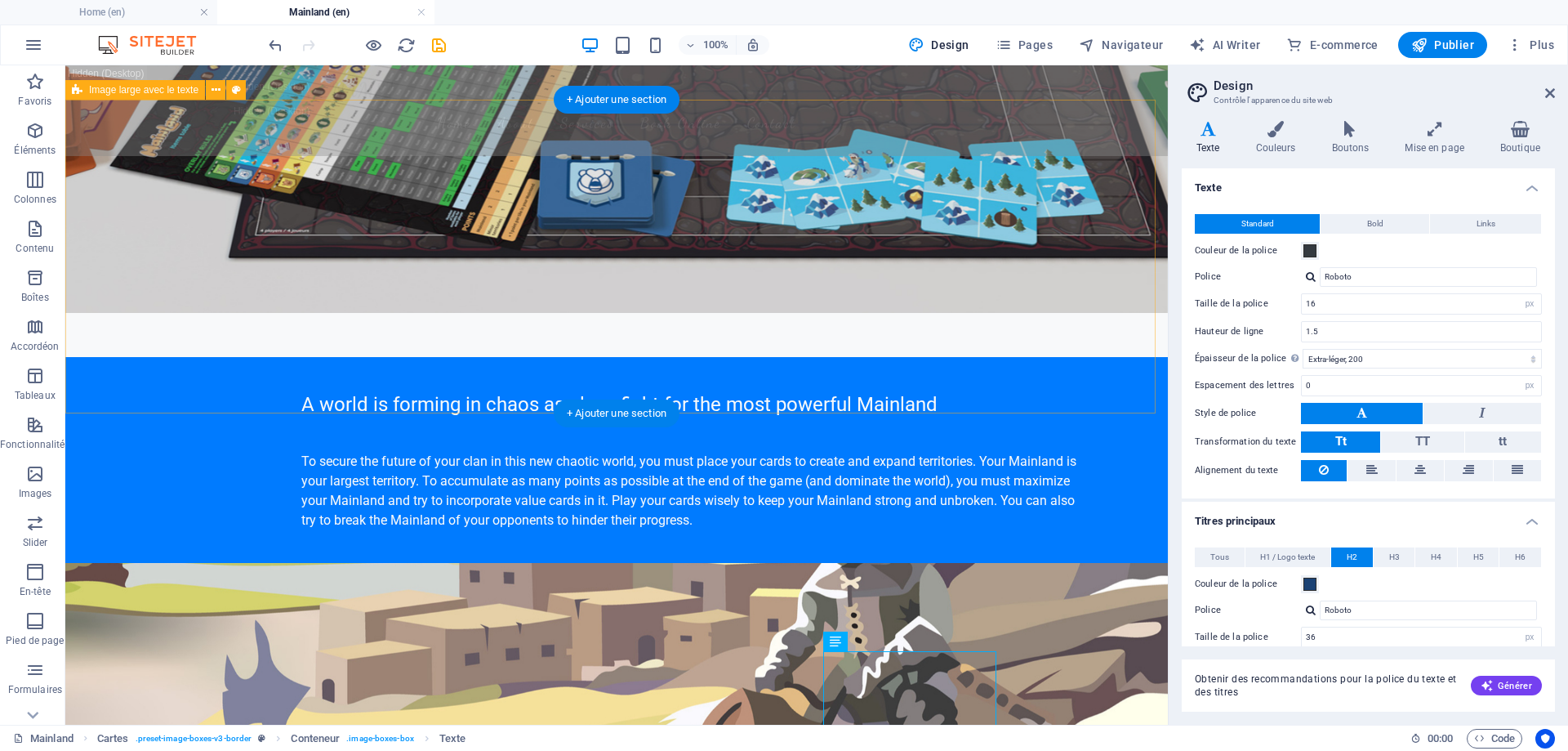
click at [136, 357] on div "A world is forming in chaos as clans fight for the most powerful Mainland To se…" at bounding box center [616, 675] width 1103 height 636
click at [210, 91] on button at bounding box center [215, 90] width 19 height 19
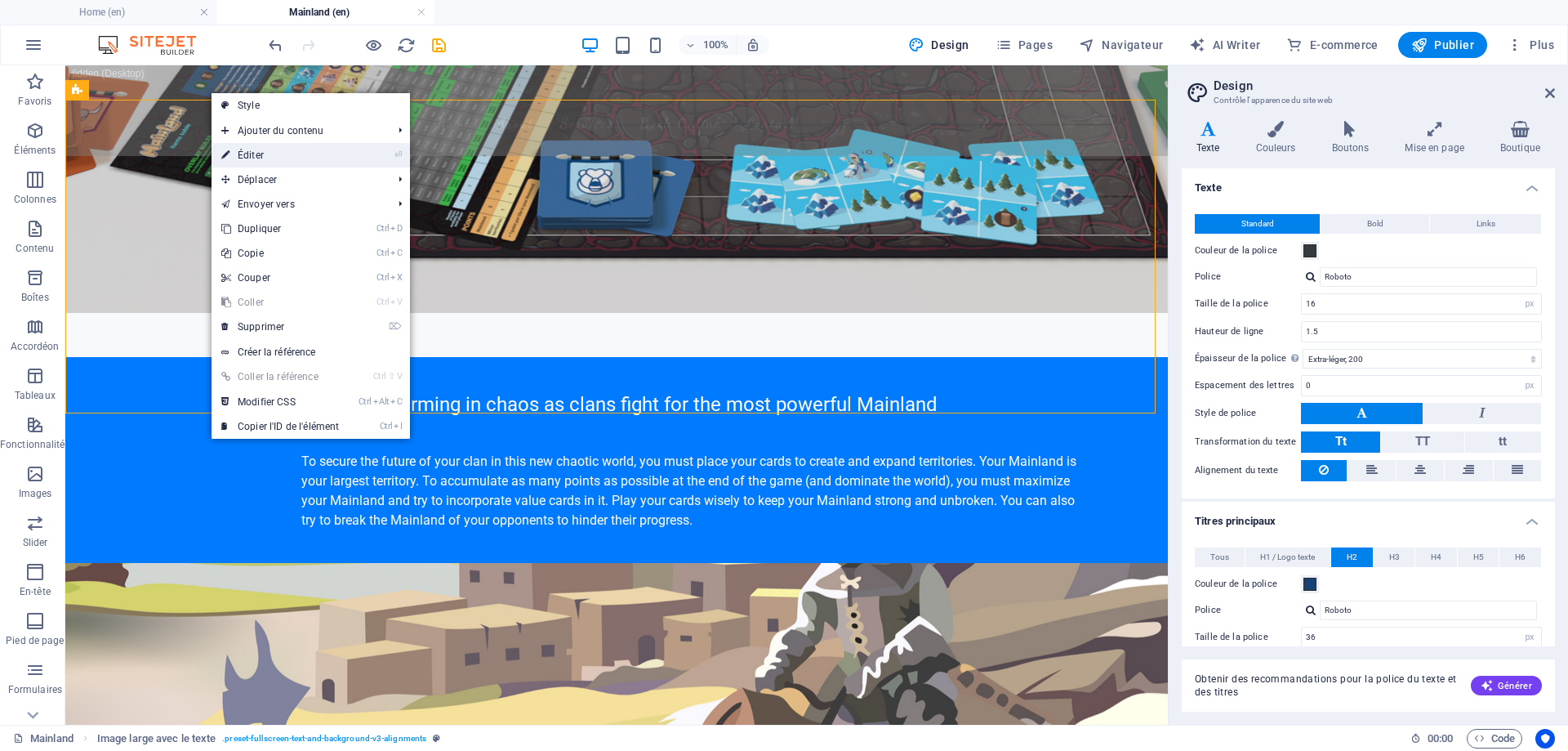
click at [258, 144] on link "⏎ Éditer" at bounding box center [280, 155] width 138 height 24
select select "px"
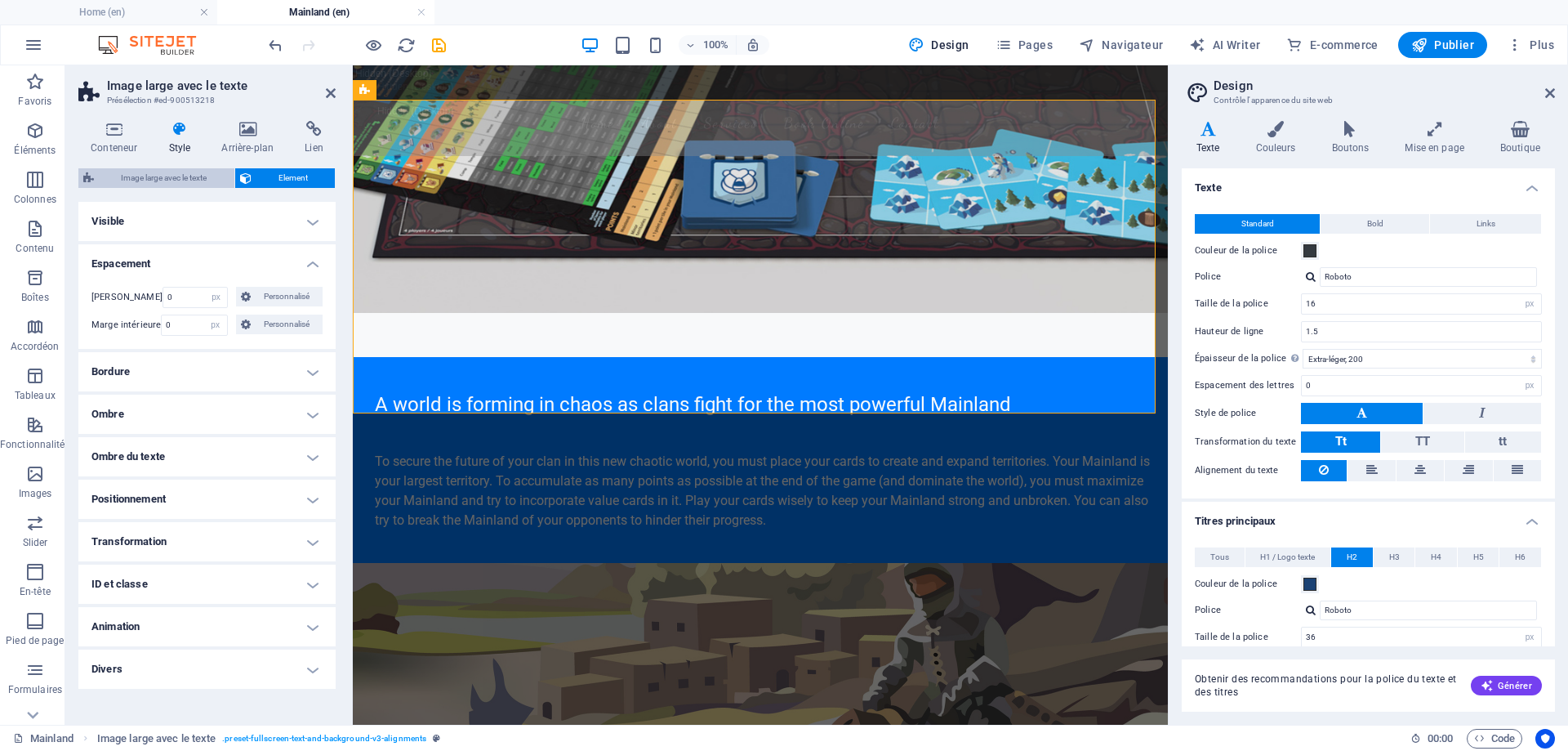
click at [205, 175] on span "Image large avec le texte" at bounding box center [164, 177] width 131 height 19
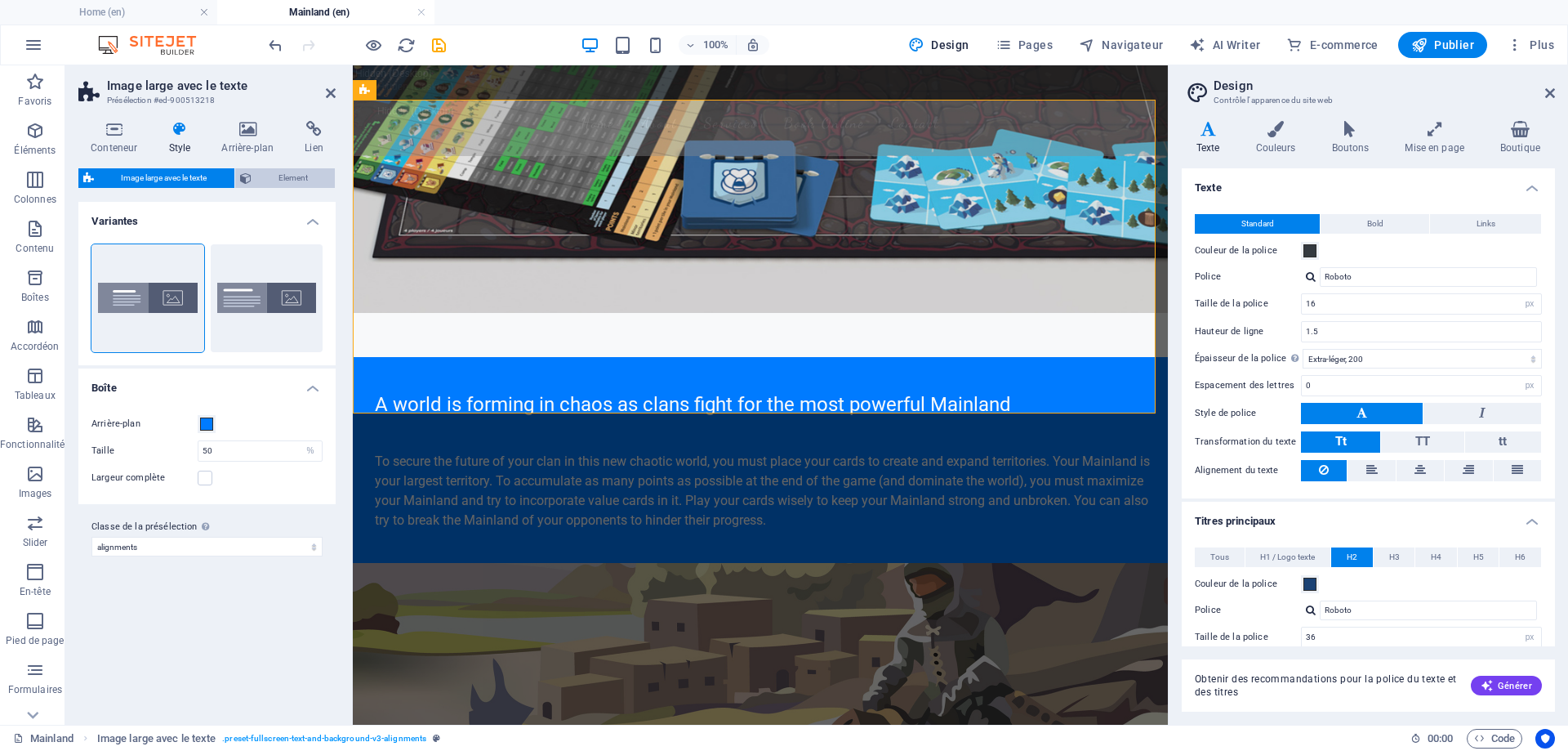
click at [293, 172] on span "Element" at bounding box center [294, 177] width 74 height 19
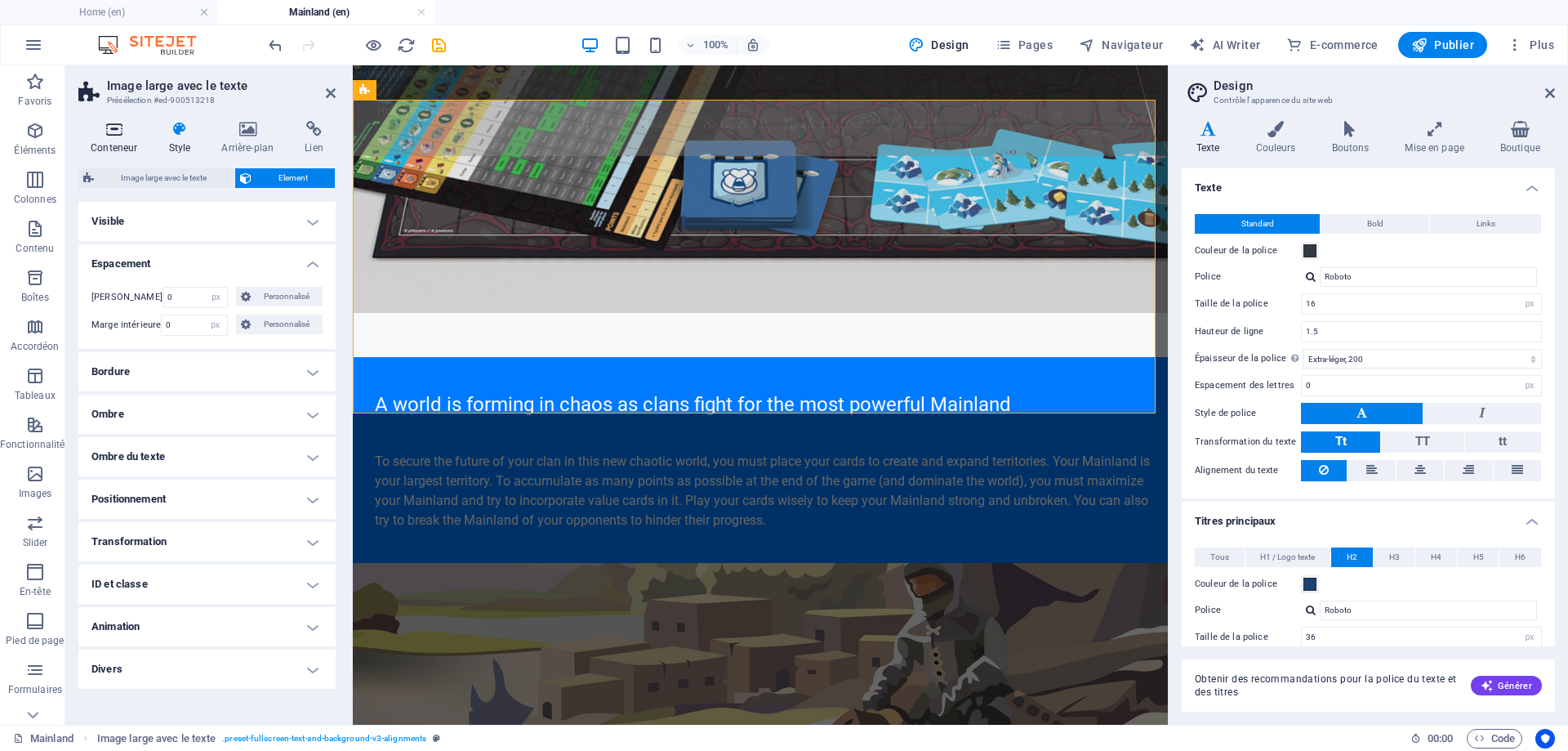
click at [117, 126] on icon at bounding box center [114, 128] width 71 height 16
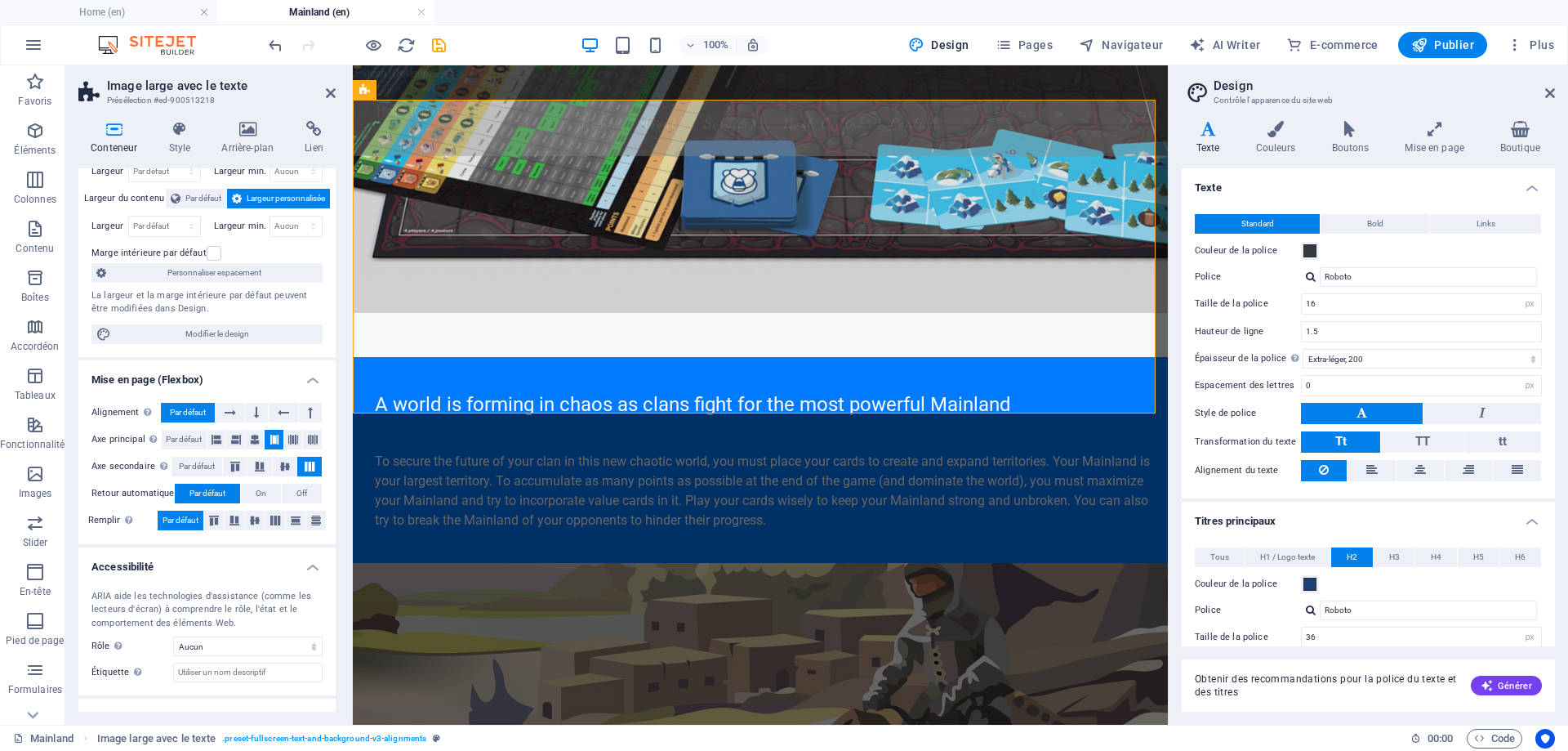
scroll to position [0, 0]
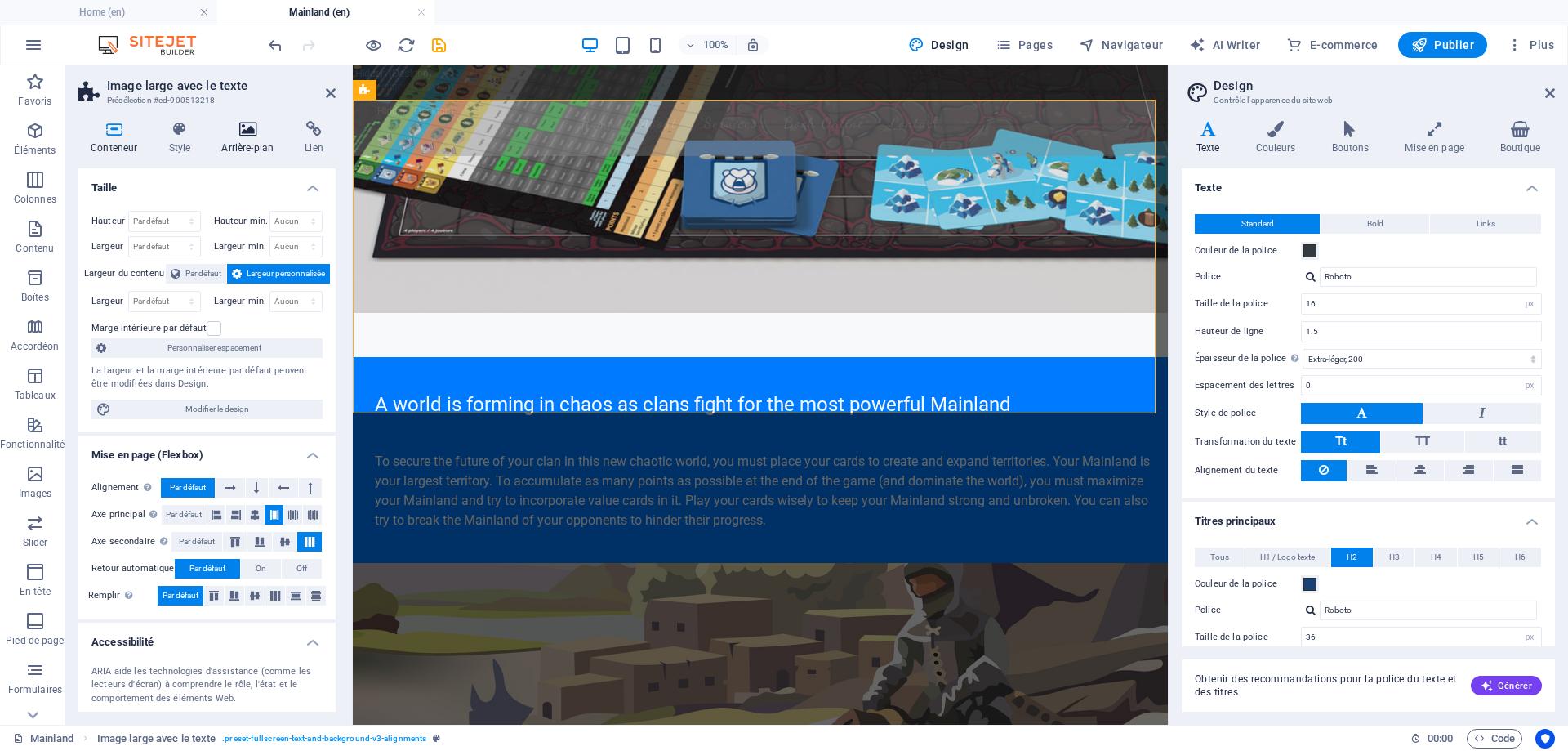
click at [258, 133] on icon at bounding box center [247, 128] width 77 height 16
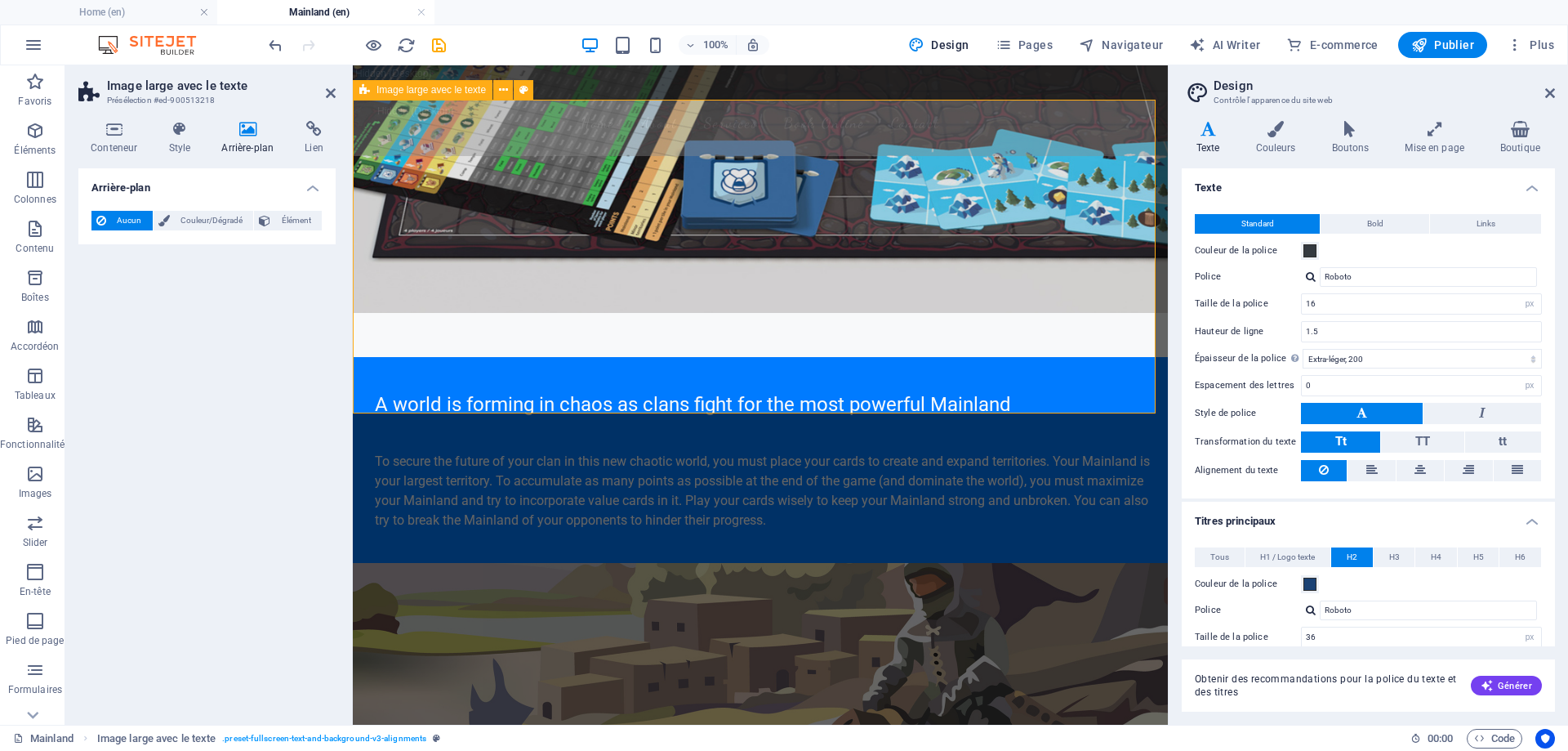
click at [468, 89] on span "Image large avec le texte" at bounding box center [431, 90] width 110 height 10
click at [522, 90] on icon at bounding box center [524, 90] width 9 height 17
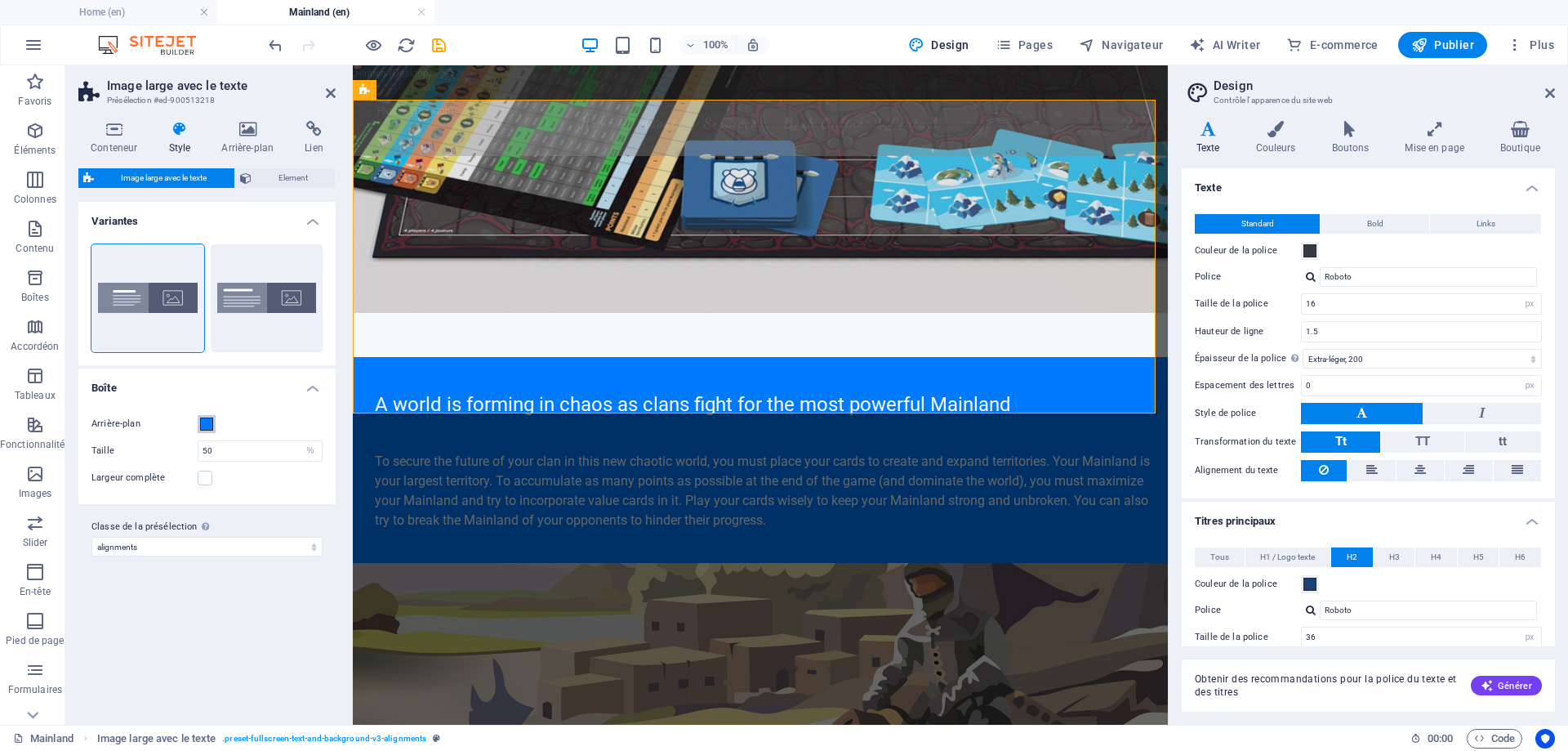
click at [205, 426] on span at bounding box center [206, 423] width 13 height 13
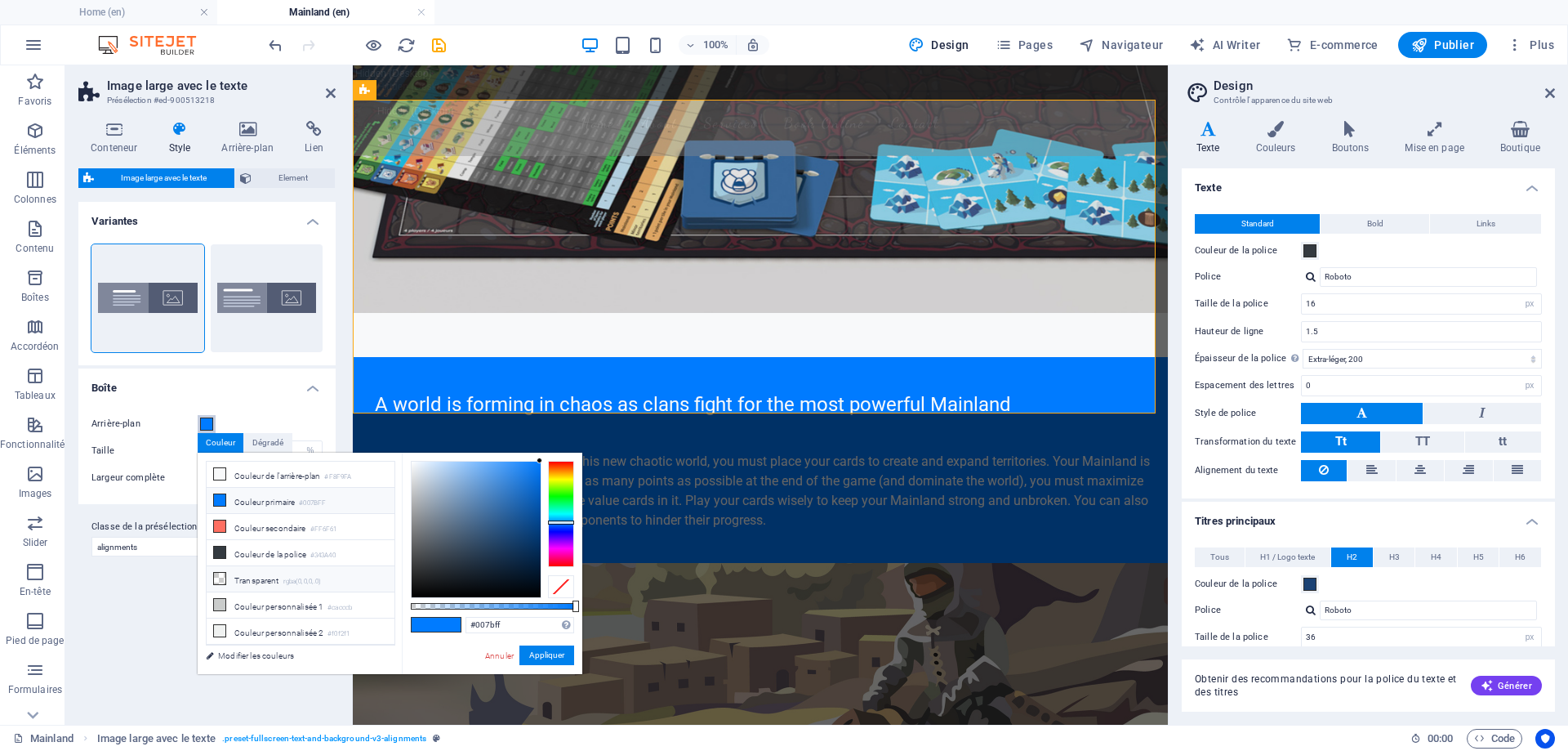
scroll to position [45, 0]
click at [270, 629] on li "Couleur personnalisée 4 #194174" at bounding box center [301, 639] width 187 height 26
type input "#194174"
click at [545, 661] on button "Appliquer" at bounding box center [546, 655] width 55 height 19
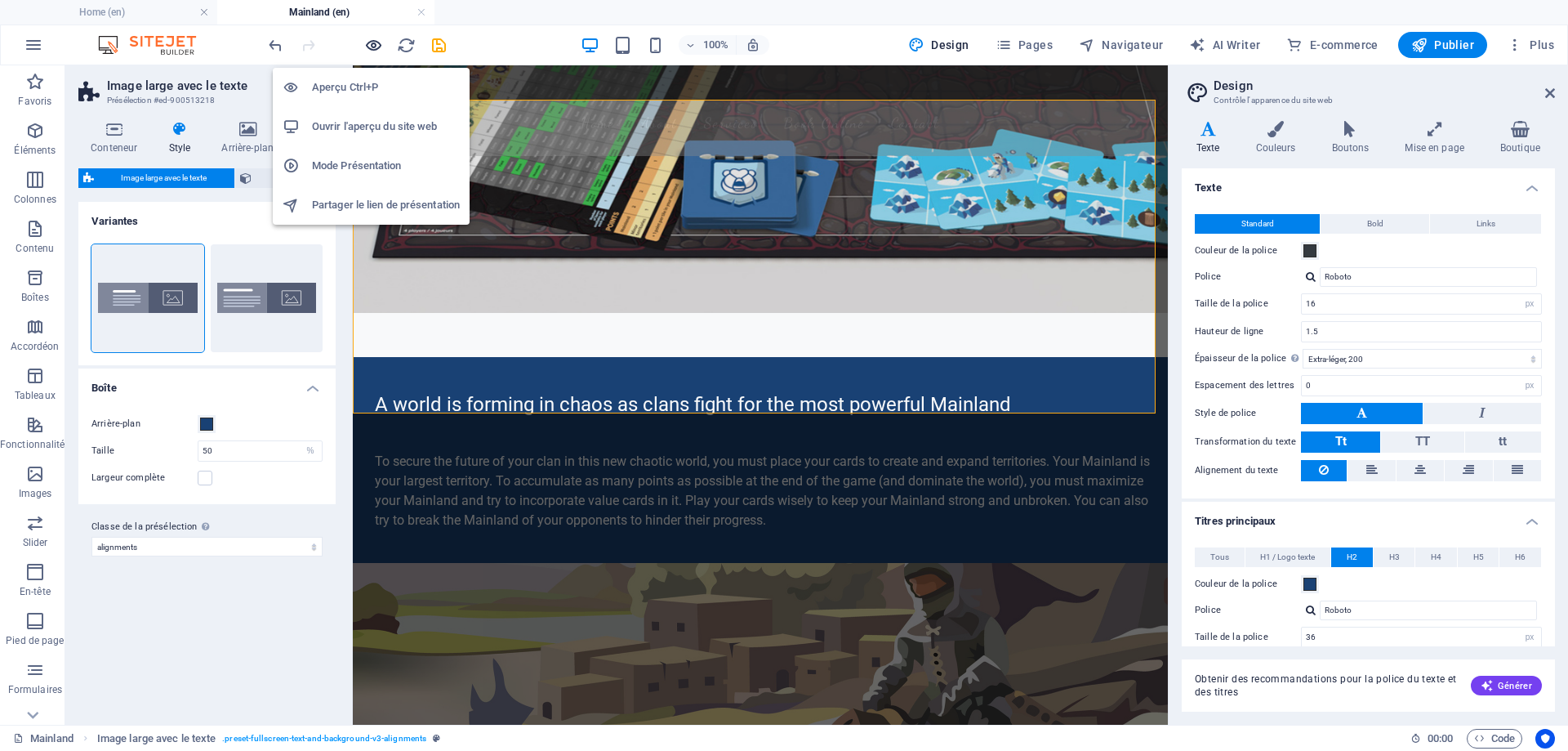
click at [372, 42] on icon "button" at bounding box center [373, 46] width 19 height 19
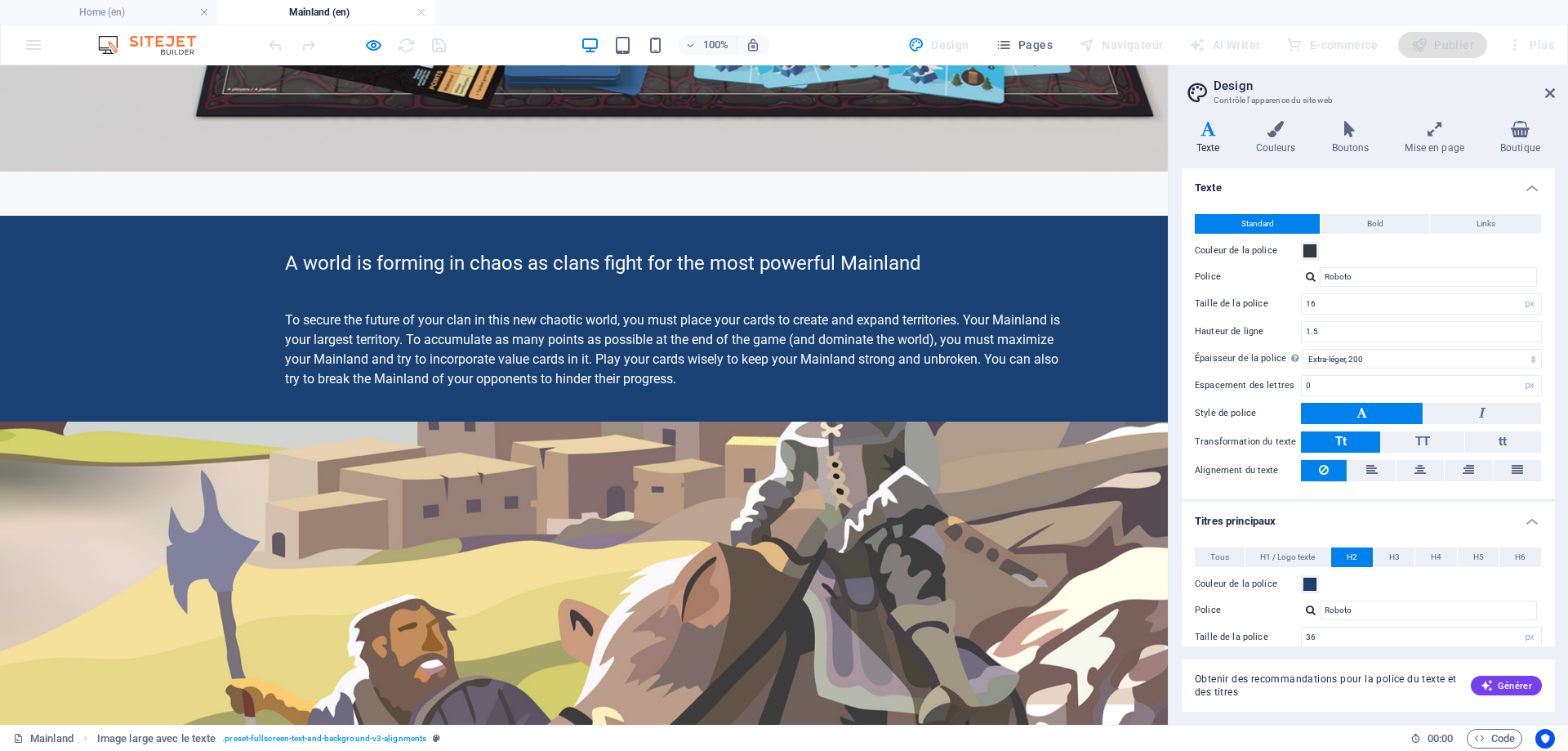
scroll to position [654, 0]
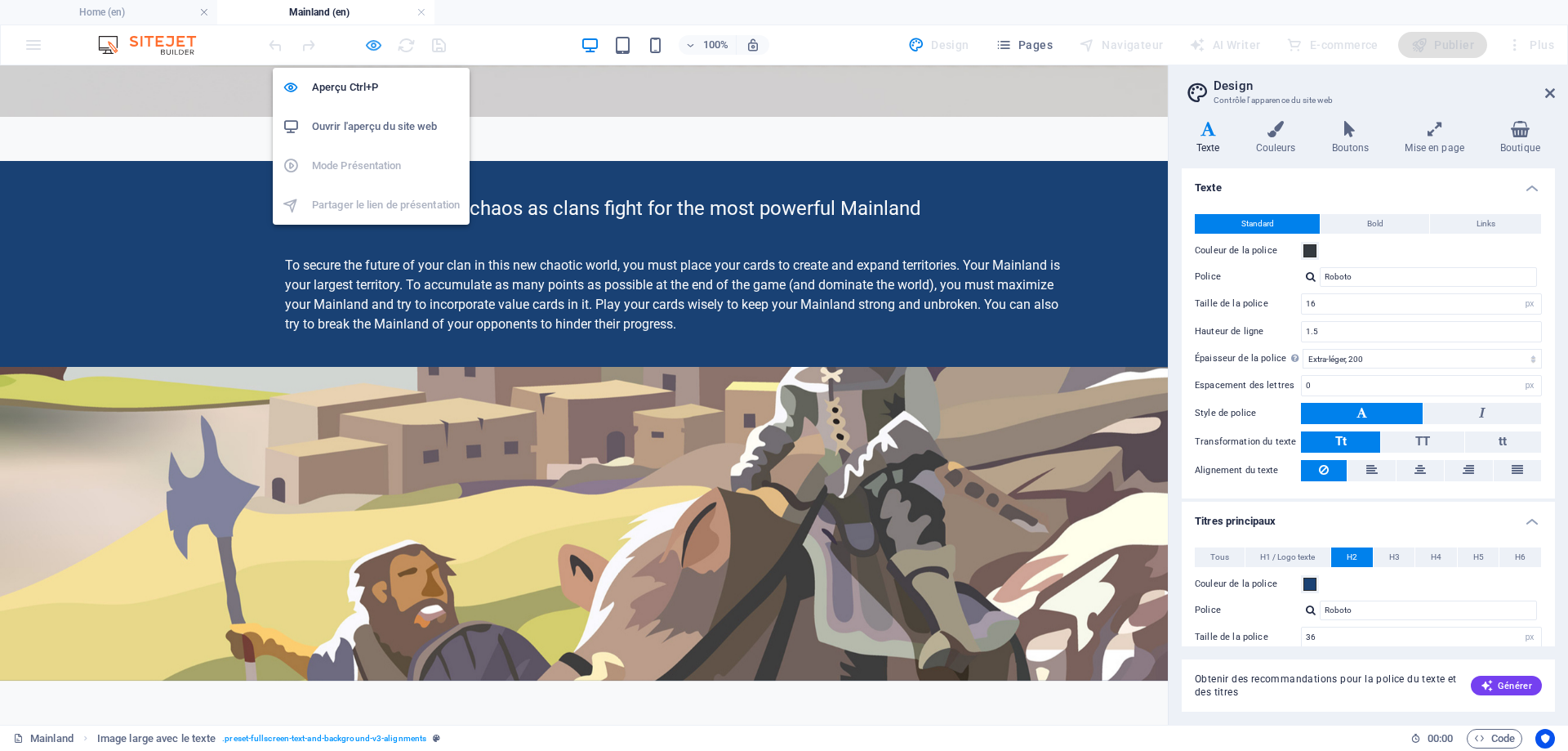
drag, startPoint x: 372, startPoint y: 42, endPoint x: 705, endPoint y: 405, distance: 492.6
click at [372, 42] on icon "button" at bounding box center [373, 46] width 19 height 19
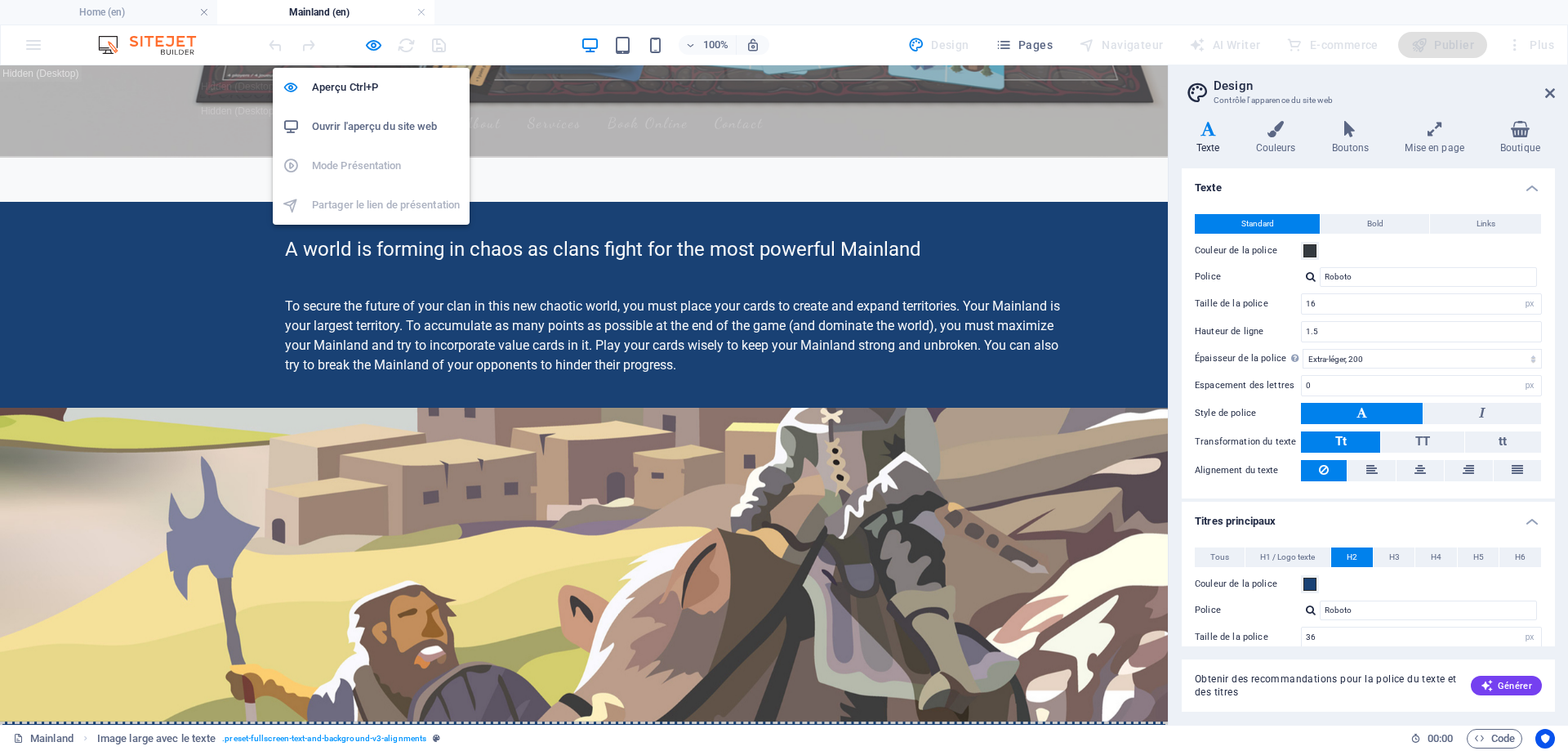
scroll to position [694, 0]
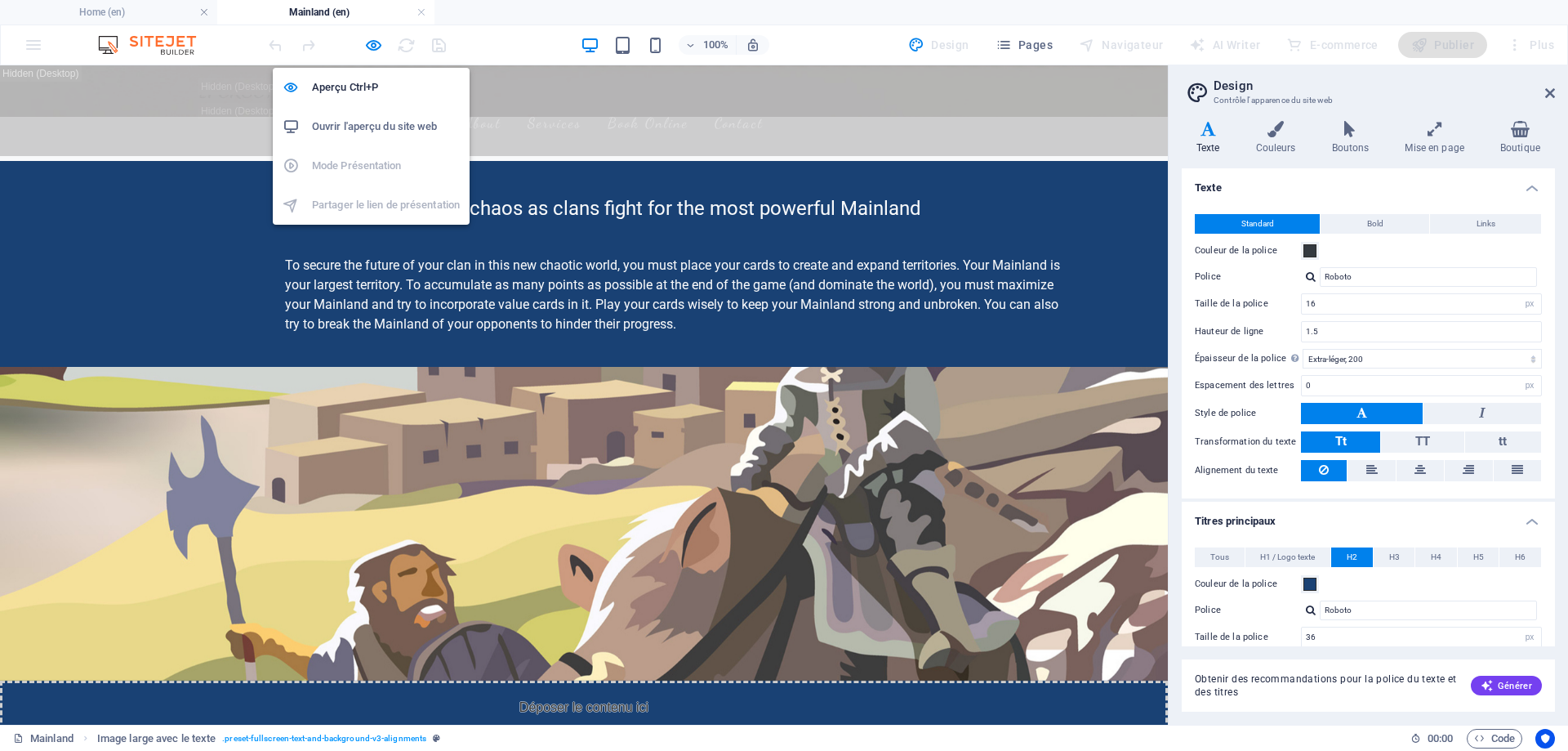
select select "%"
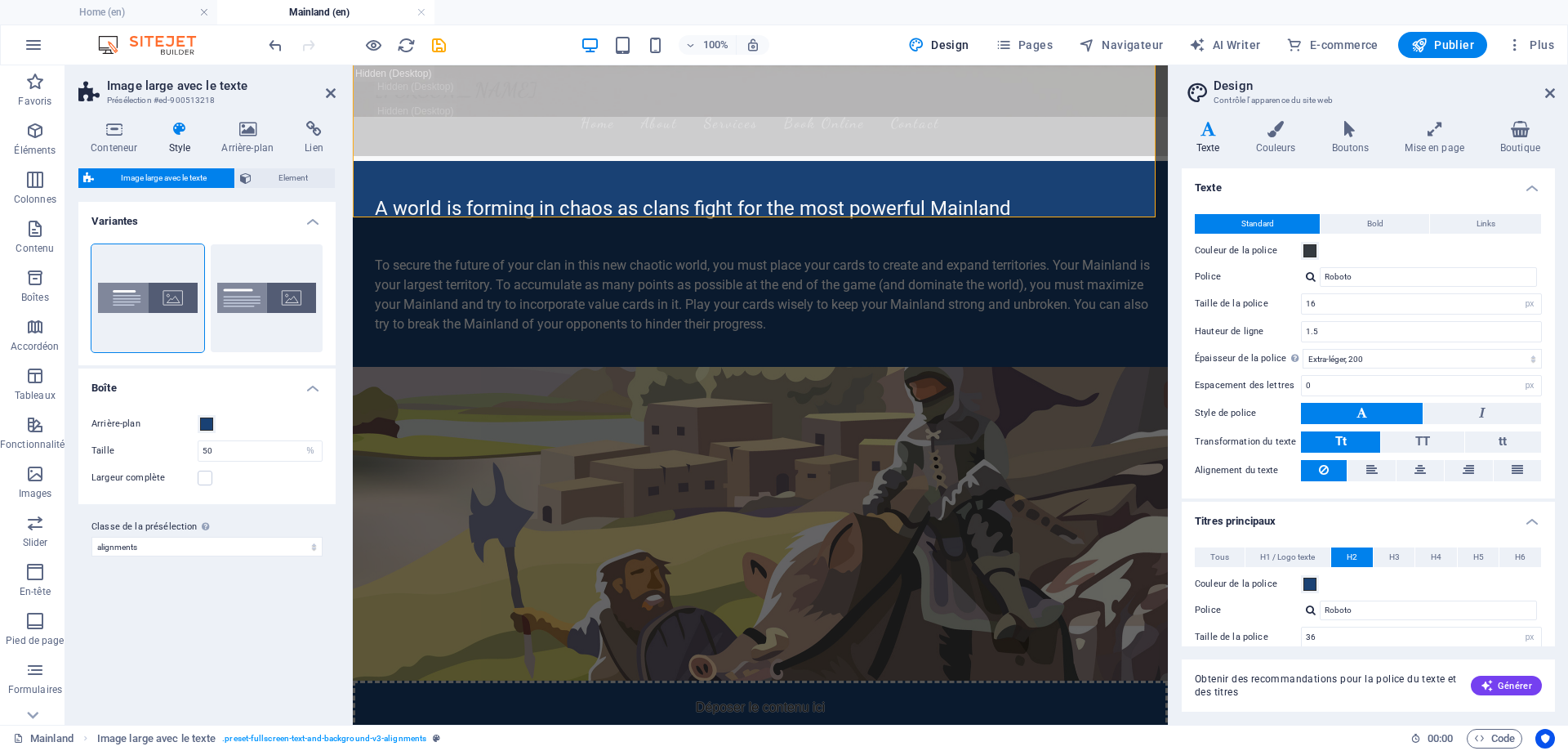
click at [1356, 551] on span "H2" at bounding box center [1352, 557] width 11 height 19
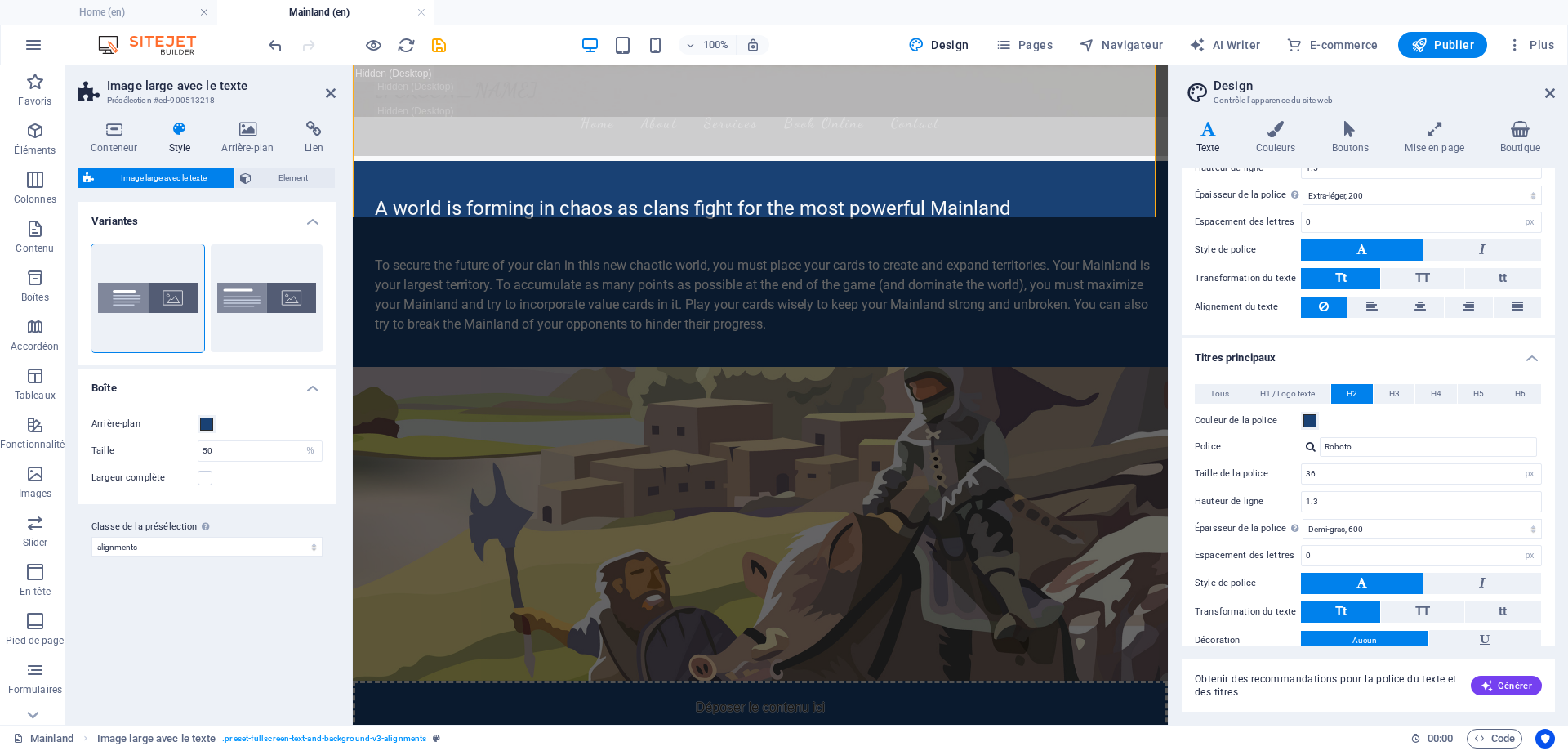
scroll to position [242, 0]
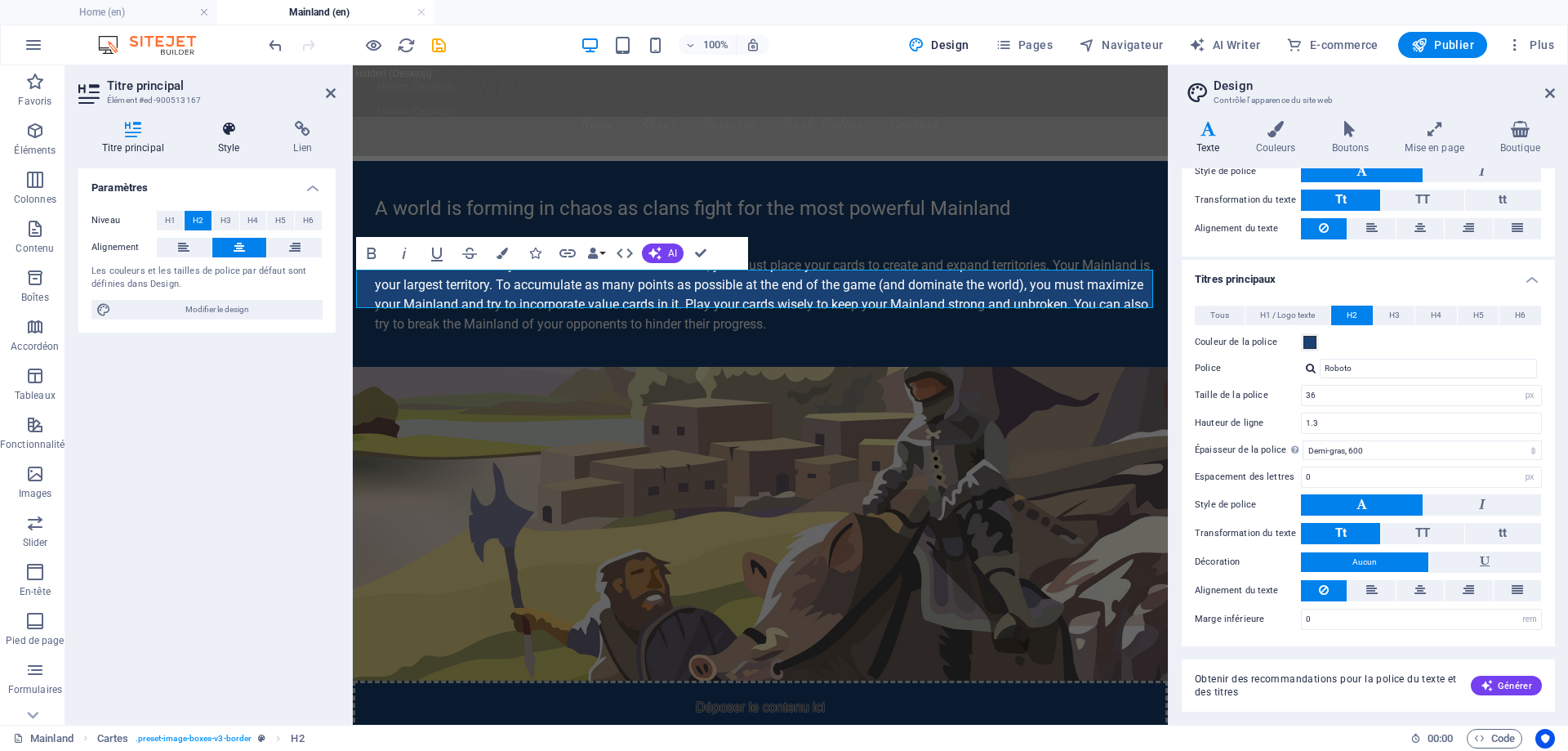
click at [241, 139] on h4 "Style" at bounding box center [232, 138] width 76 height 35
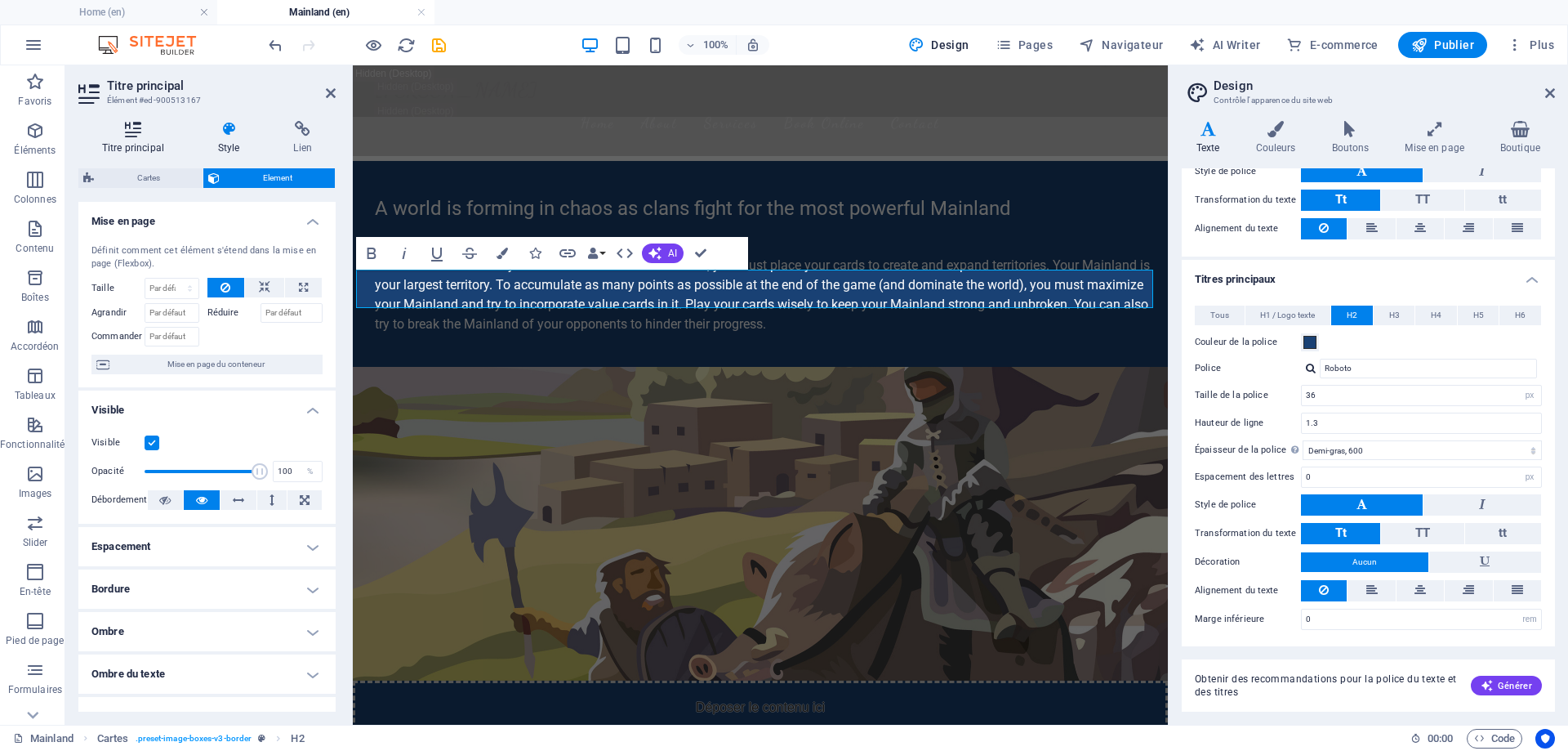
click at [143, 134] on icon at bounding box center [133, 128] width 110 height 16
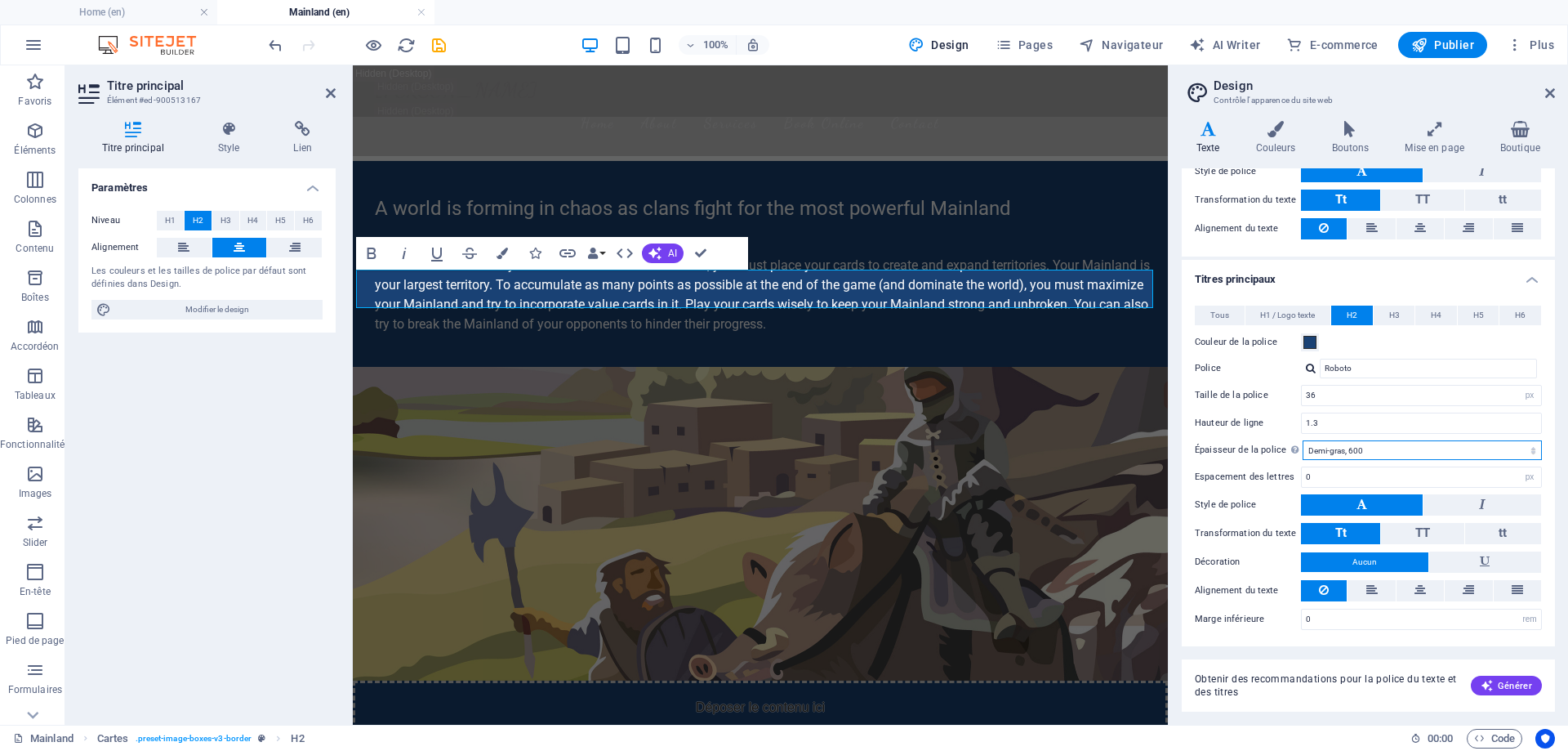
click at [1532, 449] on select "Mince, 100 Extra-léger, 200 Léger, 300 Normal, 400 Medium, 500 Demi-gras, 600 G…" at bounding box center [1422, 449] width 239 height 19
select select "400"
click at [1303, 440] on select "Mince, 100 Extra-léger, 200 Léger, 300 Normal, 400 Medium, 500 Demi-gras, 600 G…" at bounding box center [1422, 449] width 239 height 19
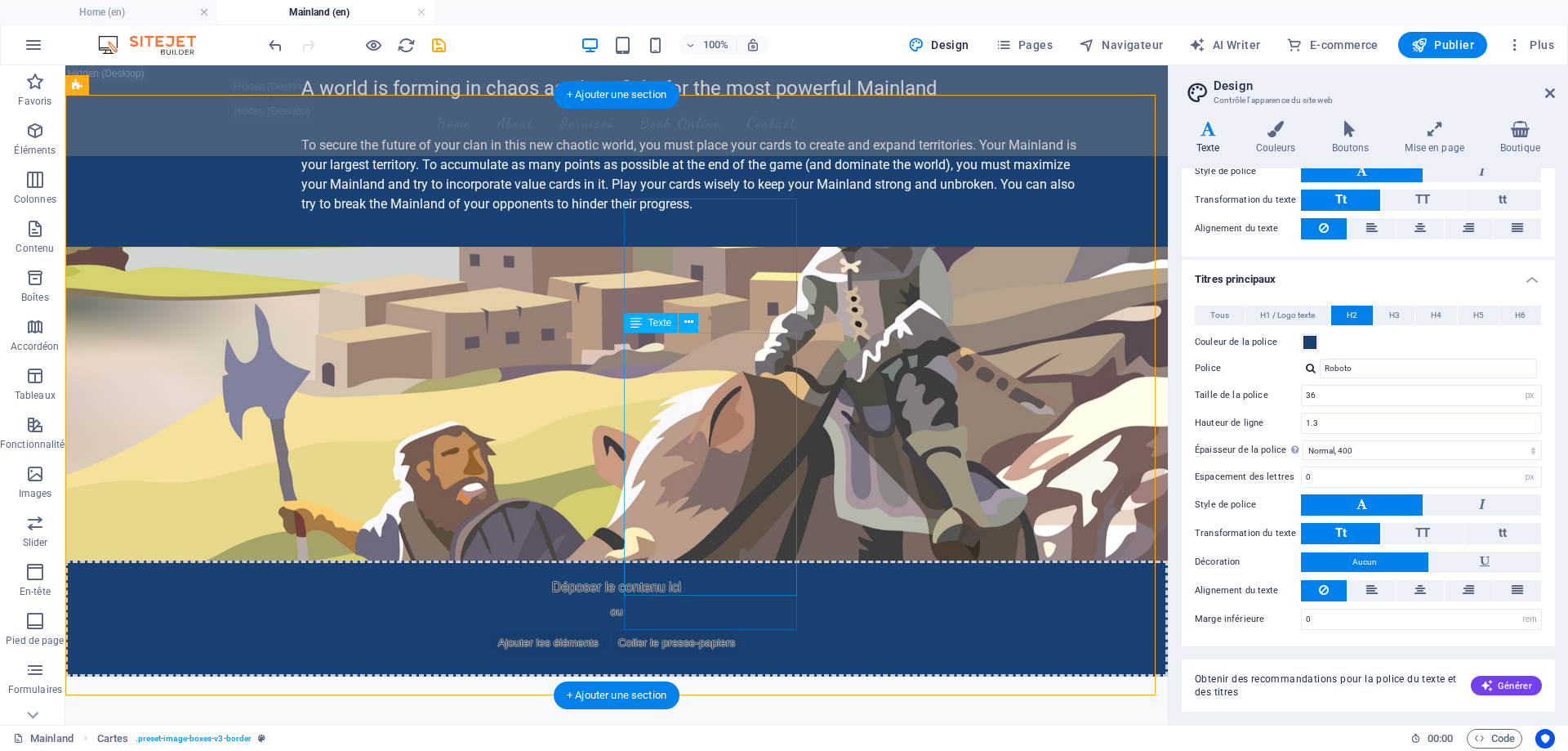
scroll to position [817, 0]
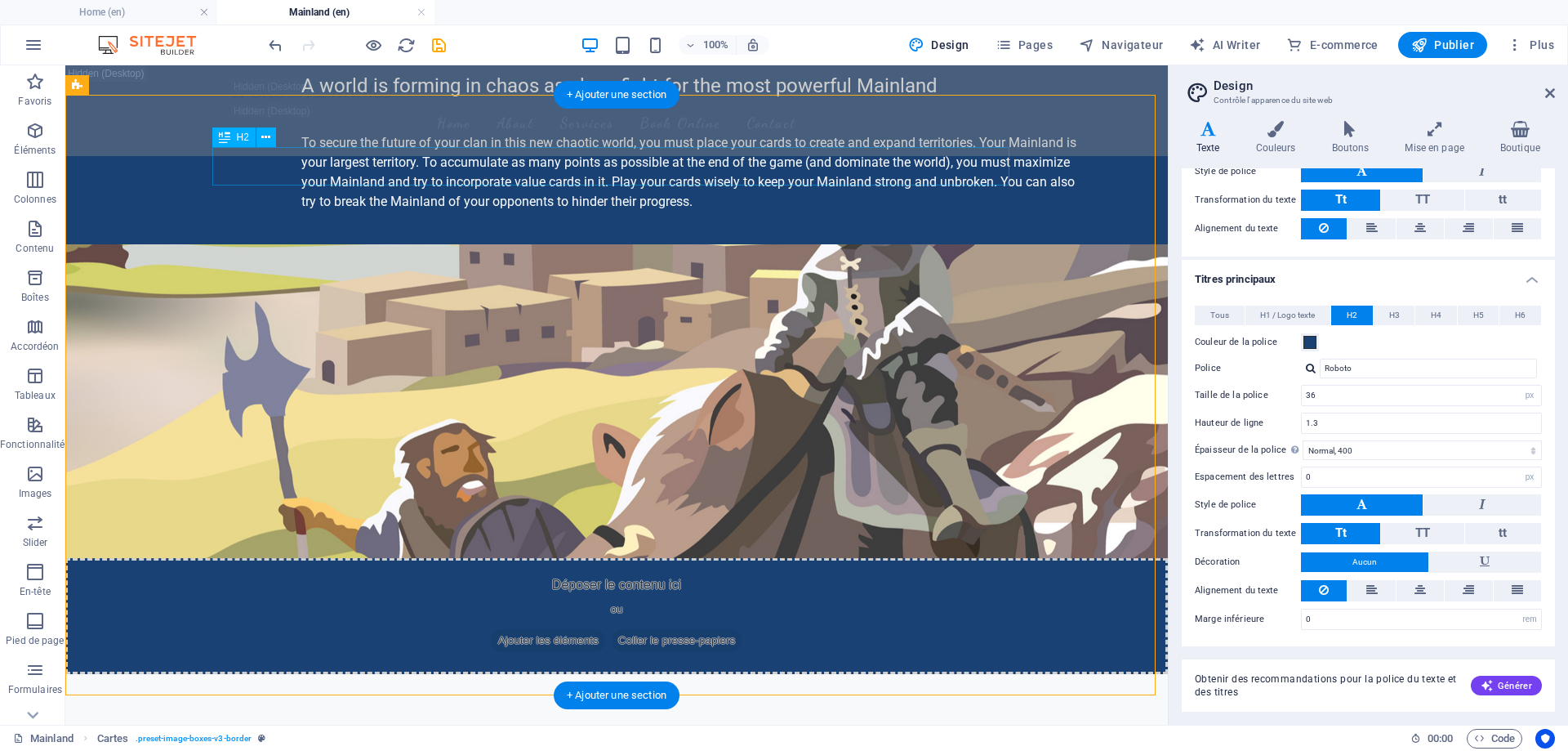
click at [789, 727] on div "Choose your allegiance and start to conquer territories" at bounding box center [464, 745] width 797 height 38
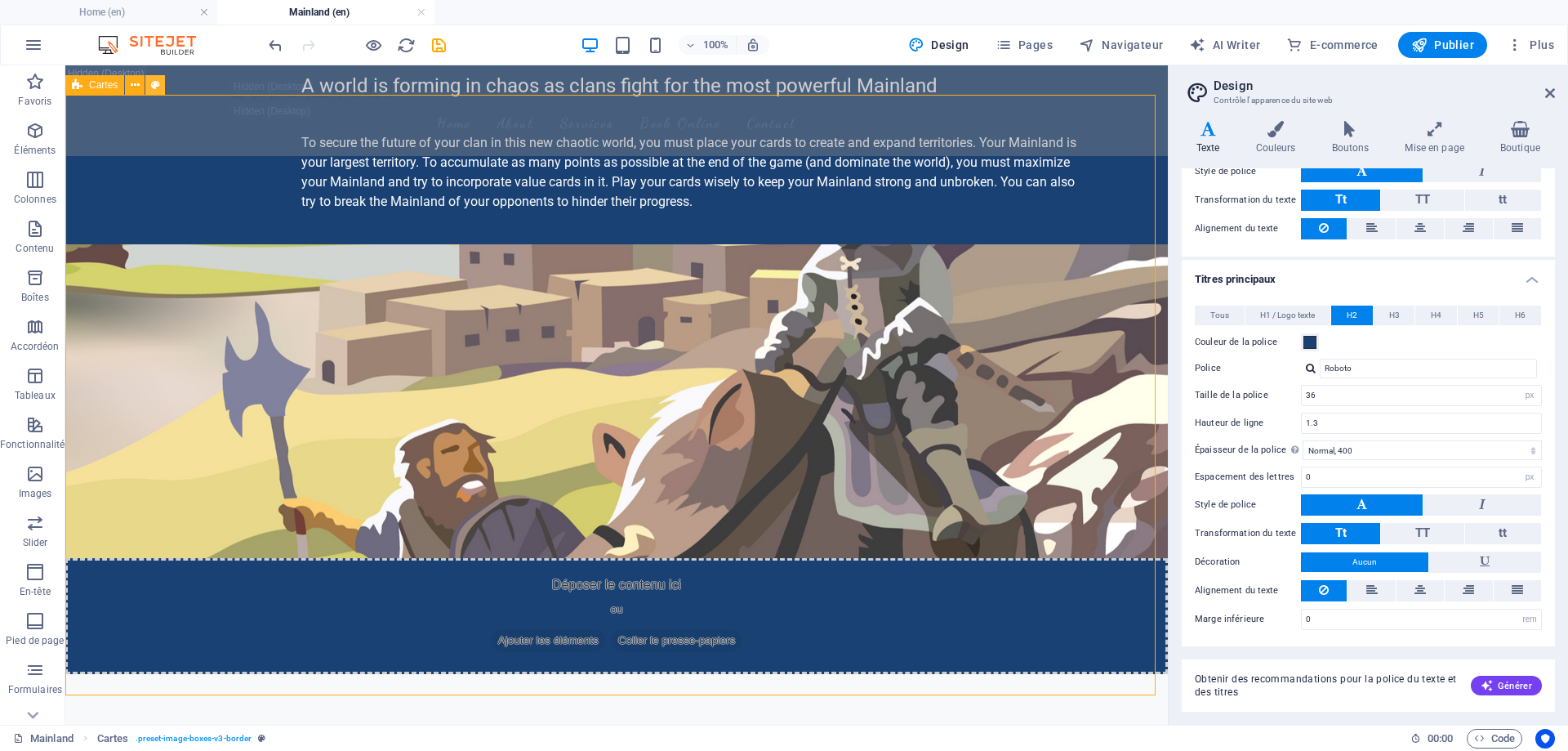
click at [155, 86] on icon at bounding box center [155, 85] width 9 height 17
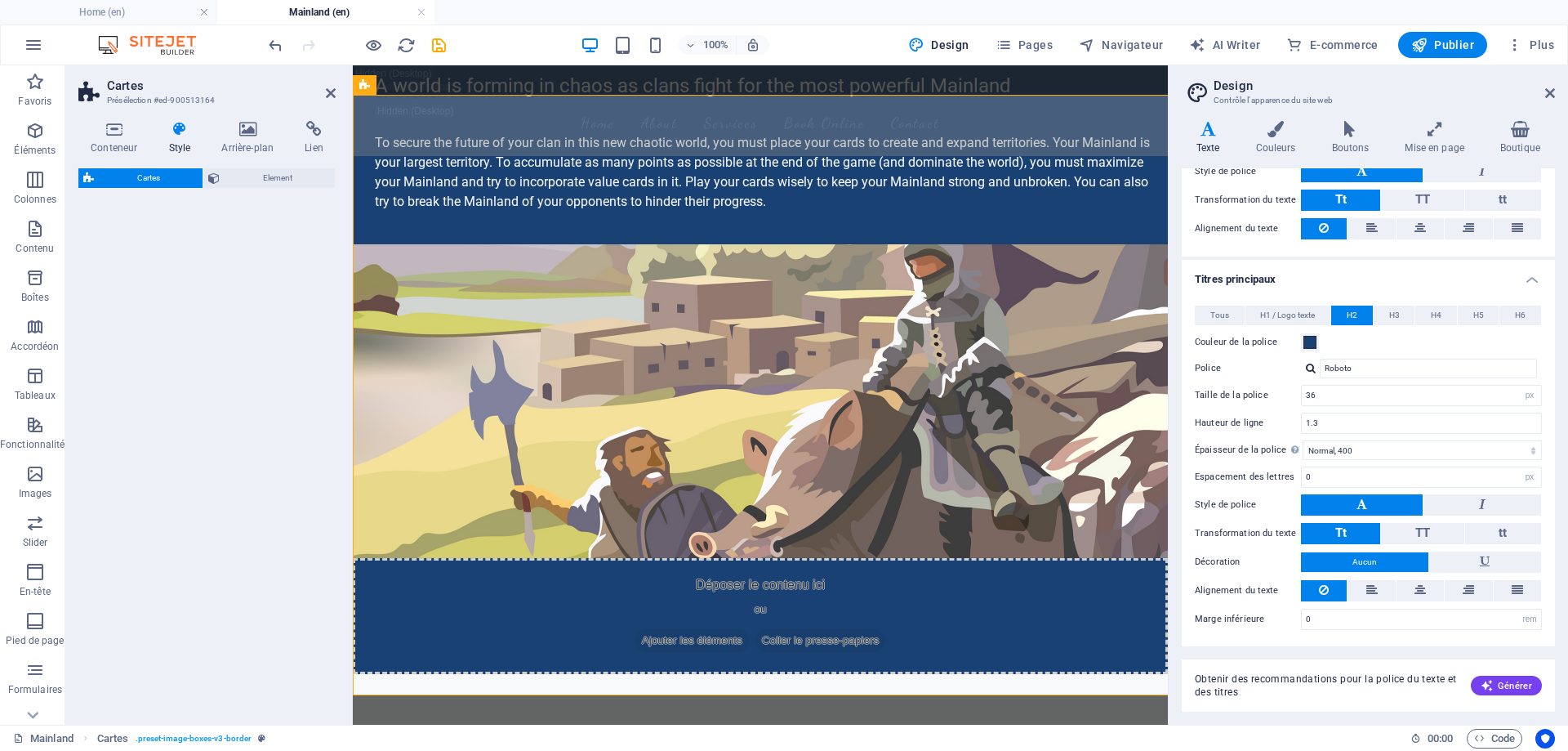
select select "rem"
select select "preset-image-boxes-v3-border"
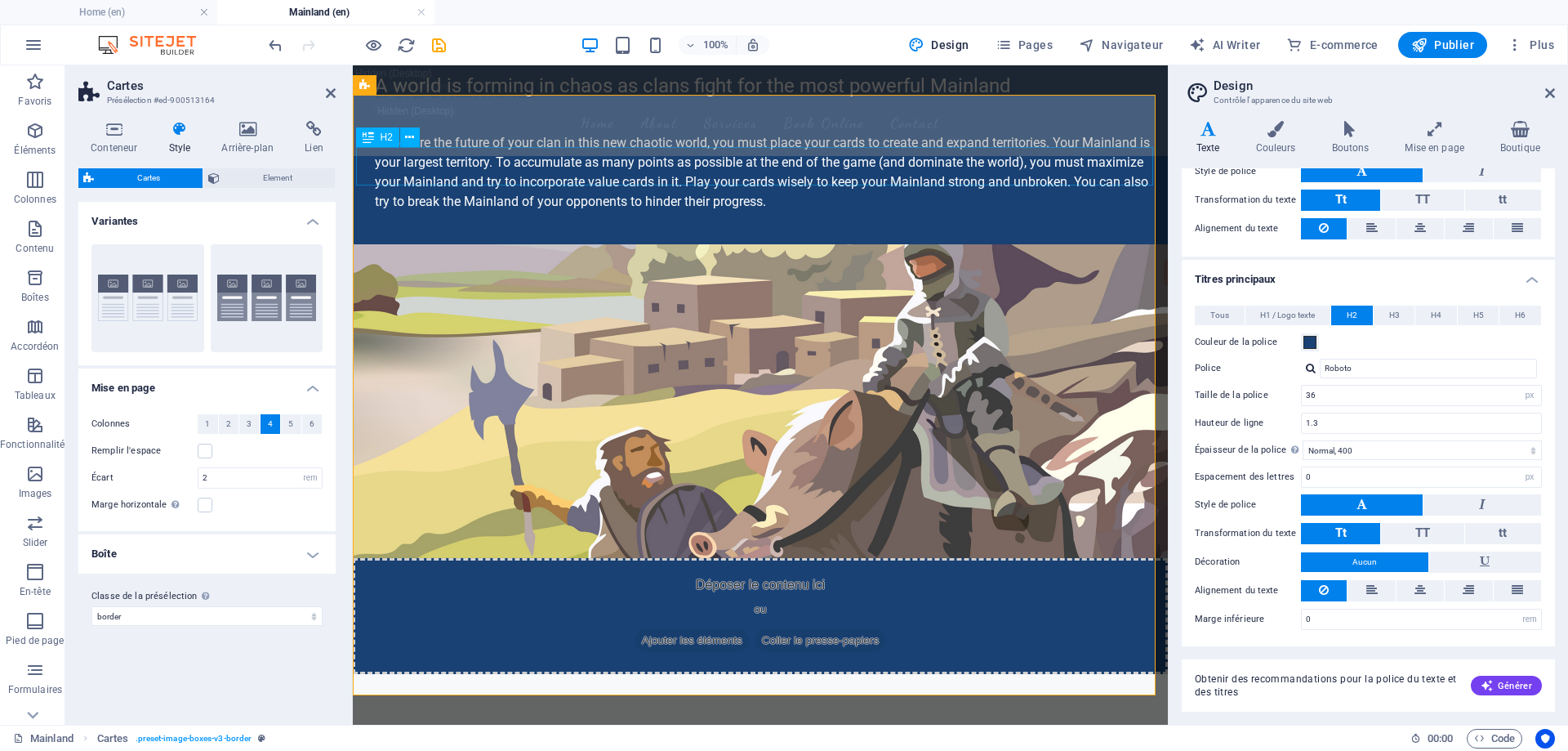
click at [514, 727] on div "Choose your allegiance and start to conquer territories" at bounding box center [751, 745] width 797 height 38
click at [412, 136] on icon at bounding box center [410, 138] width 9 height 17
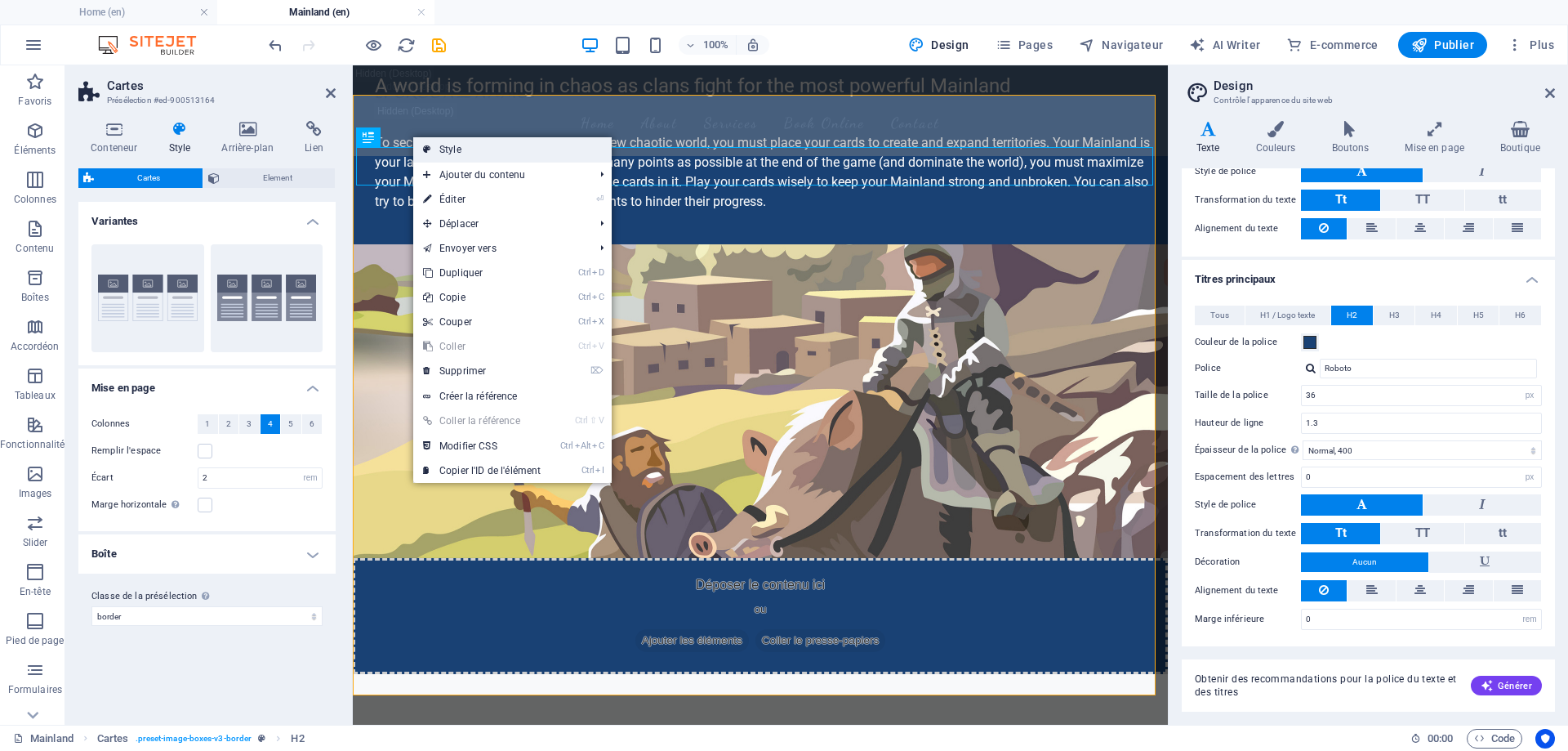
click at [442, 149] on link "Style" at bounding box center [512, 150] width 198 height 24
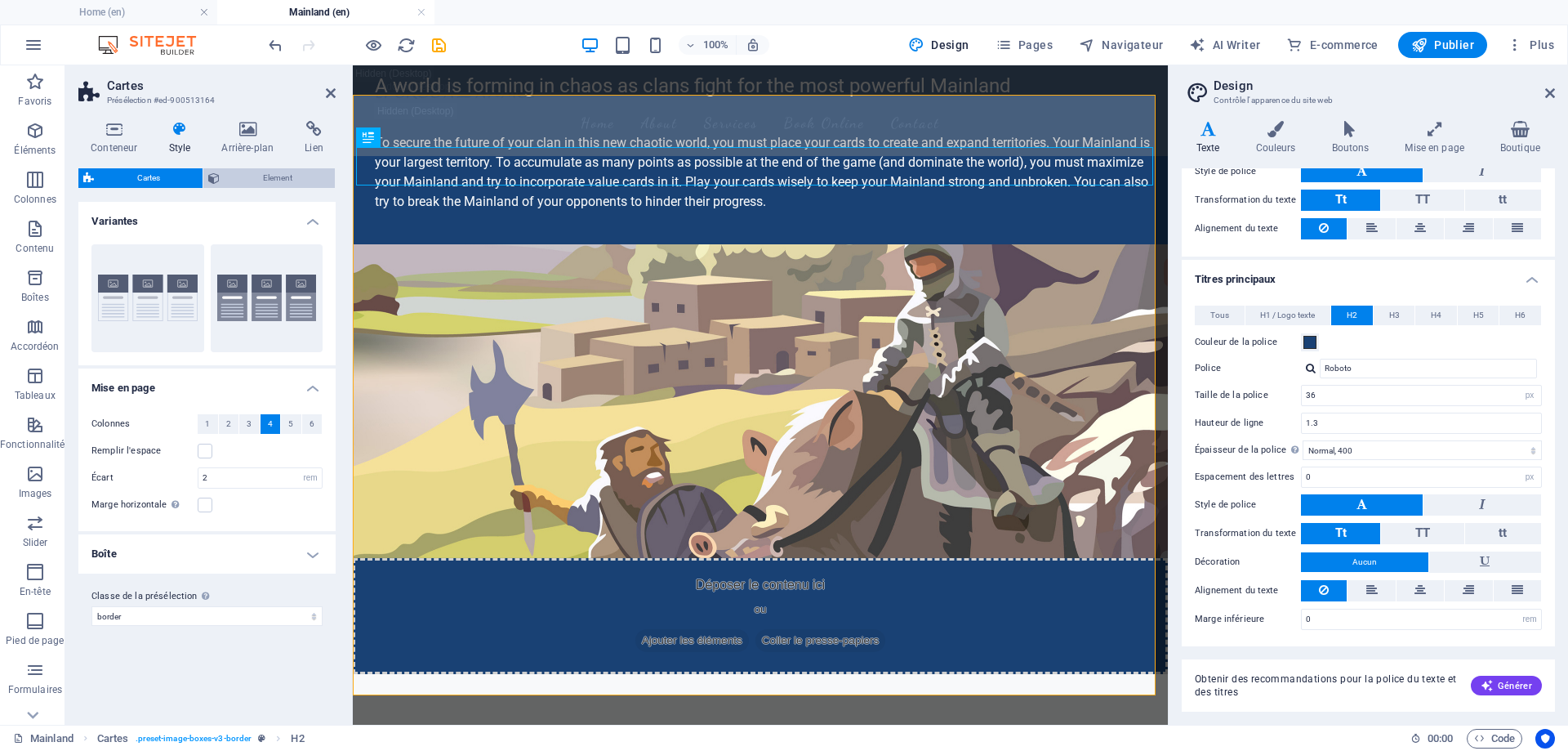
click at [308, 178] on span "Element" at bounding box center [277, 177] width 106 height 19
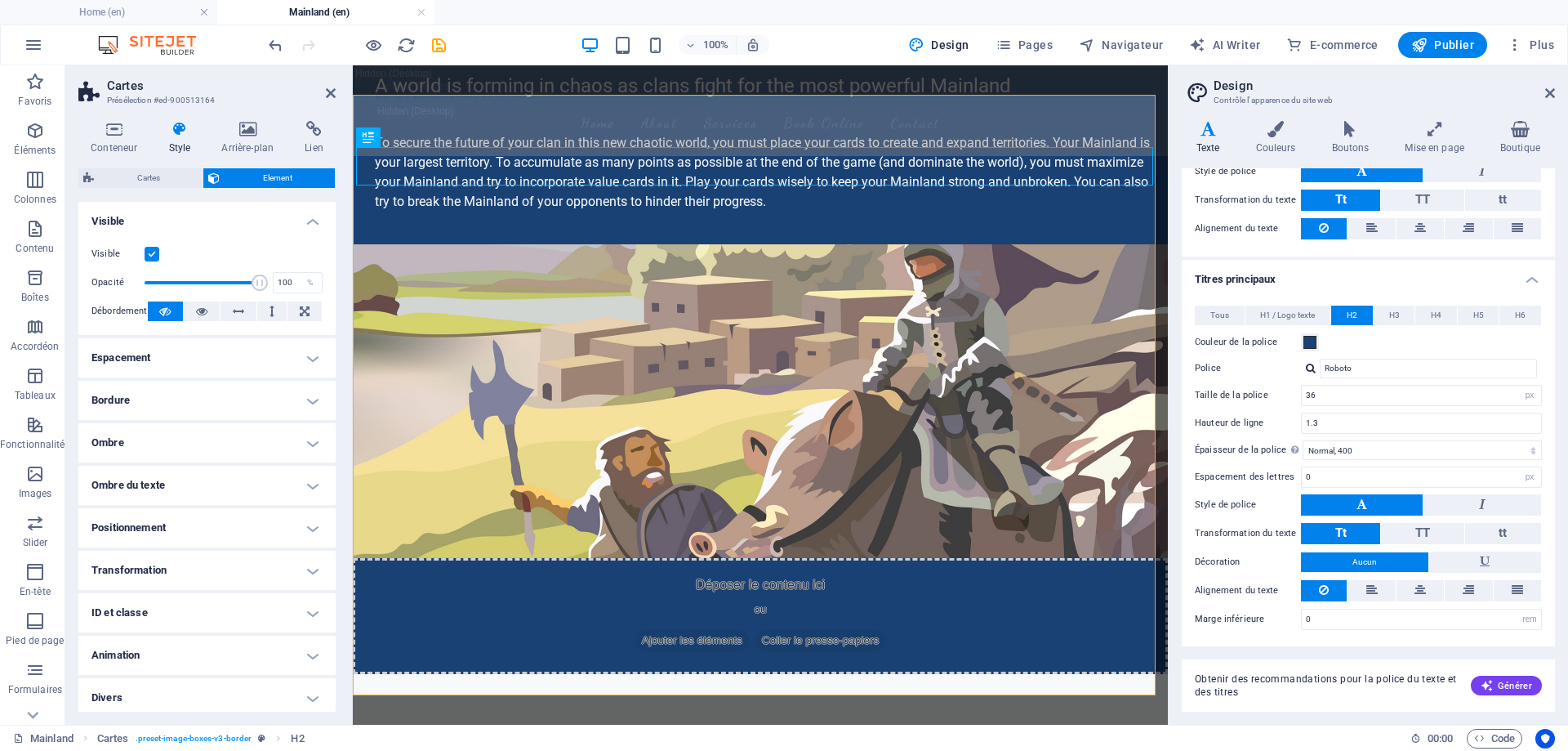
click at [153, 254] on label at bounding box center [151, 253] width 14 height 14
click at [0, 0] on input "Visible" at bounding box center [0, 0] width 0 height 0
click at [153, 254] on label at bounding box center [151, 253] width 14 height 14
click at [0, 0] on input "Visible" at bounding box center [0, 0] width 0 height 0
click at [220, 365] on h4 "Espacement" at bounding box center [207, 357] width 258 height 39
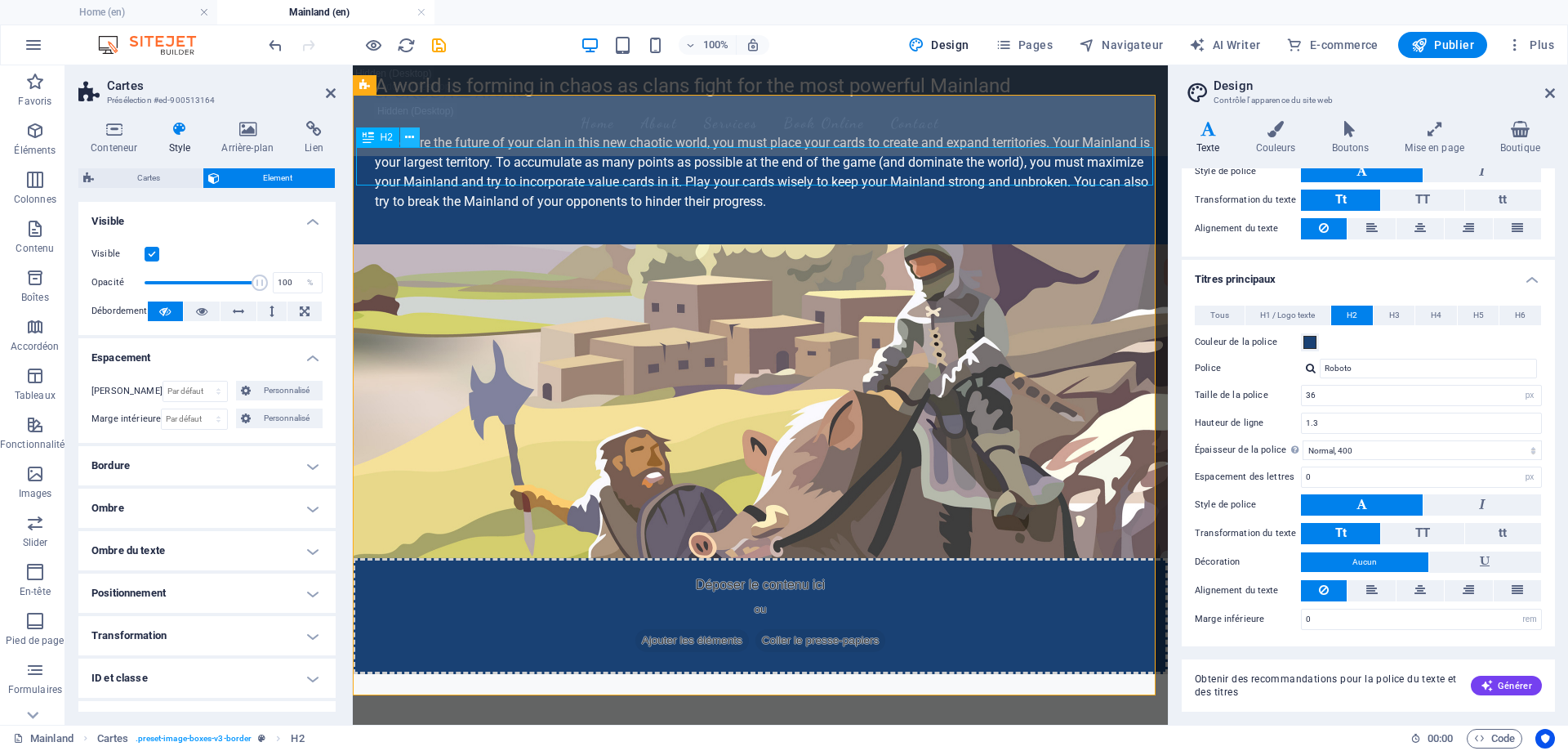
click at [412, 135] on icon at bounding box center [410, 138] width 9 height 17
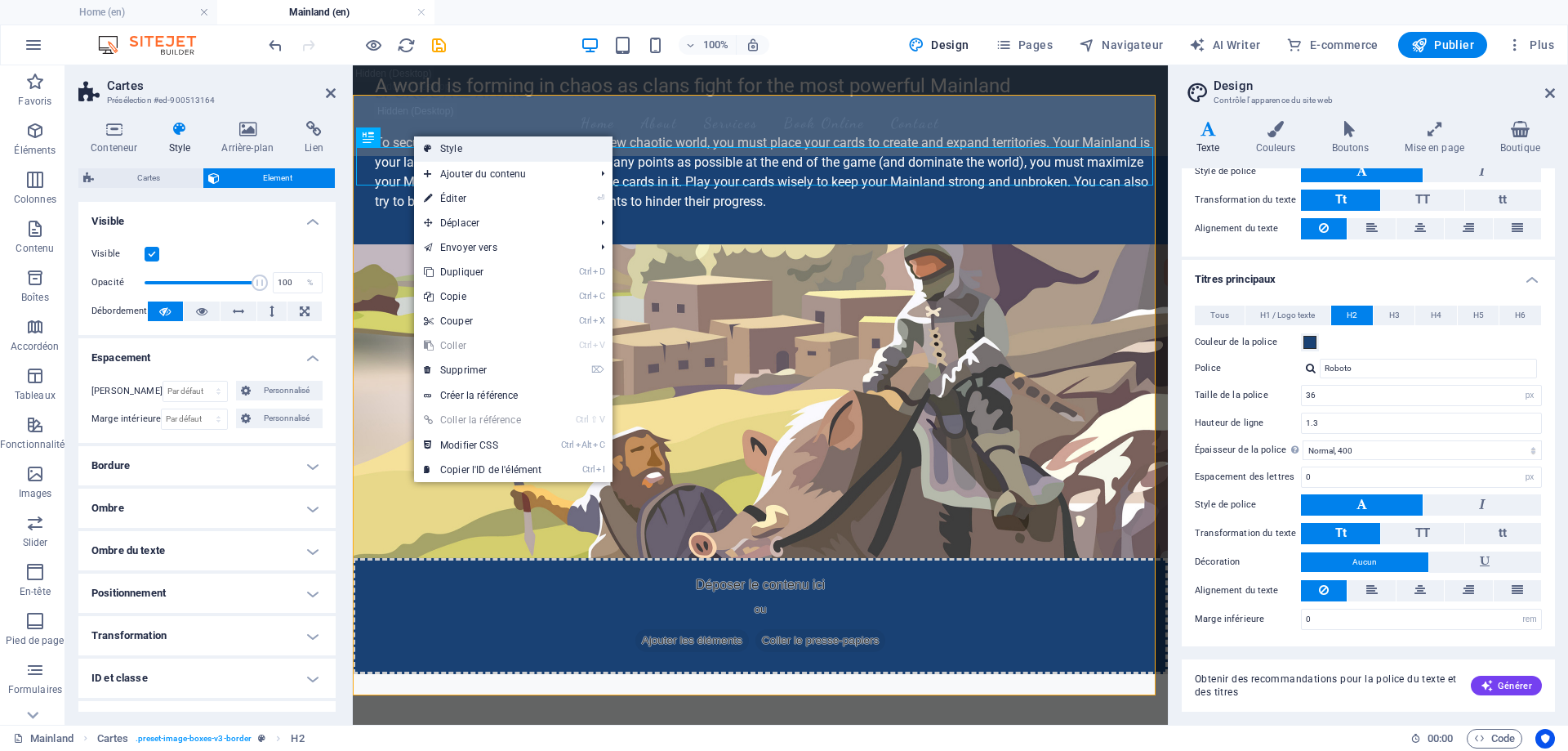
drag, startPoint x: 436, startPoint y: 153, endPoint x: 83, endPoint y: 88, distance: 358.9
click at [436, 153] on link "Style" at bounding box center [513, 149] width 198 height 24
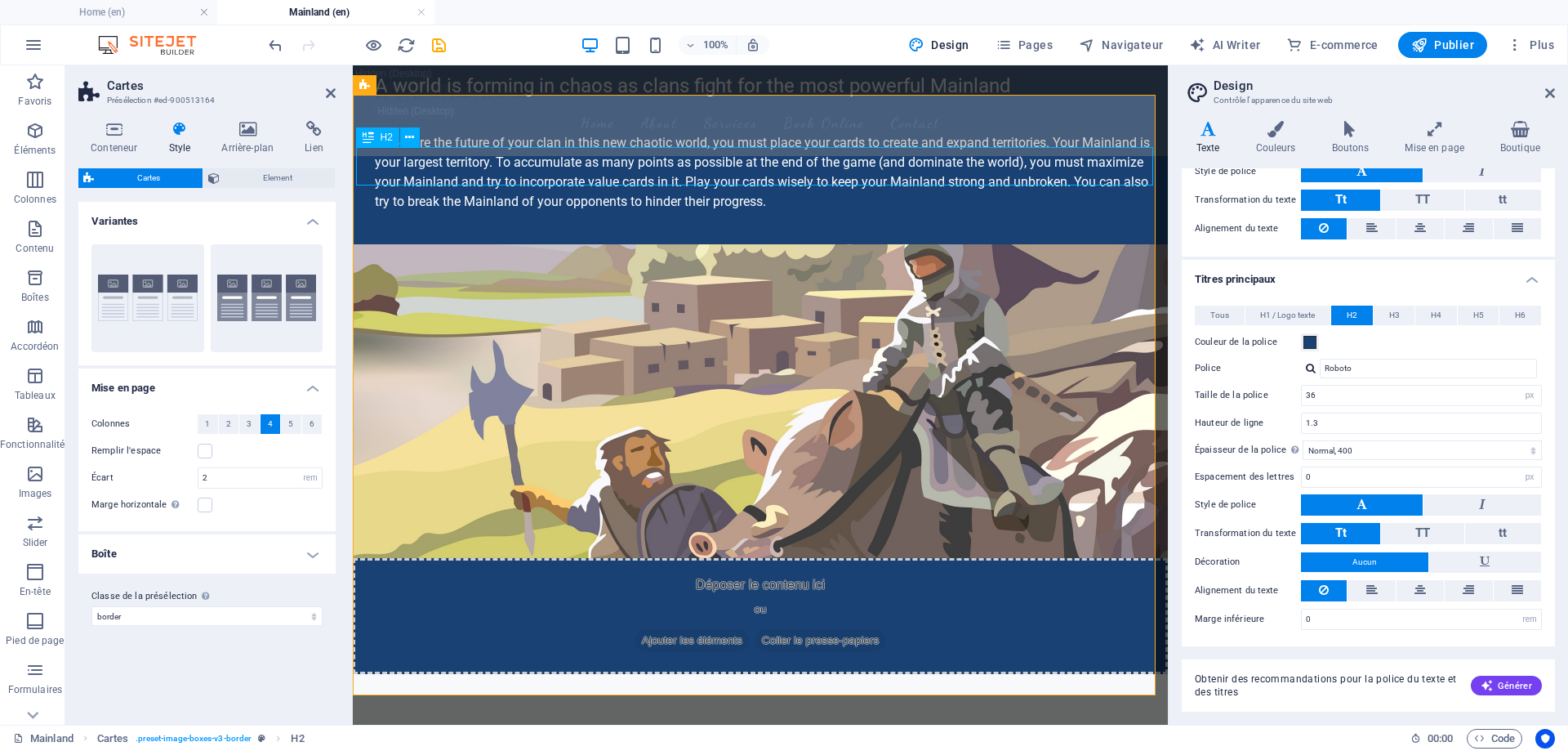
click at [375, 138] on div "H2" at bounding box center [377, 137] width 43 height 19
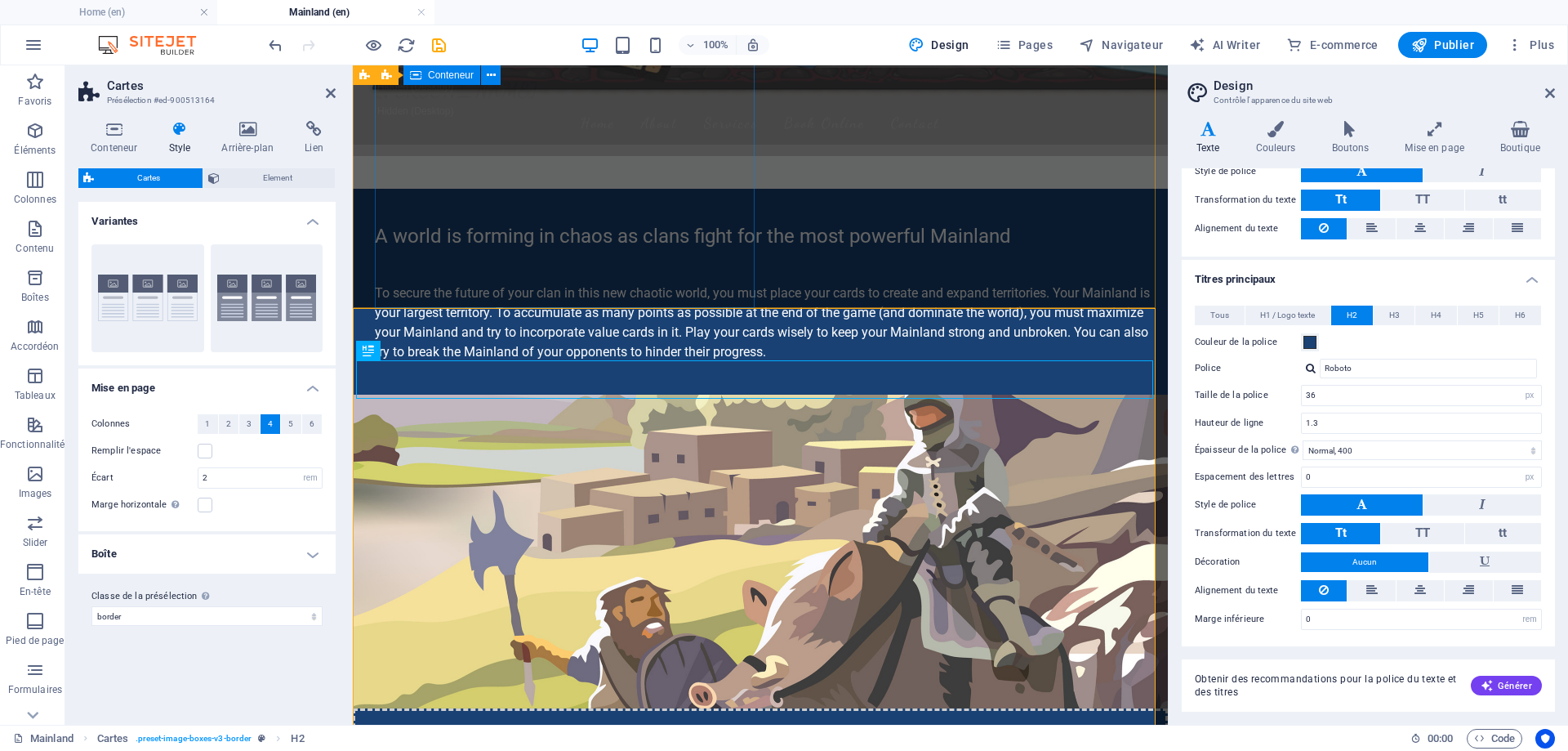
scroll to position [736, 0]
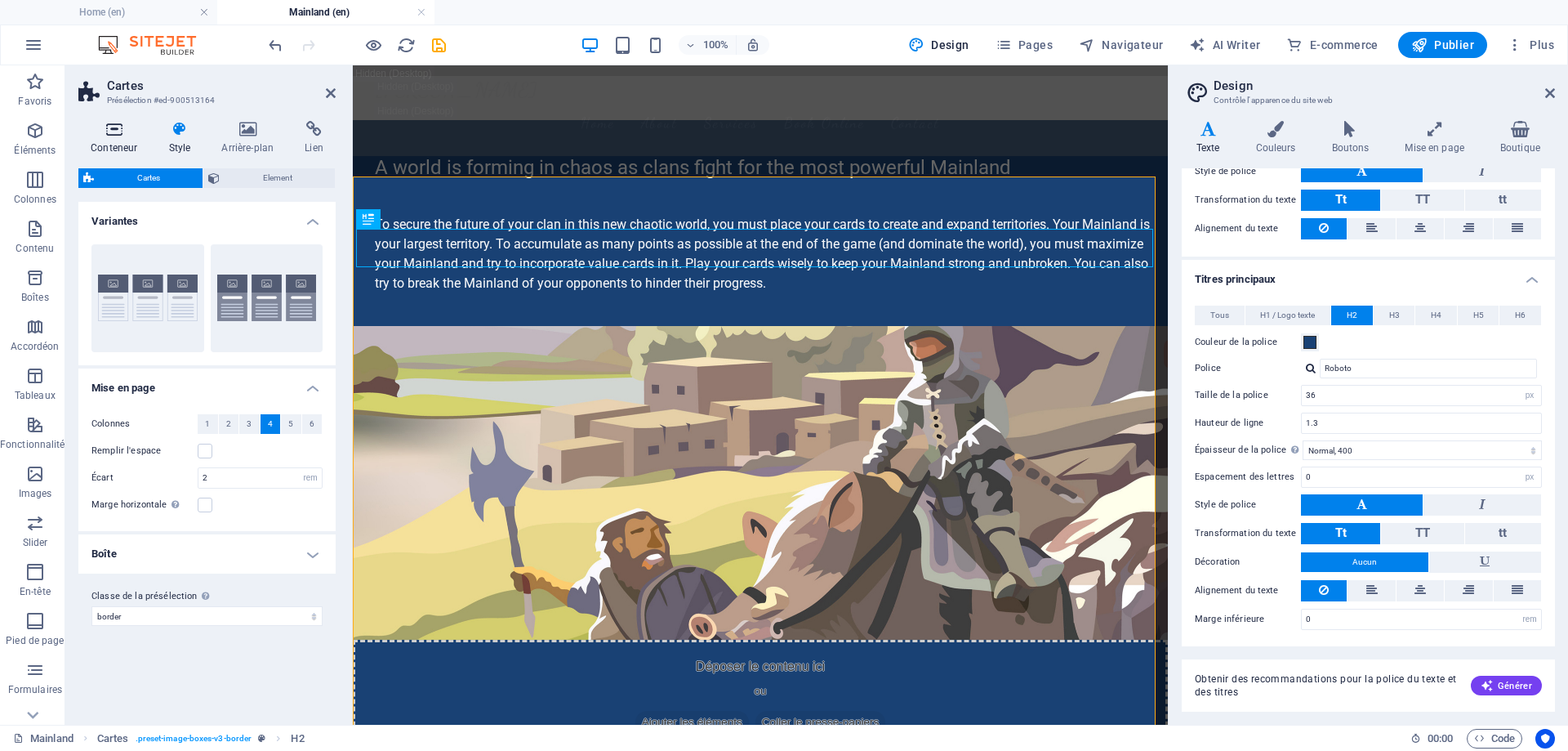
click at [121, 127] on icon at bounding box center [114, 128] width 71 height 16
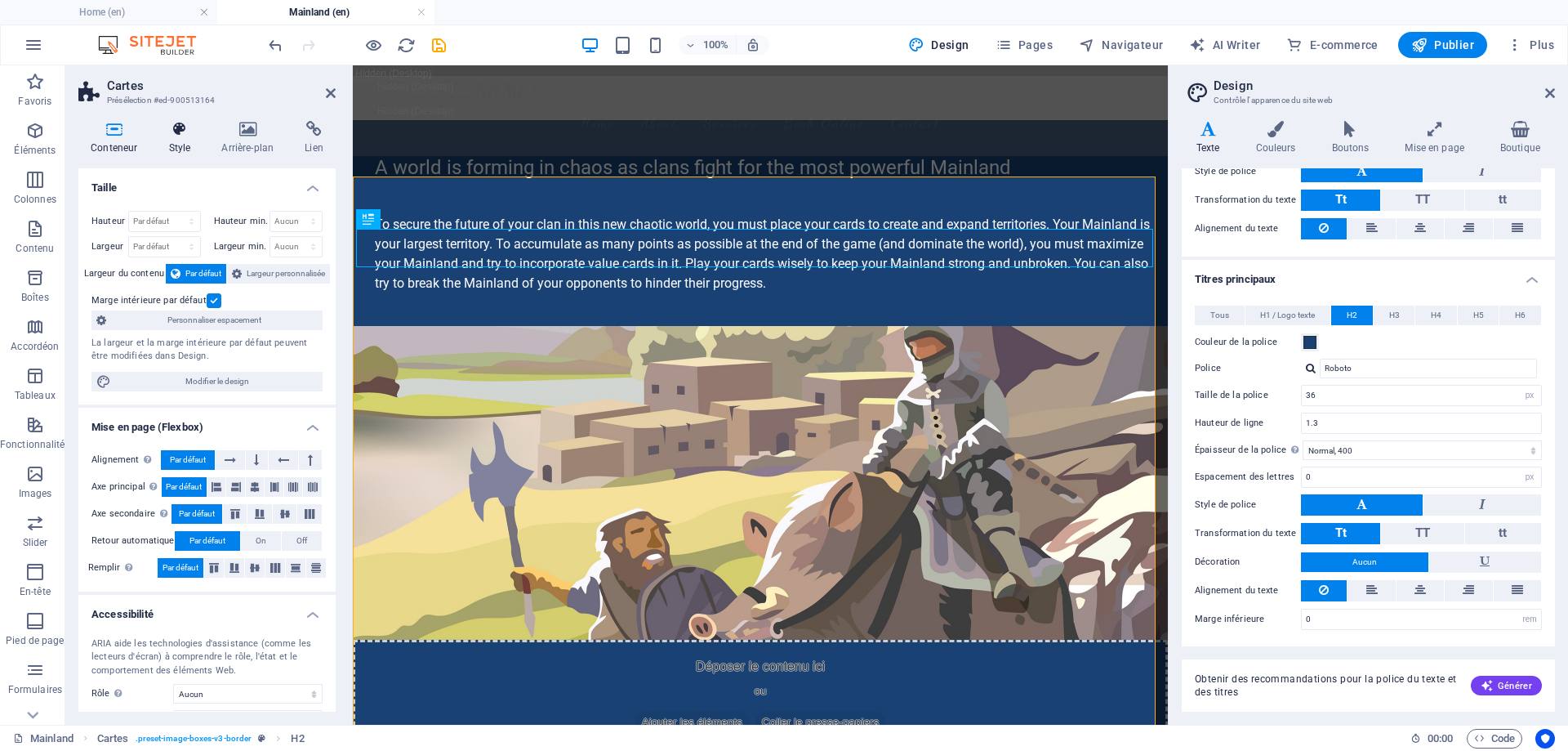
click at [182, 137] on icon at bounding box center [179, 128] width 46 height 16
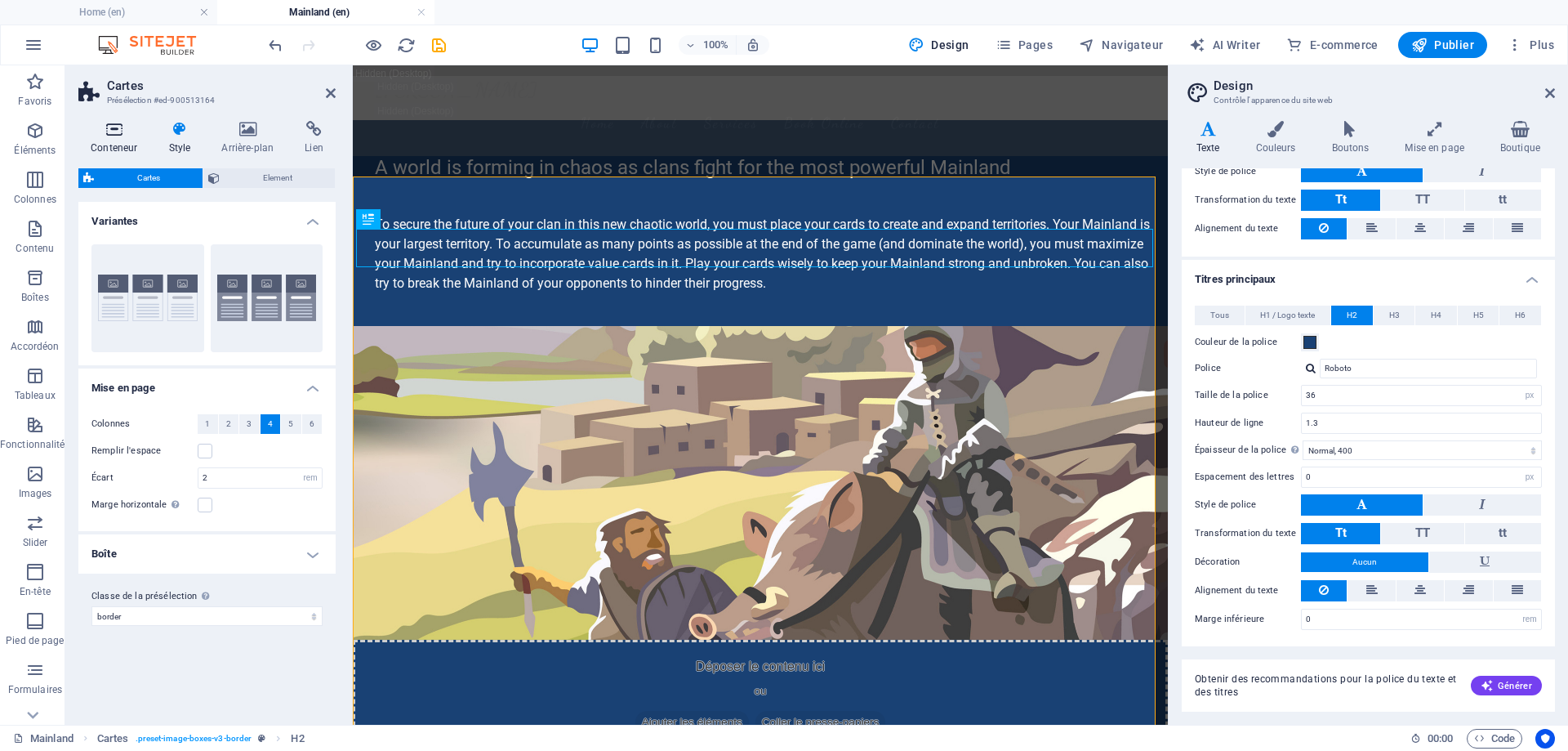
click at [126, 124] on icon at bounding box center [114, 128] width 71 height 16
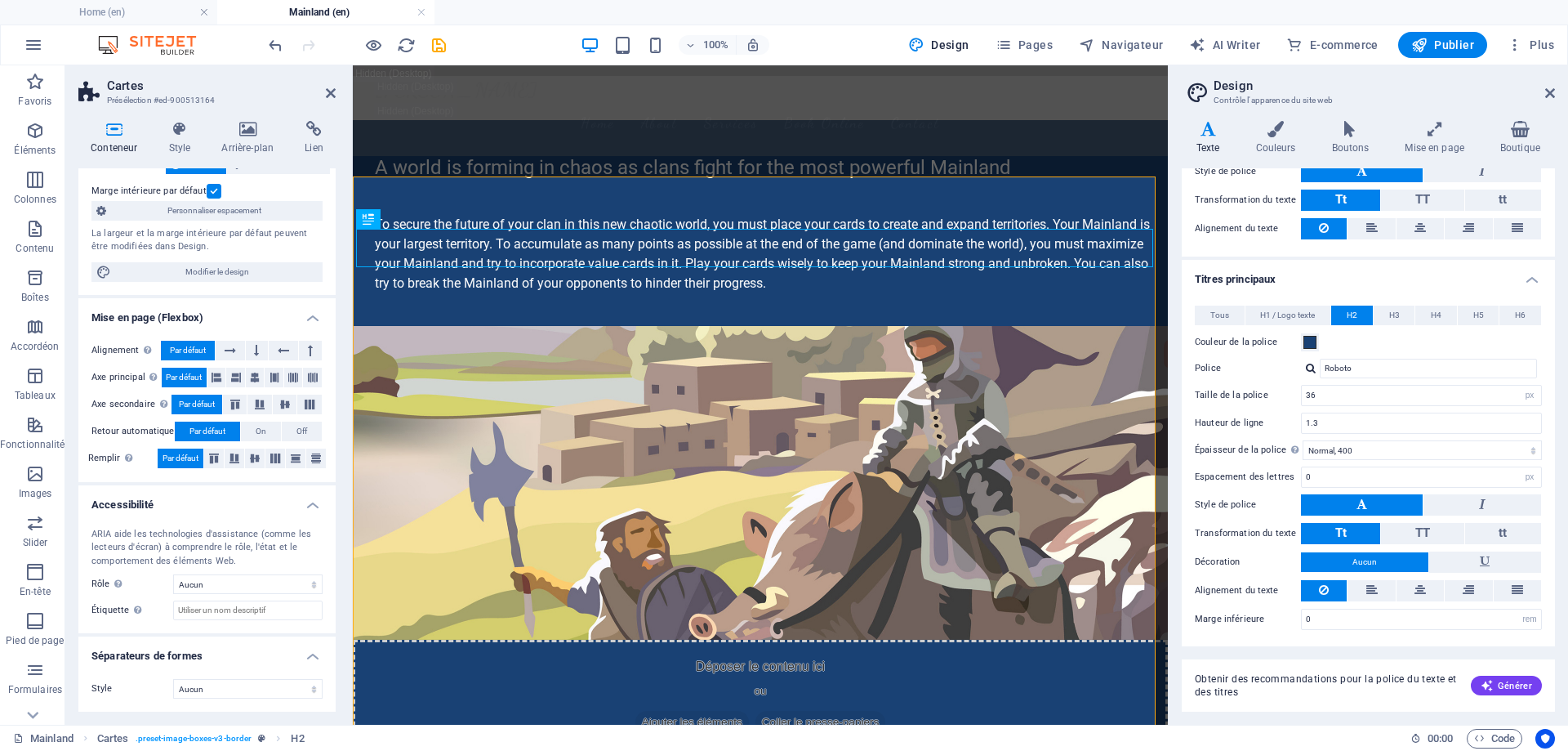
scroll to position [0, 0]
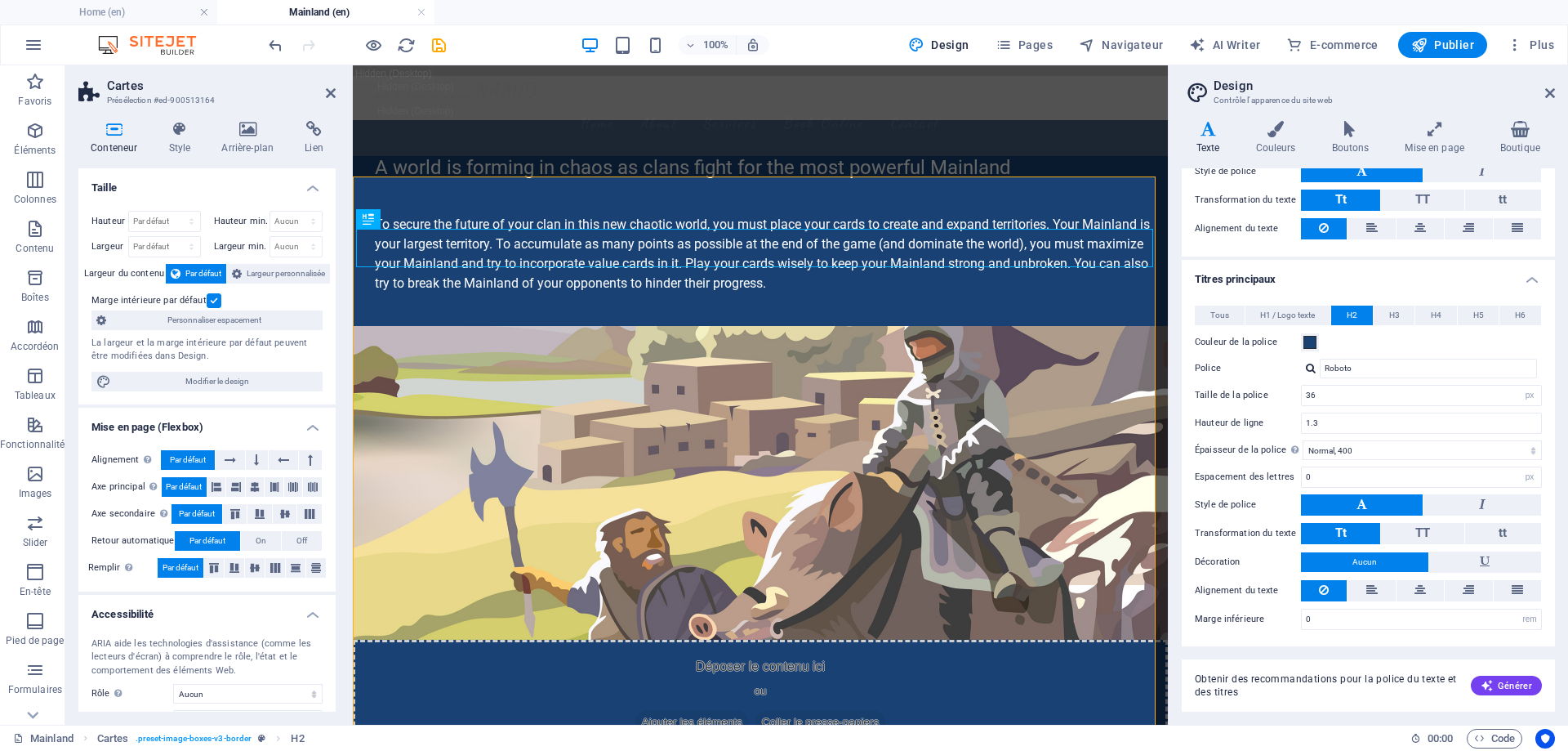
drag, startPoint x: 334, startPoint y: 442, endPoint x: 14, endPoint y: 314, distance: 344.7
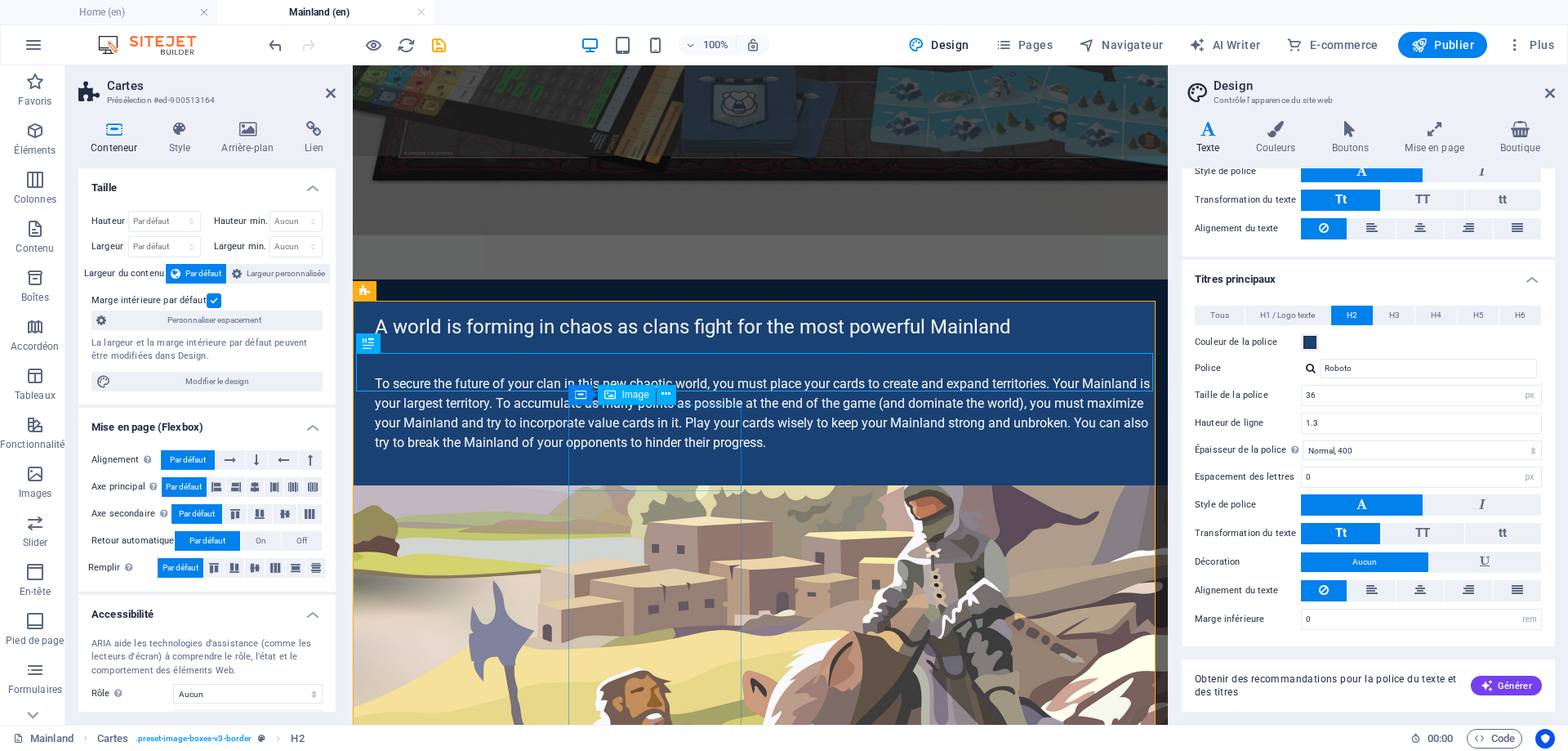
scroll to position [572, 0]
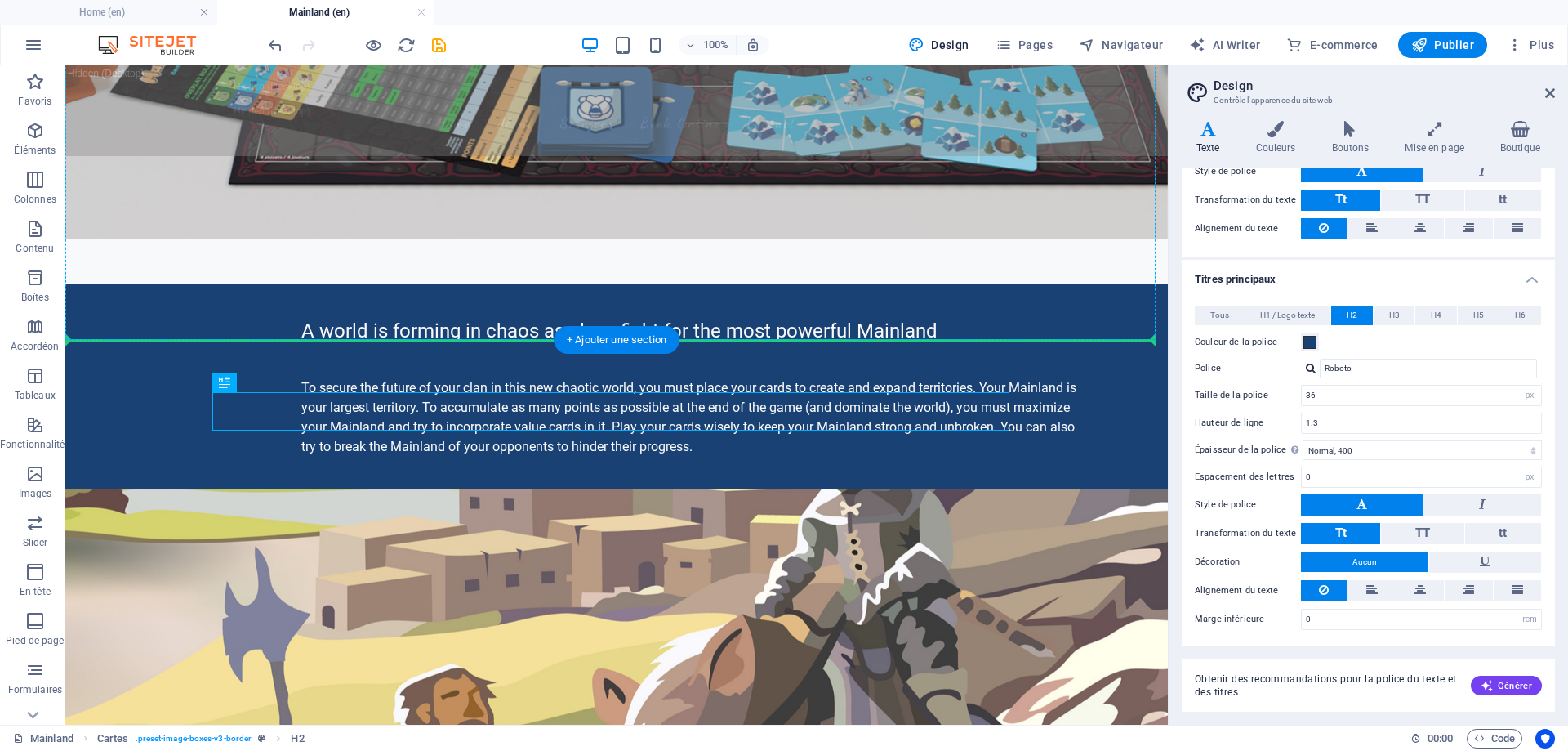
drag, startPoint x: 434, startPoint y: 451, endPoint x: 442, endPoint y: 328, distance: 123.3
click at [123, 327] on icon at bounding box center [119, 330] width 9 height 17
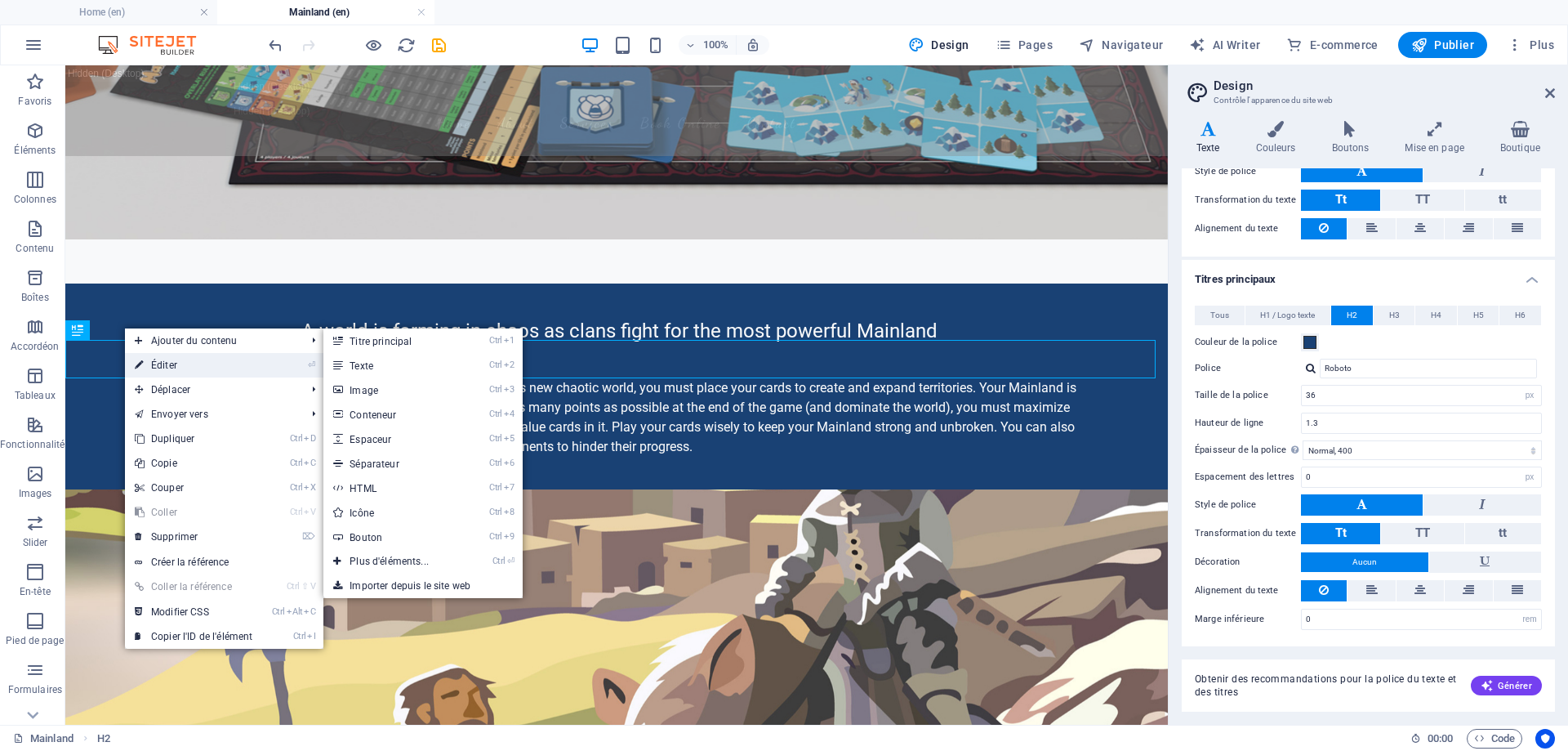
click at [148, 359] on link "⏎ Éditer" at bounding box center [193, 365] width 138 height 24
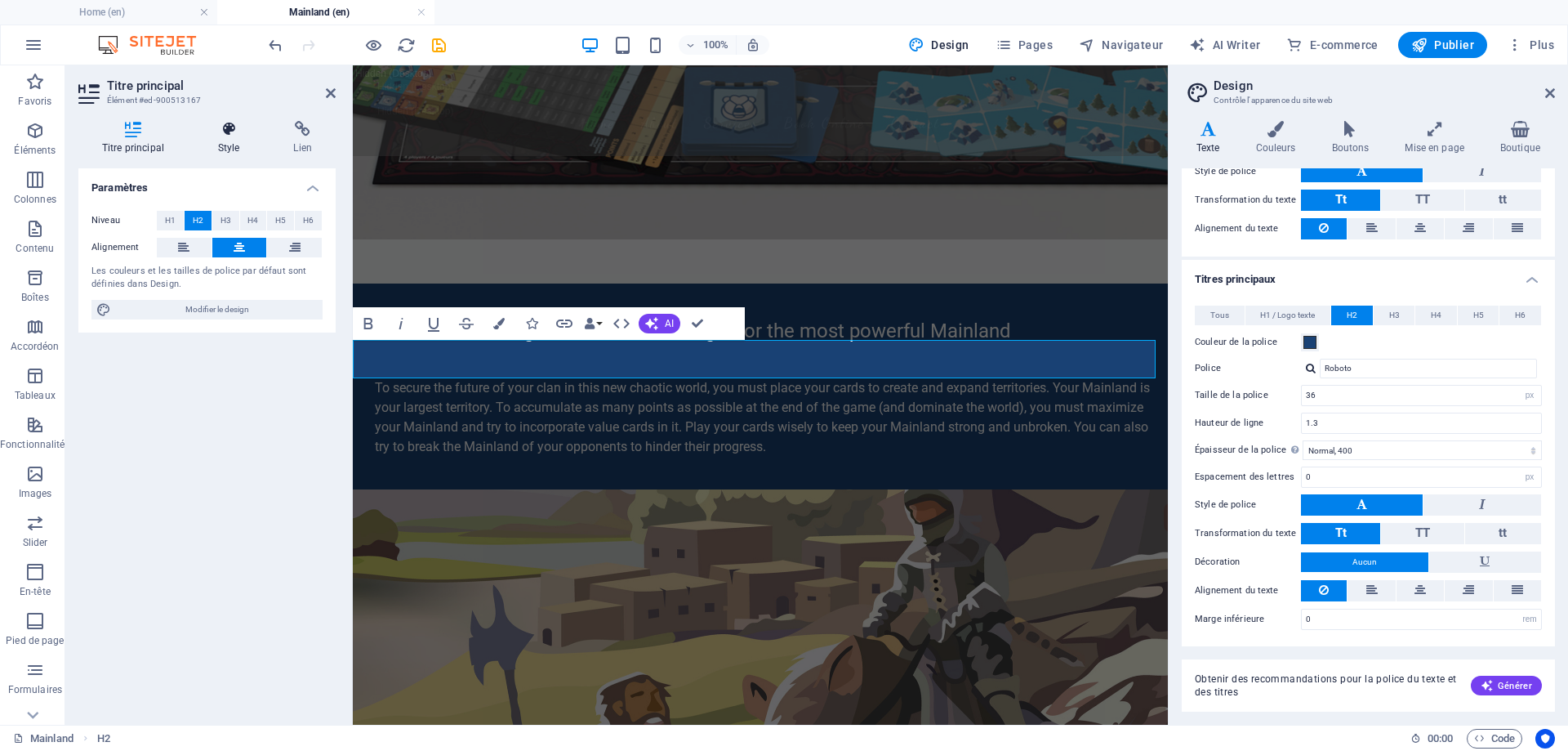
click at [215, 140] on h4 "Style" at bounding box center [232, 138] width 76 height 35
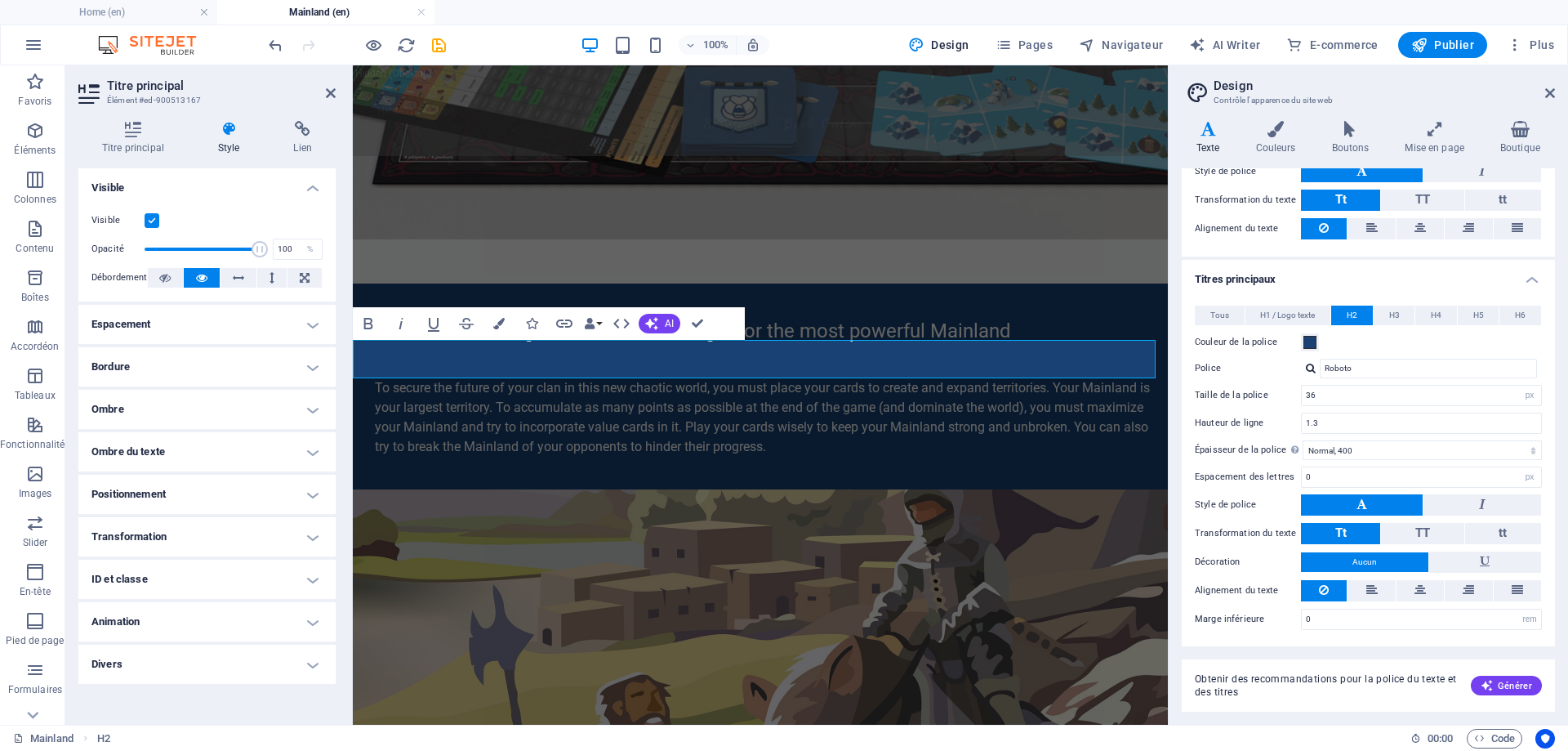
click at [265, 313] on h4 "Espacement" at bounding box center [207, 324] width 258 height 39
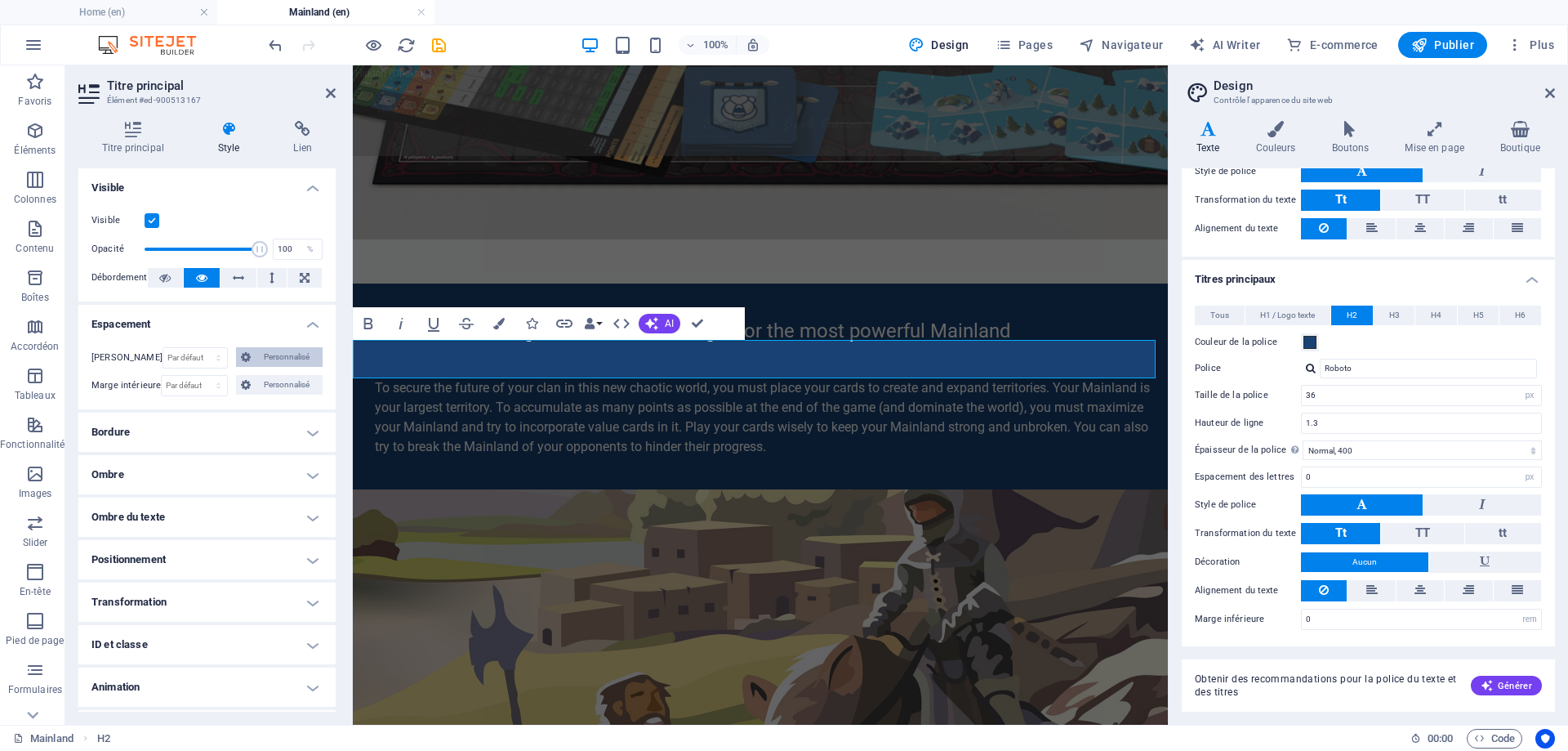
click at [259, 362] on span "Personnalisé" at bounding box center [287, 356] width 62 height 19
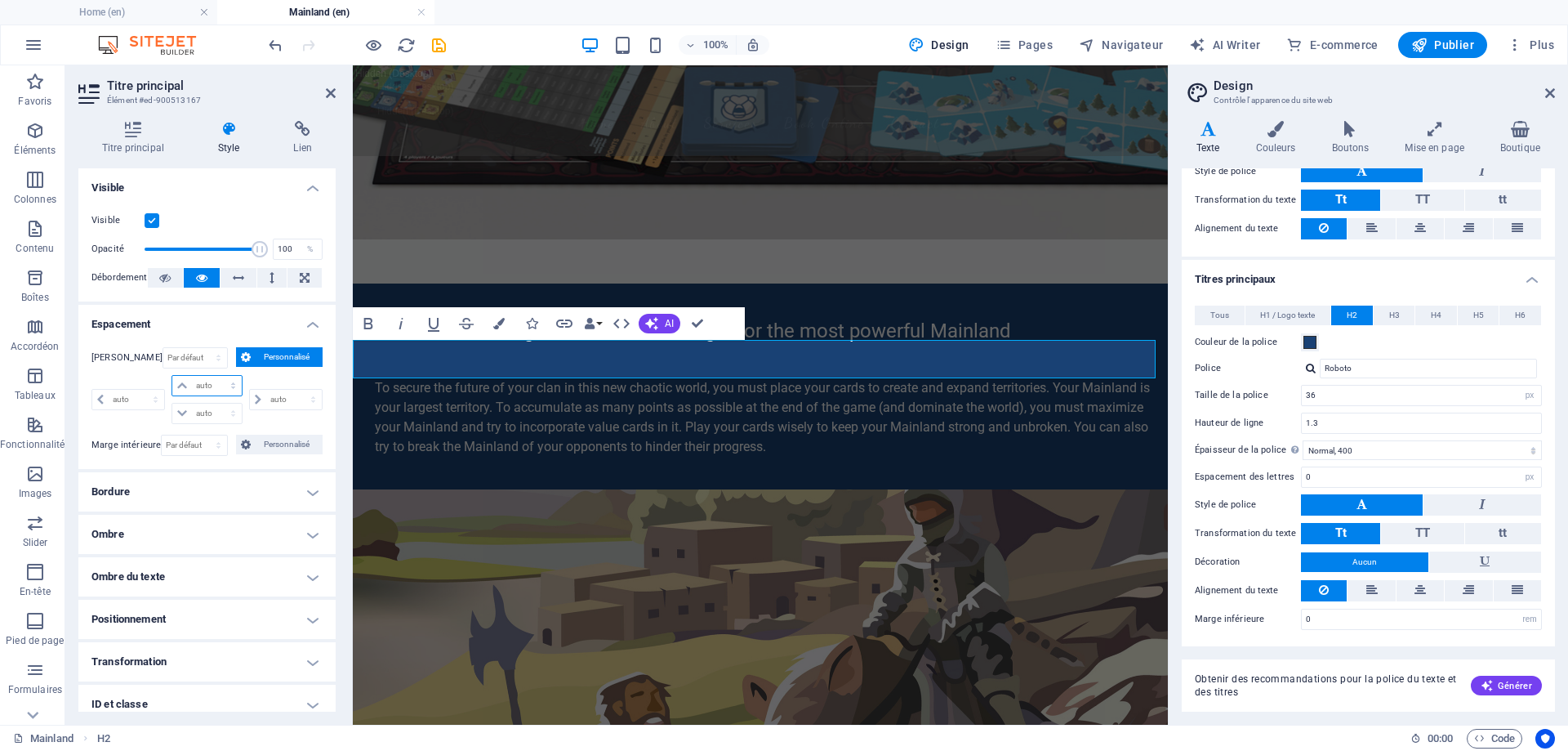
click at [205, 383] on select "auto px % rem vw vh" at bounding box center [206, 385] width 68 height 19
select select "px"
click at [216, 376] on select "auto px % rem vw vh" at bounding box center [206, 385] width 68 height 19
type input "0"
select select "px"
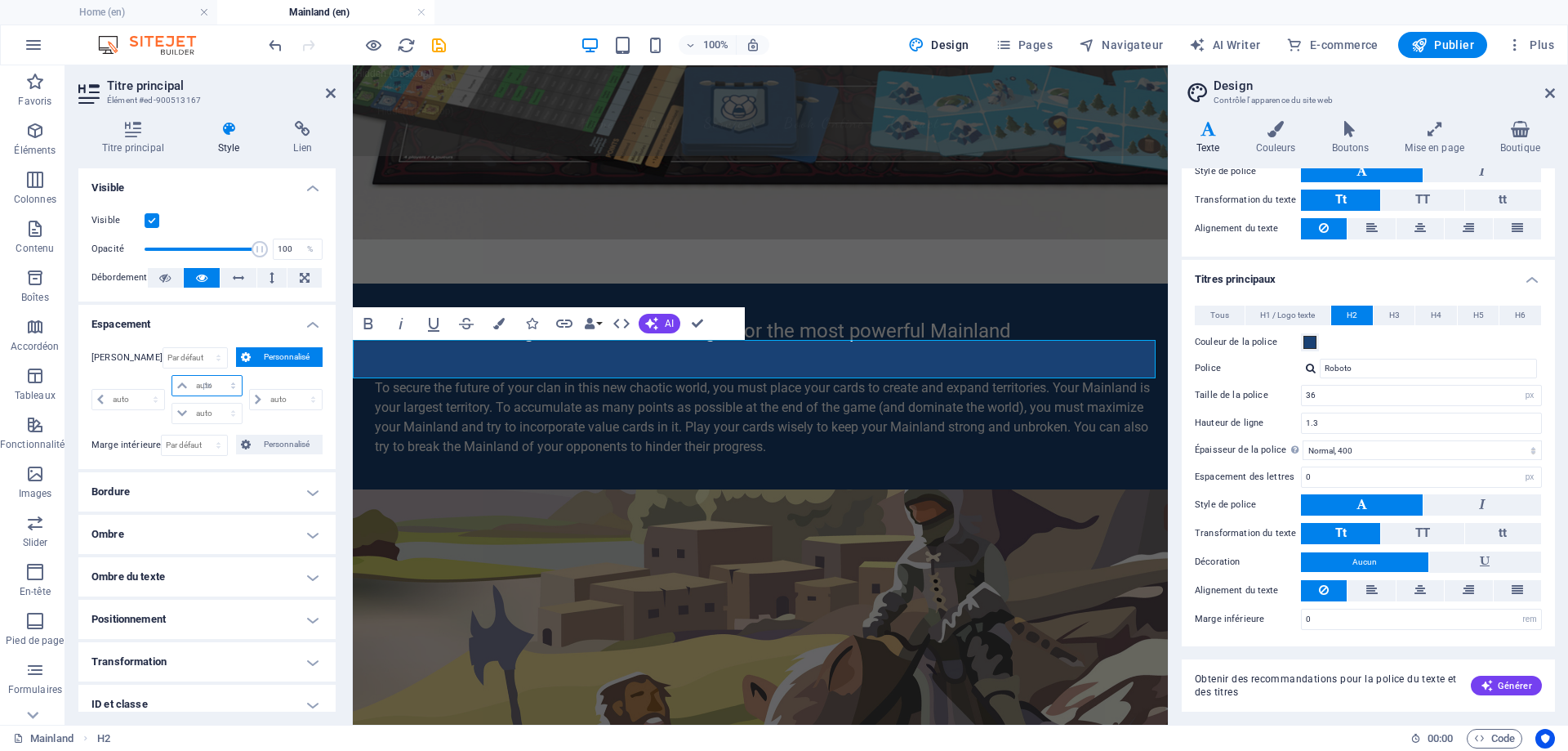
type input "0"
select select "px"
type input "0"
select select "px"
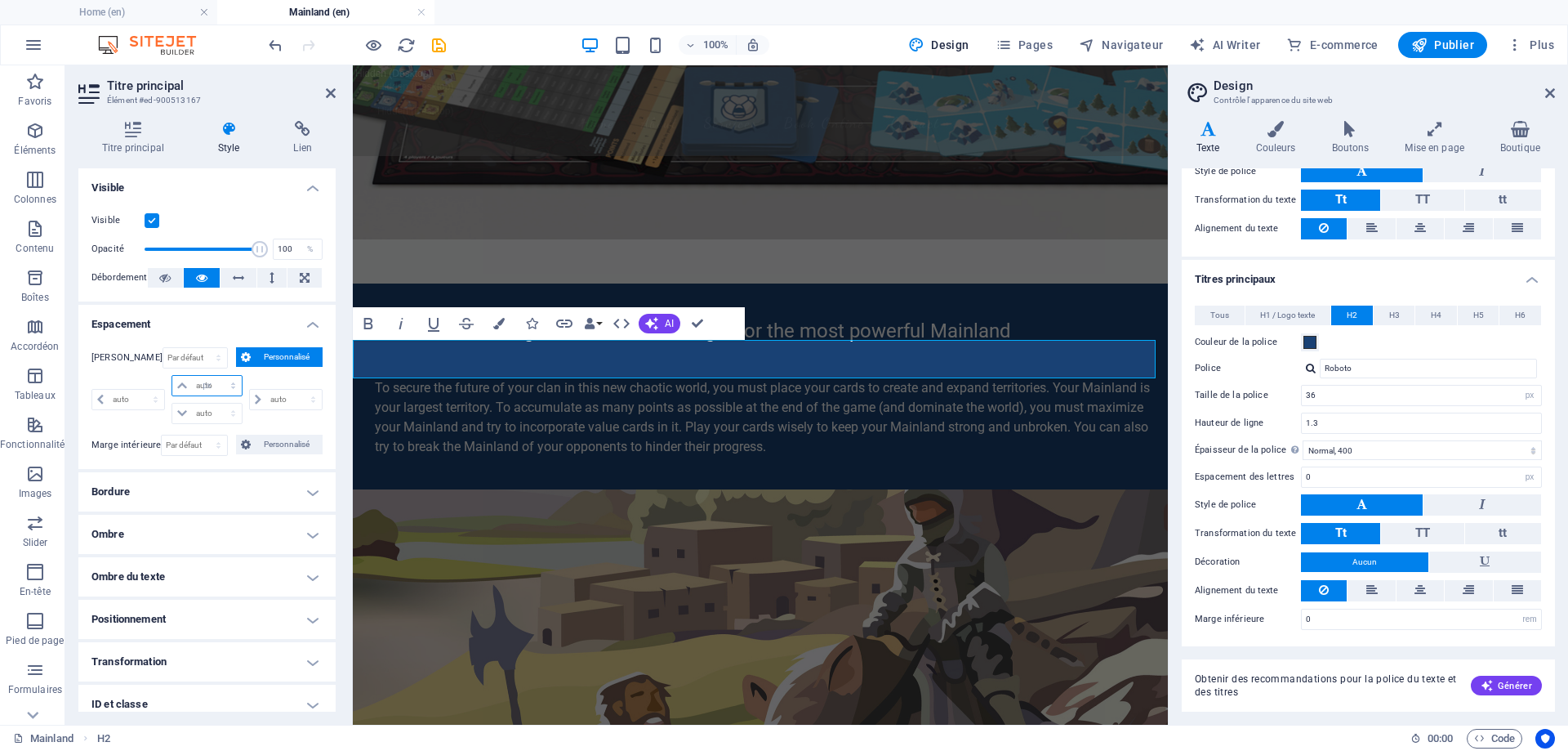
type input "0"
select select "px"
type input "50"
select select "DISABLED_OPTION_VALUE"
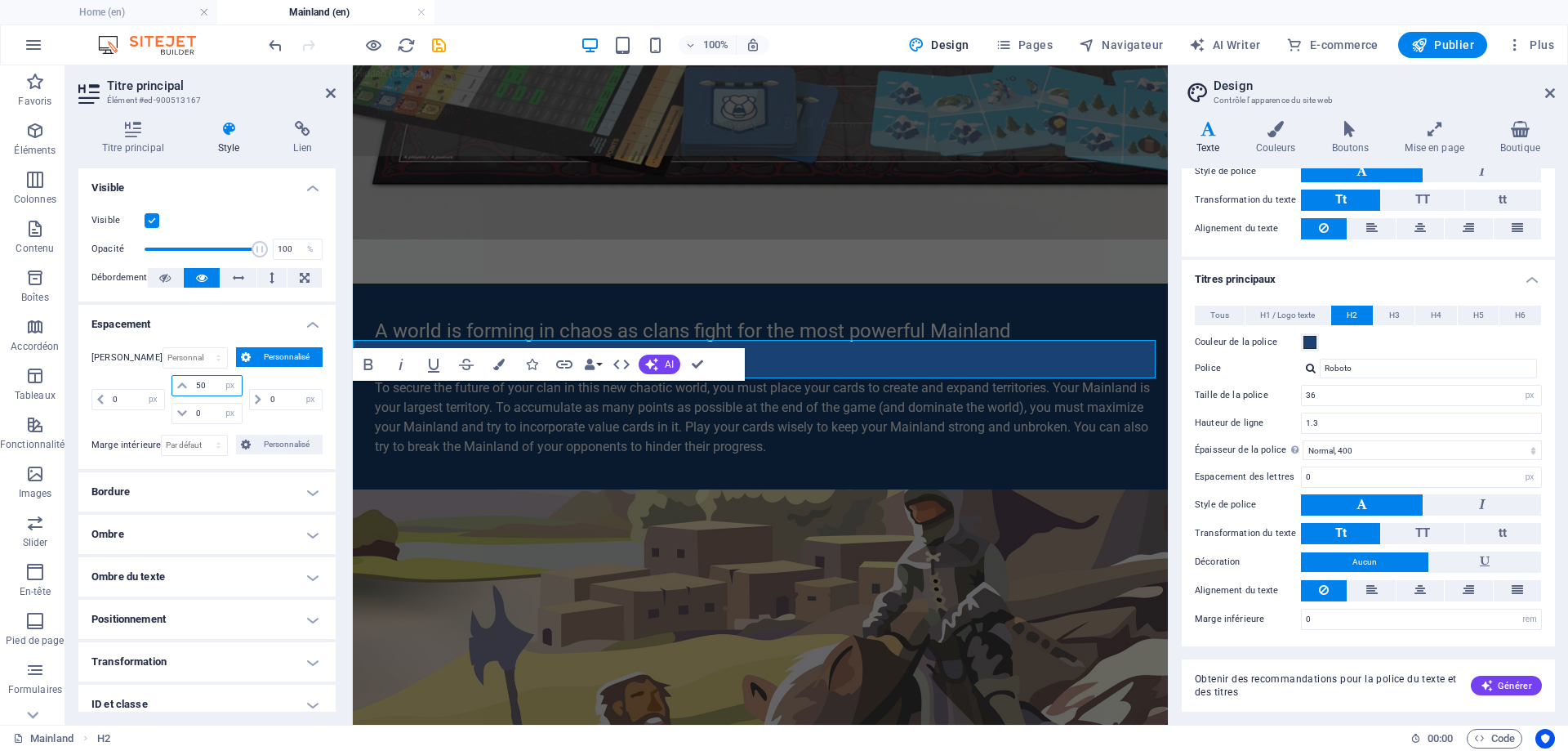
type input "50"
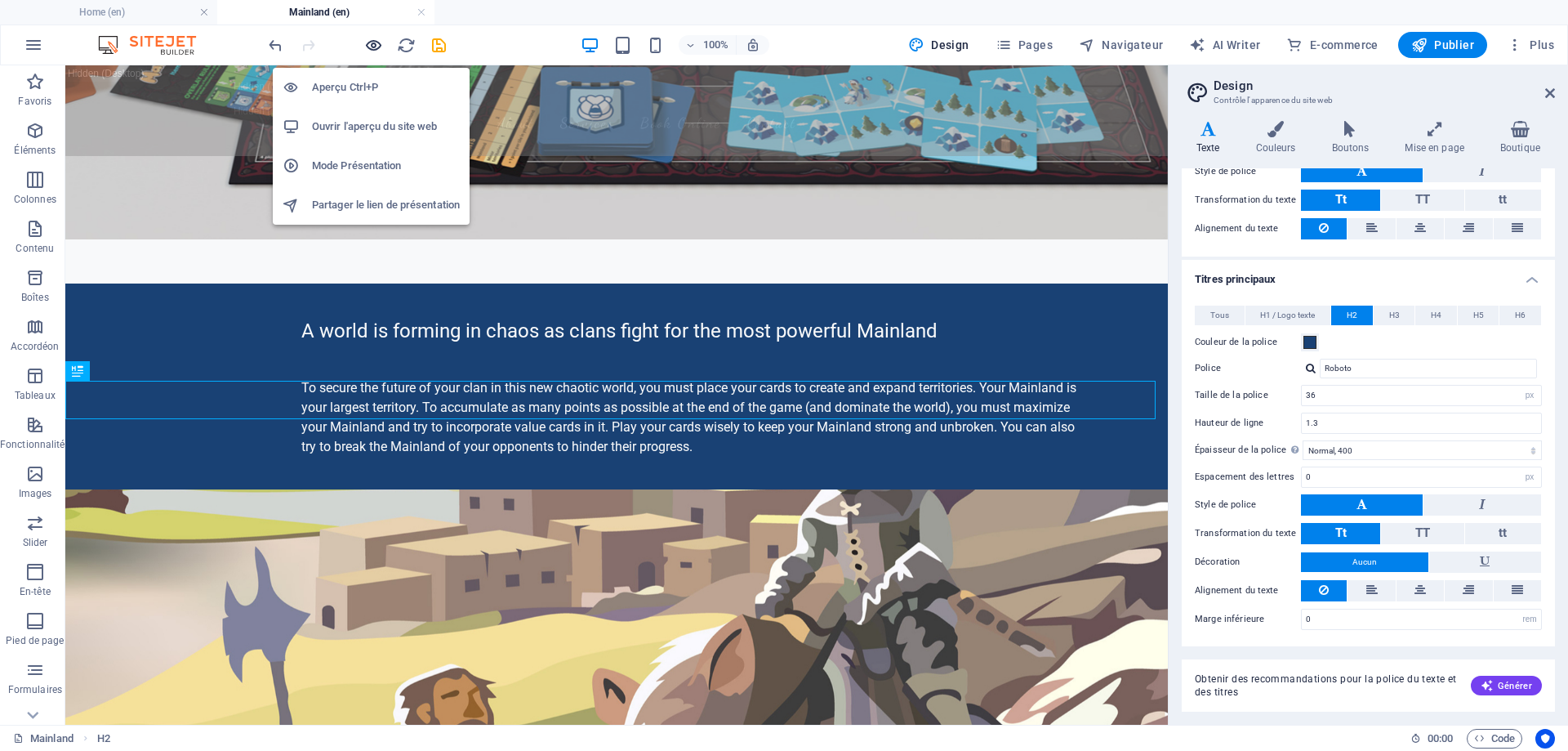
click at [376, 43] on icon "button" at bounding box center [373, 46] width 19 height 19
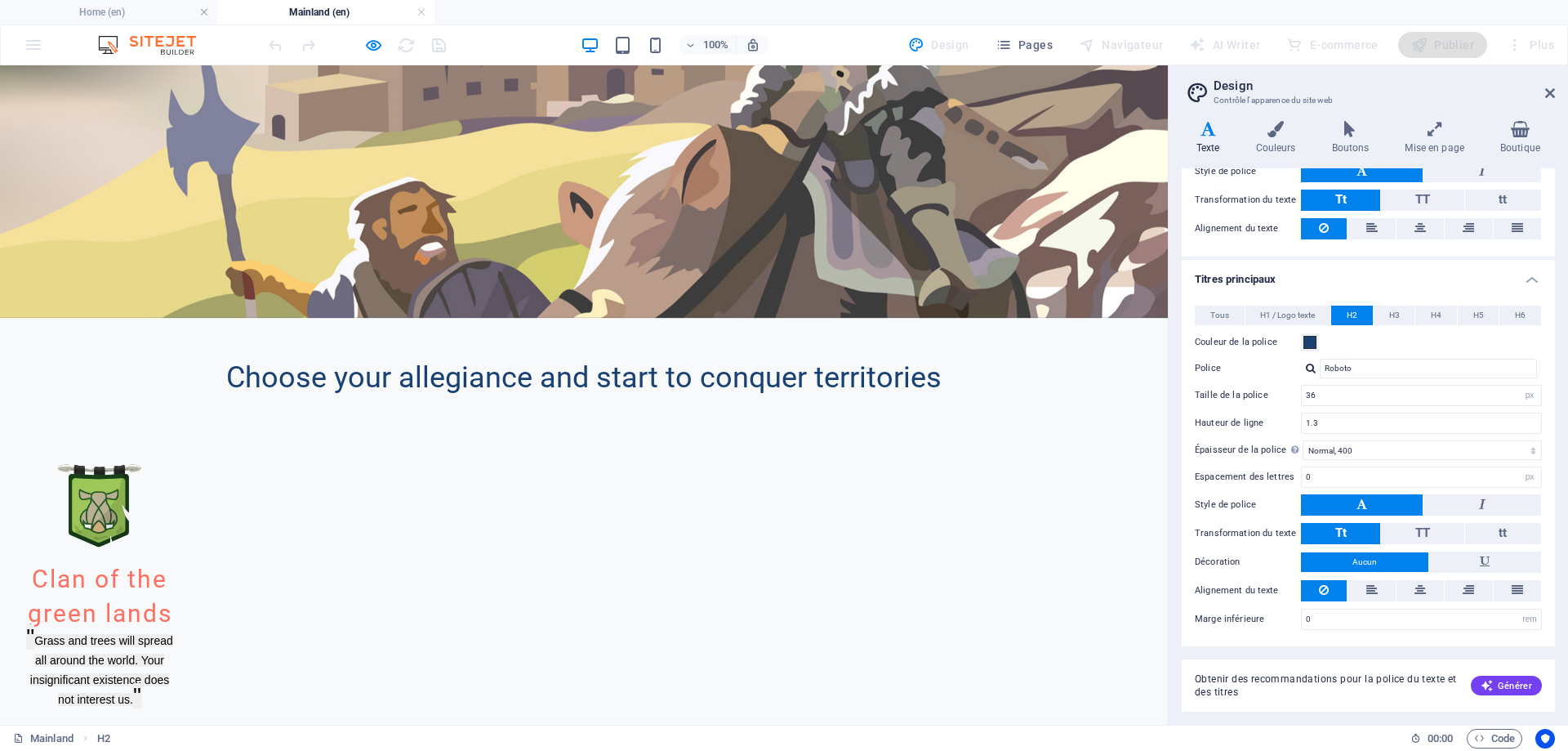
scroll to position [1103, 0]
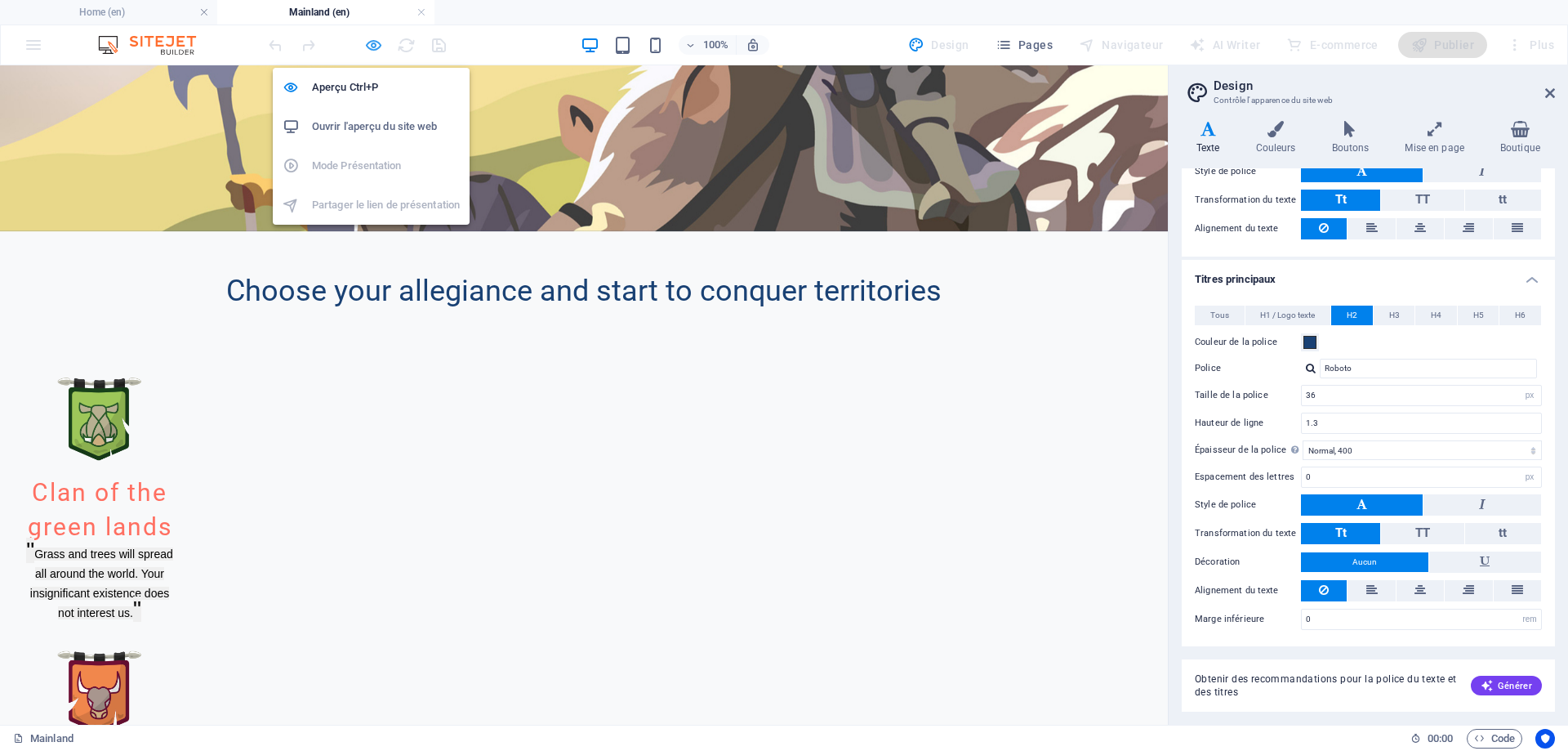
click at [375, 44] on icon "button" at bounding box center [373, 46] width 19 height 19
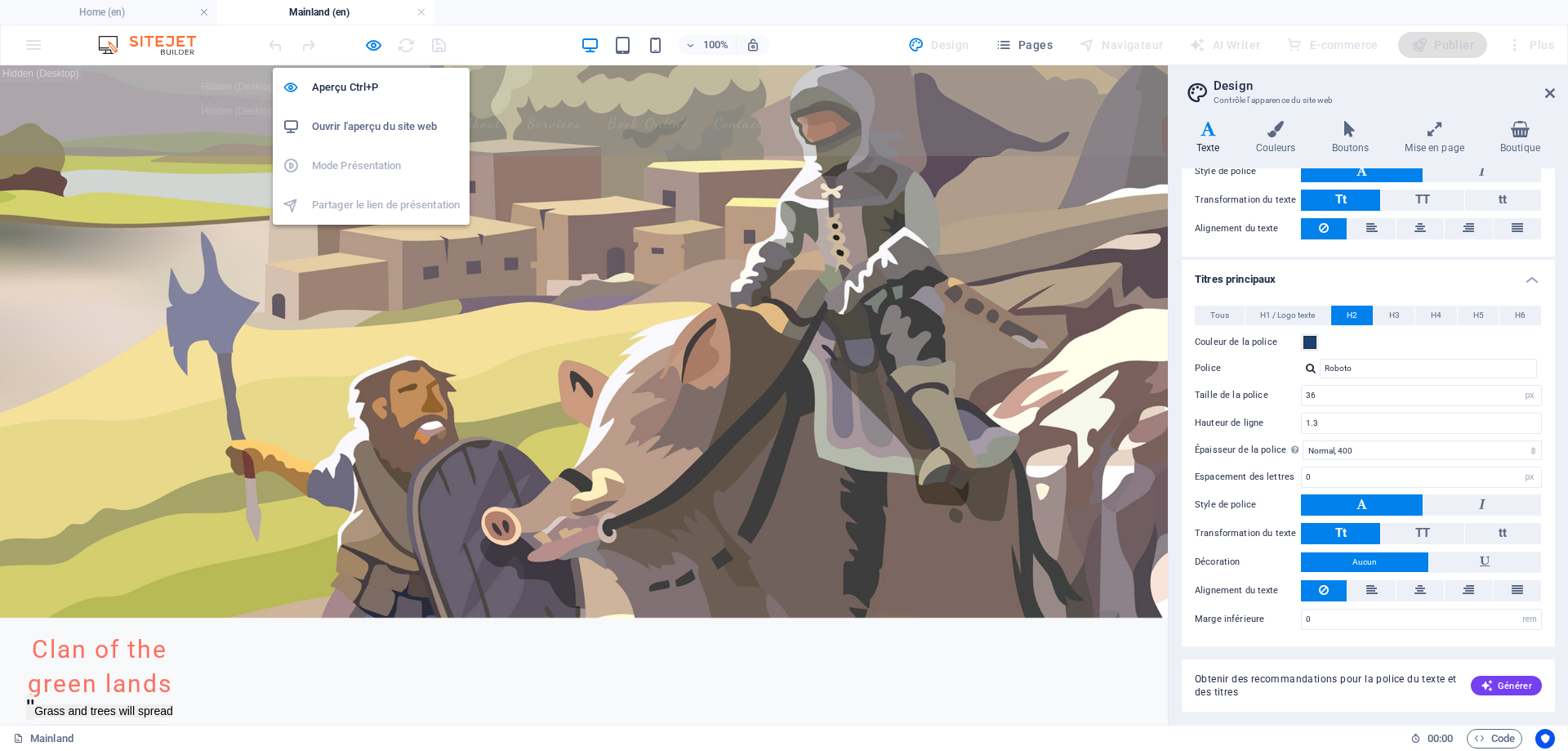
scroll to position [1144, 0]
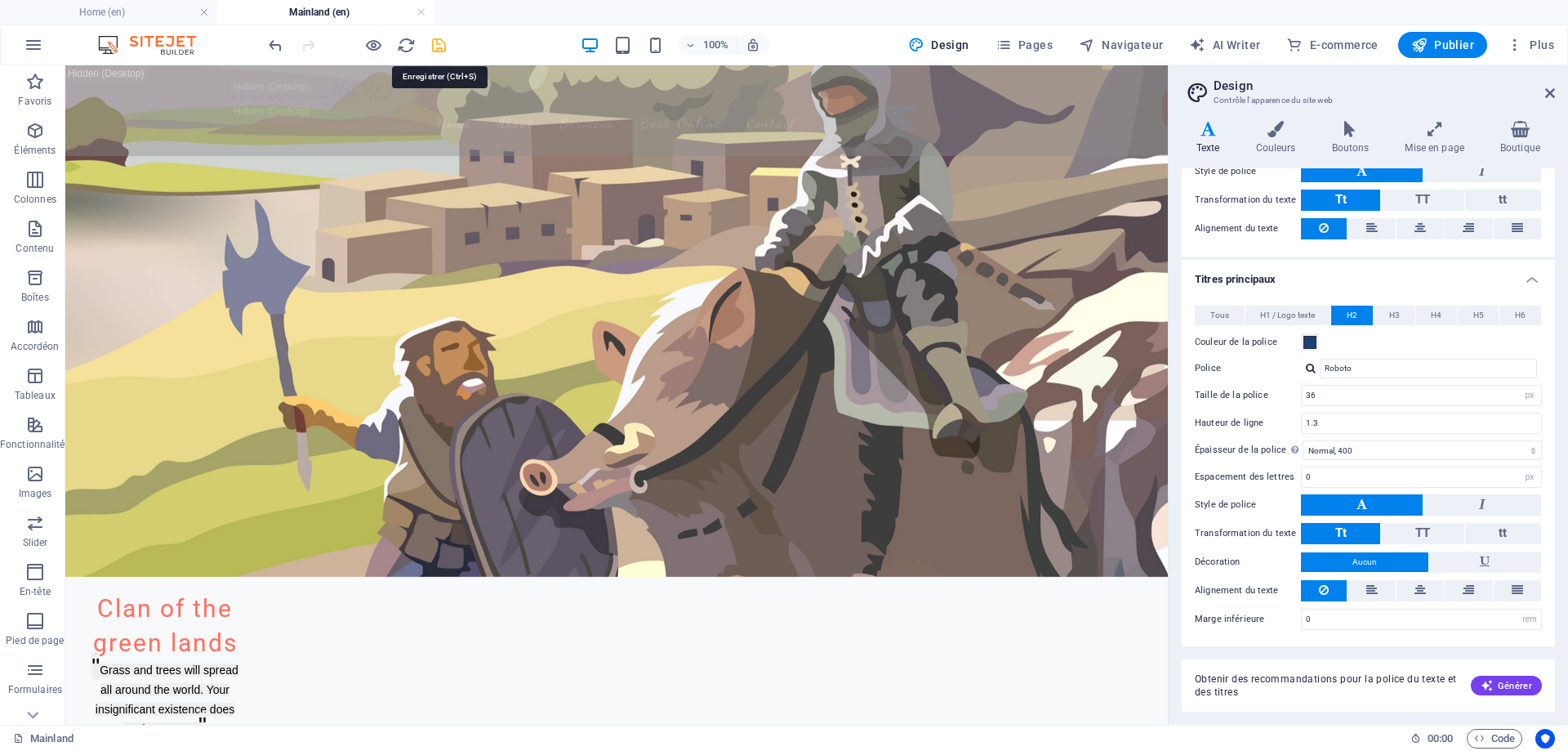
click at [435, 45] on icon "save" at bounding box center [439, 46] width 19 height 19
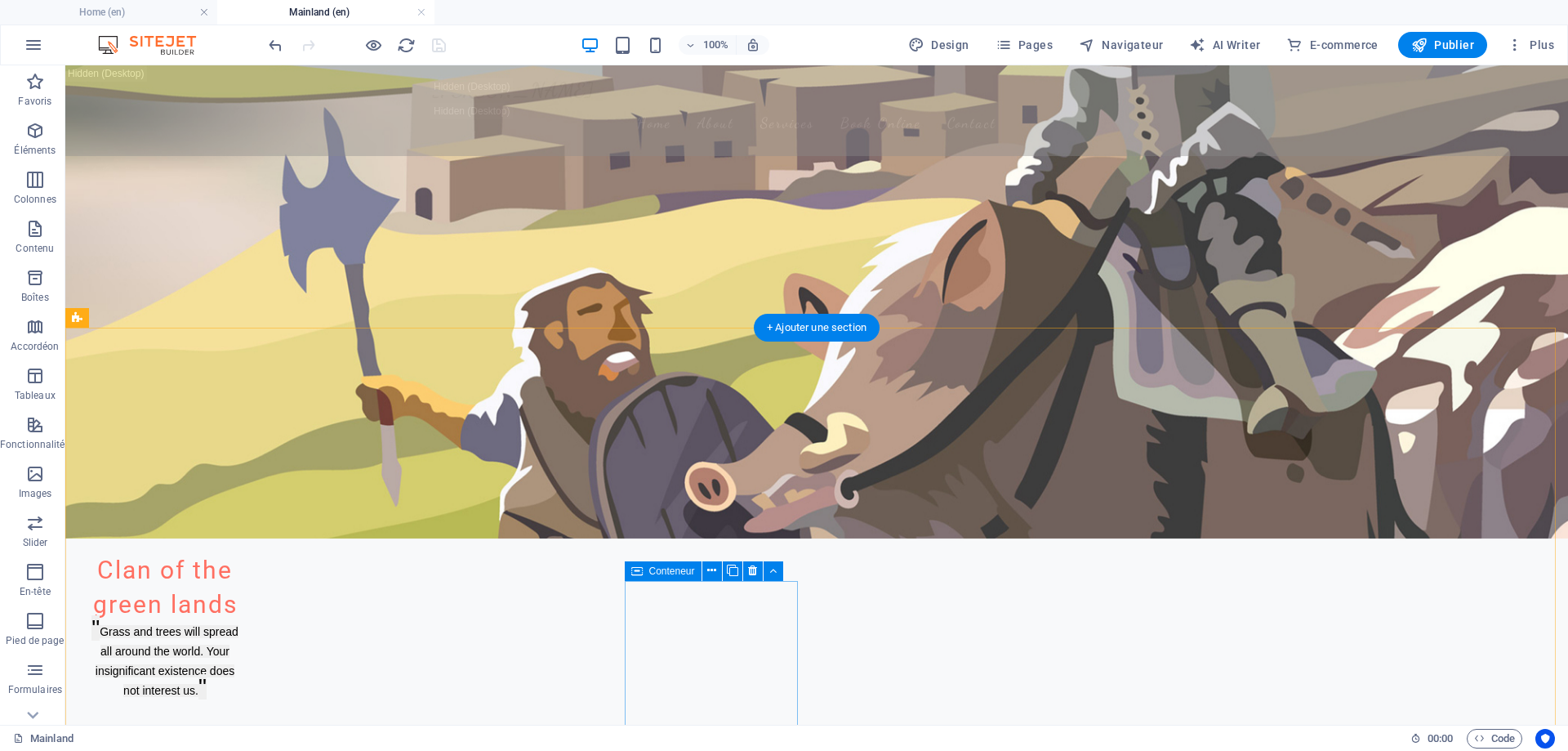
scroll to position [1226, 0]
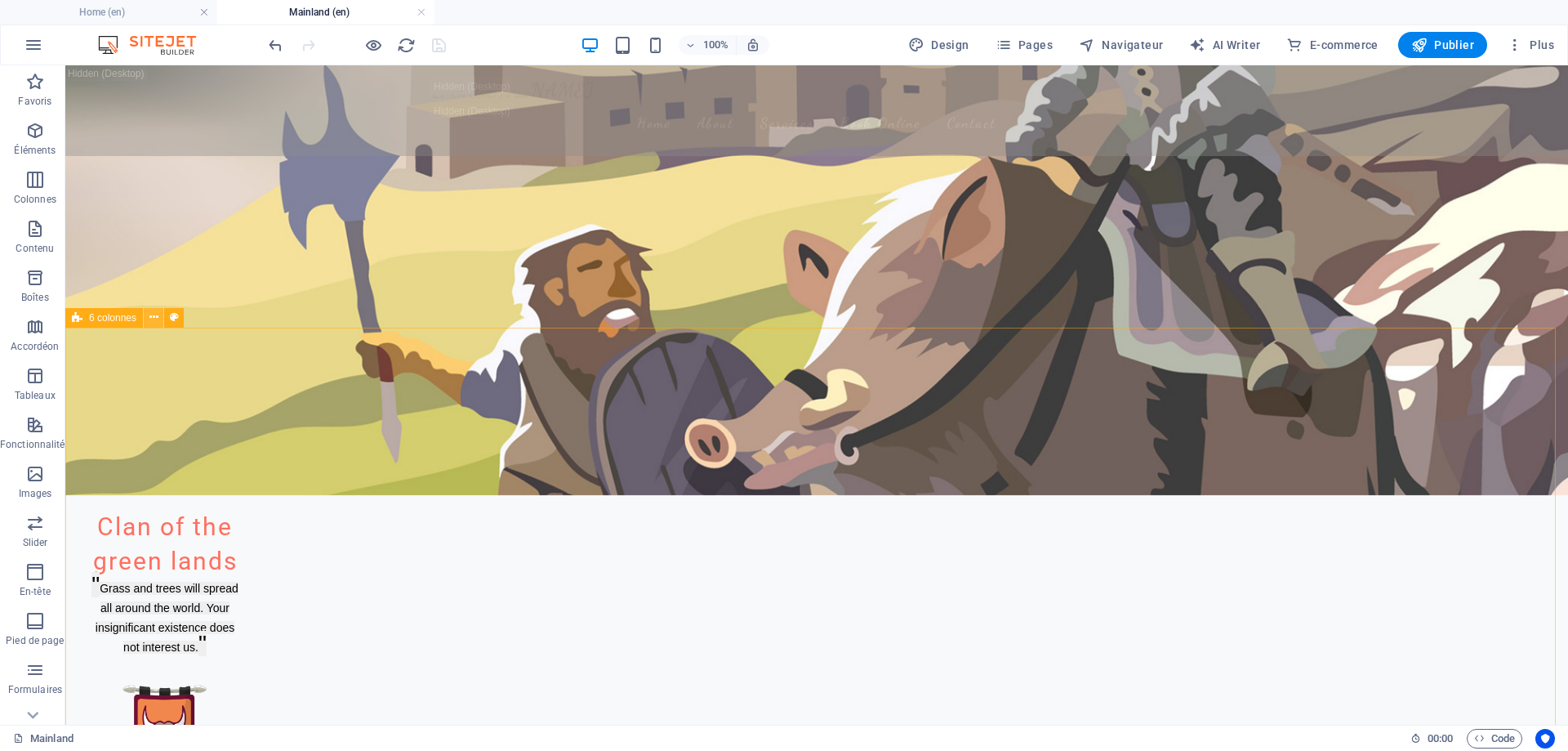
click at [149, 318] on icon at bounding box center [154, 318] width 9 height 17
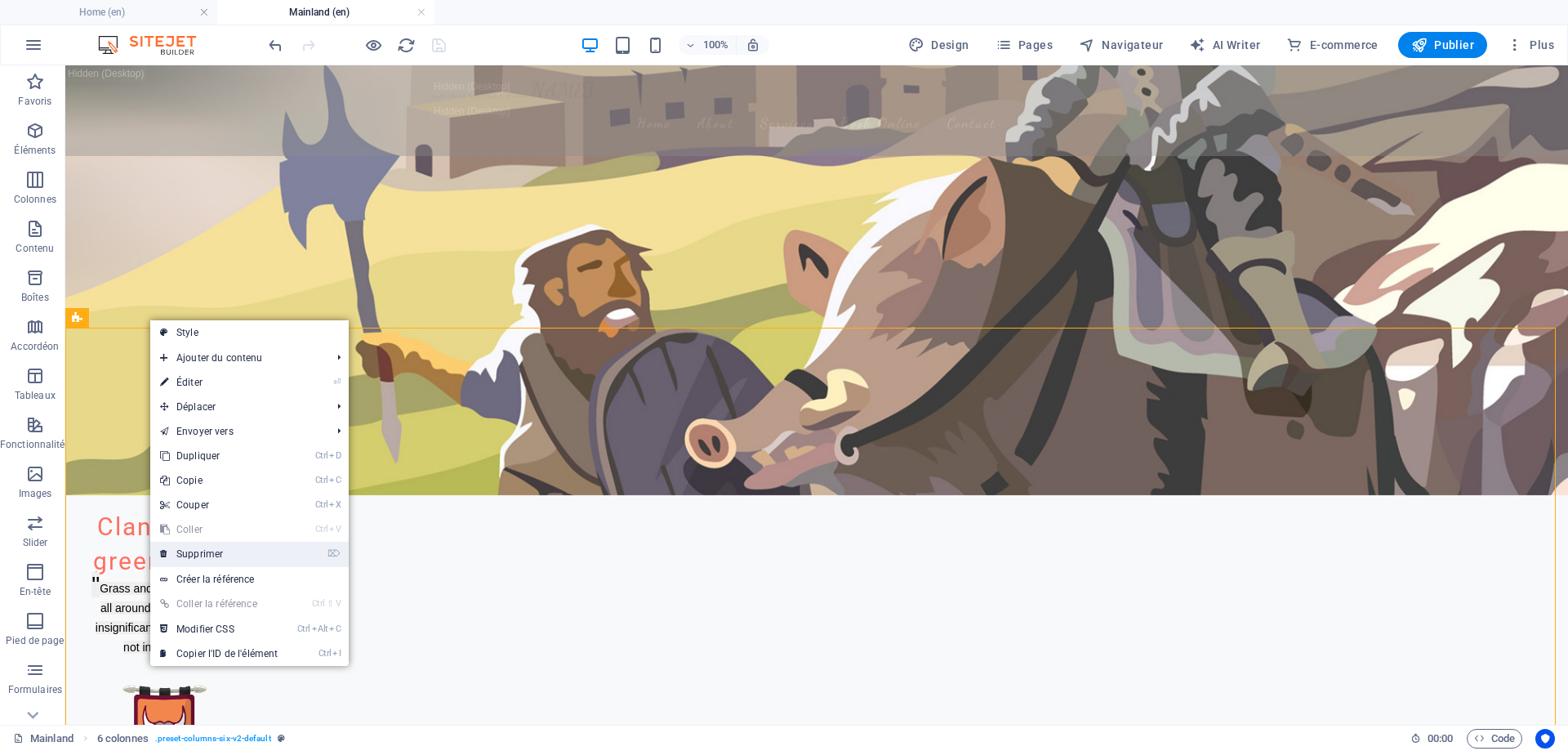
click at [237, 547] on link "⌦ Supprimer" at bounding box center [219, 553] width 138 height 24
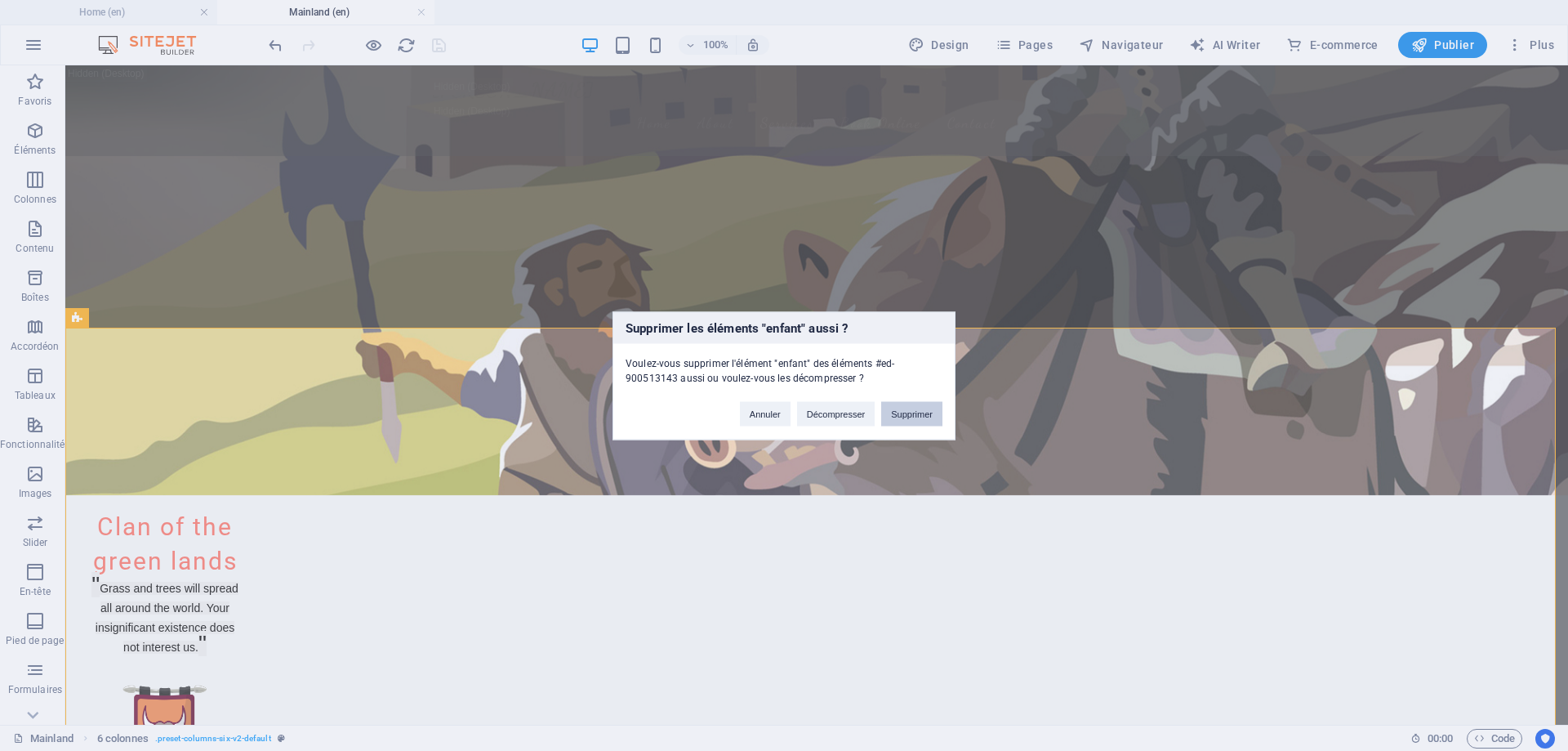
click at [903, 413] on button "Supprimer" at bounding box center [912, 413] width 62 height 24
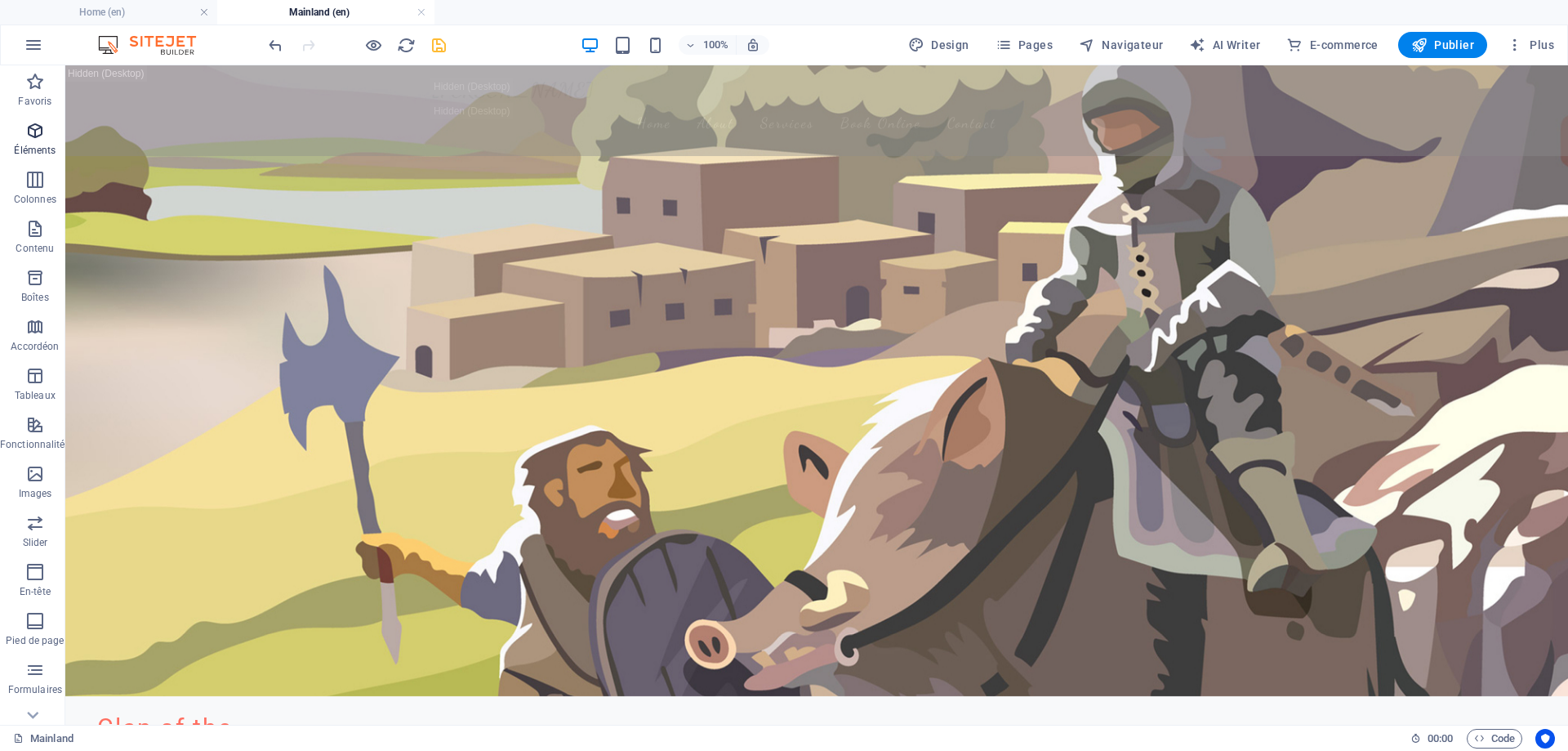
click at [30, 134] on icon "button" at bounding box center [35, 130] width 19 height 19
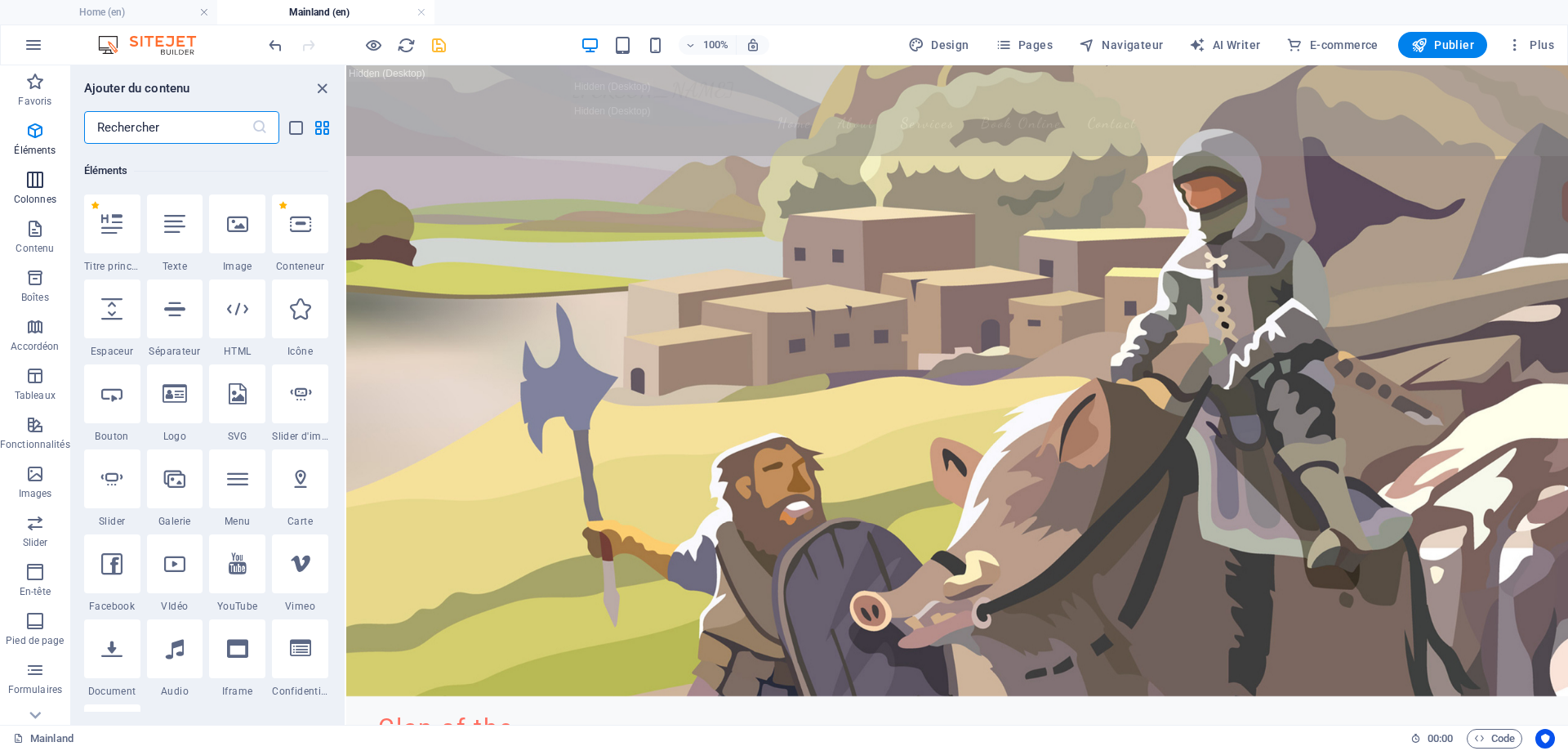
scroll to position [174, 0]
click at [40, 478] on icon "button" at bounding box center [35, 473] width 19 height 19
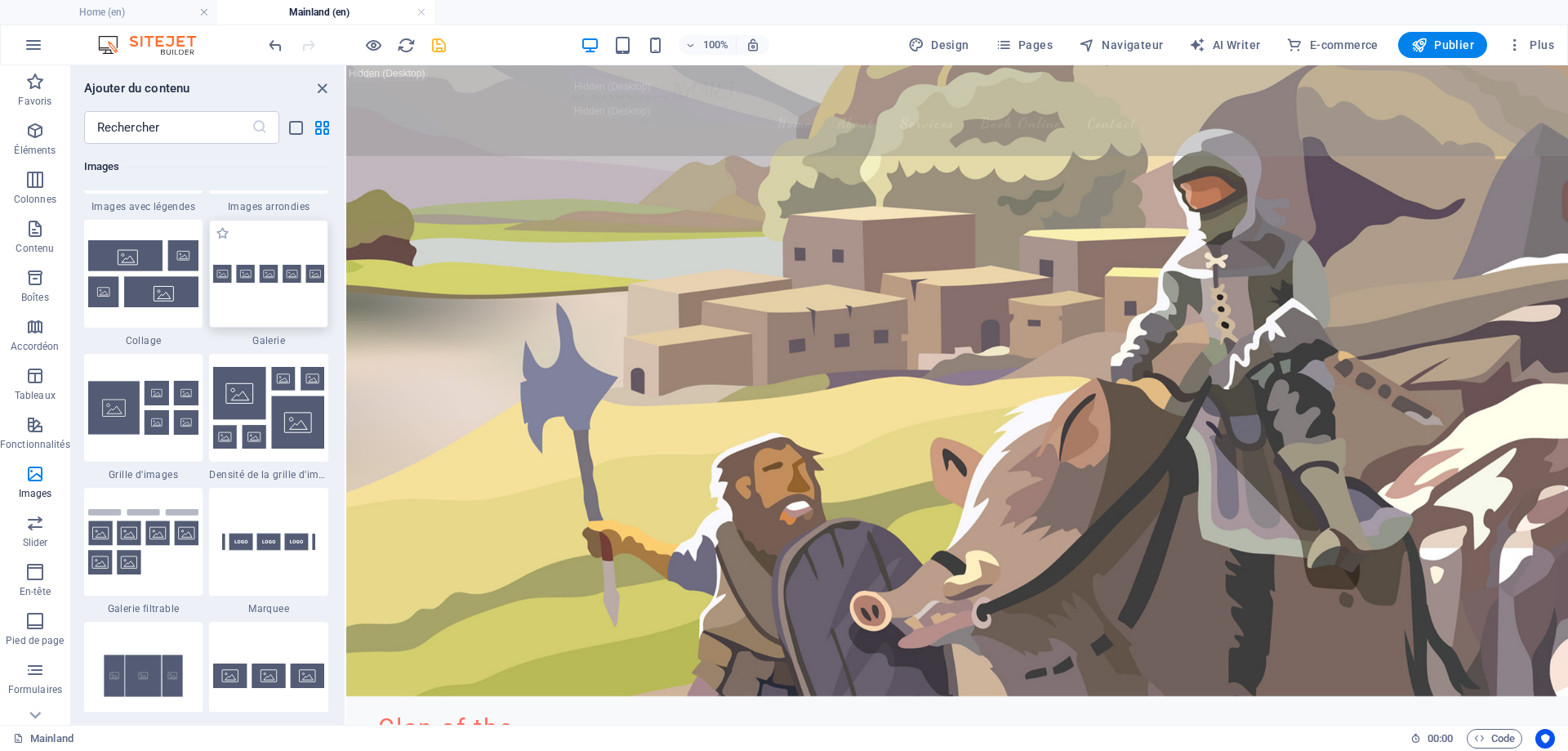
scroll to position [8531, 0]
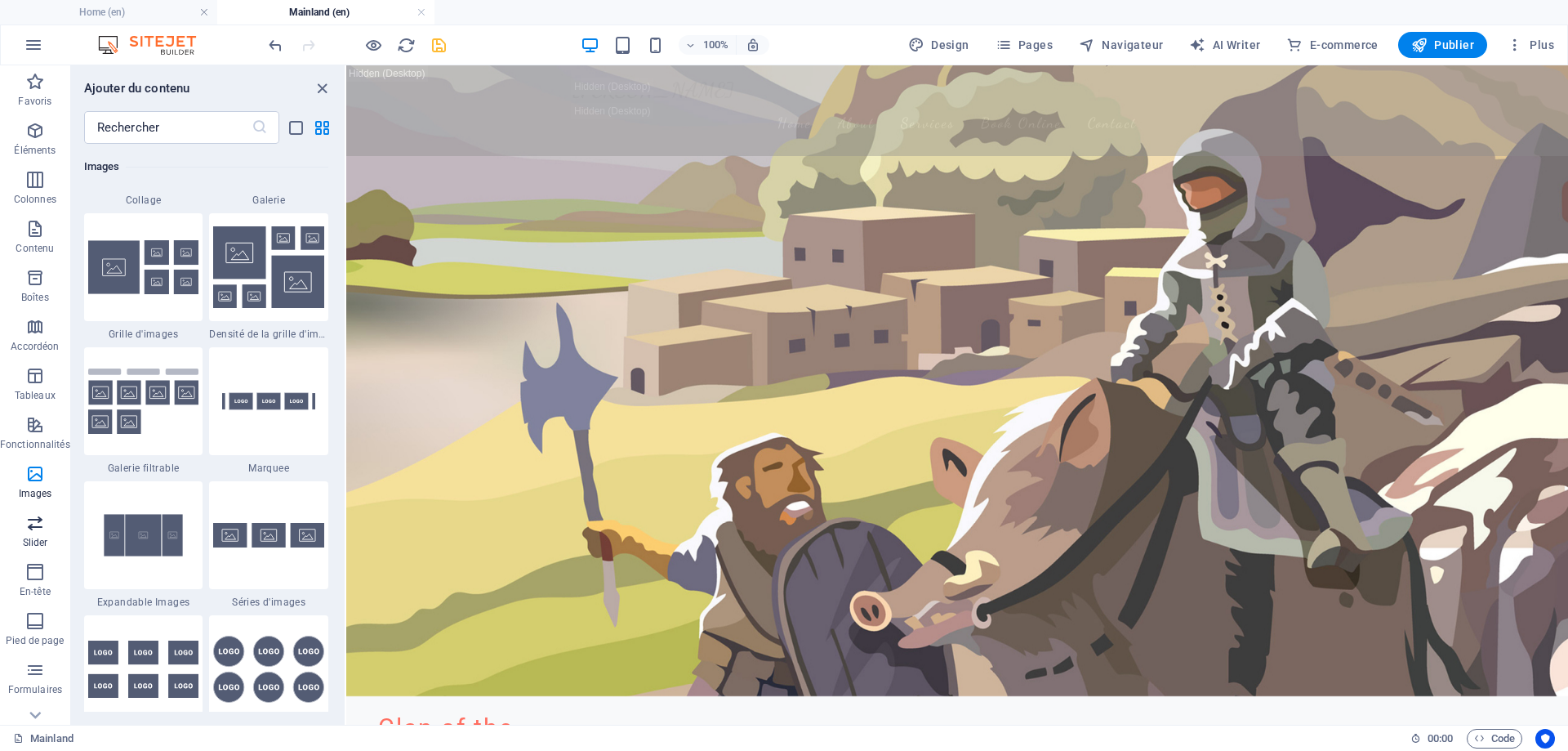
click at [45, 514] on span "Slider" at bounding box center [35, 532] width 70 height 39
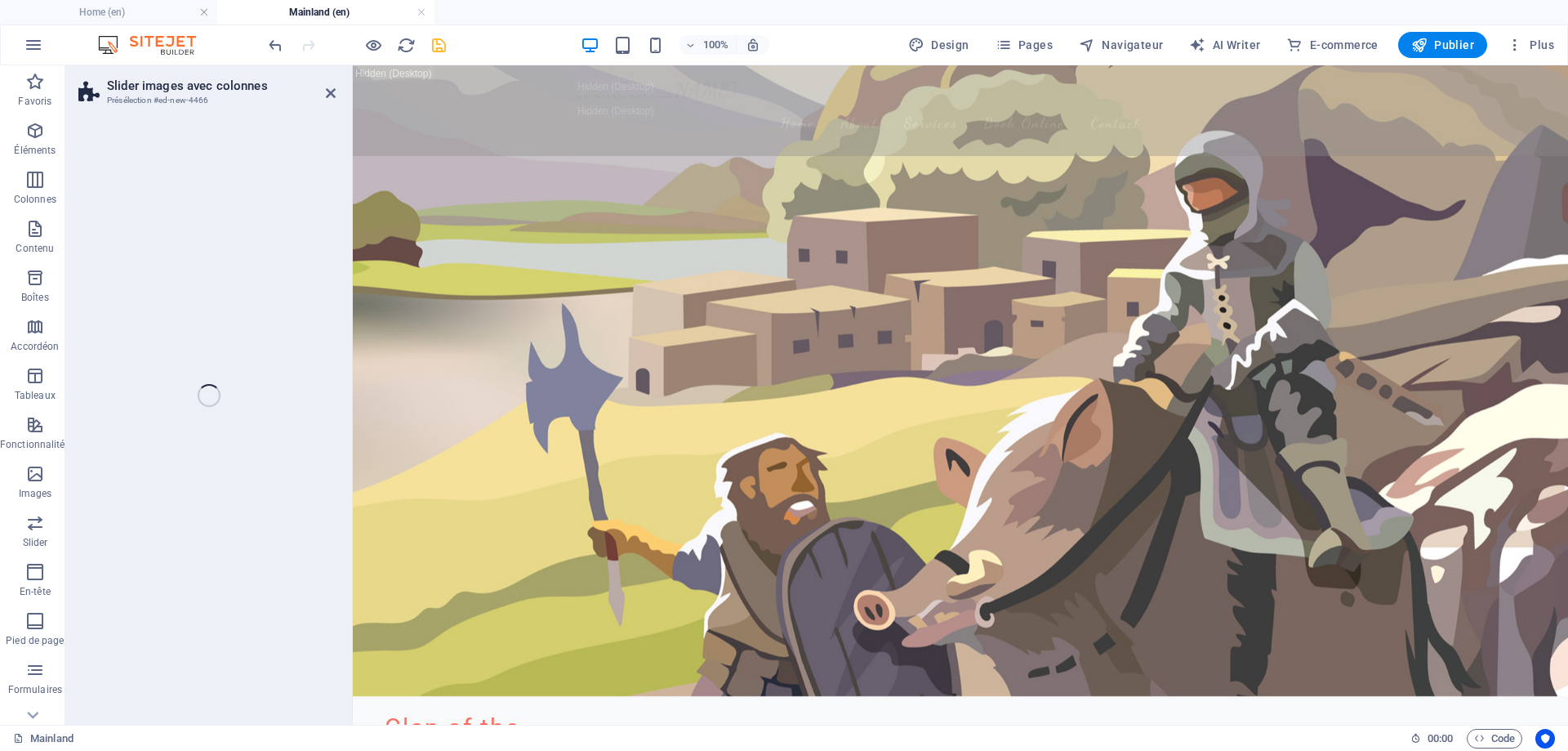
scroll to position [1226, 0]
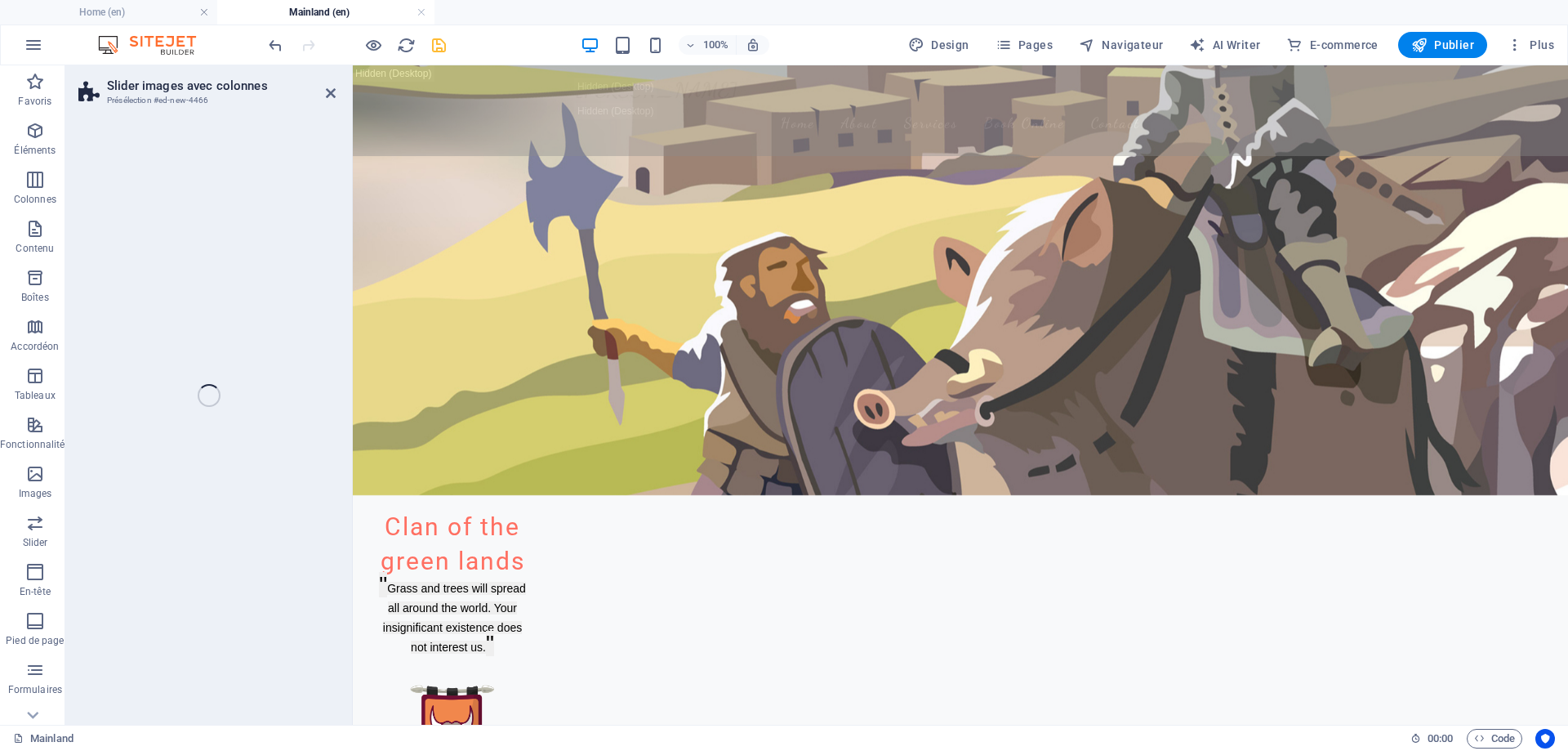
select select "rem"
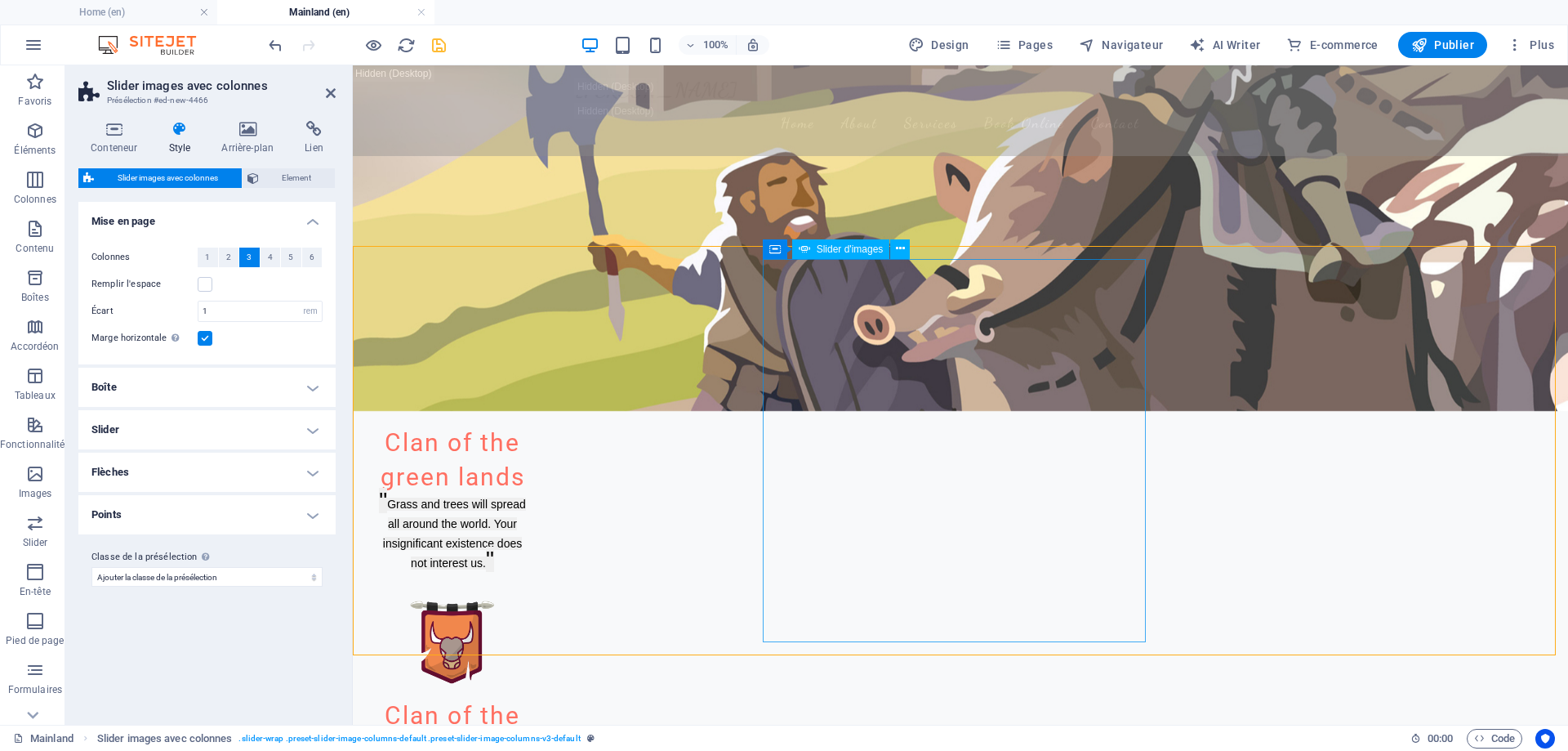
scroll to position [1308, 0]
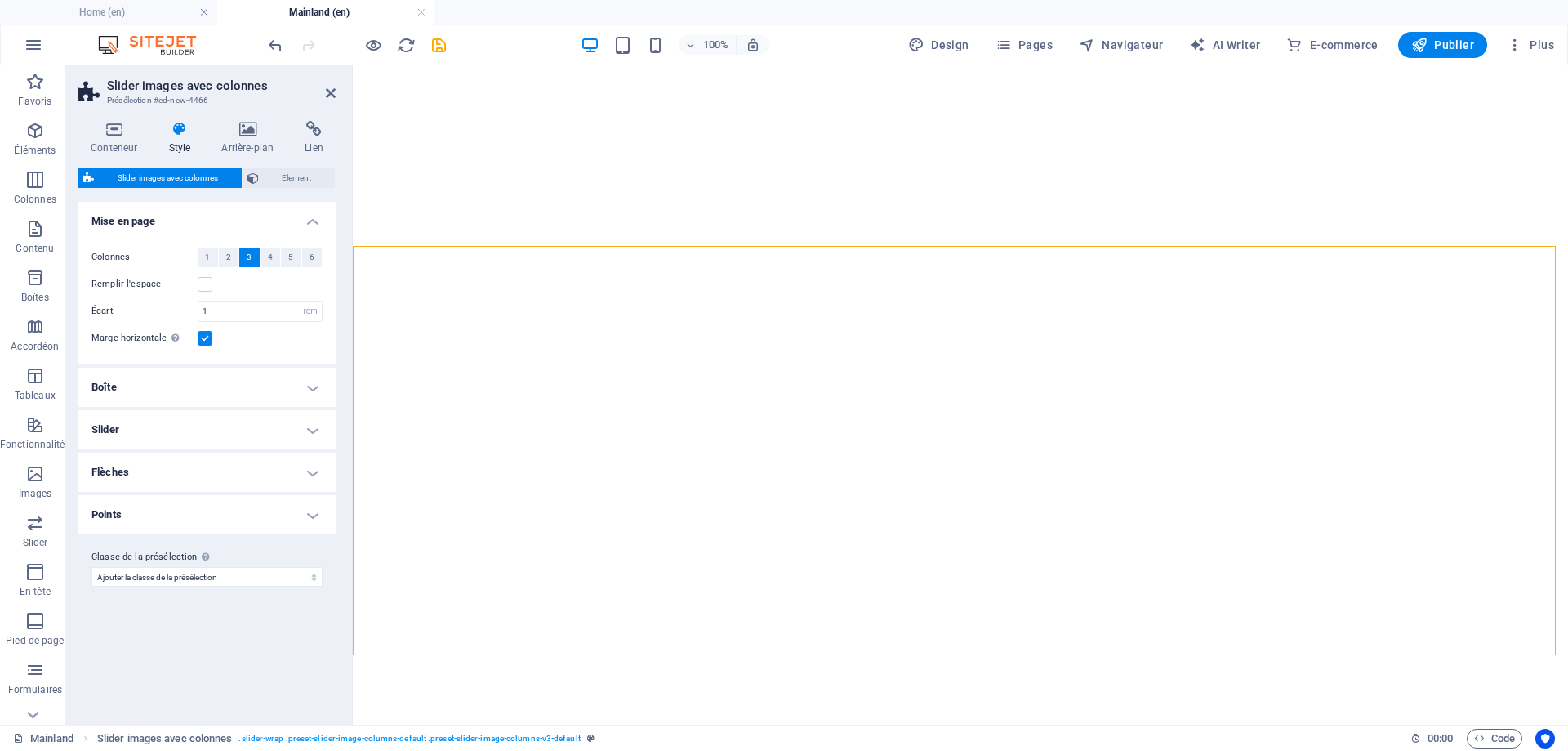
select select "rem"
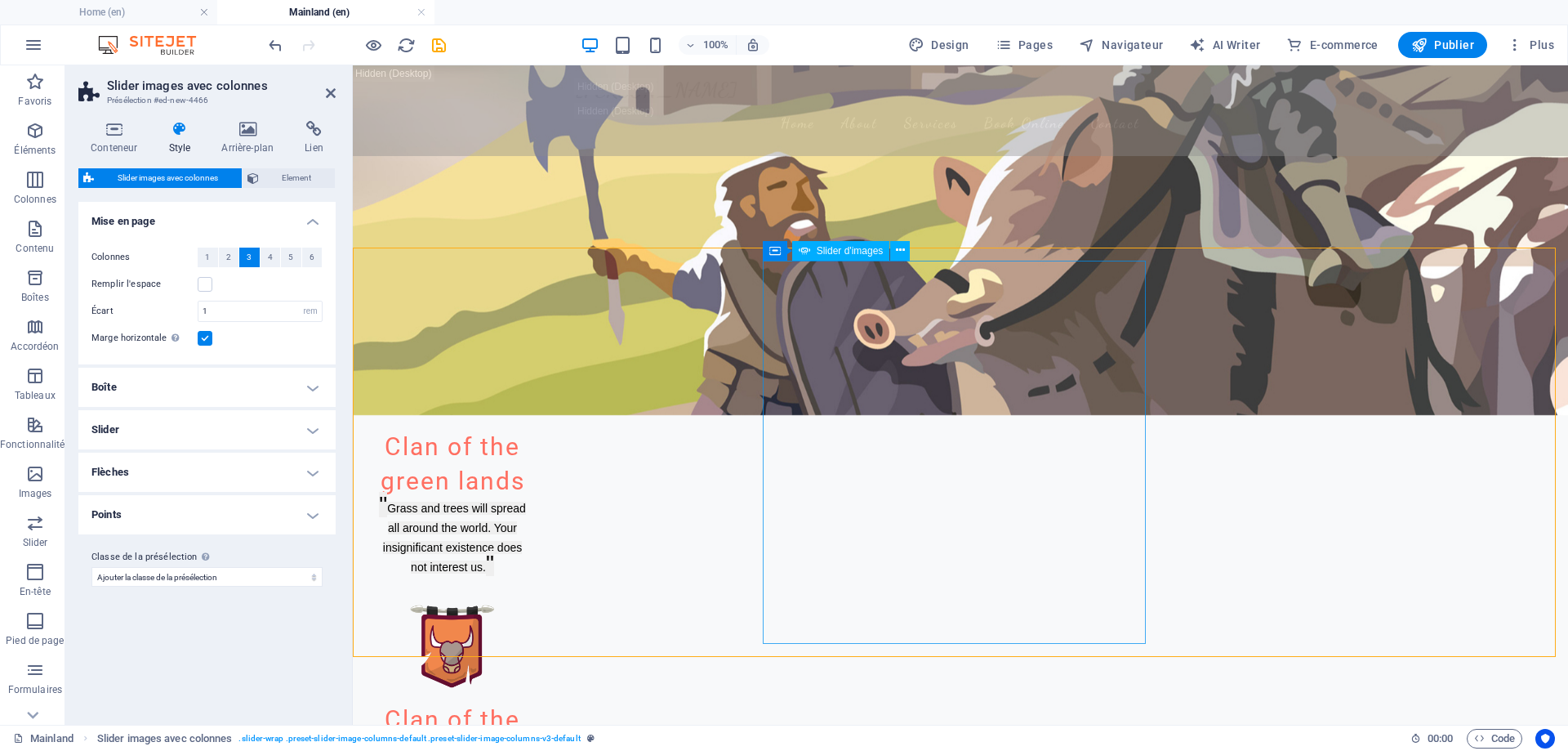
scroll to position [1352, 0]
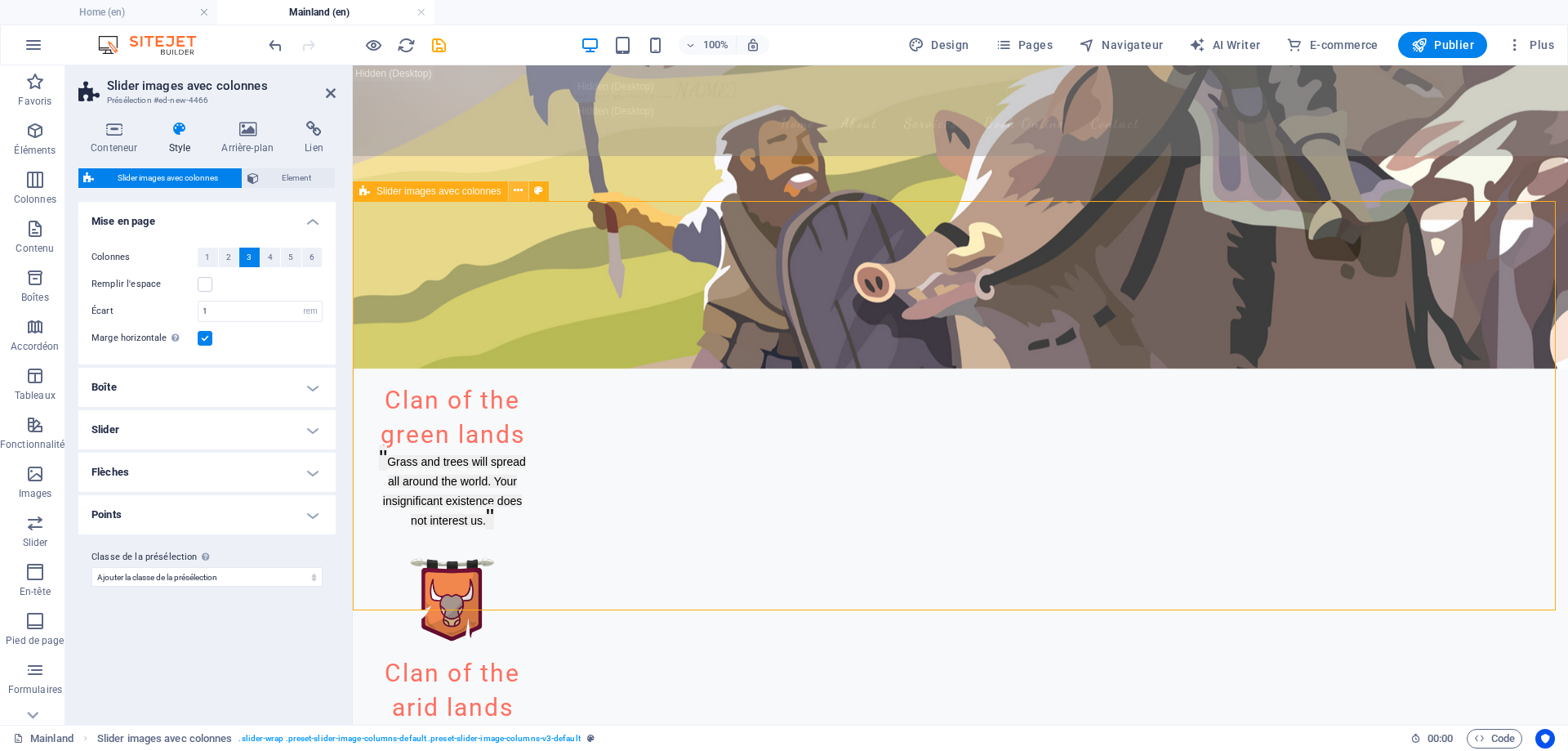
click at [520, 193] on icon at bounding box center [518, 191] width 9 height 17
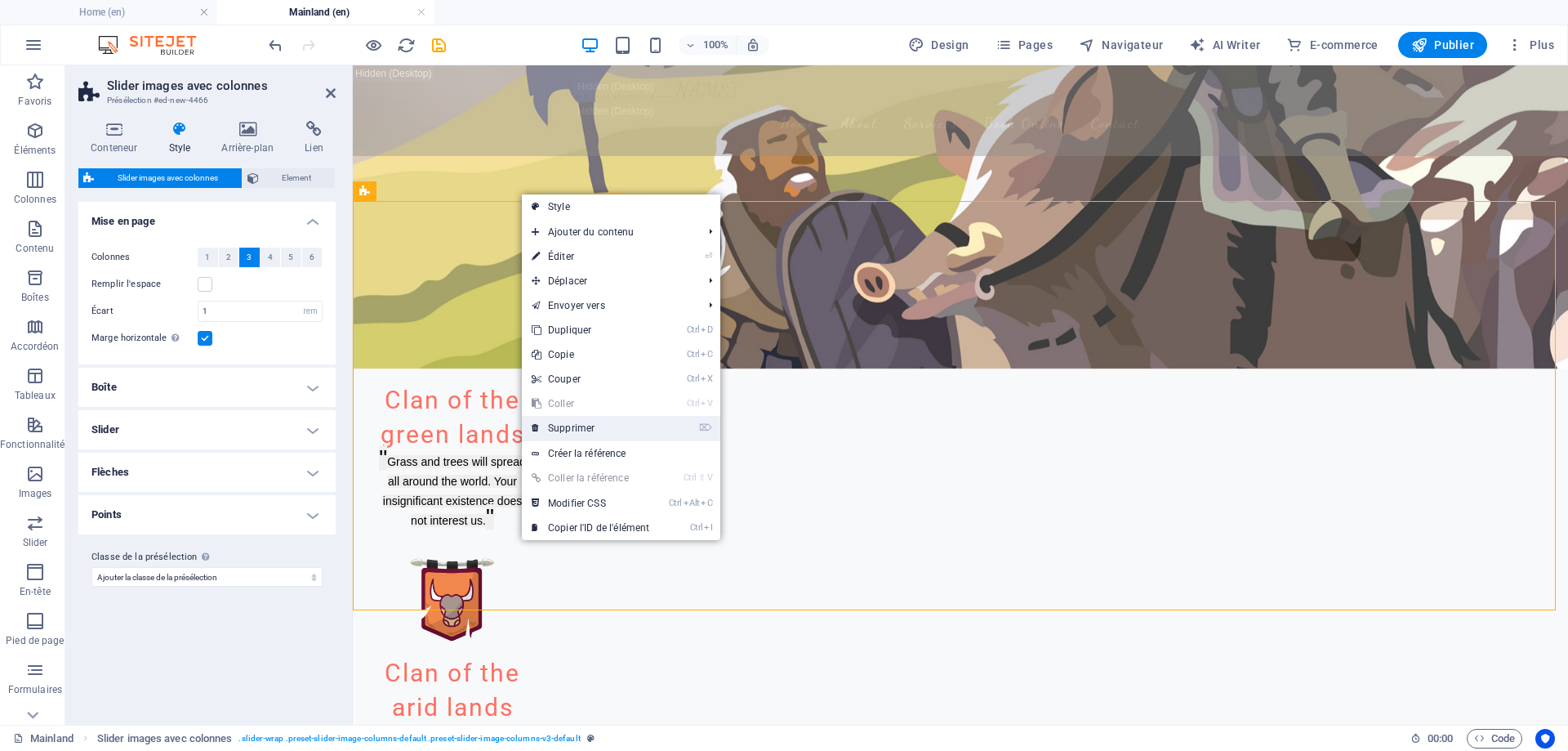
click at [600, 419] on link "⌦ Supprimer" at bounding box center [590, 427] width 138 height 24
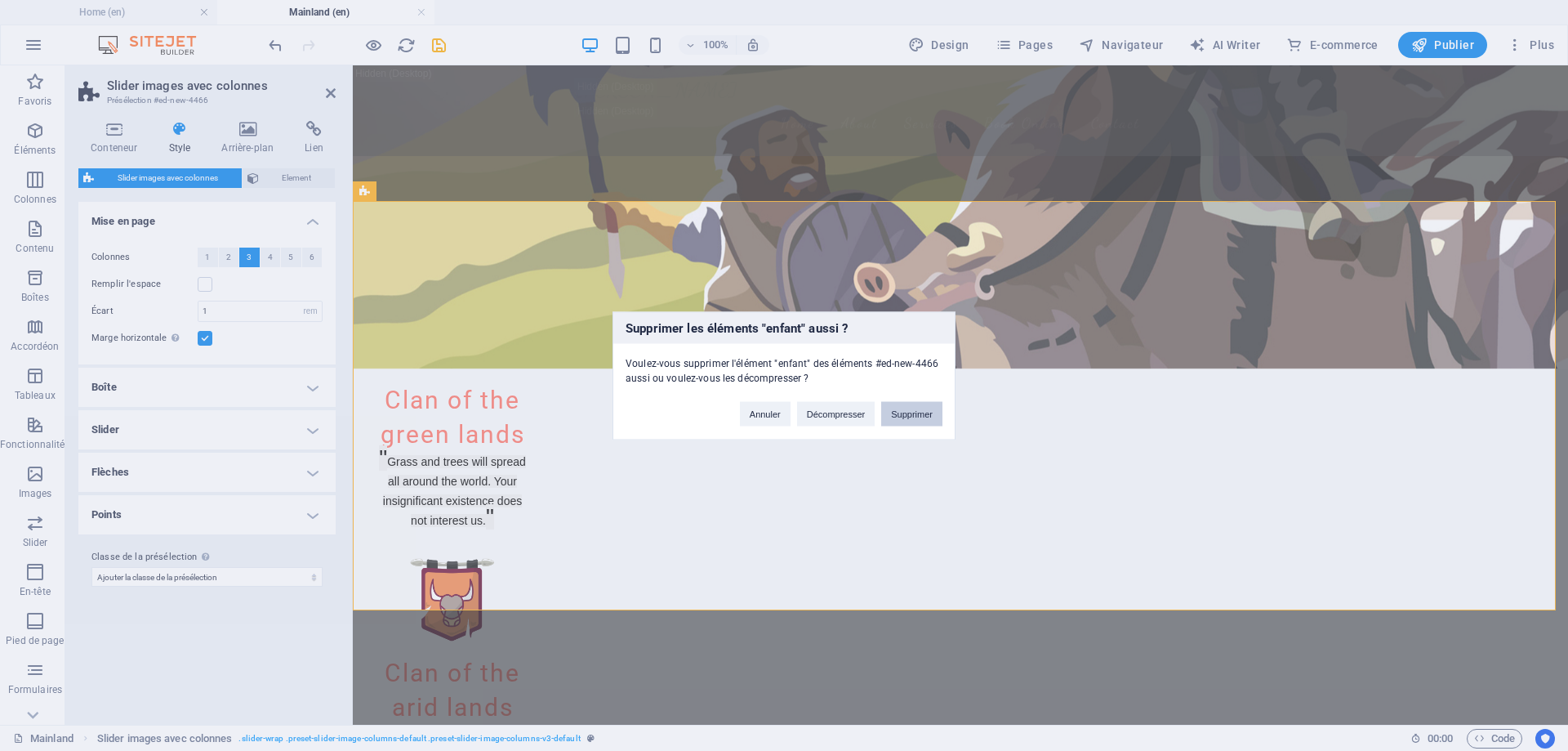
click at [903, 410] on button "Supprimer" at bounding box center [912, 413] width 62 height 24
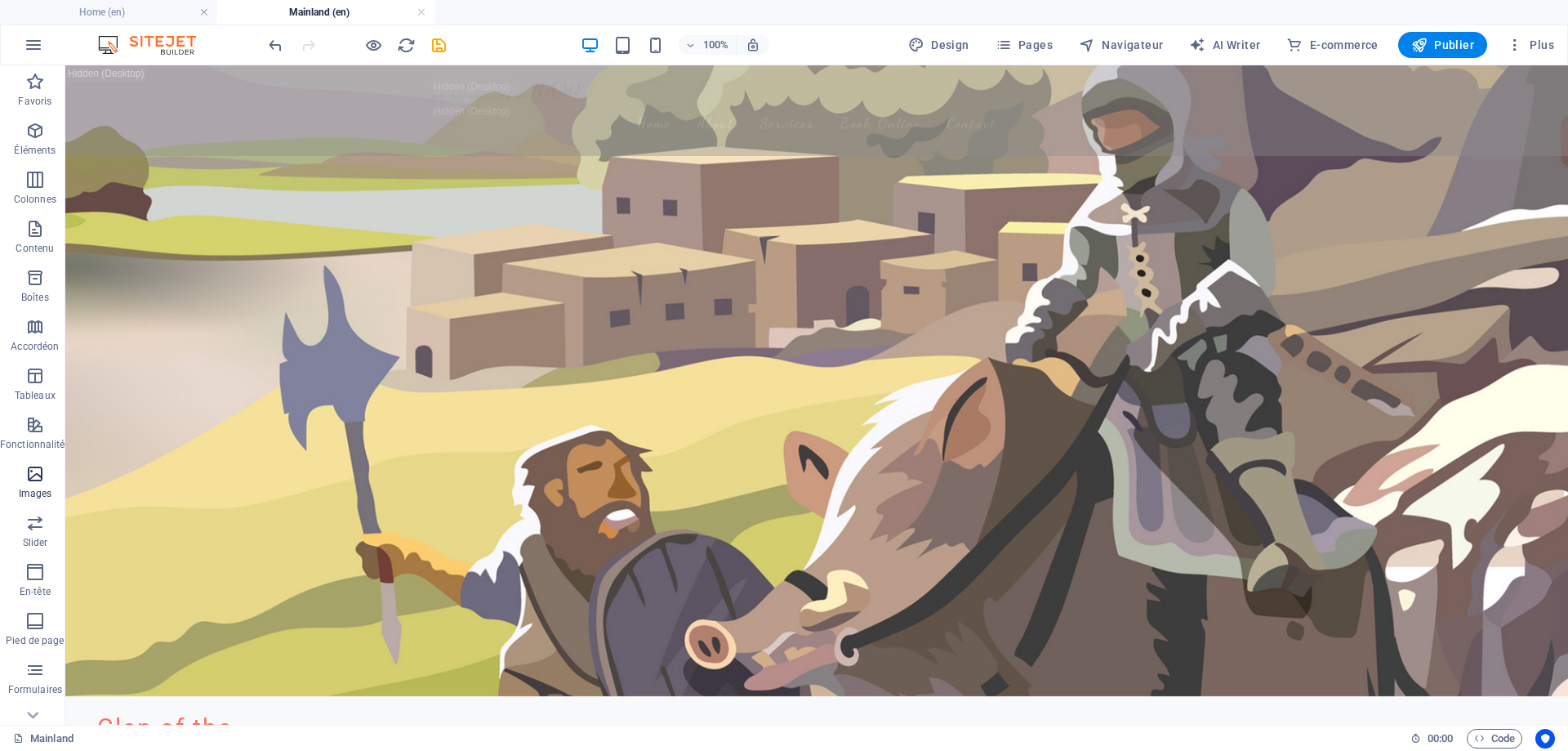
click at [31, 483] on icon "button" at bounding box center [35, 473] width 19 height 19
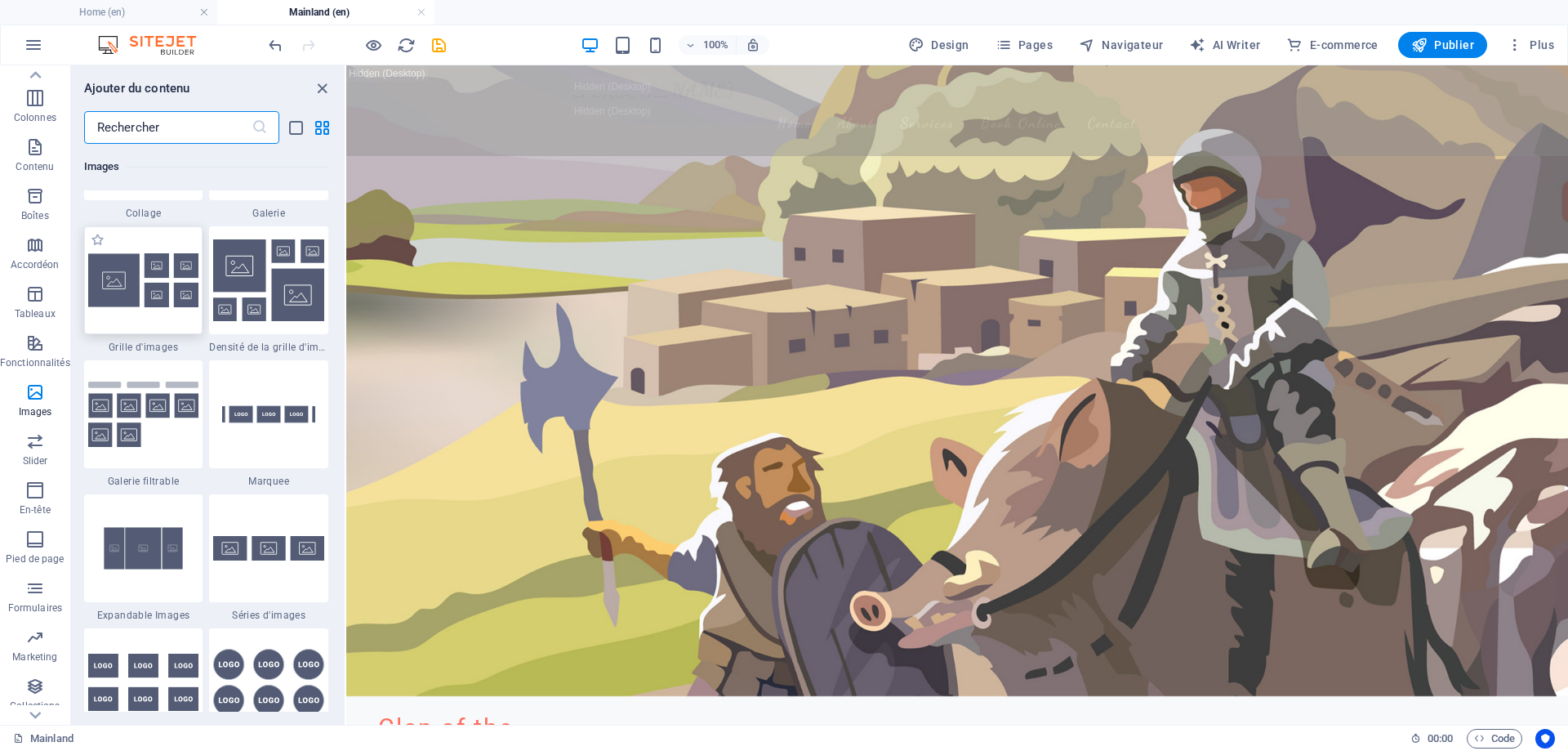
scroll to position [8531, 0]
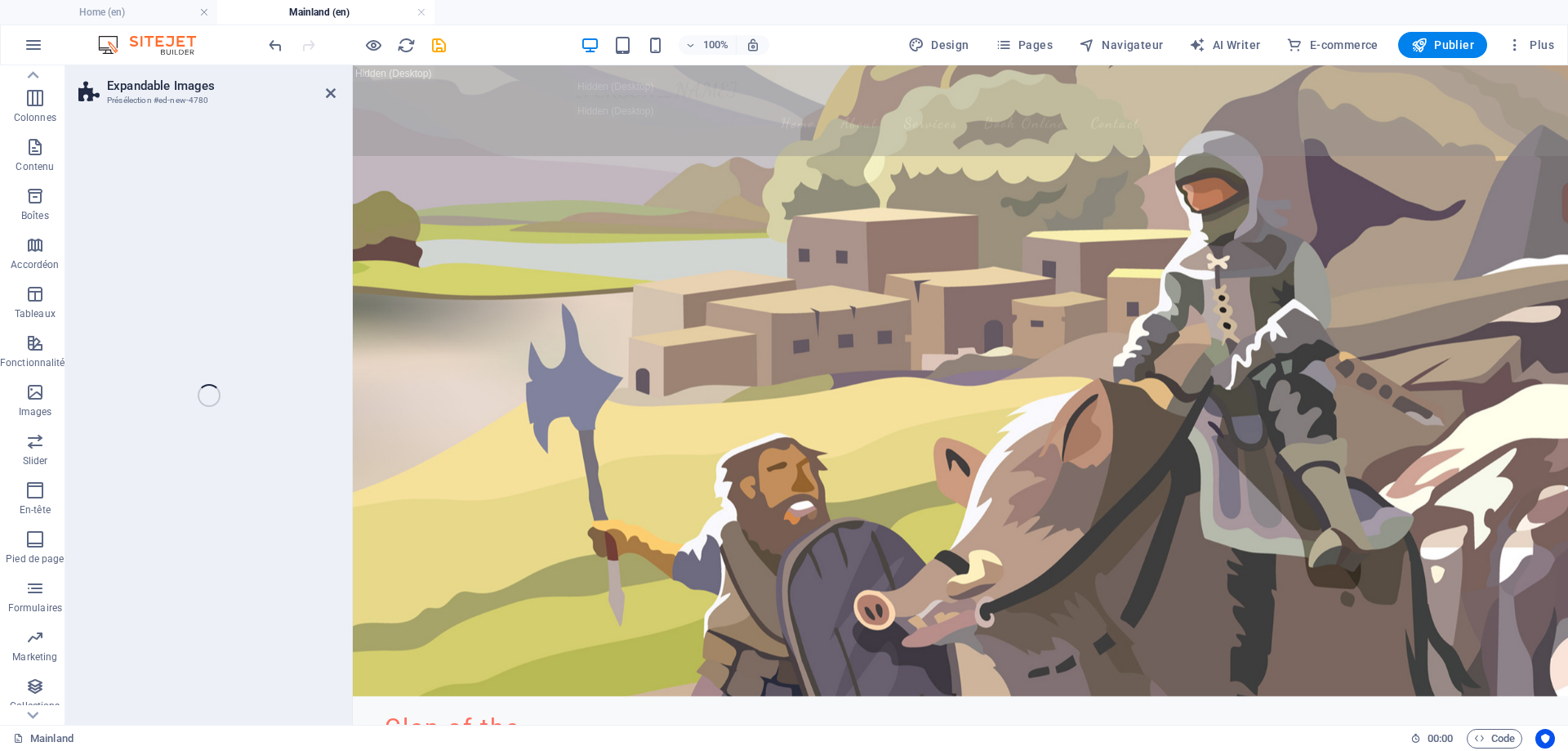
select select "rem"
select select "px"
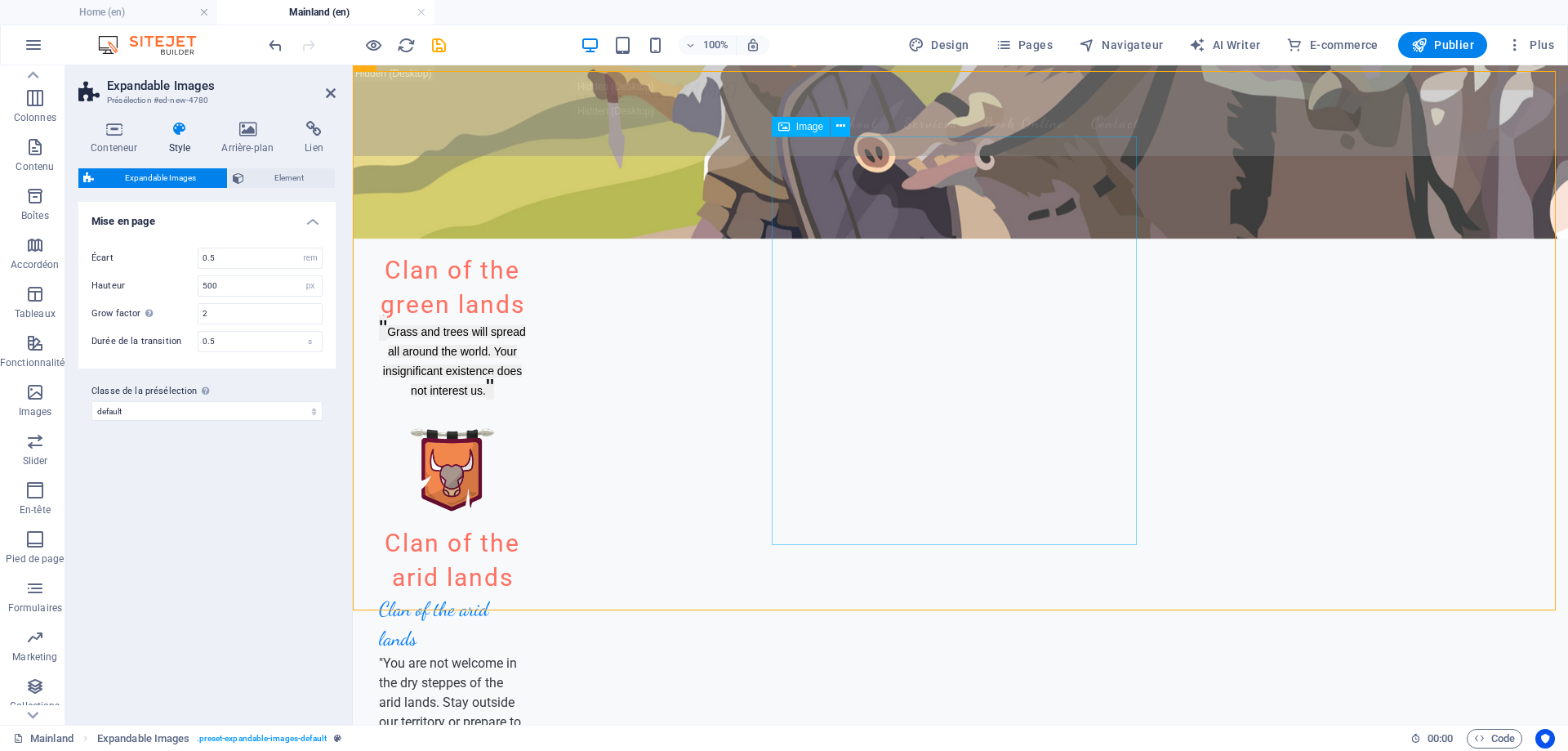
scroll to position [1319, 0]
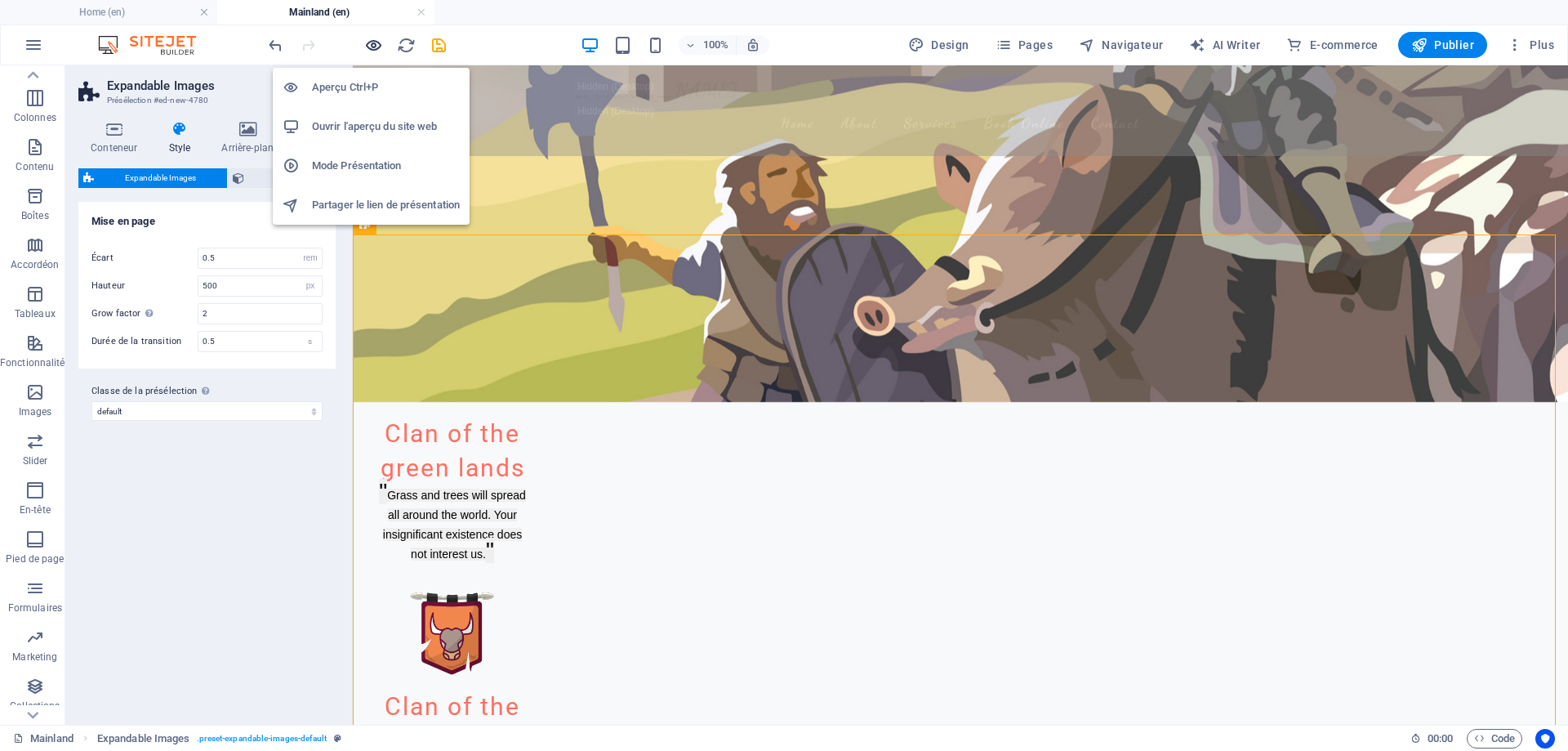
click at [380, 46] on icon "button" at bounding box center [373, 46] width 19 height 19
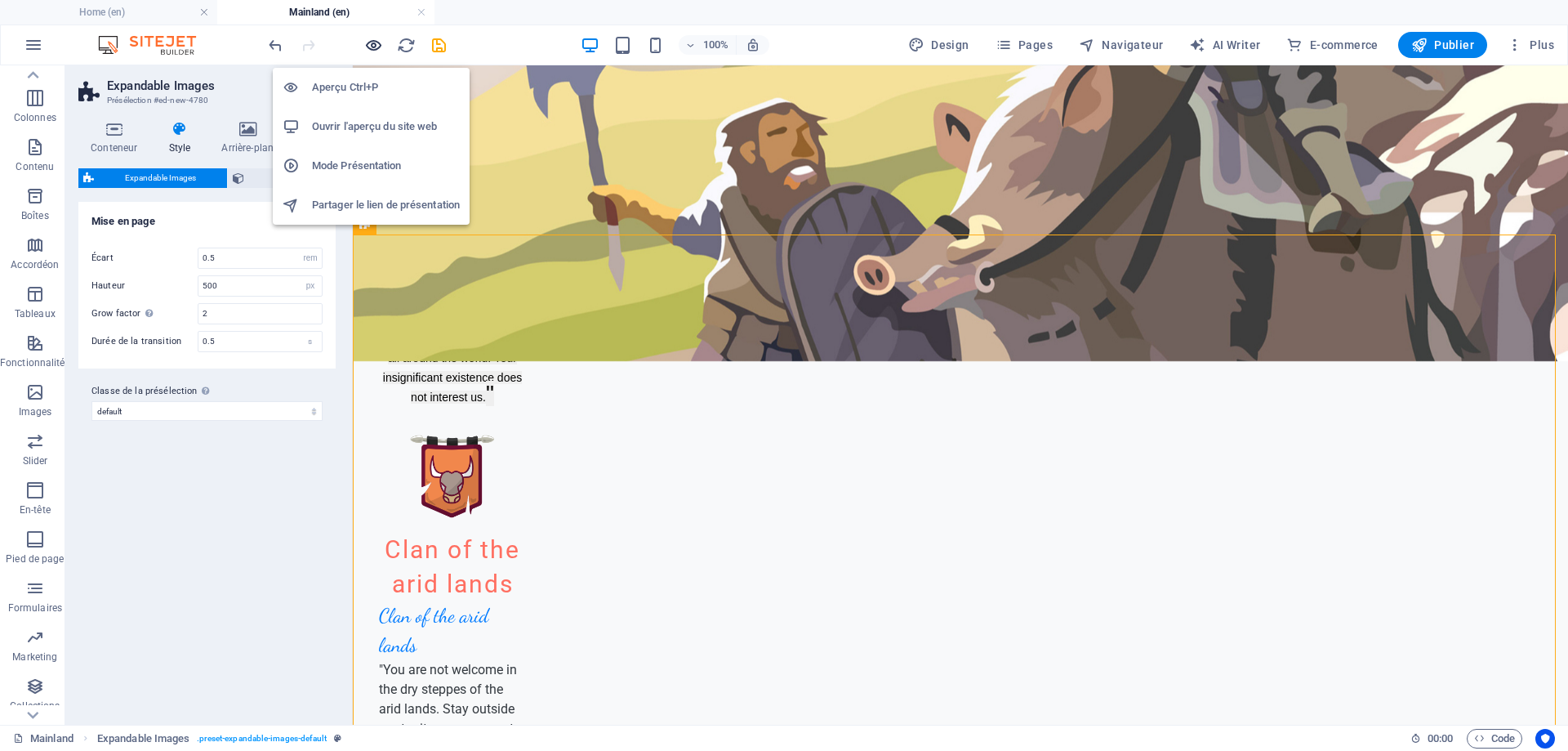
scroll to position [1278, 0]
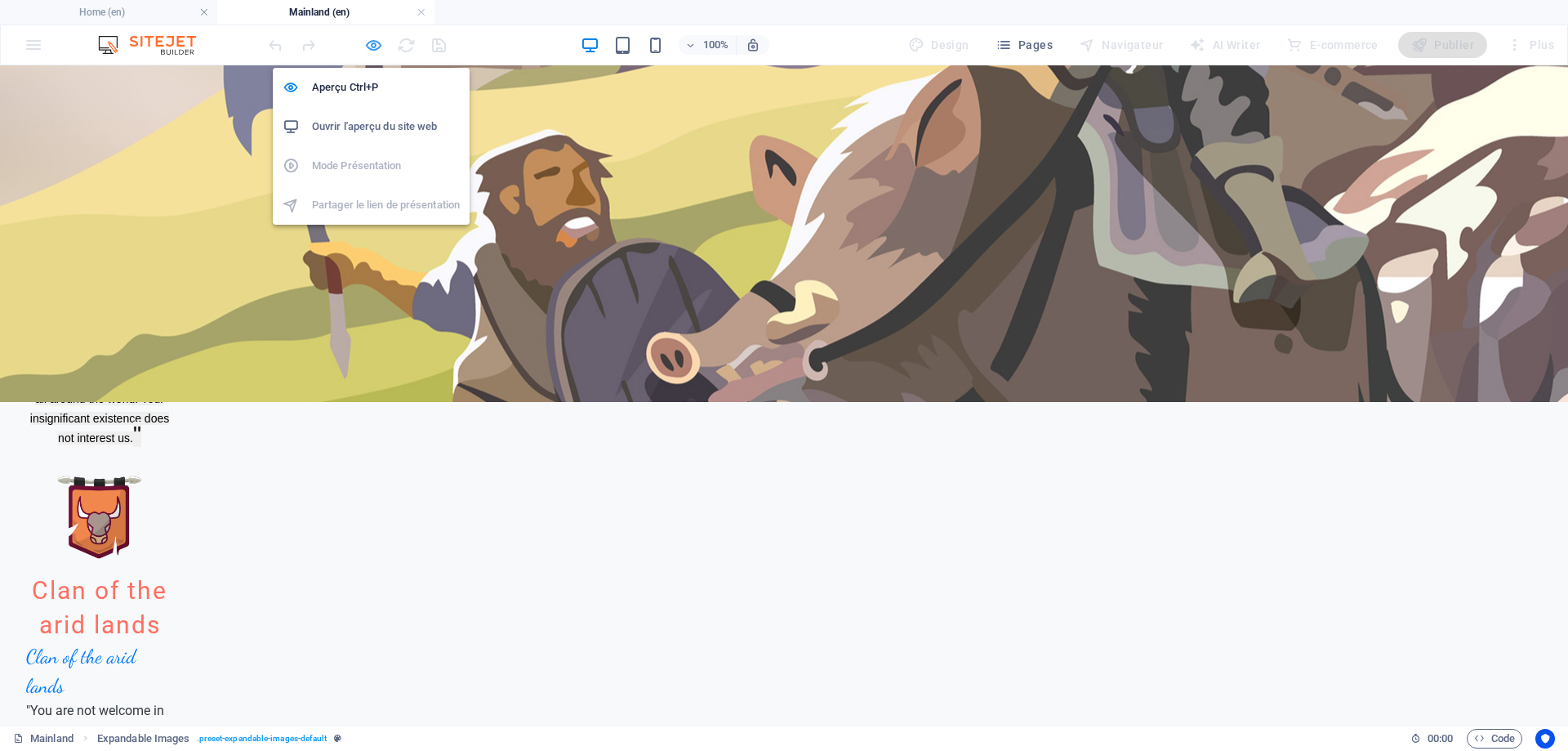
click at [371, 44] on icon "button" at bounding box center [373, 46] width 19 height 19
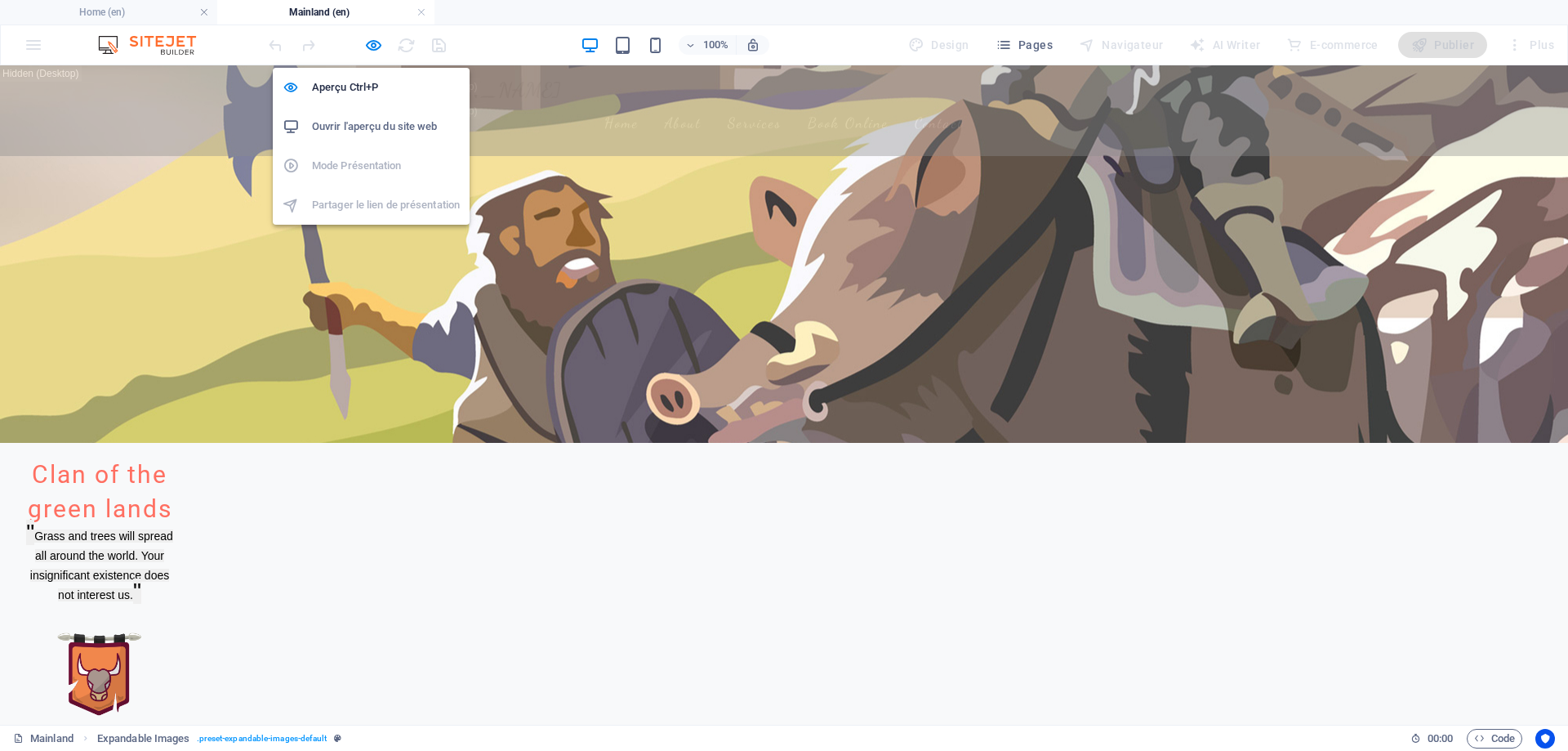
scroll to position [1319, 0]
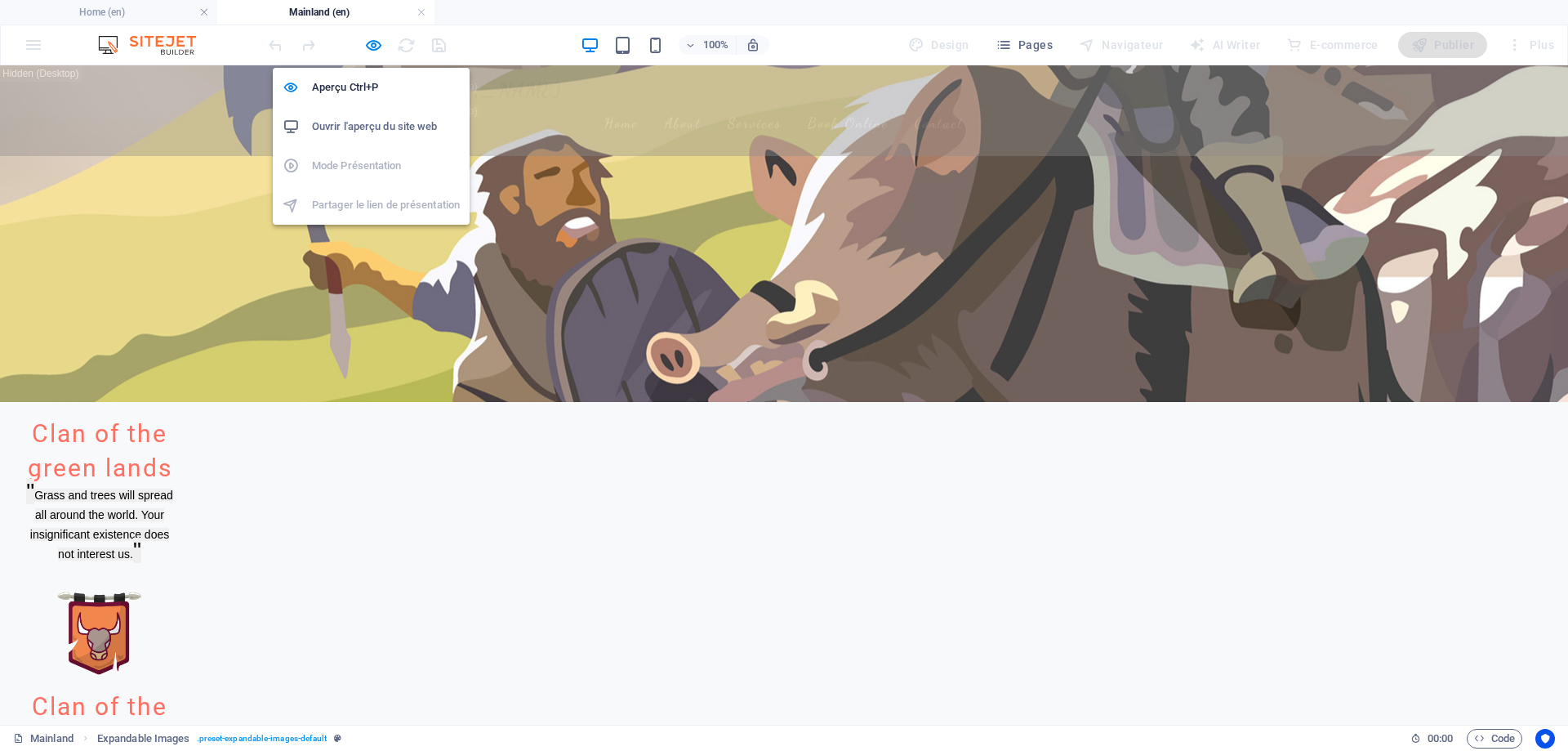
select select "rem"
select select "px"
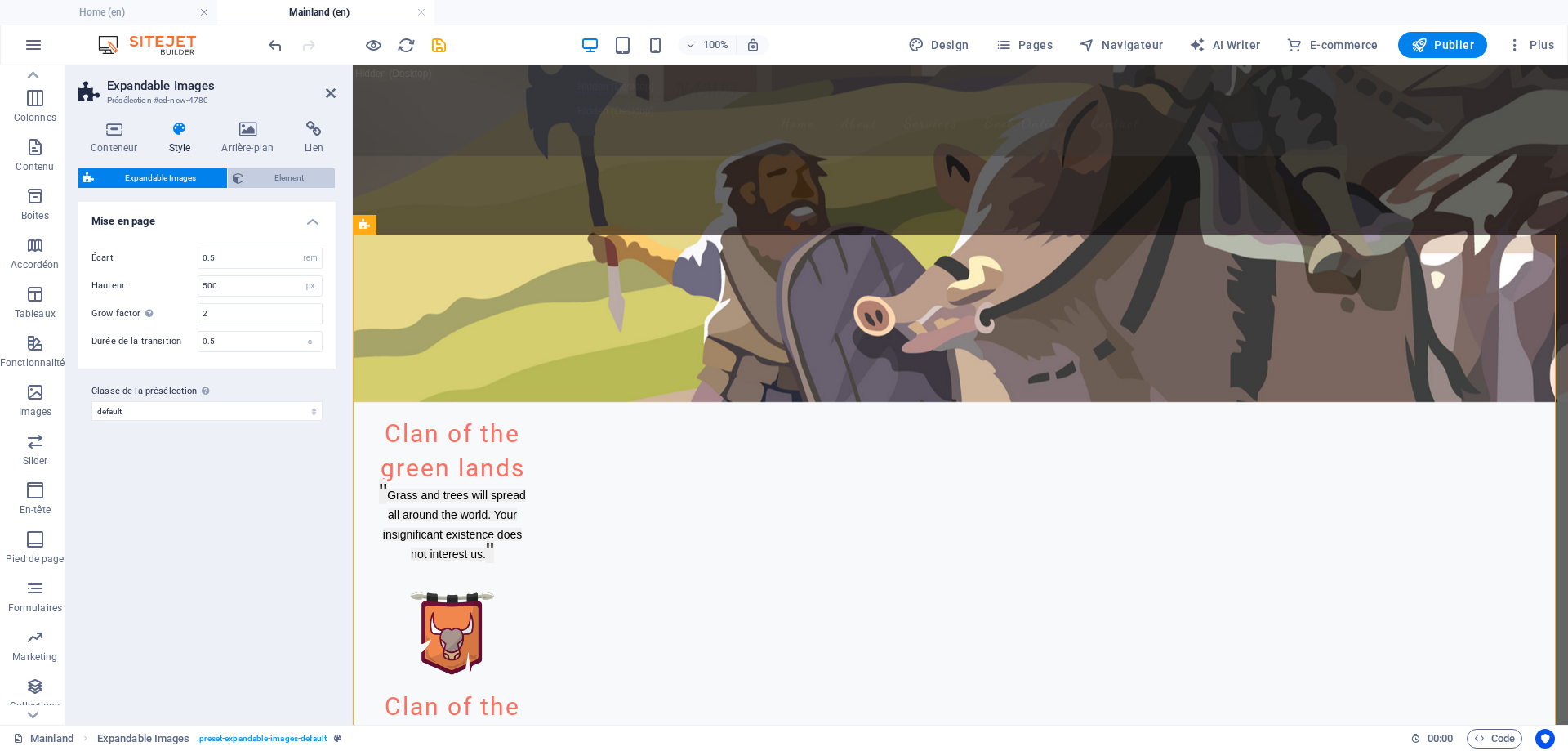
click at [291, 178] on span "Element" at bounding box center [290, 177] width 82 height 19
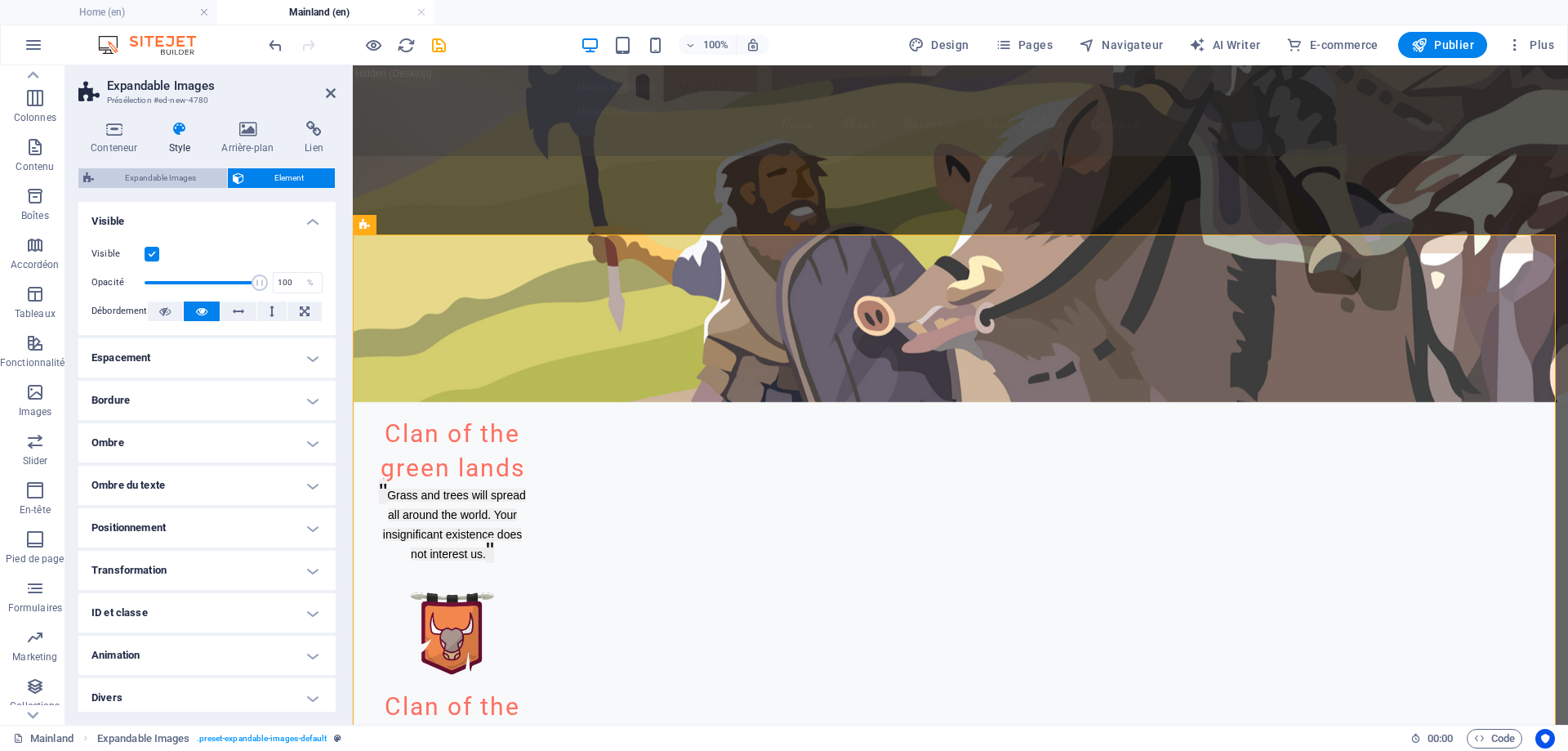
click at [165, 168] on span "Expandable Images" at bounding box center [160, 177] width 123 height 19
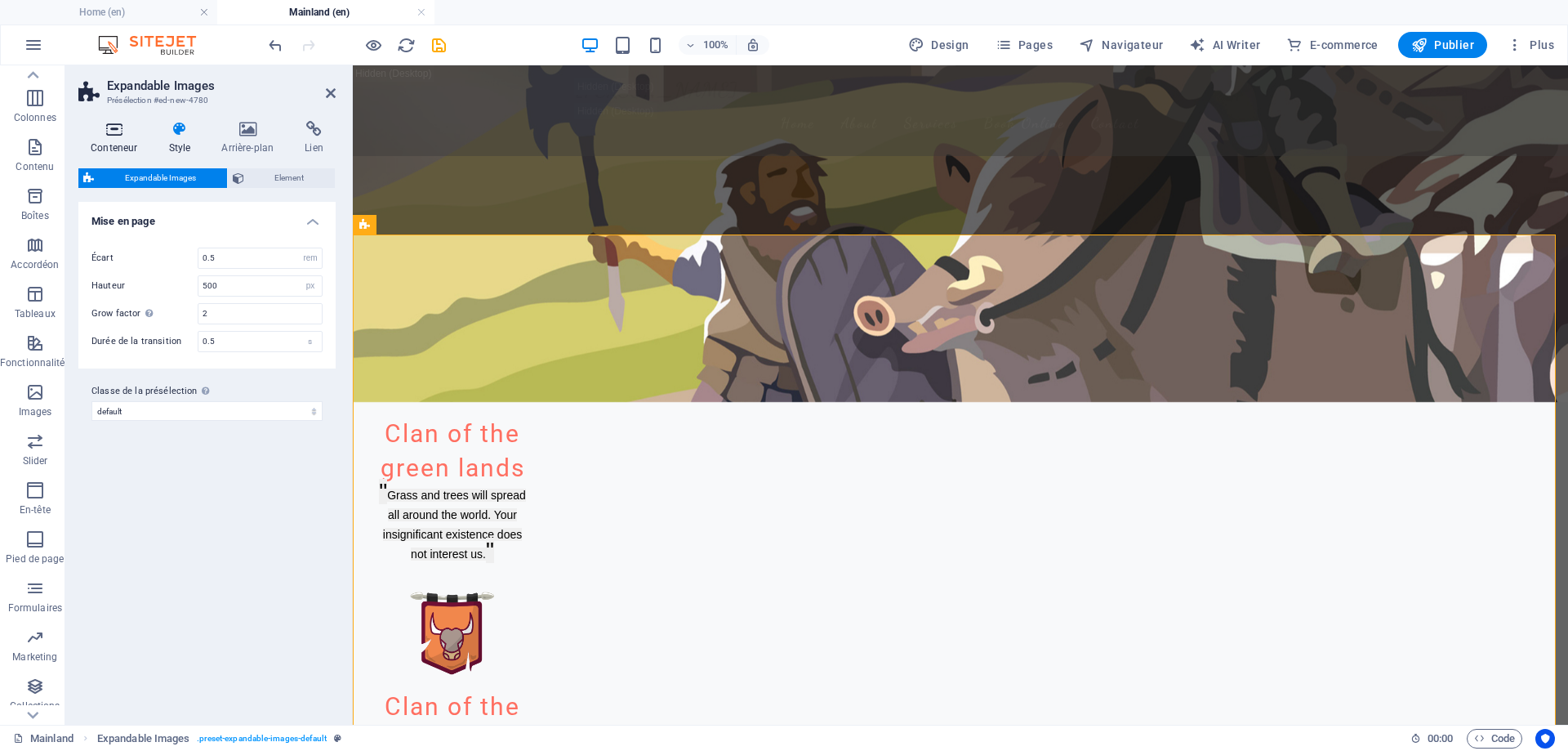
click at [113, 138] on h4 "Conteneur" at bounding box center [117, 138] width 78 height 35
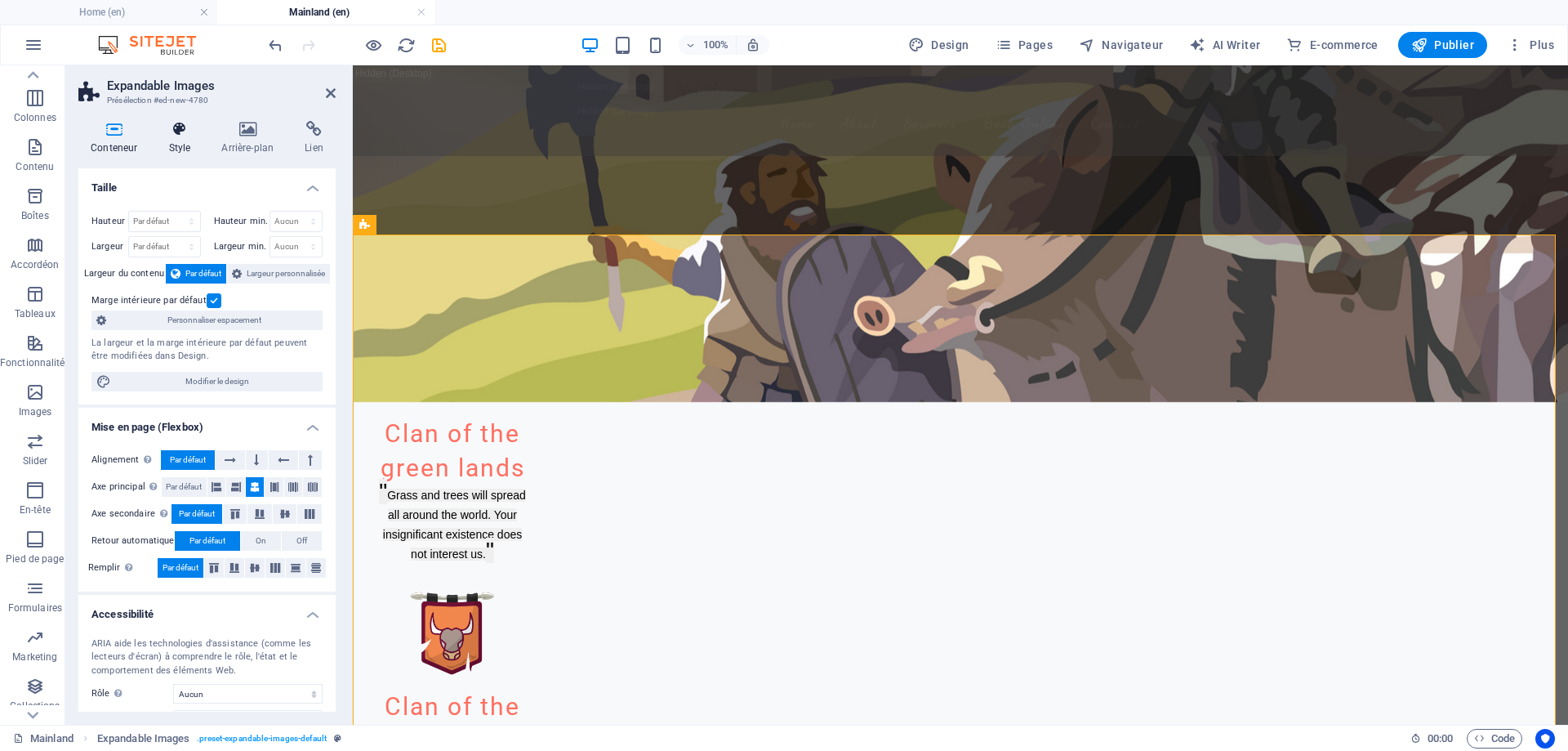
click at [177, 134] on icon at bounding box center [179, 128] width 46 height 16
